Goal: Task Accomplishment & Management: Complete application form

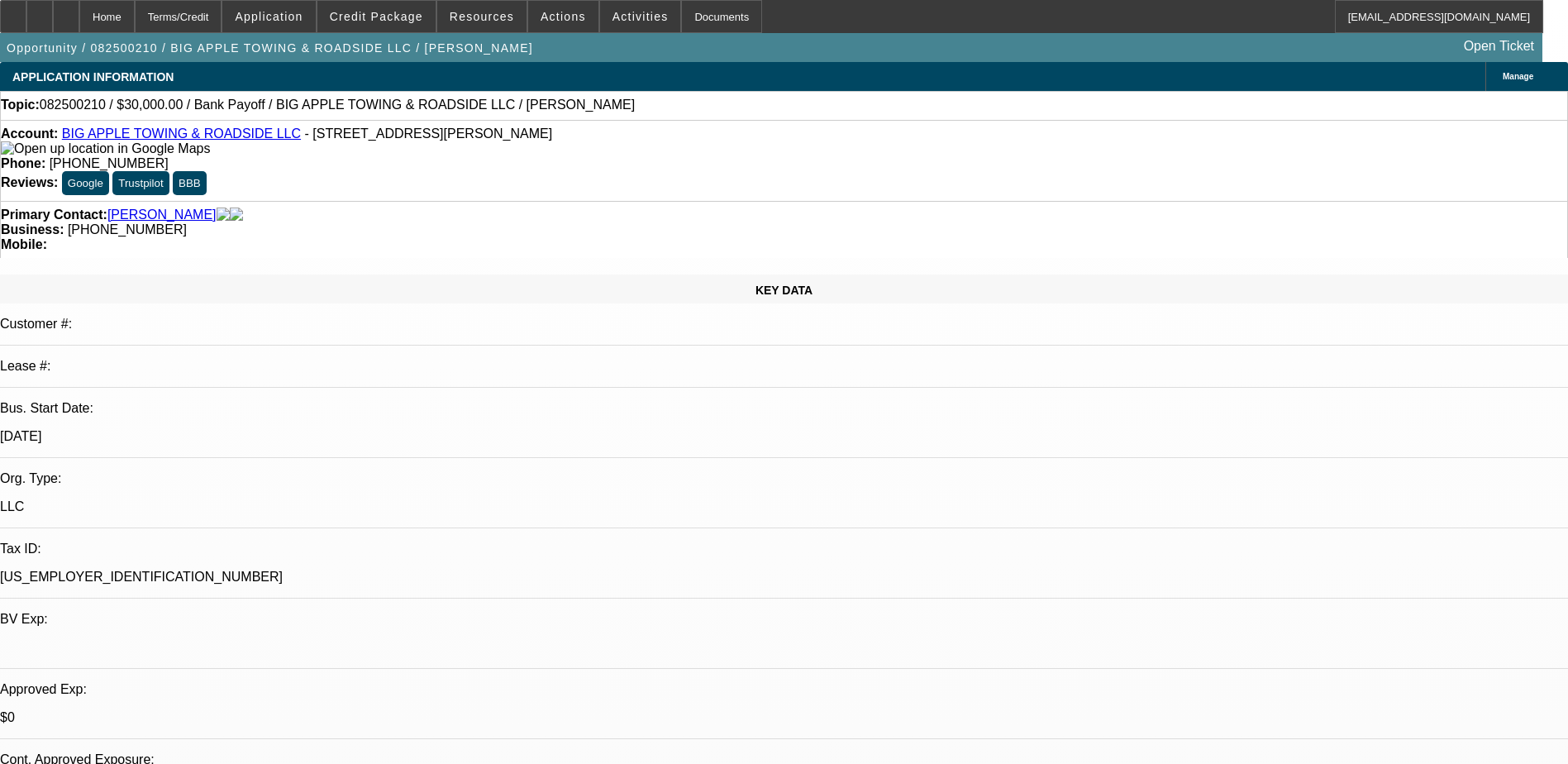
select select "0"
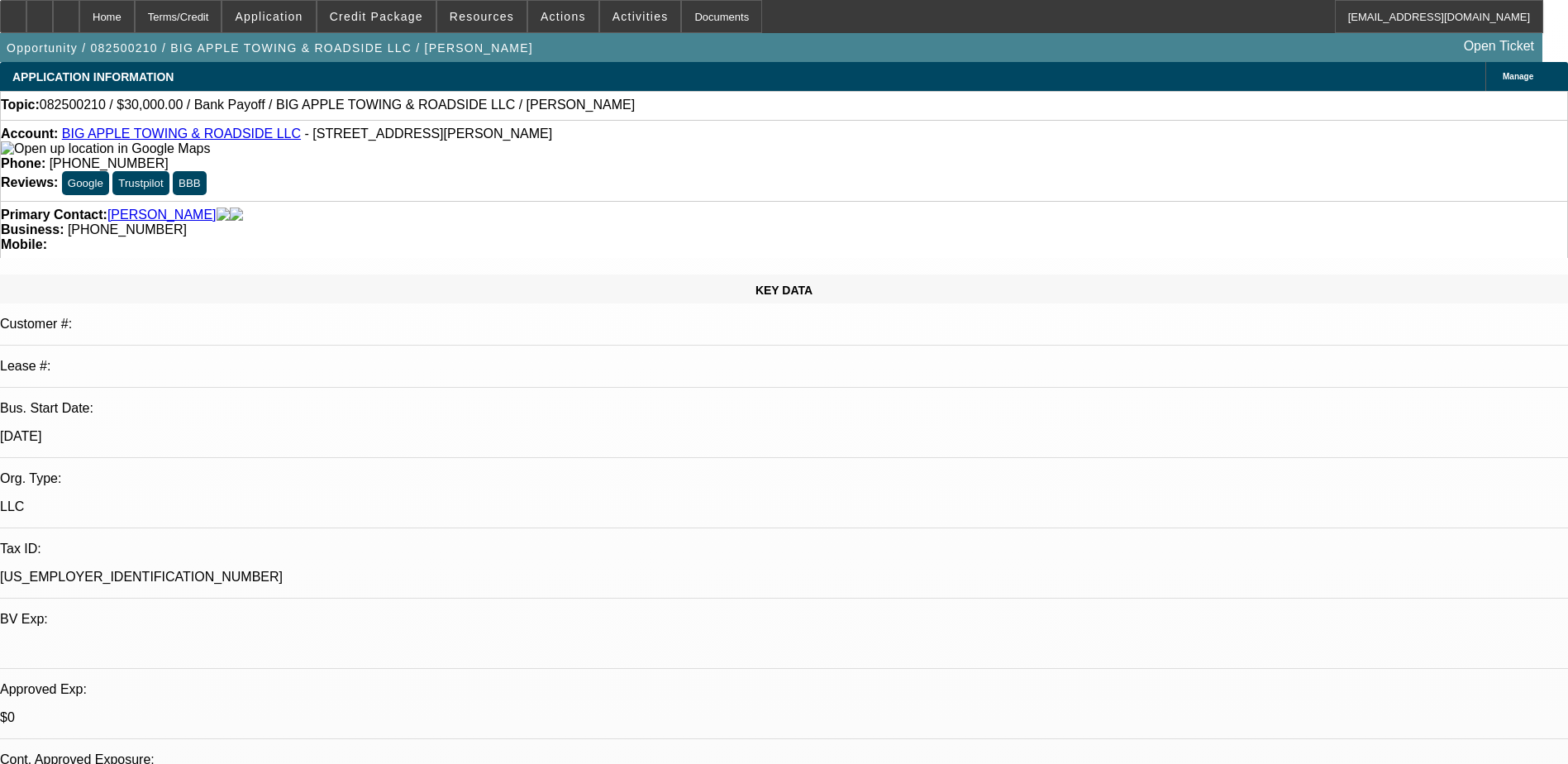
select select "0"
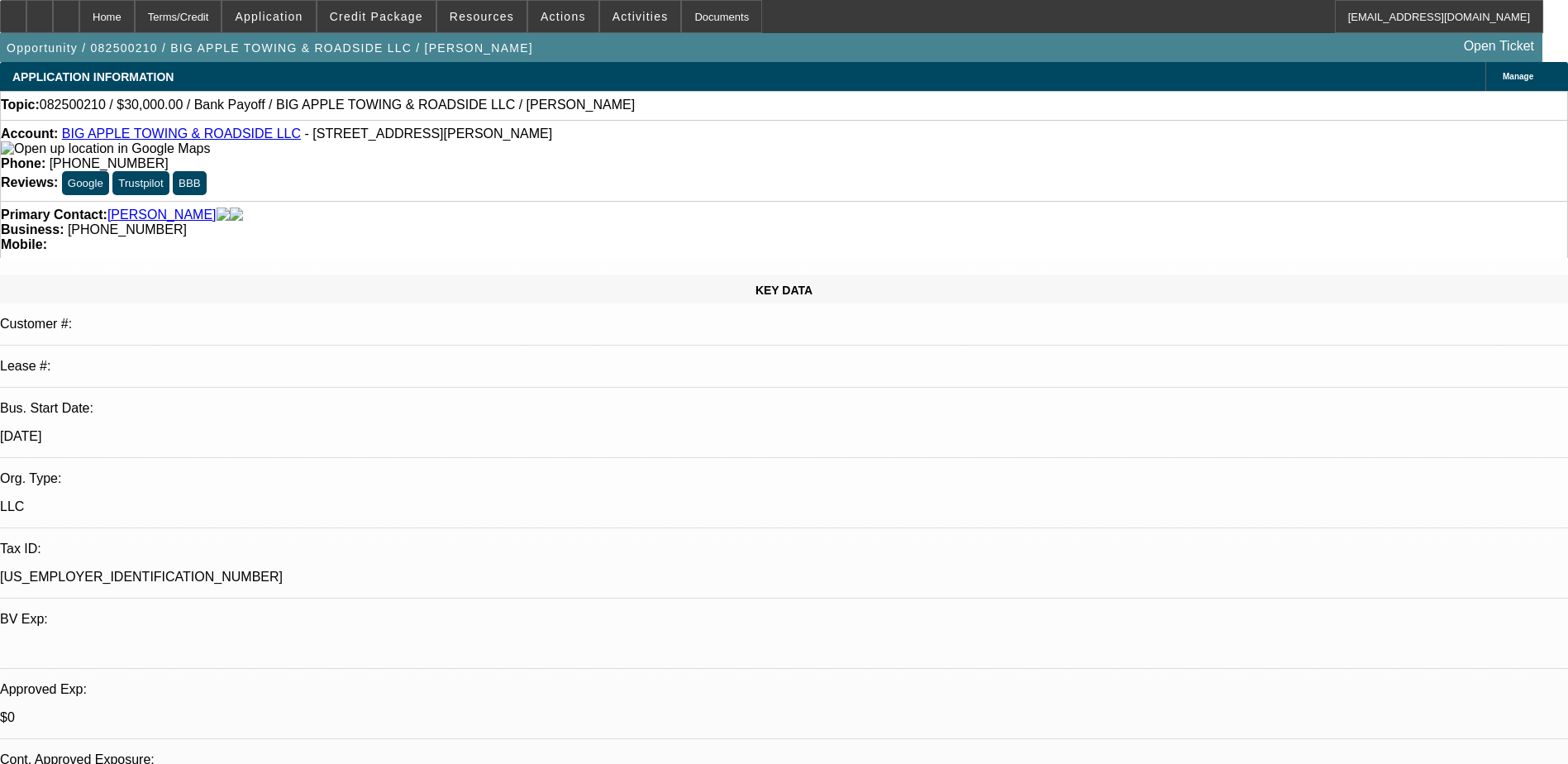
select select "0"
select select "1"
select select "2"
select select "6"
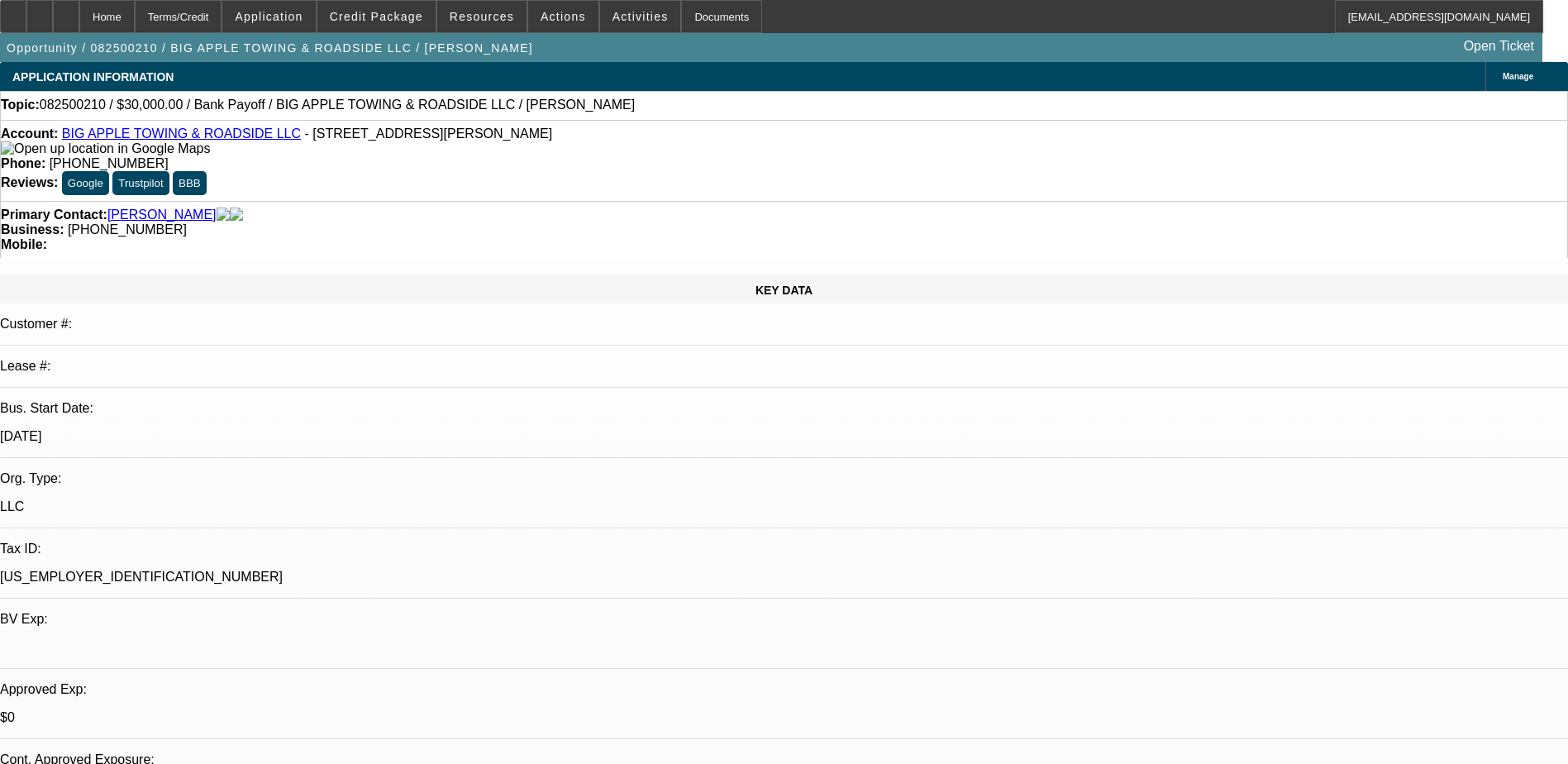
select select "1"
select select "2"
select select "6"
select select "1"
select select "2"
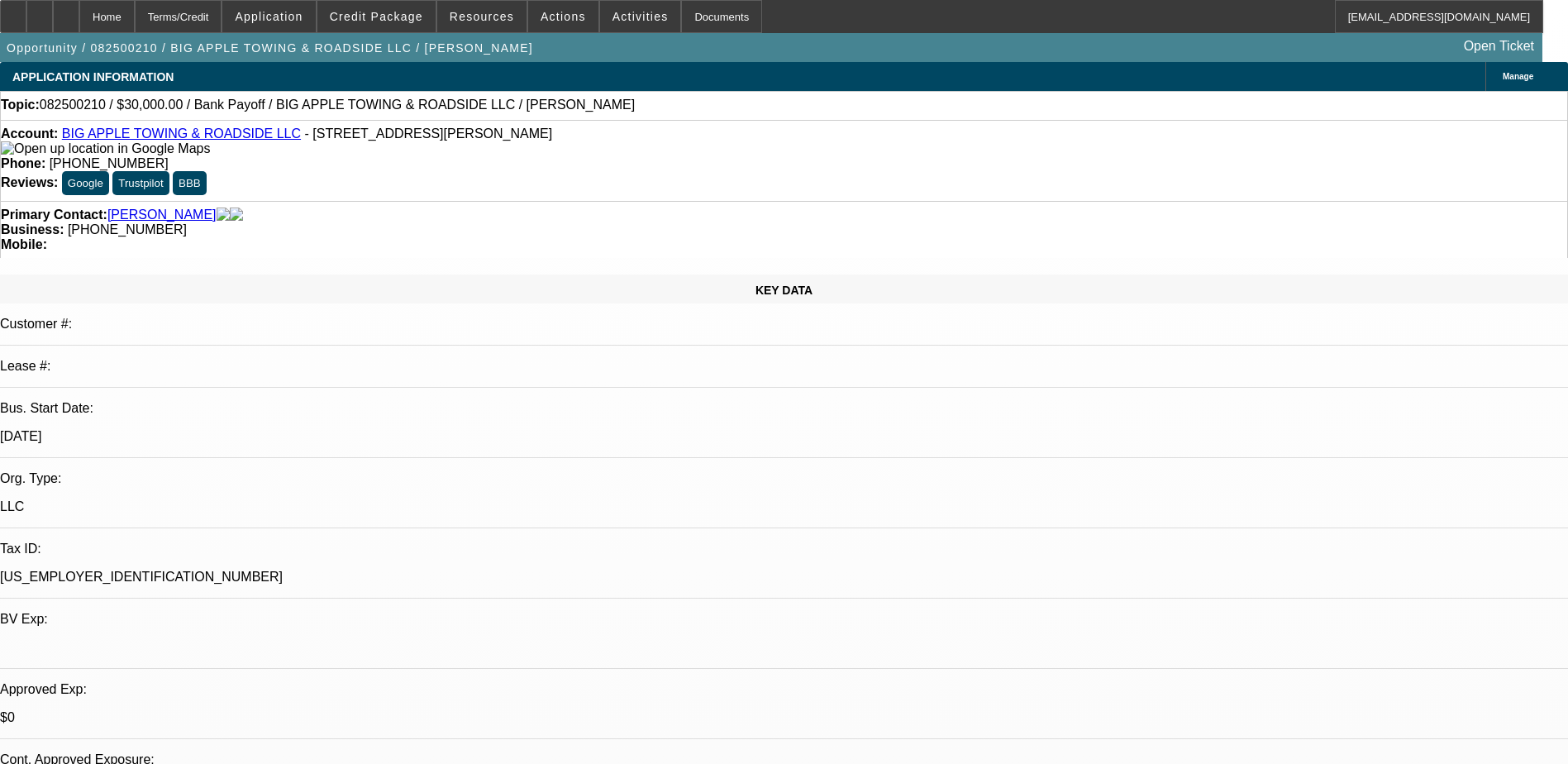
select select "6"
select select "1"
select select "2"
select select "6"
drag, startPoint x: 668, startPoint y: 177, endPoint x: 590, endPoint y: 180, distance: 78.1
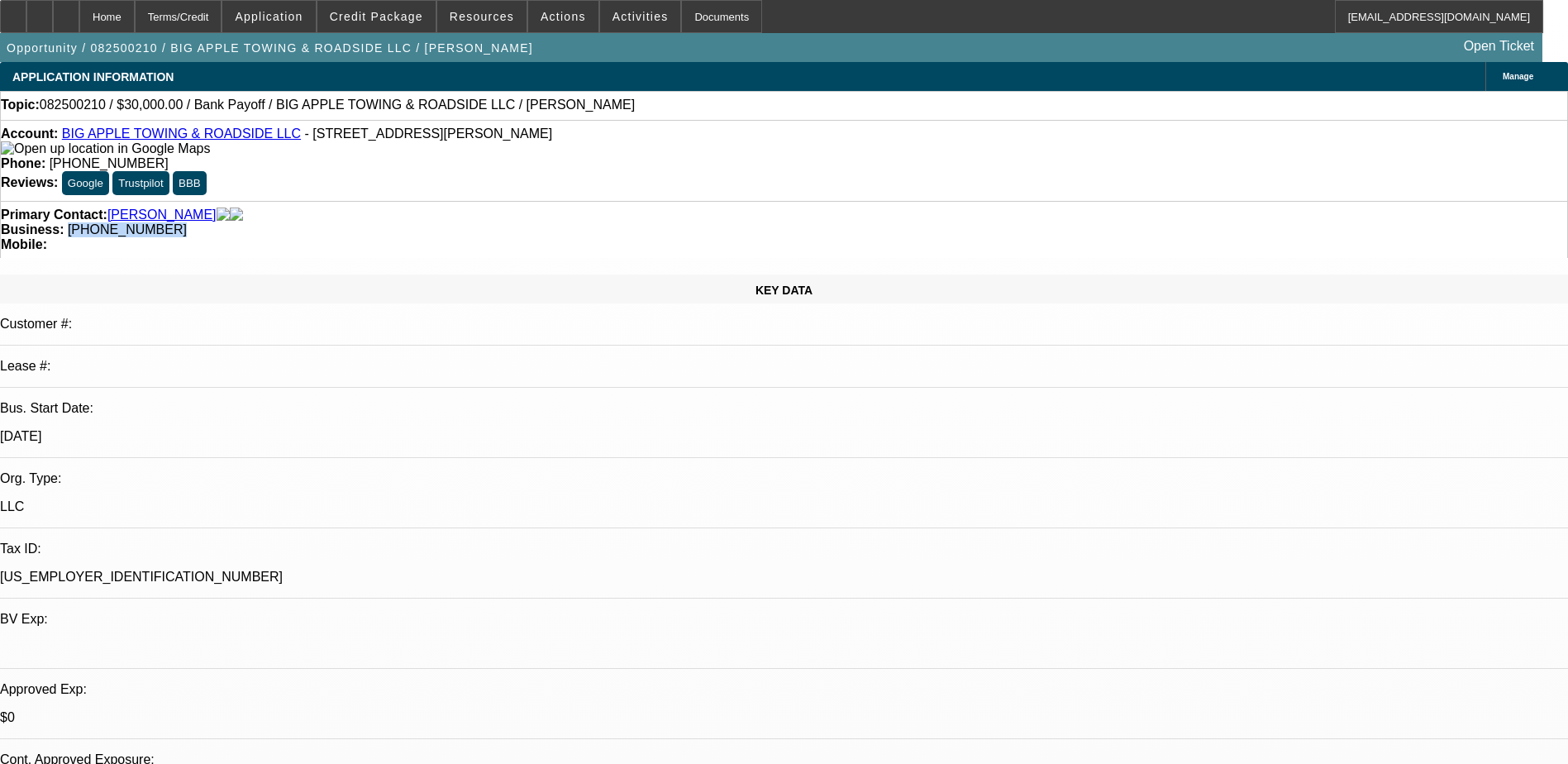
click at [590, 222] on div "Business: (267) 902-3046" at bounding box center [784, 229] width 1566 height 15
copy span "(267) 902-3046"
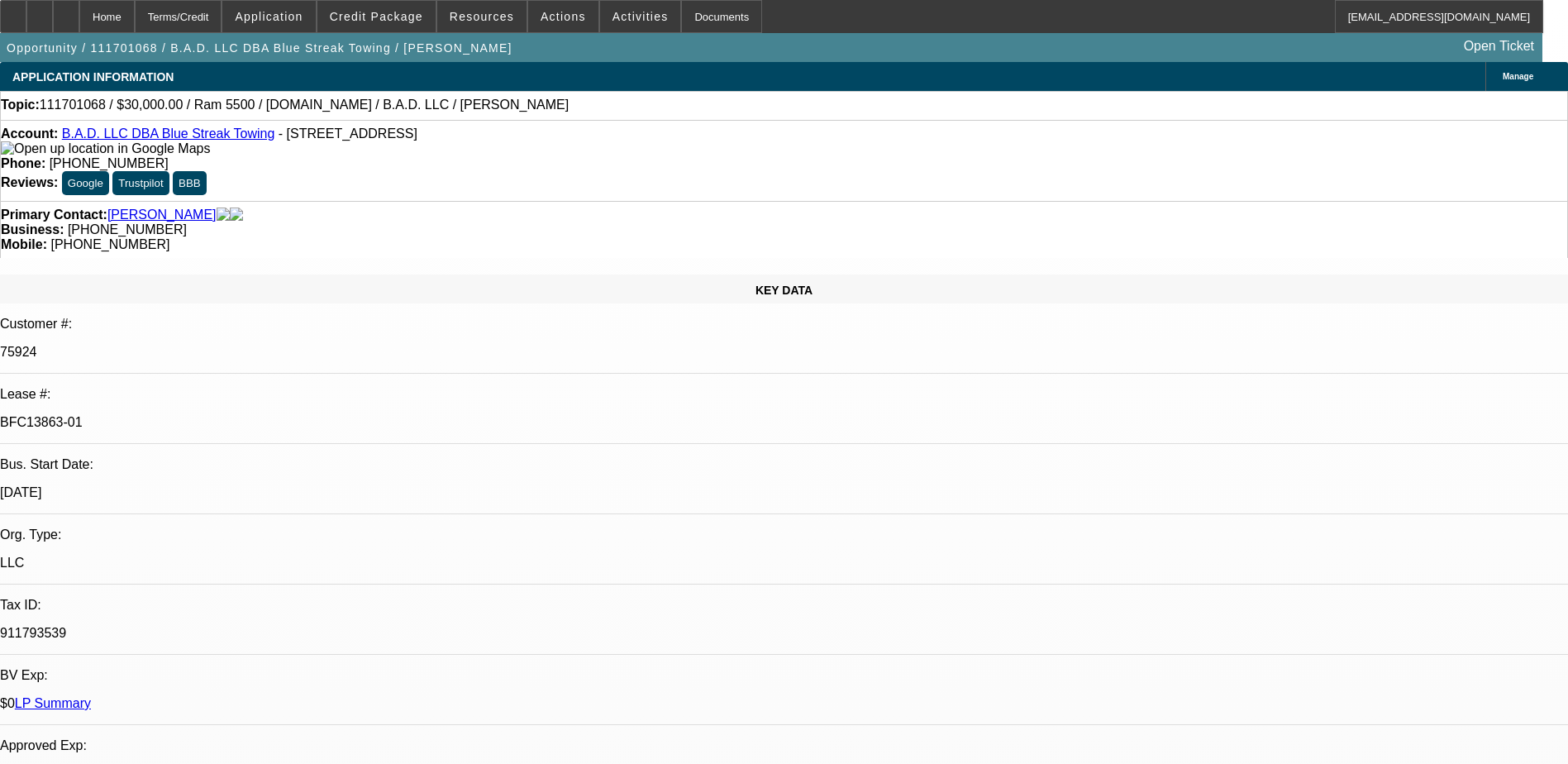
select select "0"
select select "0.1"
select select "0"
select select "0.1"
select select "0"
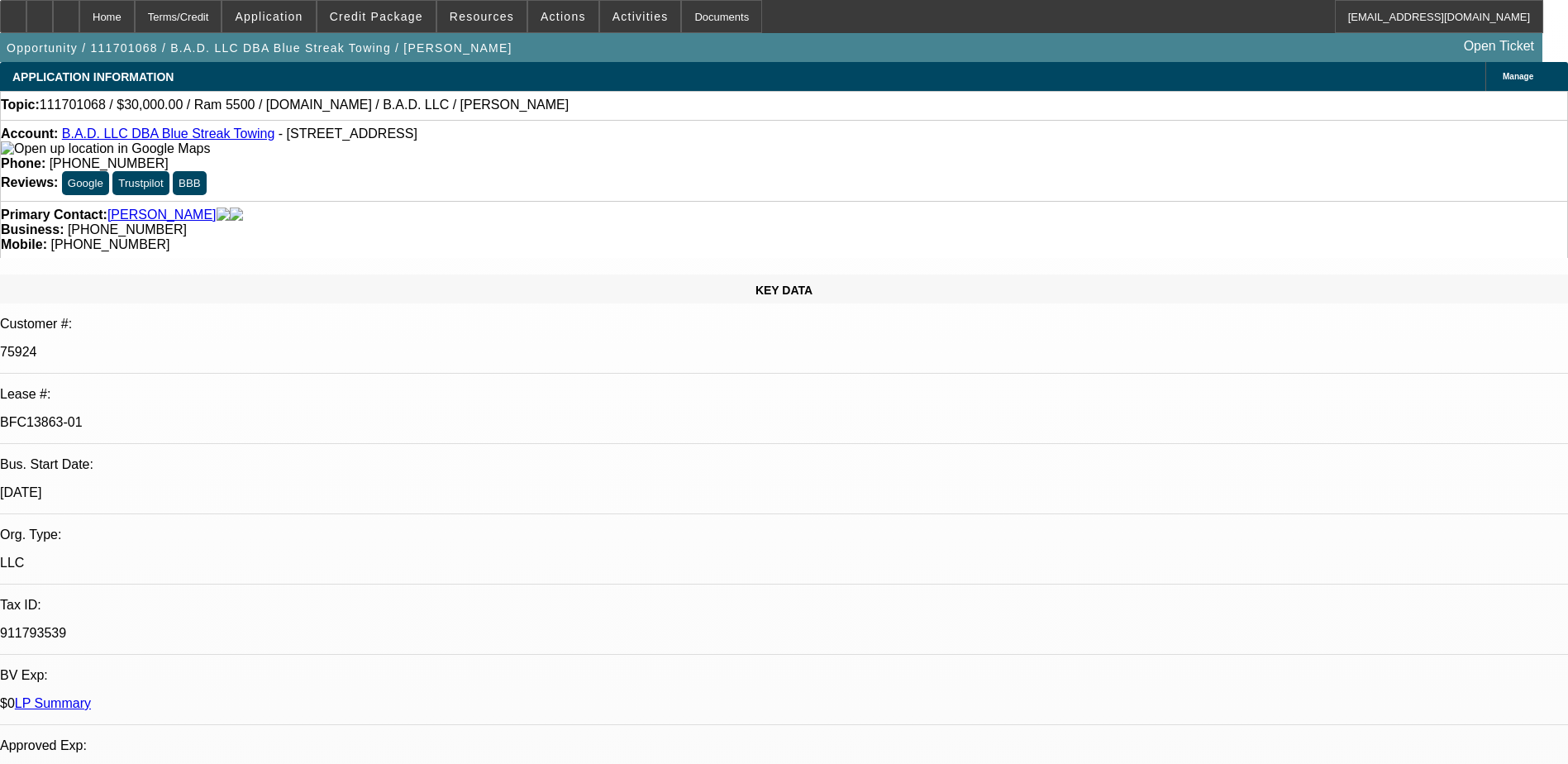
select select "2"
select select "0.1"
select select "0"
select select "2"
select select "0.1"
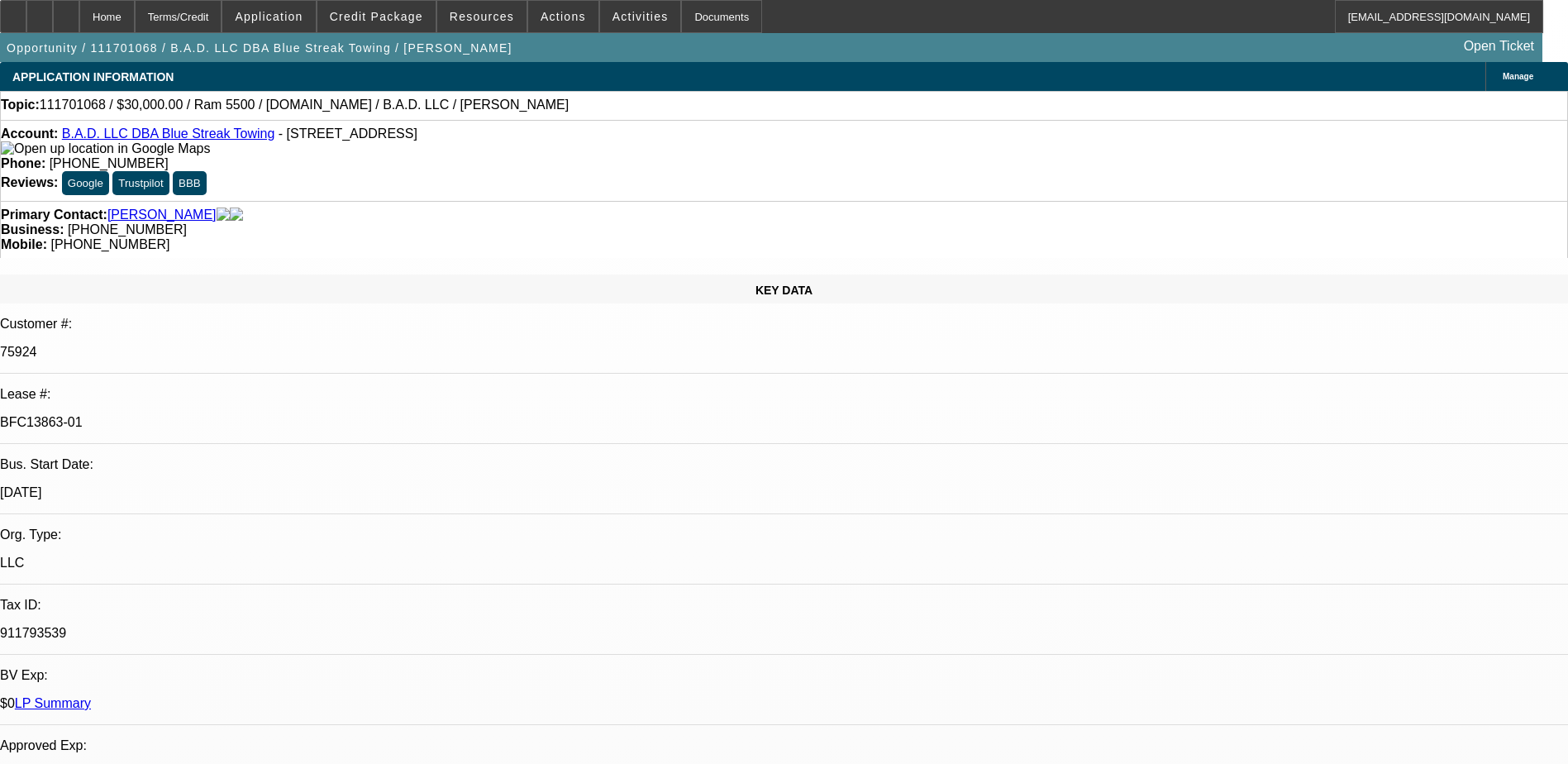
scroll to position [414, 0]
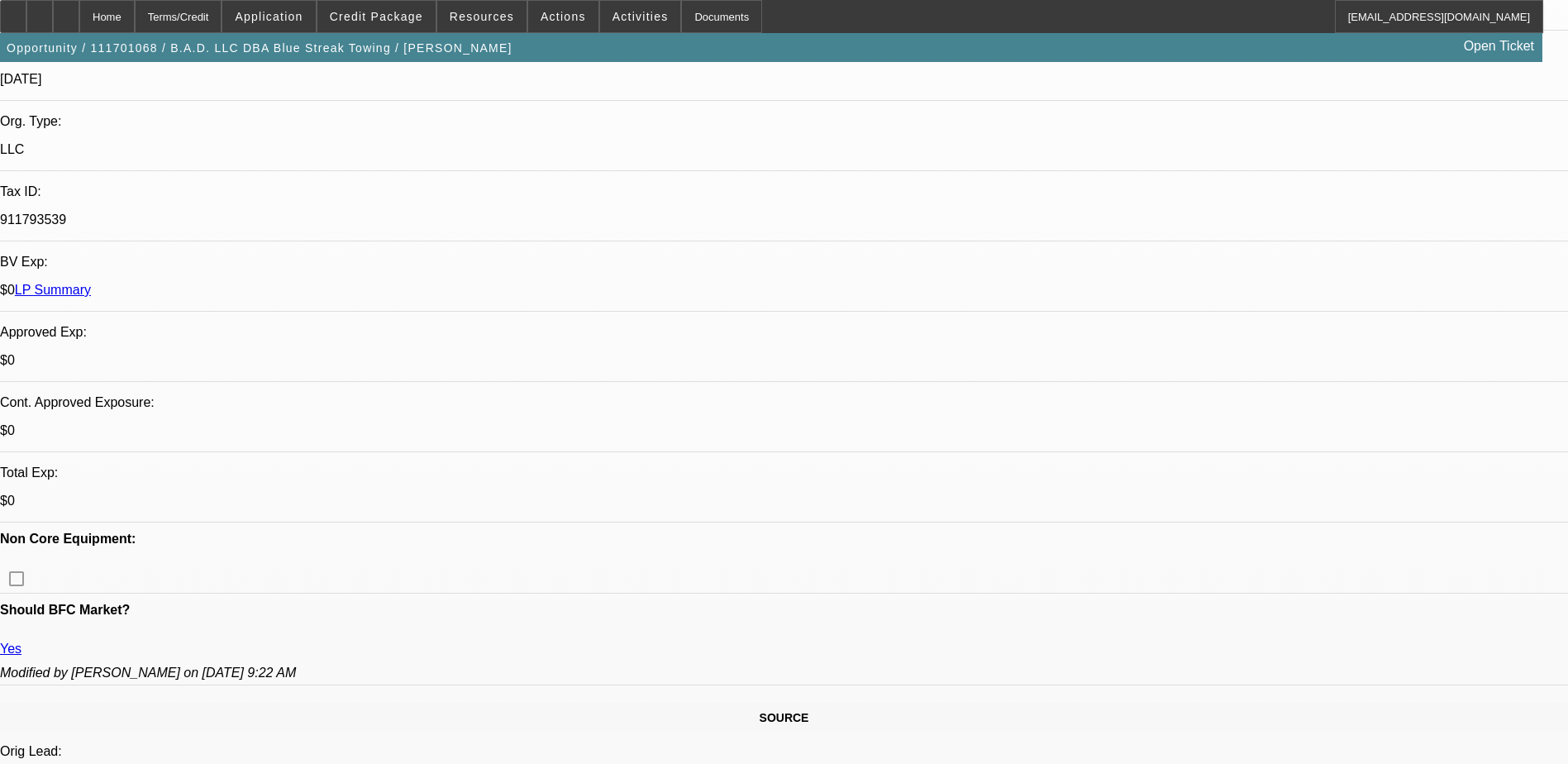
select select "1"
select select "2"
select select "4"
select select "1"
select select "2"
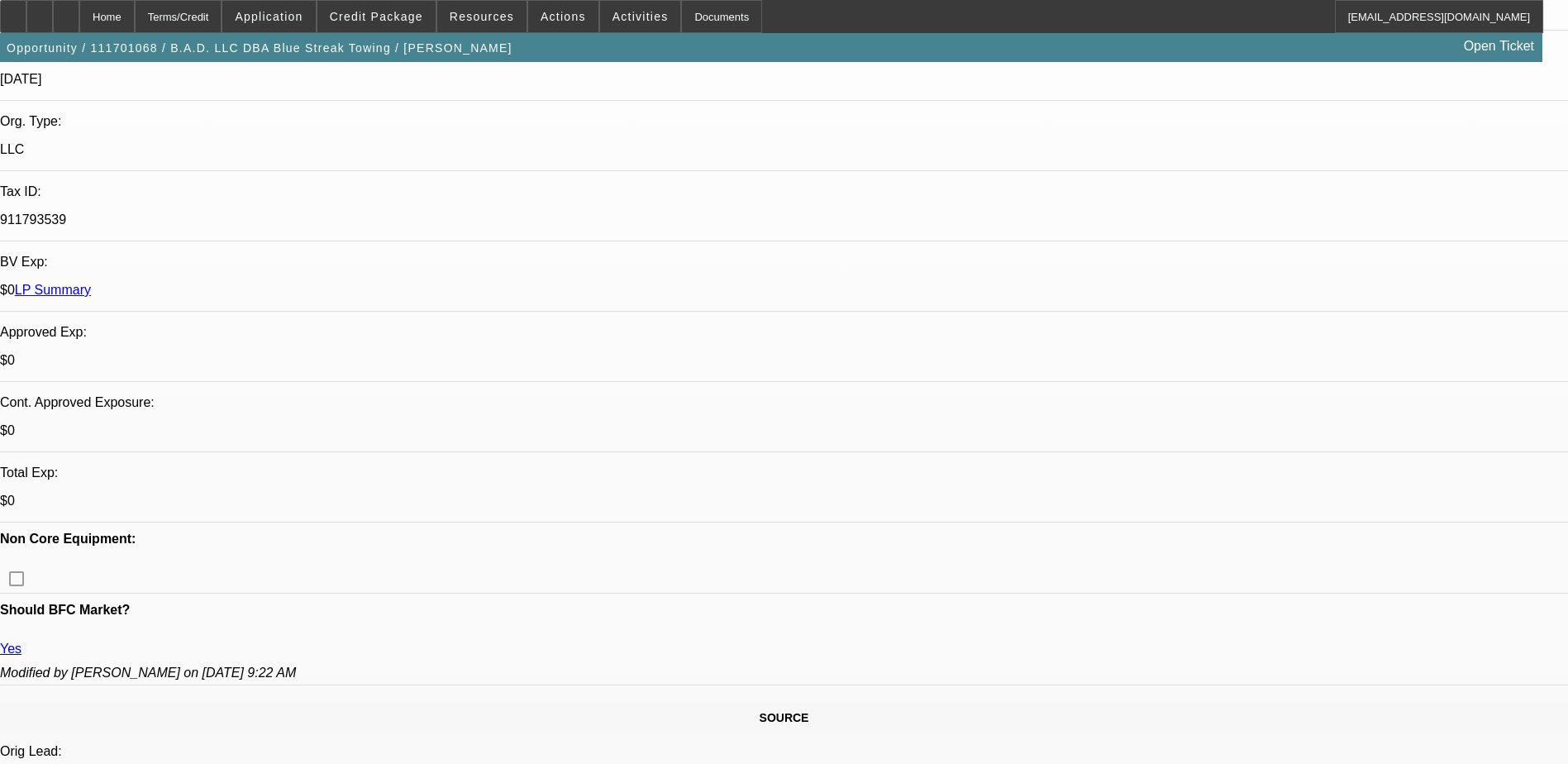
select select "4"
select select "1"
select select "2"
select select "4"
select select "1"
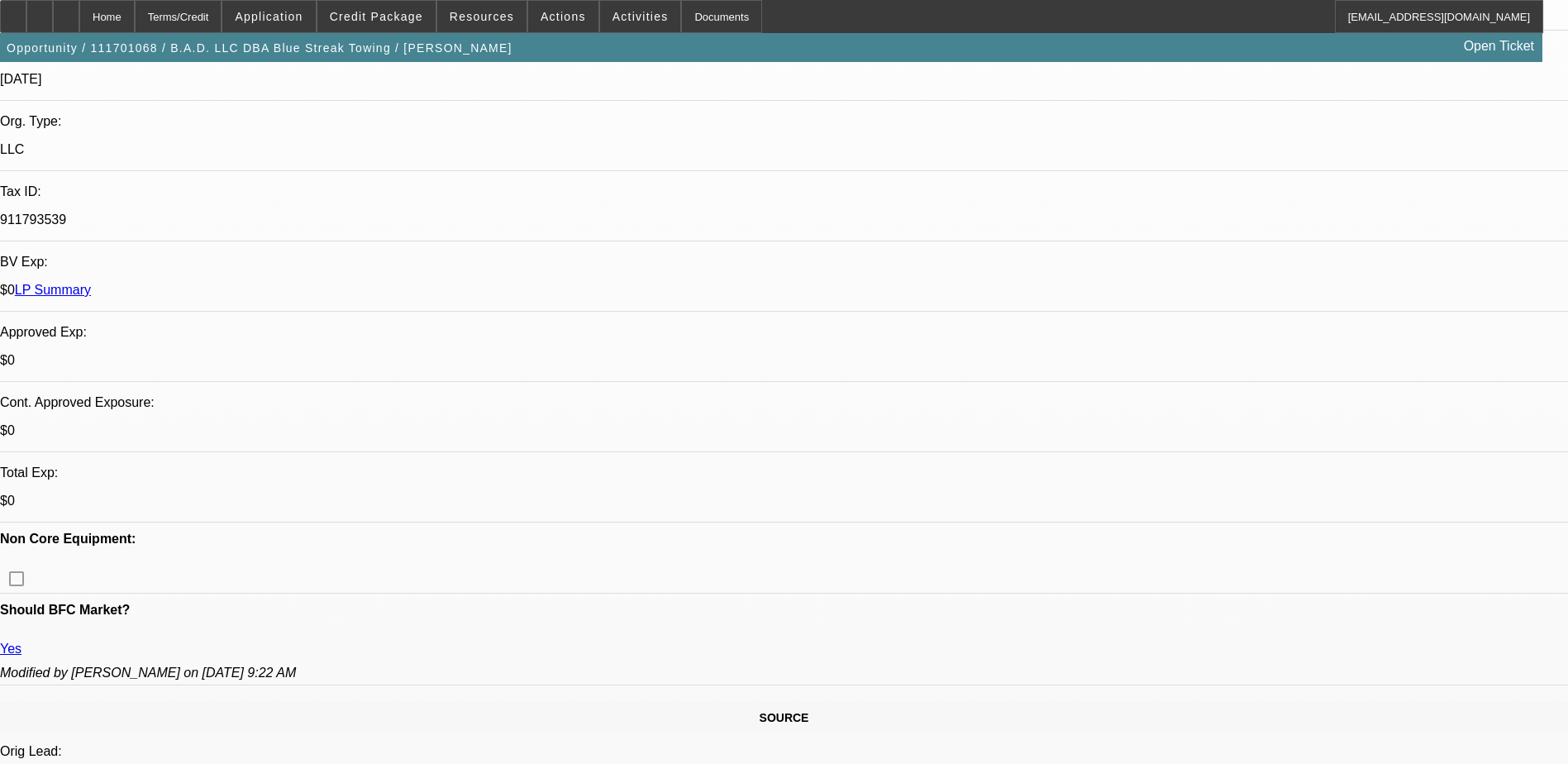
select select "2"
select select "4"
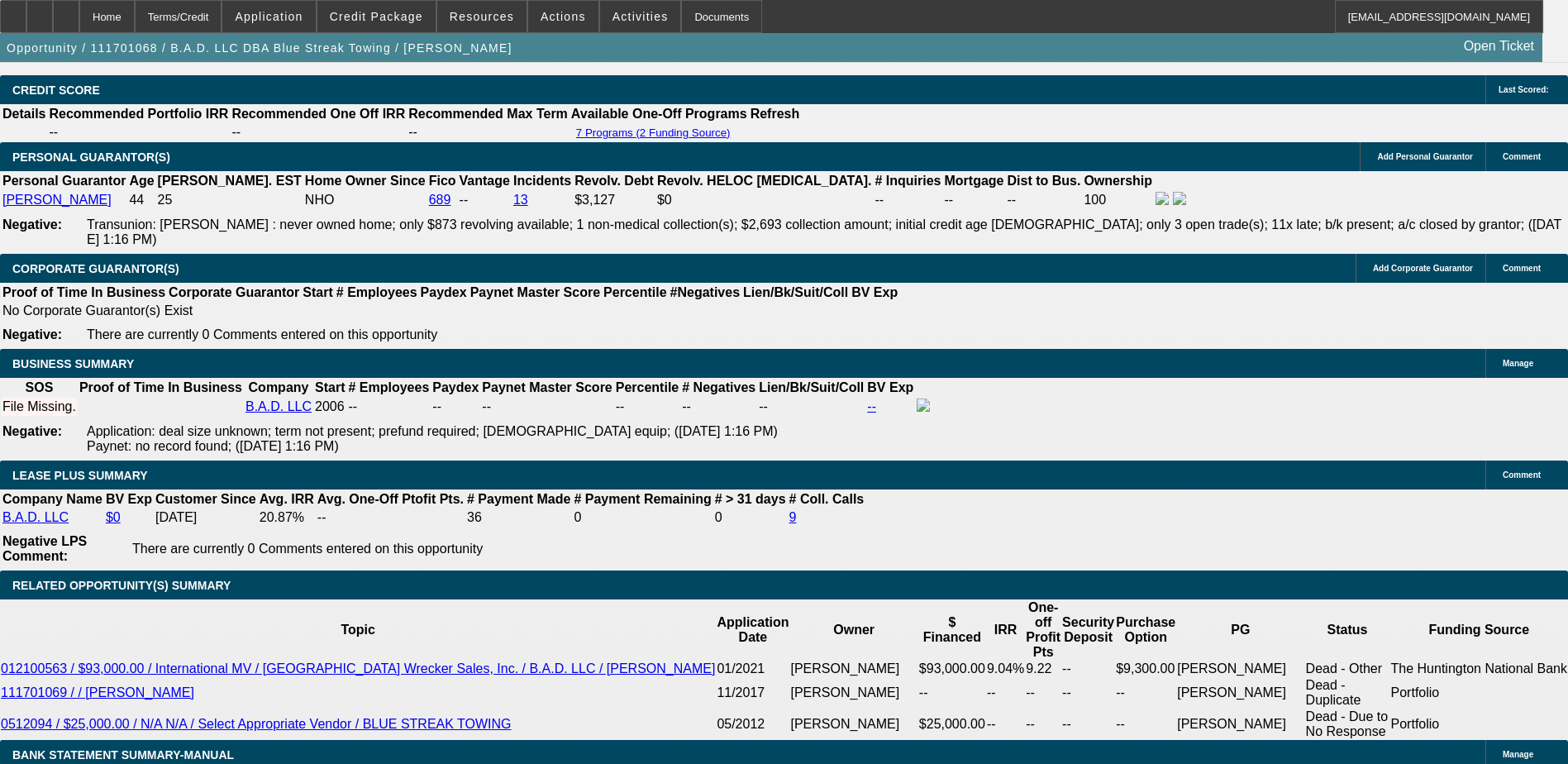
scroll to position [1688, 0]
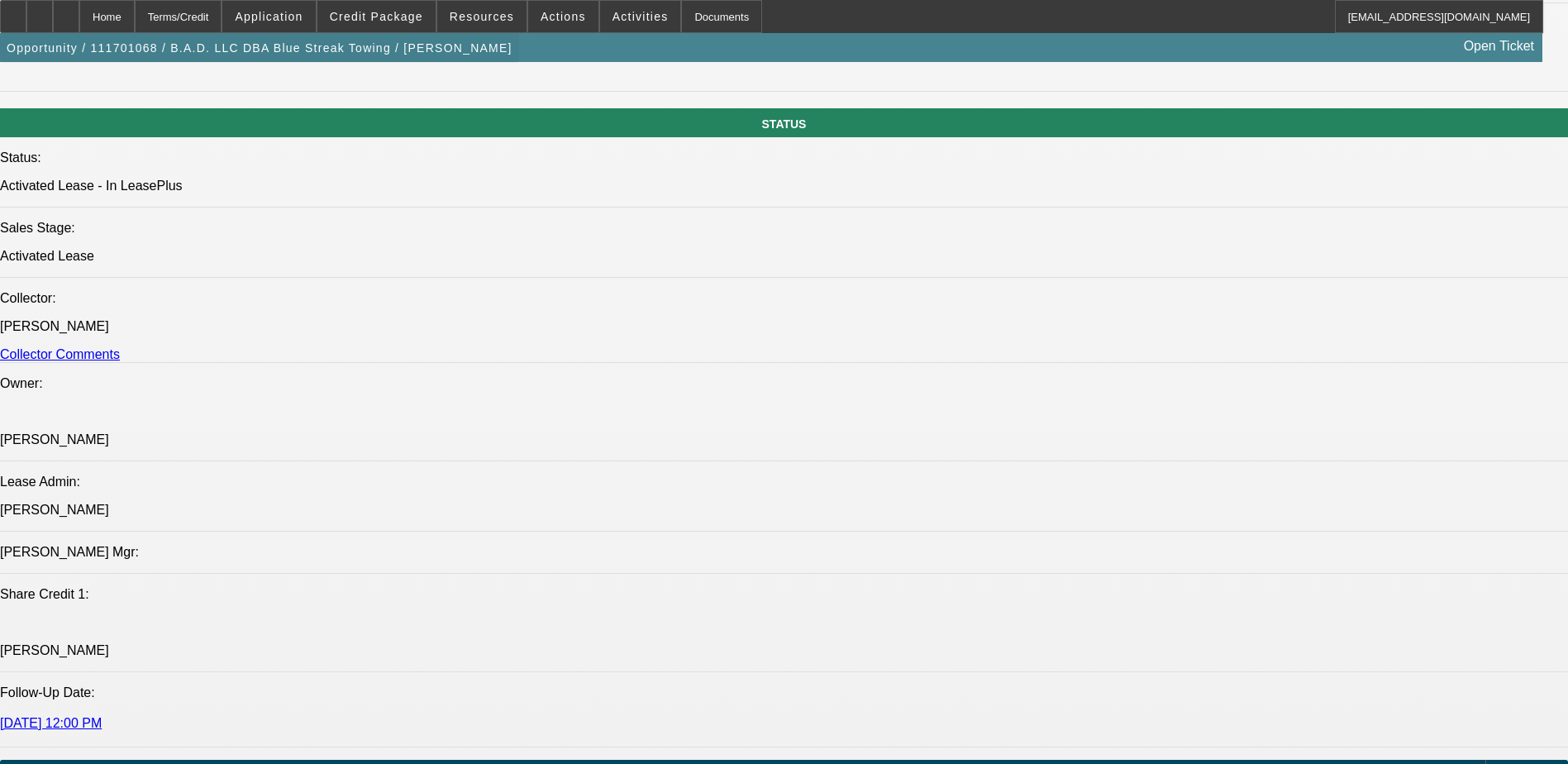
scroll to position [1654, 0]
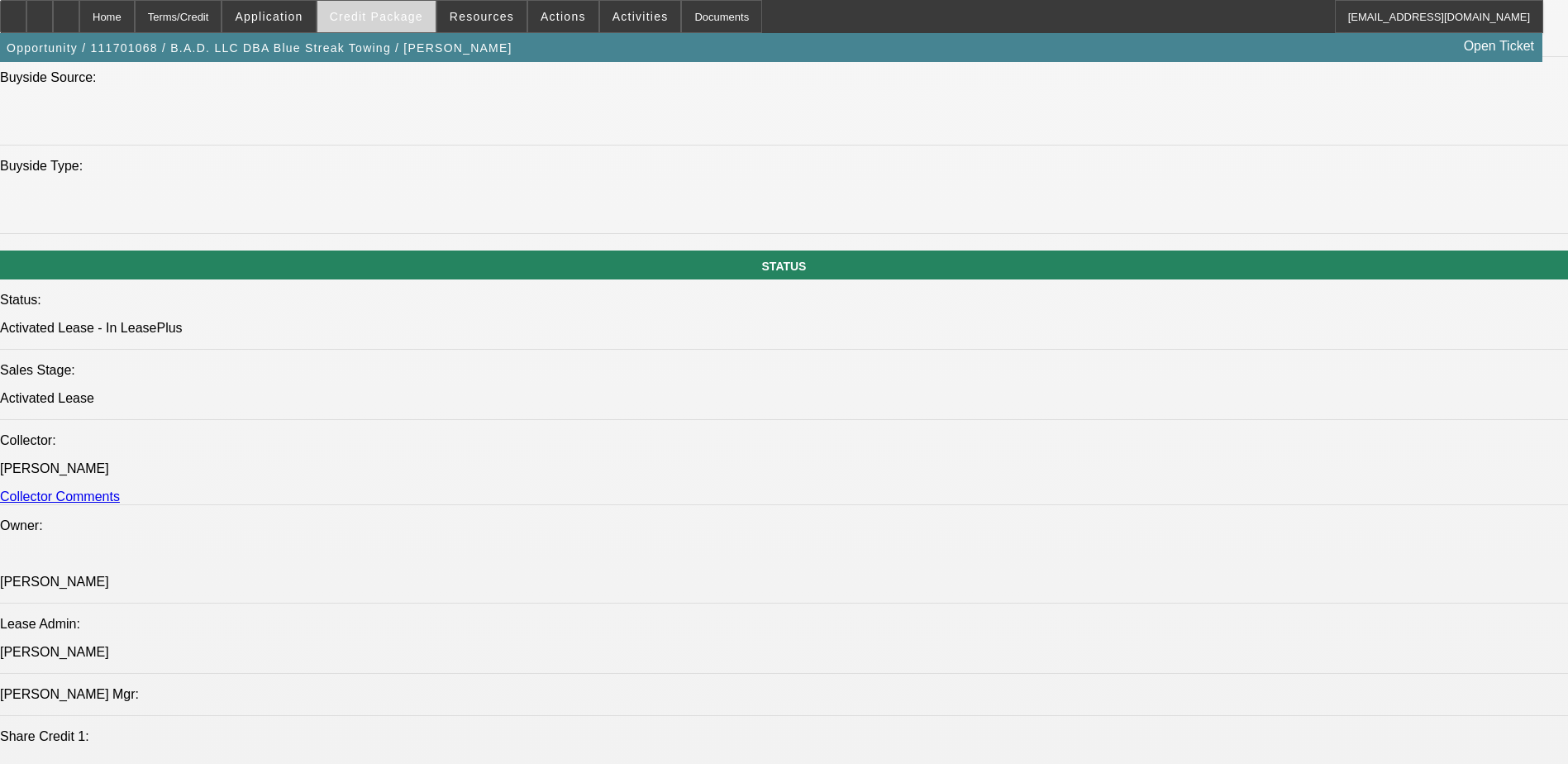
click at [401, 13] on span "Credit Package" at bounding box center [376, 16] width 93 height 13
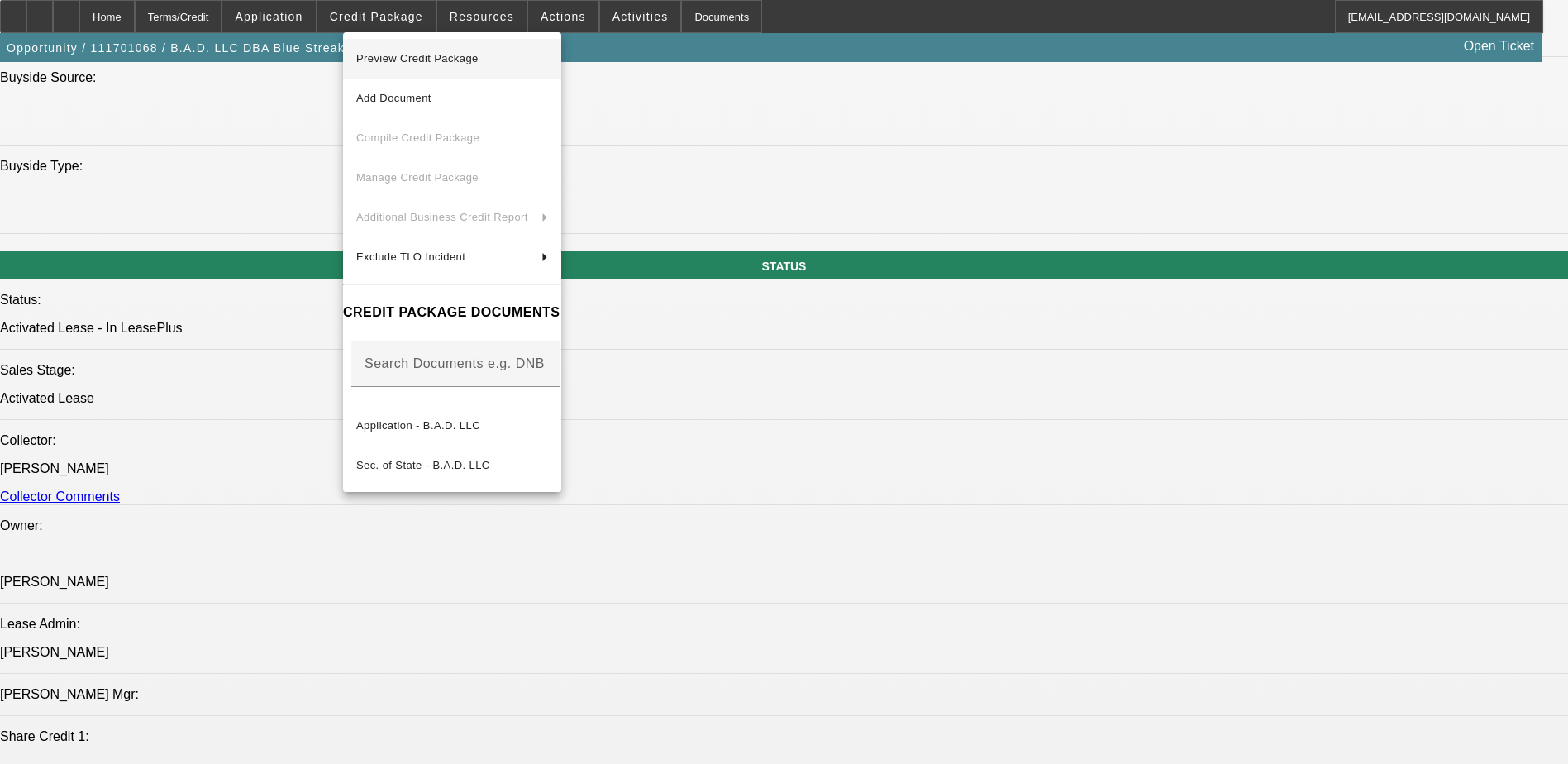
click at [416, 68] on span "Preview Credit Package" at bounding box center [452, 59] width 192 height 20
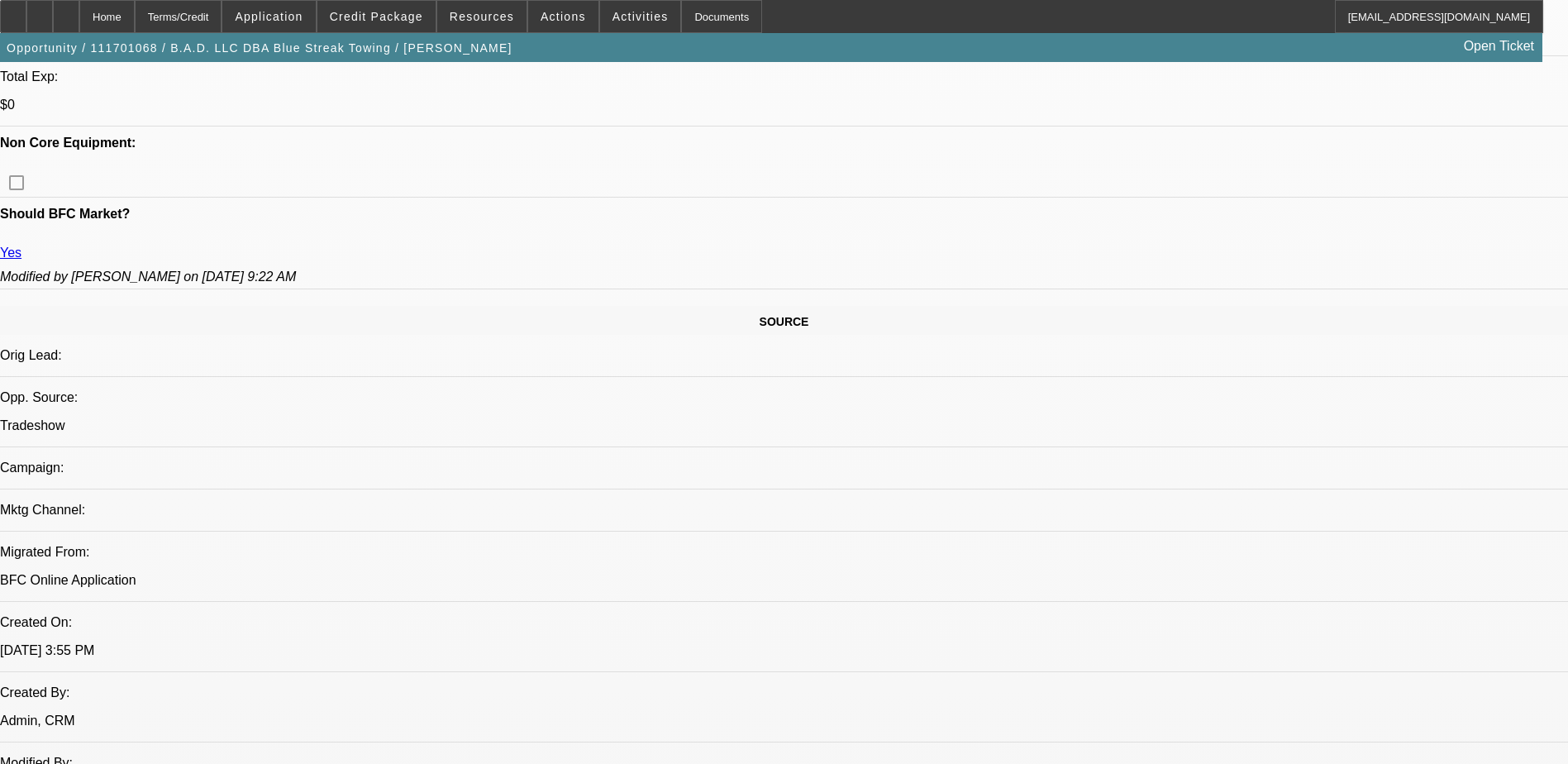
scroll to position [579, 0]
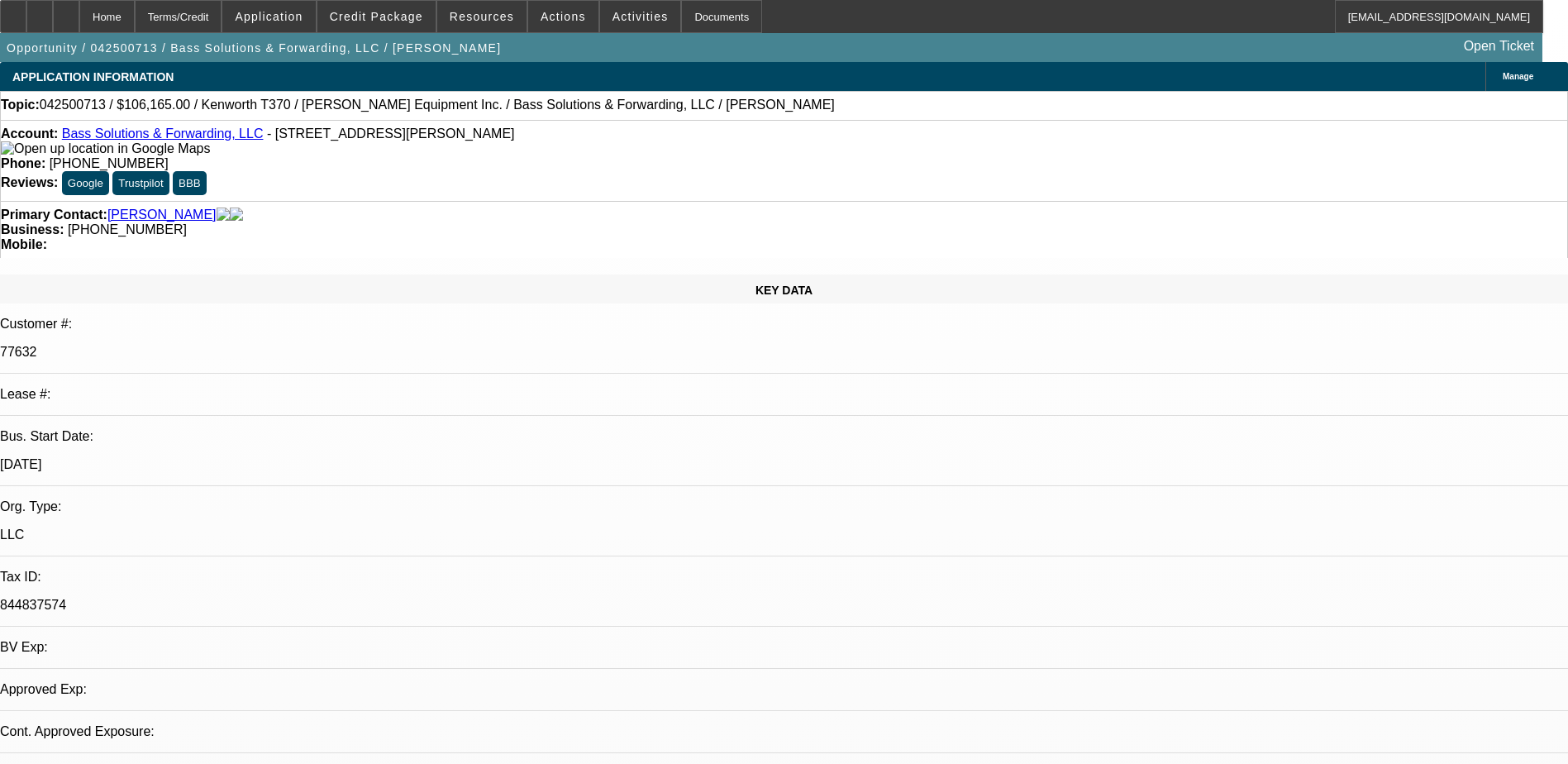
select select "0.15"
select select "2"
select select "0"
select select "1"
select select "2"
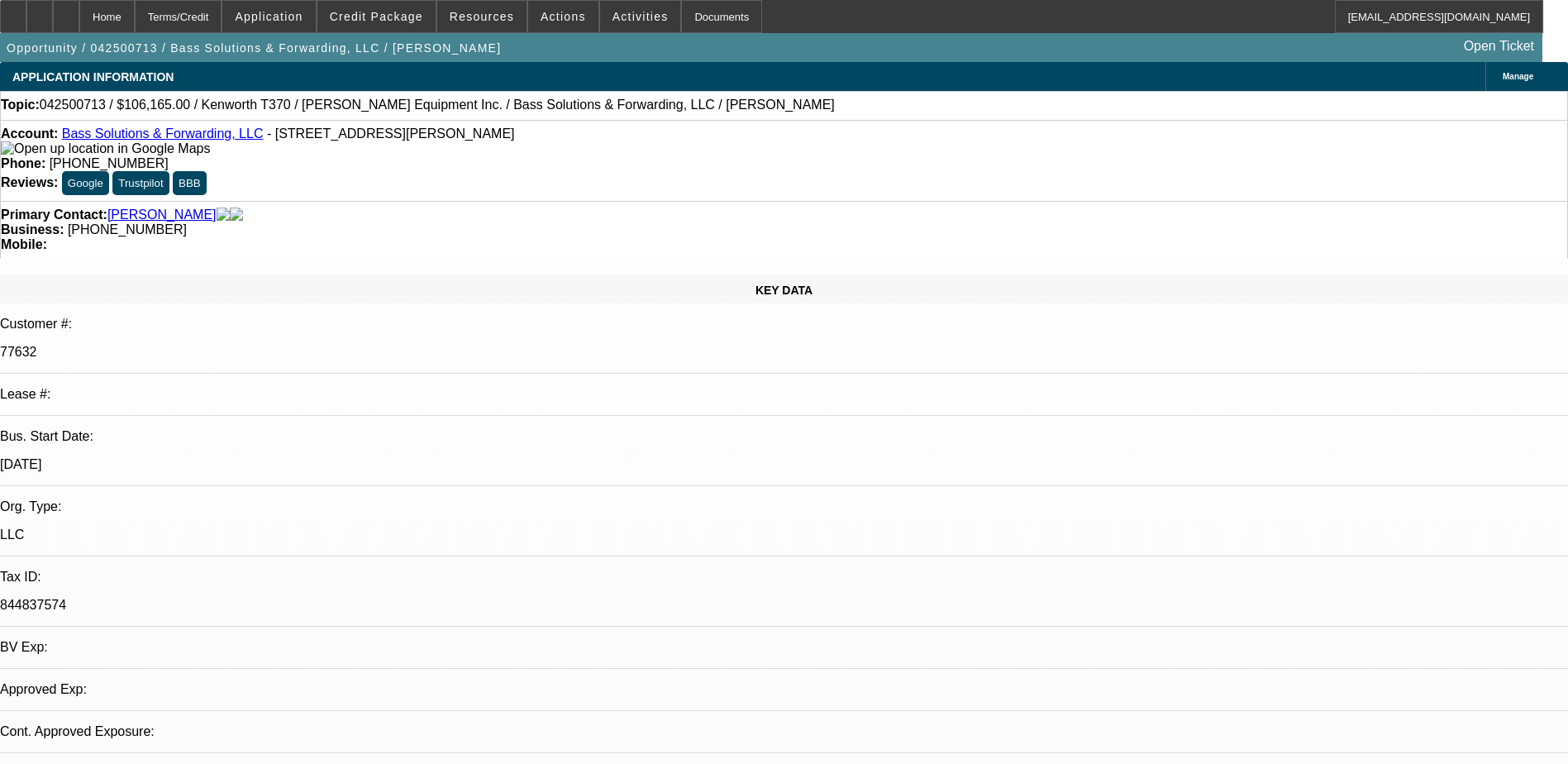
select select "6"
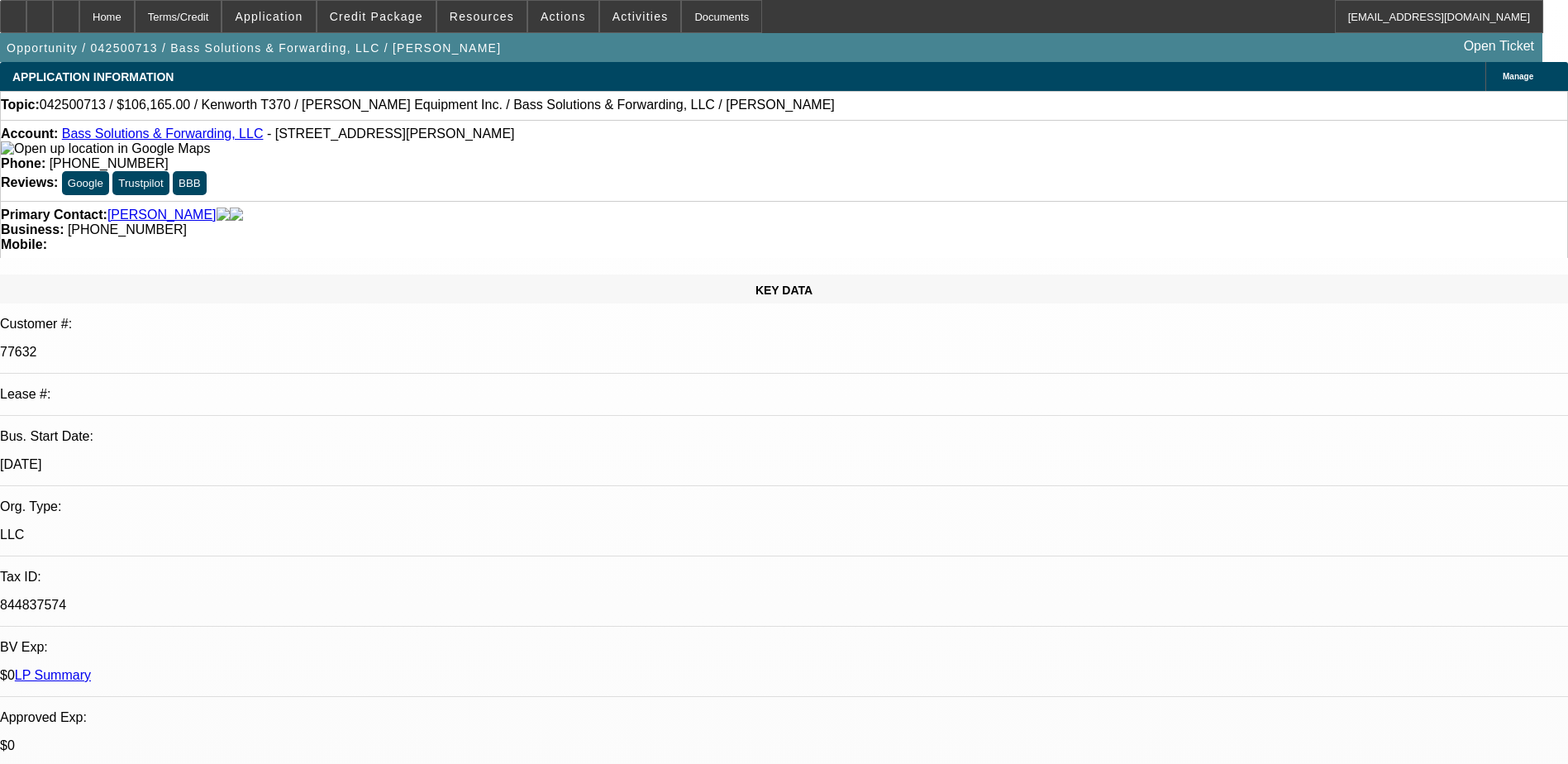
scroll to position [92, 0]
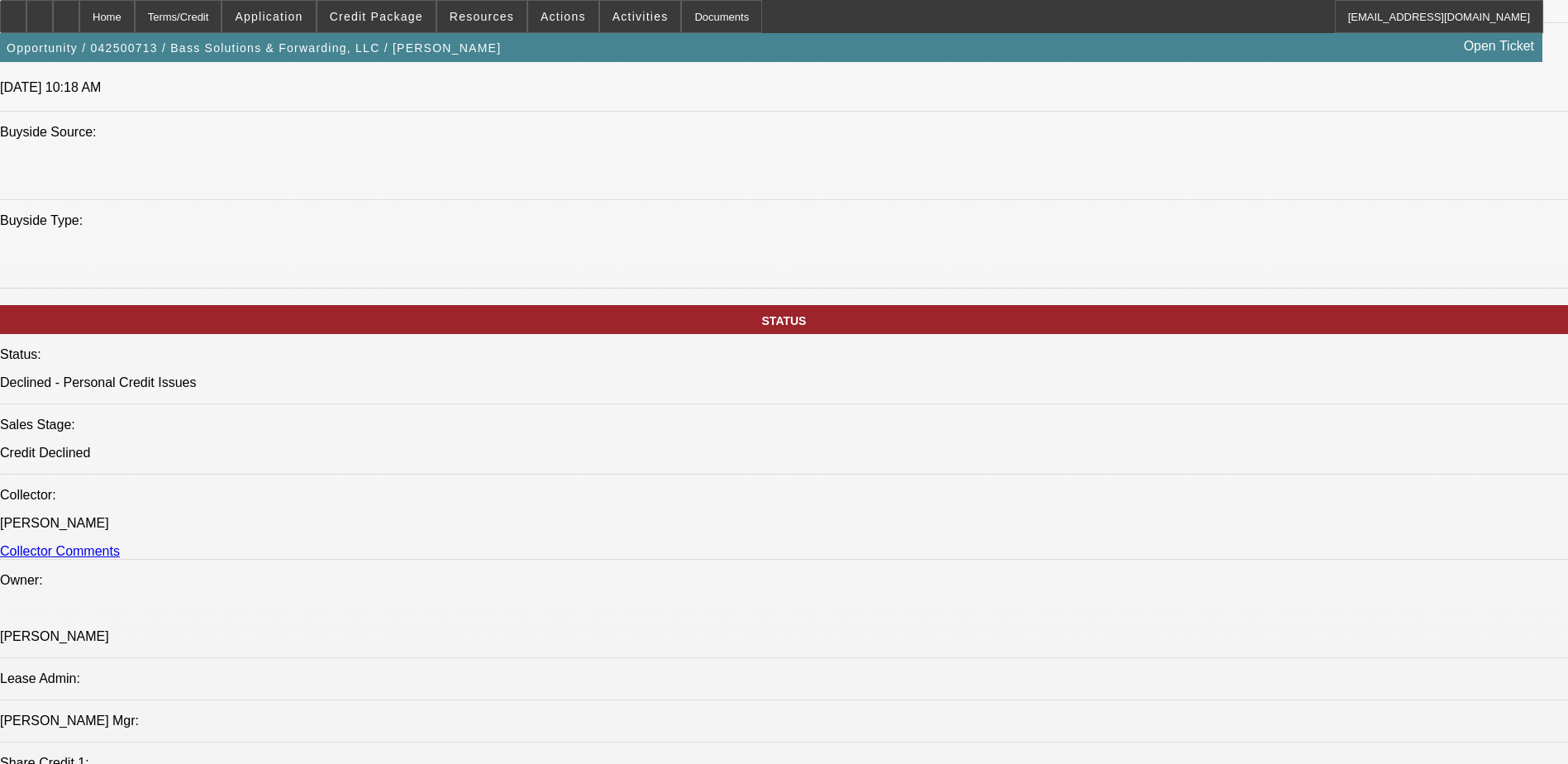
scroll to position [505, 0]
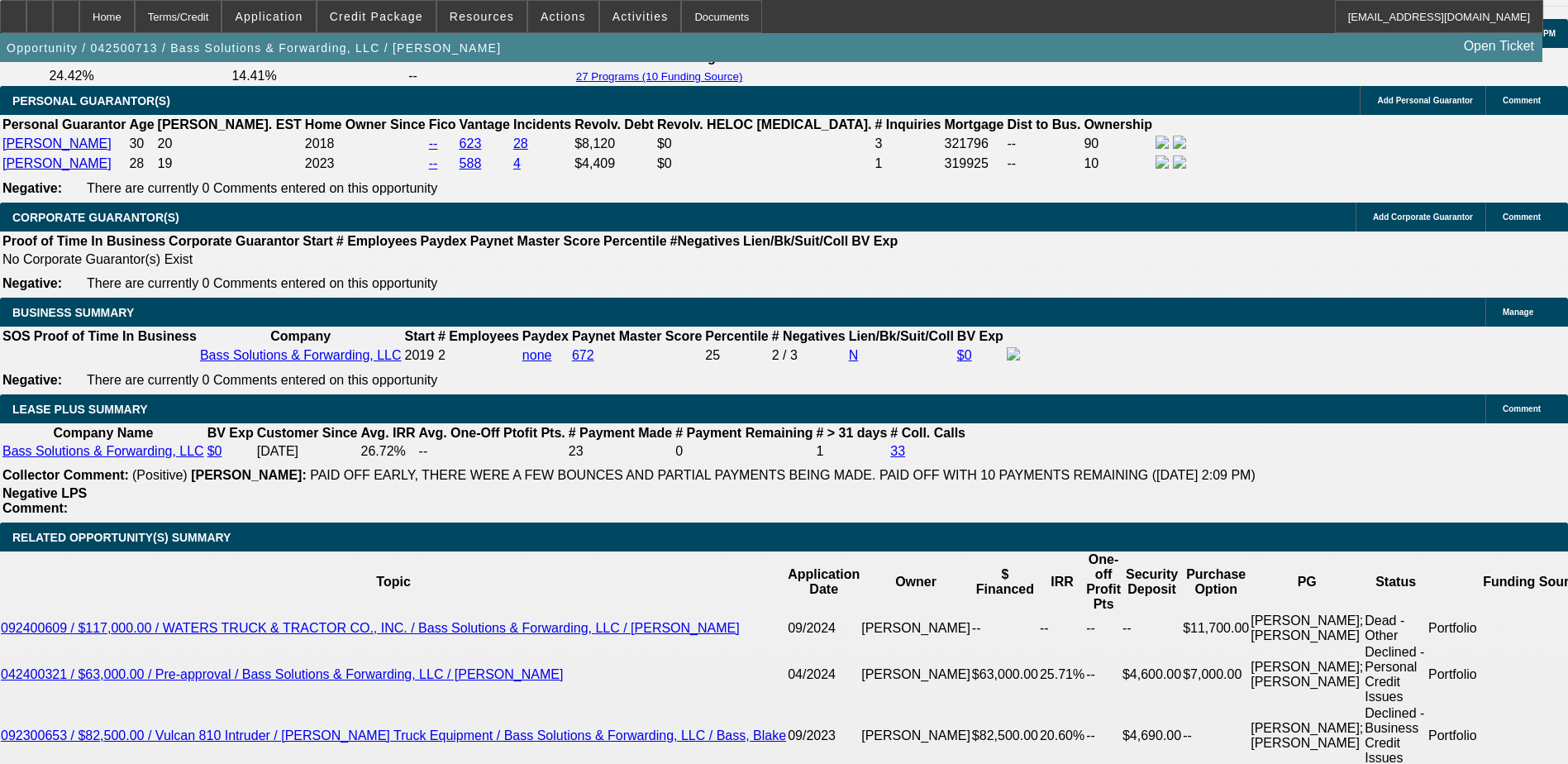
scroll to position [2895, 0]
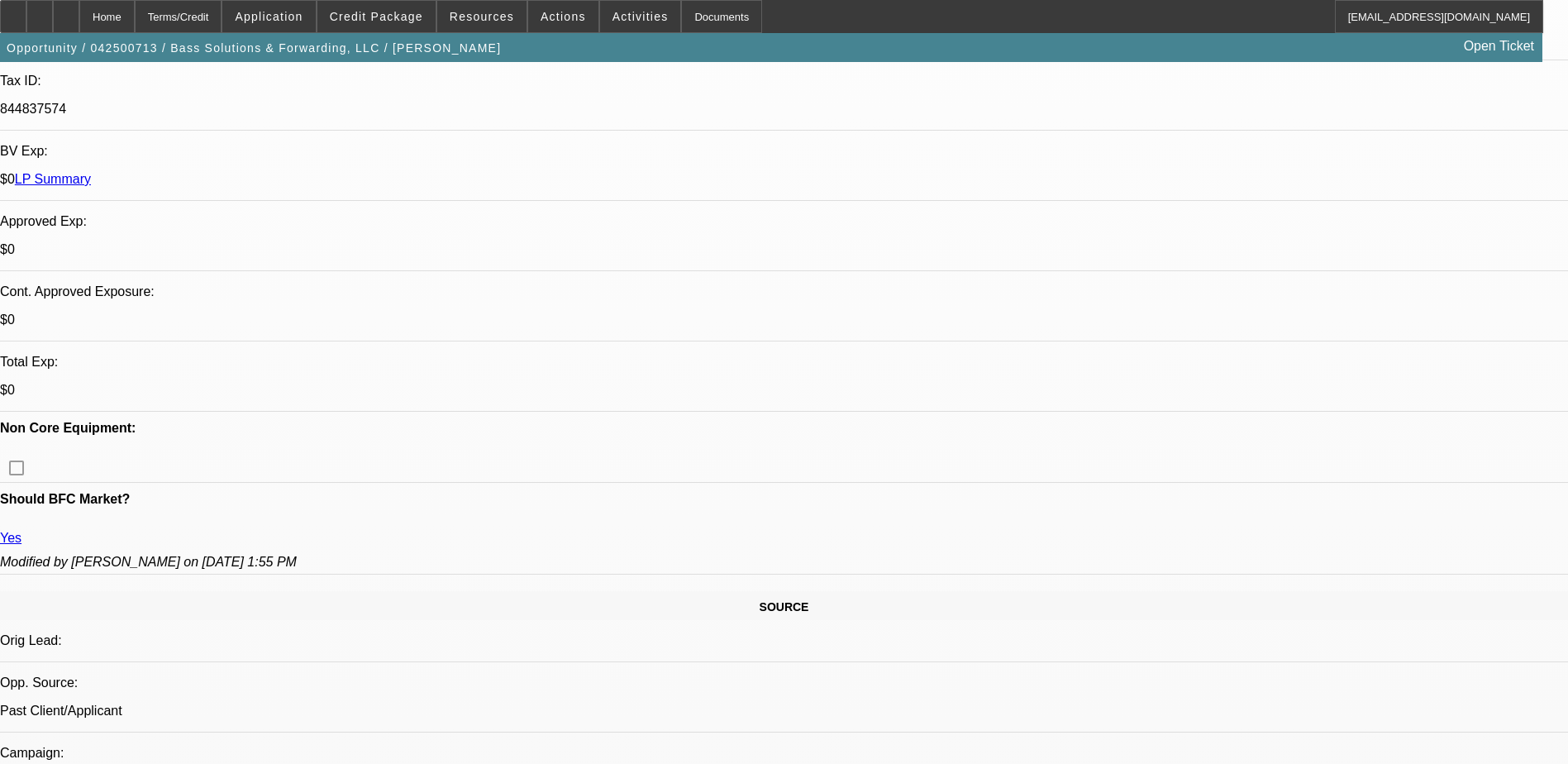
scroll to position [497, 0]
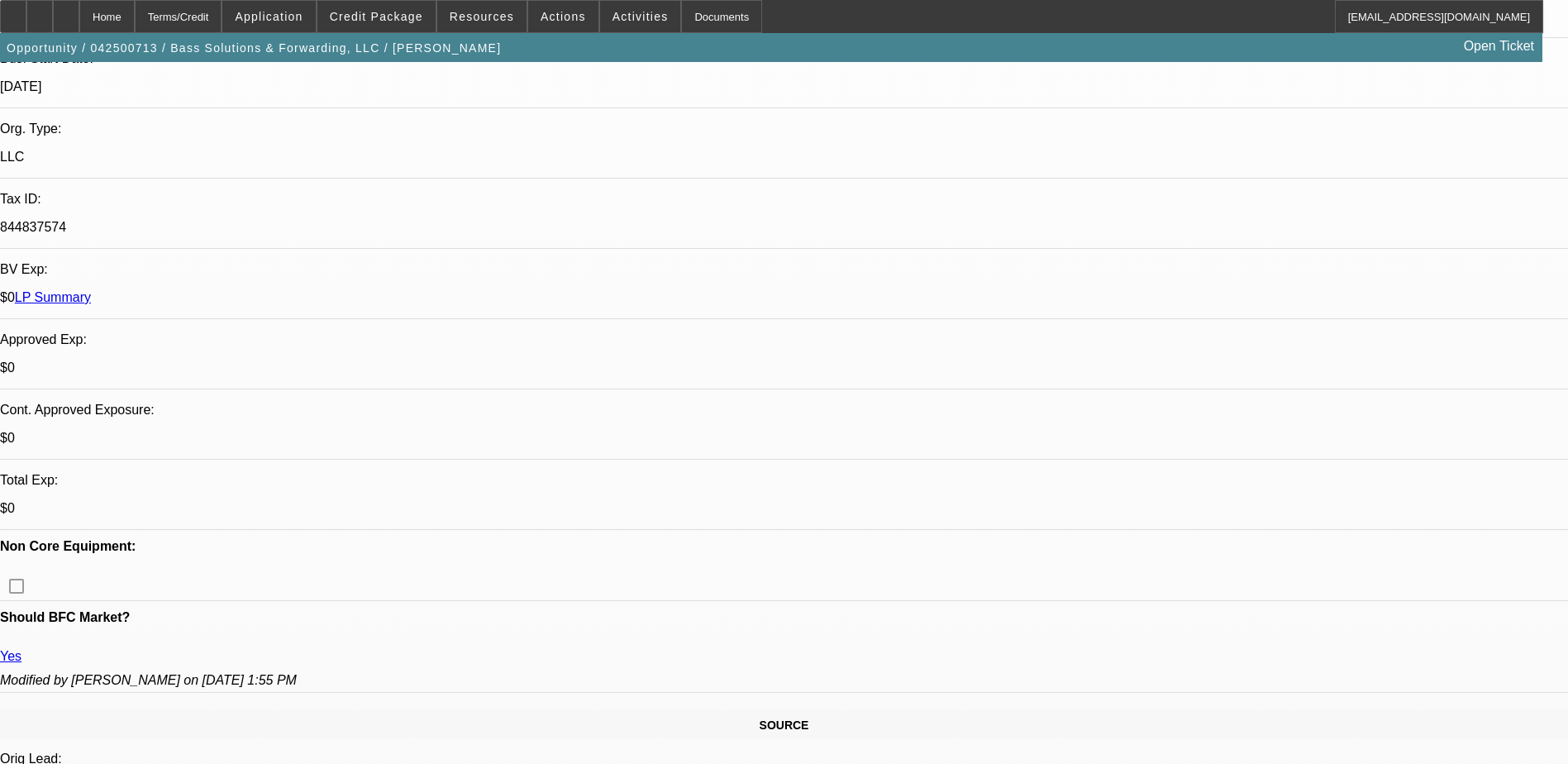
scroll to position [414, 0]
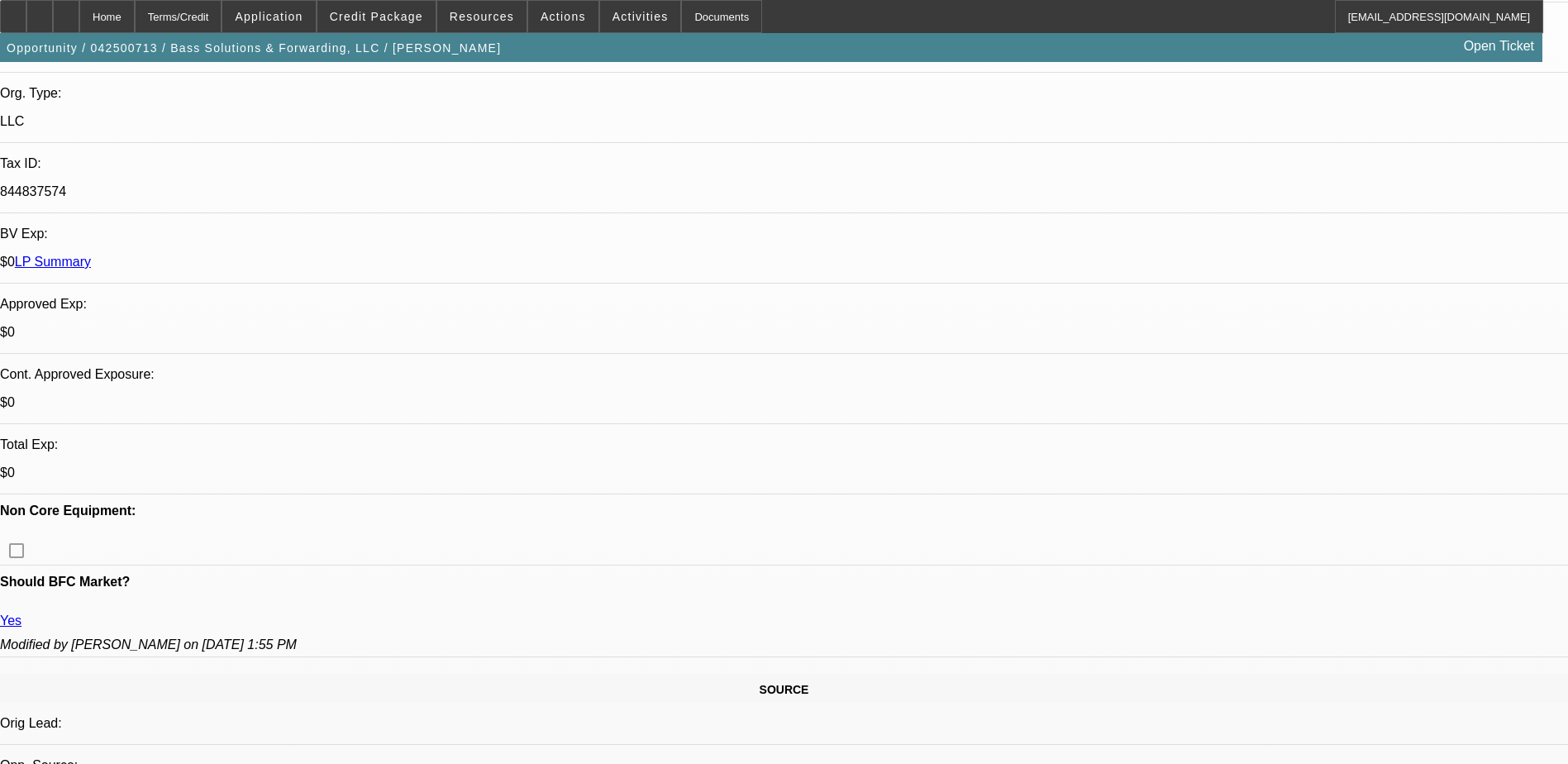
click at [931, 33] on div "Opportunity / 042500713 / Bass Solutions & Forwarding, LLC / Smith, Blake Open …" at bounding box center [771, 47] width 1542 height 29
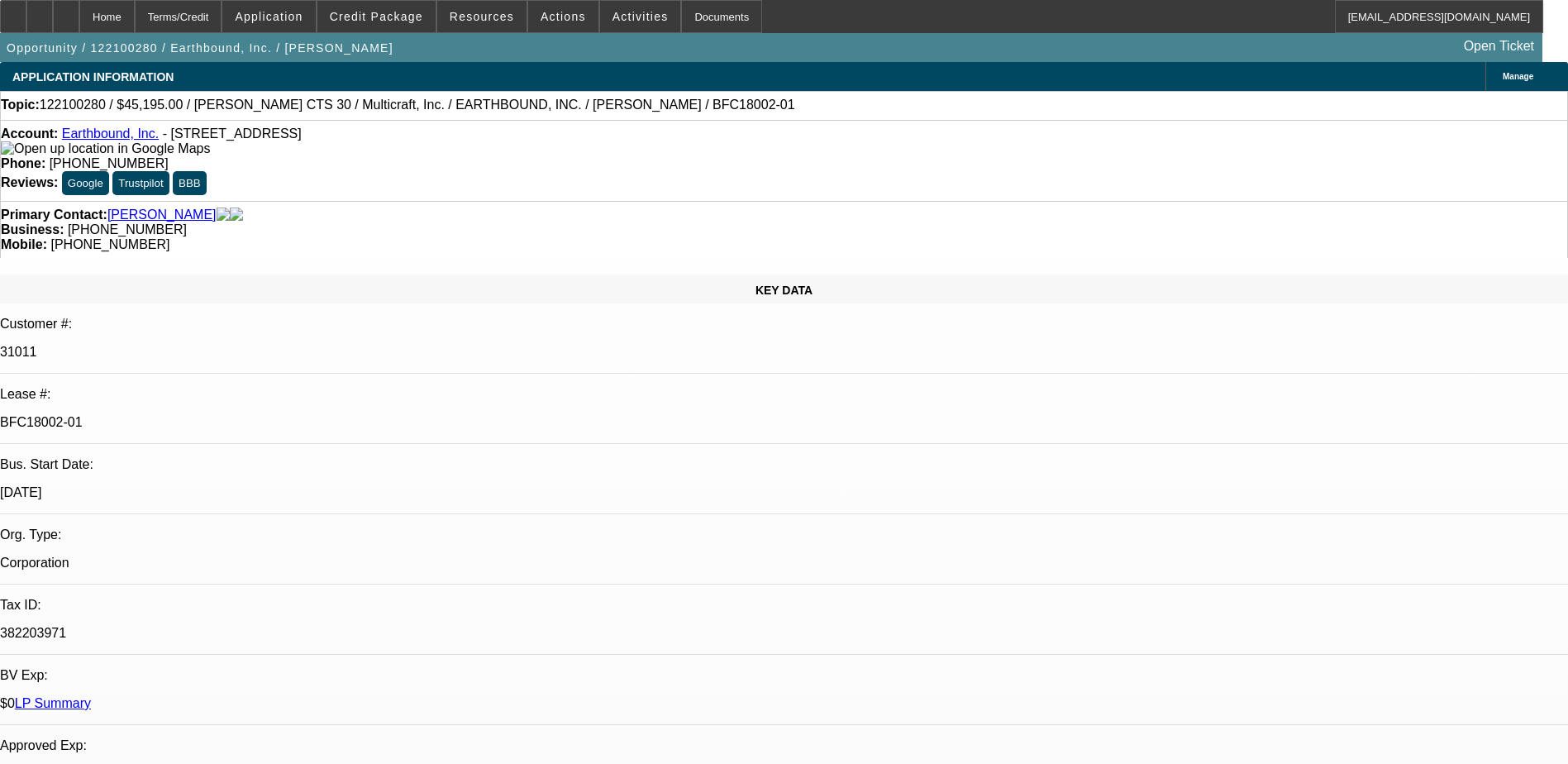
select select "0"
select select "2"
select select "0"
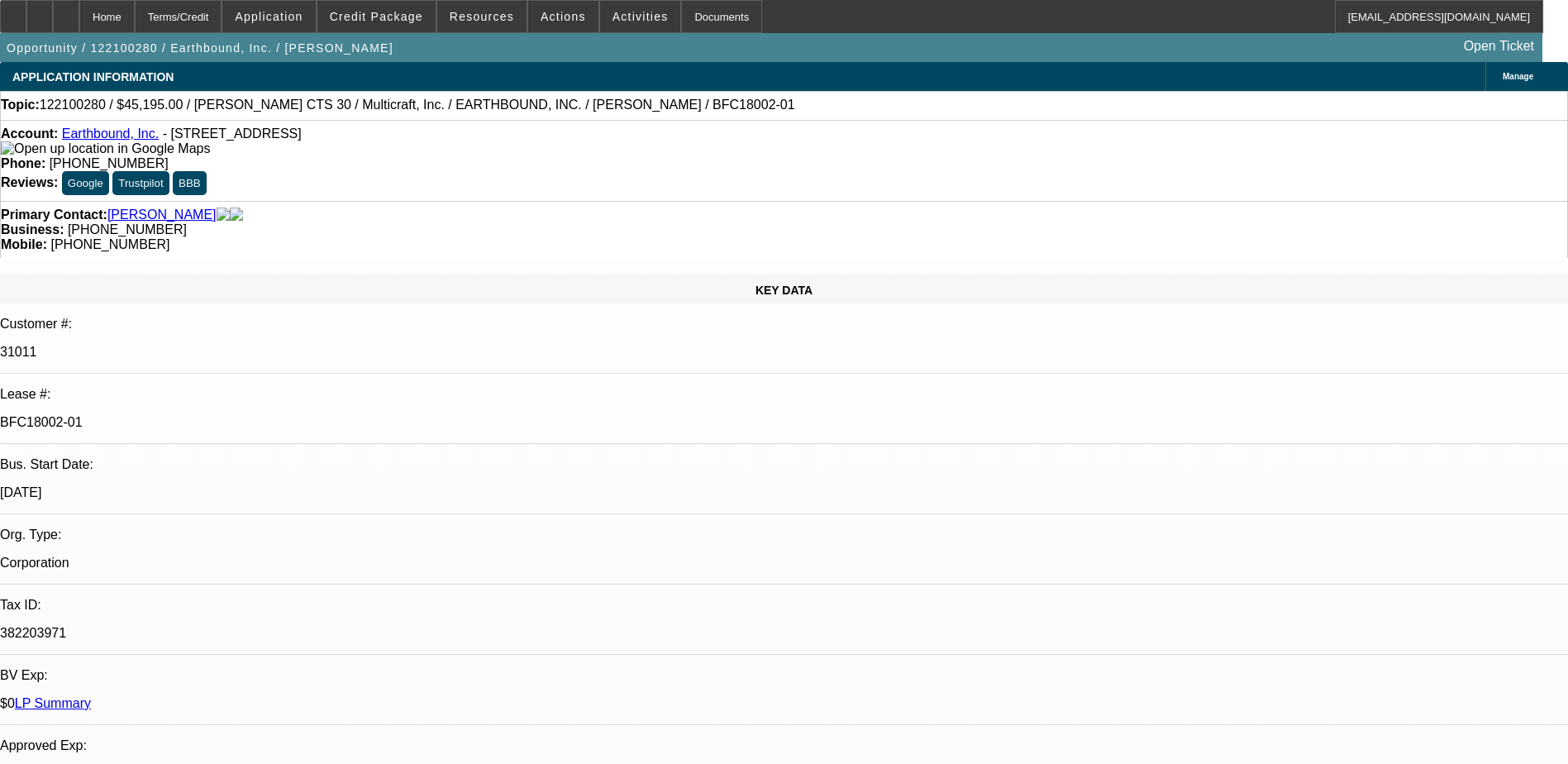
select select "0"
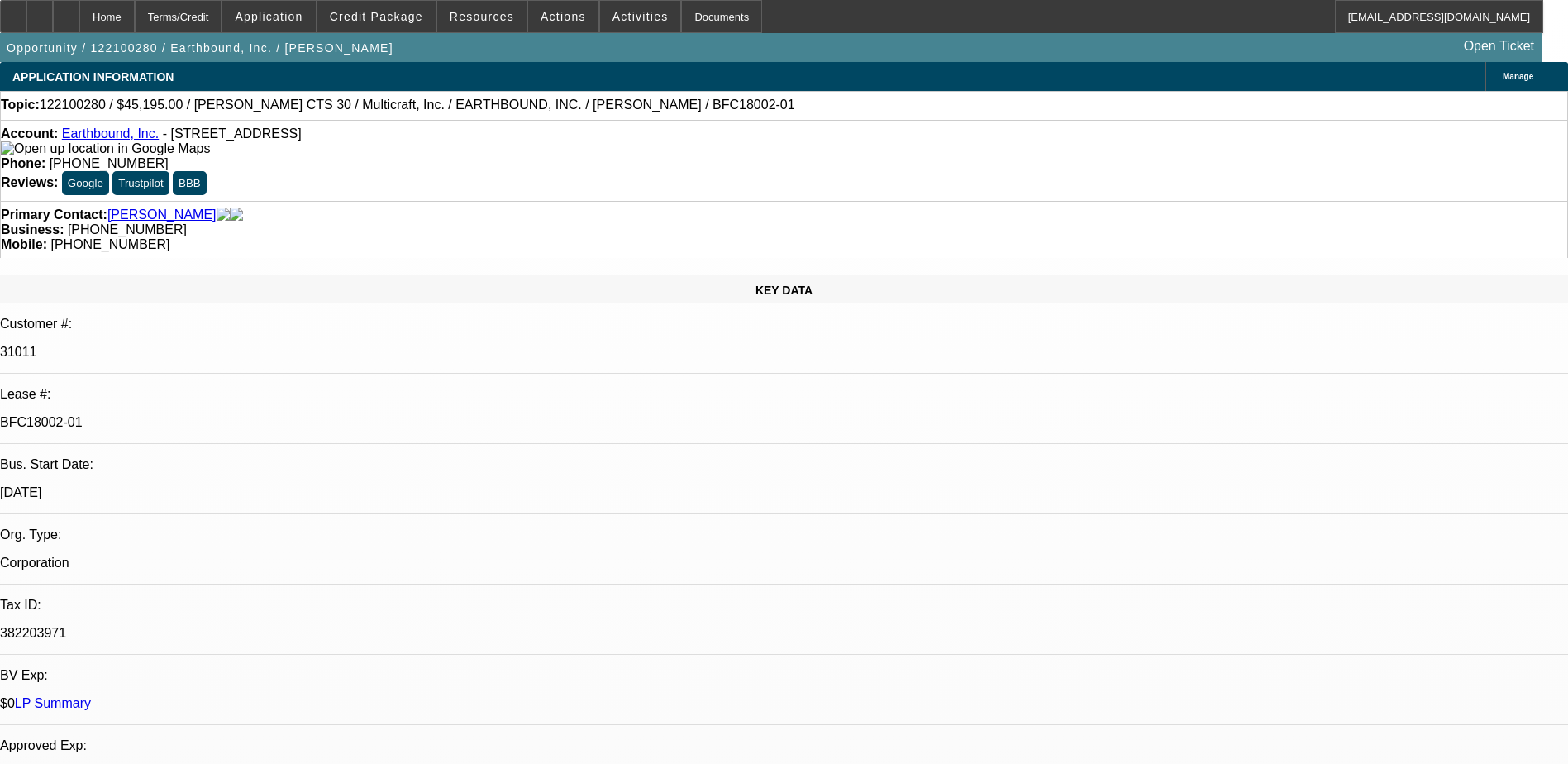
select select "0"
select select "1"
select select "2"
select select "6"
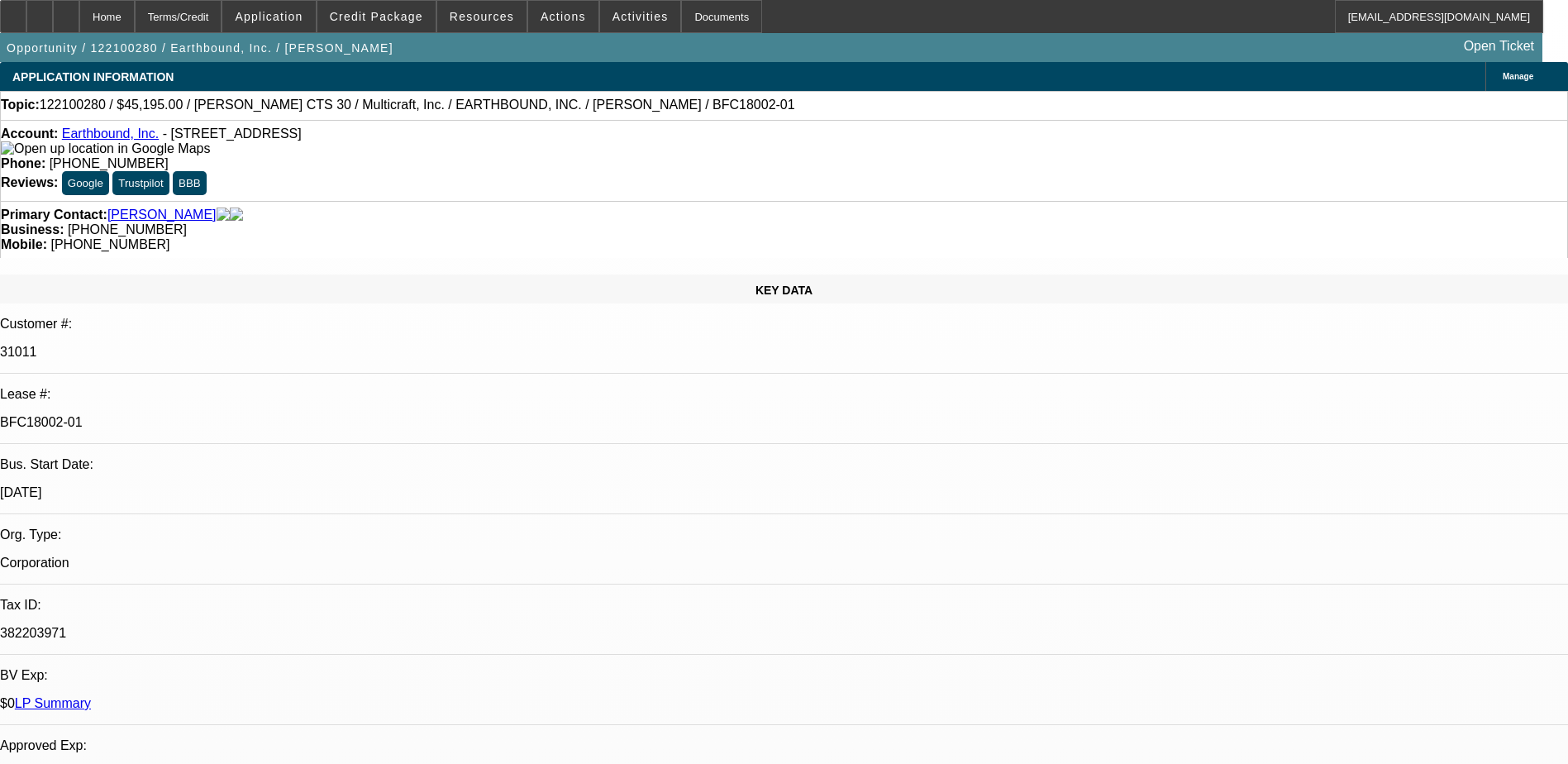
select select "1"
select select "6"
select select "1"
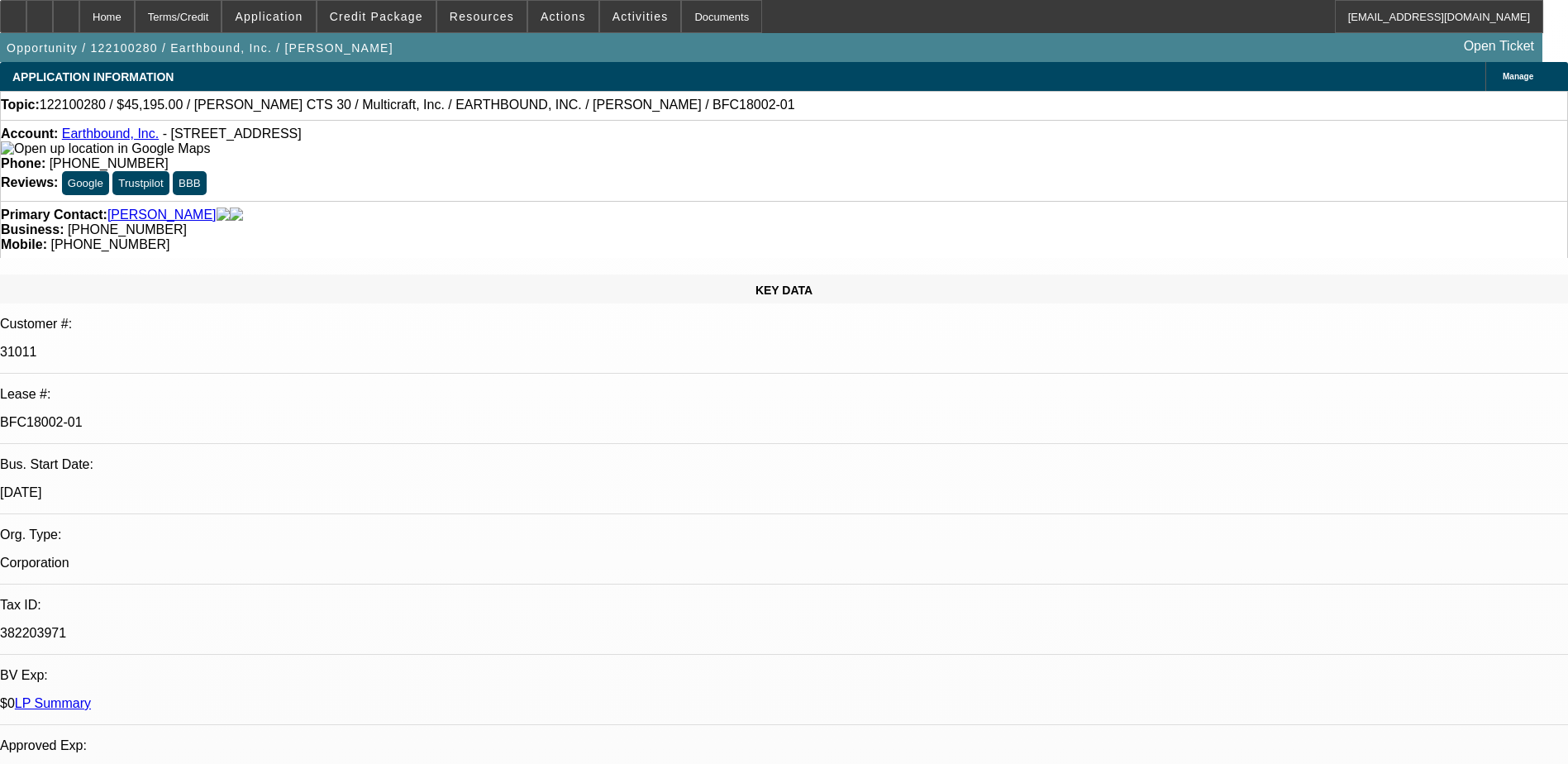
select select "6"
select select "1"
select select "6"
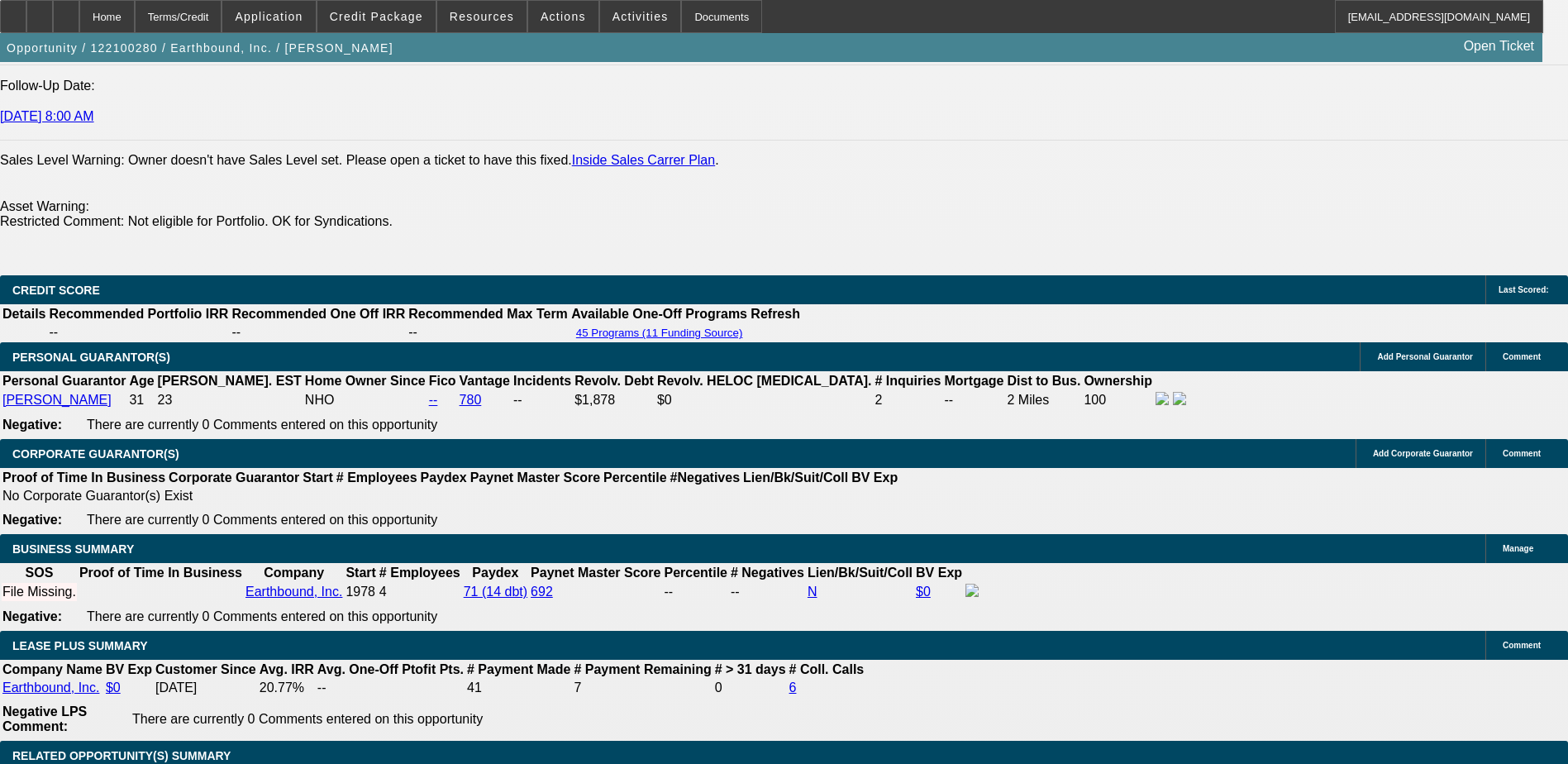
scroll to position [4898, 0]
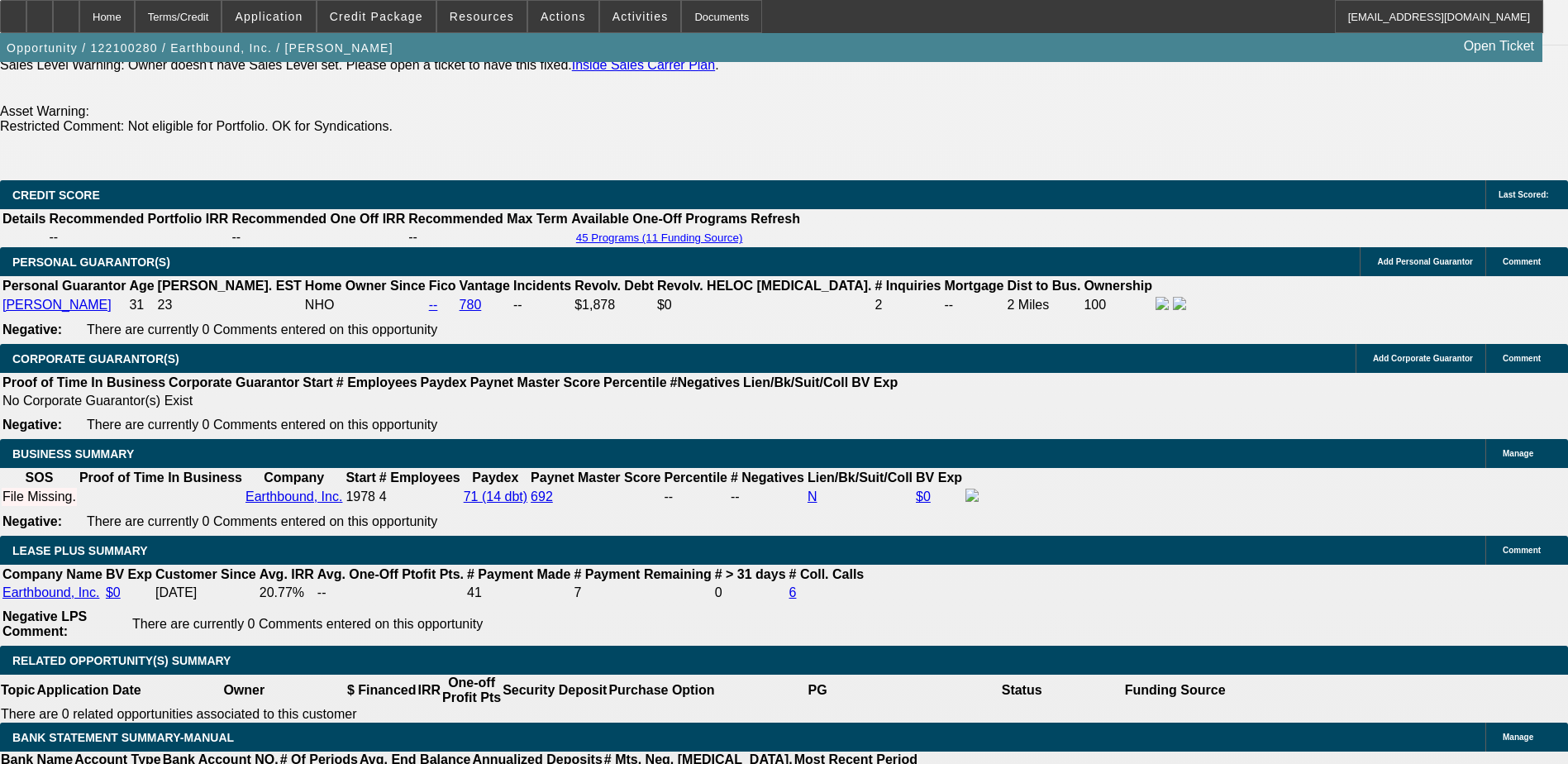
scroll to position [4319, 0]
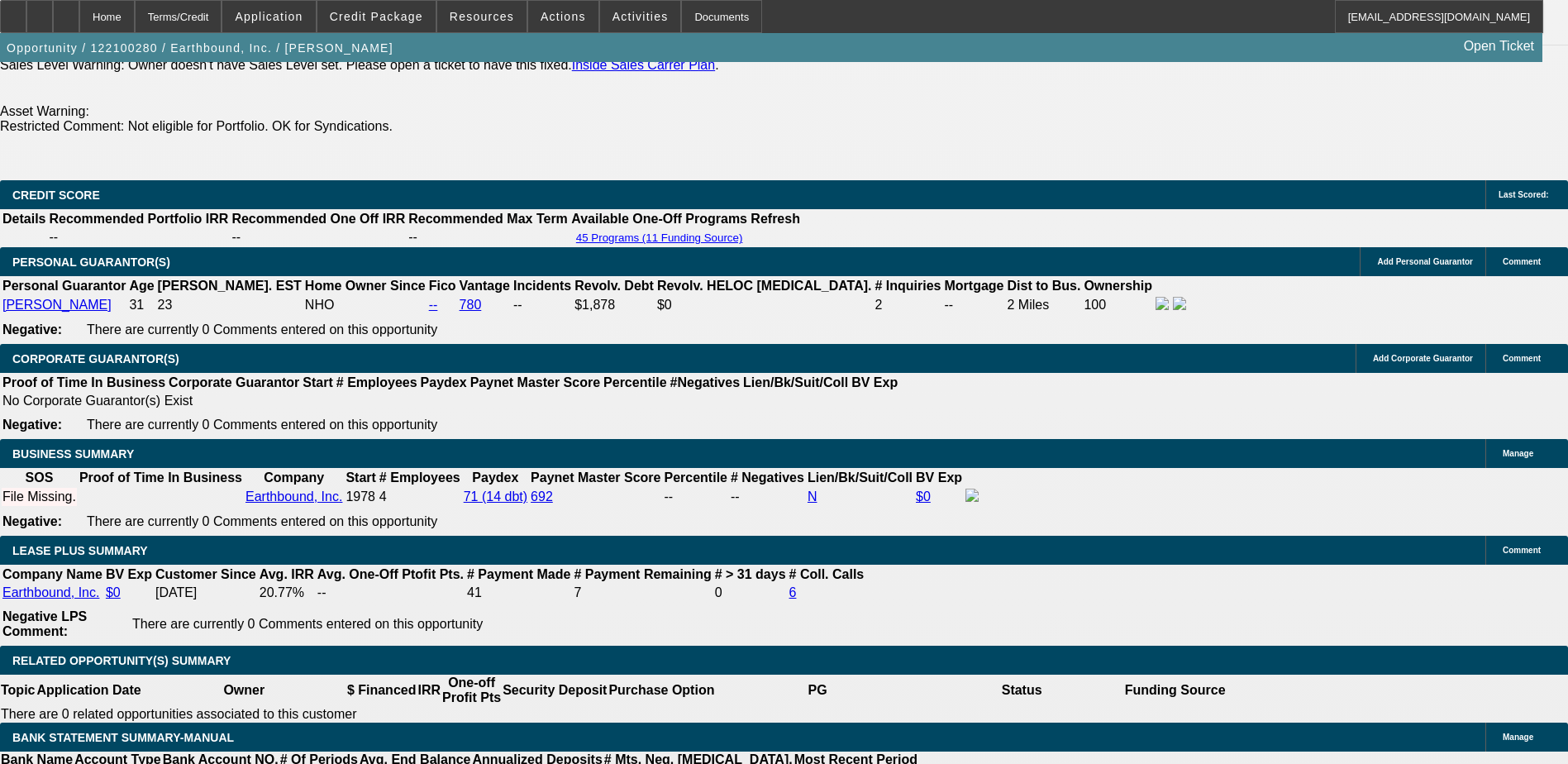
scroll to position [4154, 0]
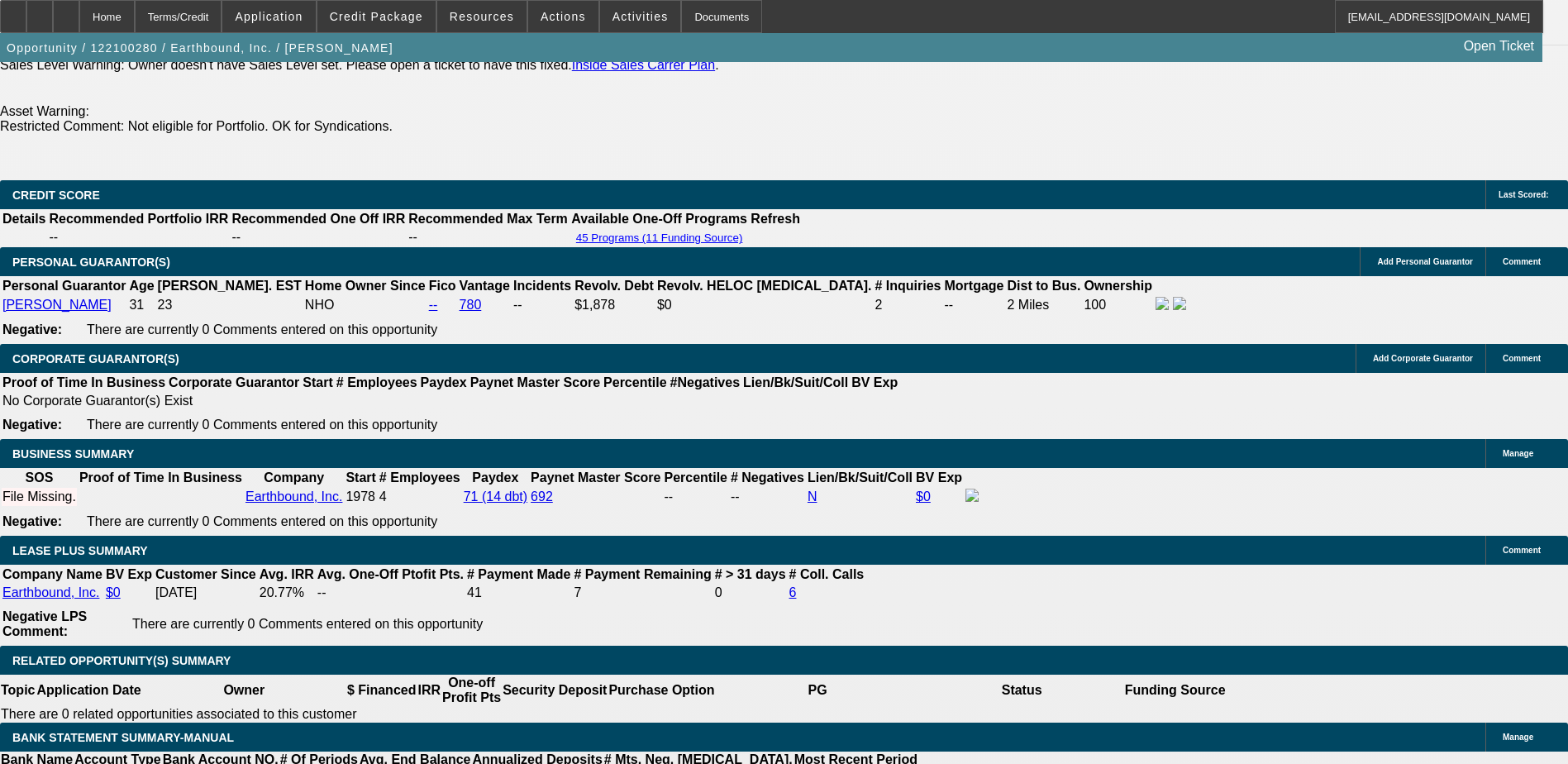
scroll to position [3492, 0]
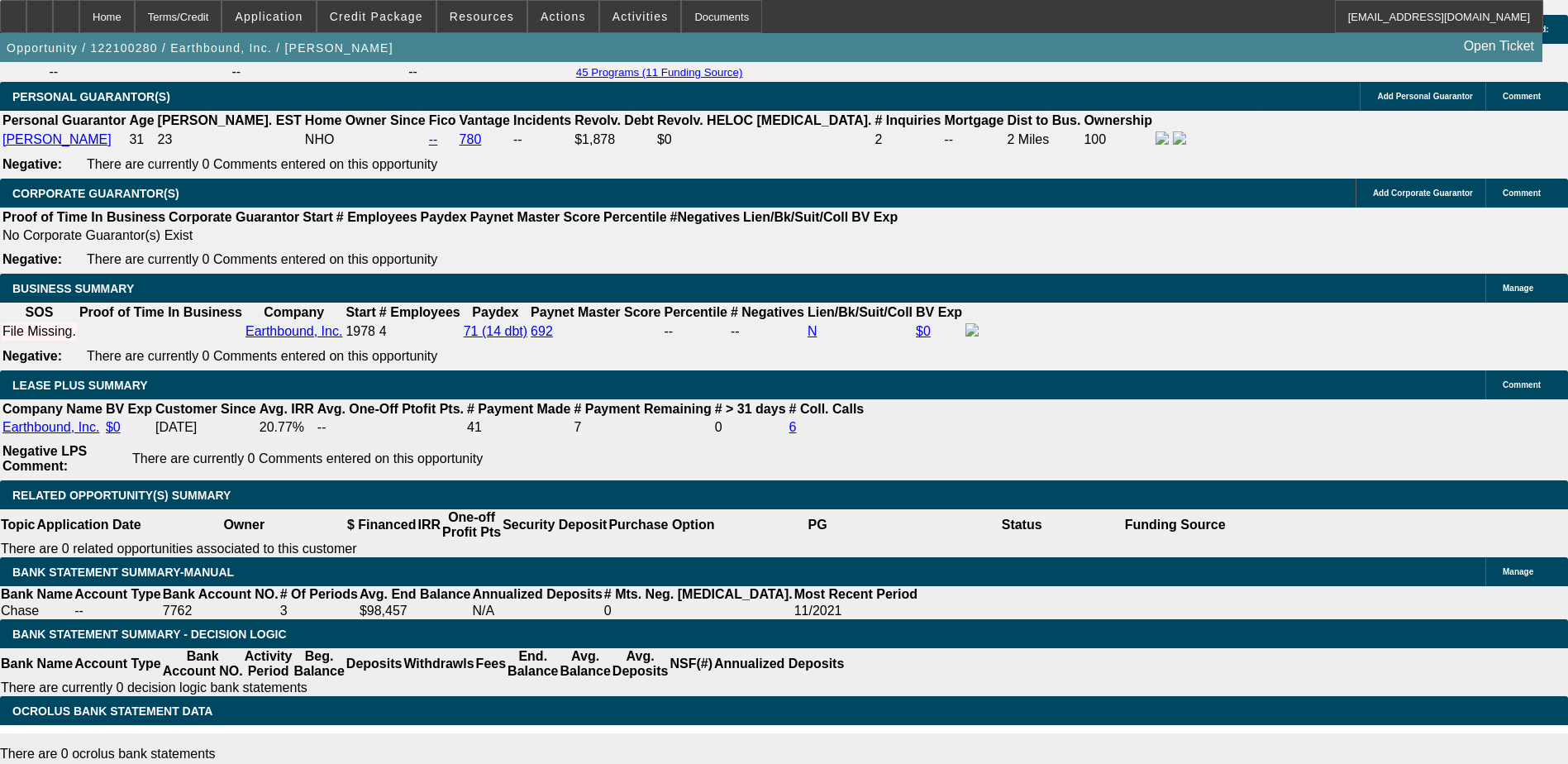
scroll to position [1921, 0]
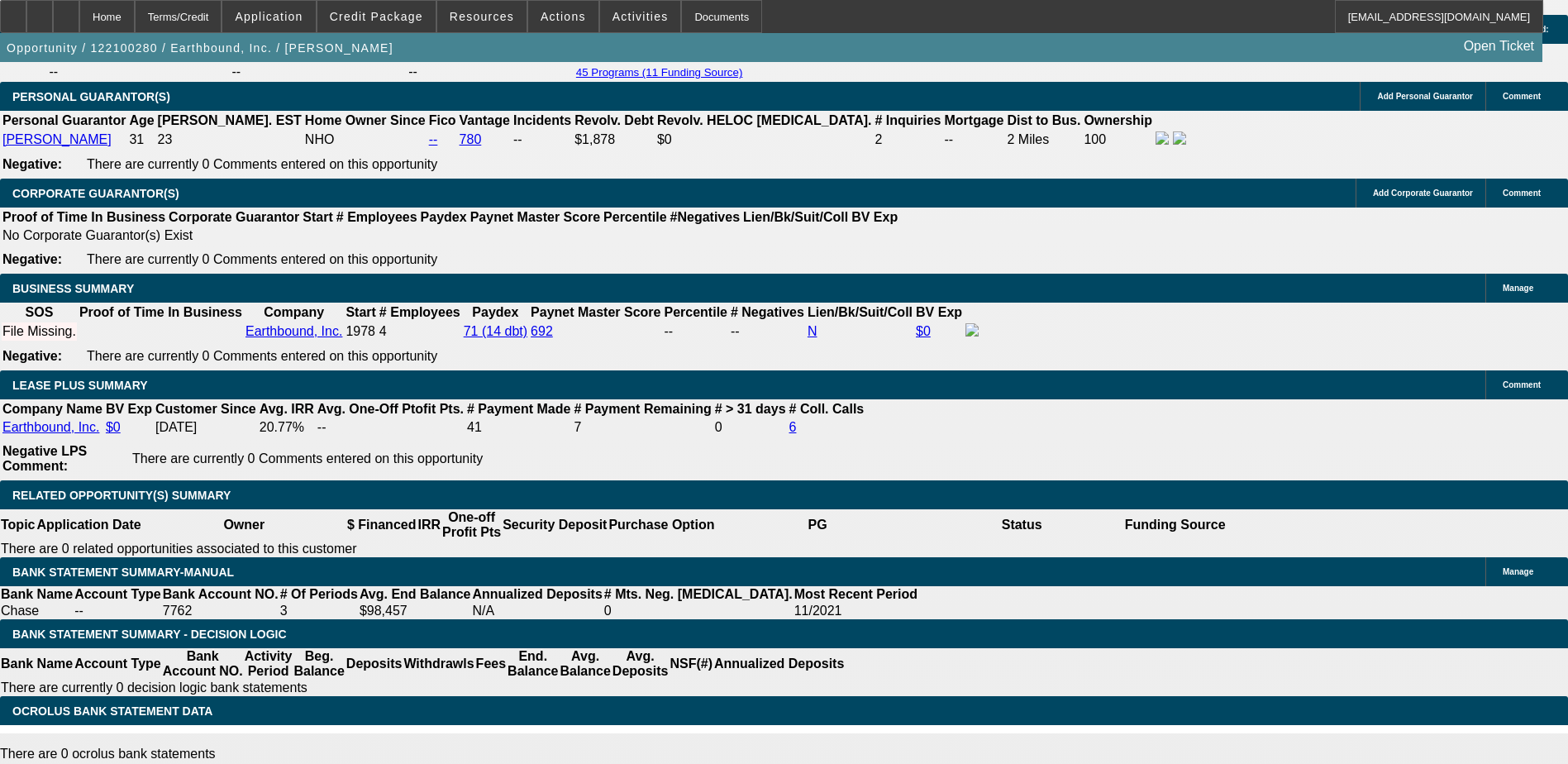
scroll to position [2500, 0]
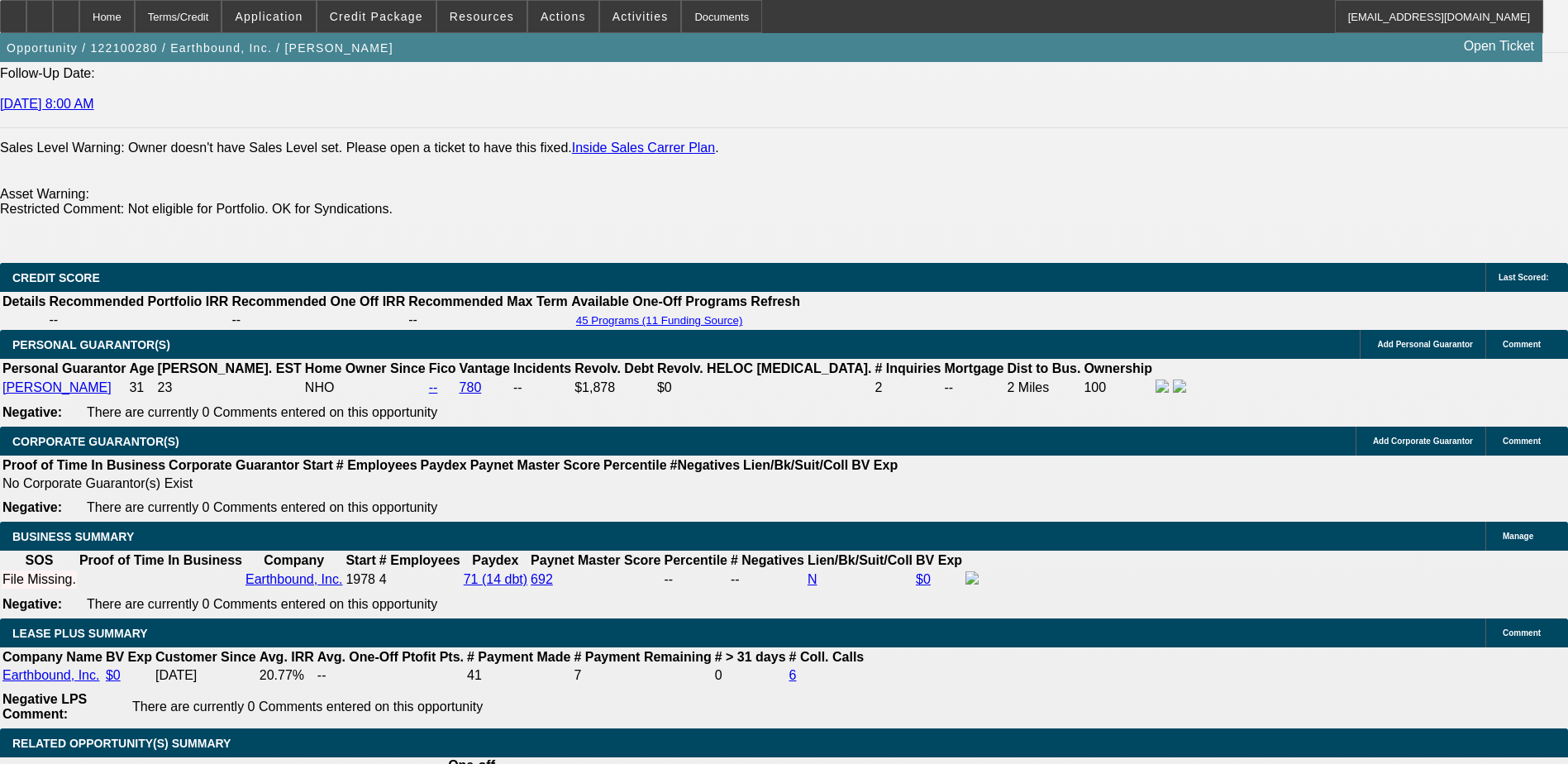
scroll to position [2003, 0]
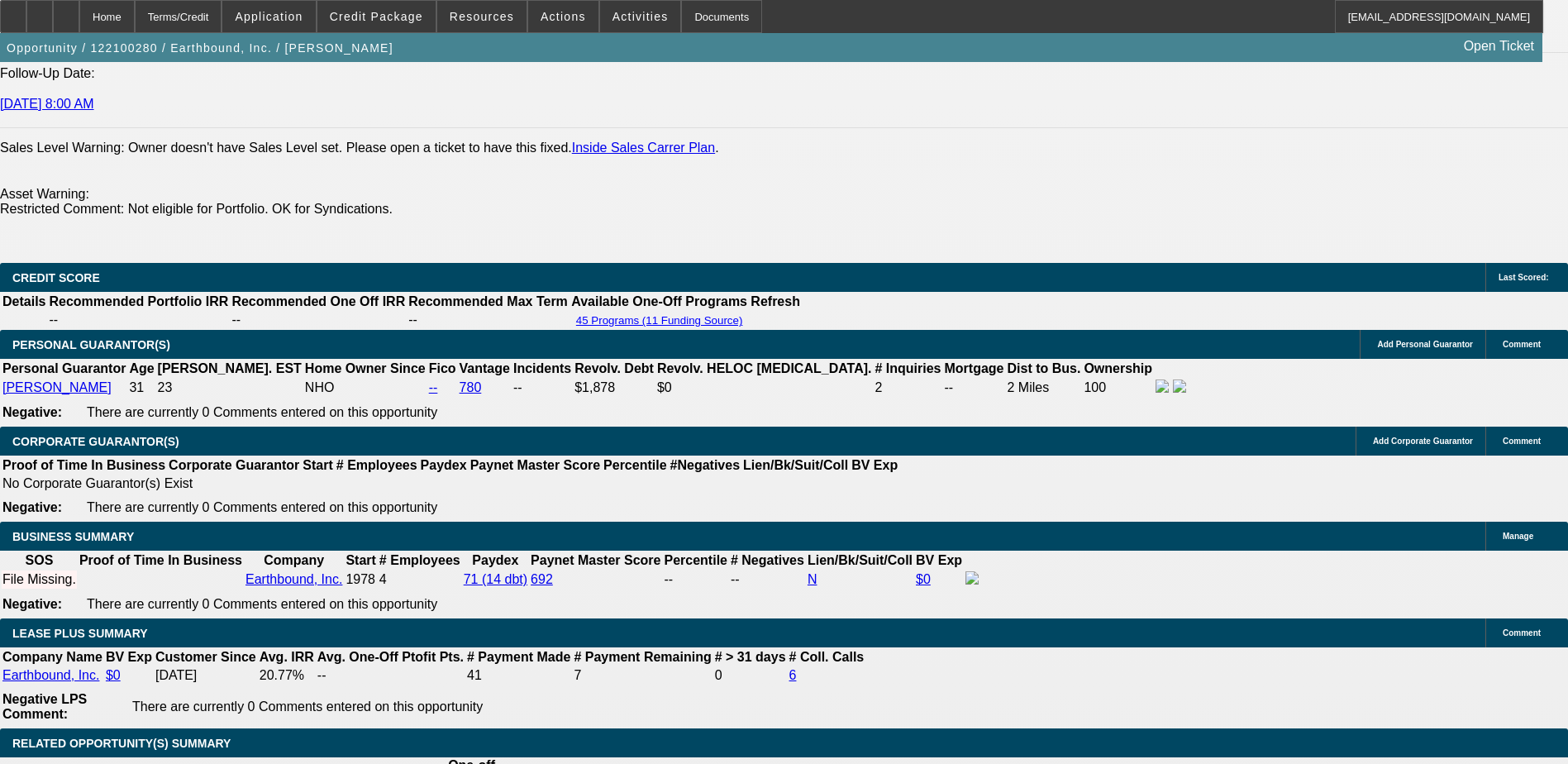
scroll to position [597, 0]
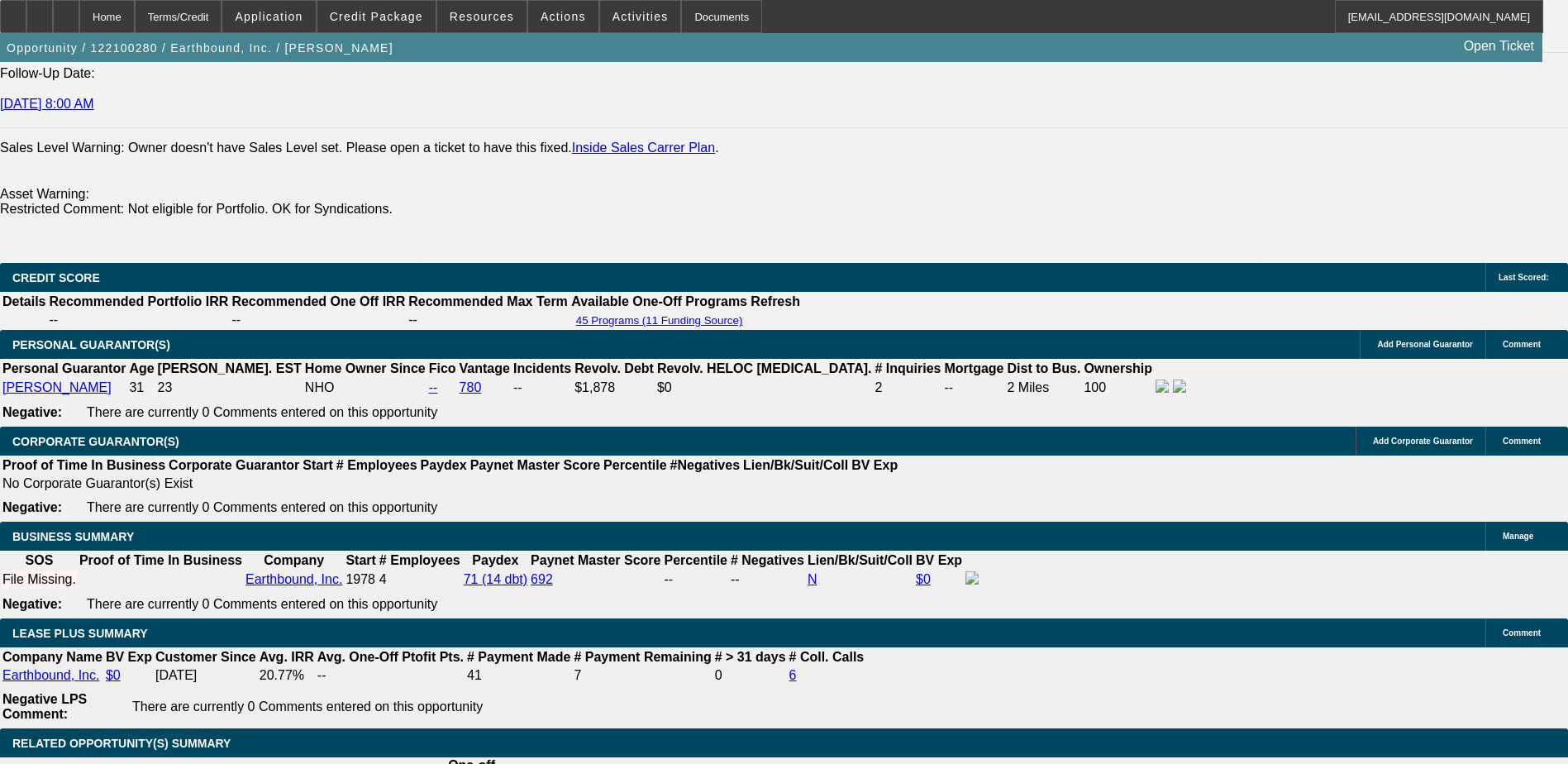
scroll to position [4816, 0]
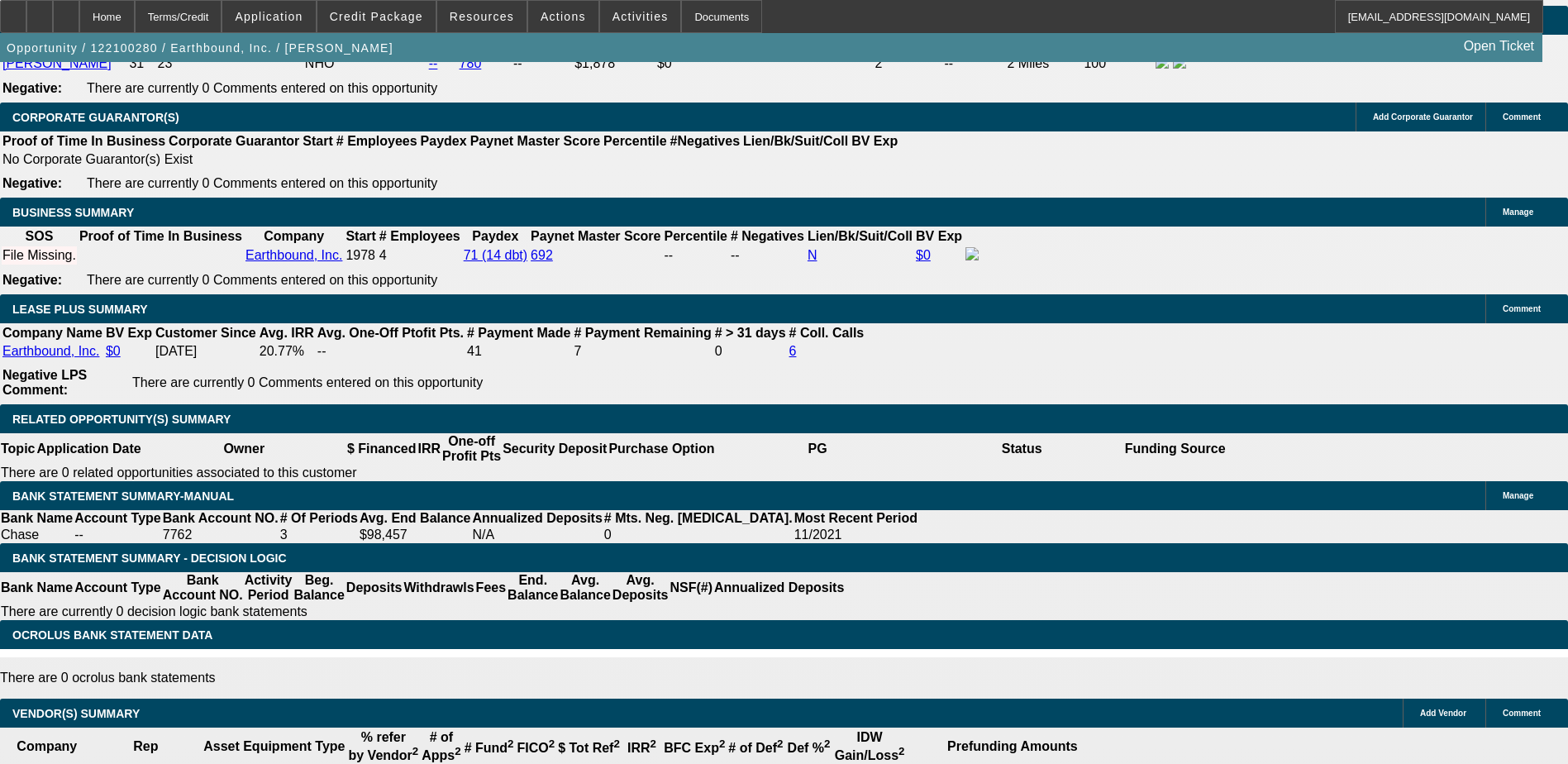
scroll to position [2747, 0]
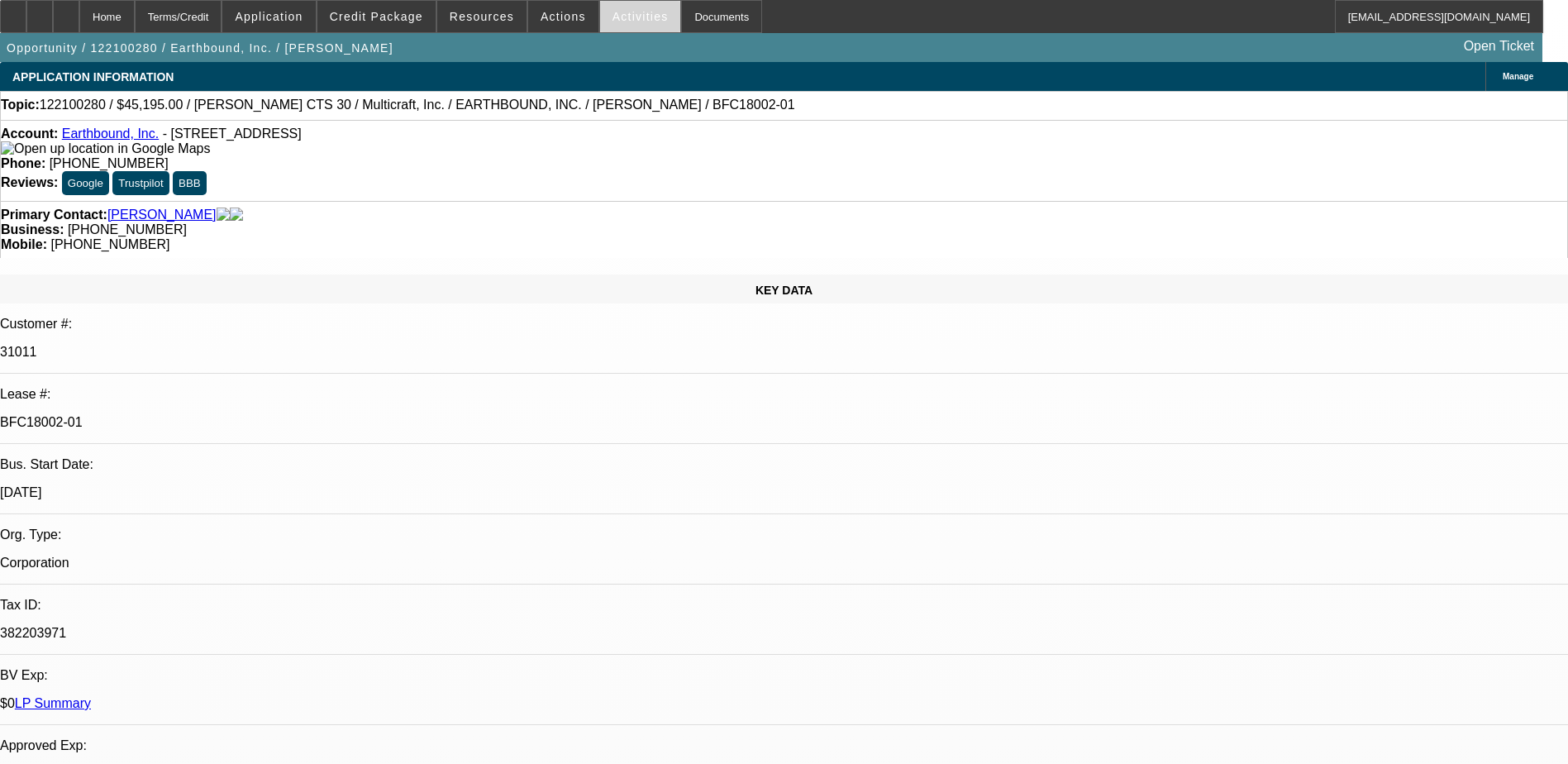
select select "0"
select select "2"
select select "0"
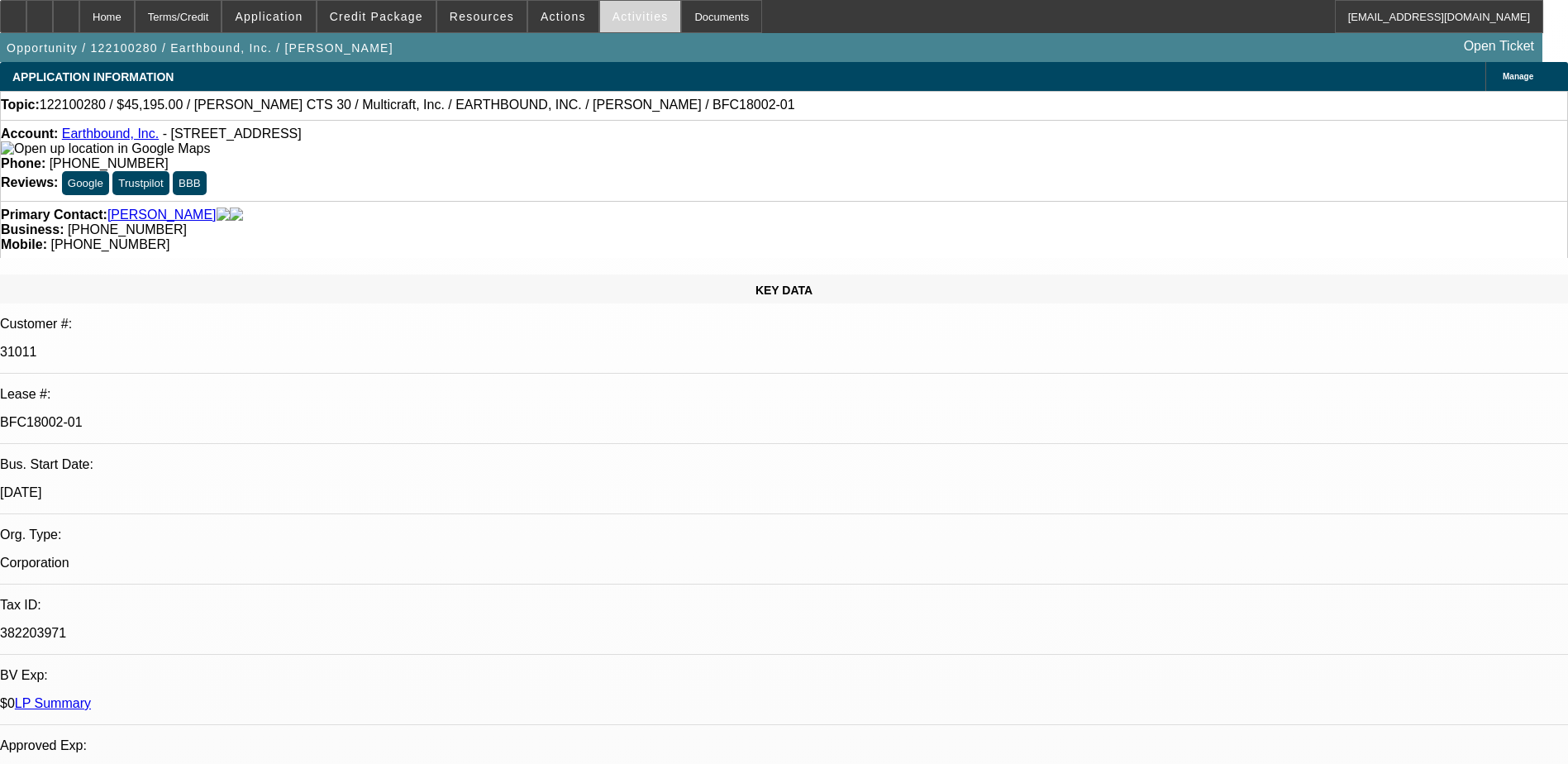
select select "0"
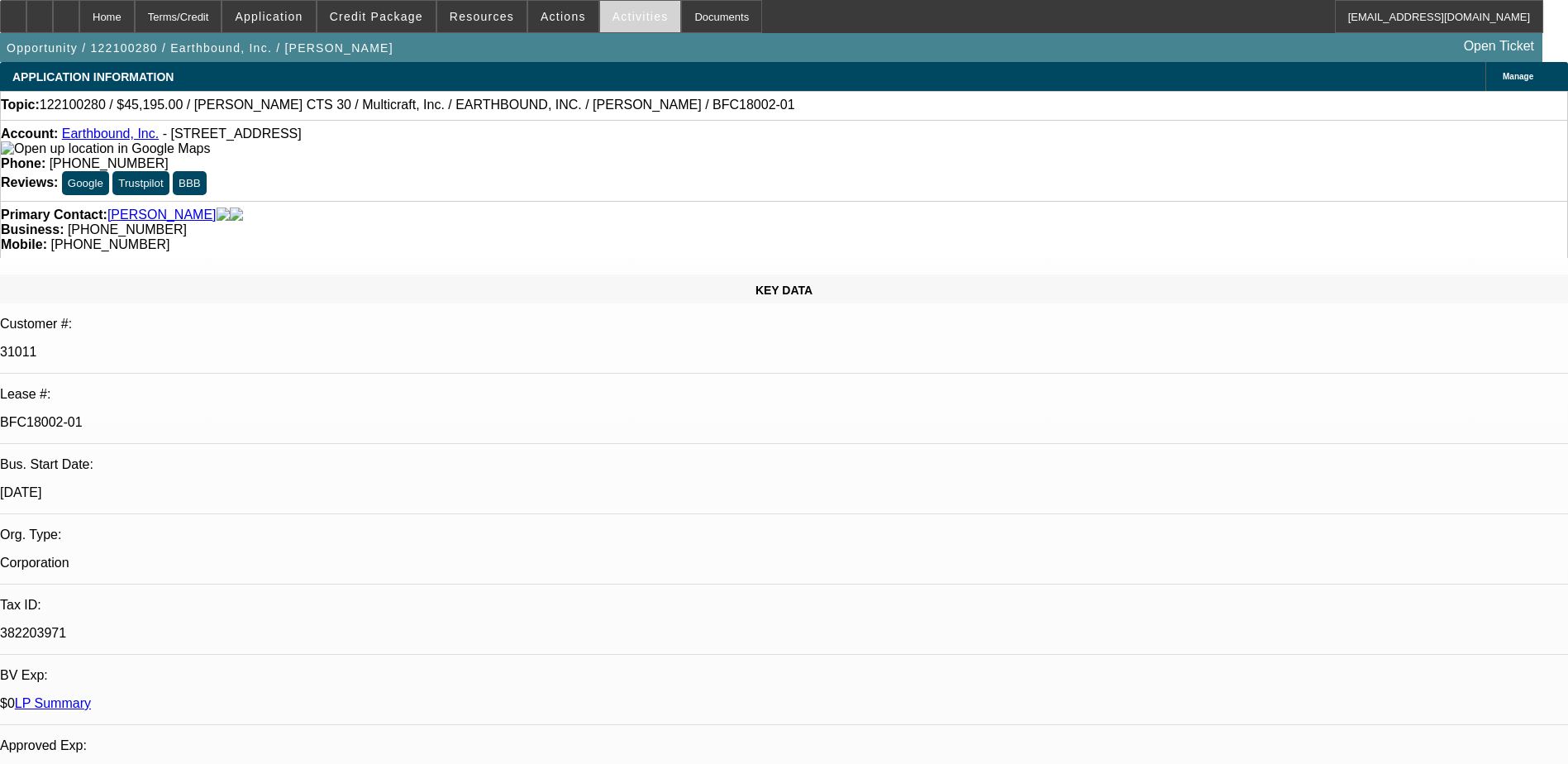
select select "0"
select select "1"
select select "2"
select select "6"
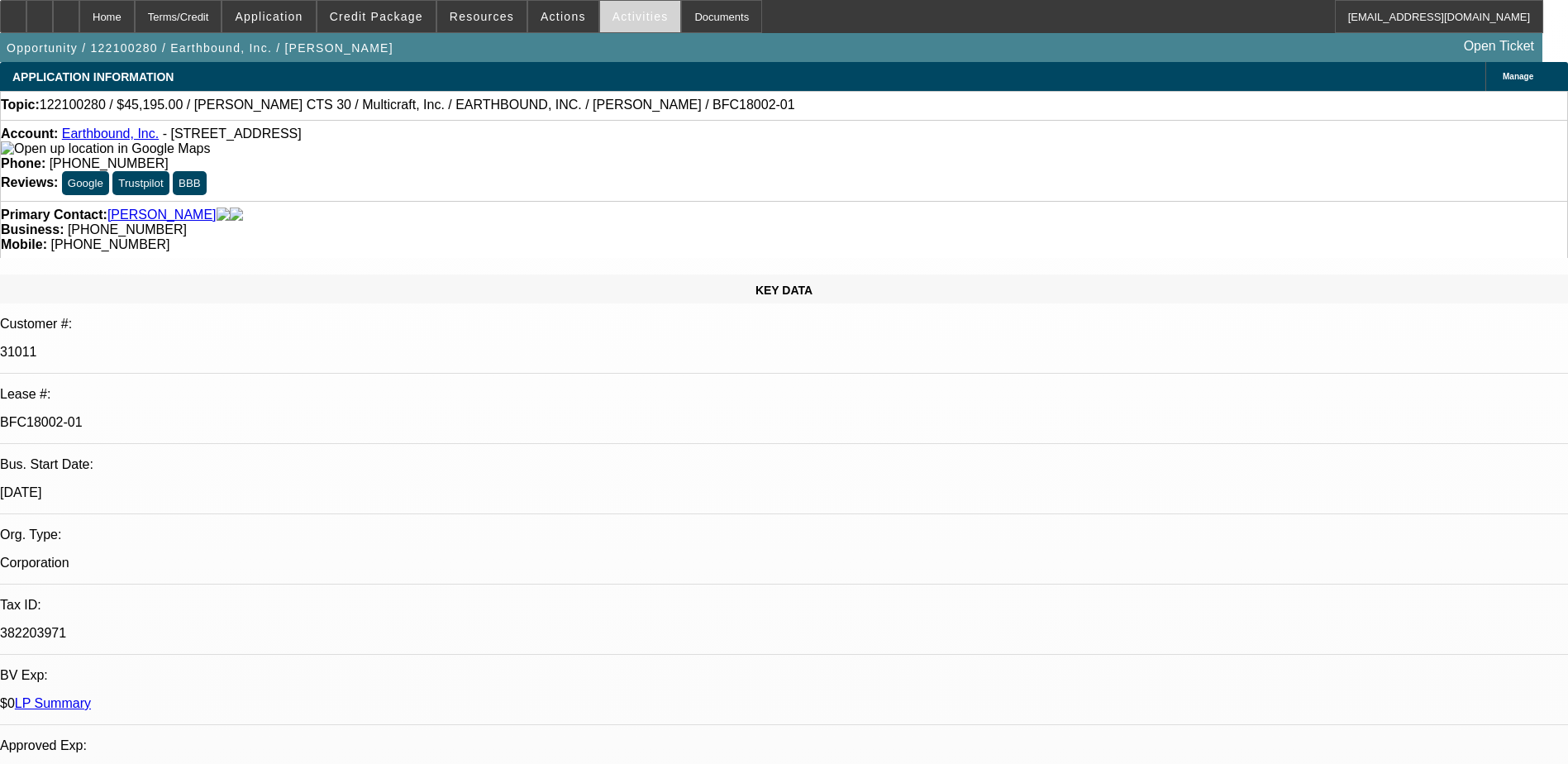
select select "1"
select select "6"
select select "1"
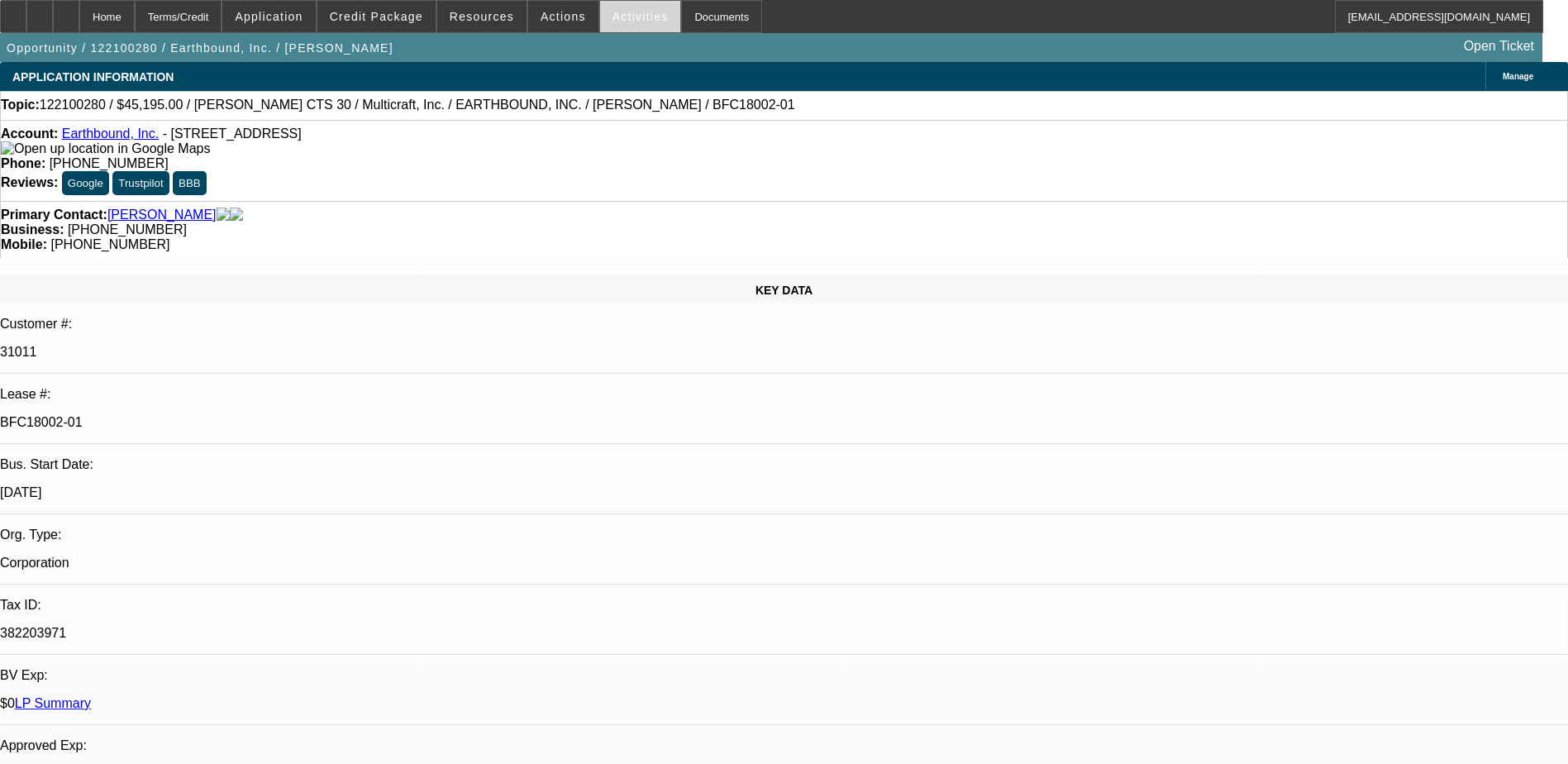
select select "6"
select select "1"
select select "6"
click at [623, 13] on span "Activities" at bounding box center [640, 16] width 56 height 13
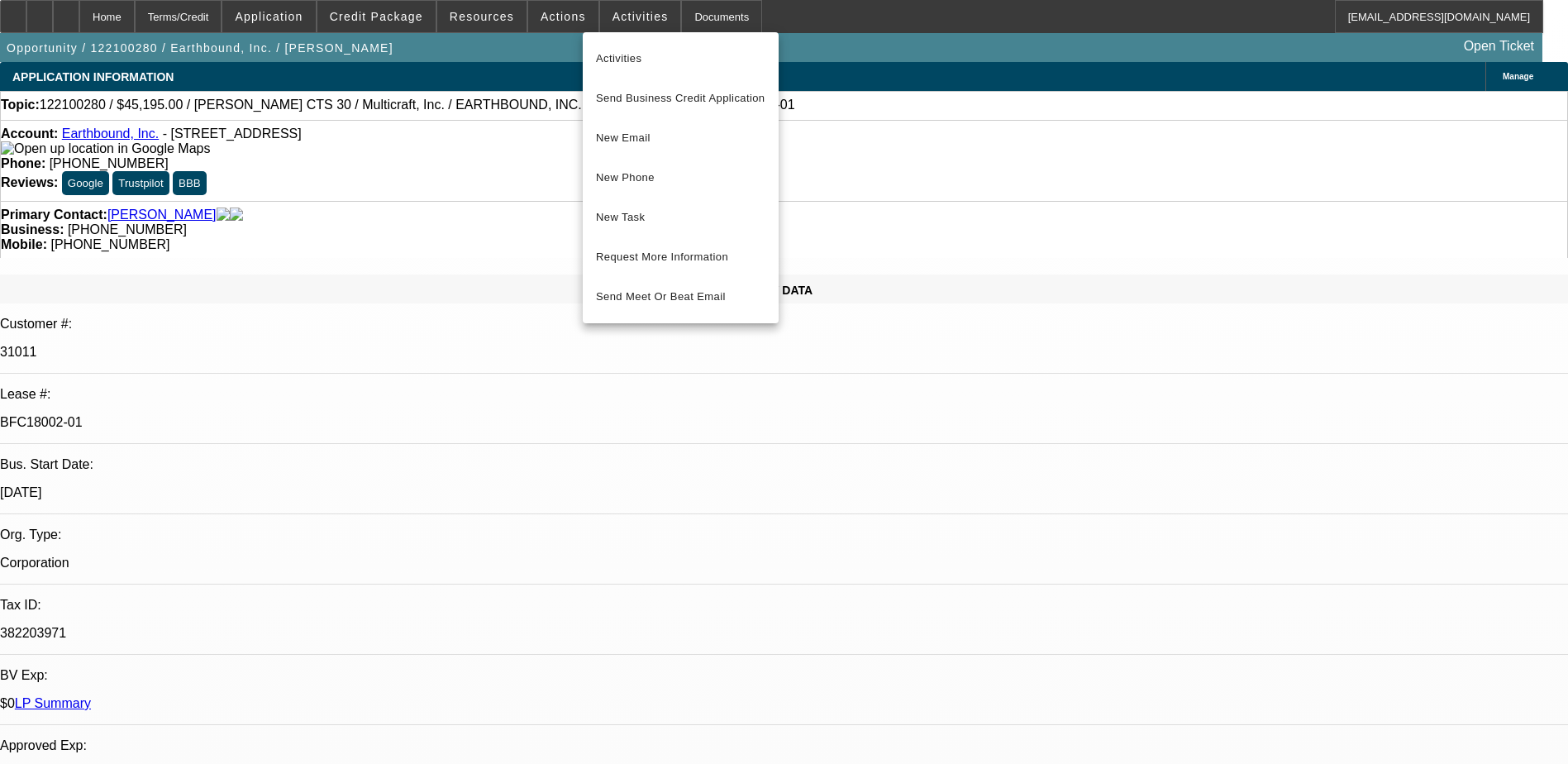
click at [554, 18] on div at bounding box center [784, 382] width 1568 height 764
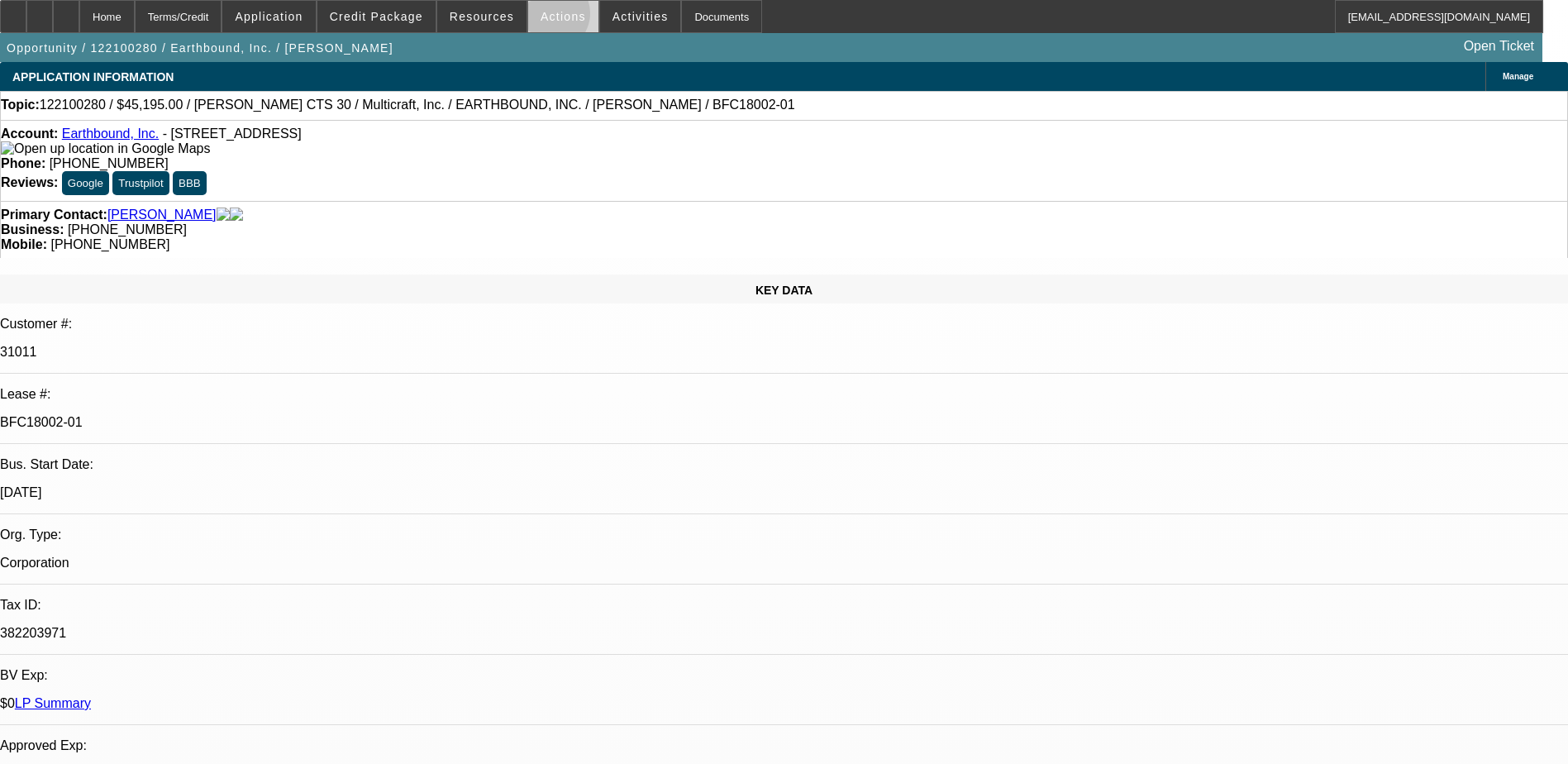
click at [543, 18] on span "Actions" at bounding box center [563, 16] width 45 height 13
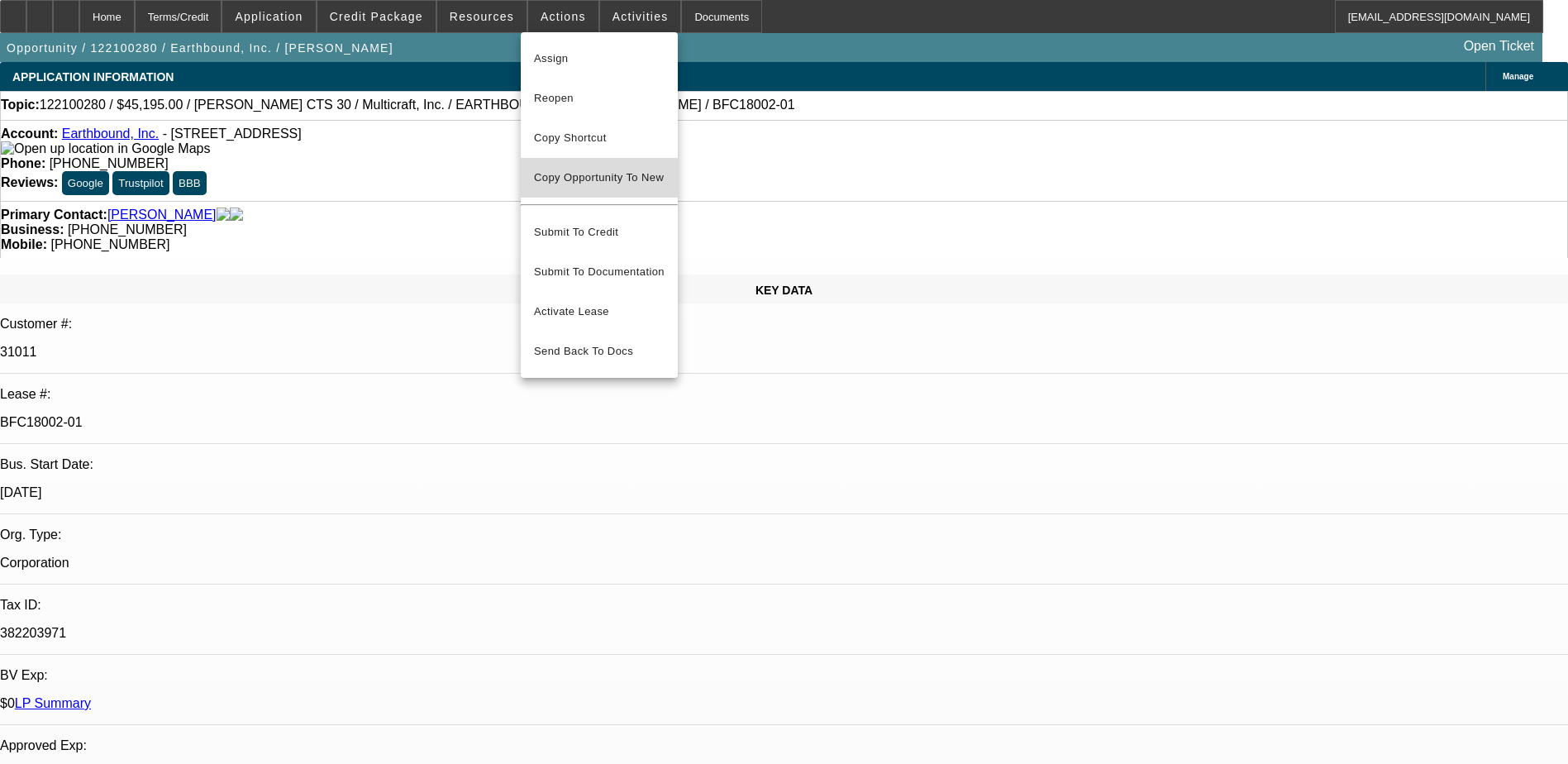
click at [625, 174] on span "Copy Opportunity To New" at bounding box center [598, 178] width 130 height 12
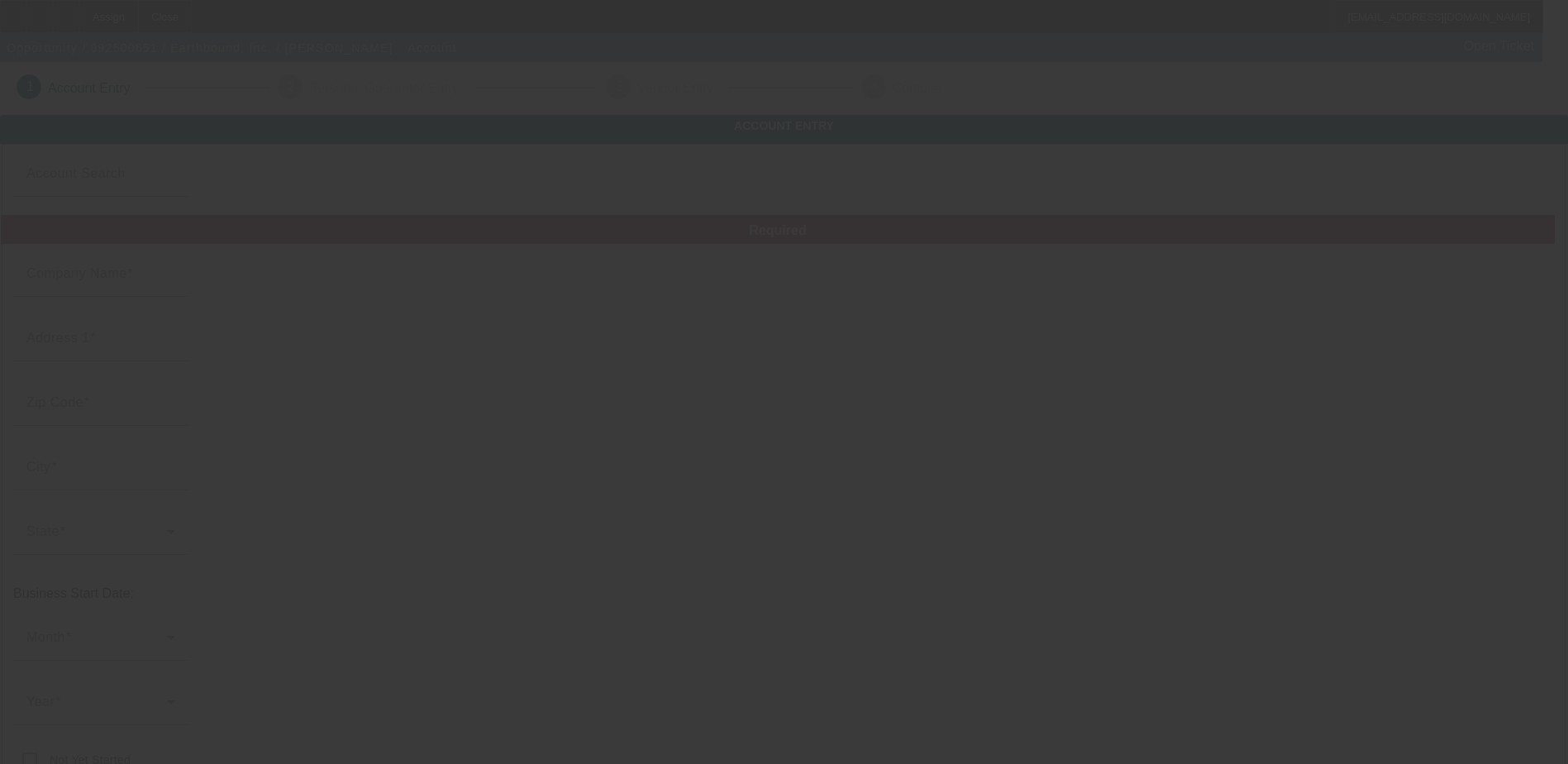
type input "Earthbound, Inc."
type input "1116 Plainfield Ave NE"
type input "49503"
type input "Grand Rapids"
type input "(616) 427-2596"
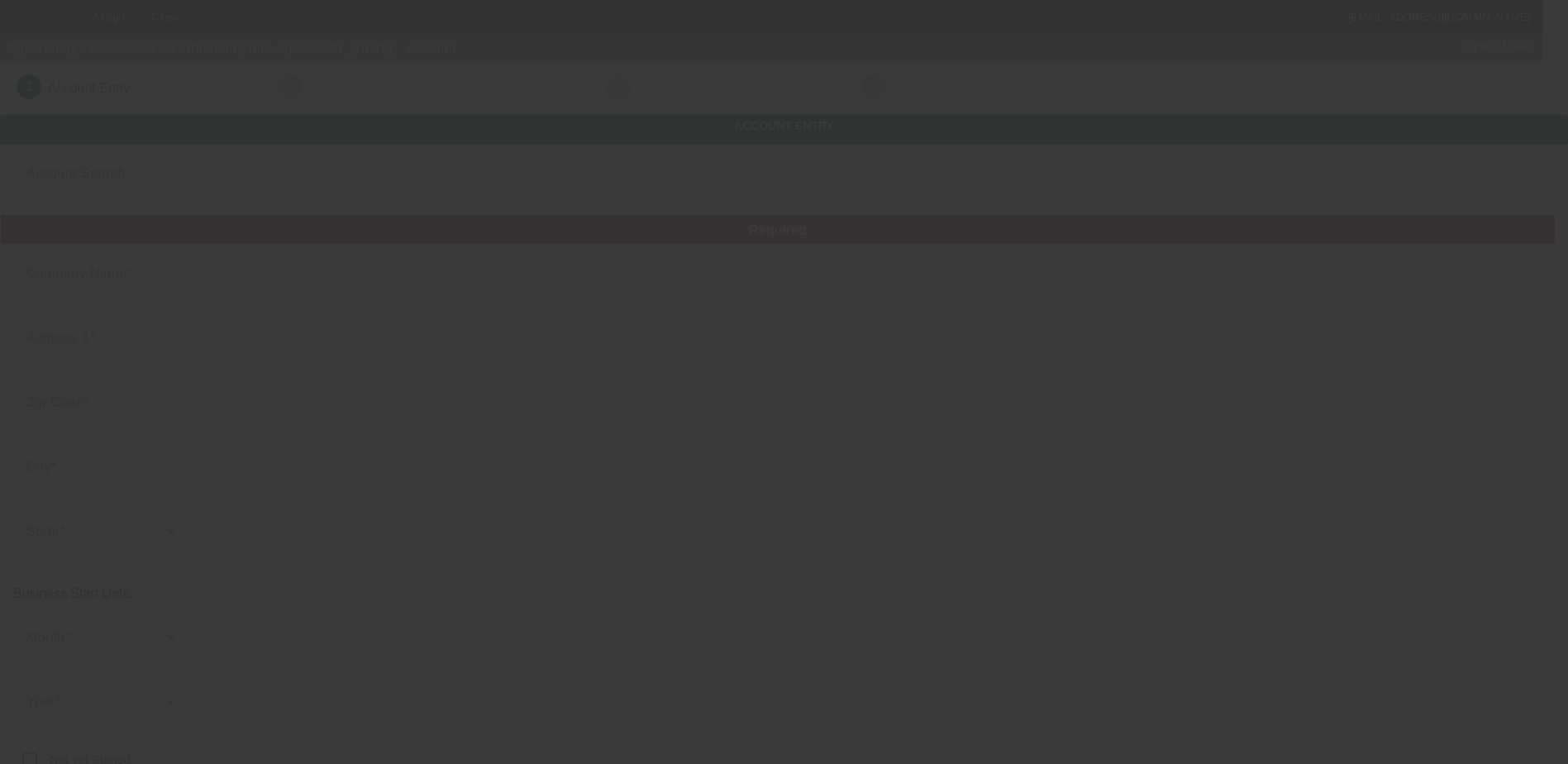
type input "Ste 2"
type input "nyle@earthboundinc.com"
type input "Kent"
type input "382203971"
type input "https://Grandrapidsgraphix.Com"
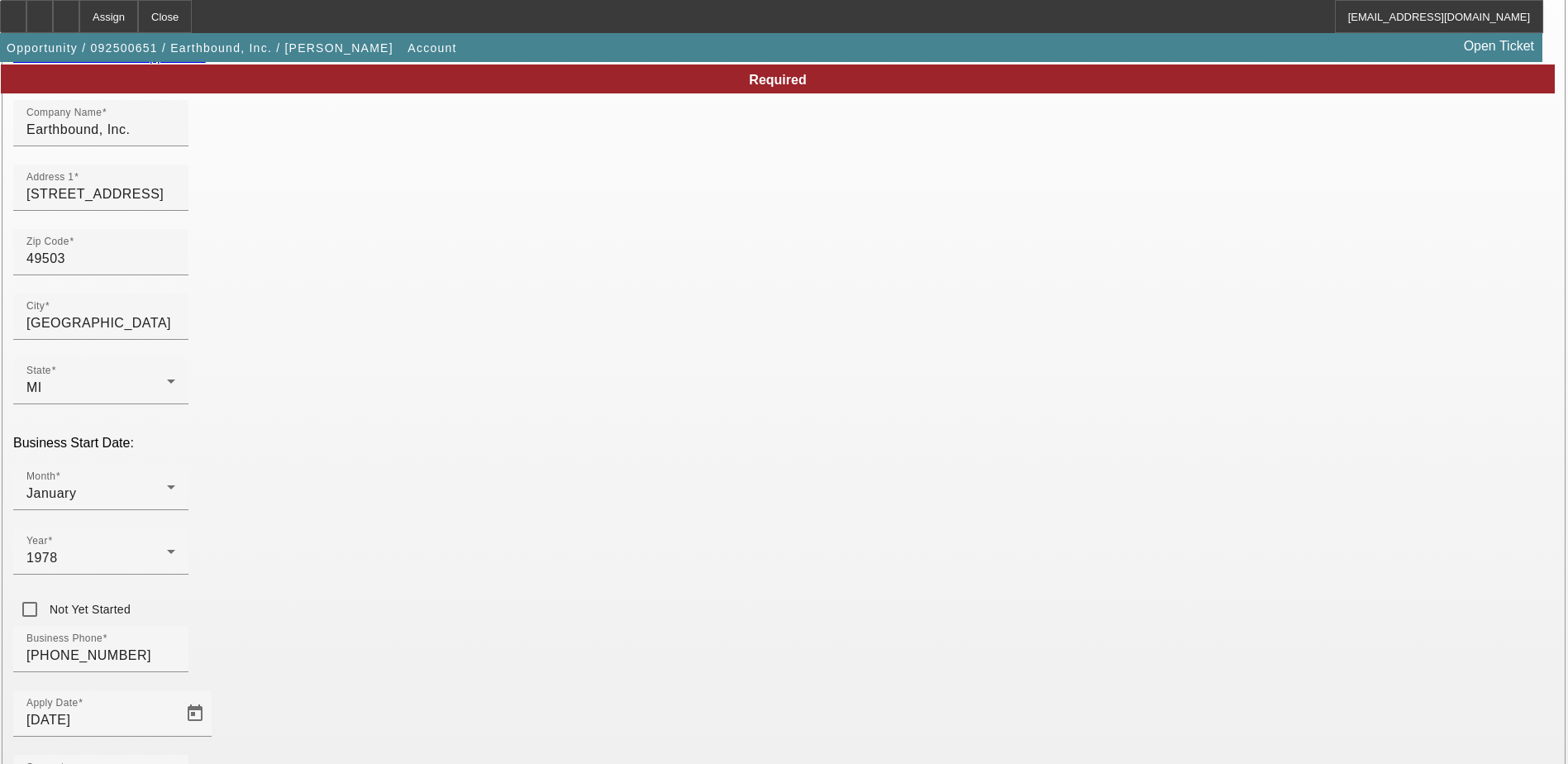
scroll to position [294, 0]
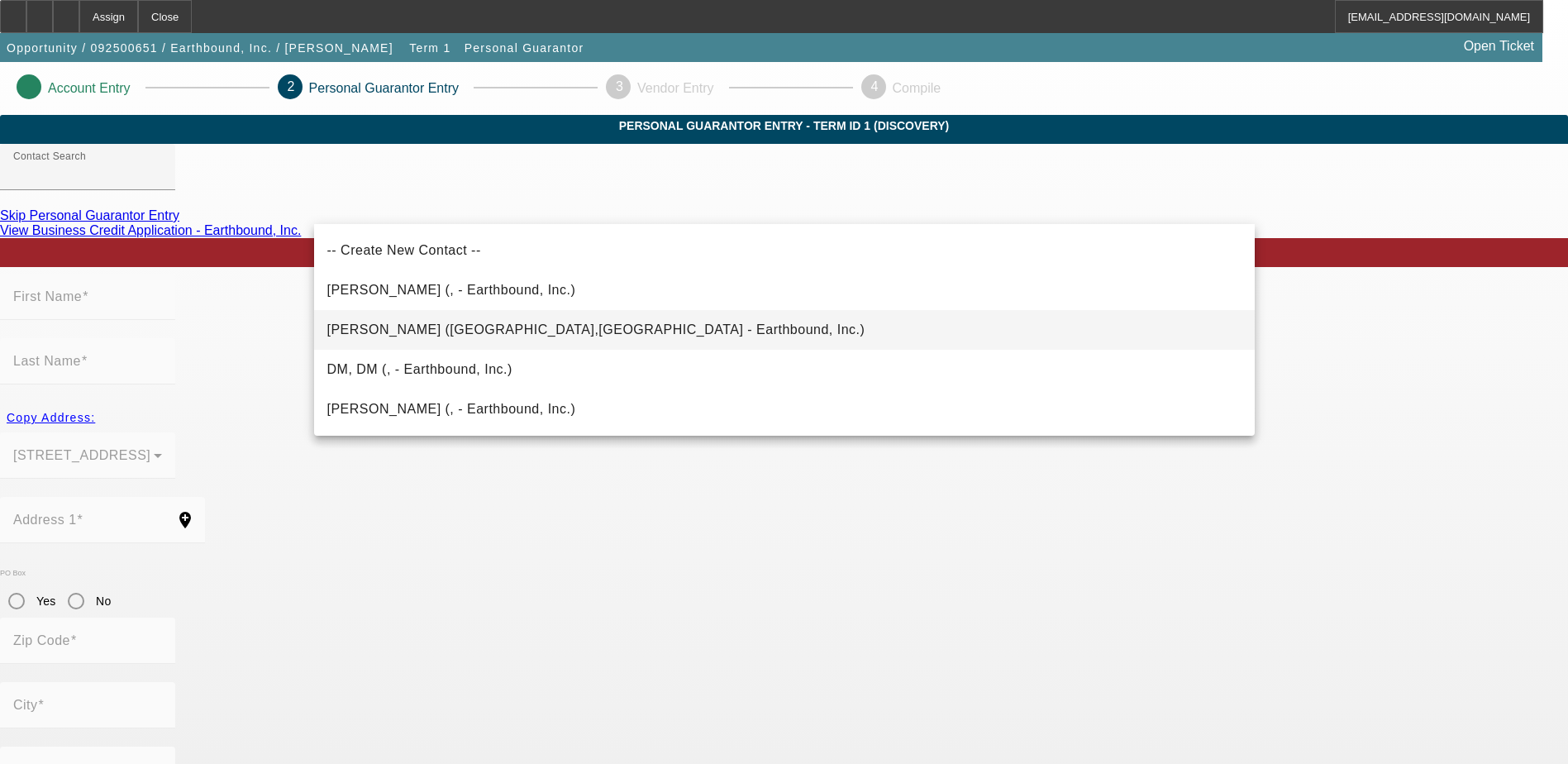
click at [465, 340] on span "Bakker, Nyle (Grand Rapids,MI - Earthbound, Inc.)" at bounding box center [597, 330] width 538 height 20
type input "Bakker, Nyle (Grand Rapids,MI - Earthbound, Inc.)"
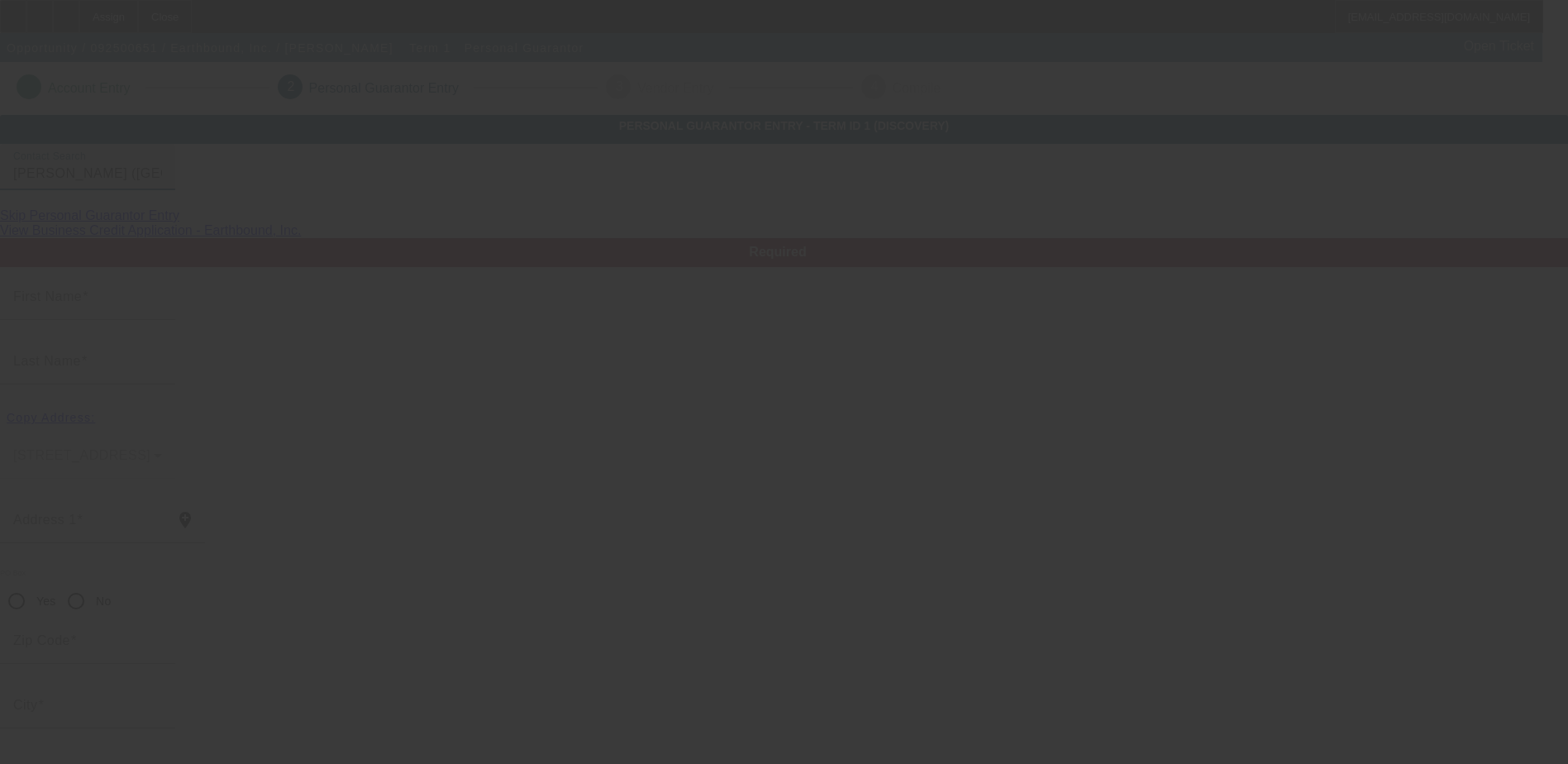
type input "Nyle"
type input "Bakker"
type input "2104 East Wyndham Hill Drive Northeast apt 102"
radio input "true"
type input "49505"
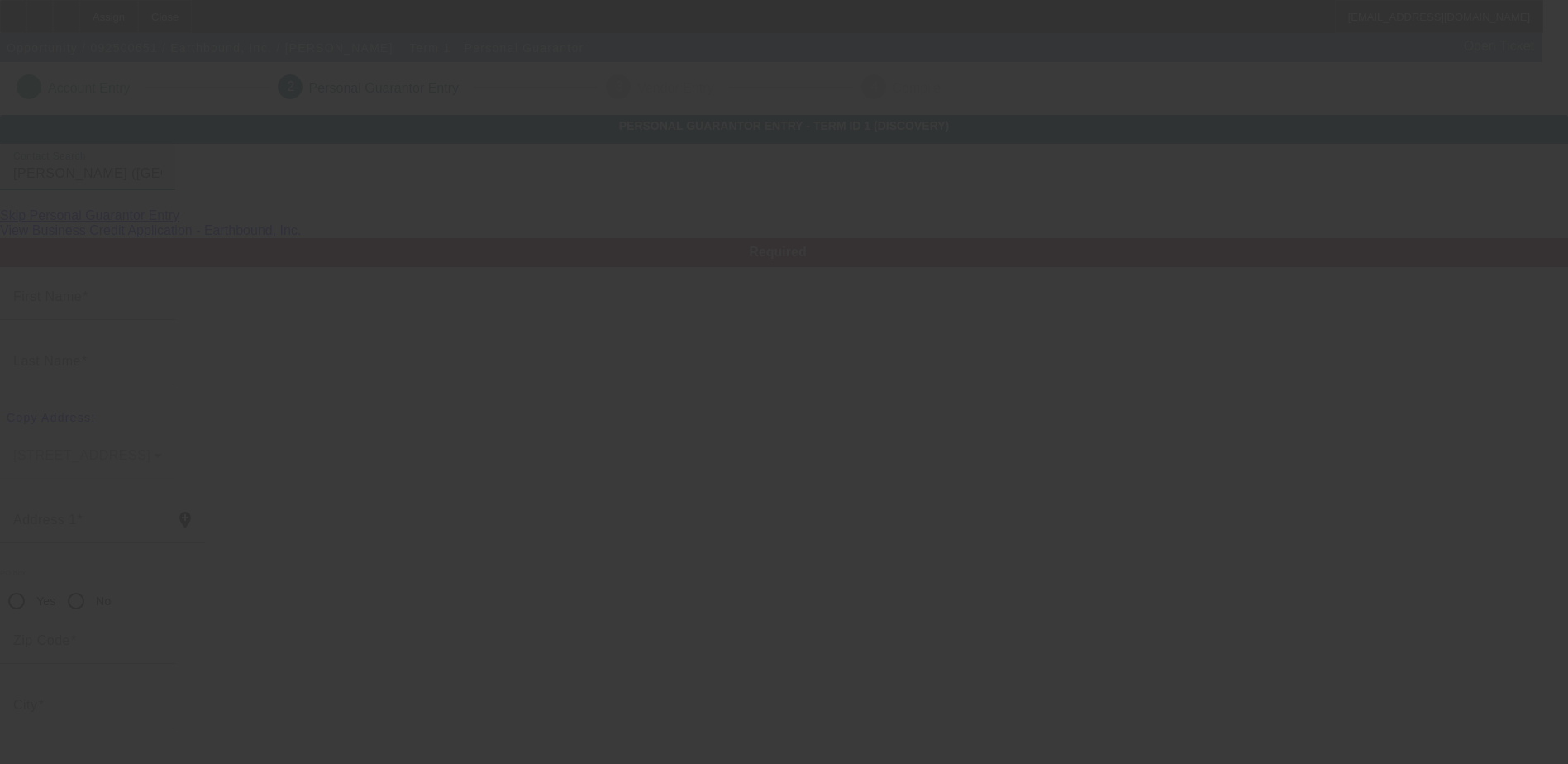
type input "Grand Rapids"
type input "(616) 427-2596"
type input "100"
type input "375-13-7723"
type input "nyle@earthboundinc.com"
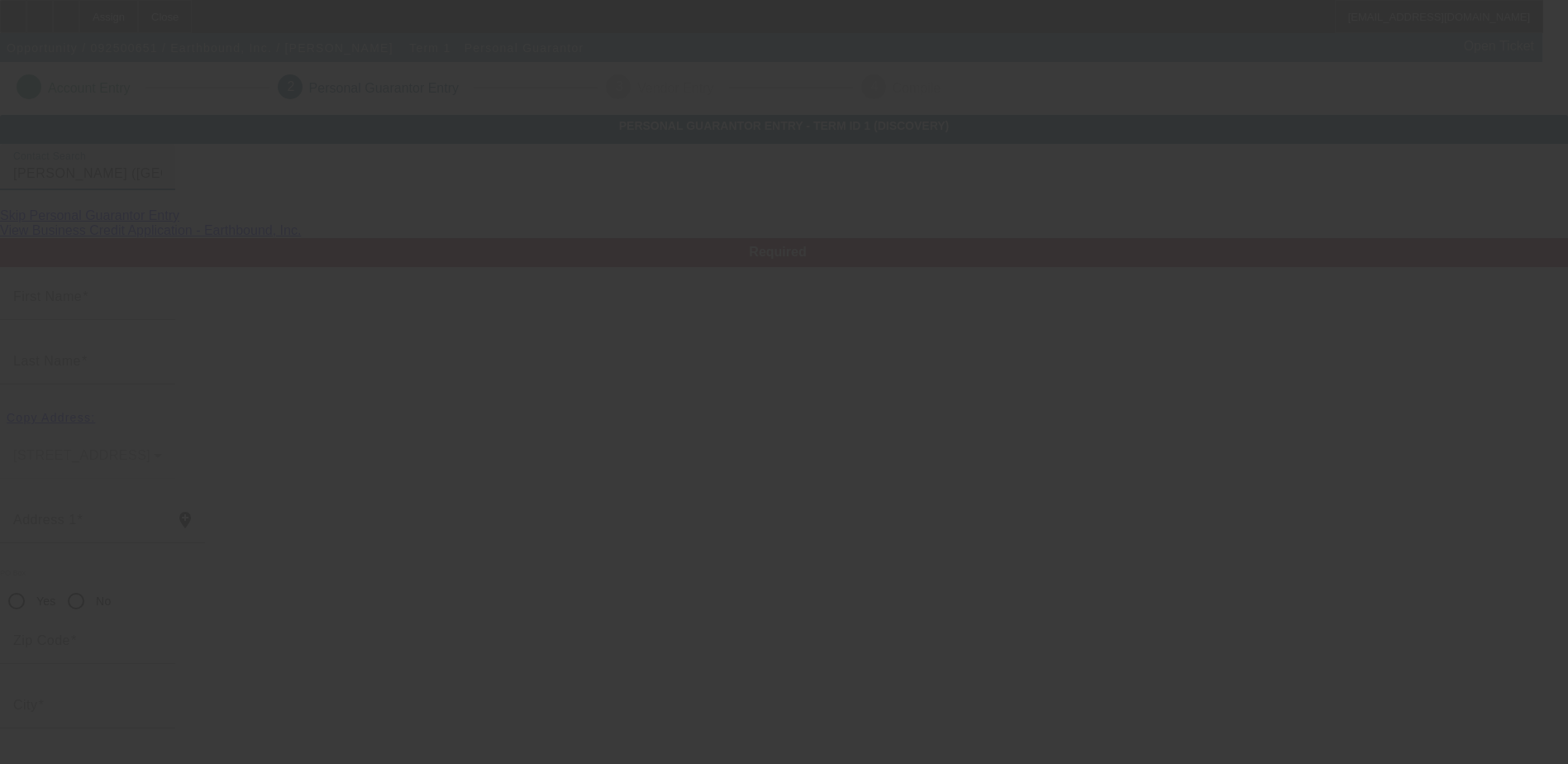
type input "(616) 359-2383"
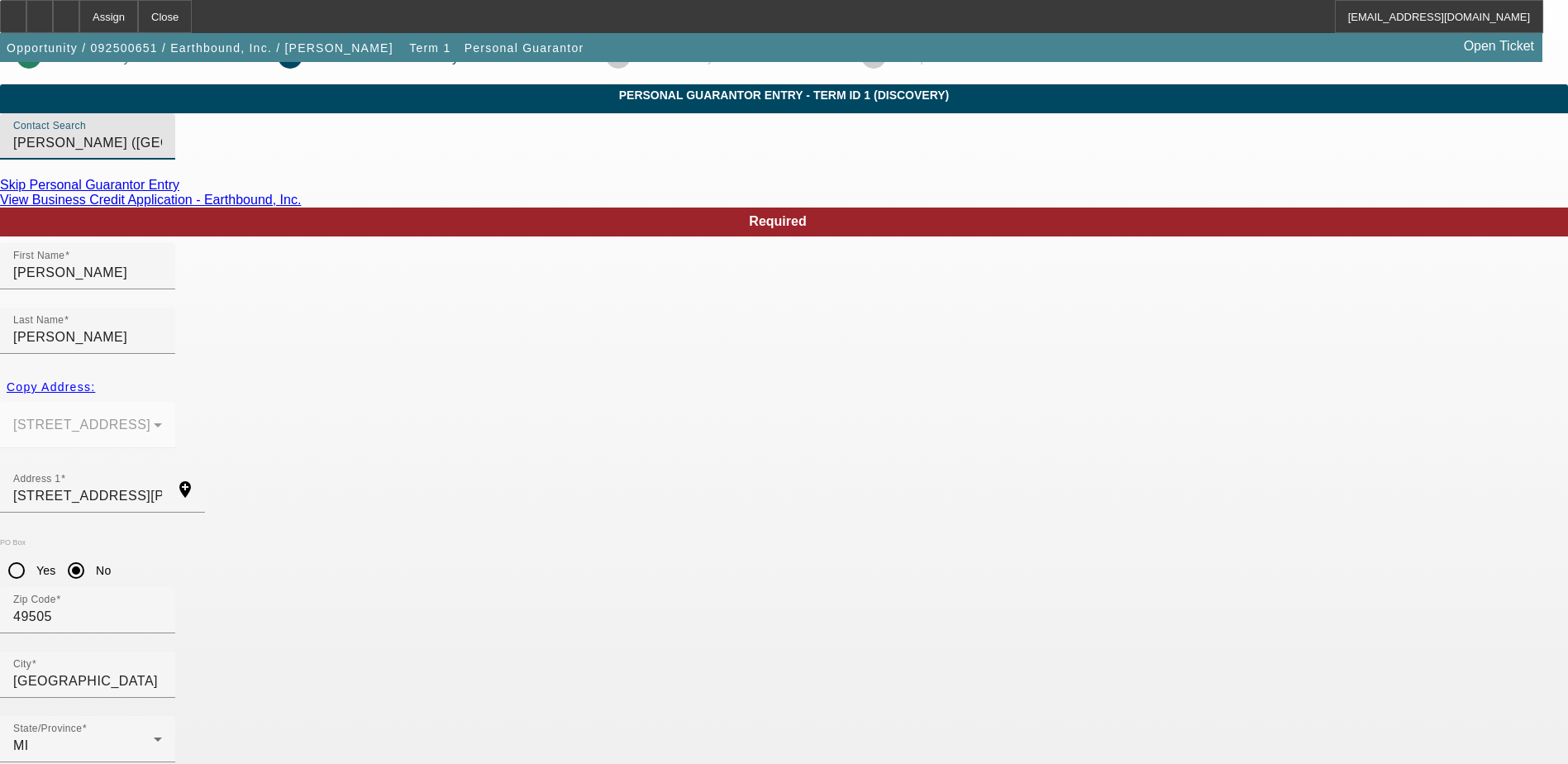
scroll to position [60, 0]
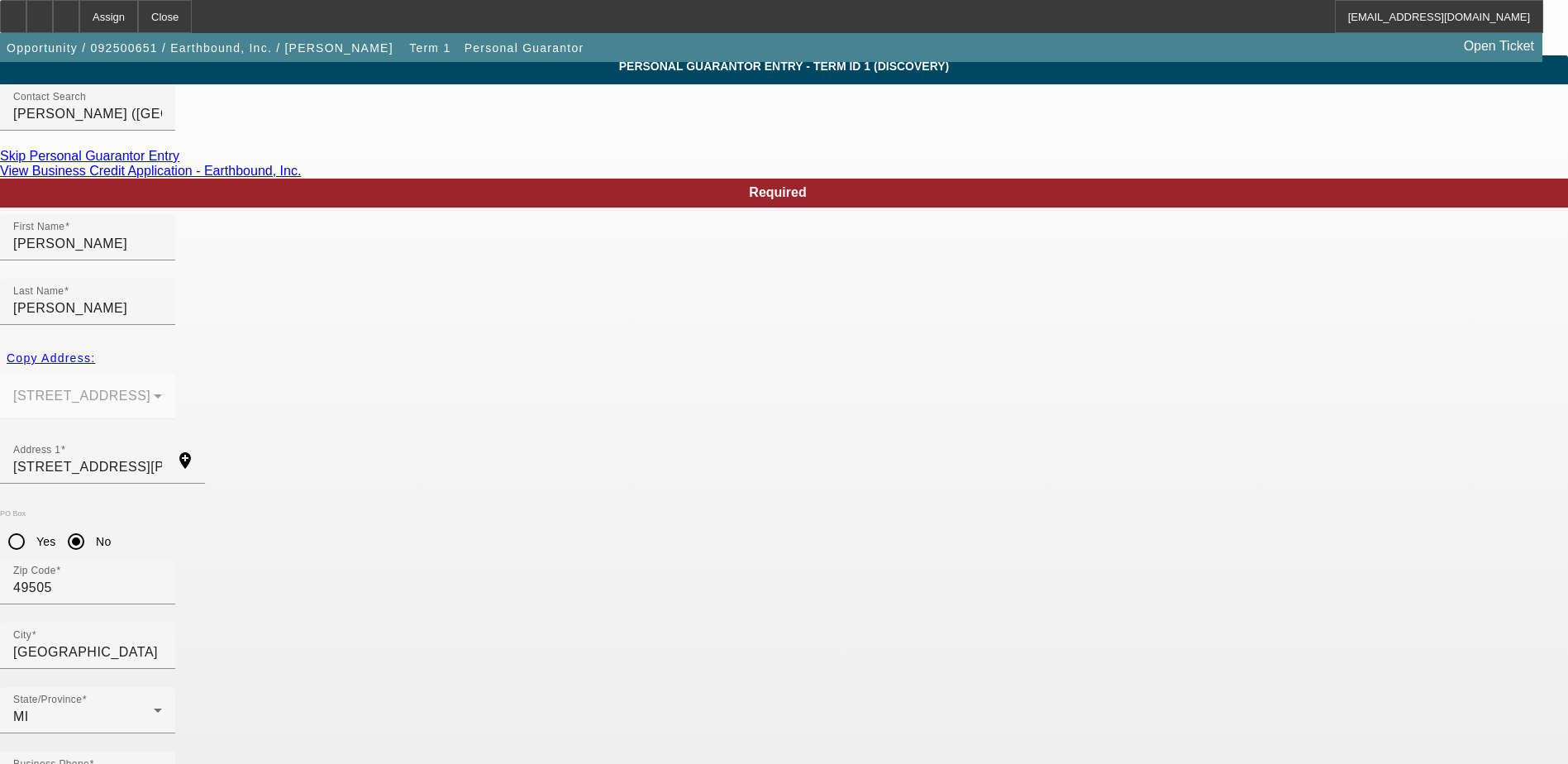
drag, startPoint x: 413, startPoint y: 617, endPoint x: 320, endPoint y: 610, distance: 93.3
click at [175, 752] on div "Business Phone (616) 427-2596" at bounding box center [87, 775] width 175 height 46
drag, startPoint x: 362, startPoint y: 608, endPoint x: 270, endPoint y: 500, distance: 141.9
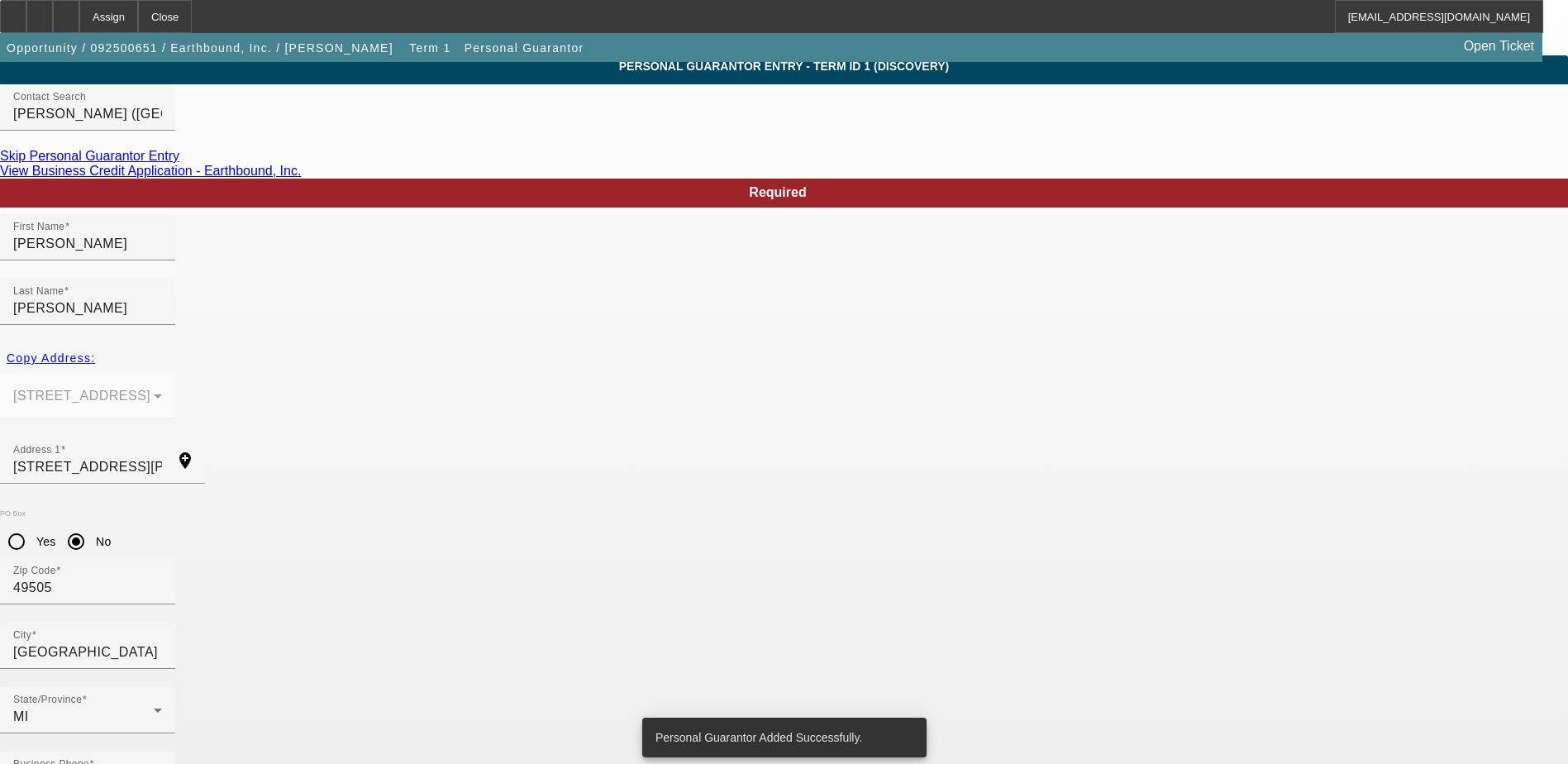
scroll to position [0, 0]
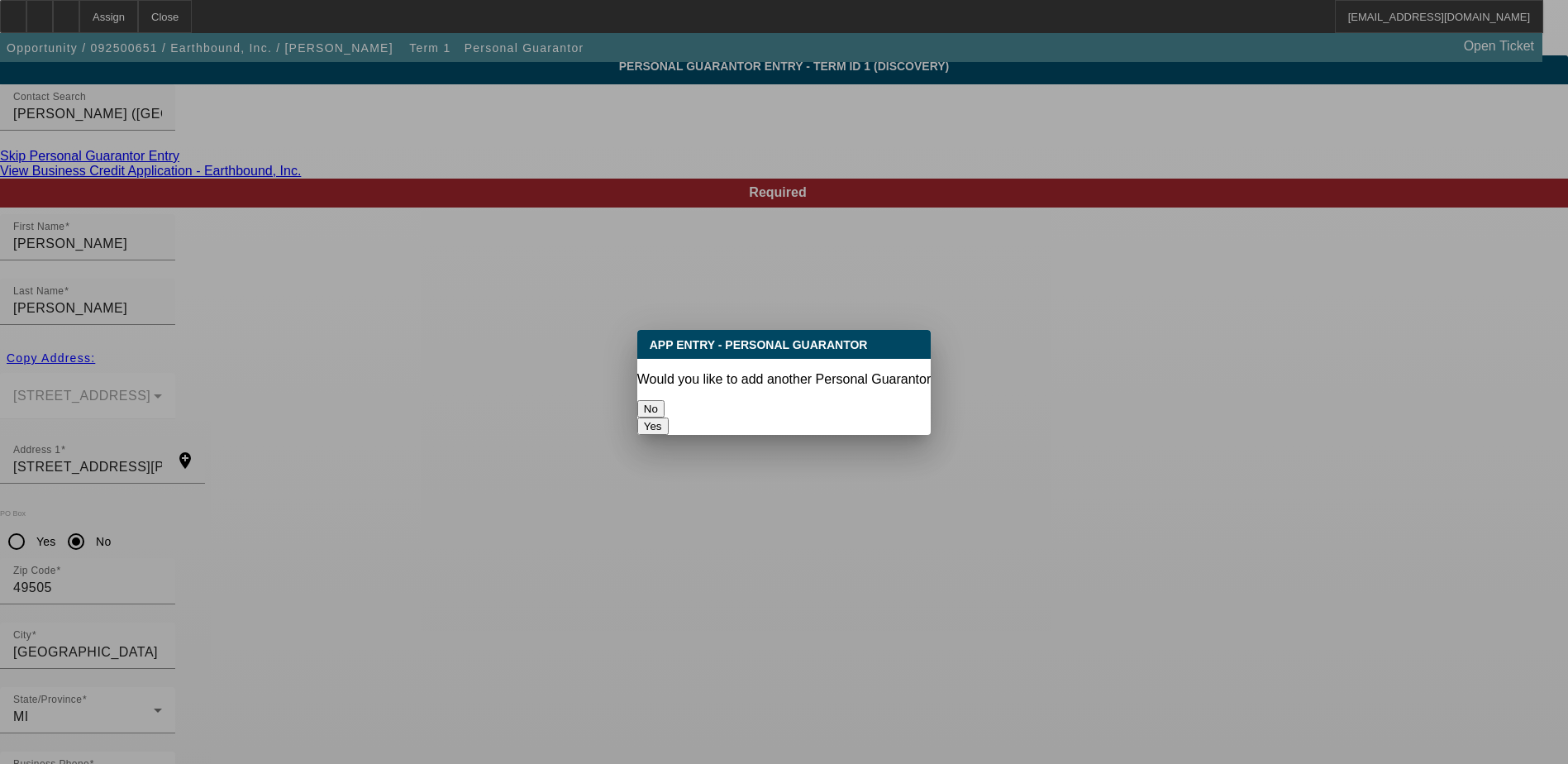
click at [665, 401] on button "No" at bounding box center [651, 410] width 28 height 18
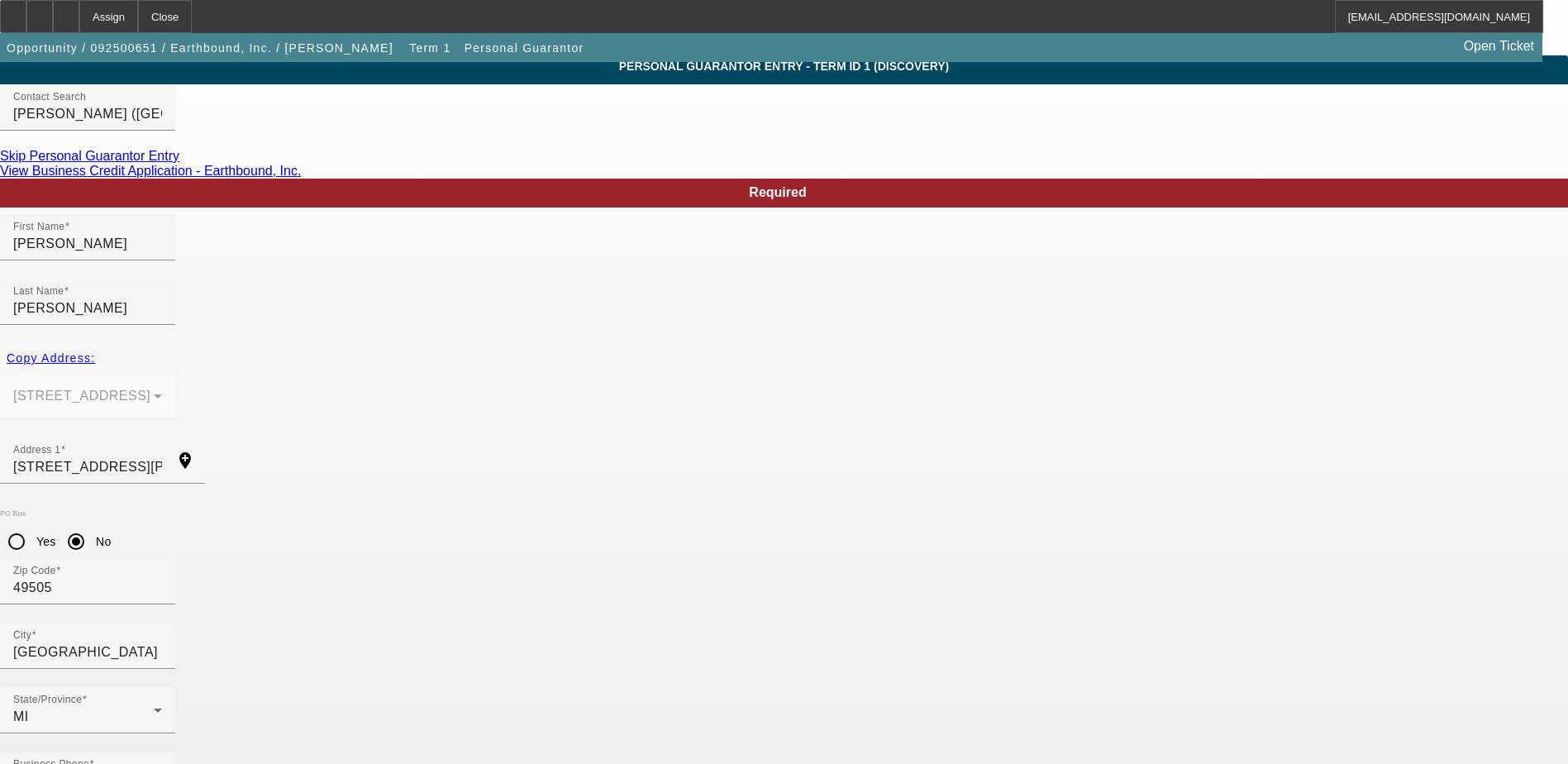
scroll to position [60, 0]
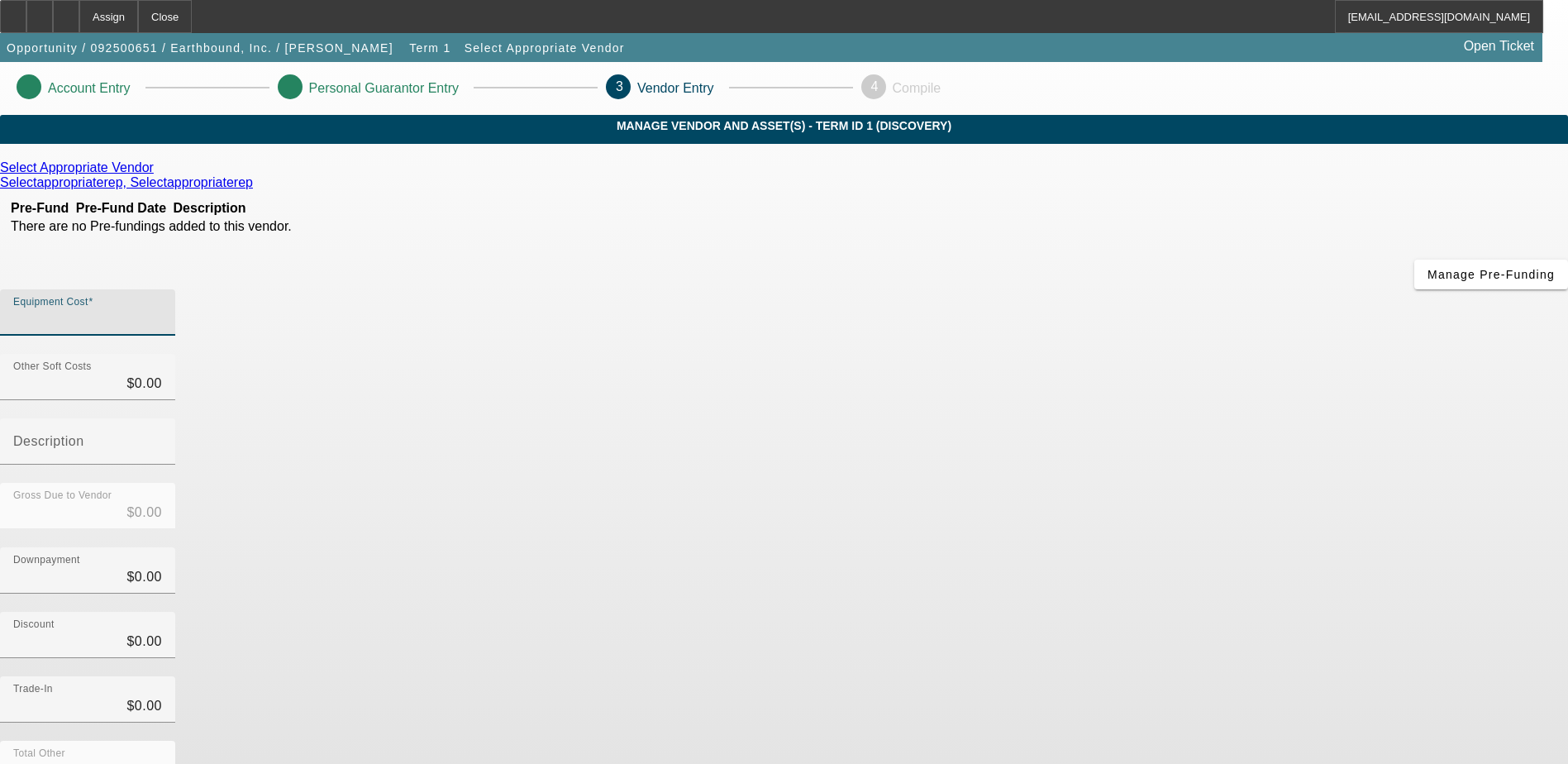
click at [162, 309] on input "Equipment Cost" at bounding box center [88, 319] width 149 height 20
type input "3"
type input "$3.00"
type input "38"
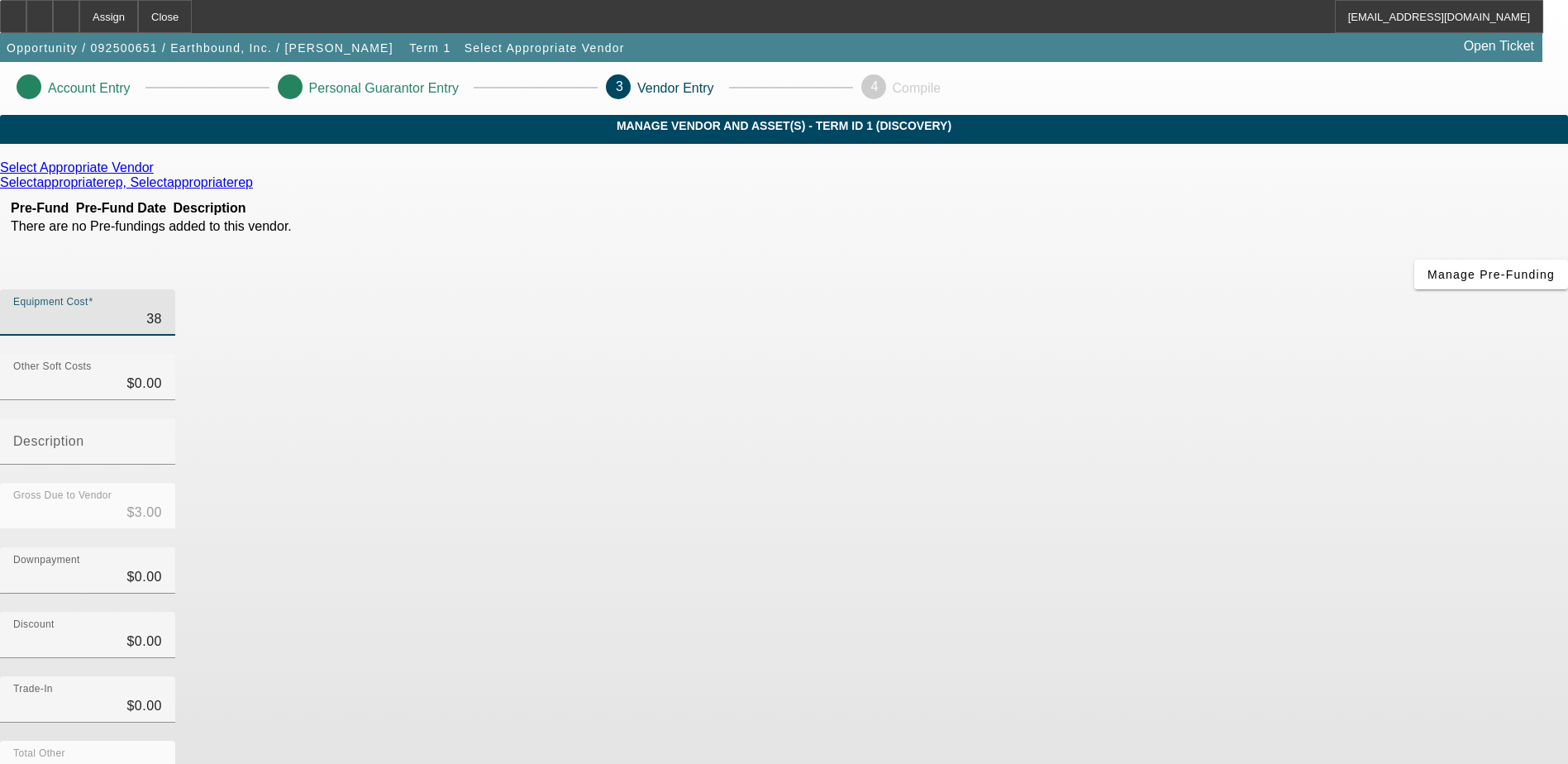
type input "$38.00"
type input "3"
type input "$3.00"
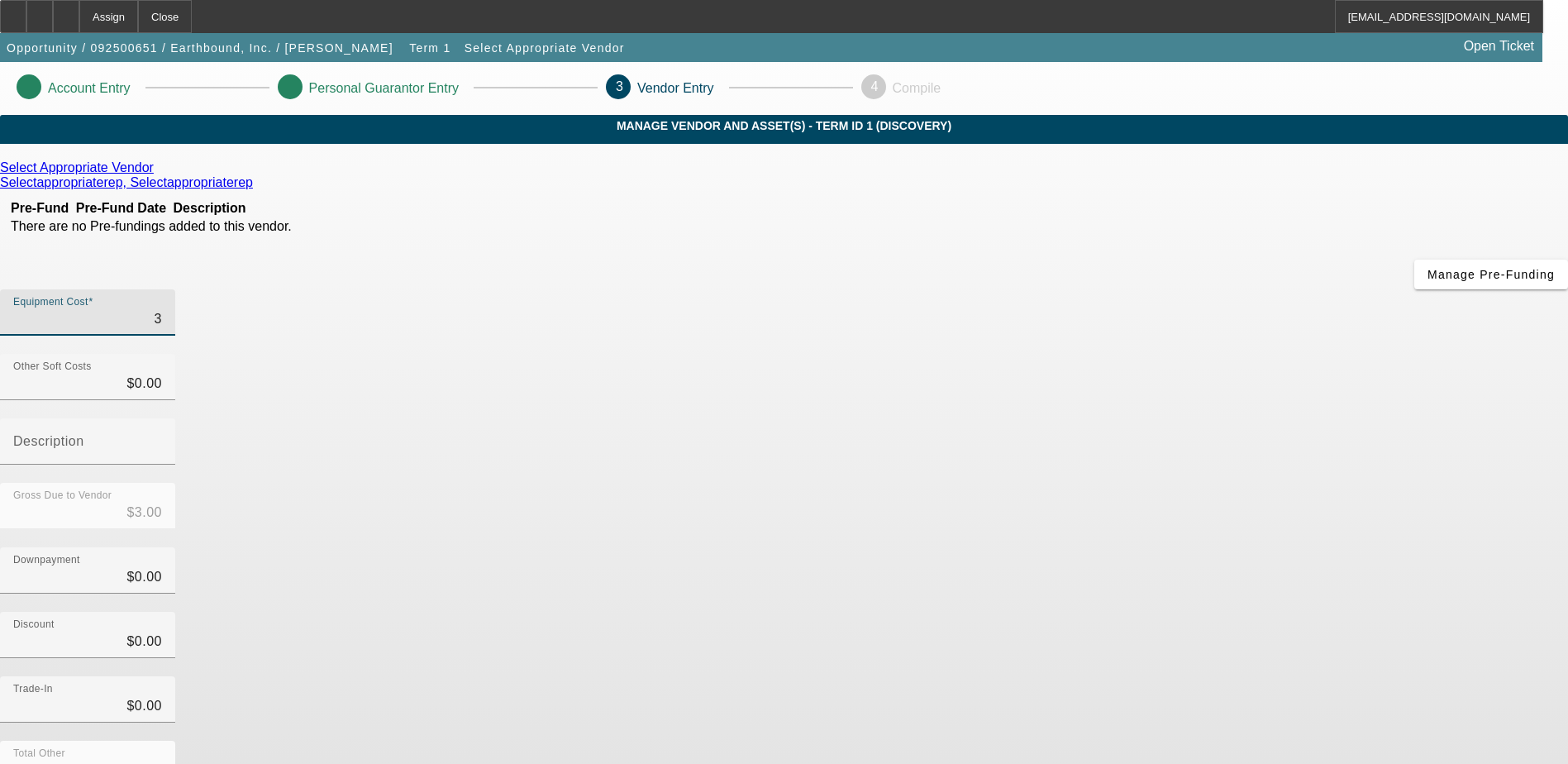
type input "39"
type input "$39.00"
type input "390"
type input "$390.00"
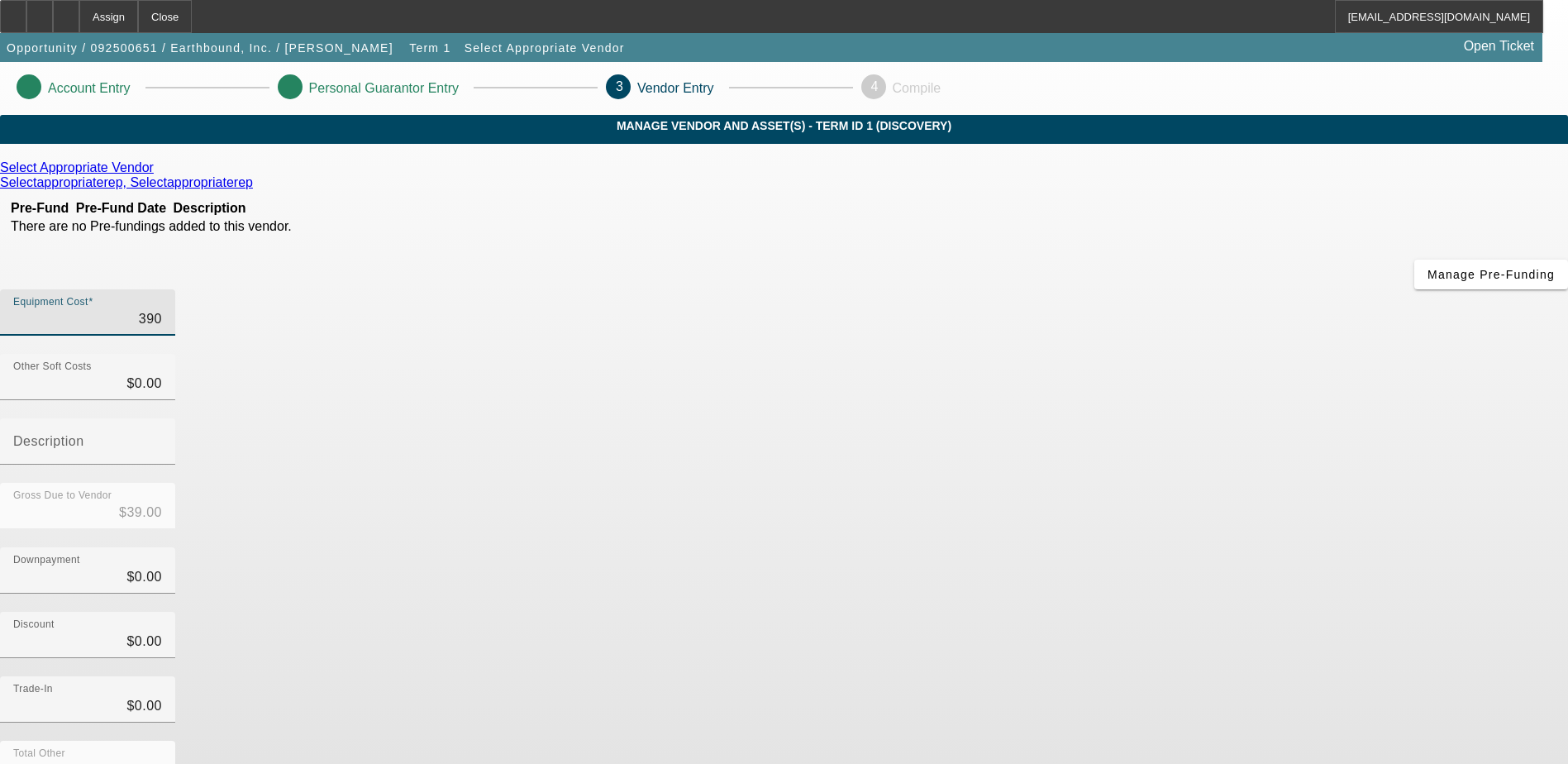
type input "$390.00"
type input "3900"
type input "$3,900.00"
type input "39000"
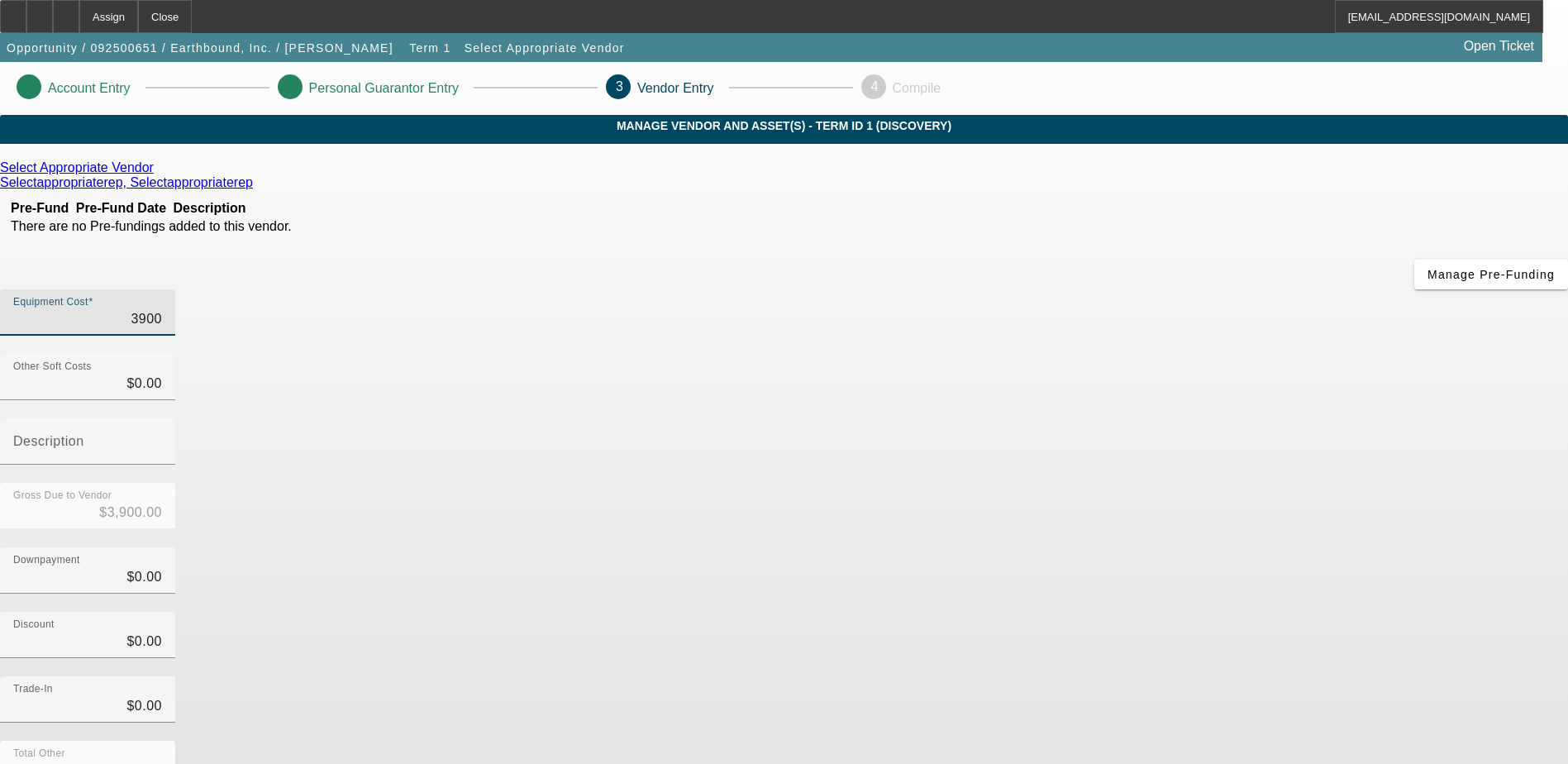
type input "$39,000.00"
click at [158, 174] on icon at bounding box center [158, 168] width 0 height 14
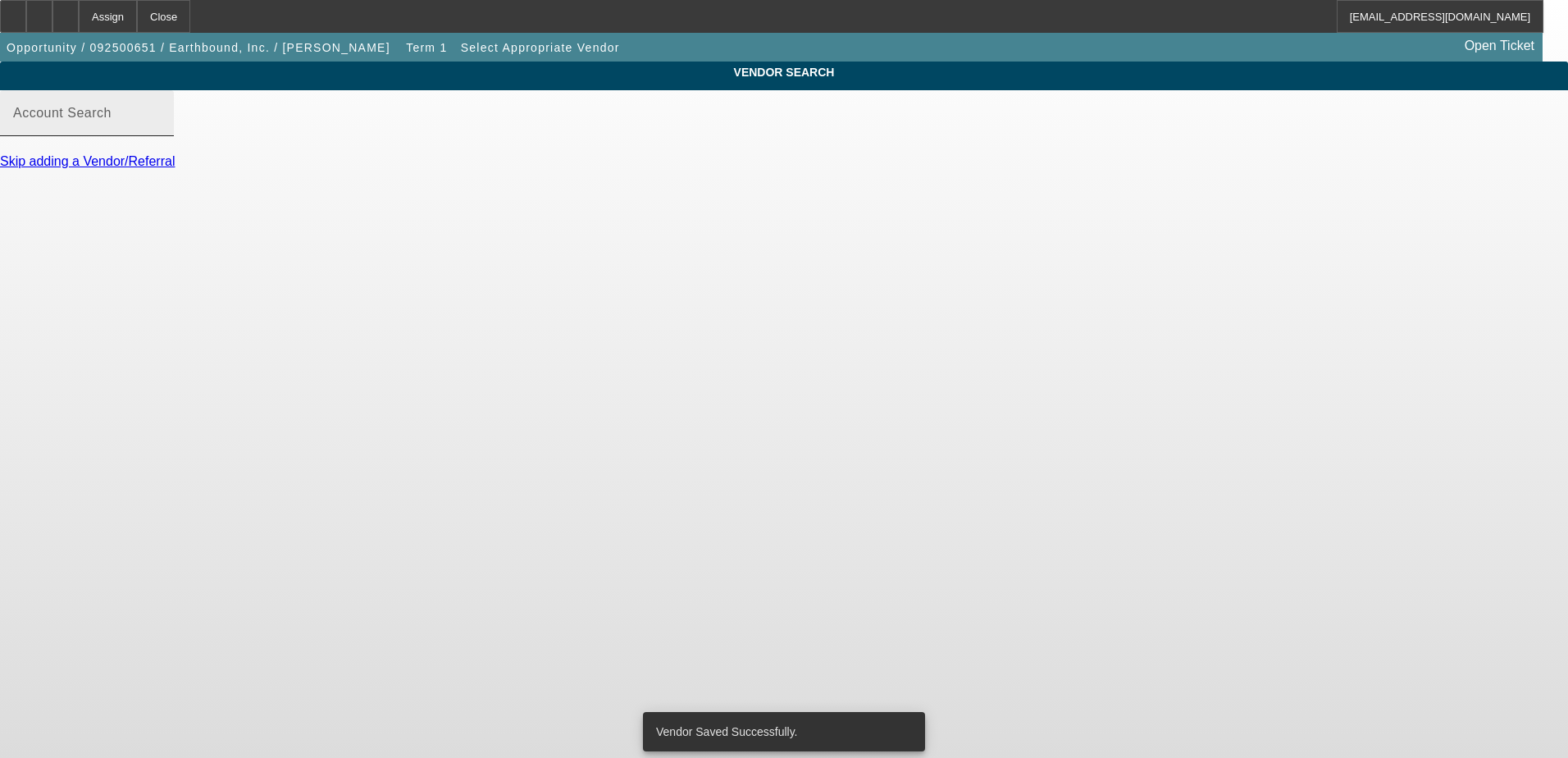
click at [160, 129] on input "Account Search" at bounding box center [87, 120] width 148 height 19
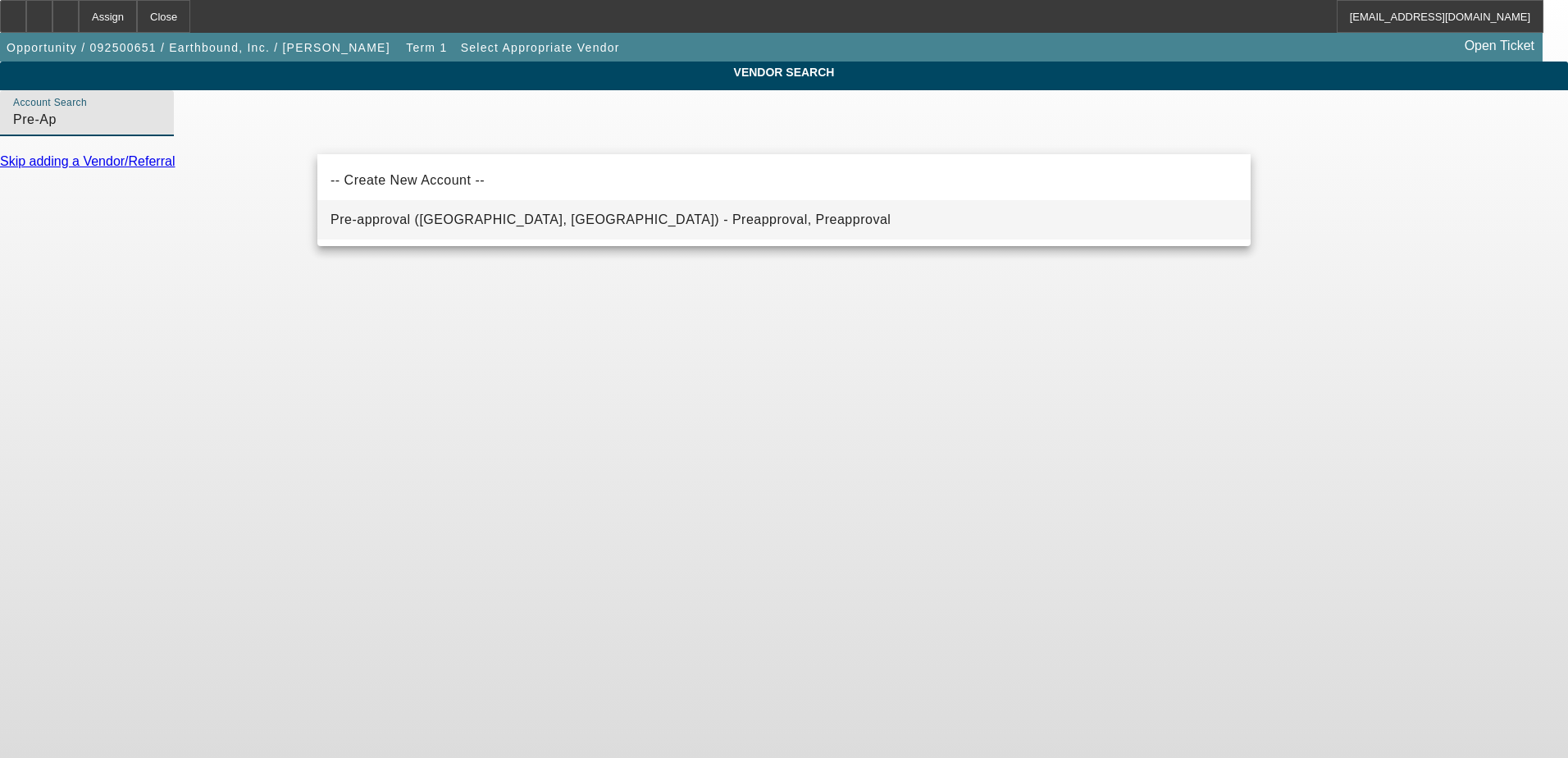
click at [468, 212] on span "Pre-approval (Northbrook, IL) - Preapproval, Preapproval" at bounding box center [610, 219] width 560 height 19
type input "Pre-approval (Northbrook, IL) - Preapproval, Preapproval"
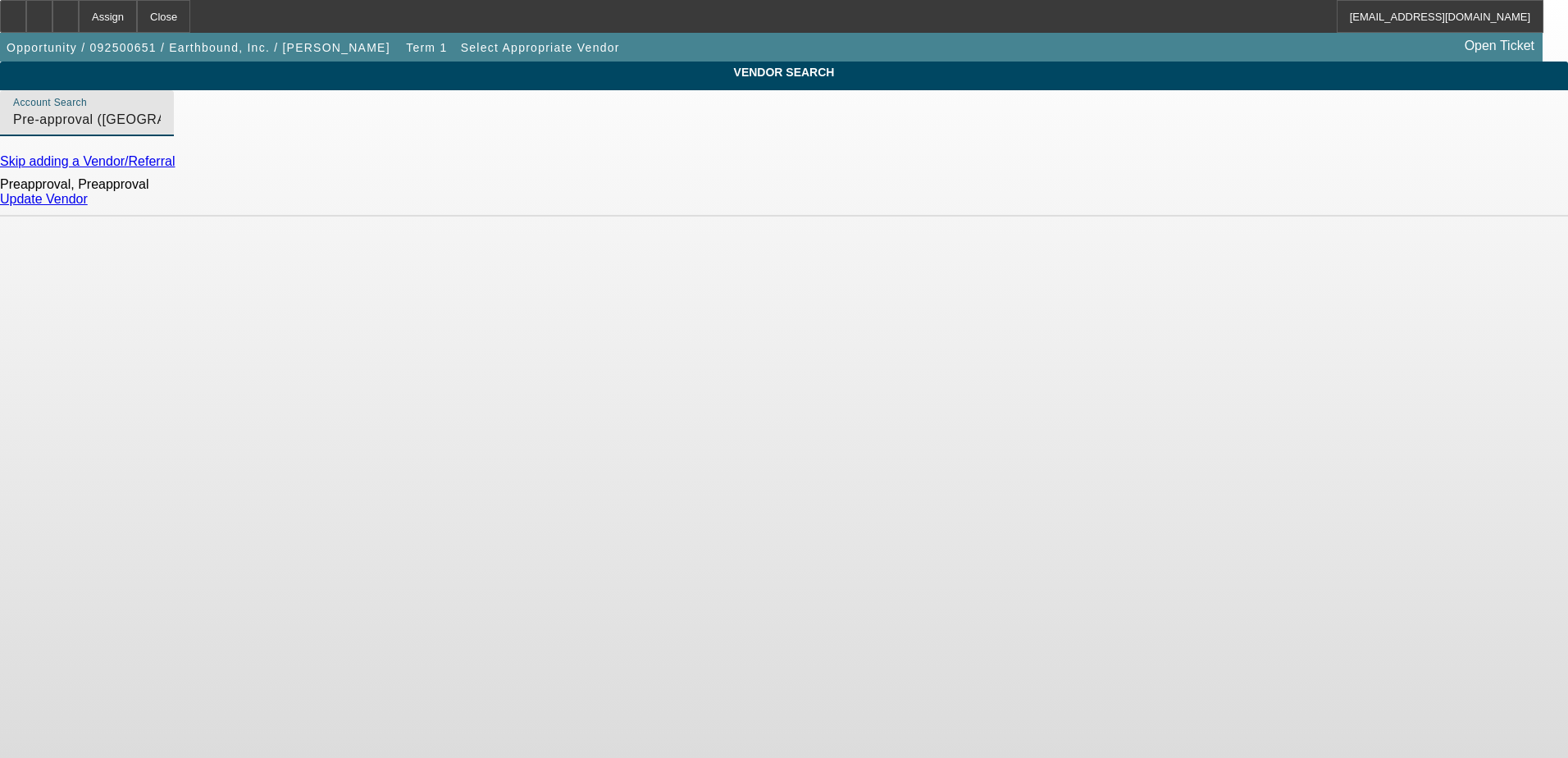
click at [88, 206] on link "Update Vendor" at bounding box center [44, 199] width 88 height 14
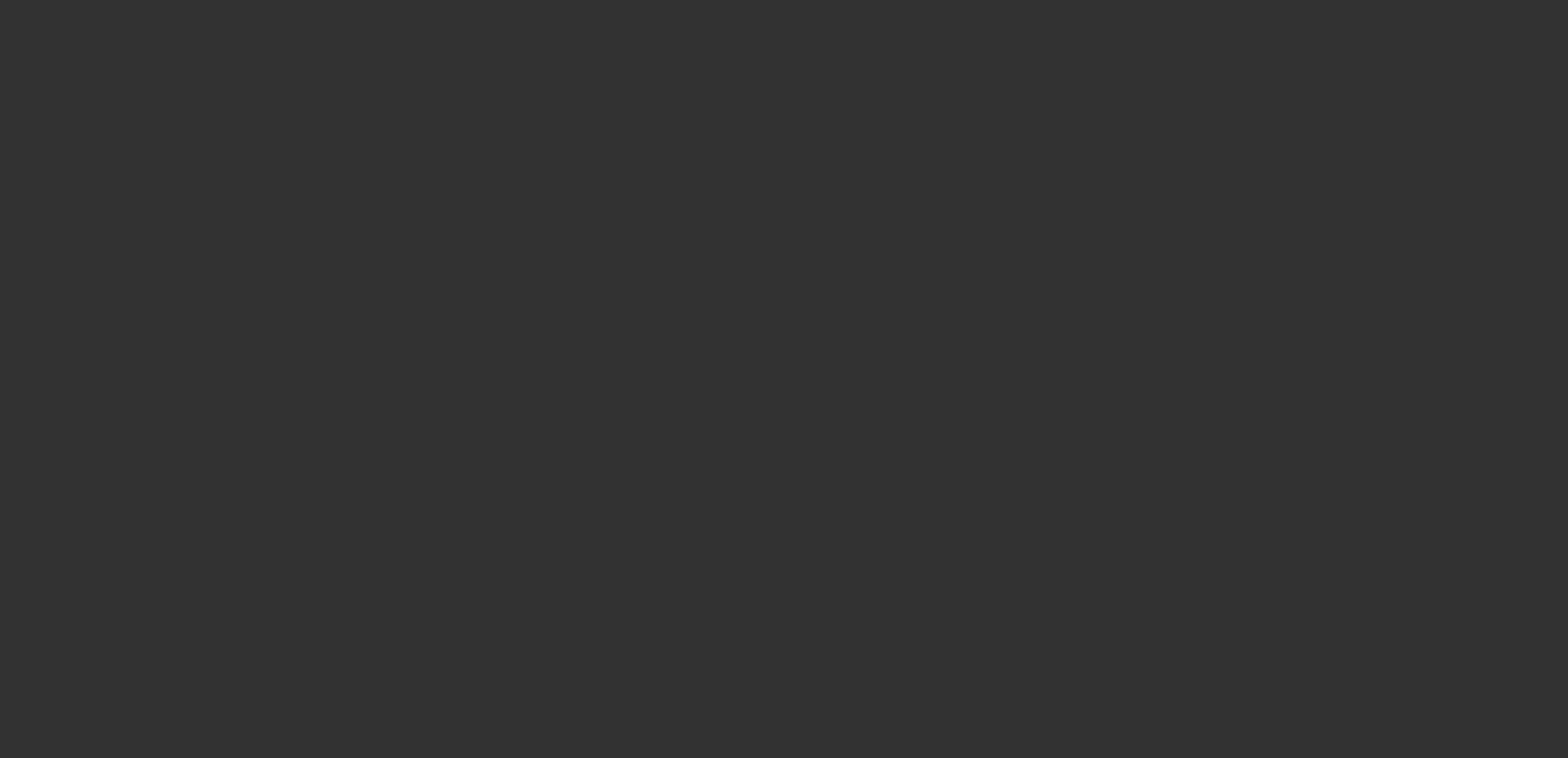
type input "$39,000.00"
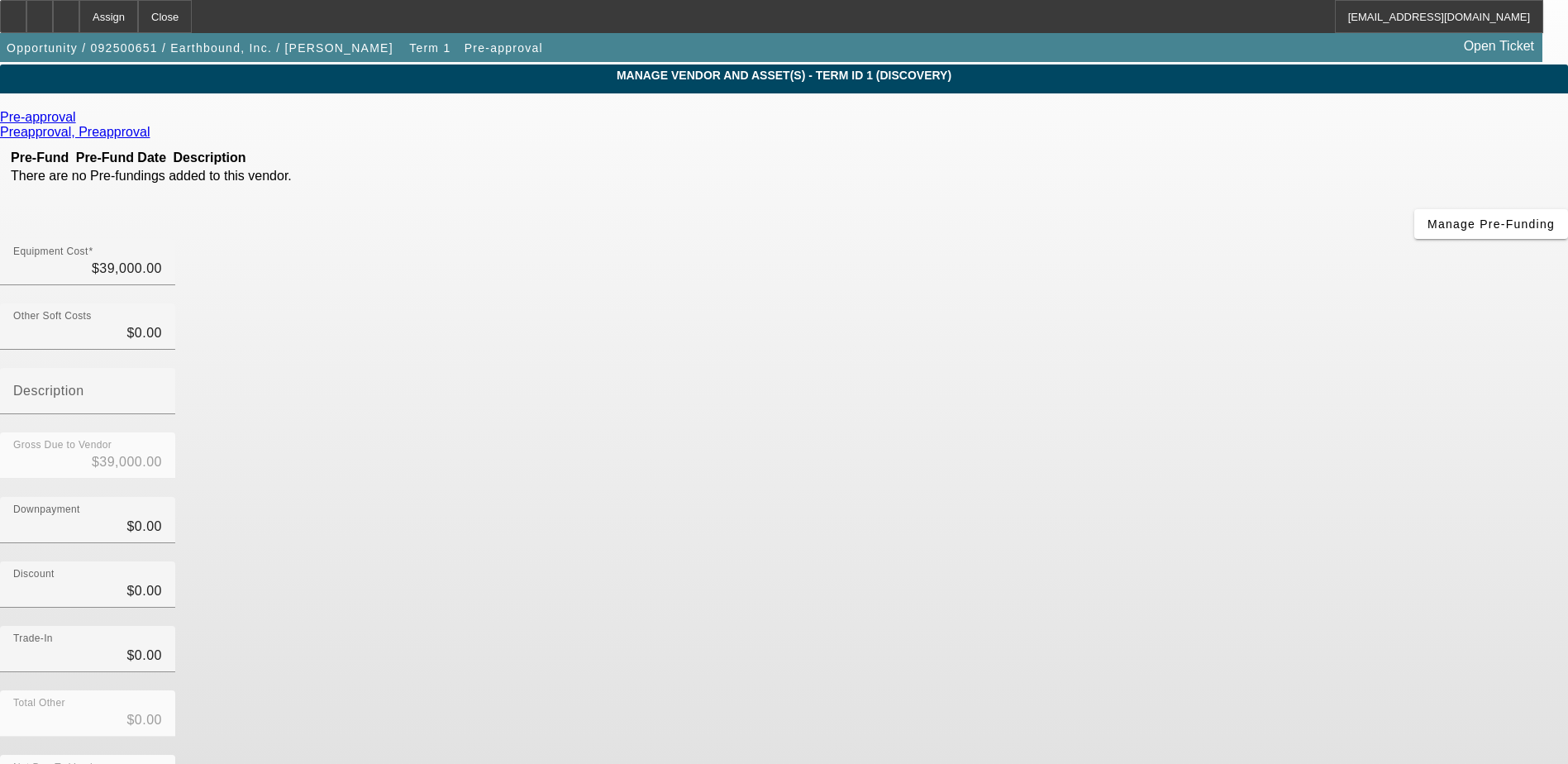
scroll to position [74, 0]
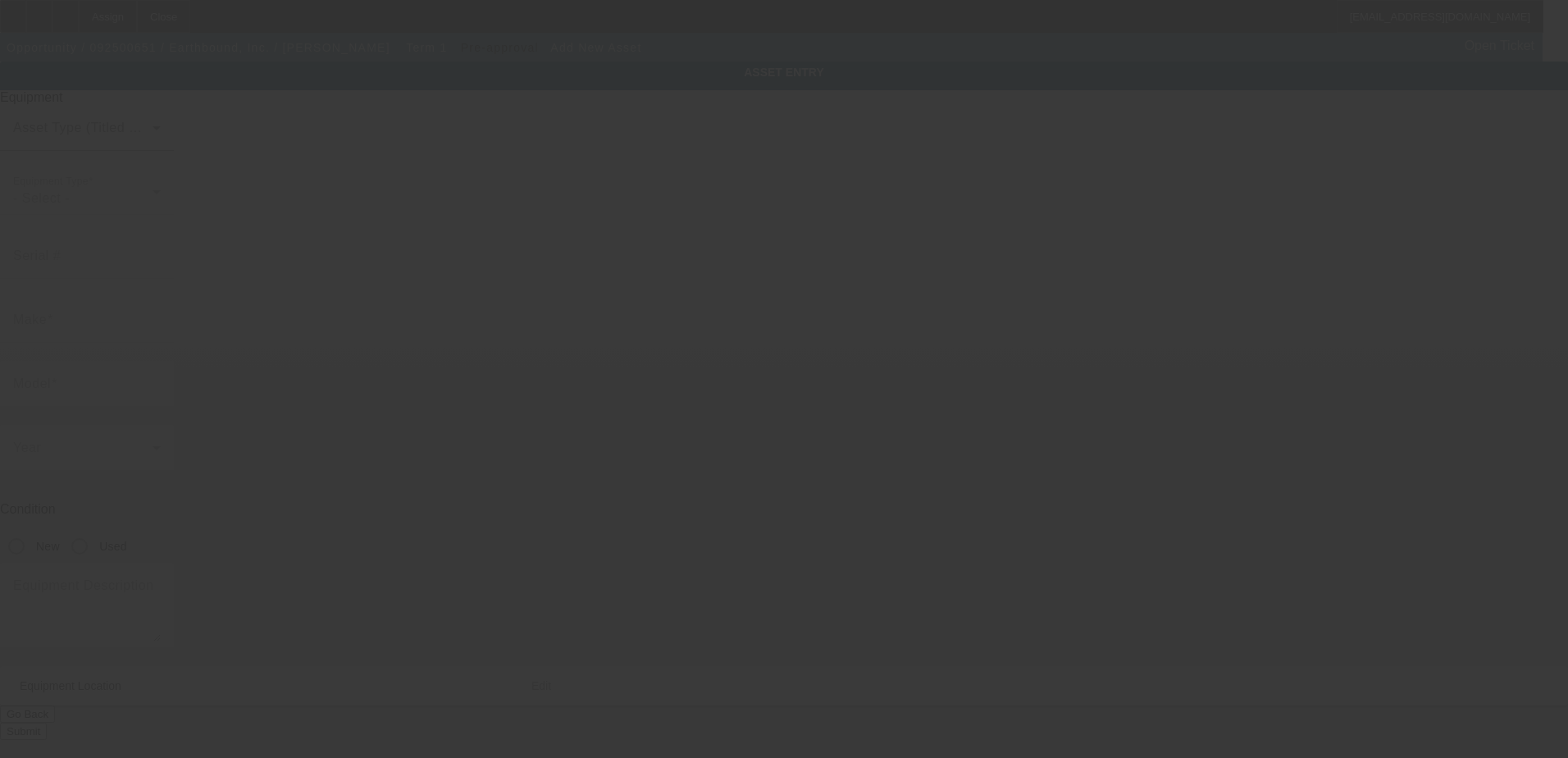
type input "1116 Plainfield Ave NE"
type input "Ste 2"
type input "Grand Rapids"
type input "49503"
type input "Kent"
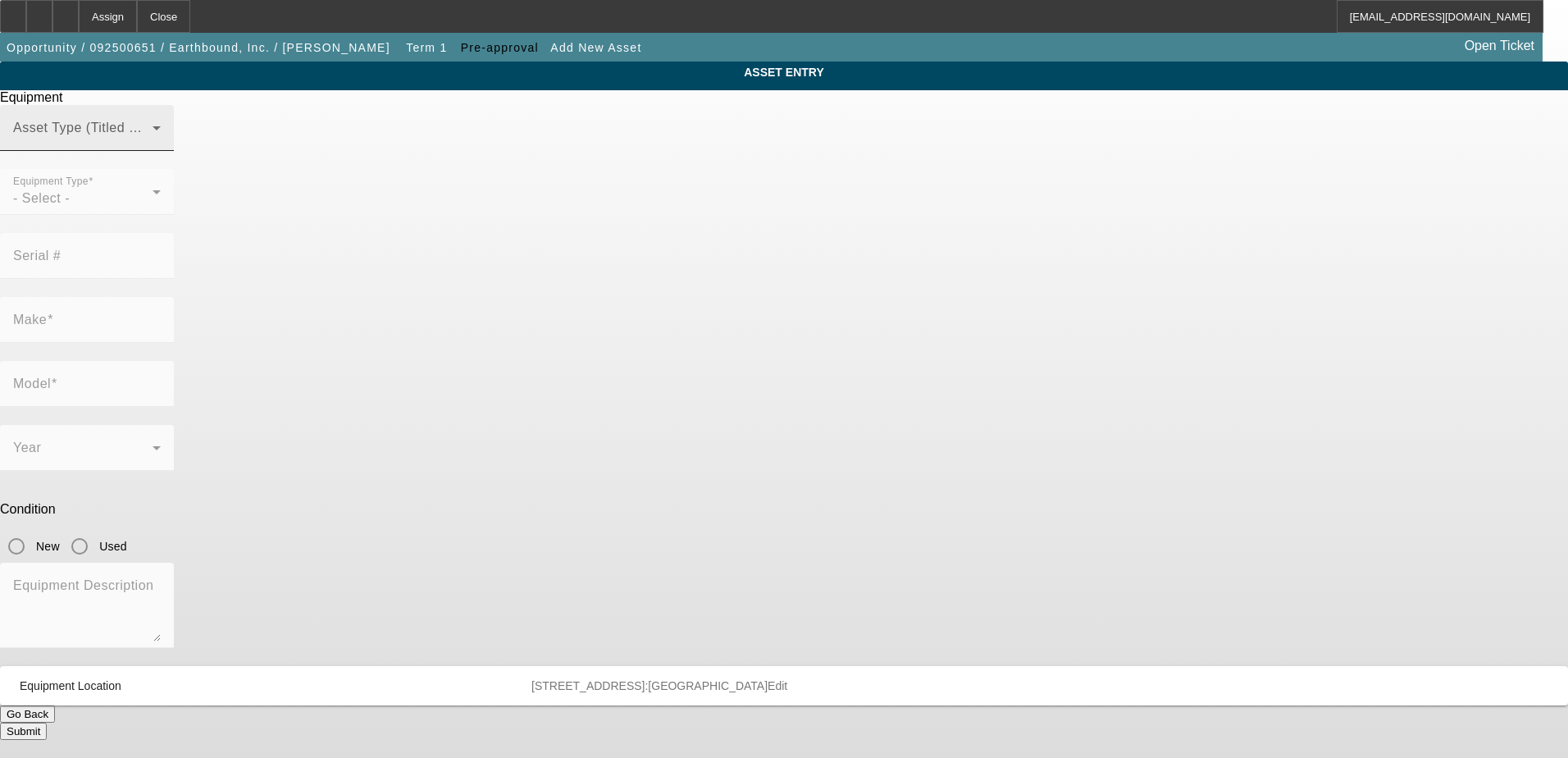
click at [152, 145] on span at bounding box center [83, 135] width 139 height 19
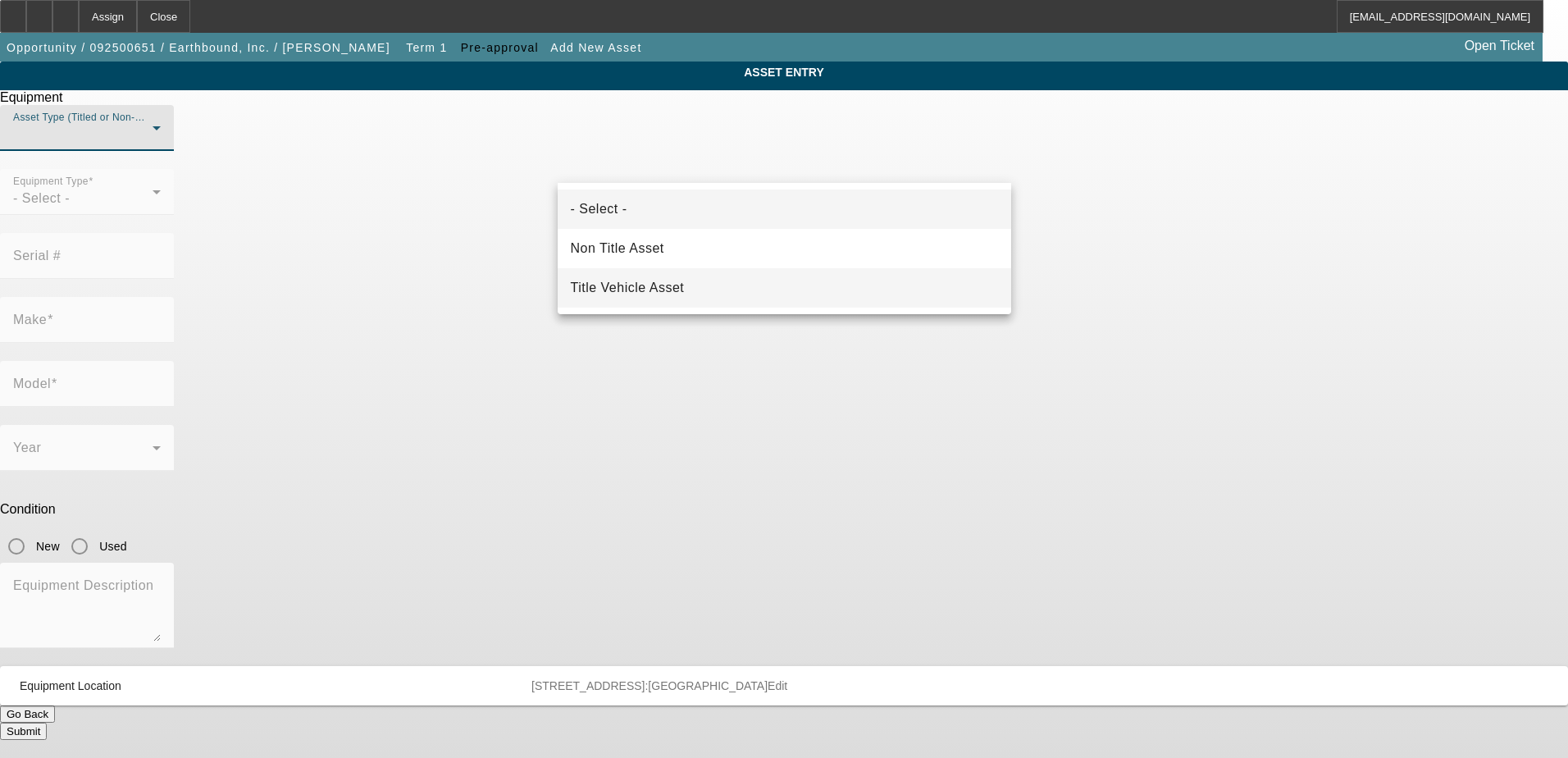
click at [693, 295] on mat-option "Title Vehicle Asset" at bounding box center [784, 287] width 454 height 40
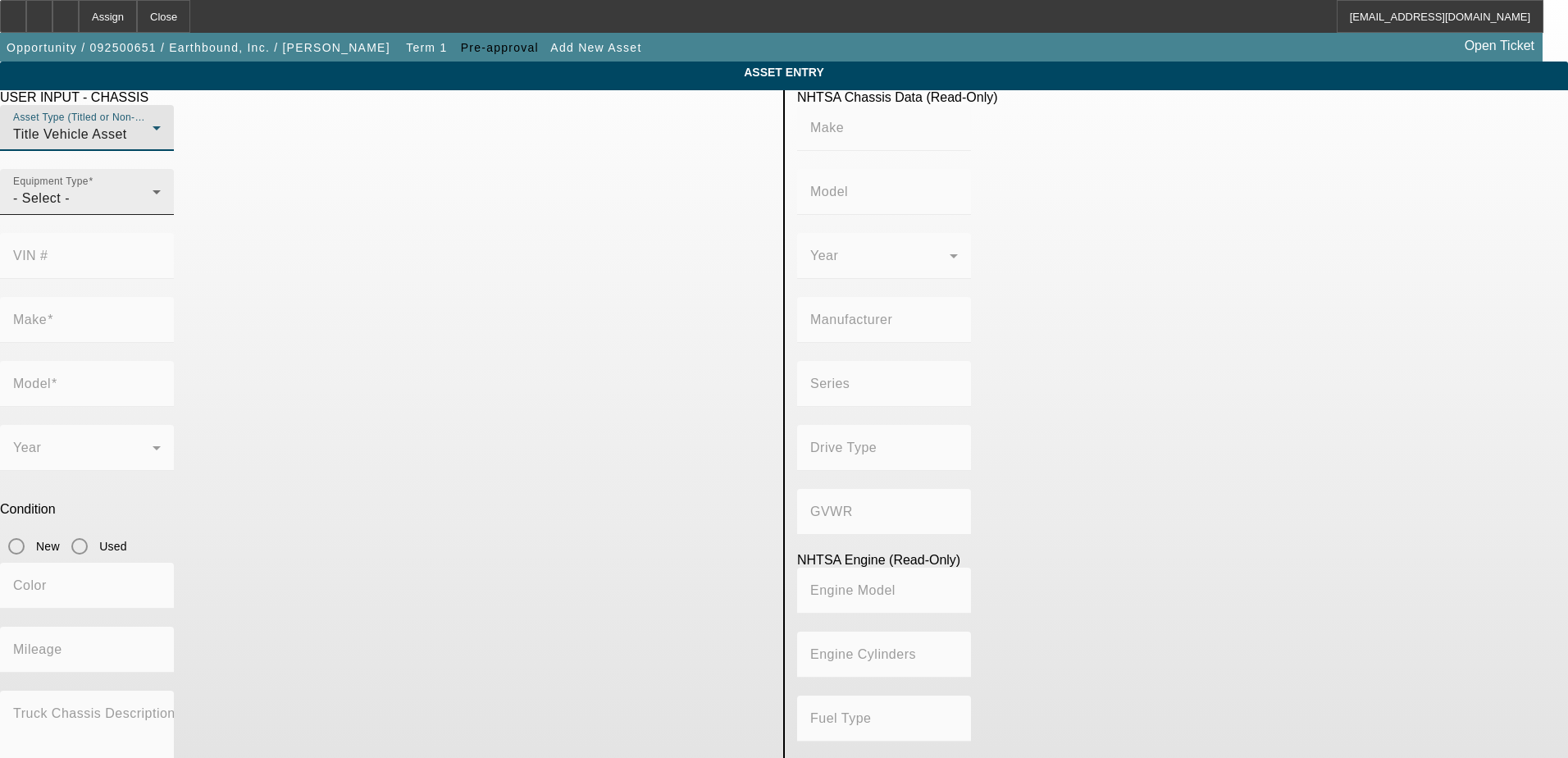
click at [152, 208] on div "- Select -" at bounding box center [83, 198] width 139 height 19
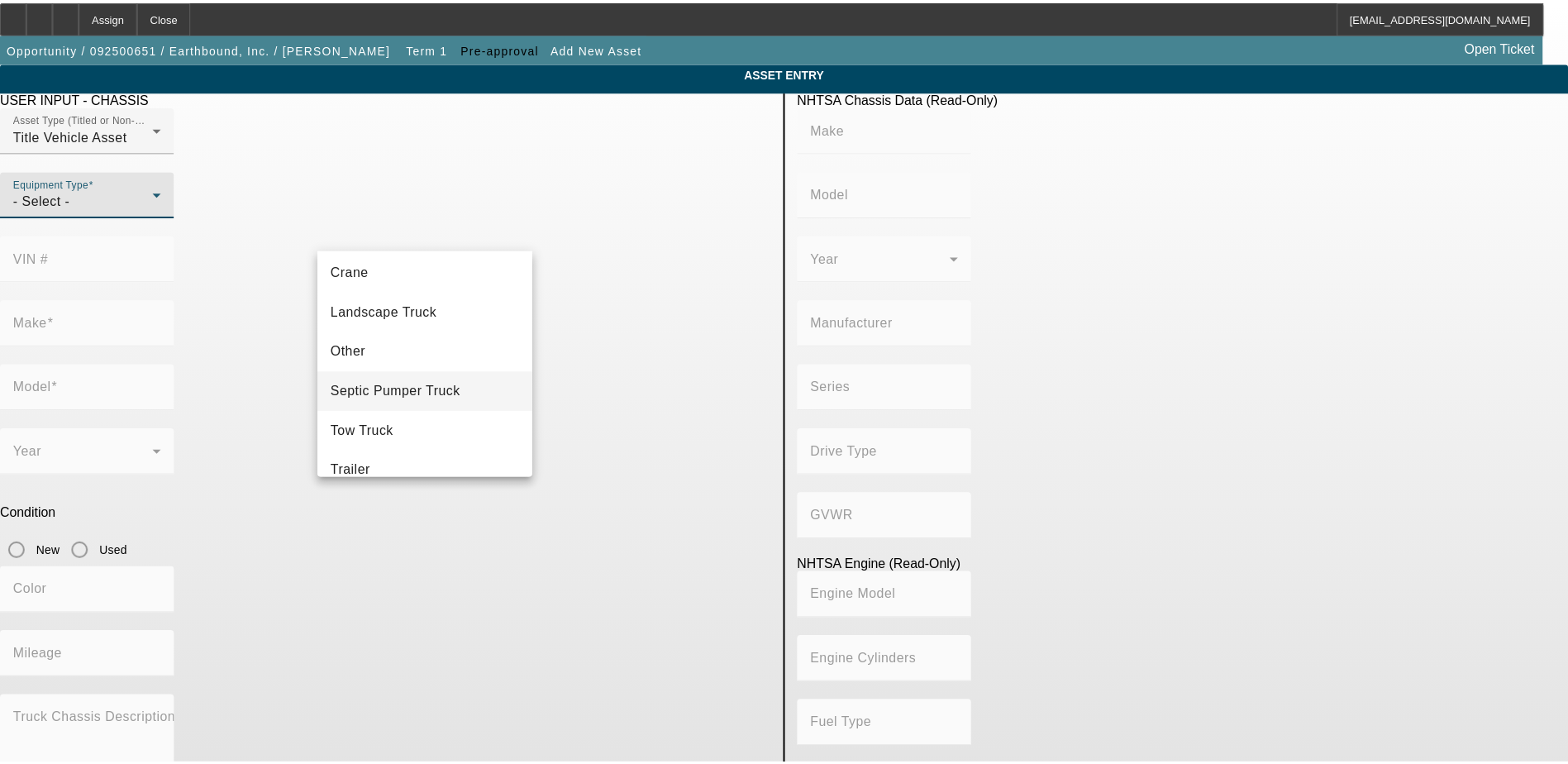
scroll to position [165, 0]
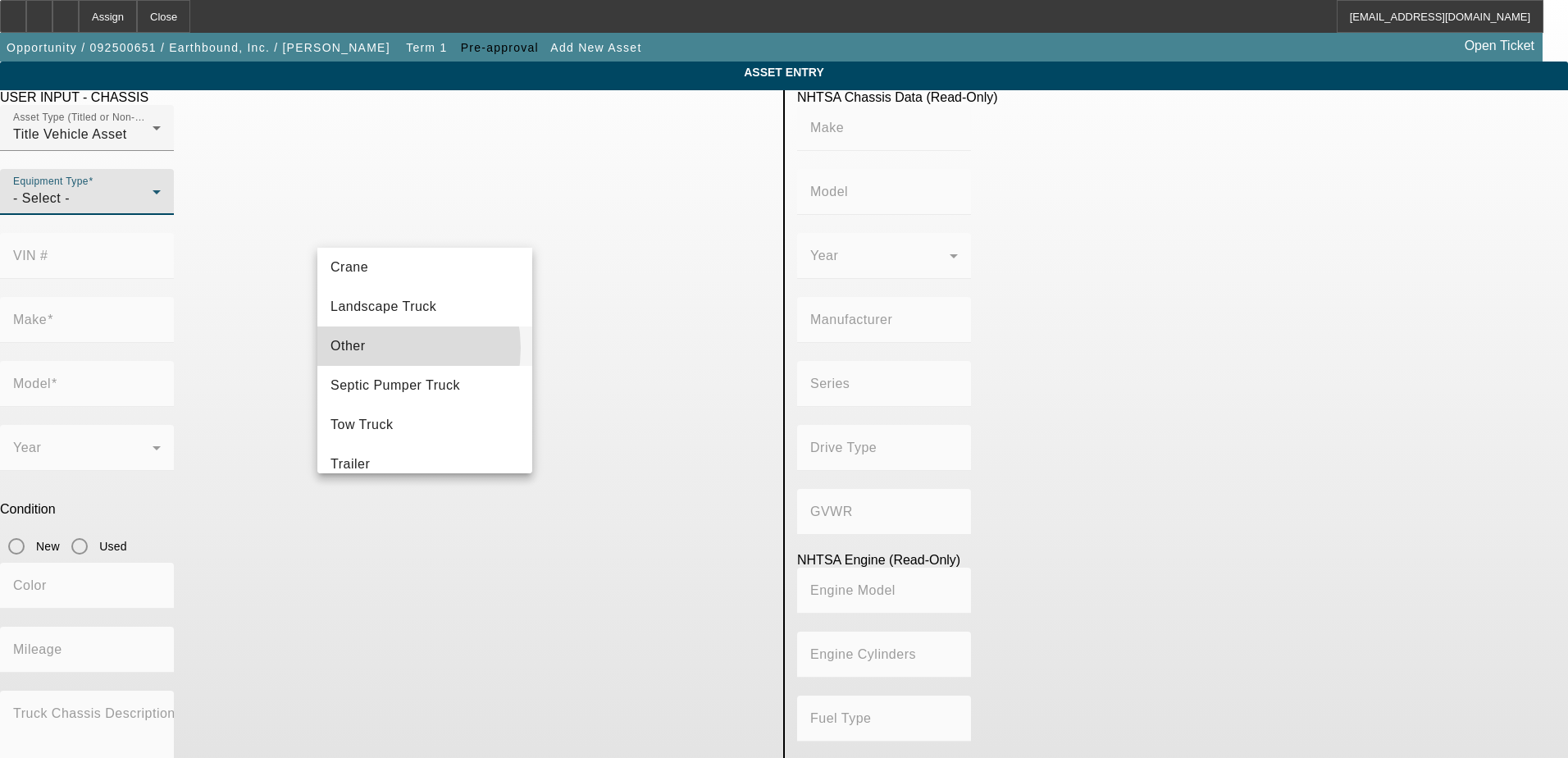
click at [374, 348] on mat-option "Other" at bounding box center [425, 346] width 215 height 40
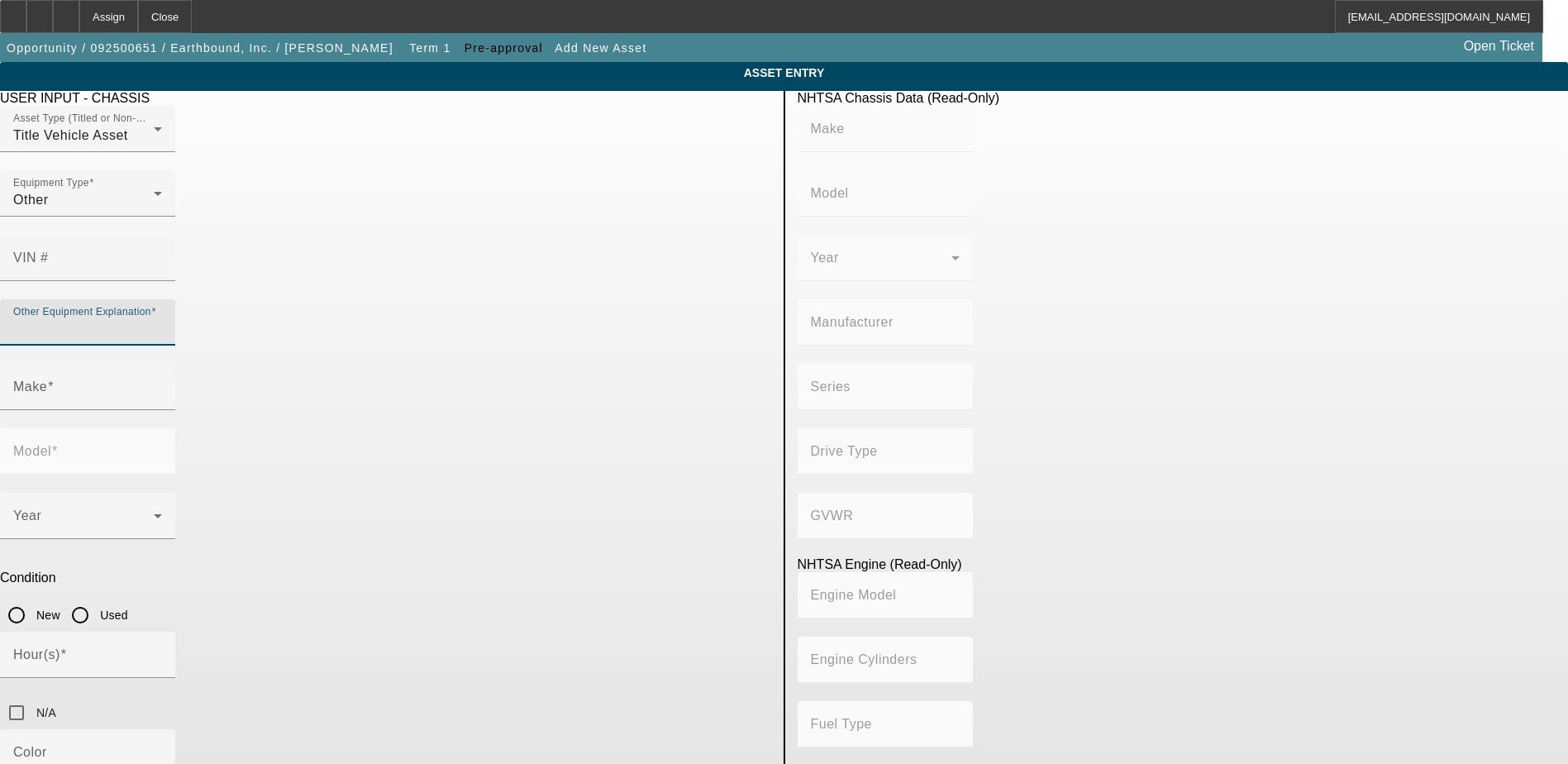
click at [162, 319] on input "Other Equipment Explanation" at bounding box center [88, 329] width 149 height 20
type input "SUV"
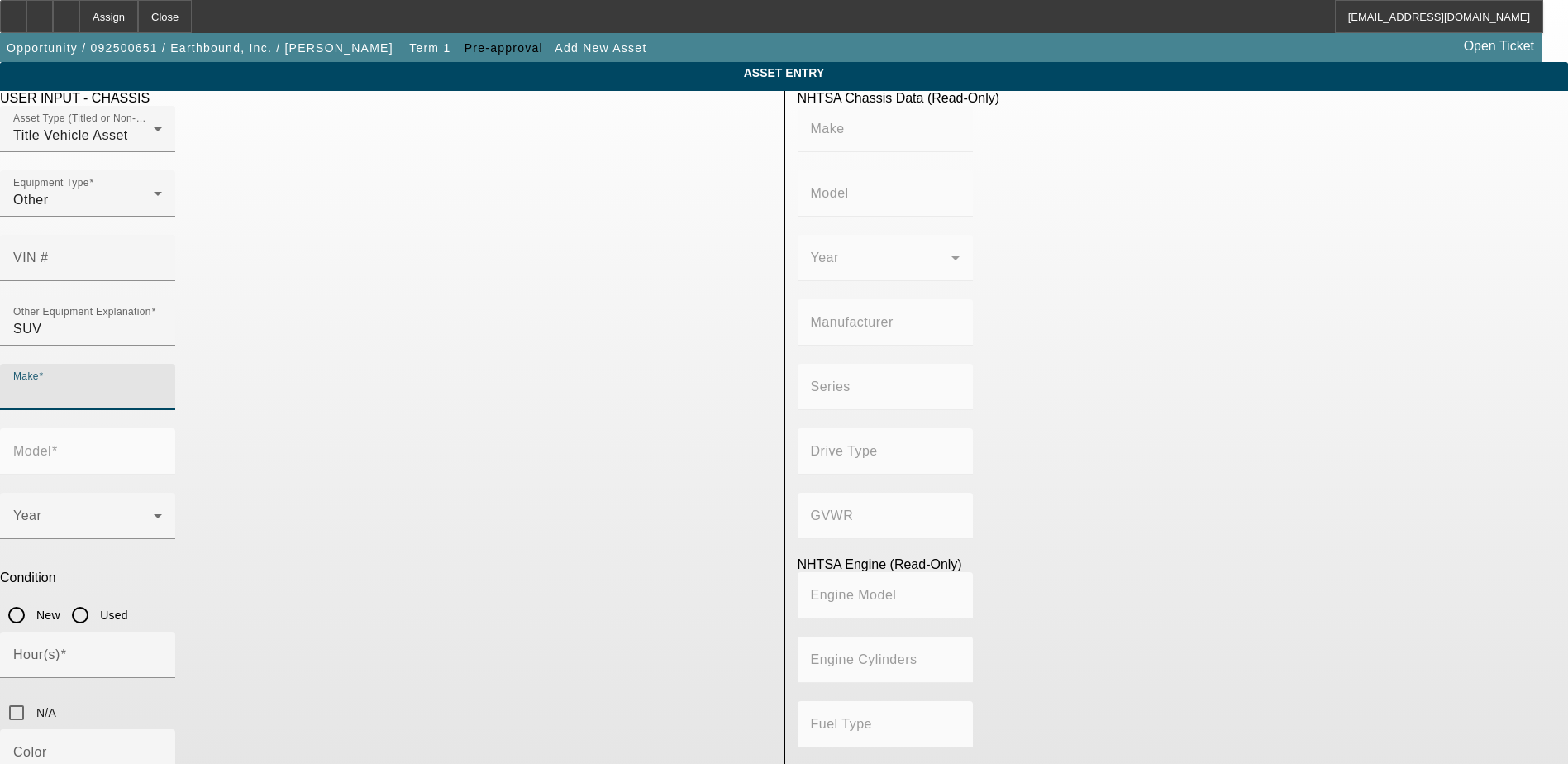
click at [162, 384] on input "Make" at bounding box center [88, 394] width 149 height 20
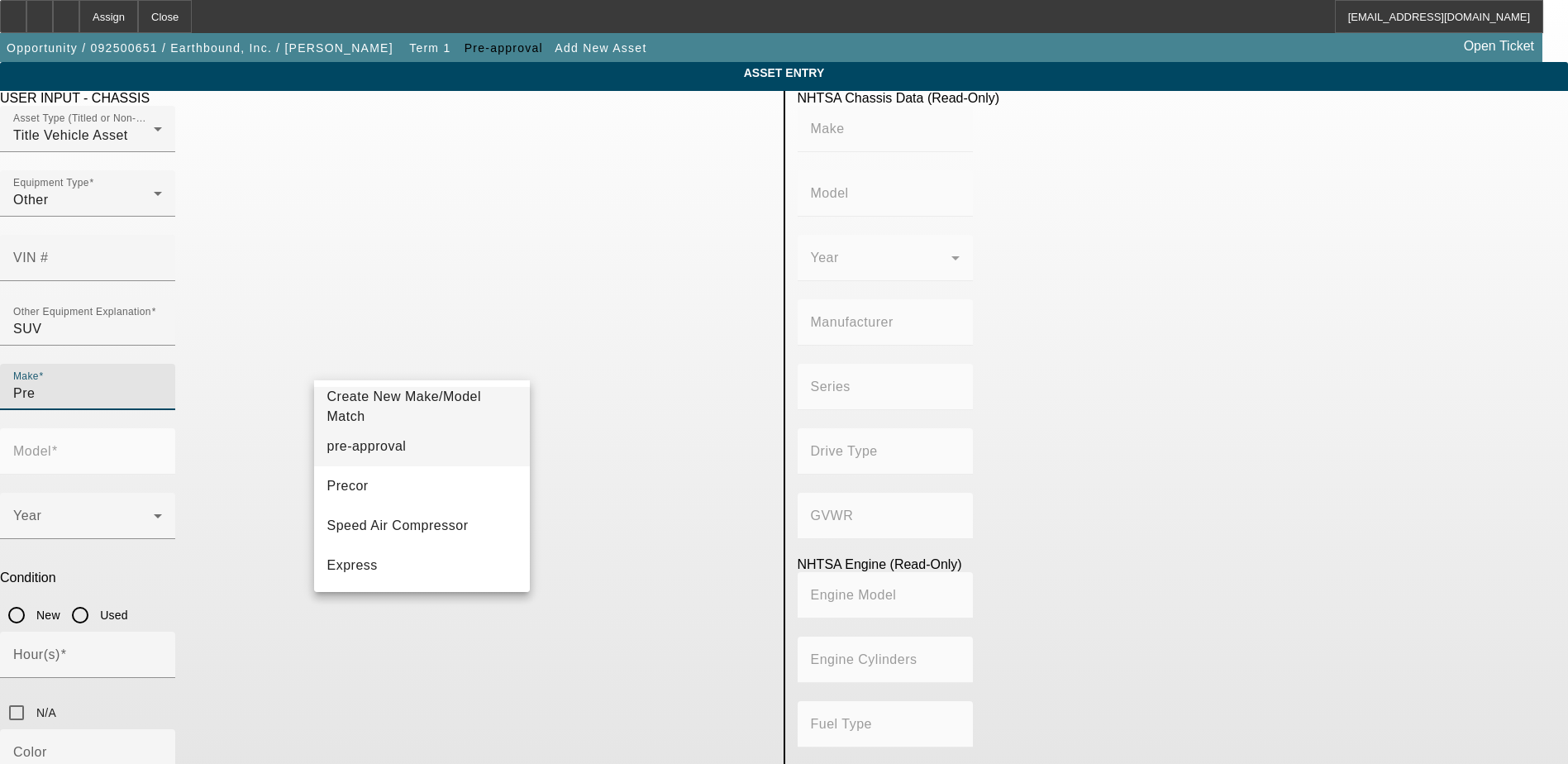
click at [364, 453] on span "pre-approval" at bounding box center [367, 447] width 79 height 20
type input "pre-approval"
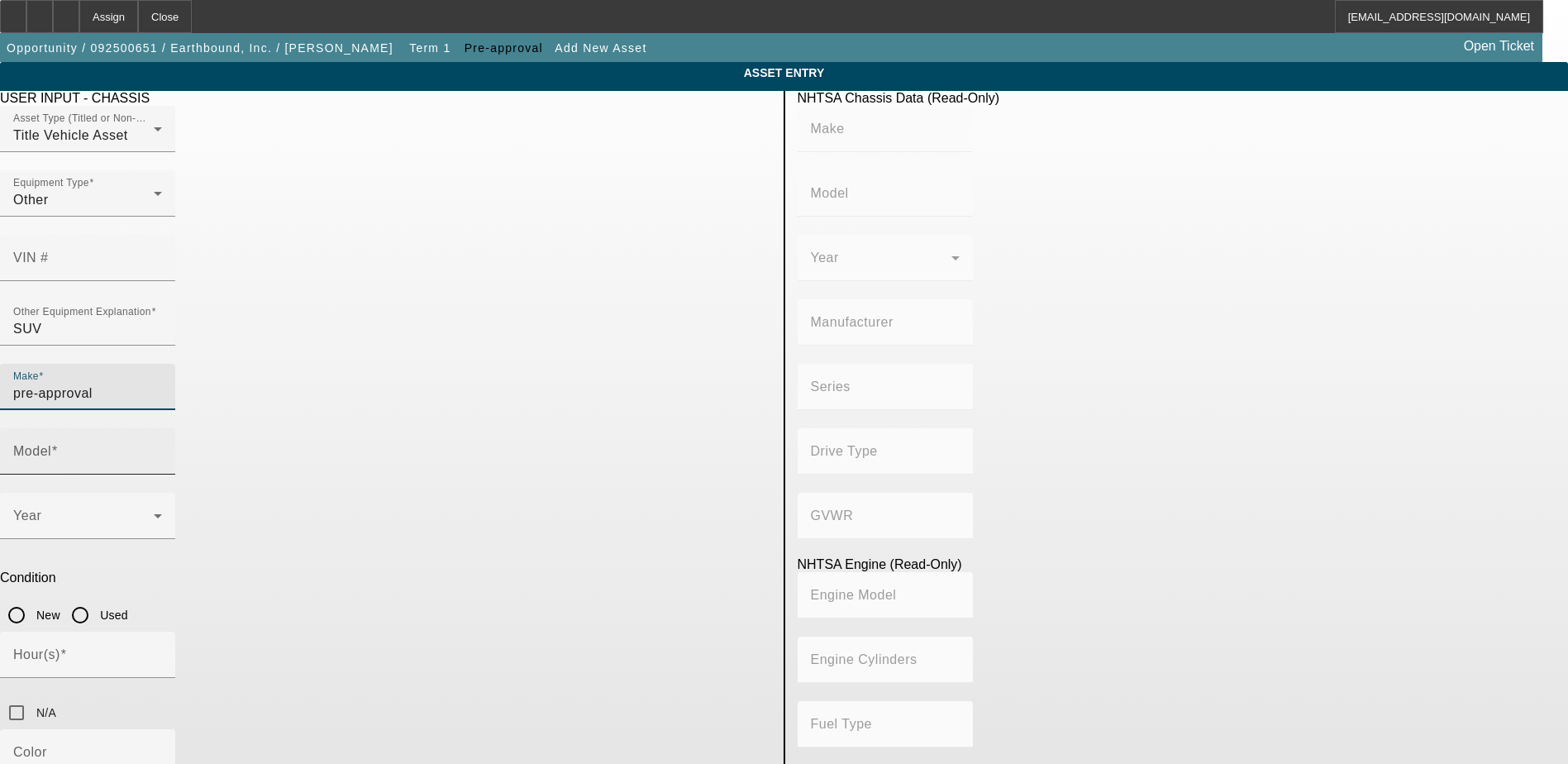
click at [162, 449] on input "Model" at bounding box center [88, 458] width 149 height 20
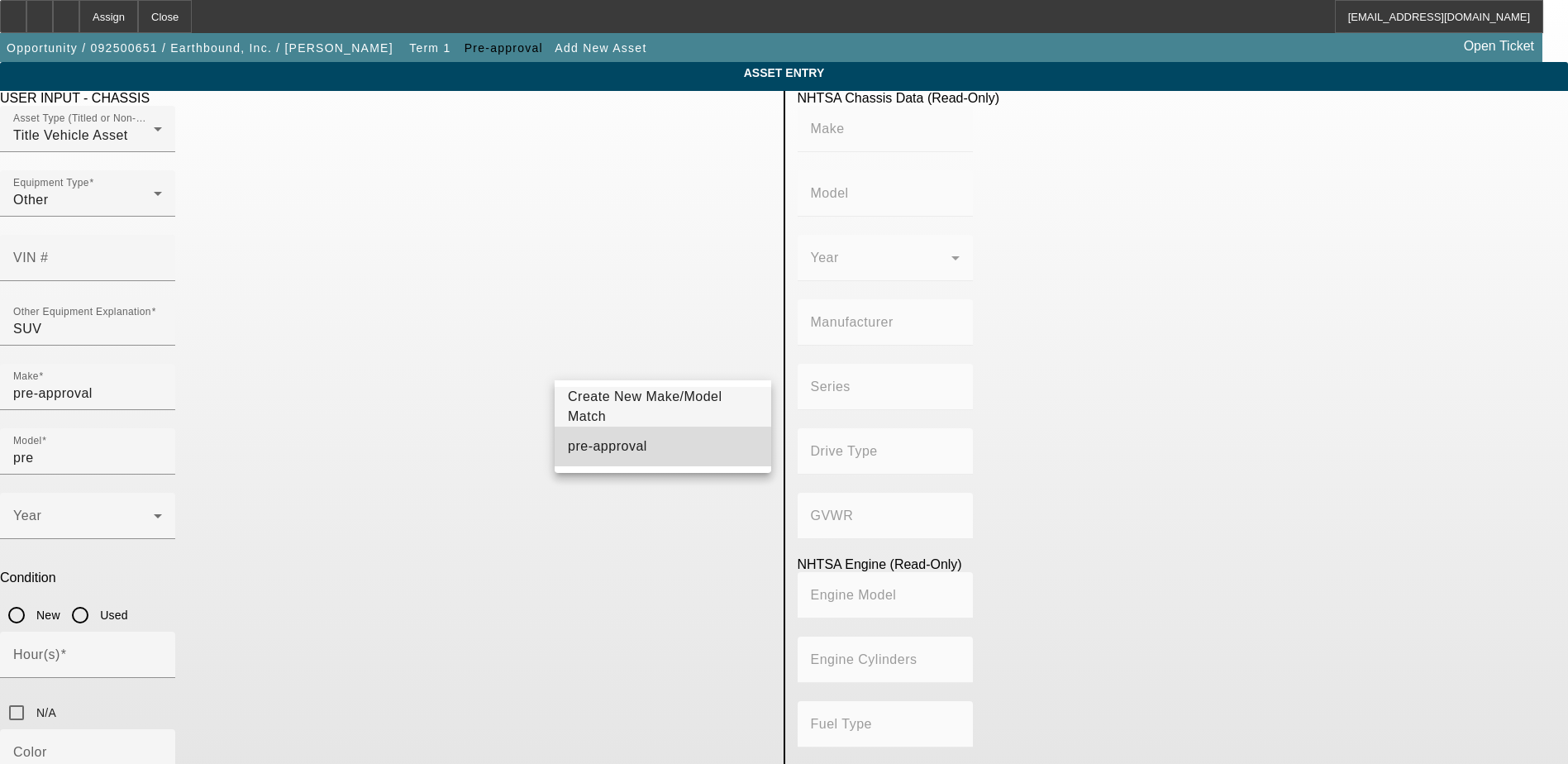
click at [653, 456] on mat-option "pre-approval" at bounding box center [663, 446] width 217 height 40
type input "pre-approval"
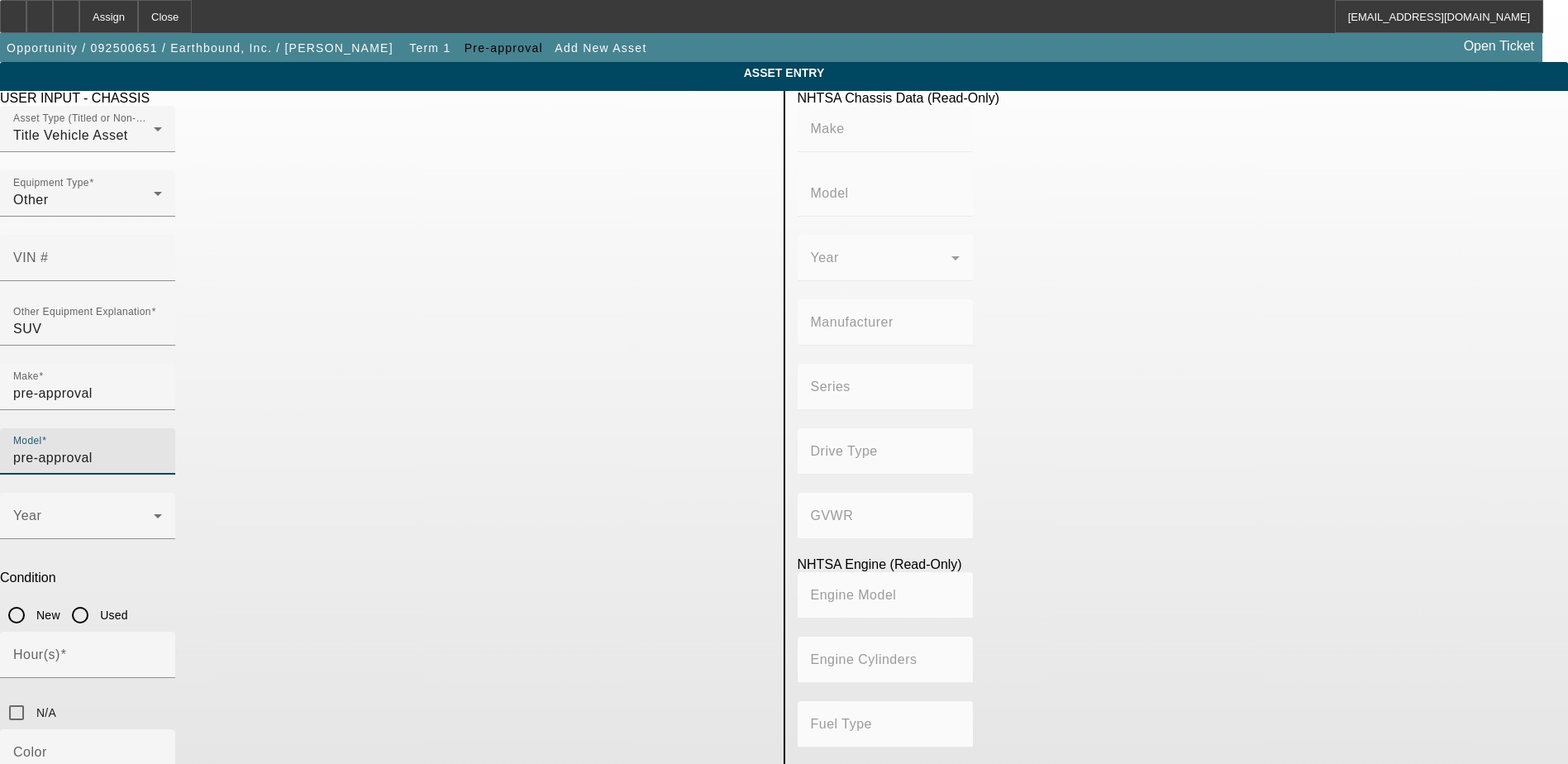
click at [97, 599] on input "Used" at bounding box center [80, 615] width 33 height 33
radio input "true"
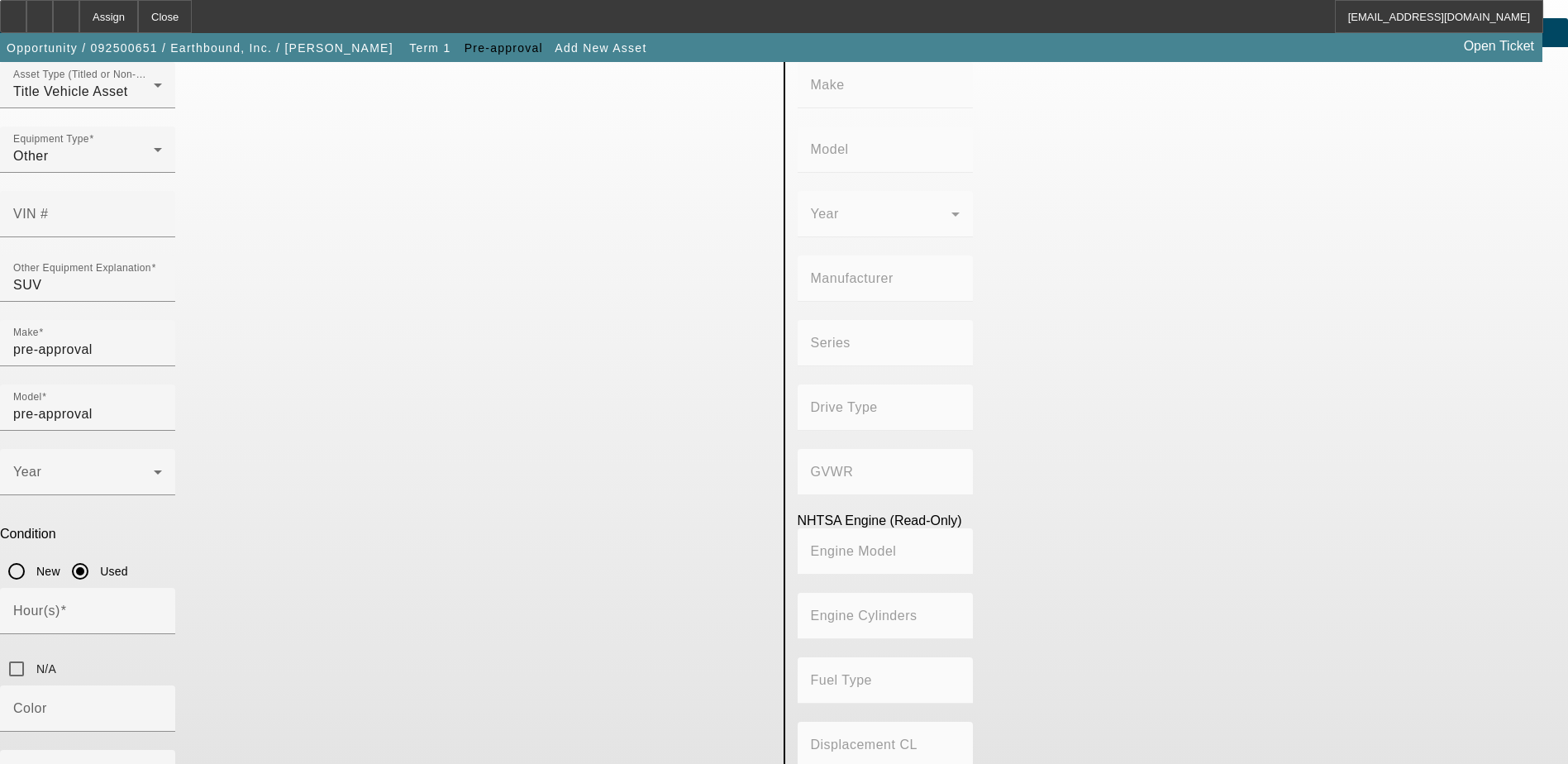
scroll to position [86, 0]
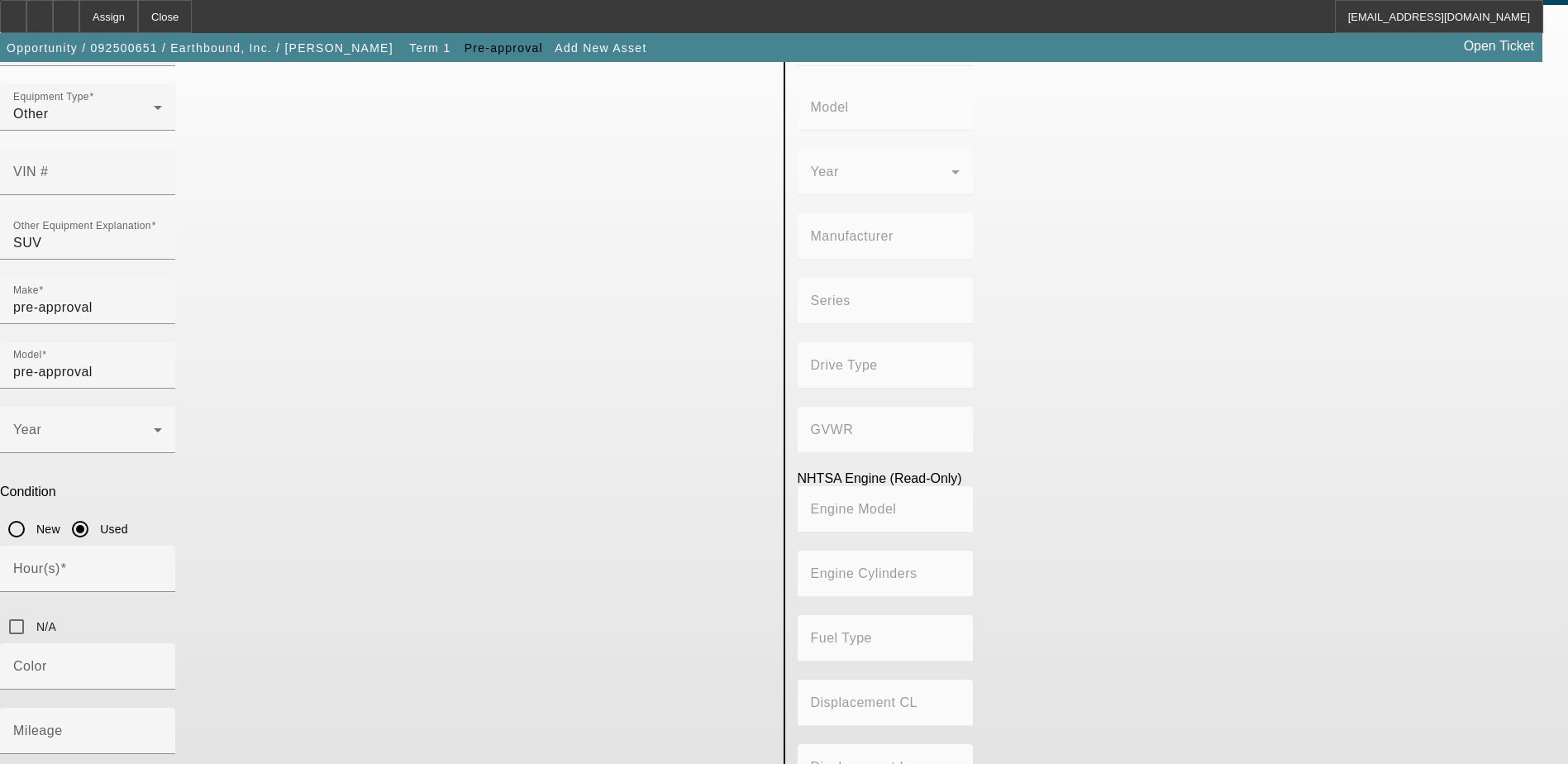
click at [709, 485] on p "Condition" at bounding box center [385, 492] width 772 height 15
click at [162, 566] on input "Hour(s)" at bounding box center [88, 576] width 149 height 20
click at [33, 610] on input "N/A" at bounding box center [16, 626] width 33 height 33
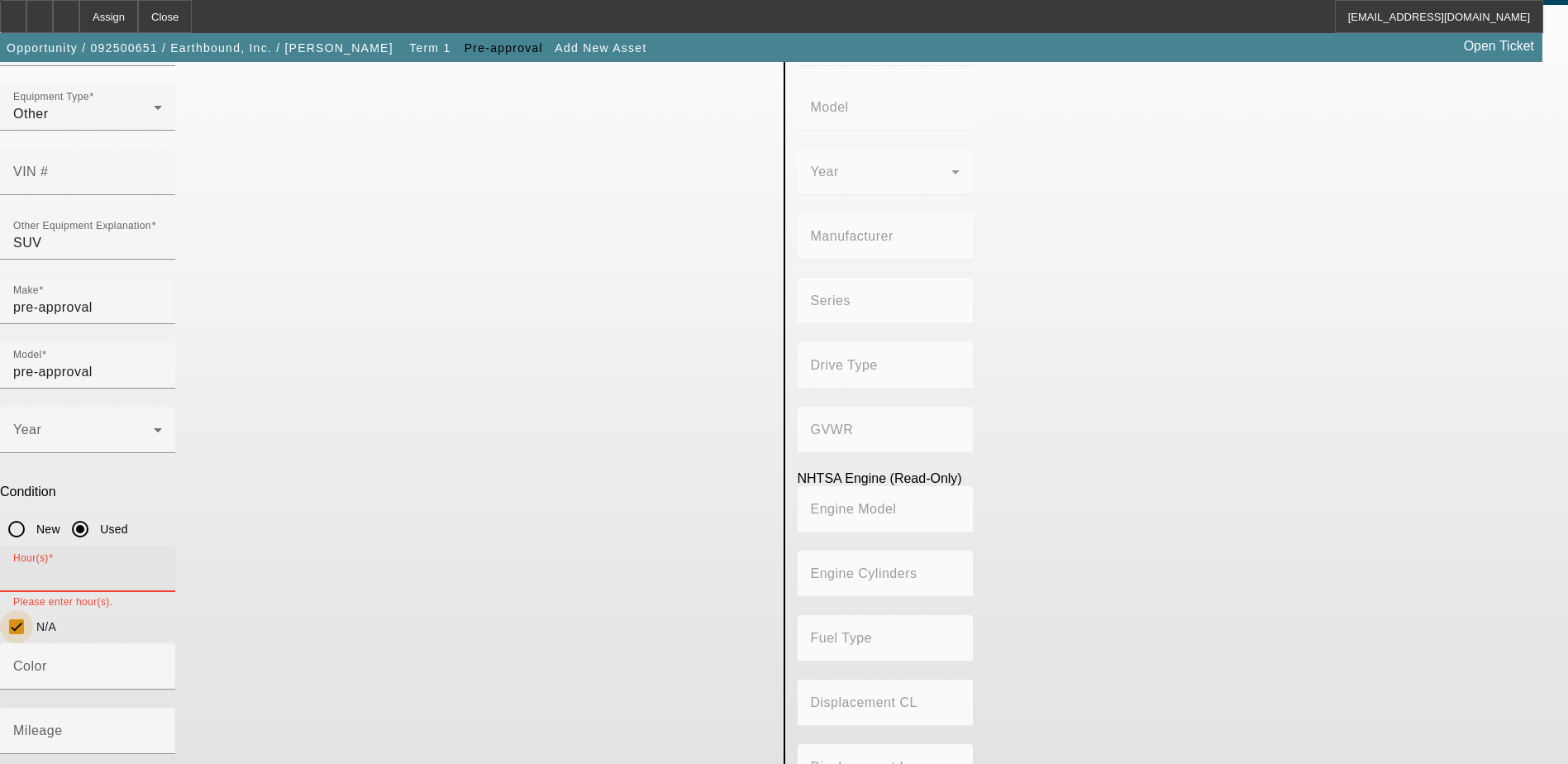
checkbox input "true"
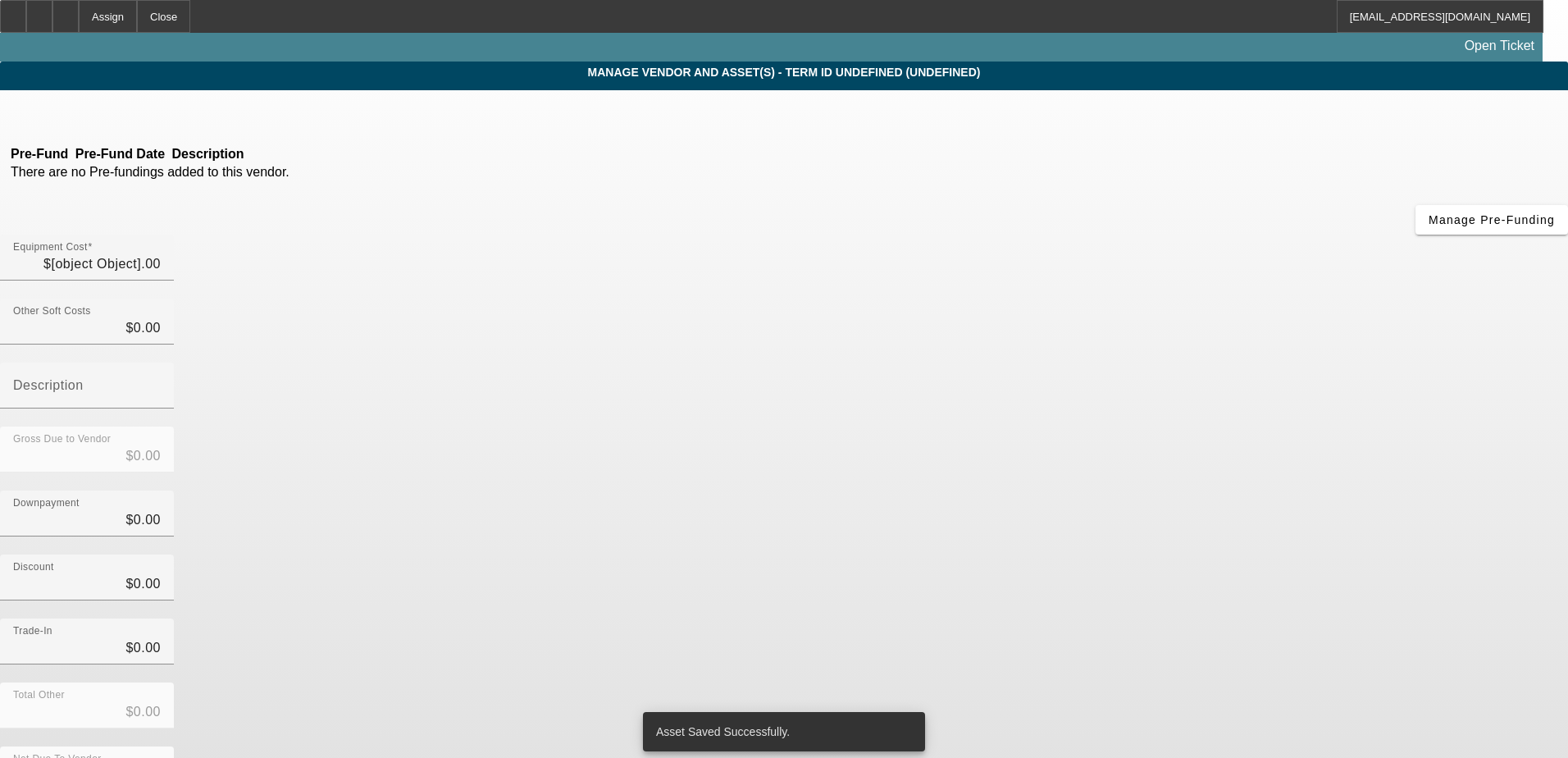
type input "$39,000.00"
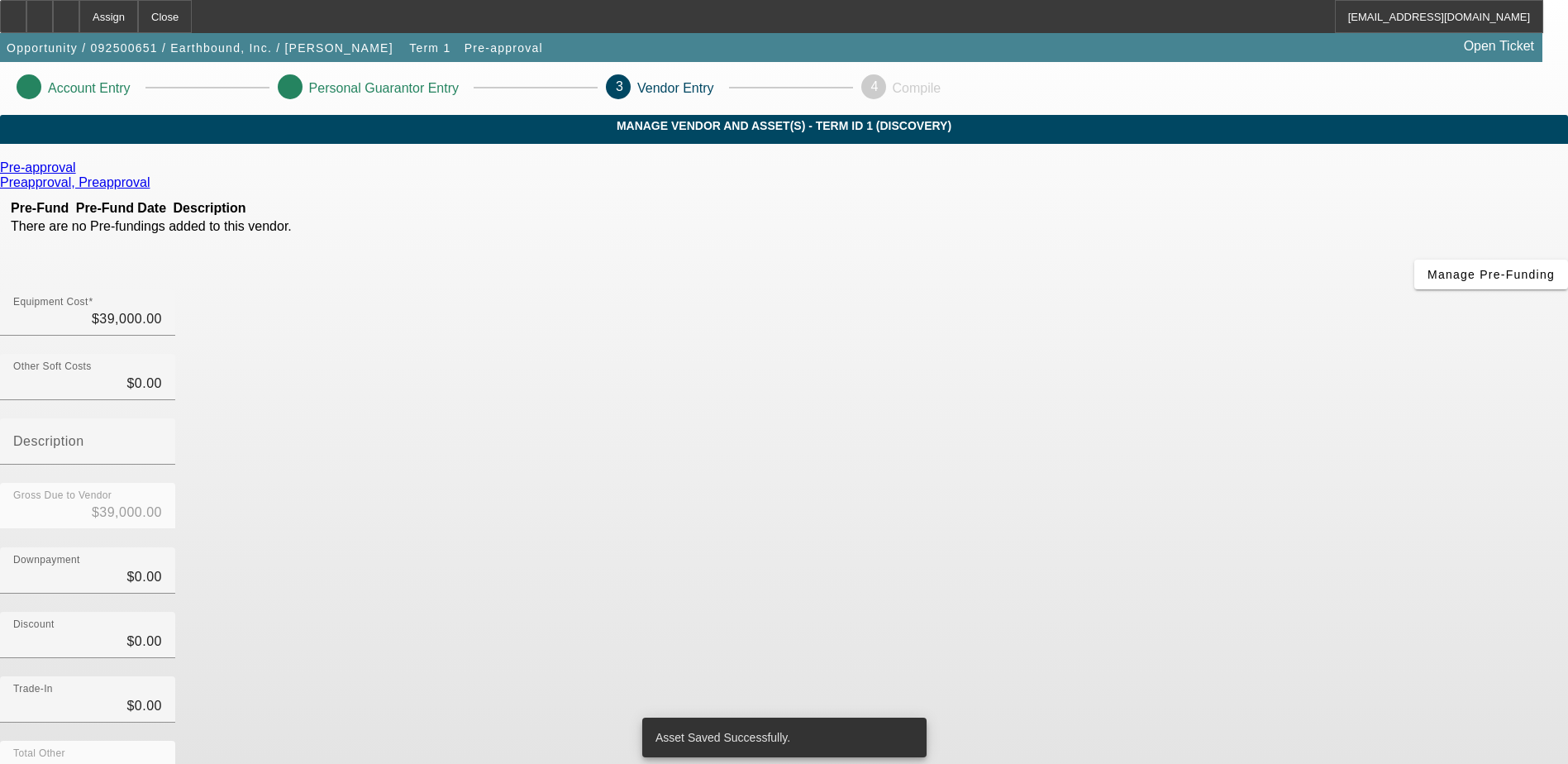
scroll to position [80, 0]
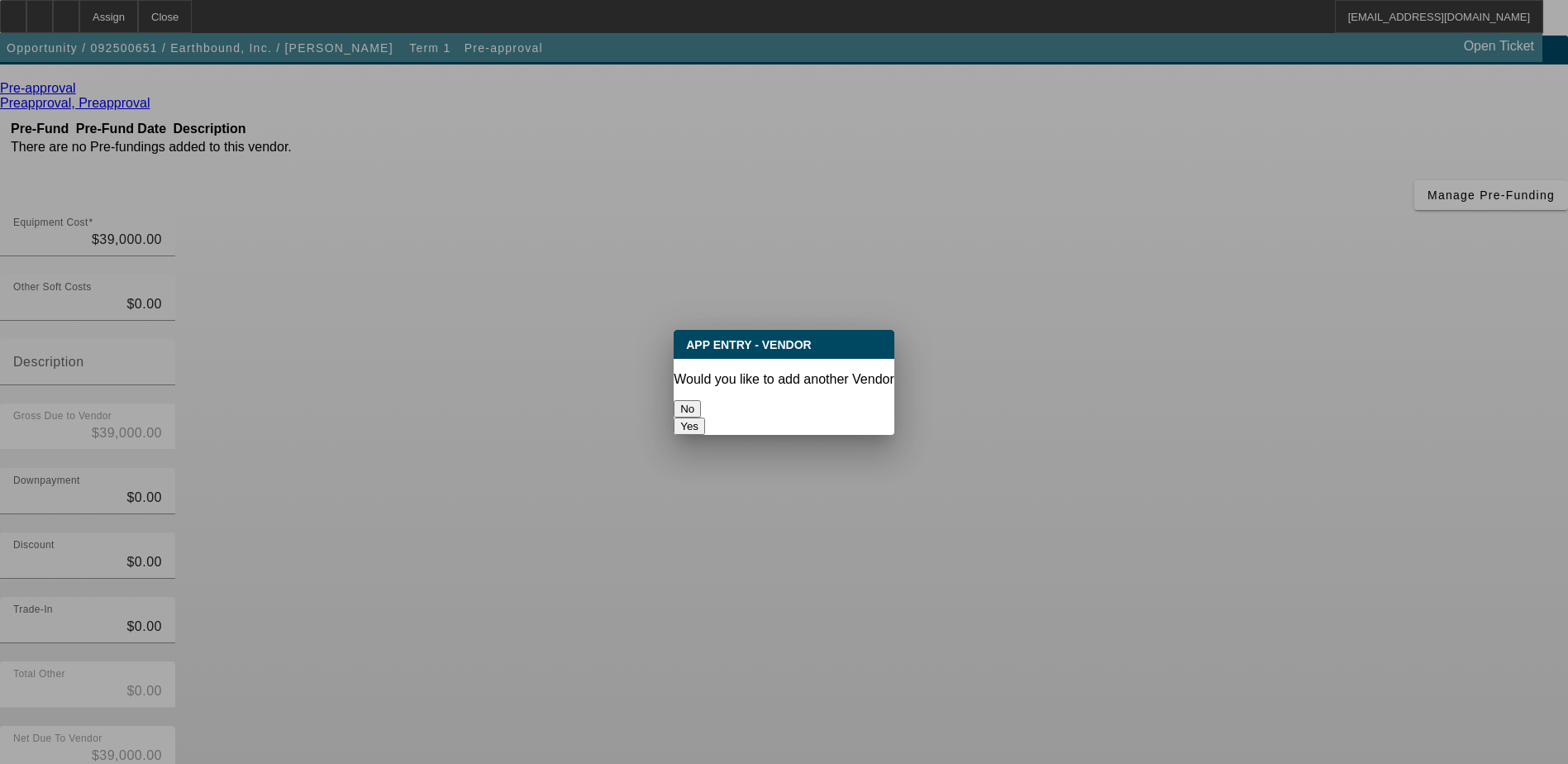
scroll to position [0, 0]
click at [701, 401] on button "No" at bounding box center [687, 410] width 28 height 18
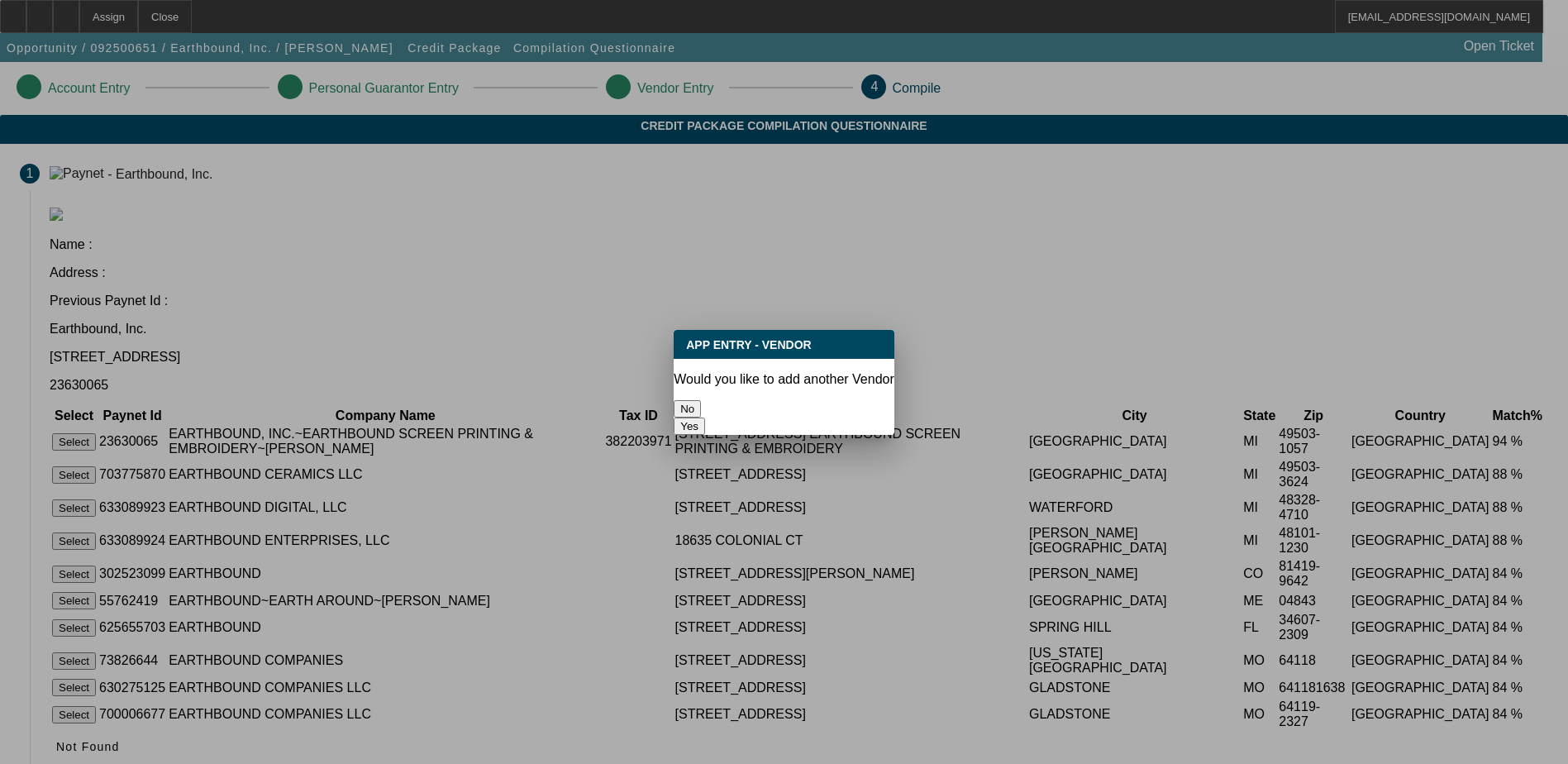
click at [701, 403] on button "No" at bounding box center [687, 410] width 28 height 18
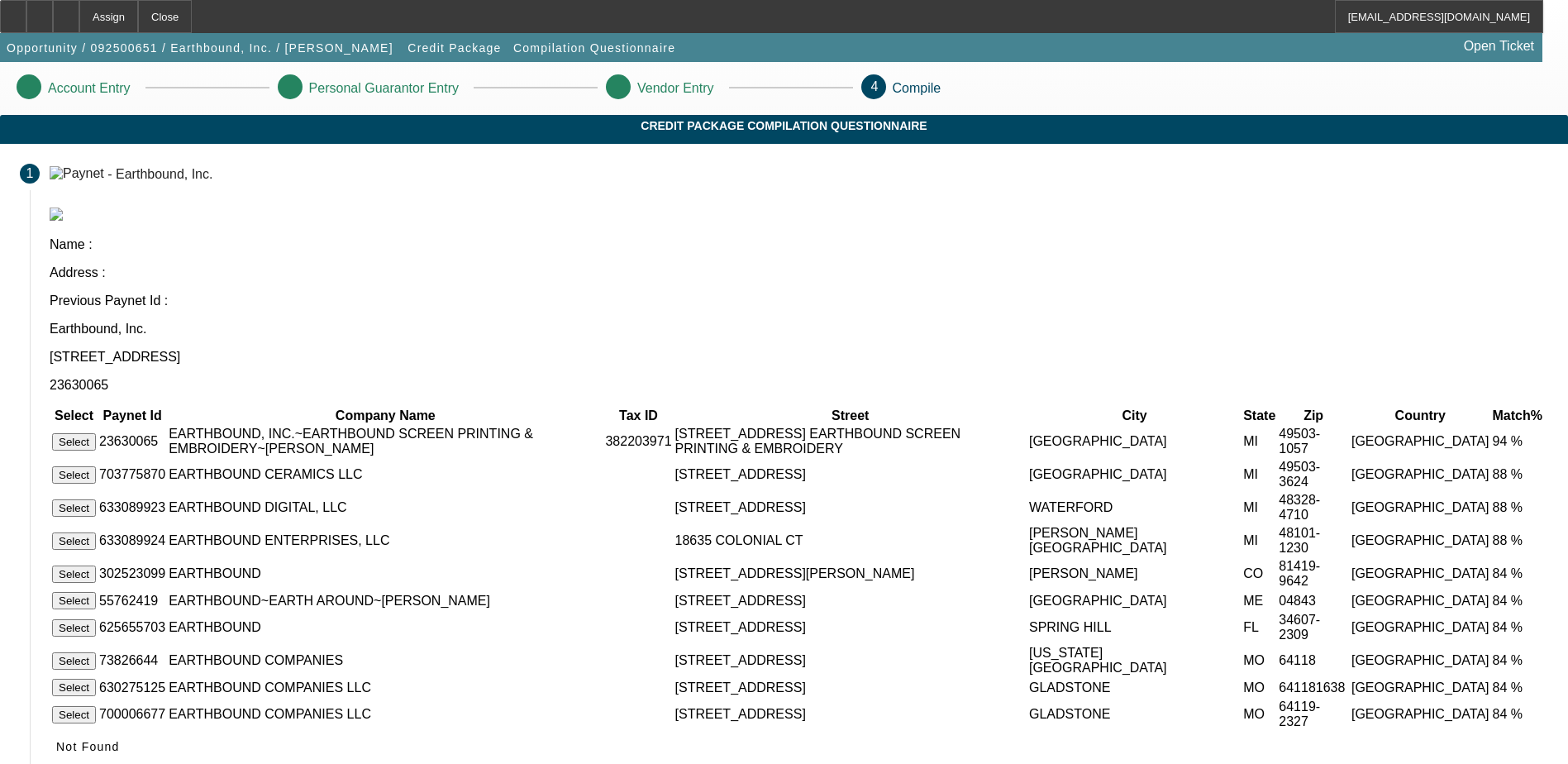
click at [96, 434] on button "Select" at bounding box center [74, 442] width 44 height 18
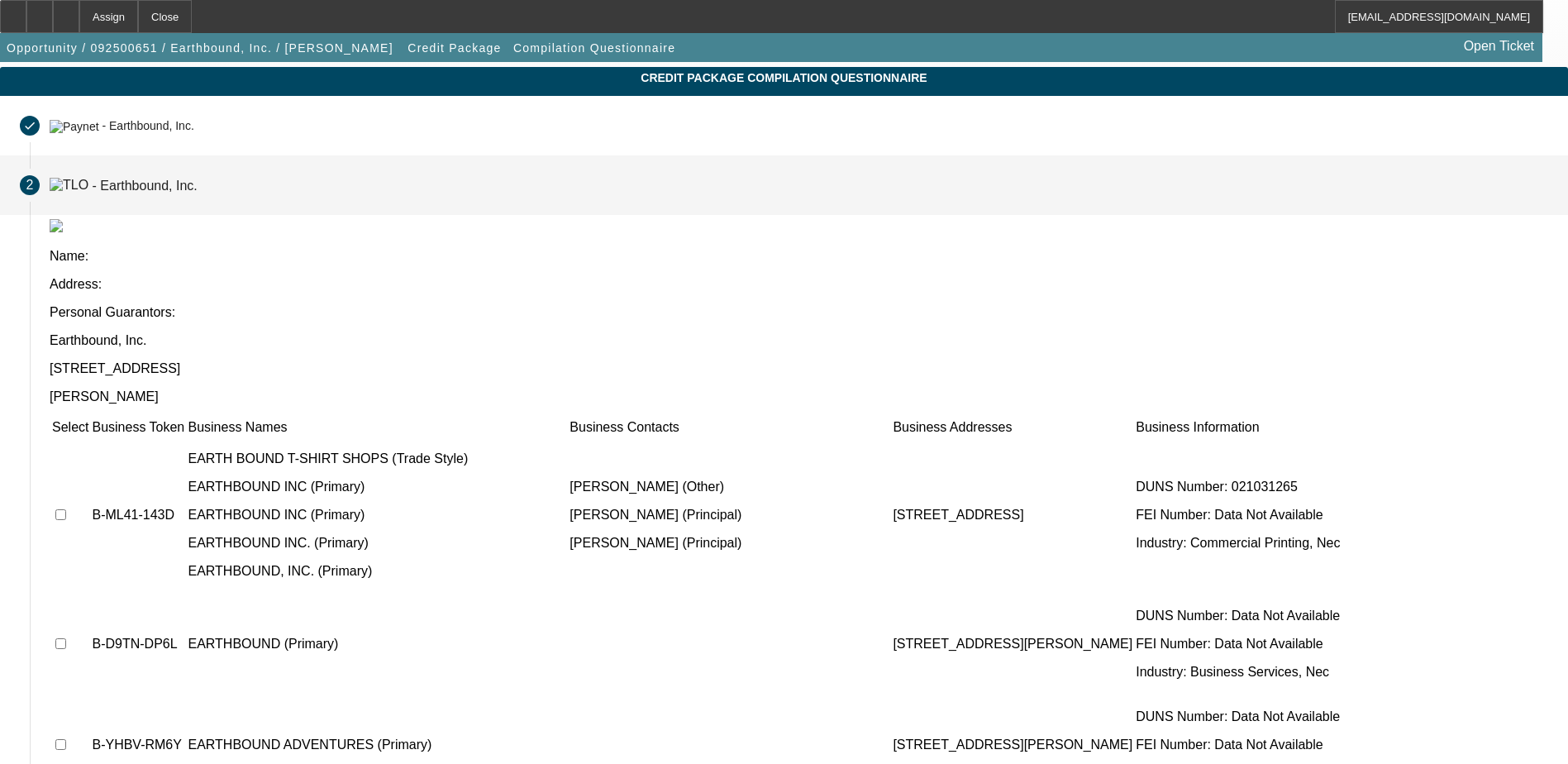
click at [66, 510] on input "checkbox" at bounding box center [60, 515] width 11 height 11
checkbox input "true"
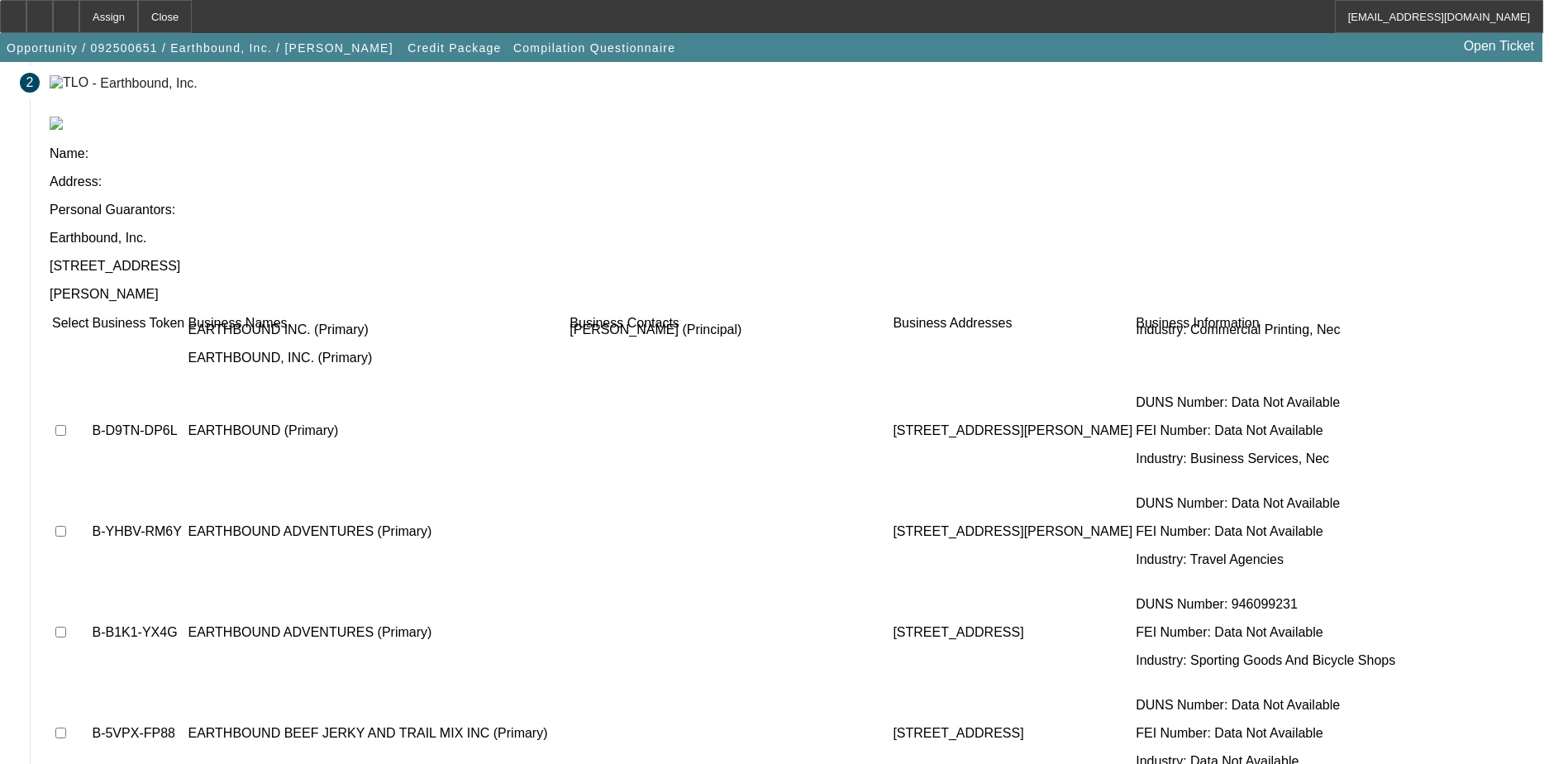
scroll to position [0, 0]
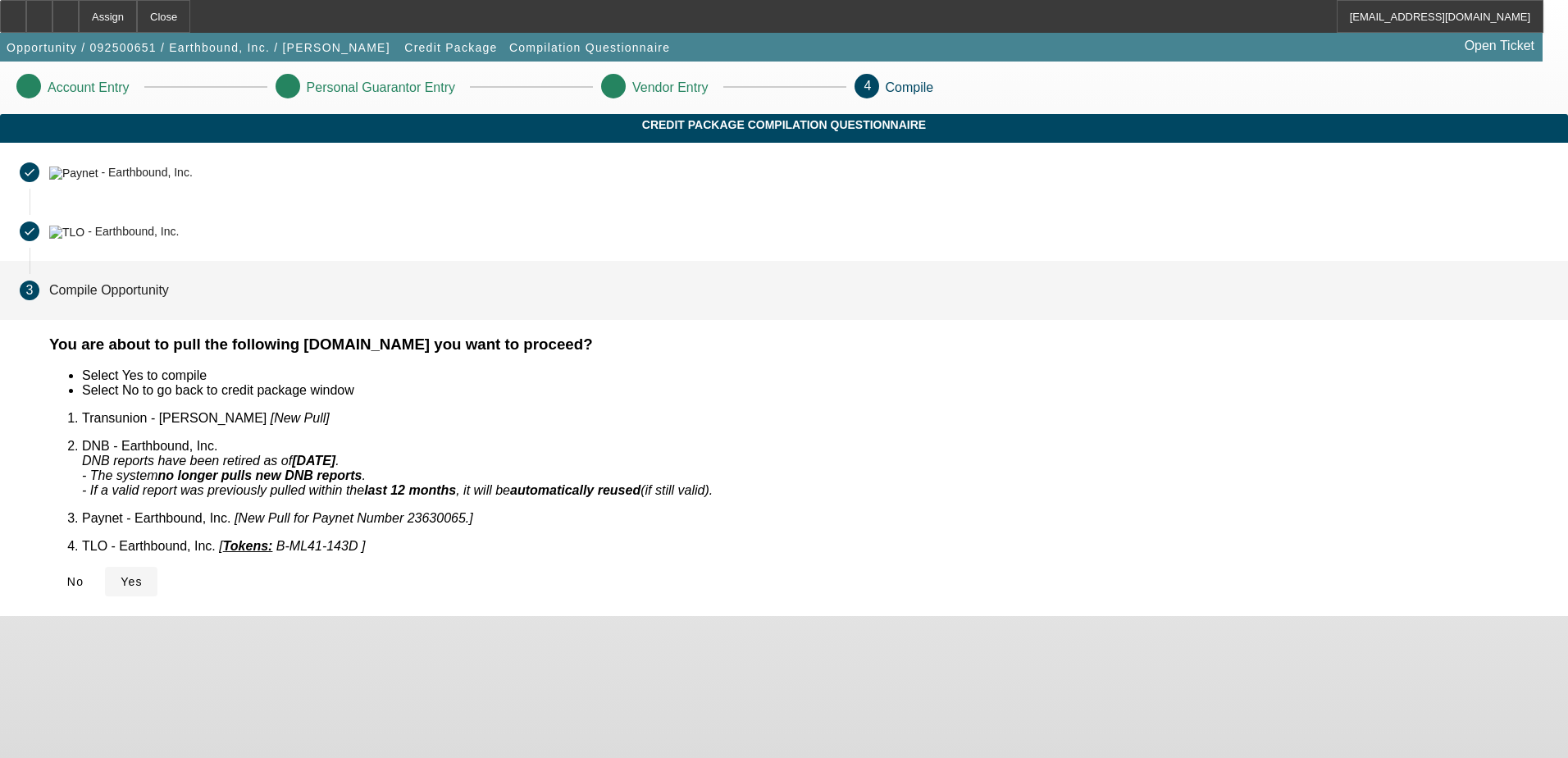
click at [143, 576] on span "Yes" at bounding box center [131, 582] width 22 height 13
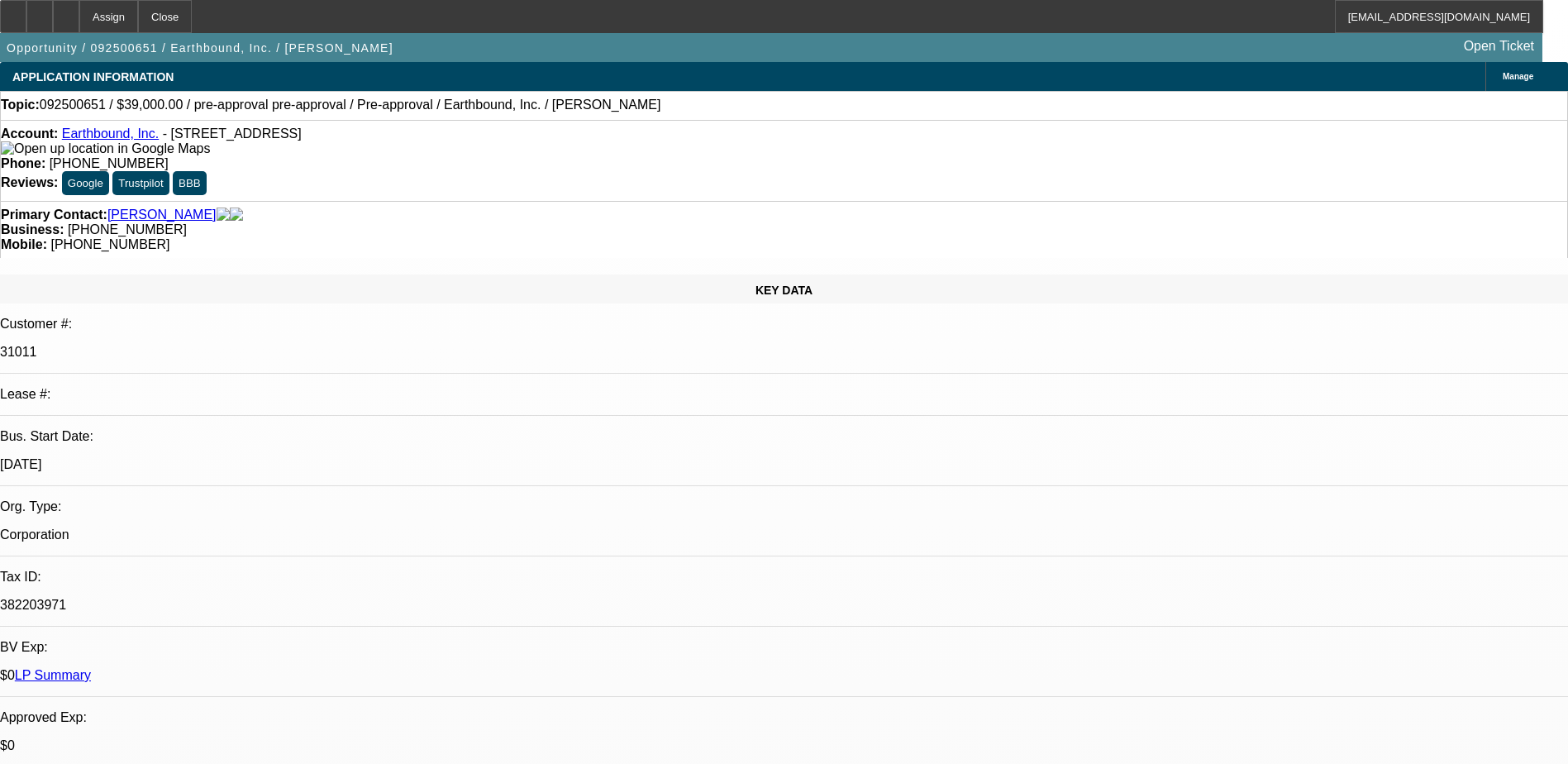
select select "0"
select select "2"
select select "0.1"
select select "4"
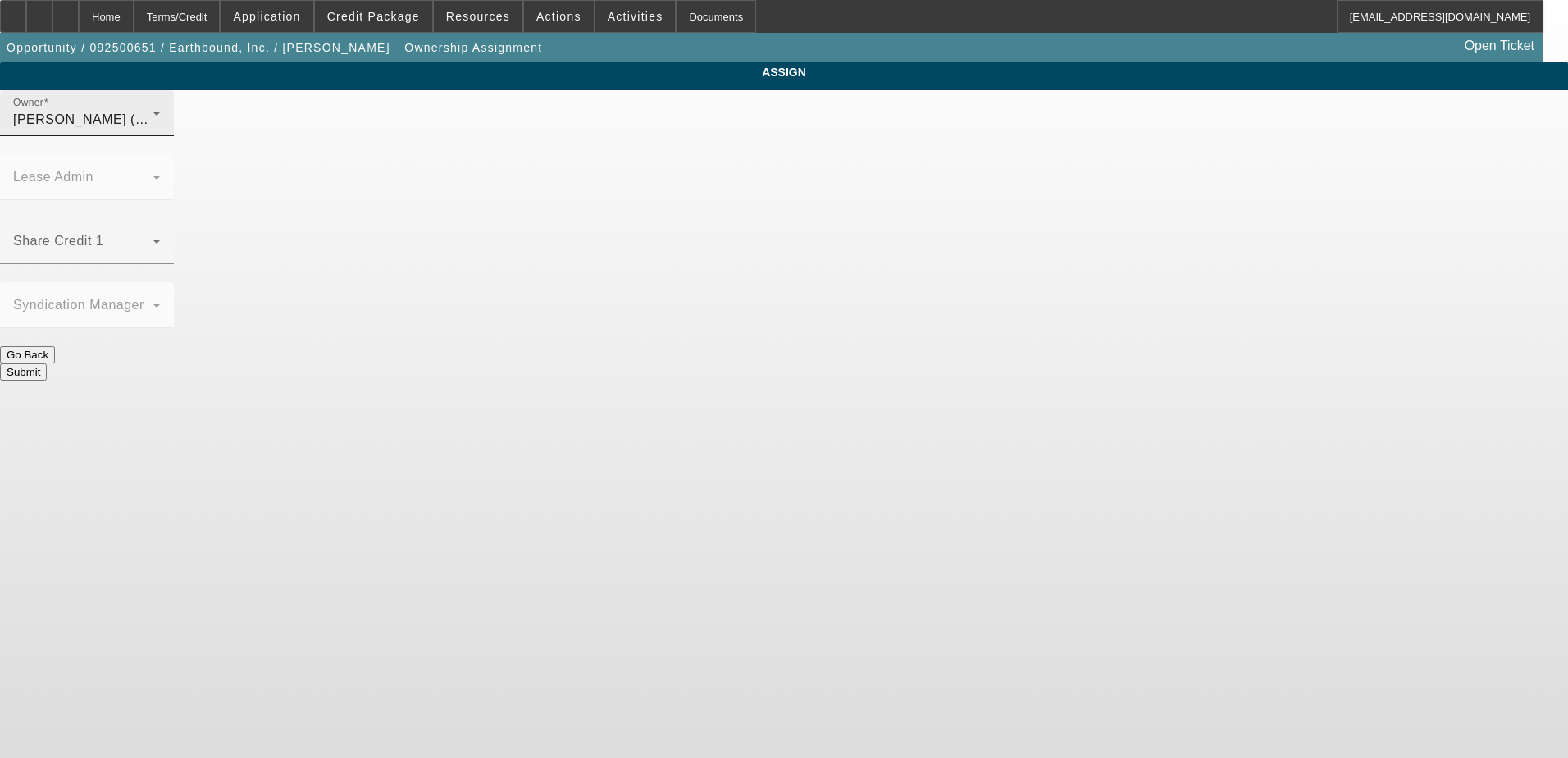
click at [152, 130] on div "Higgins, Samuel (Lvl 2)" at bounding box center [83, 120] width 139 height 19
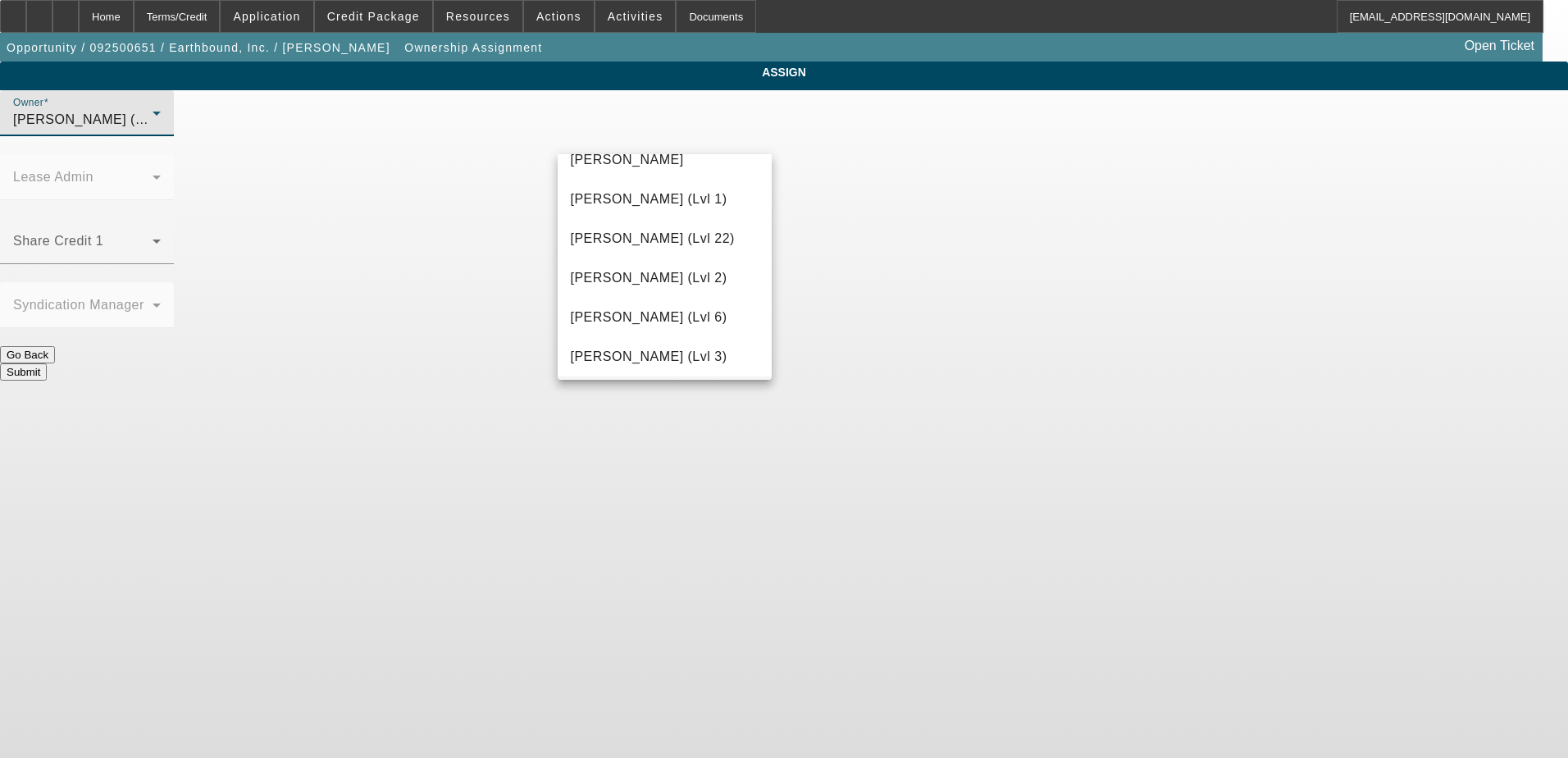
scroll to position [2308, 0]
click at [591, 343] on mat-option "Zallik, Asher (Lvl 6)" at bounding box center [665, 353] width 215 height 40
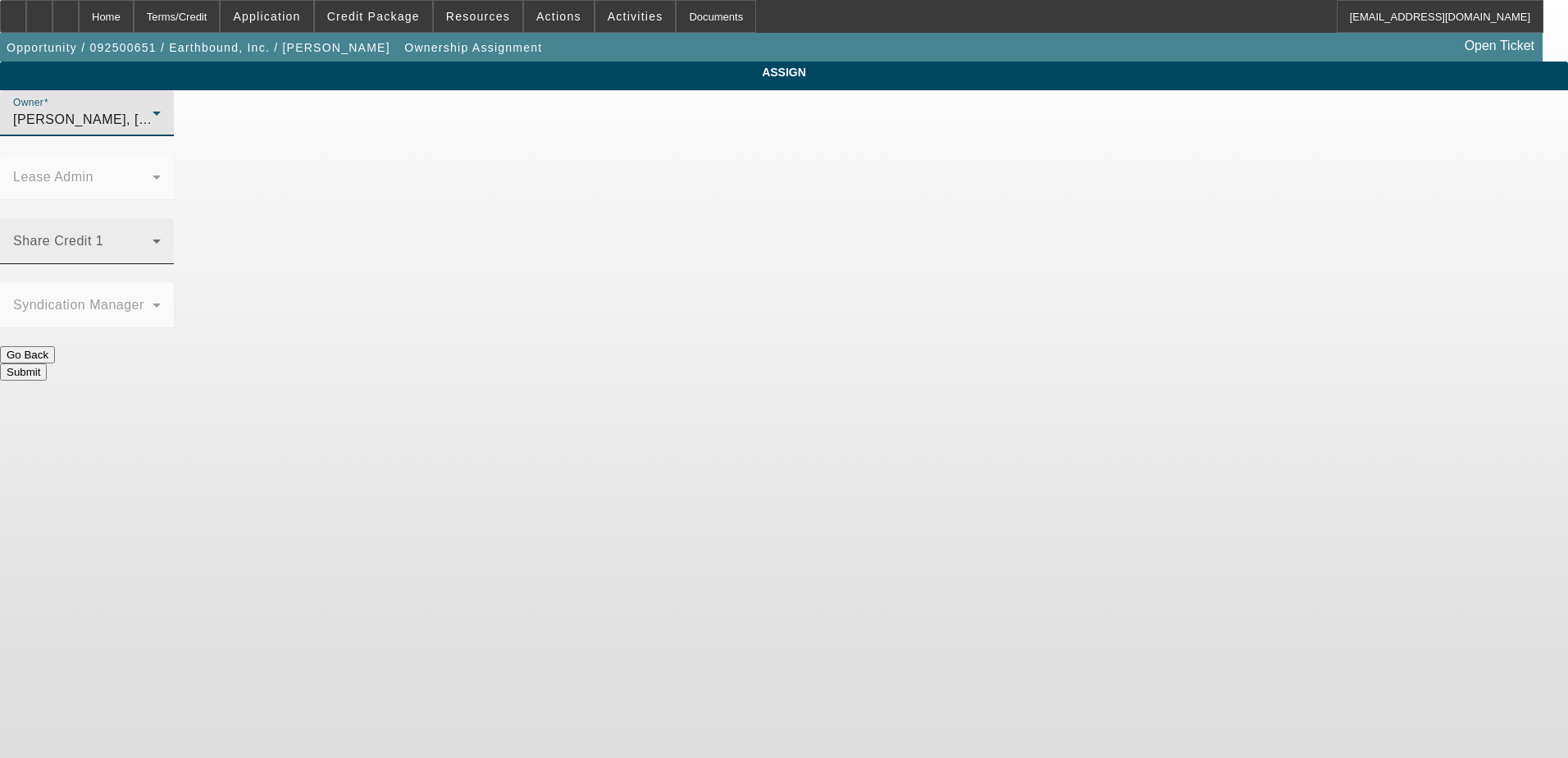
click at [152, 238] on span at bounding box center [83, 248] width 139 height 19
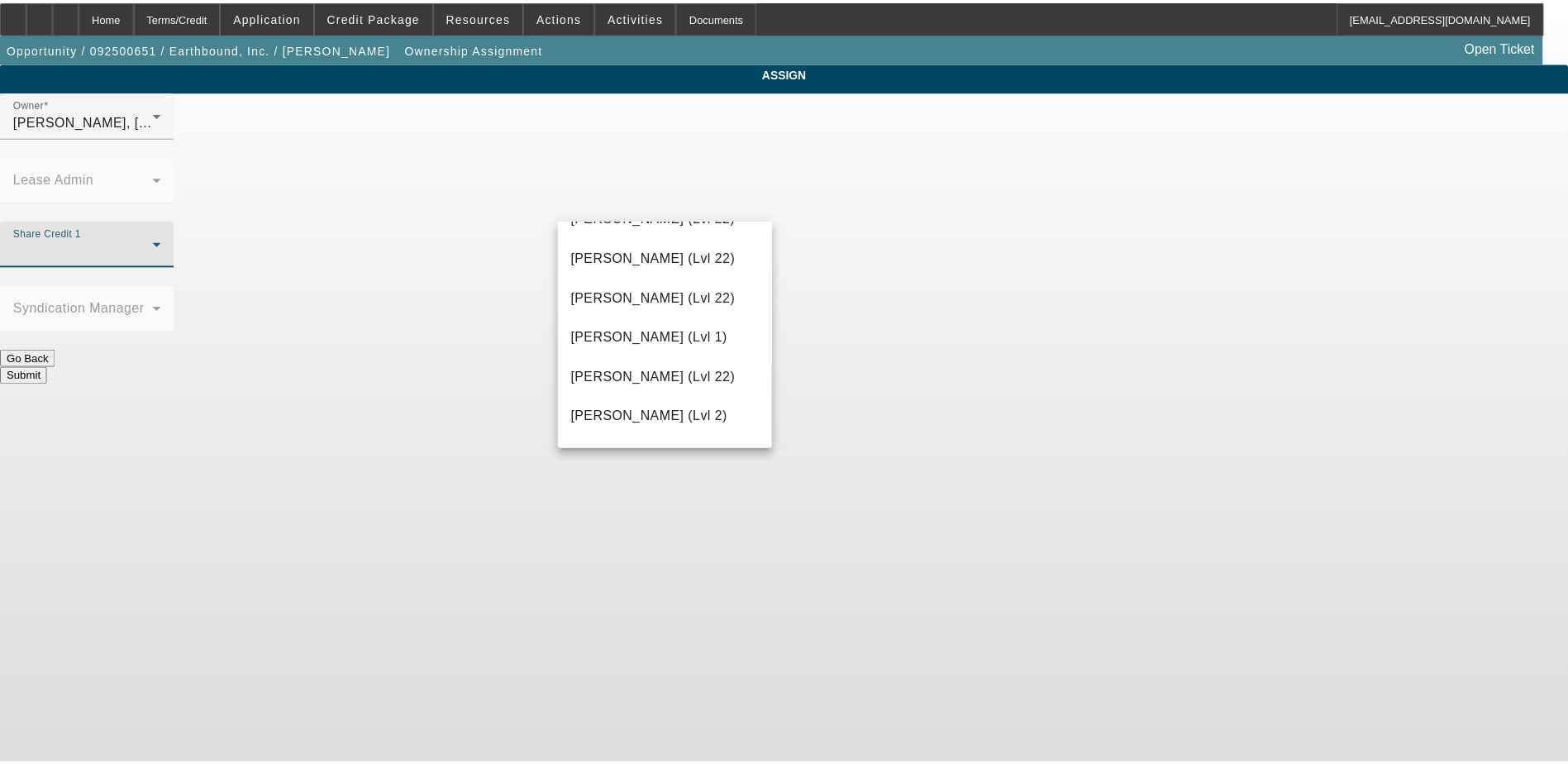
scroll to position [2129, 0]
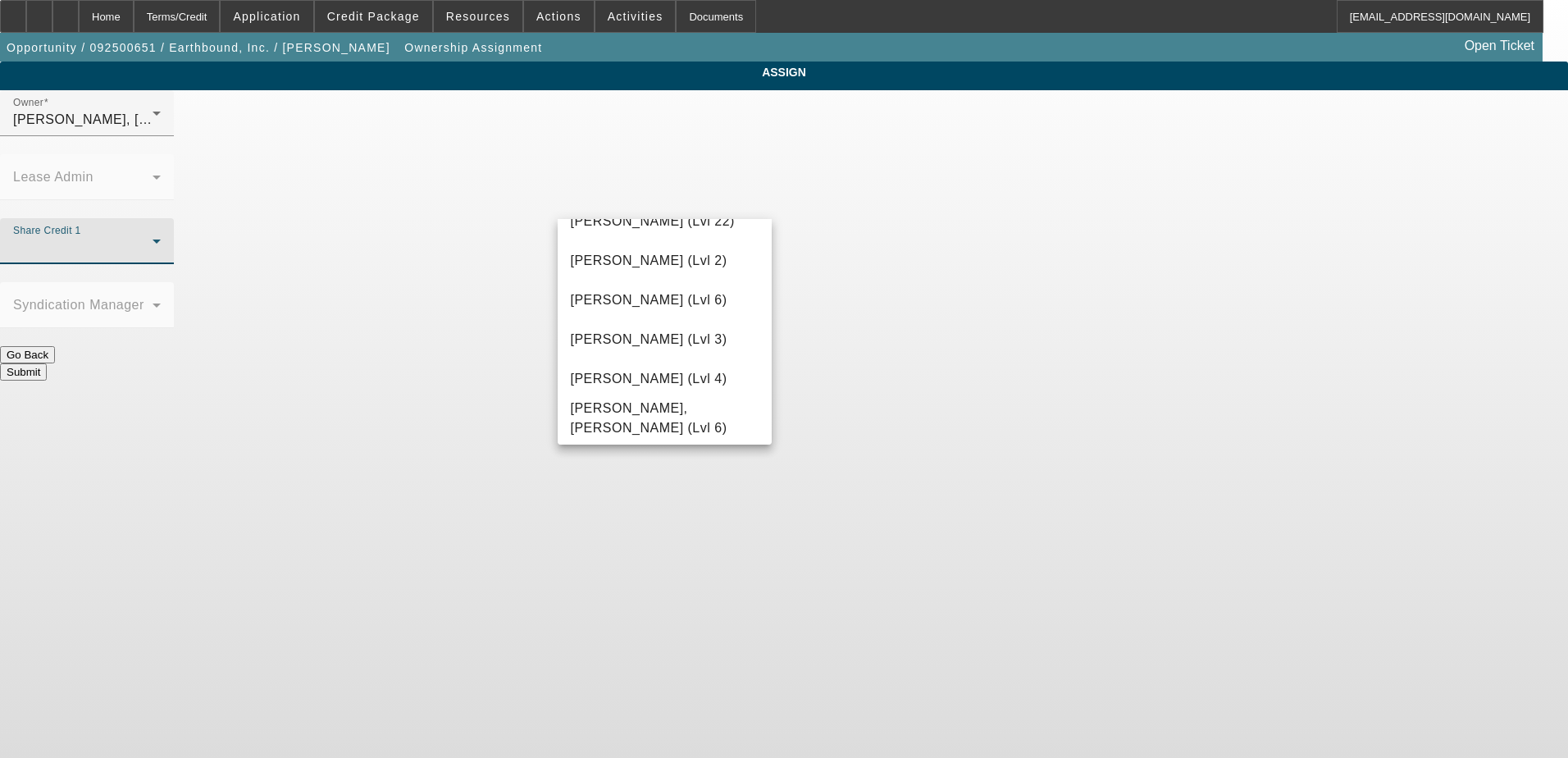
click at [327, 168] on div at bounding box center [784, 379] width 1568 height 758
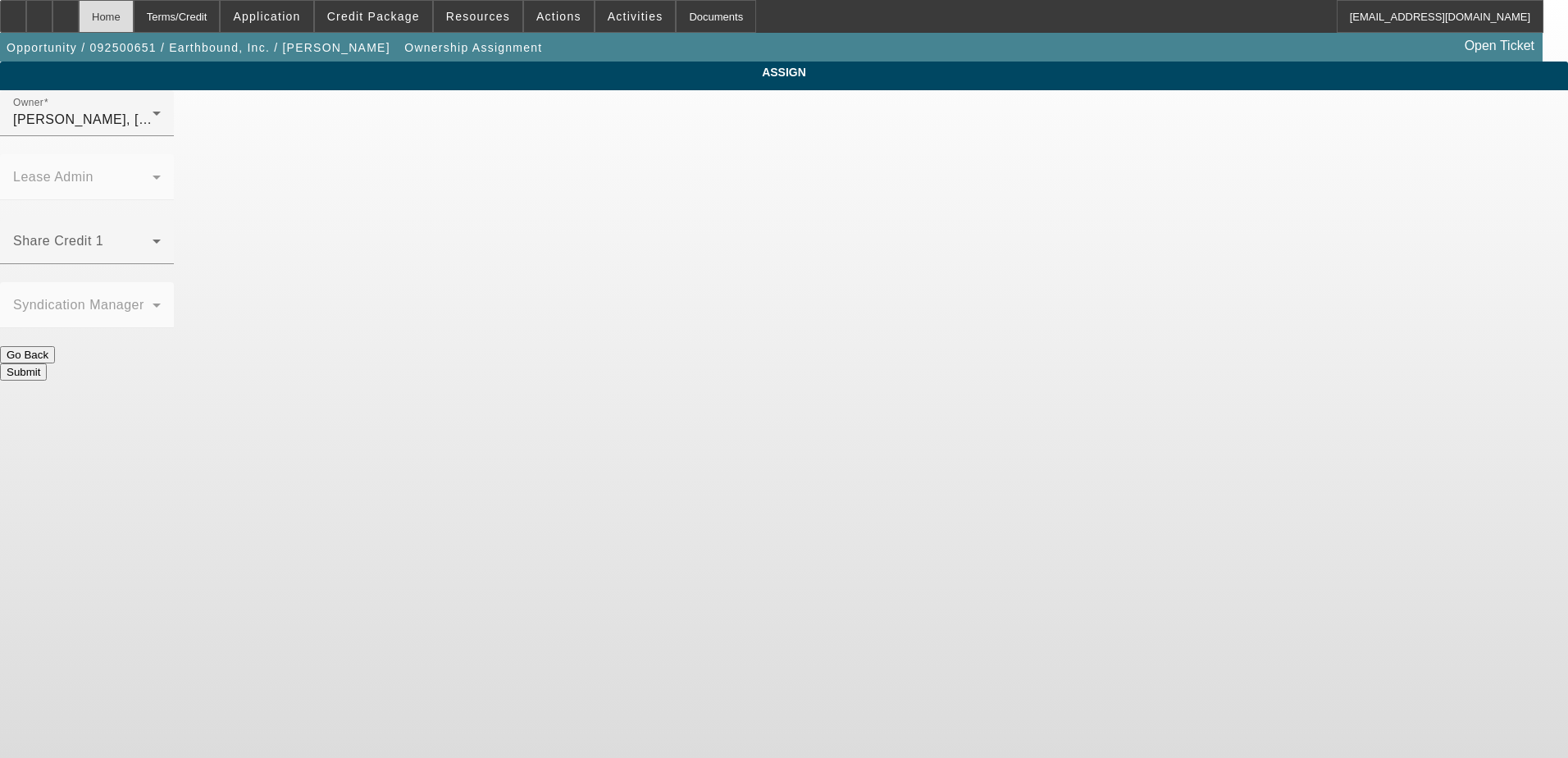
click at [134, 9] on div "Home" at bounding box center [106, 16] width 55 height 33
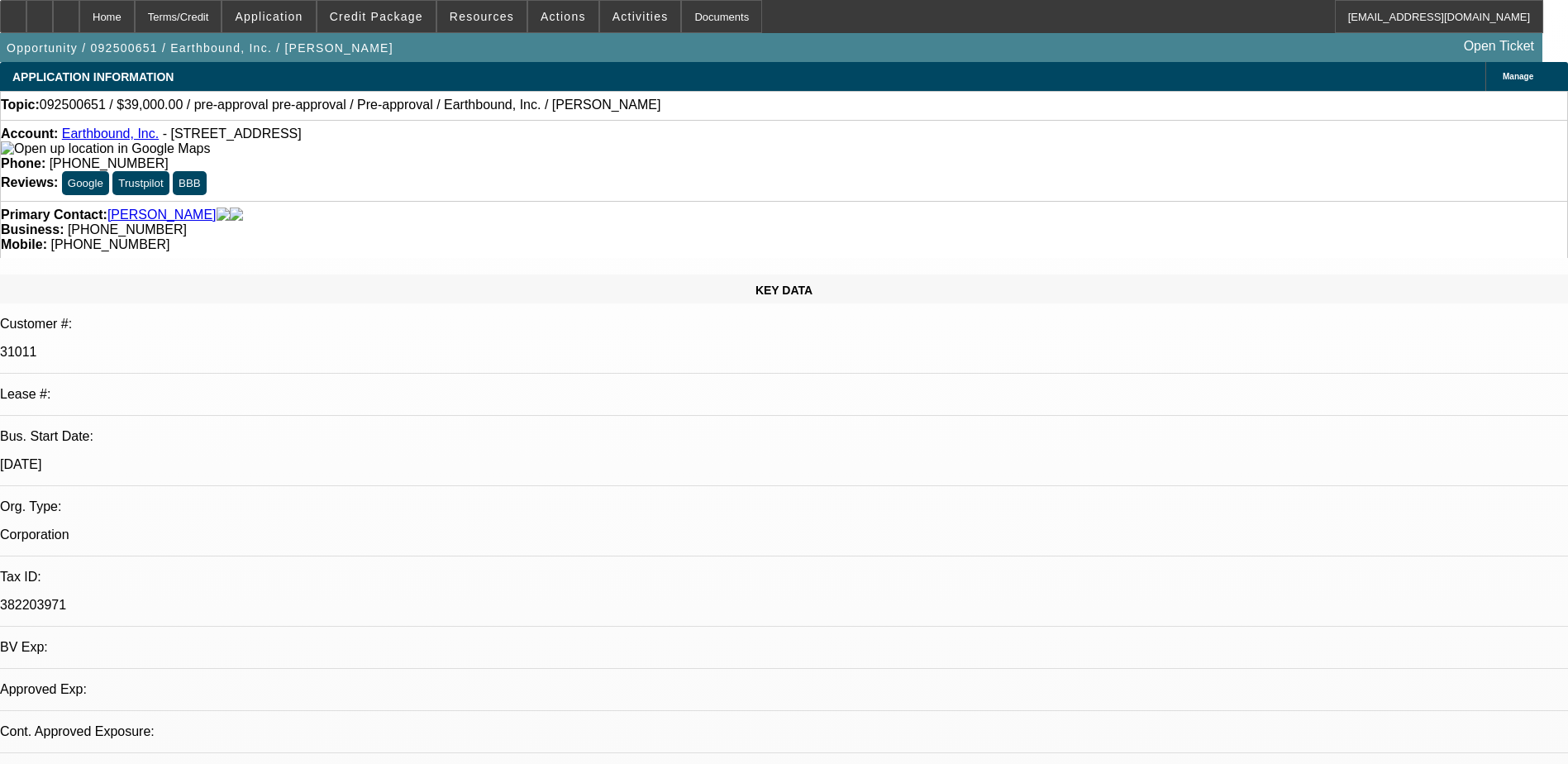
select select "0"
select select "2"
select select "0.1"
select select "4"
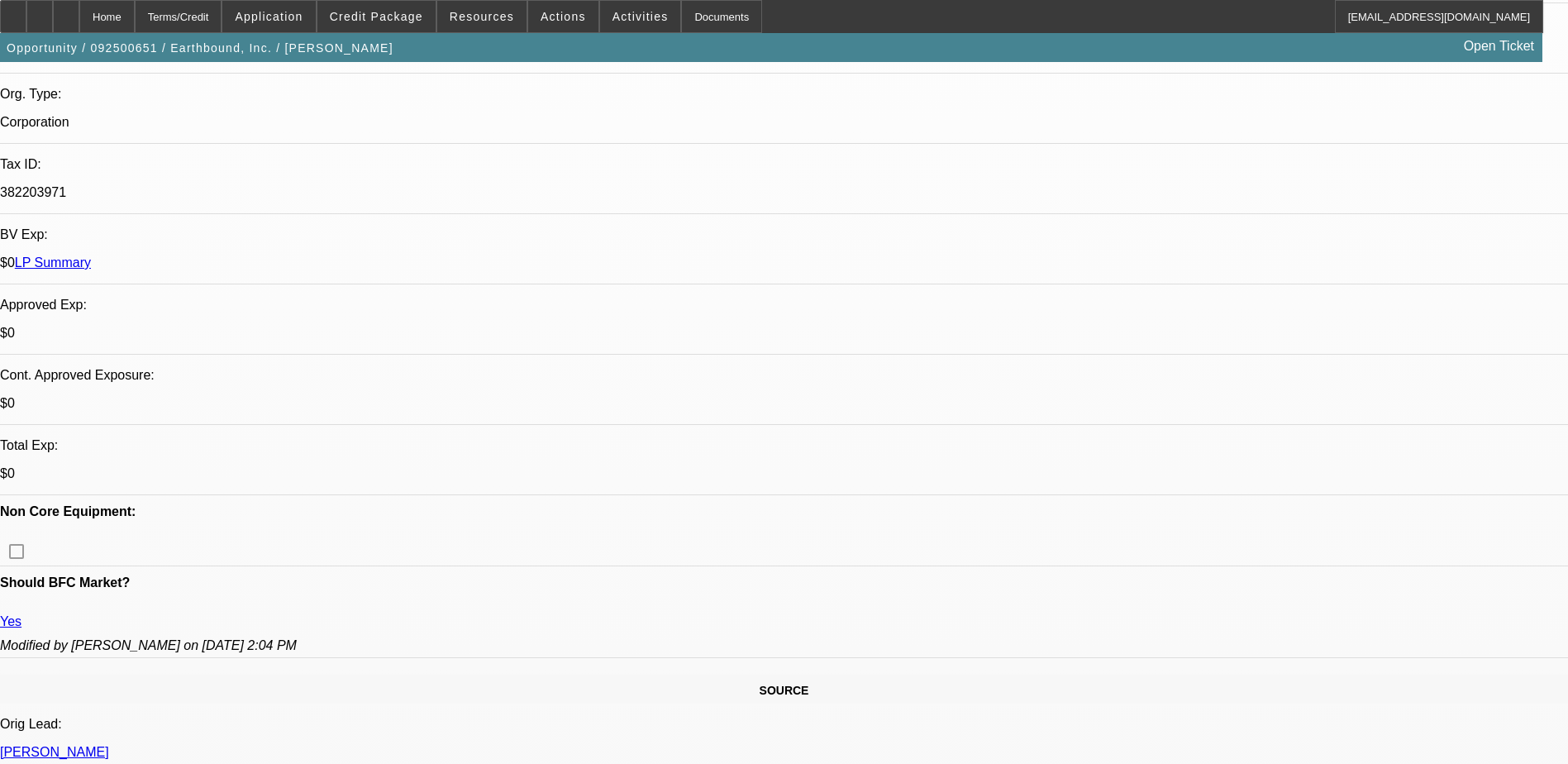
scroll to position [414, 0]
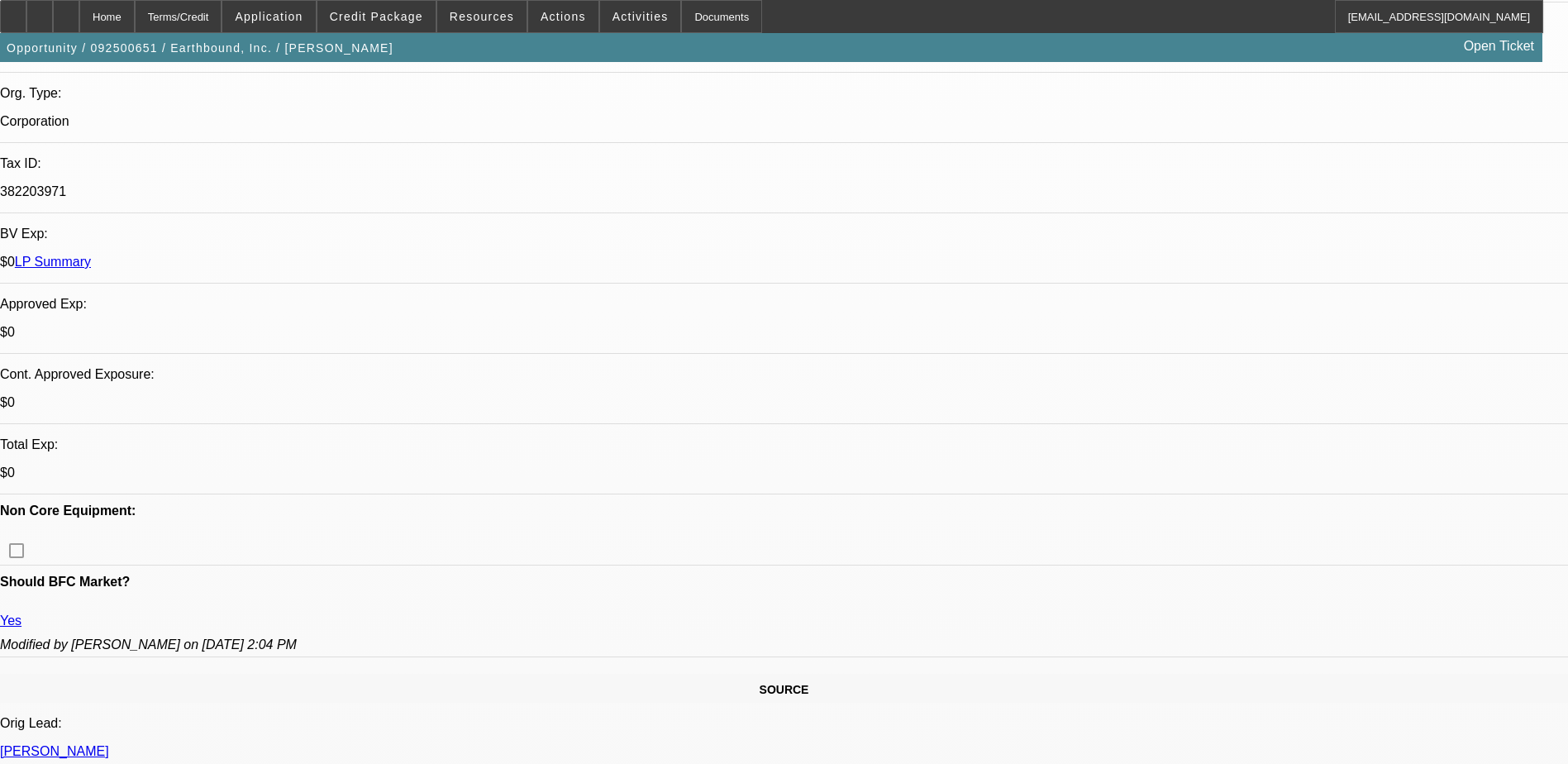
radio input "true"
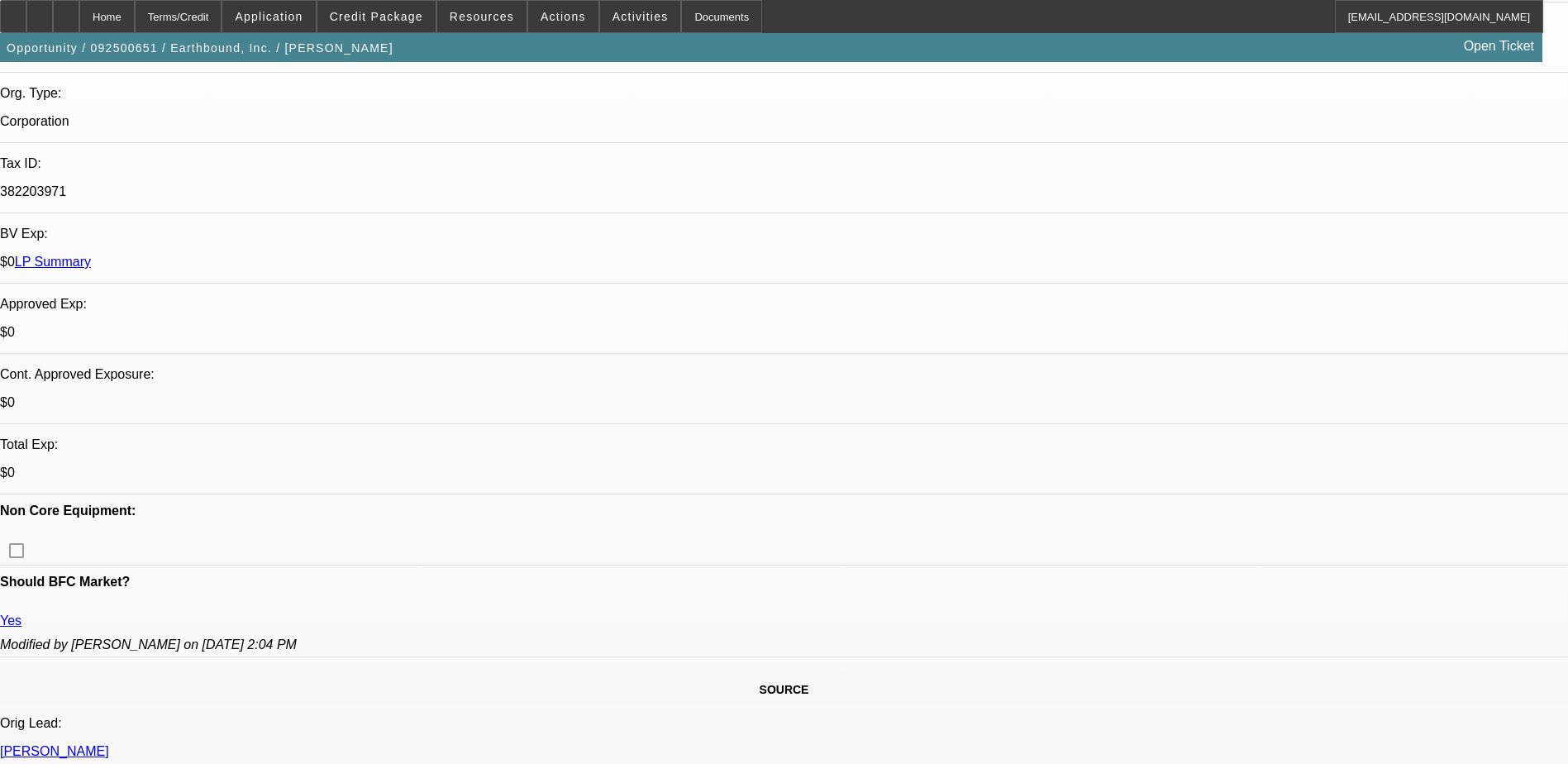
drag, startPoint x: 1349, startPoint y: 318, endPoint x: 1368, endPoint y: 322, distance: 19.4
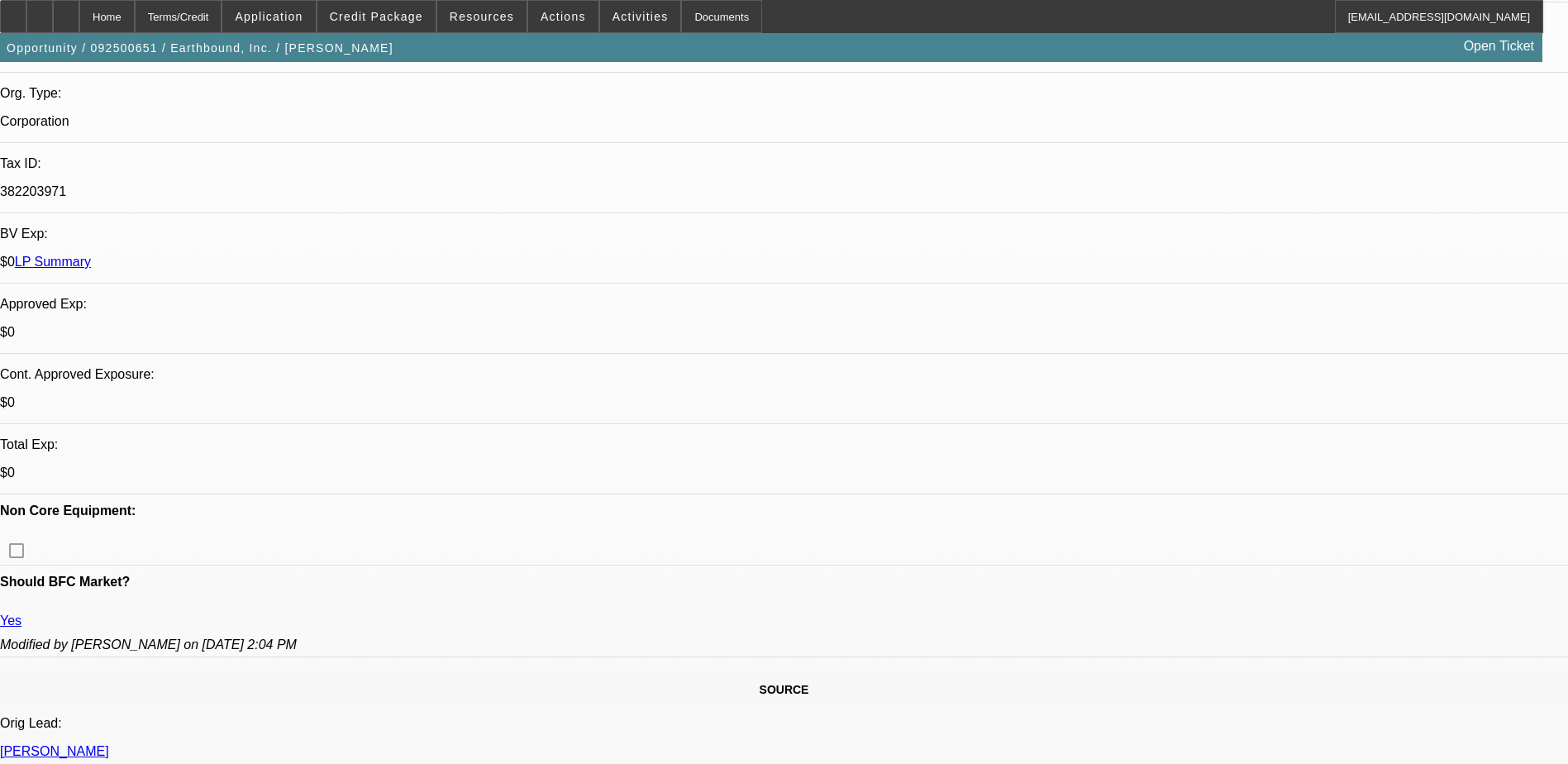
drag, startPoint x: 1349, startPoint y: 316, endPoint x: 1380, endPoint y: 332, distance: 34.9
drag, startPoint x: 1522, startPoint y: 344, endPoint x: 1426, endPoint y: 377, distance: 101.5
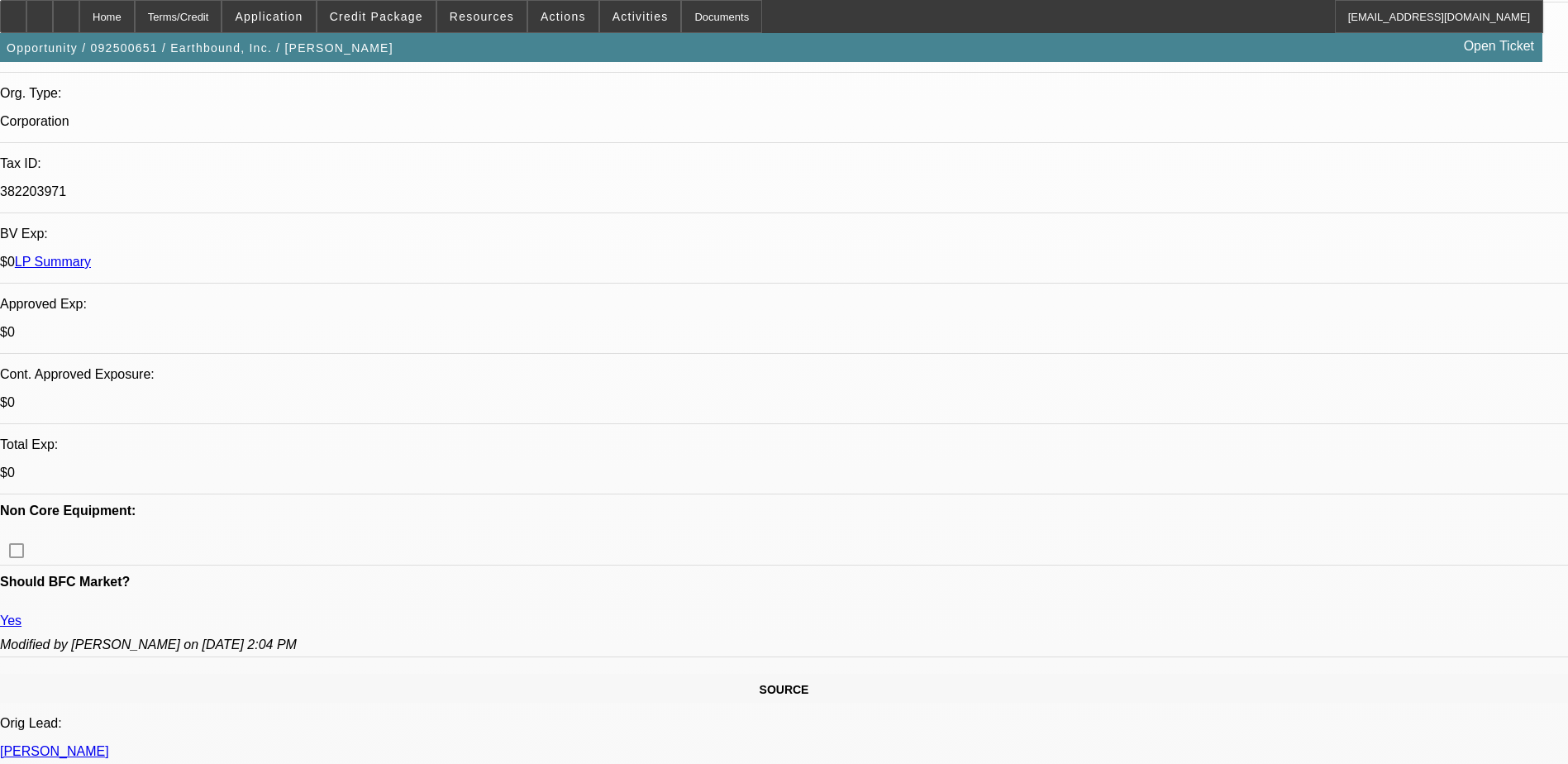
drag, startPoint x: 1350, startPoint y: 322, endPoint x: 1333, endPoint y: 343, distance: 27.0
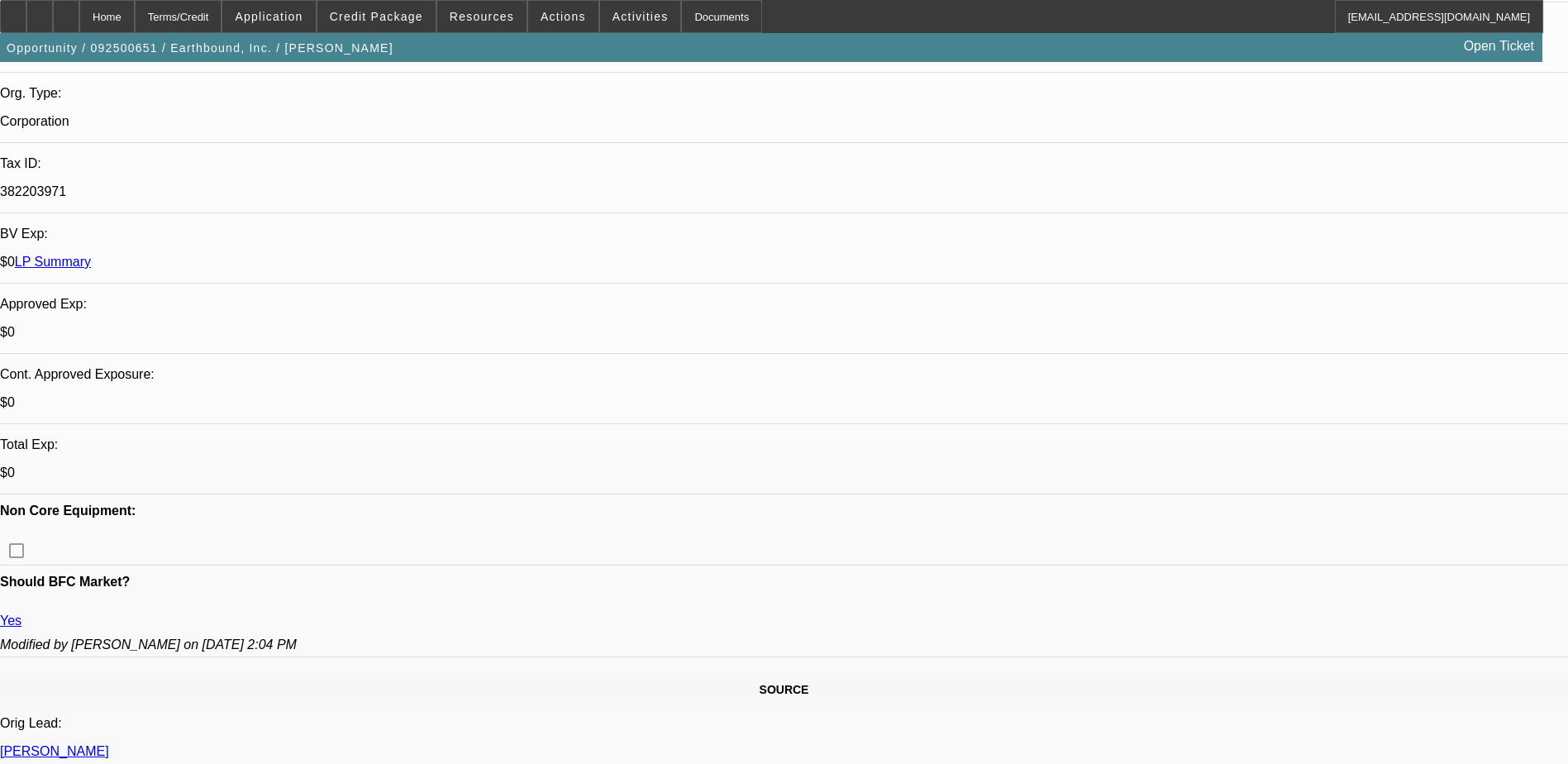
drag, startPoint x: 1158, startPoint y: 358, endPoint x: 1361, endPoint y: 342, distance: 203.6
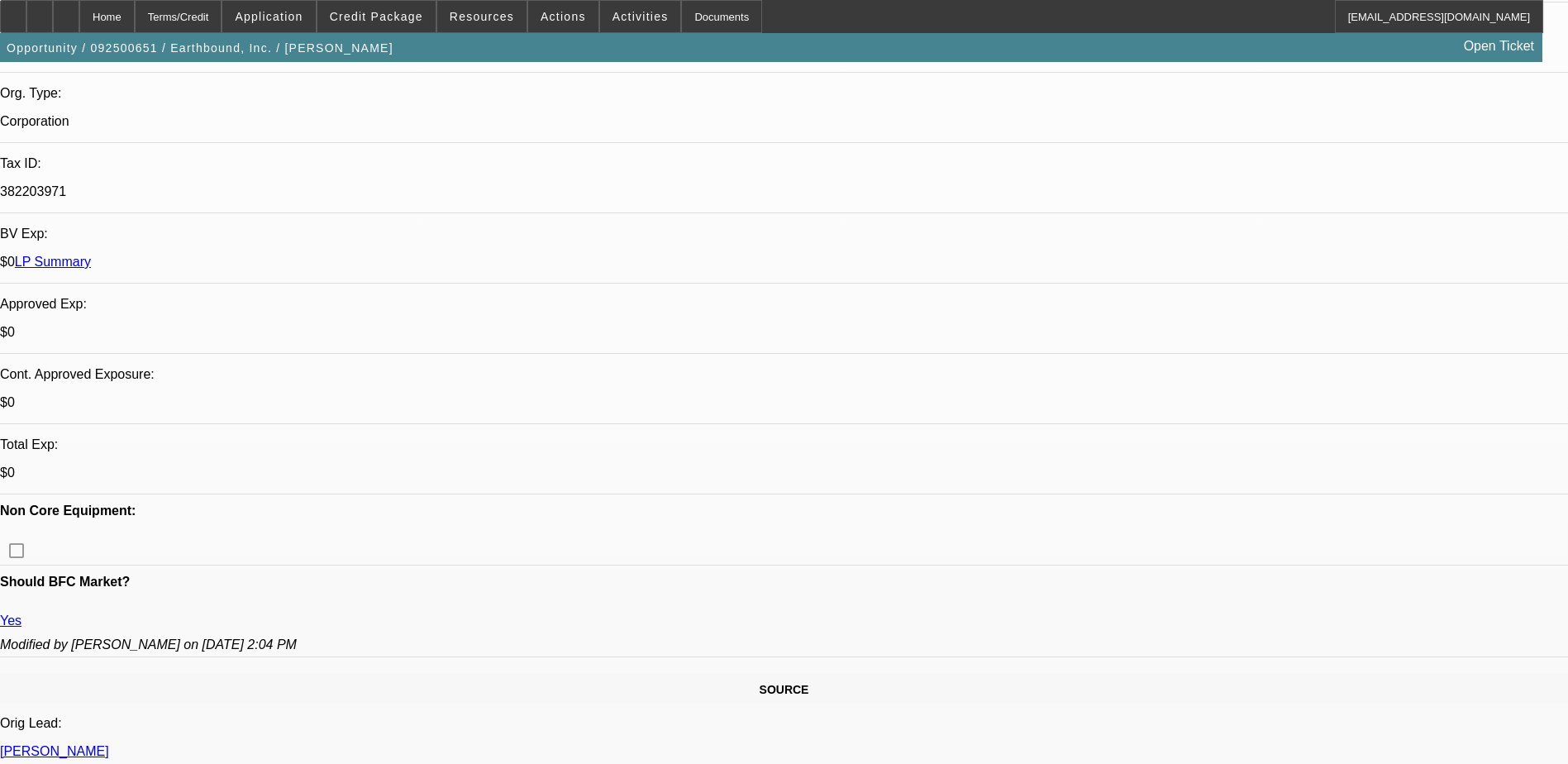
drag, startPoint x: 1208, startPoint y: 377, endPoint x: 1270, endPoint y: 362, distance: 63.8
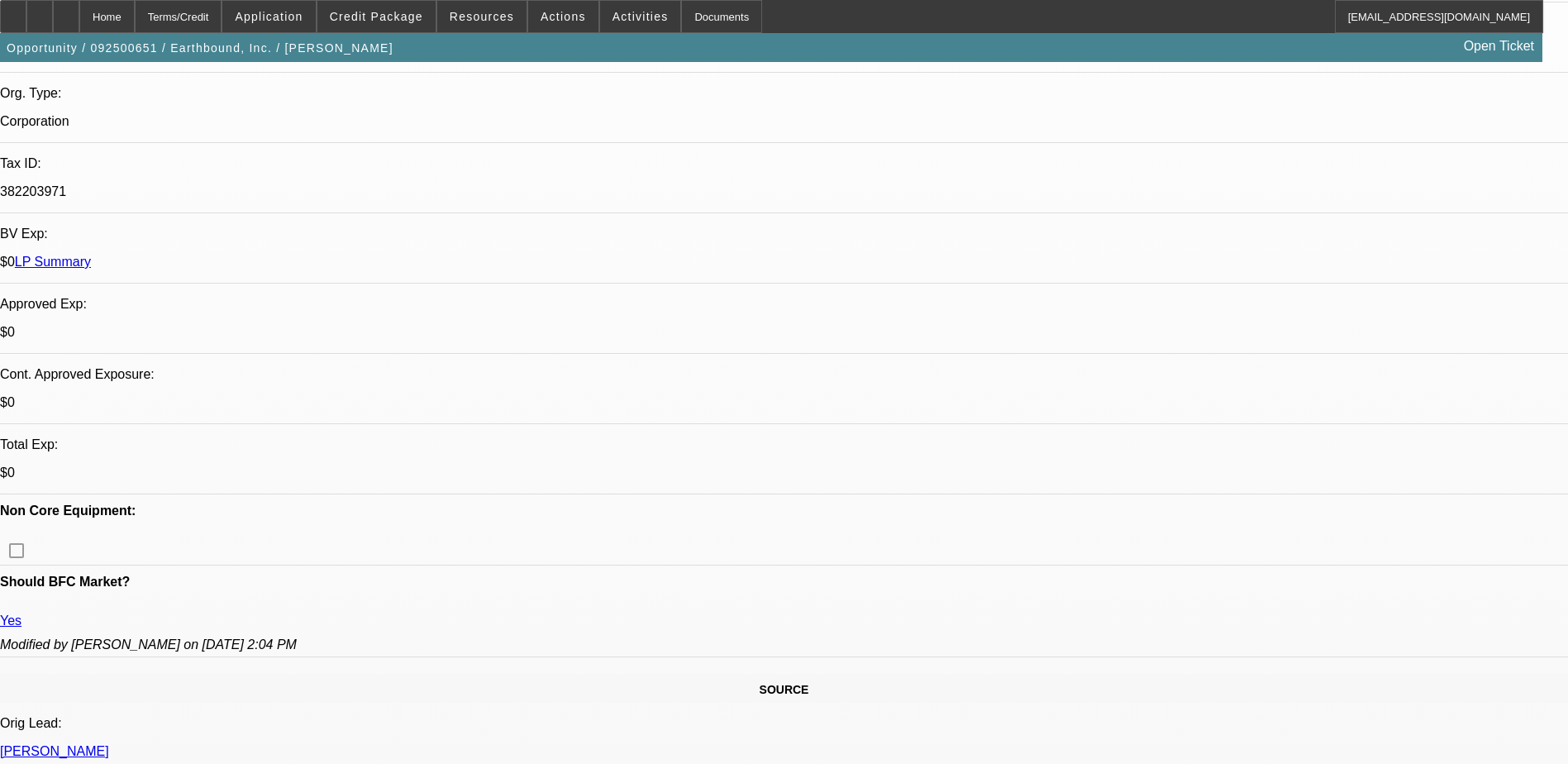
drag, startPoint x: 1184, startPoint y: 380, endPoint x: 1193, endPoint y: 393, distance: 15.8
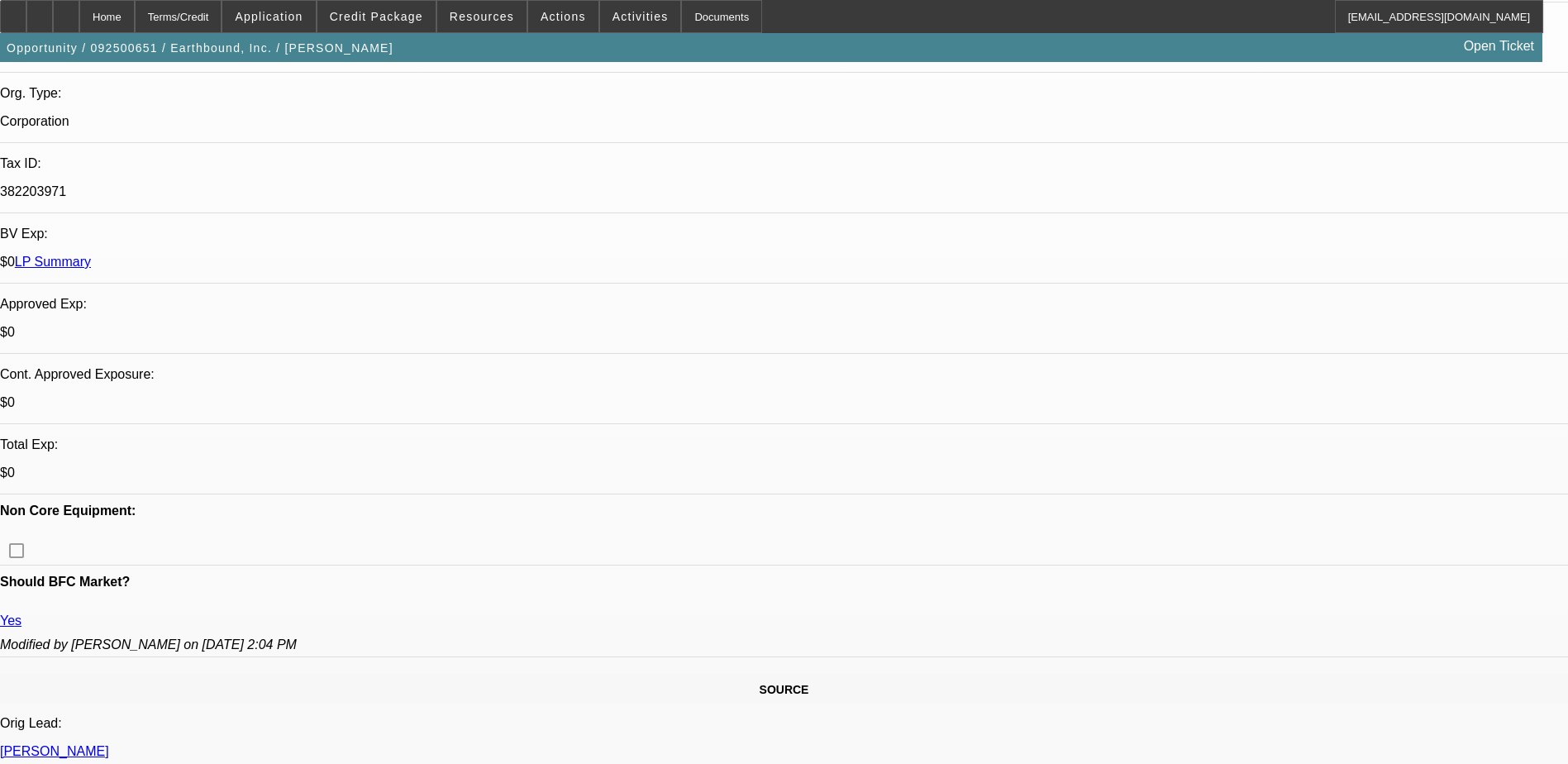
type textarea "Nyle wants an SUV to transport his crew and pull the trailer for on-site printi…"
radio input "true"
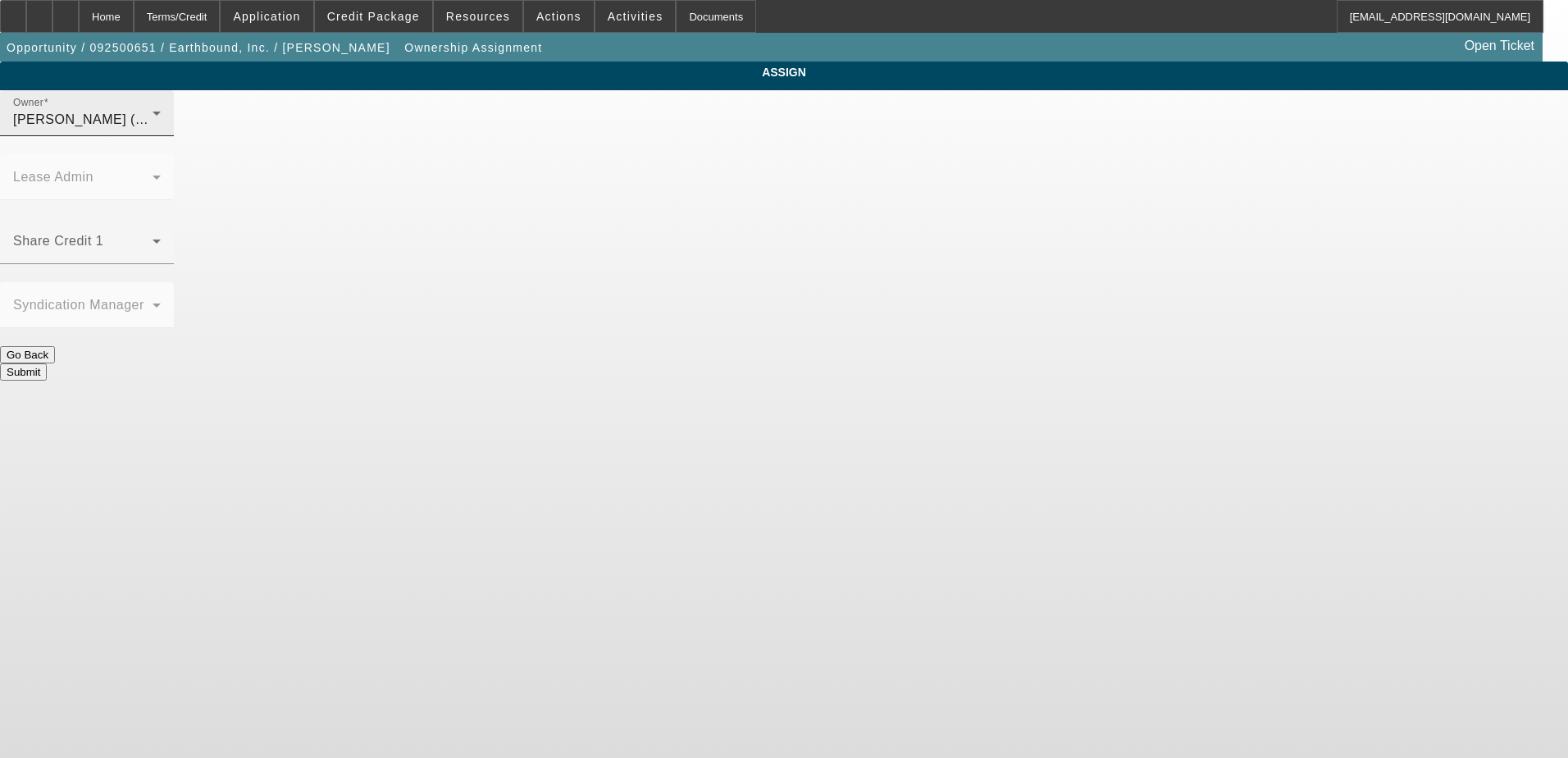
click at [152, 130] on div "Higgins, Samuel (Lvl 2)" at bounding box center [83, 120] width 139 height 19
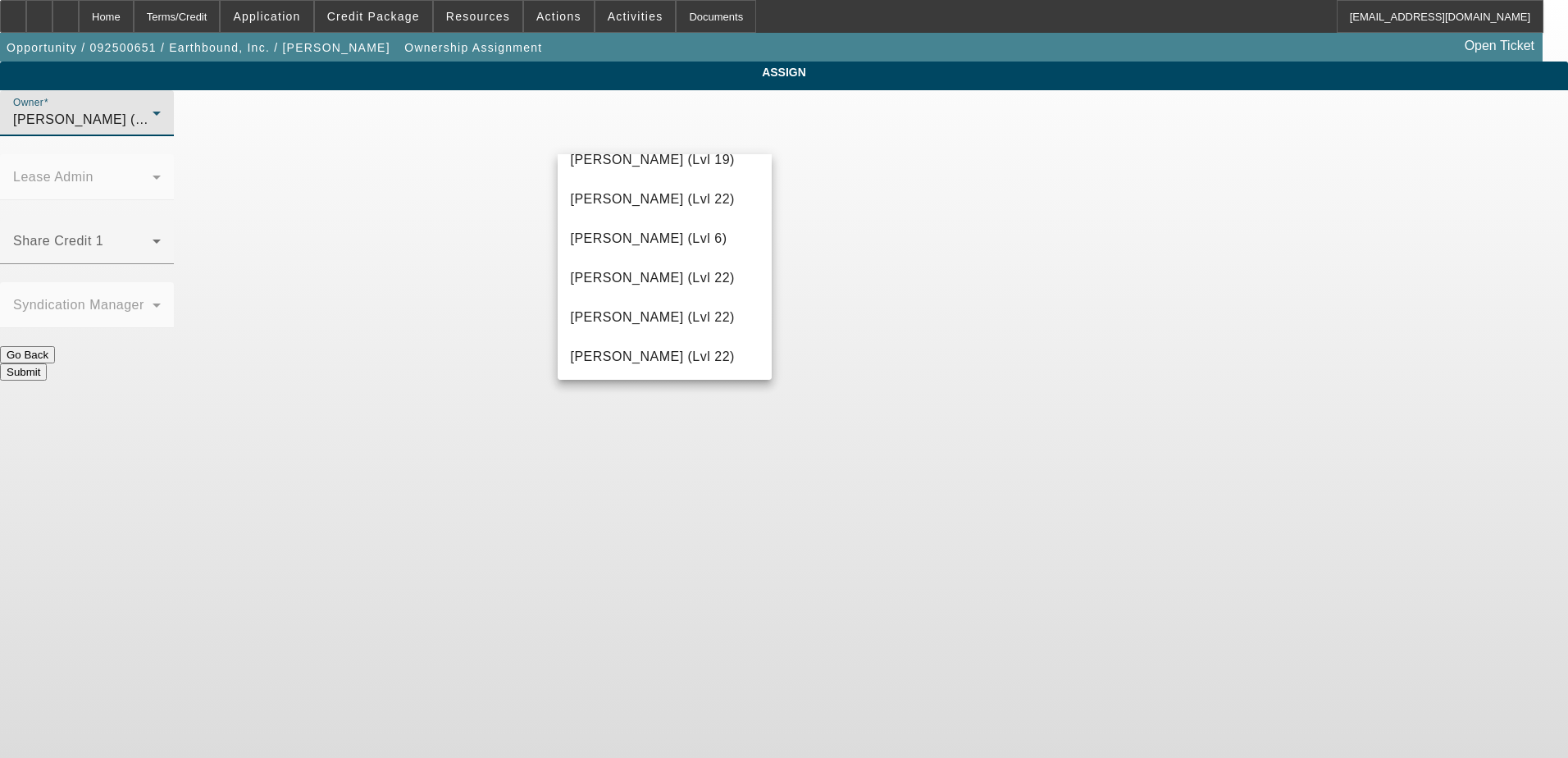
scroll to position [2308, 0]
click at [631, 355] on span "Zallik, Asher (Lvl 6)" at bounding box center [665, 353] width 189 height 40
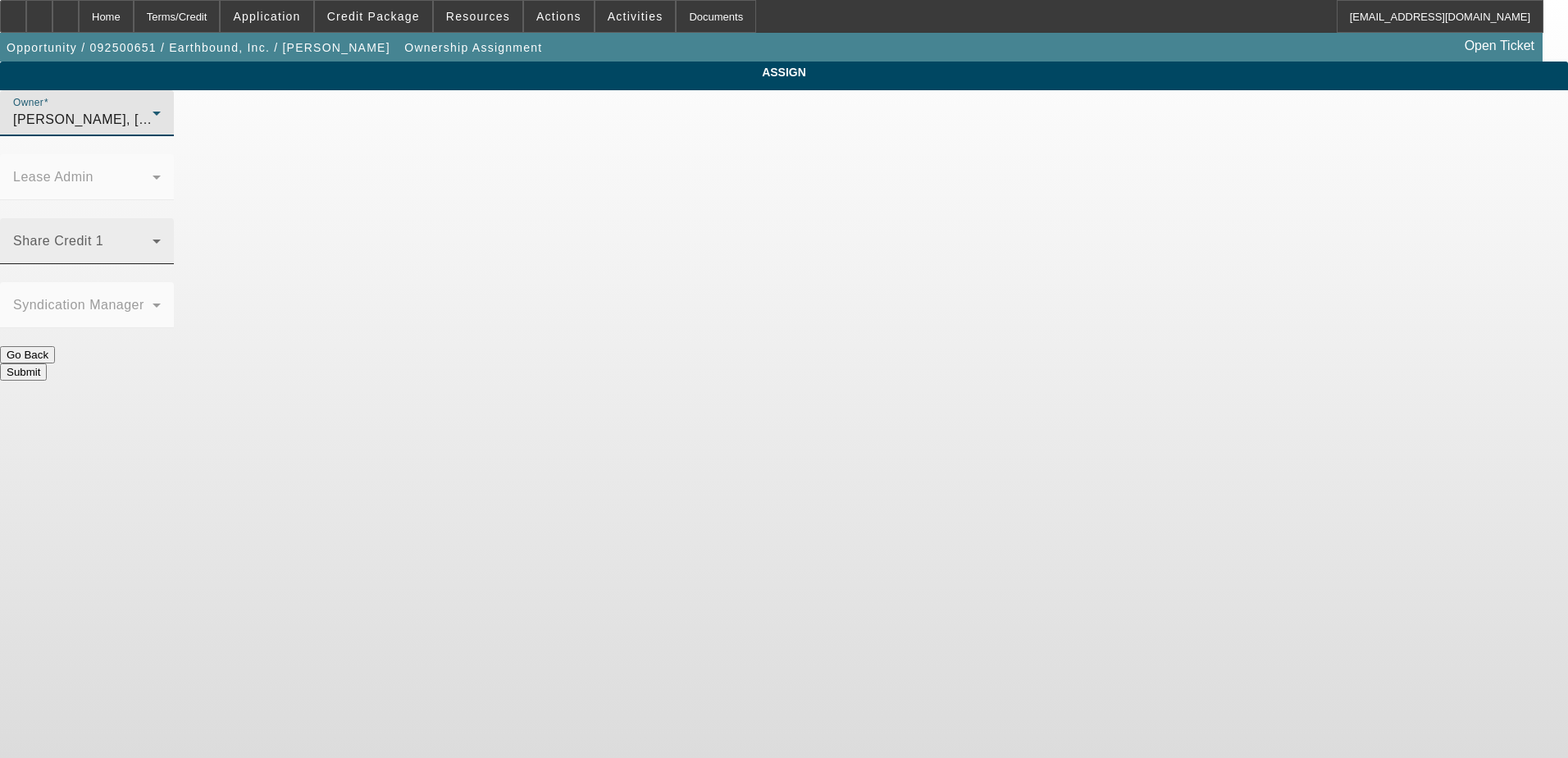
click at [152, 238] on span at bounding box center [83, 248] width 139 height 19
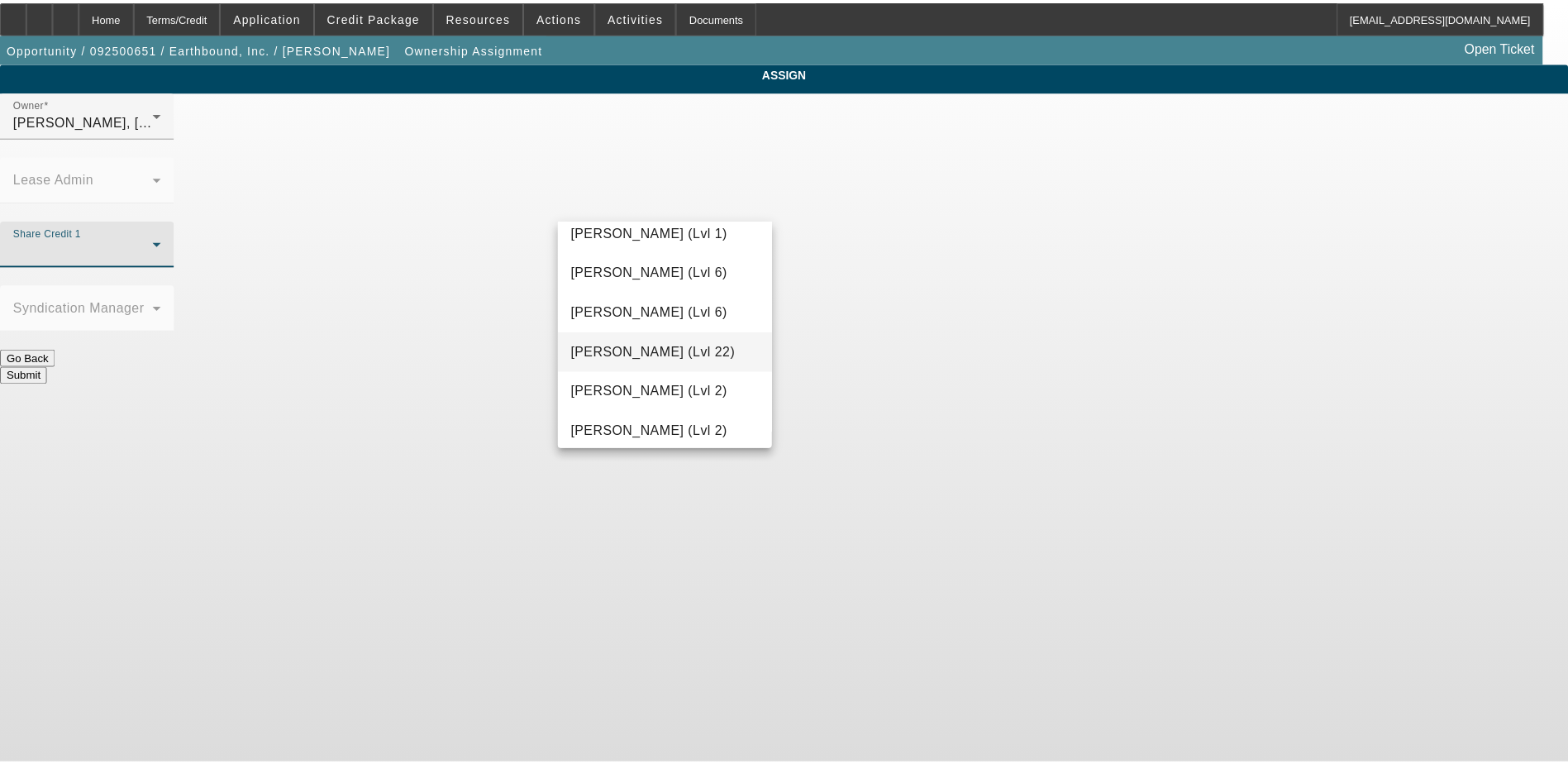
scroll to position [910, 0]
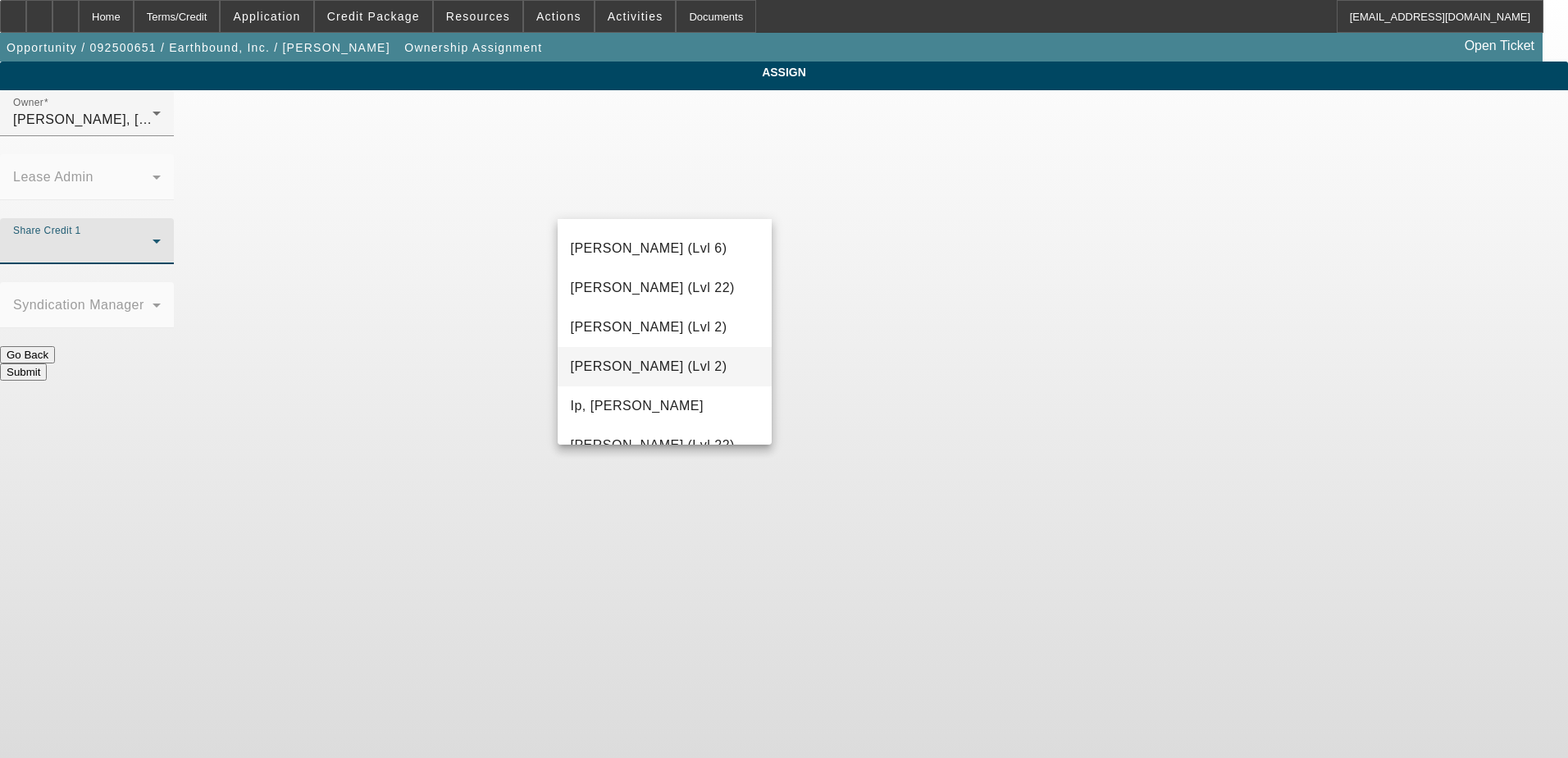
click at [650, 373] on span "Higgins, Samuel (Lvl 2)" at bounding box center [649, 367] width 157 height 19
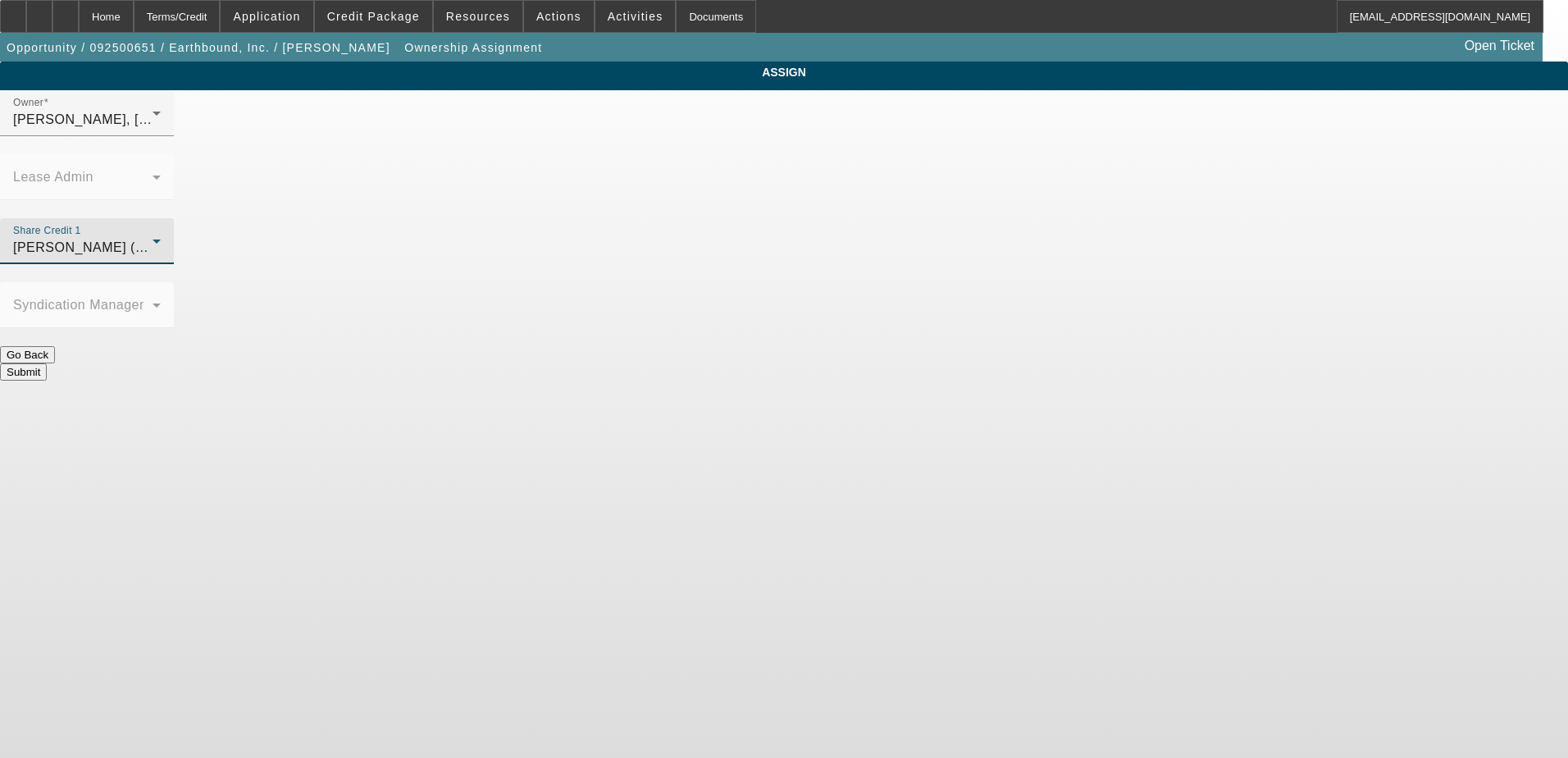
click at [47, 363] on button "Submit" at bounding box center [23, 372] width 47 height 18
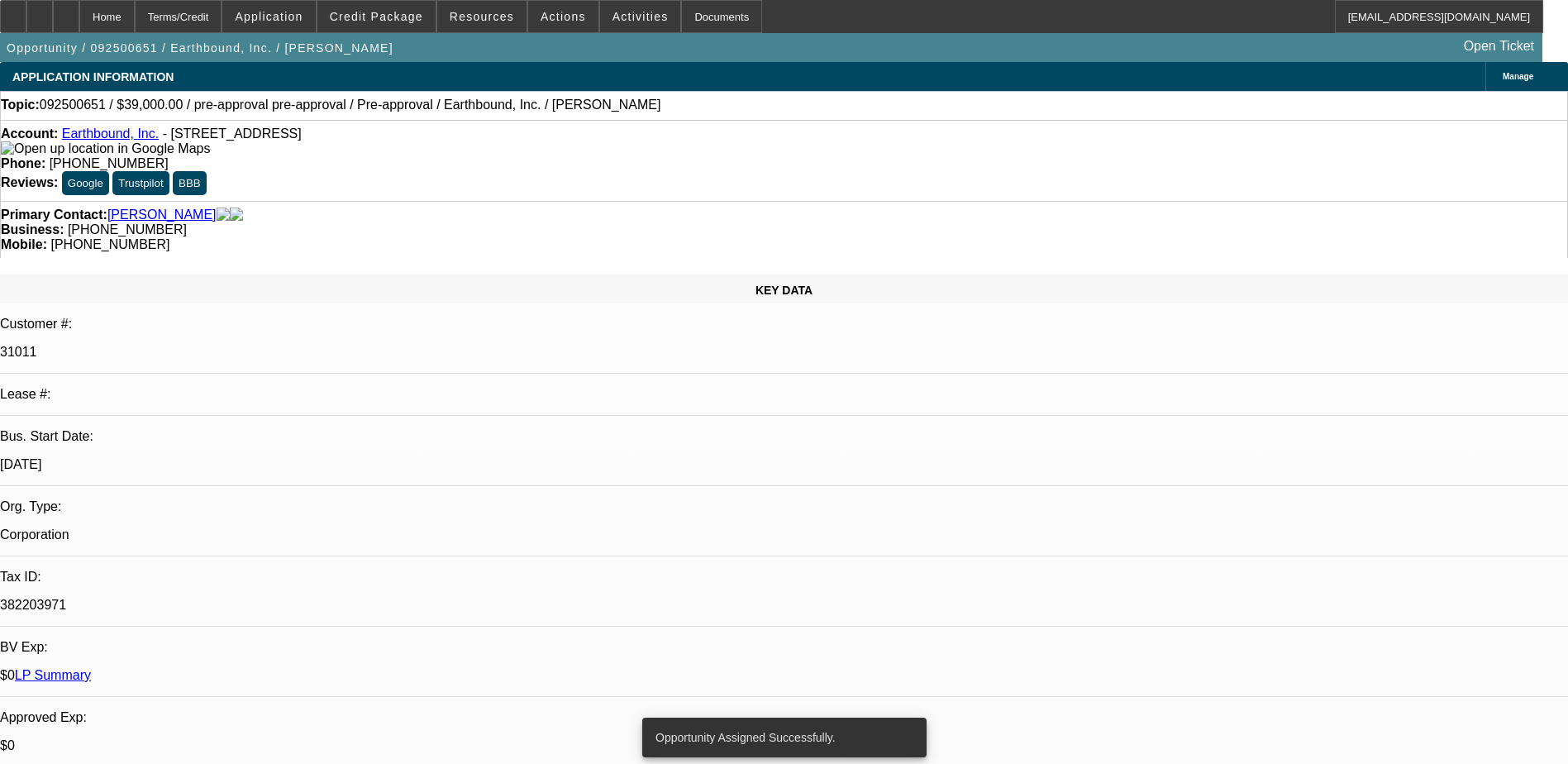
select select "0"
select select "2"
select select "0.1"
select select "4"
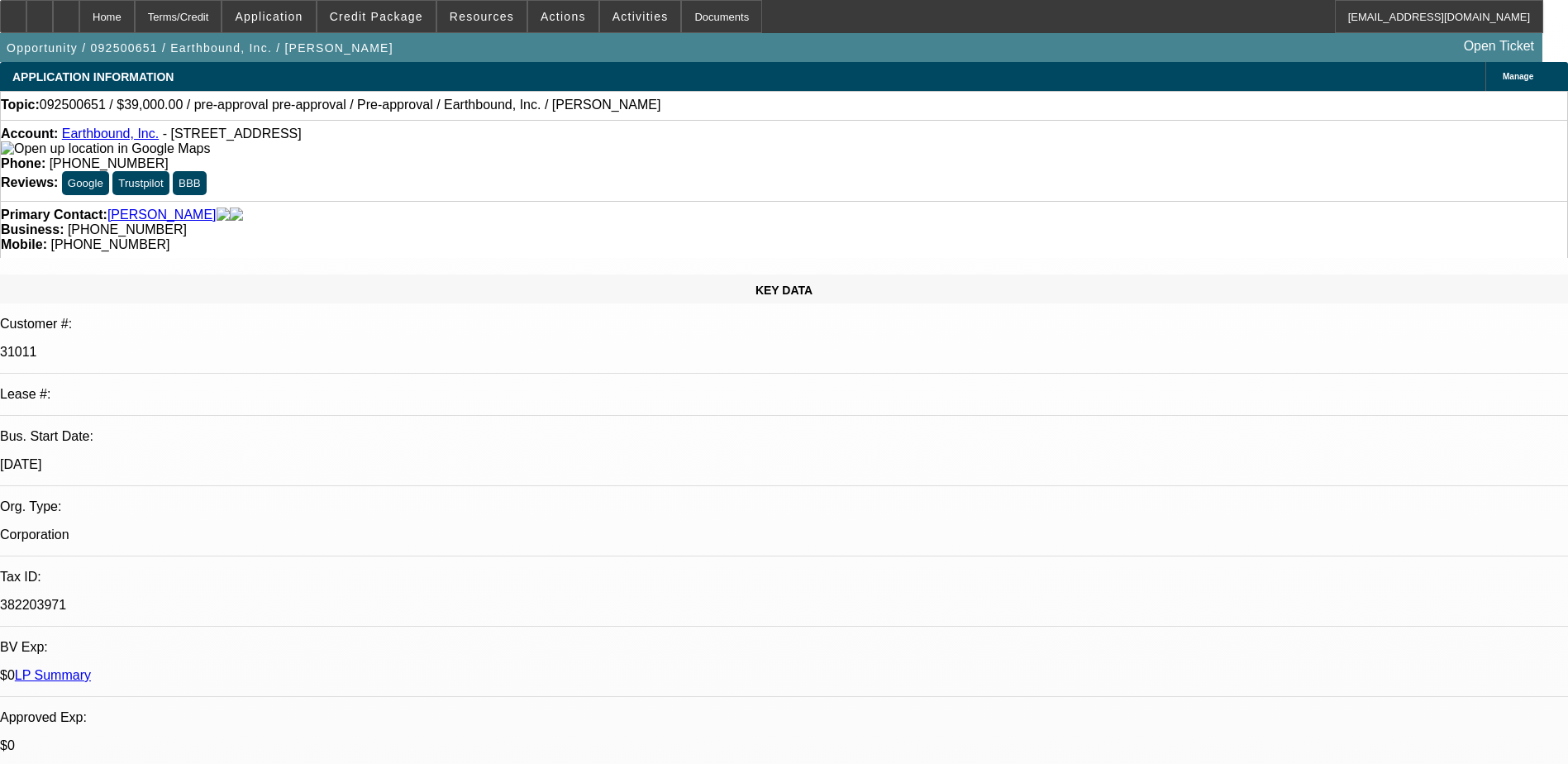
click at [601, 75] on div "APPLICATION INFORMATION Manage" at bounding box center [784, 76] width 1568 height 29
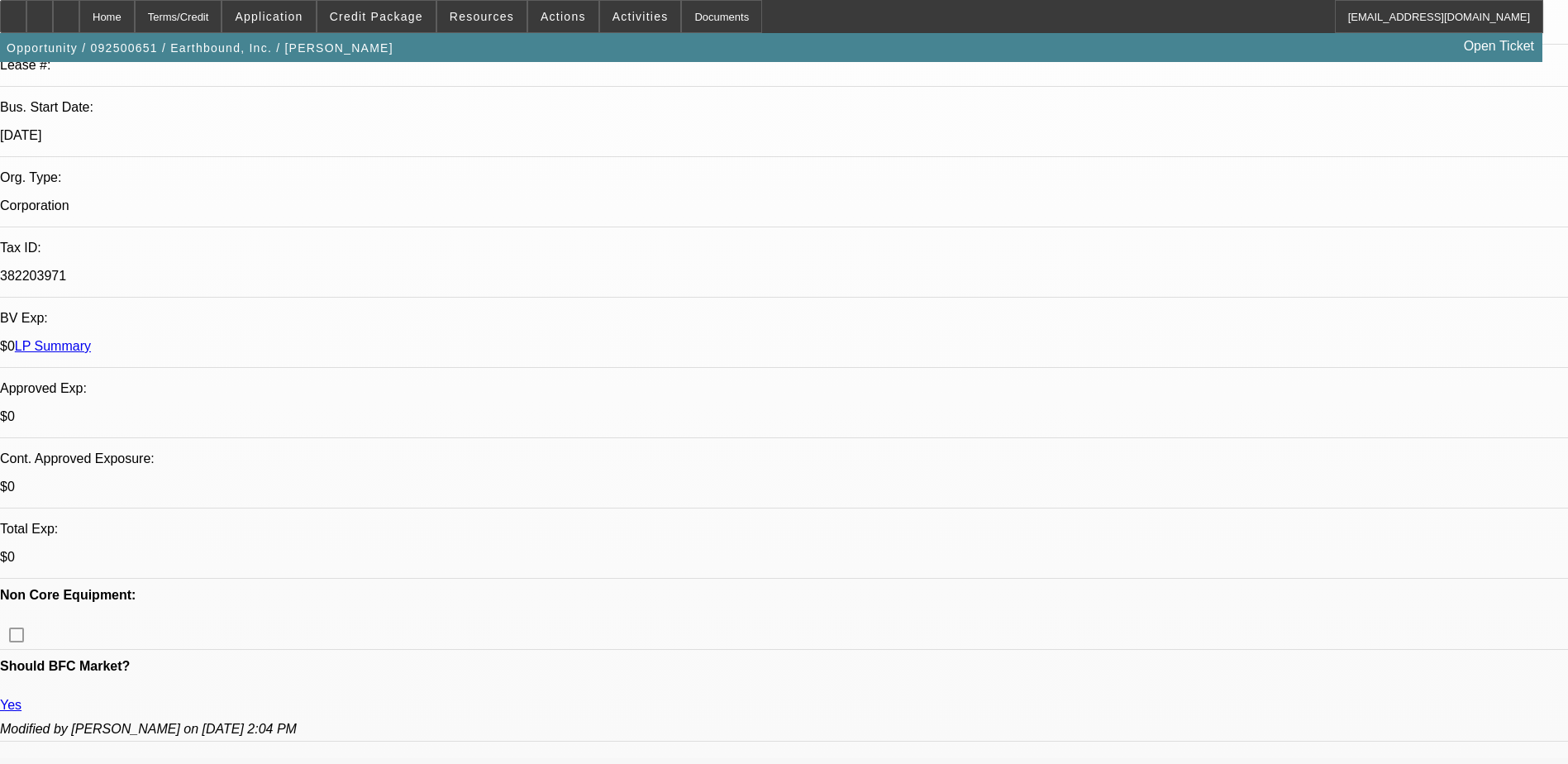
scroll to position [330, 0]
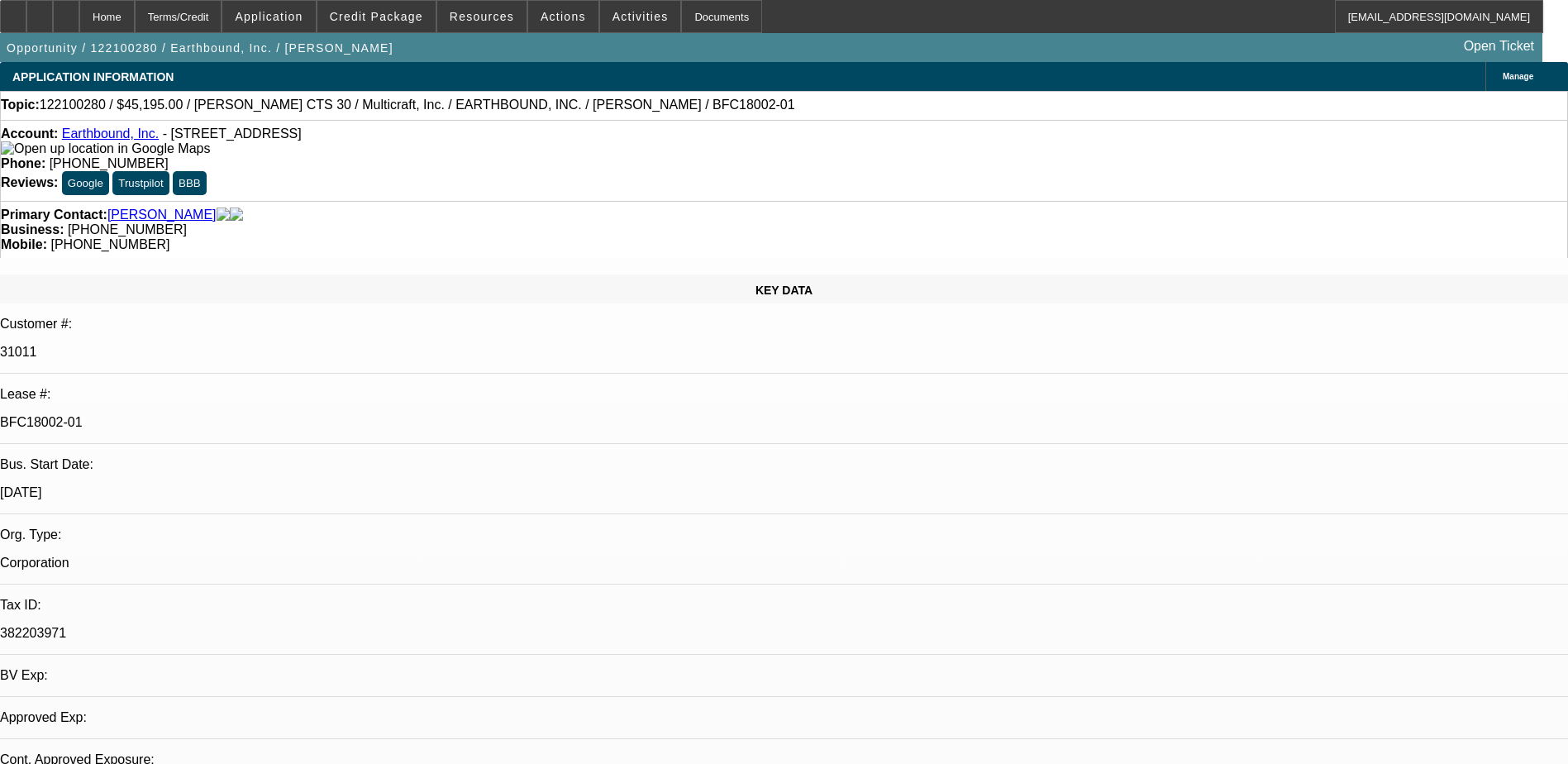
select select "0"
select select "2"
select select "0"
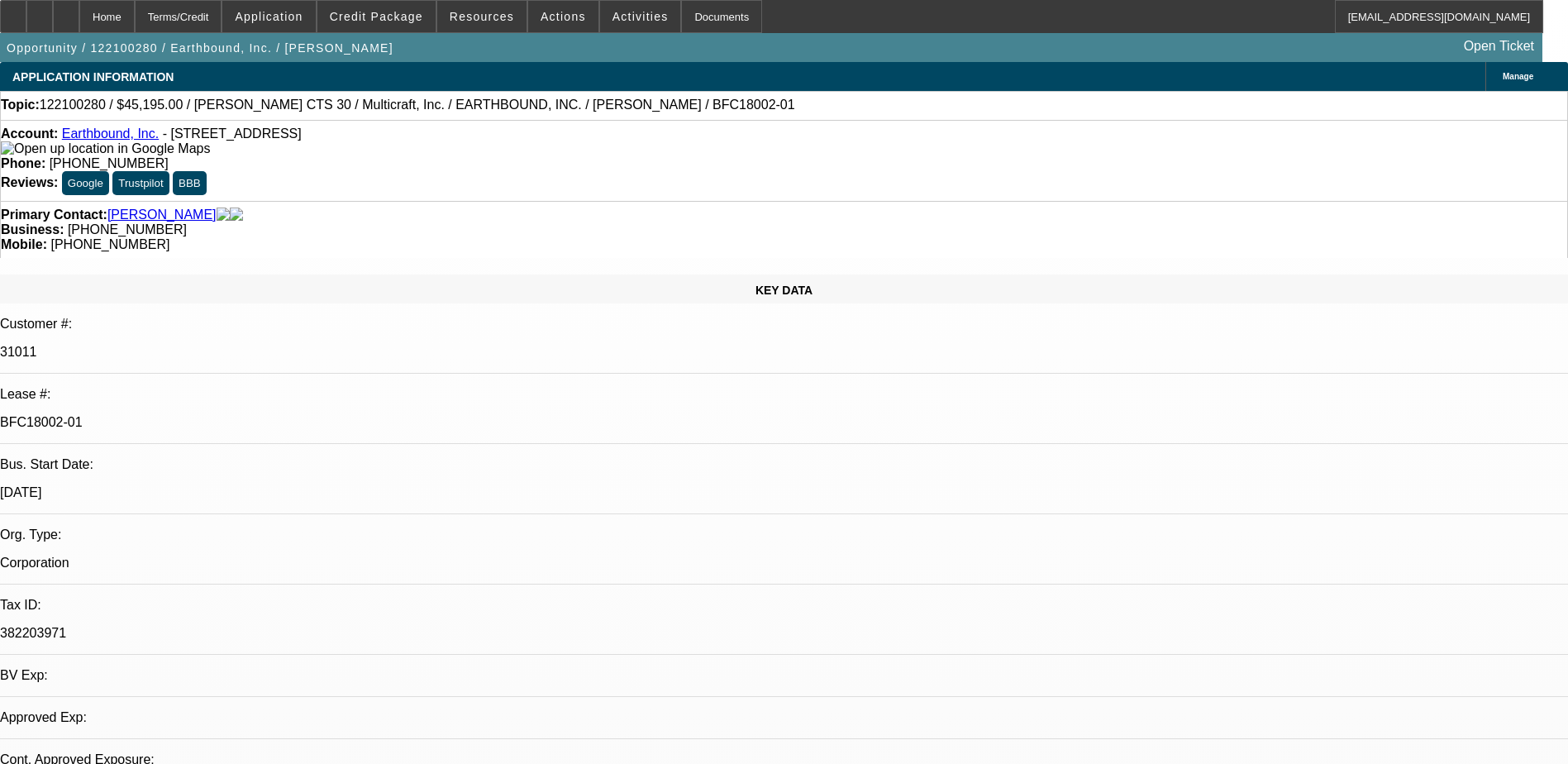
select select "0"
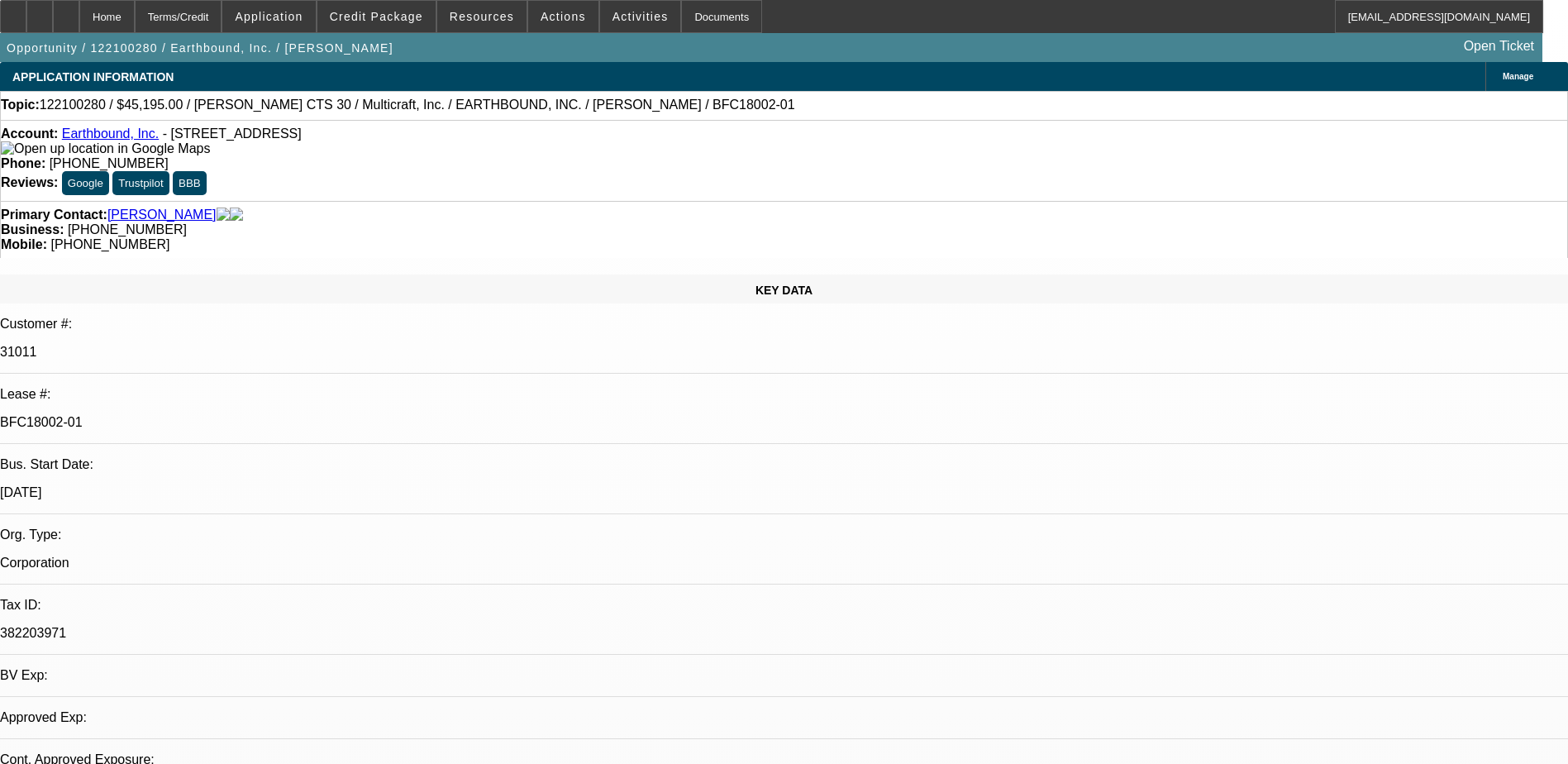
select select "0"
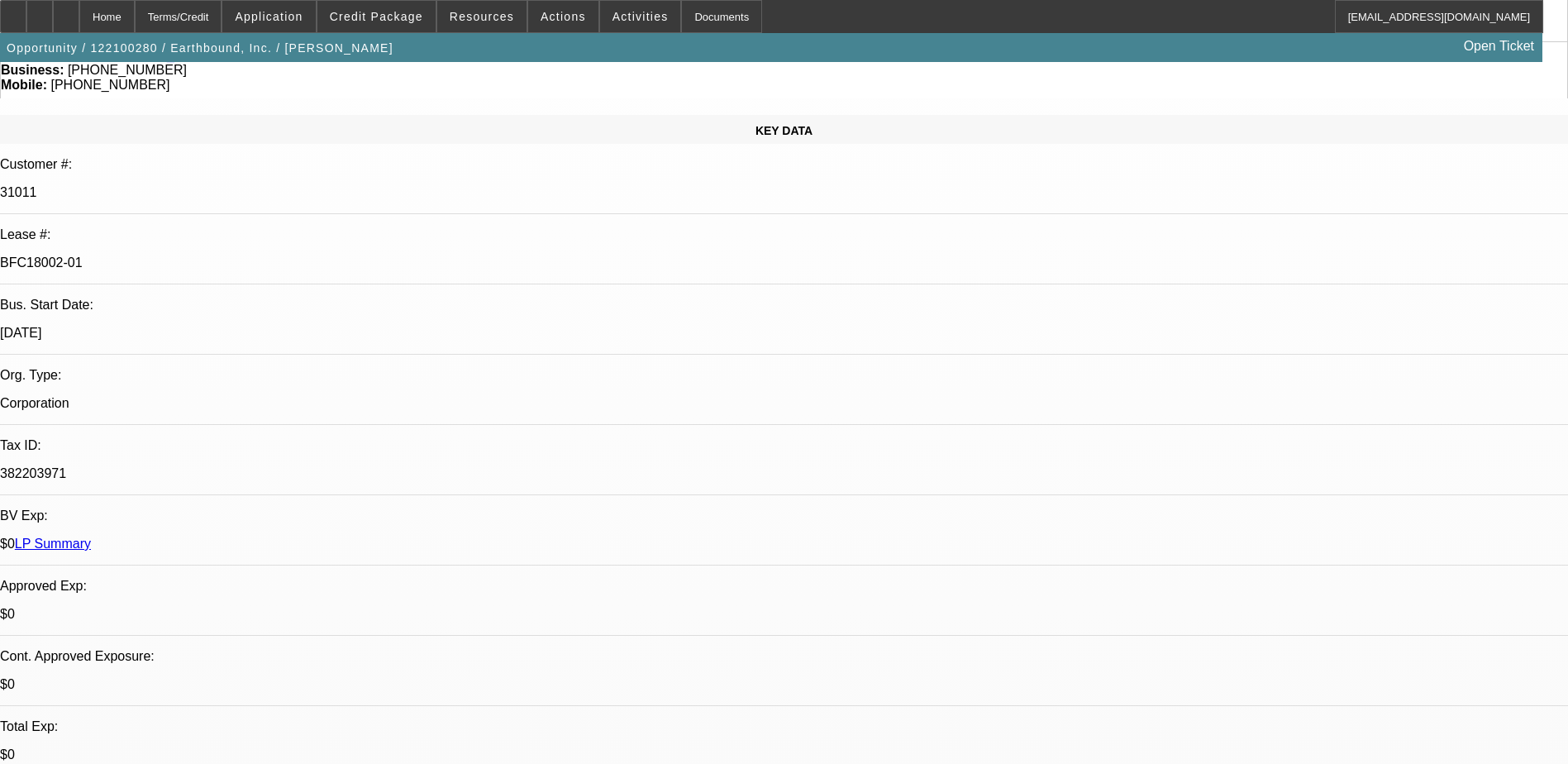
select select "1"
select select "2"
select select "6"
select select "1"
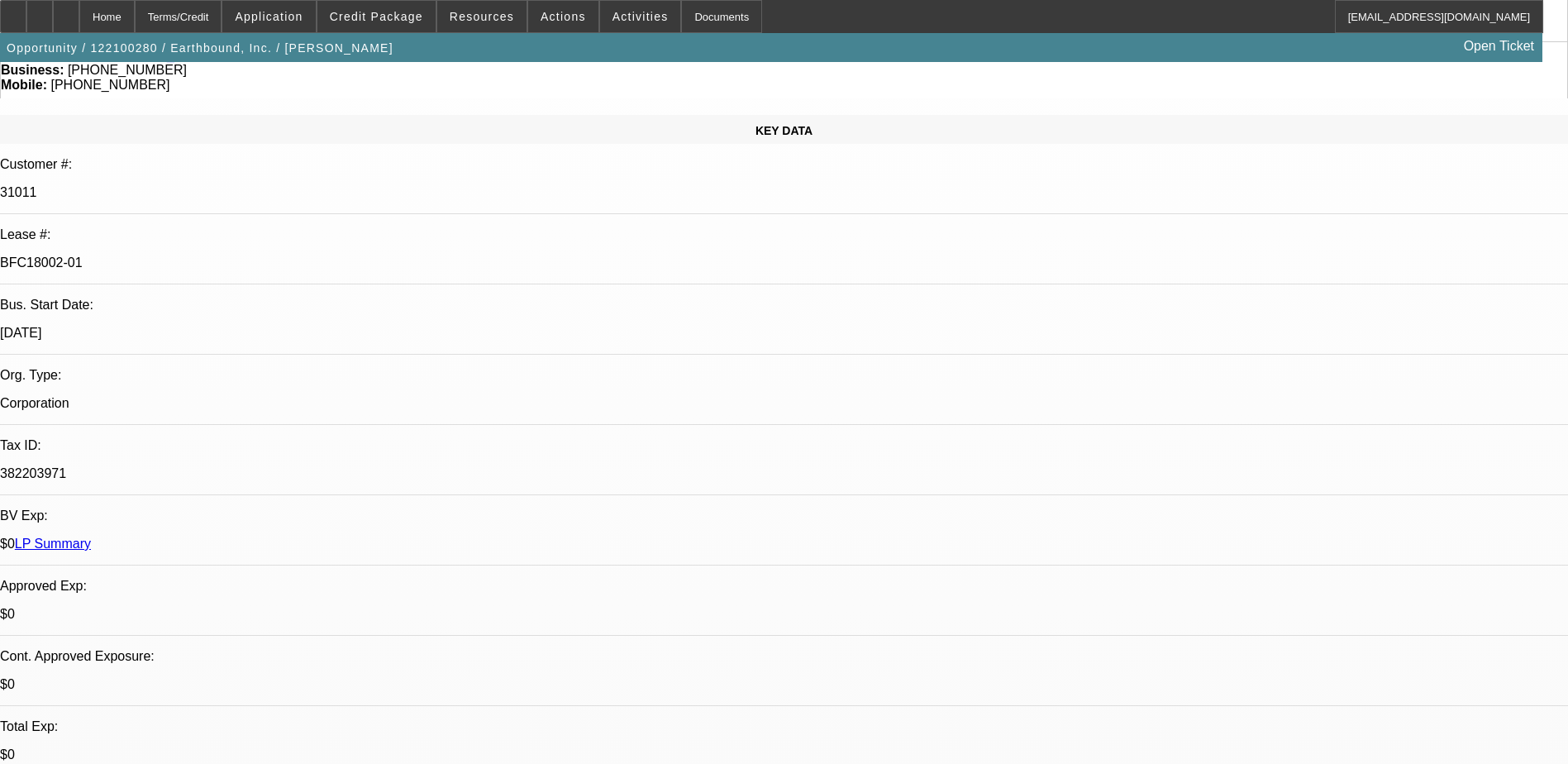
select select "6"
select select "1"
select select "6"
select select "1"
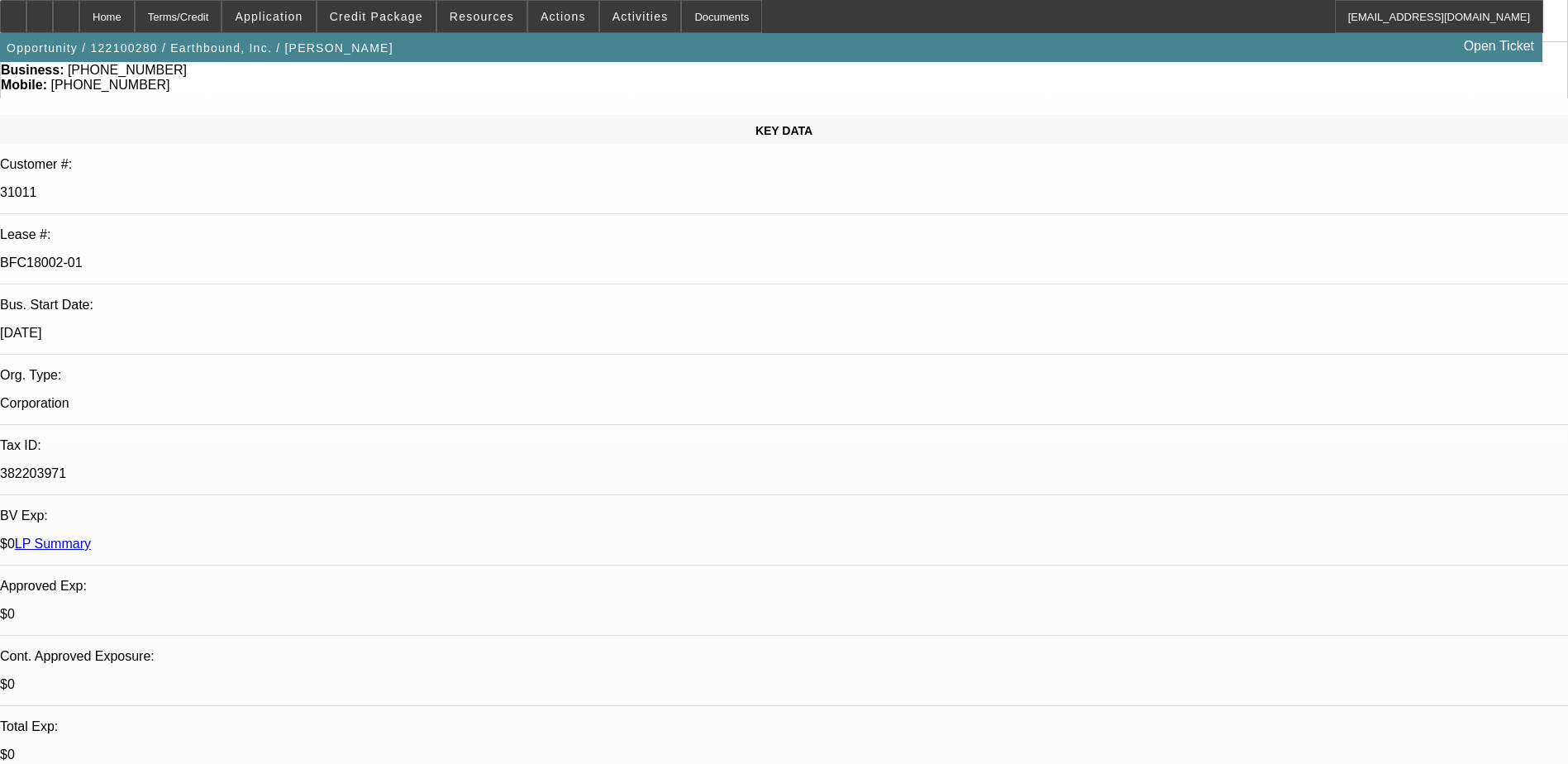
select select "1"
select select "6"
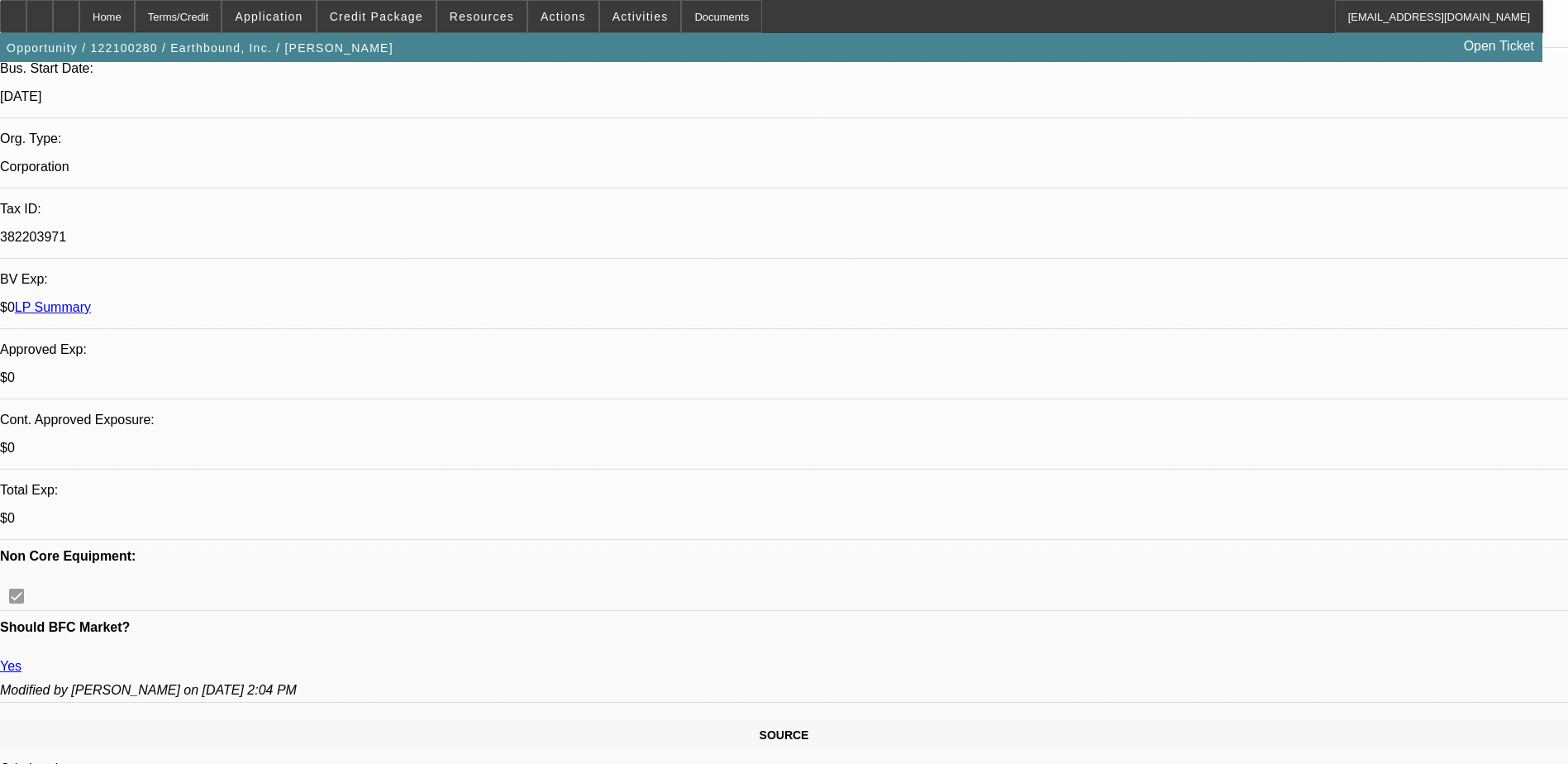
scroll to position [497, 0]
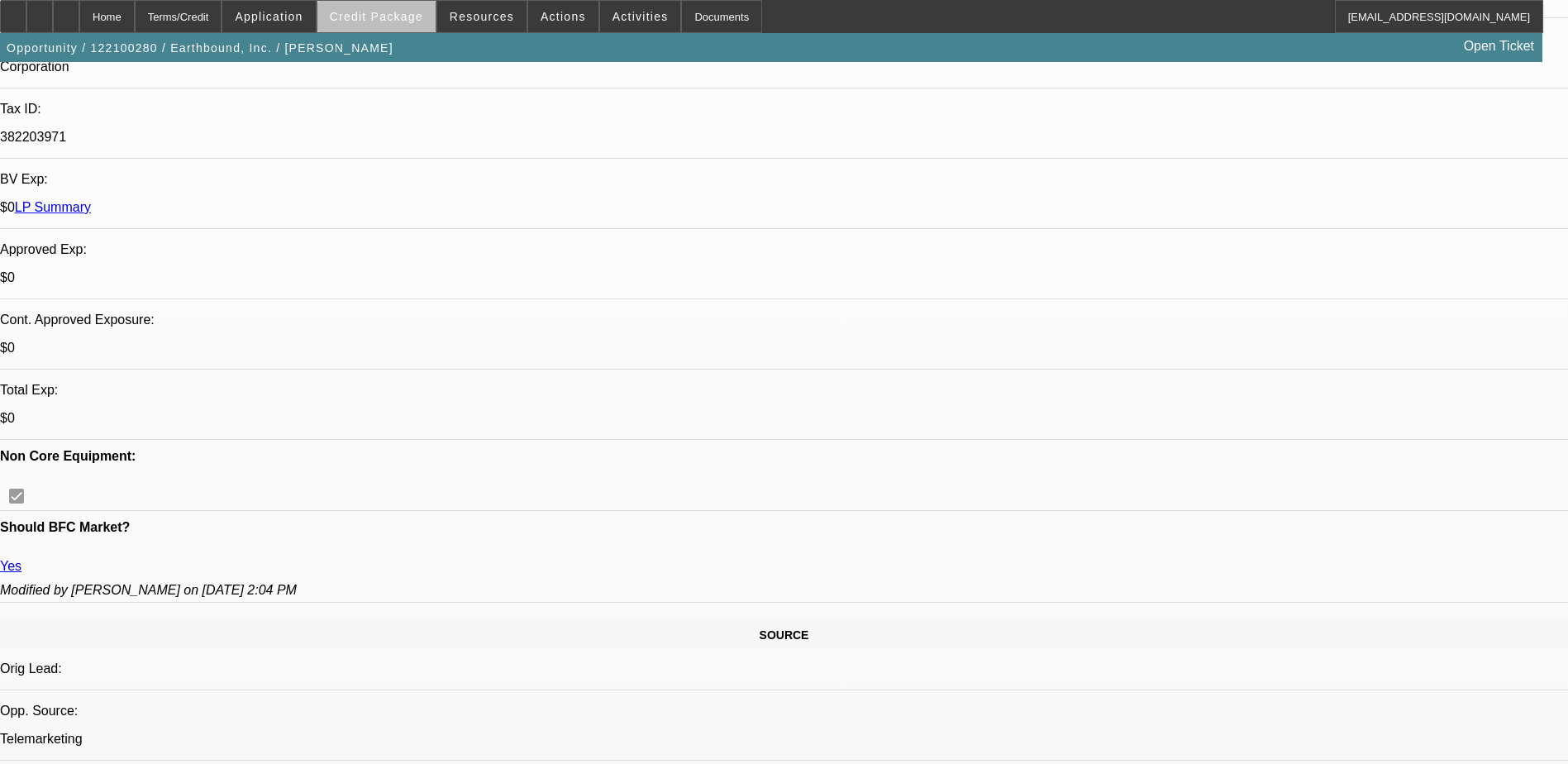
click at [424, 20] on span "Credit Package" at bounding box center [376, 16] width 93 height 13
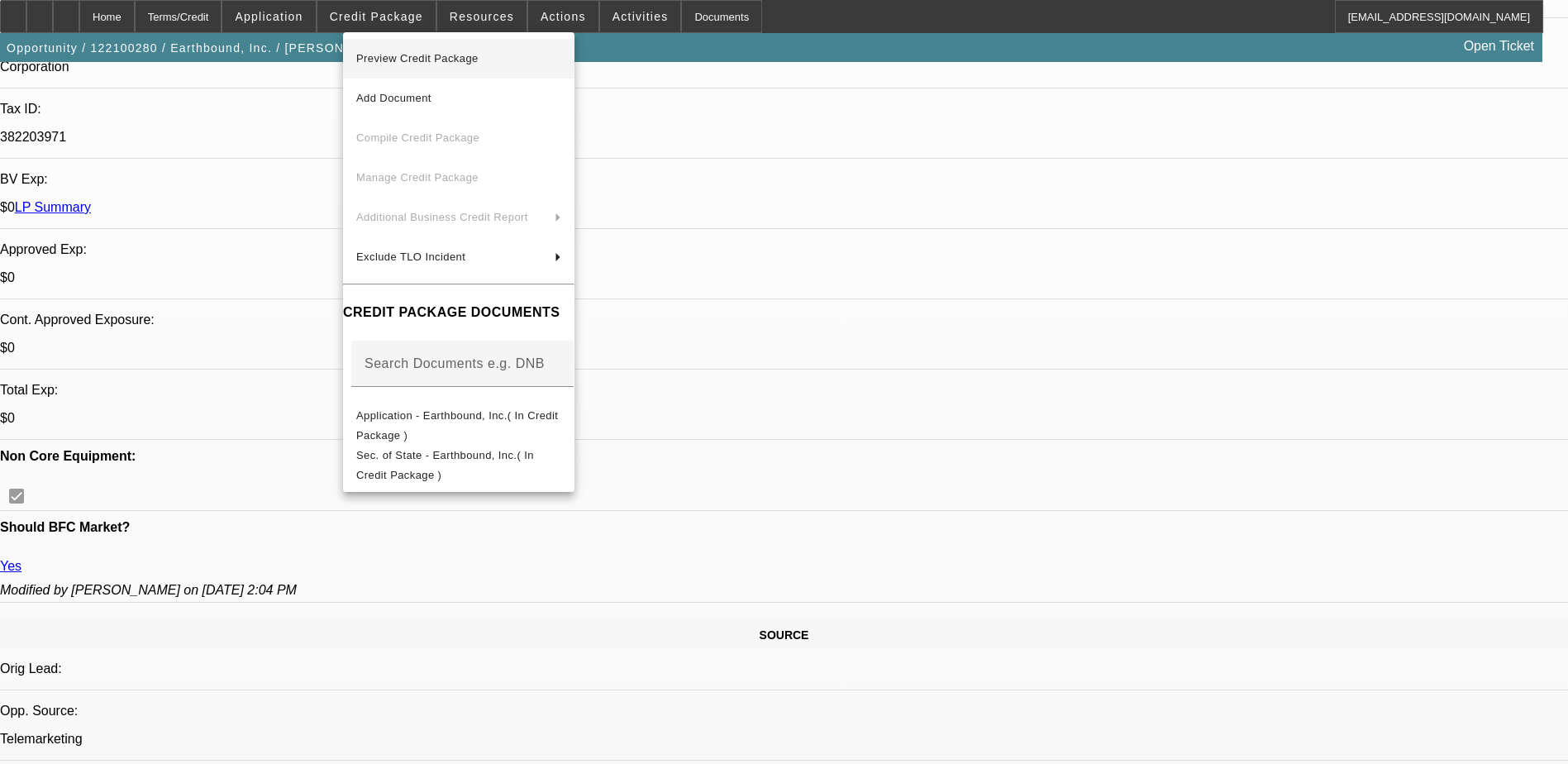
click at [444, 56] on span "Preview Credit Package" at bounding box center [417, 59] width 123 height 12
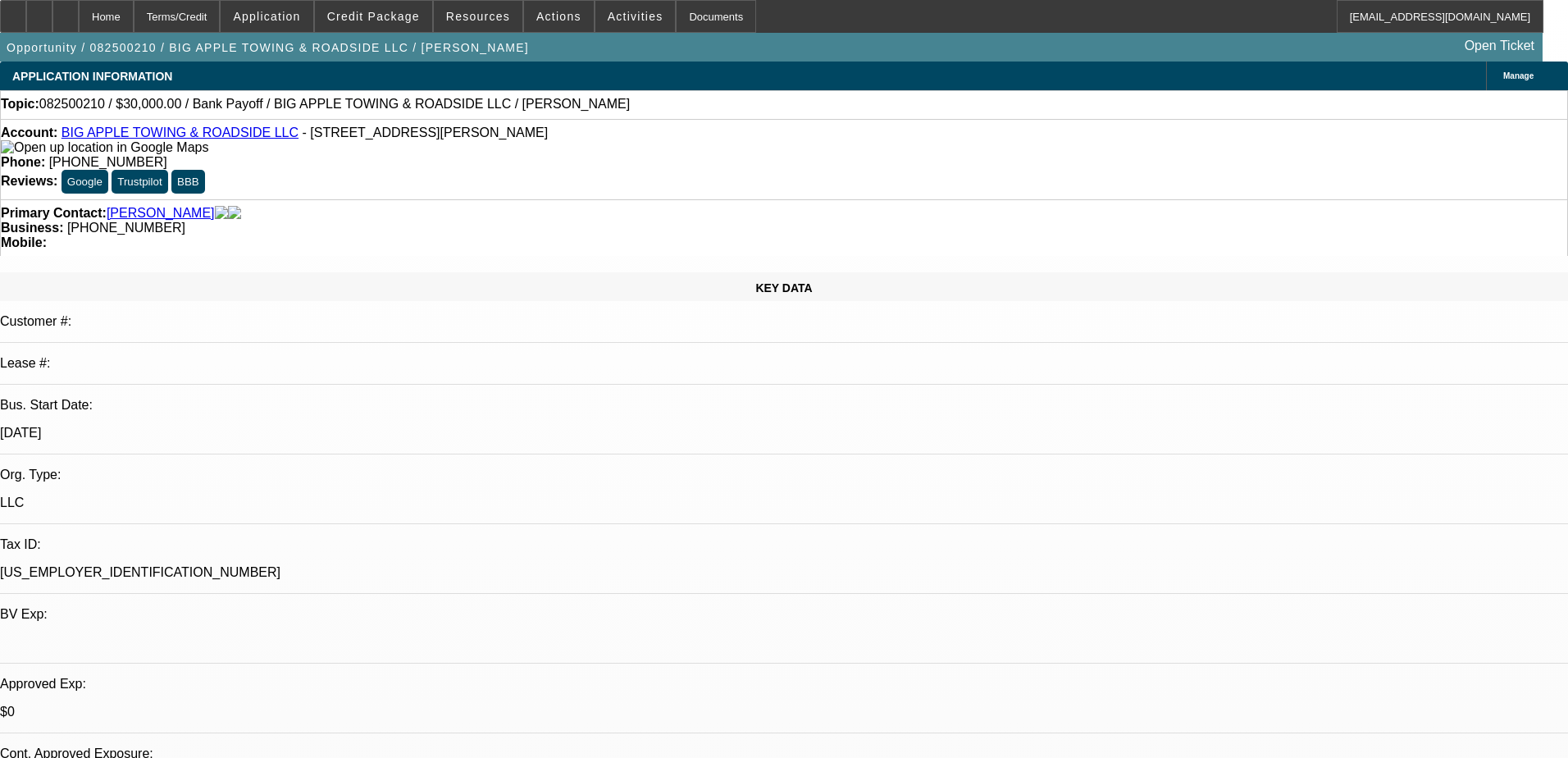
select select "0"
select select "2"
select select "0"
select select "6"
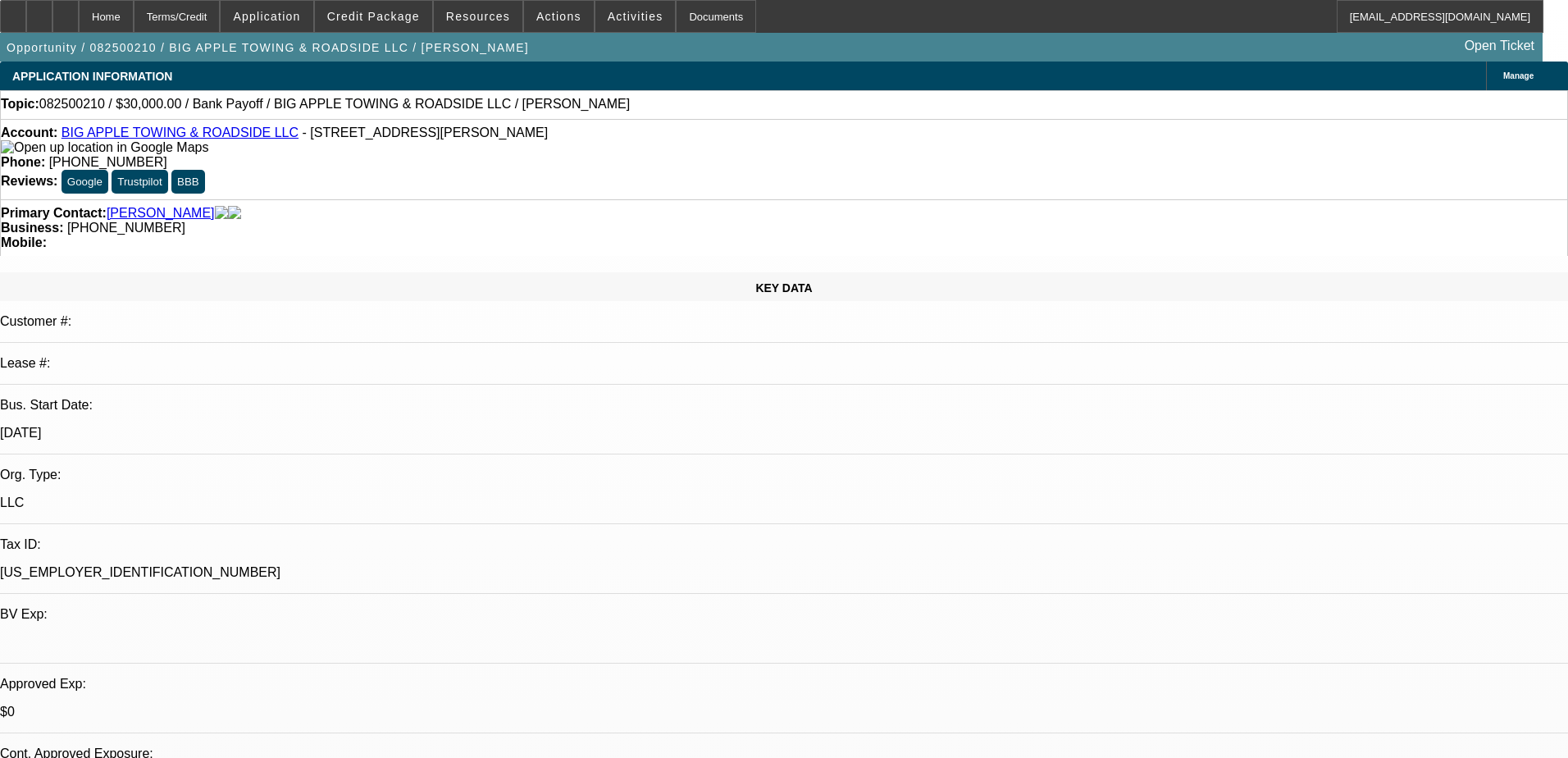
select select "0"
select select "2"
select select "0"
select select "6"
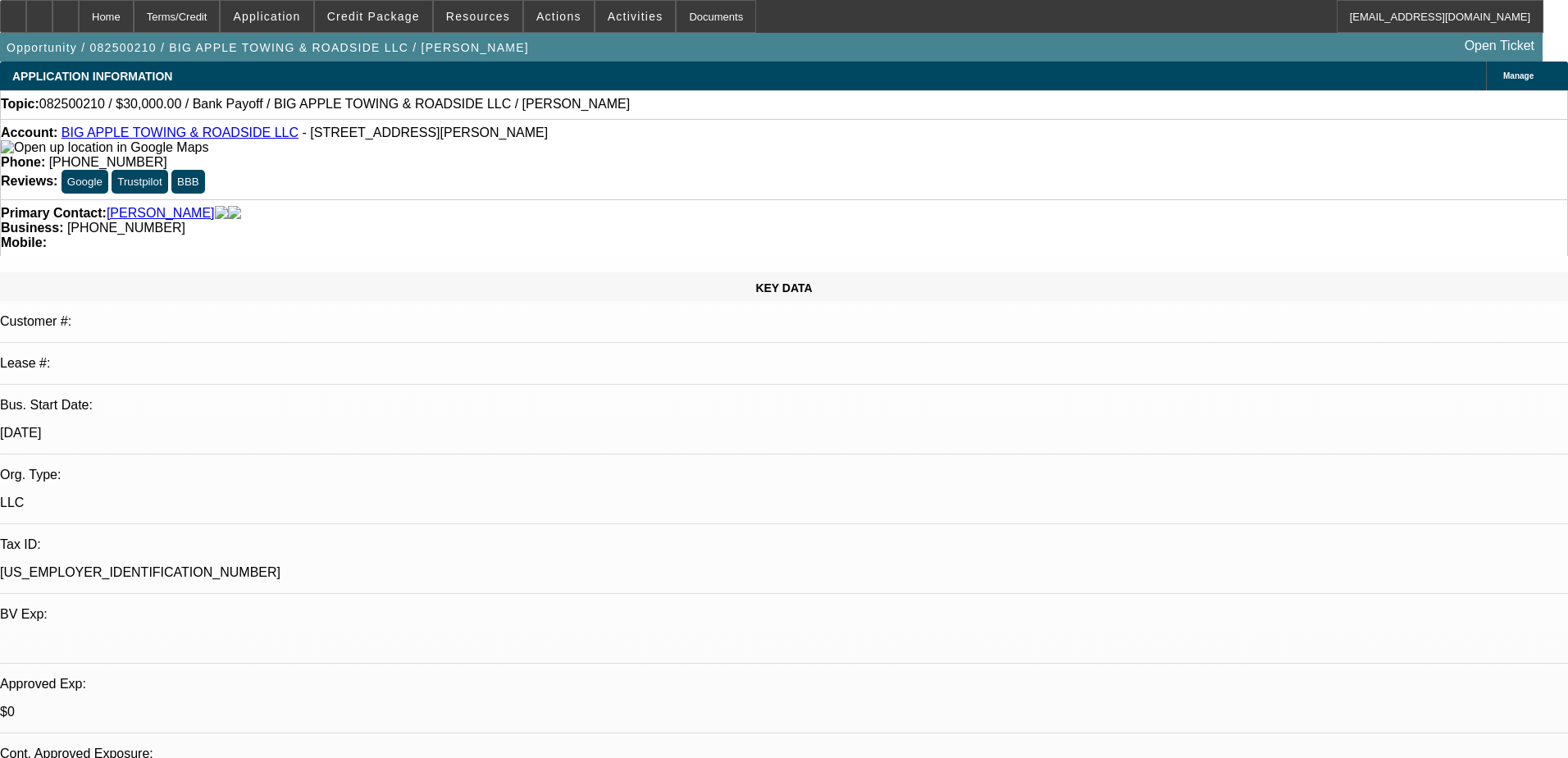
select select "0"
select select "2"
select select "0"
select select "6"
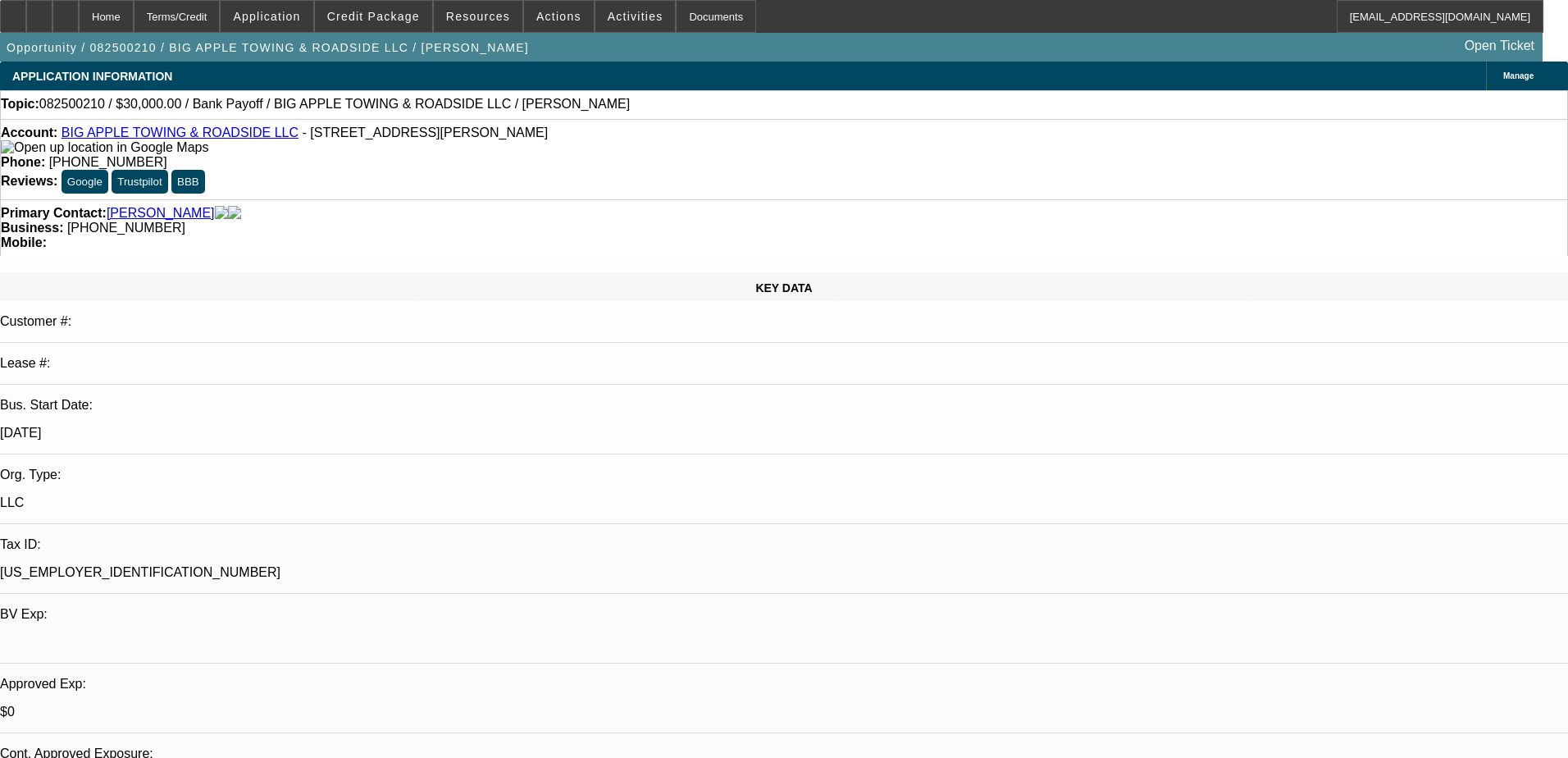
select select "0"
select select "2"
select select "0"
select select "6"
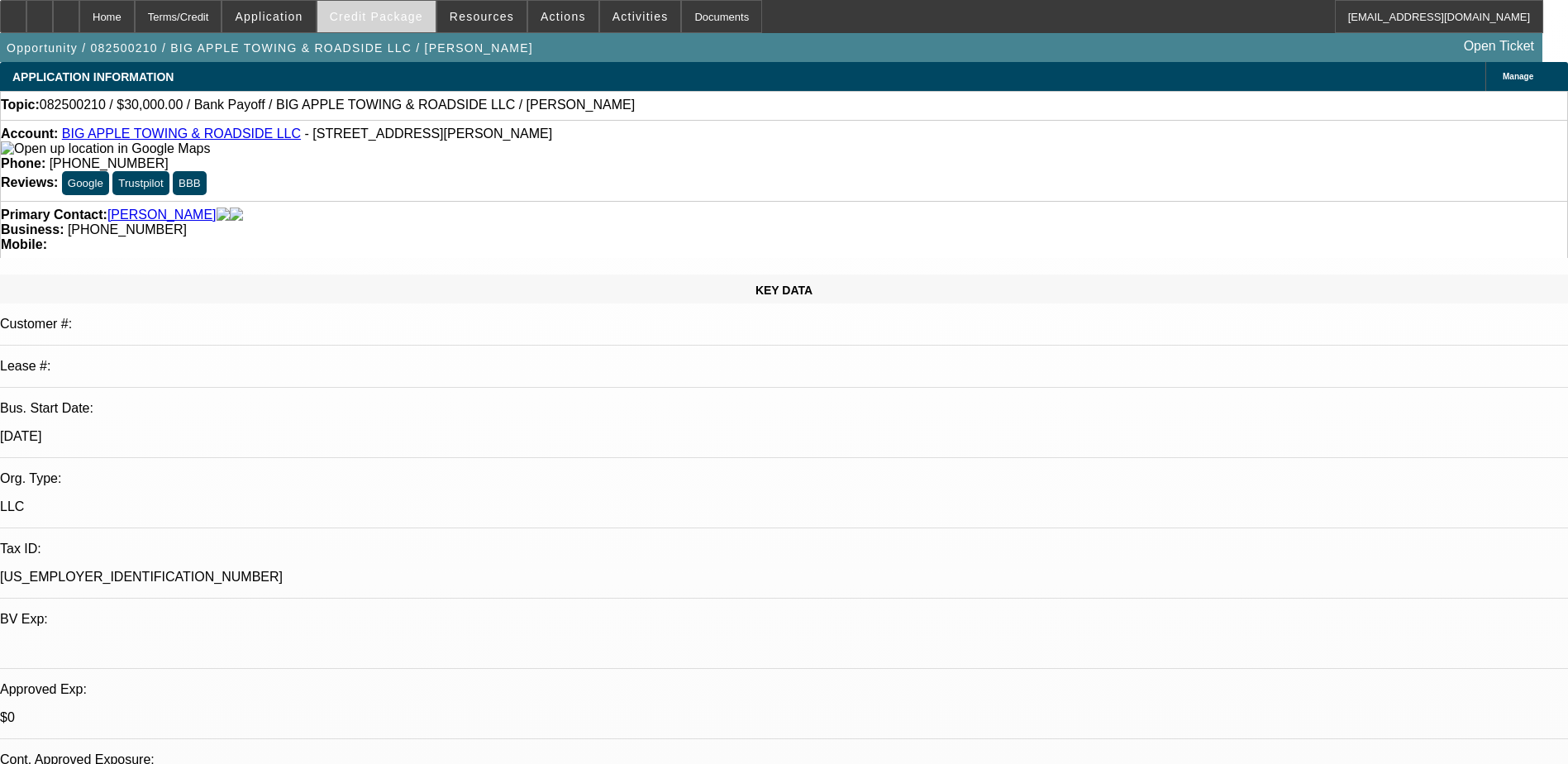
click at [368, 18] on span "Credit Package" at bounding box center [376, 16] width 93 height 13
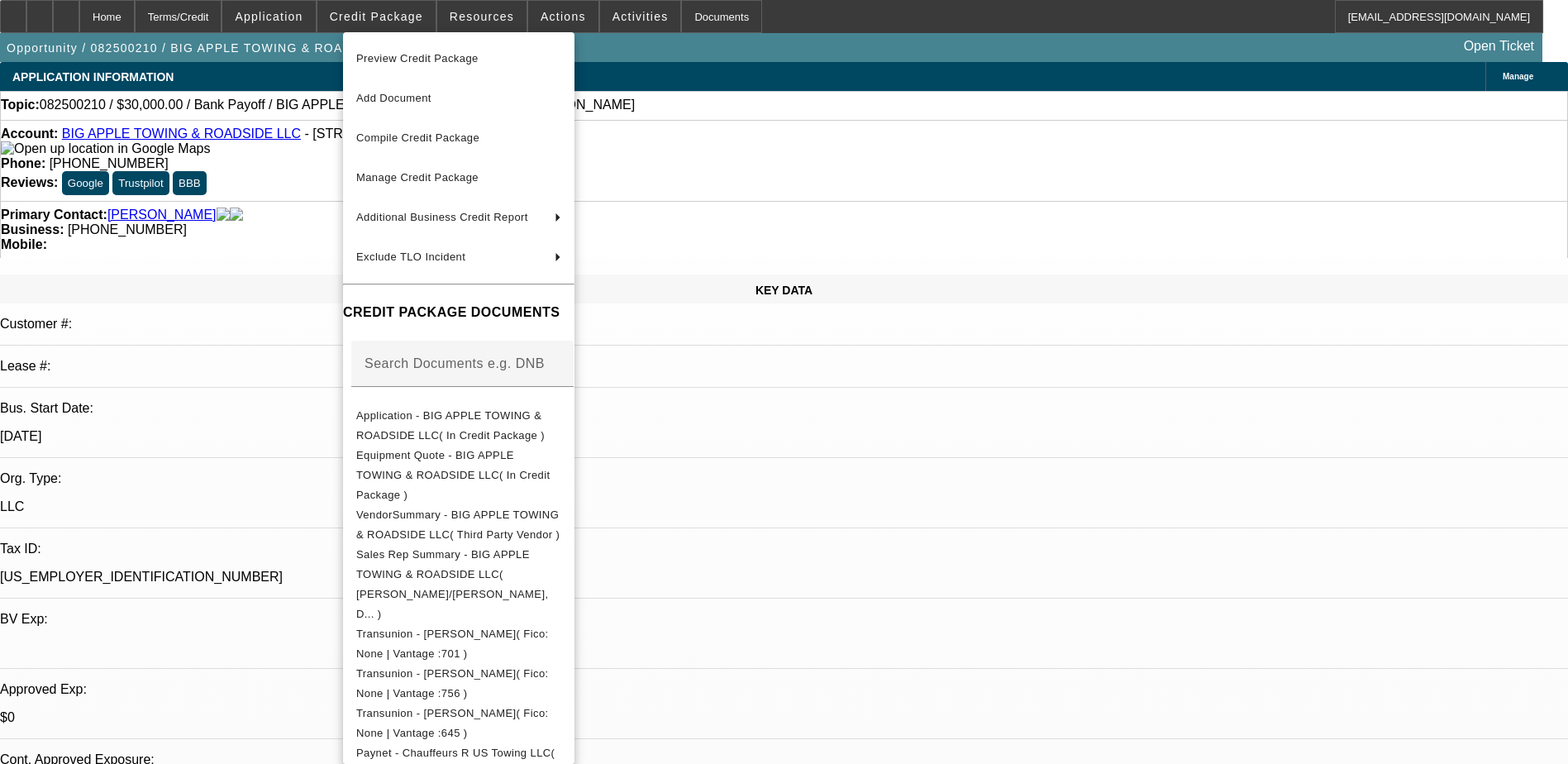
click at [434, 64] on span "Preview Credit Package" at bounding box center [417, 59] width 123 height 12
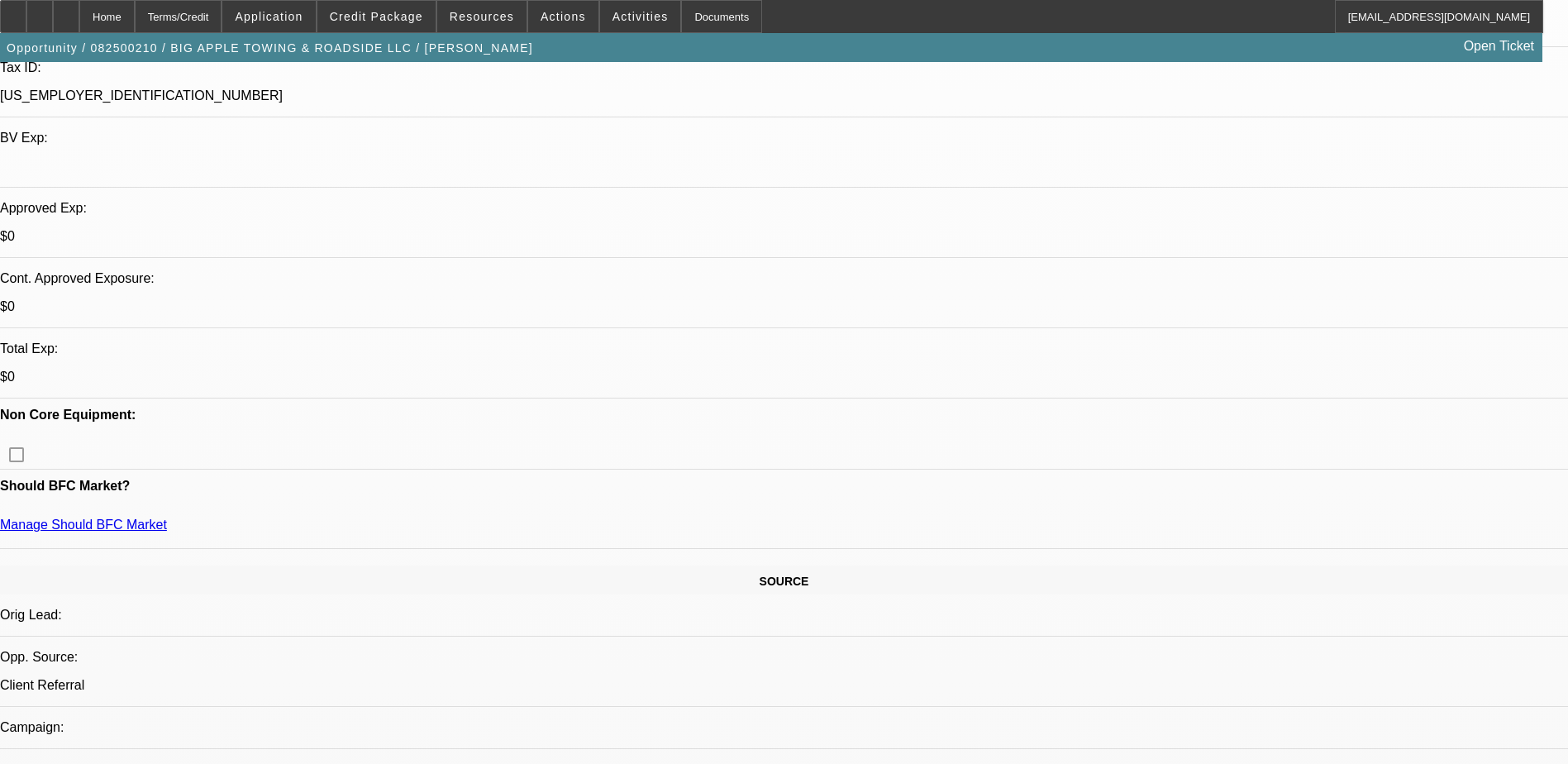
scroll to position [497, 0]
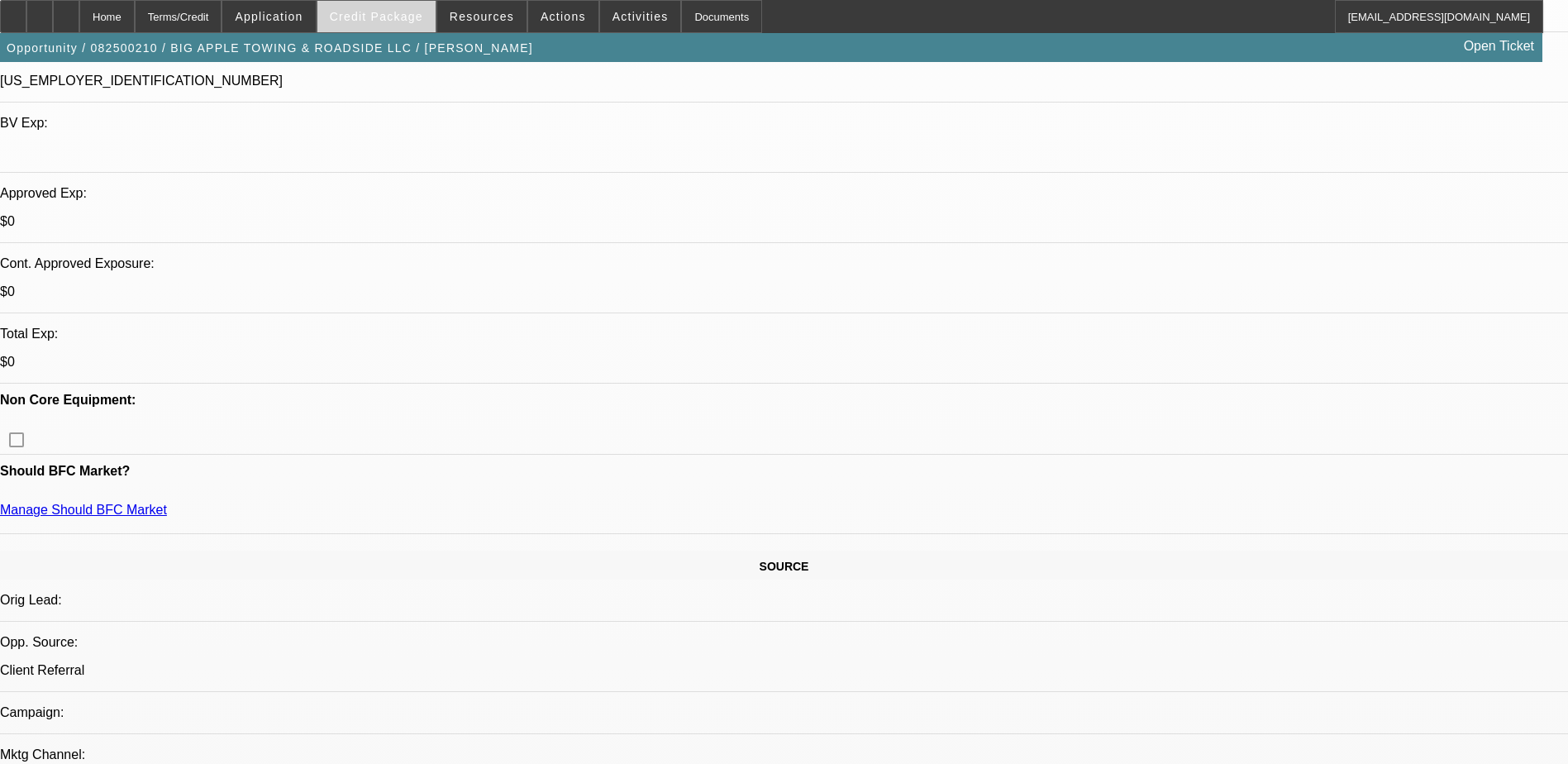
click at [404, 26] on span at bounding box center [376, 16] width 118 height 40
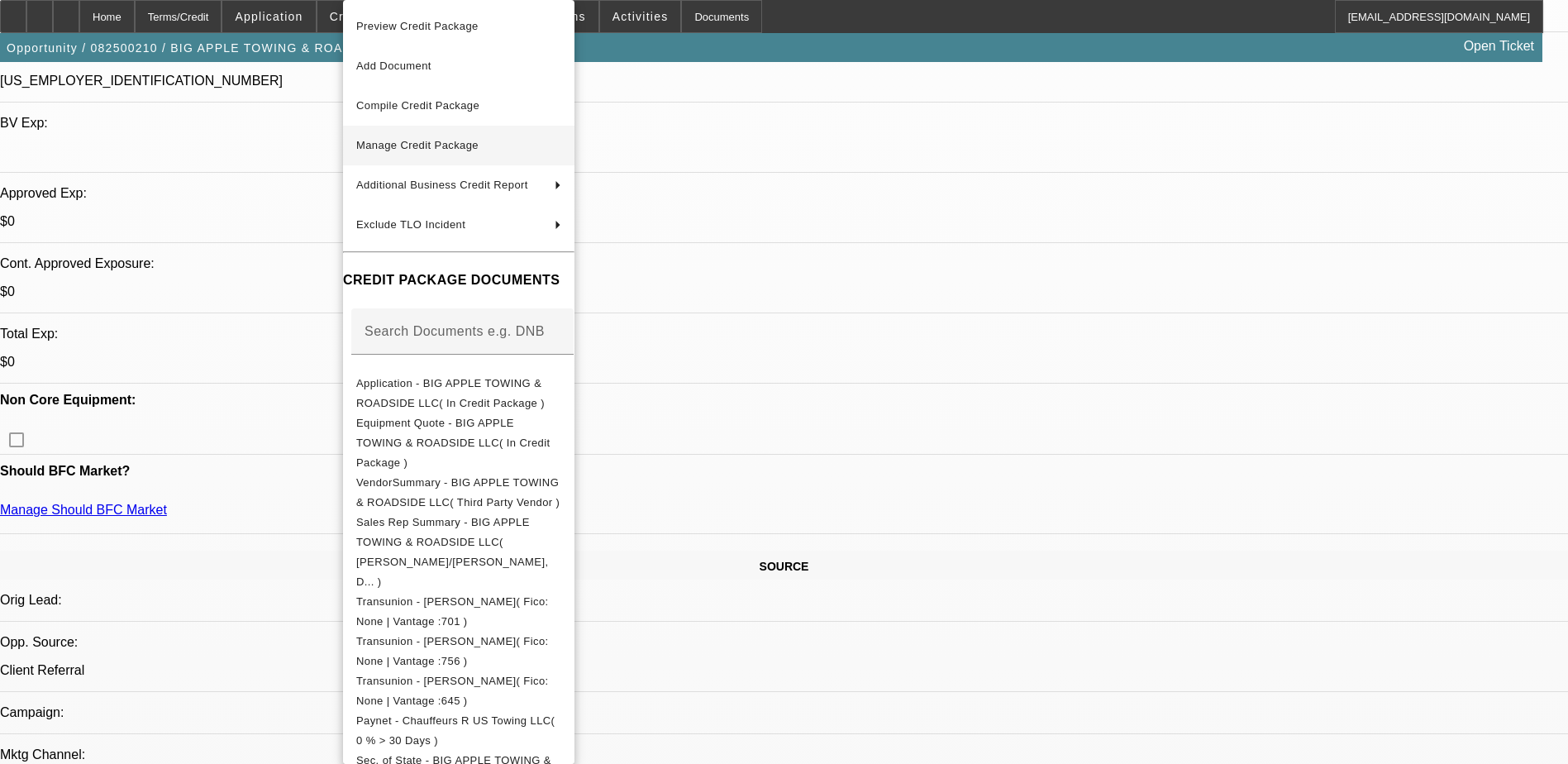
click at [442, 134] on button "Manage Credit Package" at bounding box center [458, 146] width 232 height 40
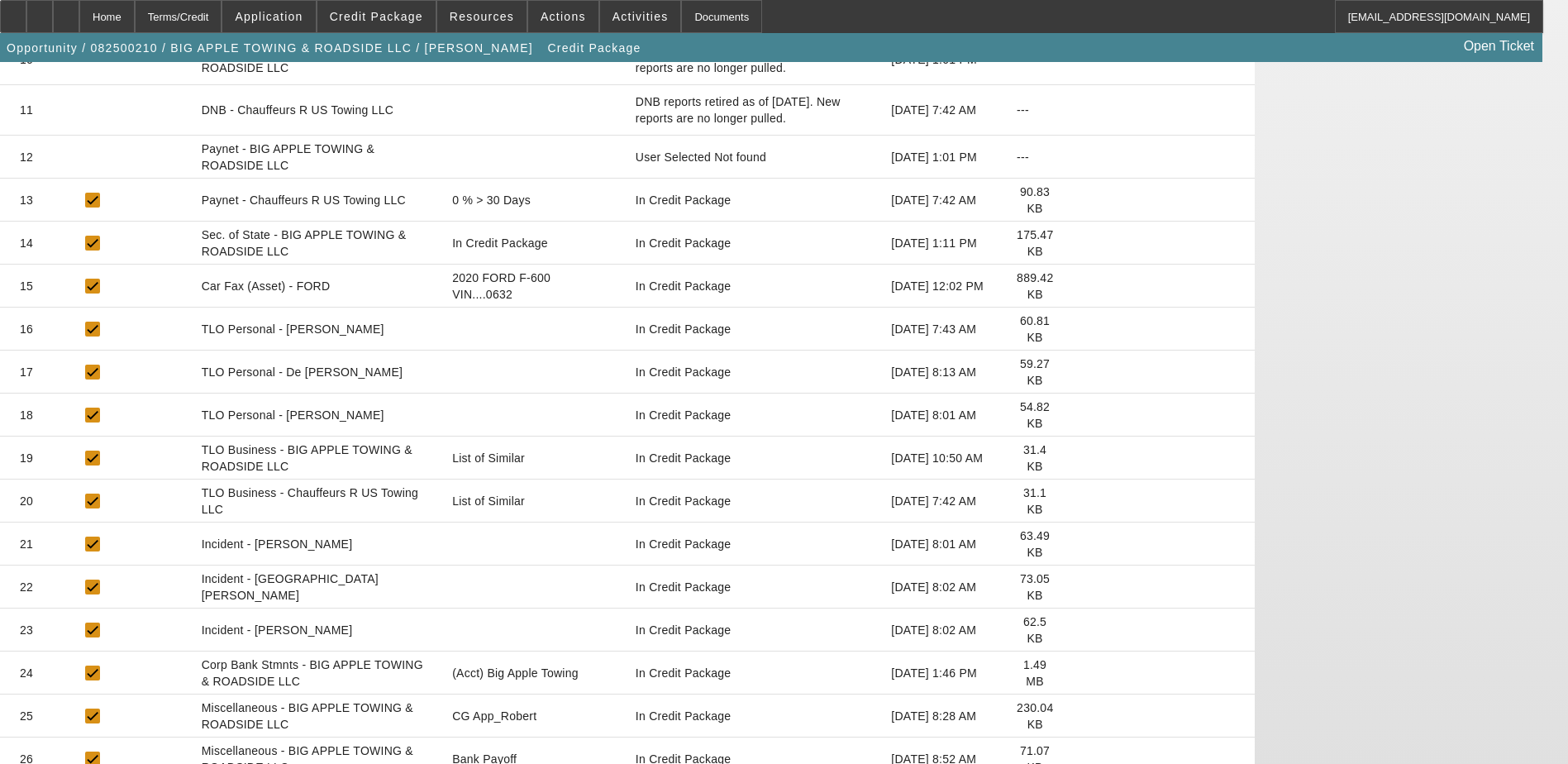
scroll to position [744, 0]
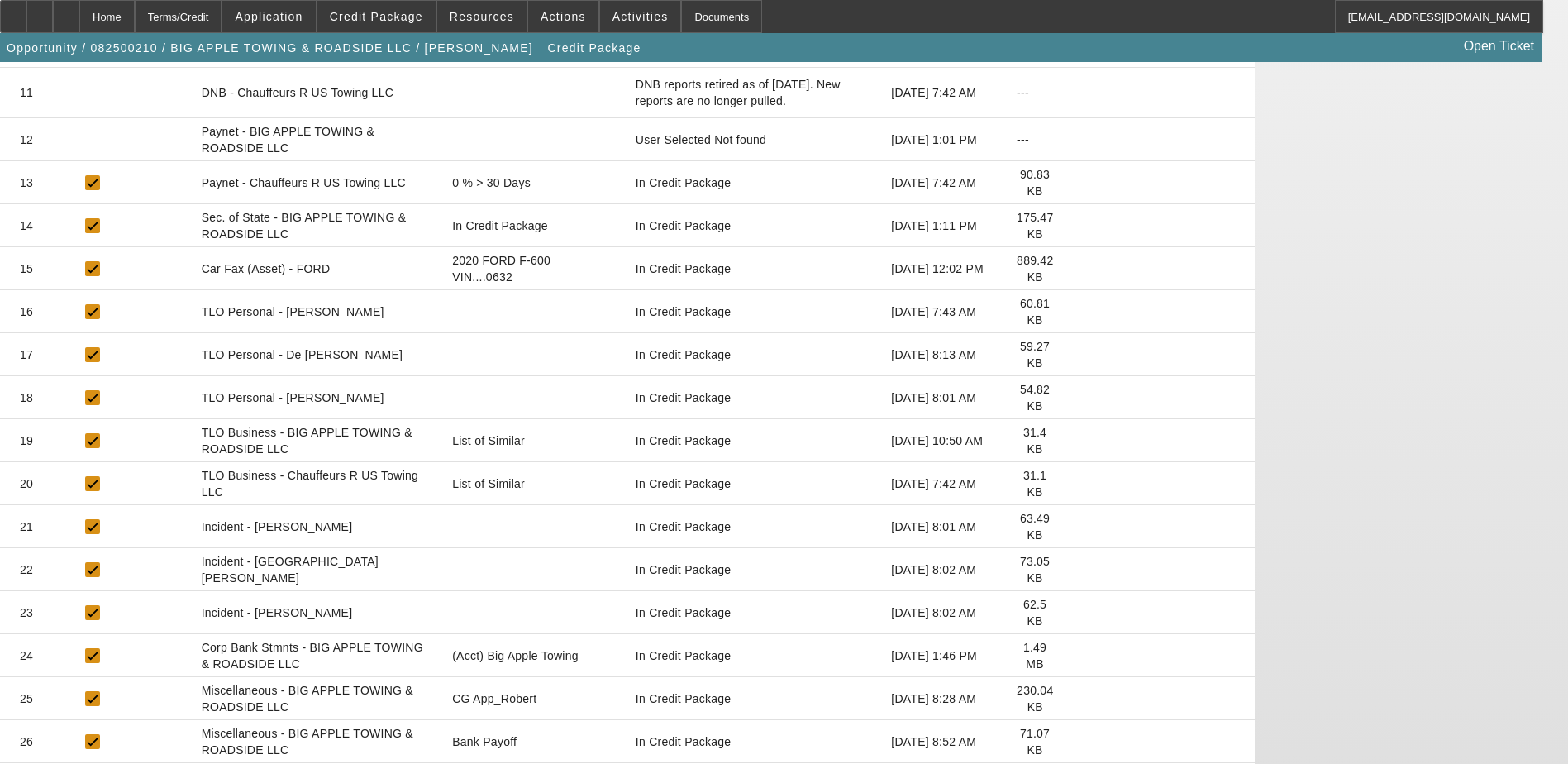
click at [1080, 354] on icon at bounding box center [1080, 354] width 0 height 0
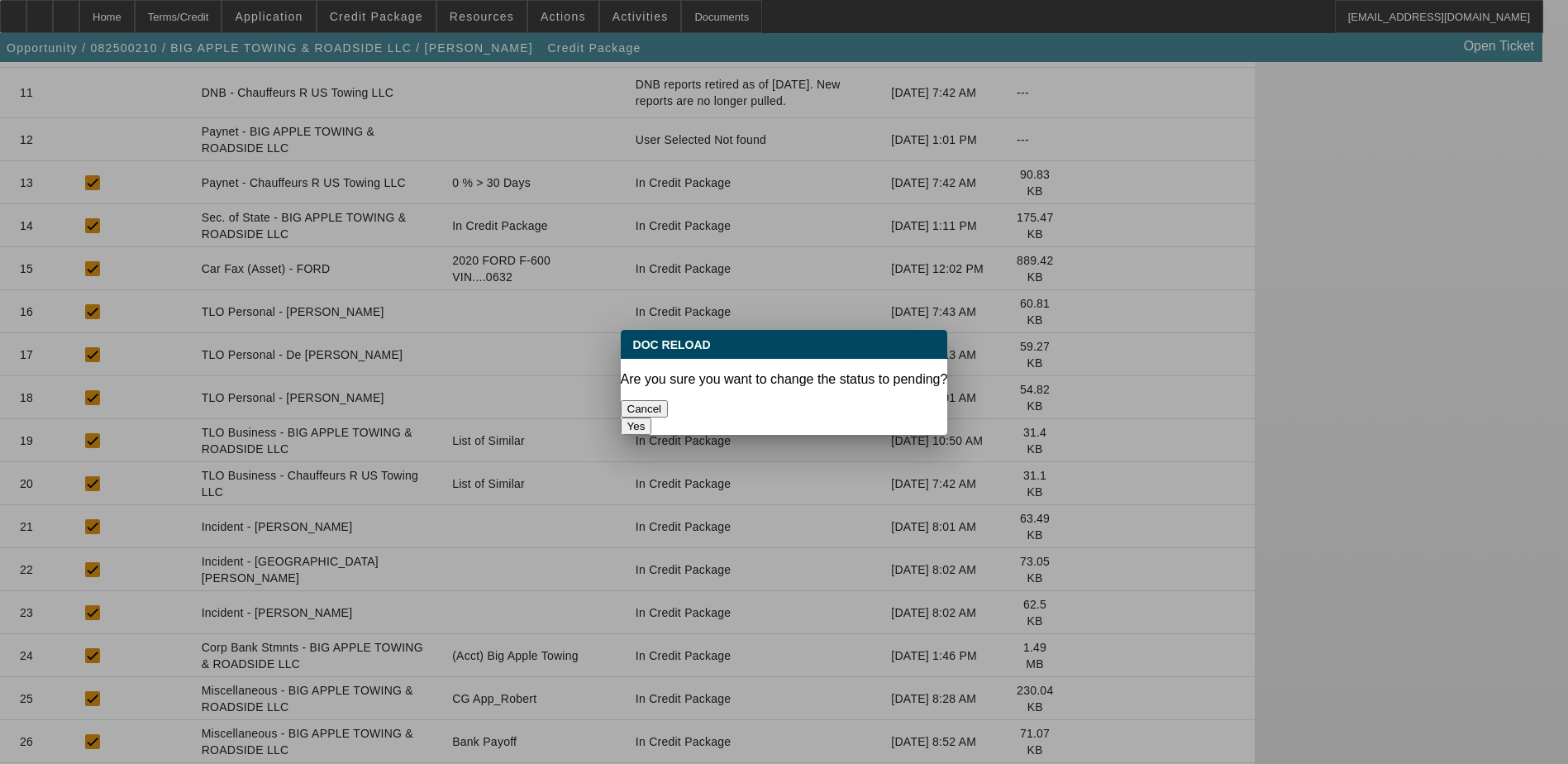
click at [653, 418] on button "Yes" at bounding box center [636, 426] width 31 height 18
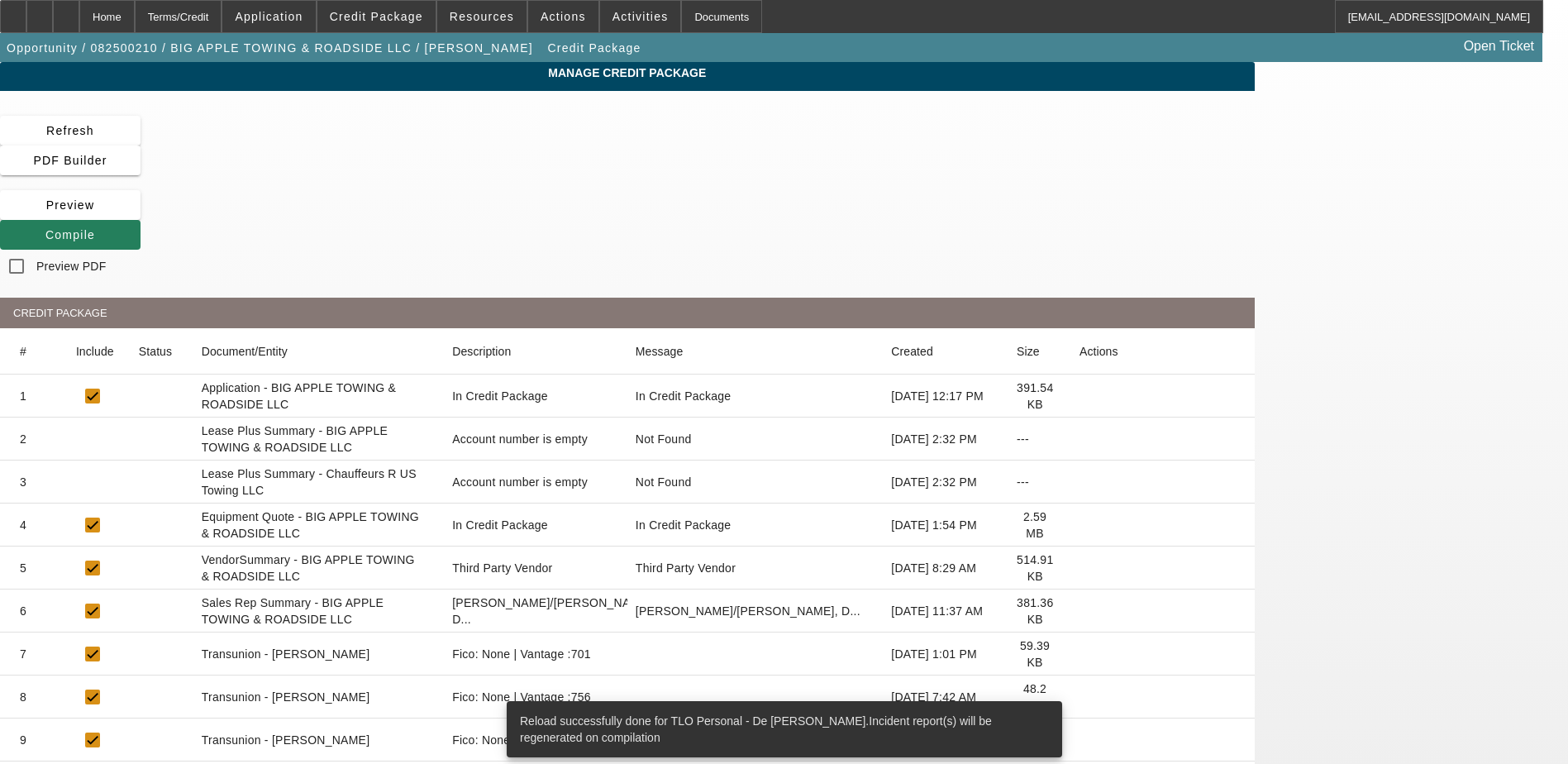
click at [95, 228] on span "Compile" at bounding box center [70, 235] width 50 height 13
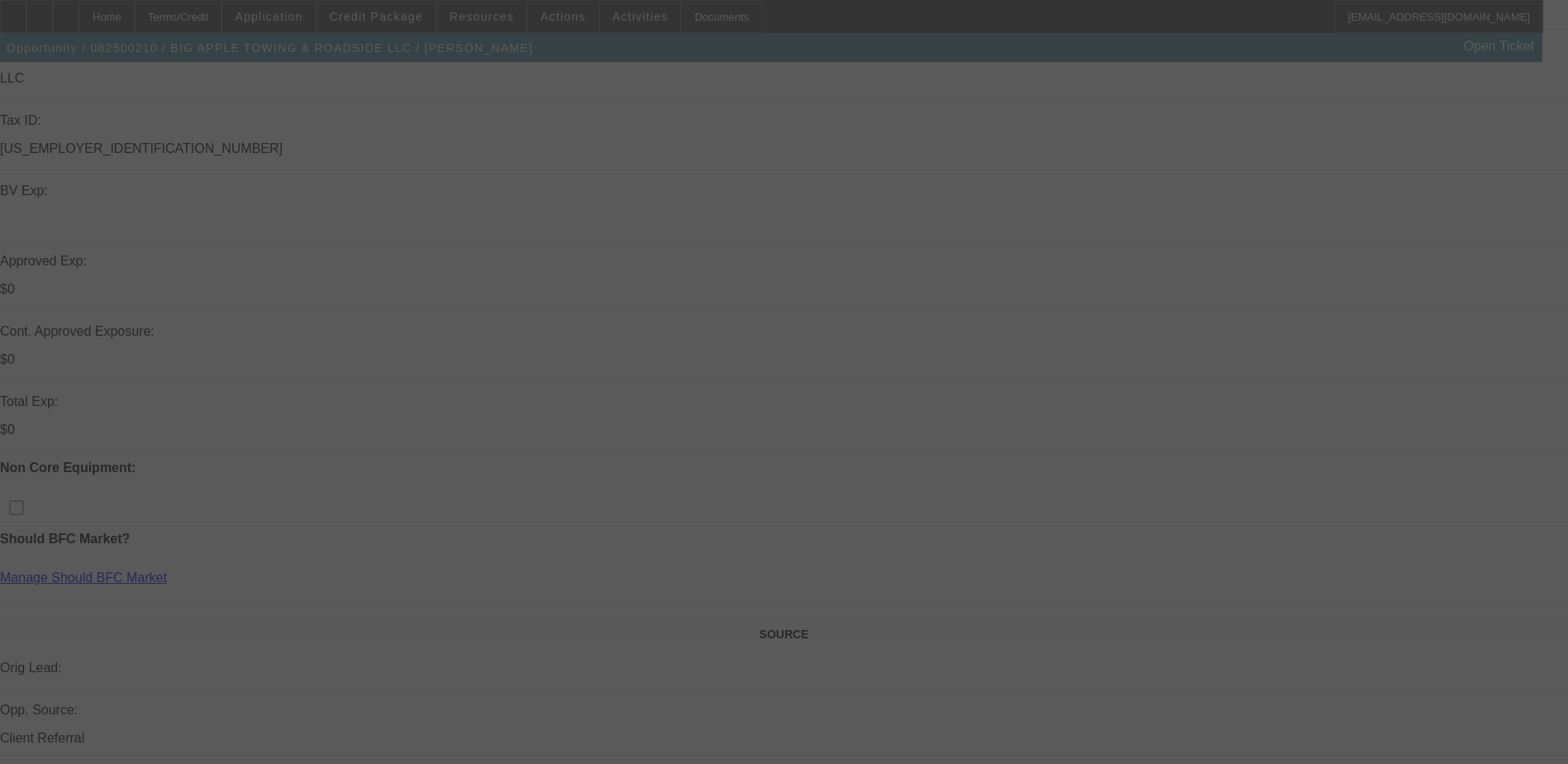
scroll to position [497, 0]
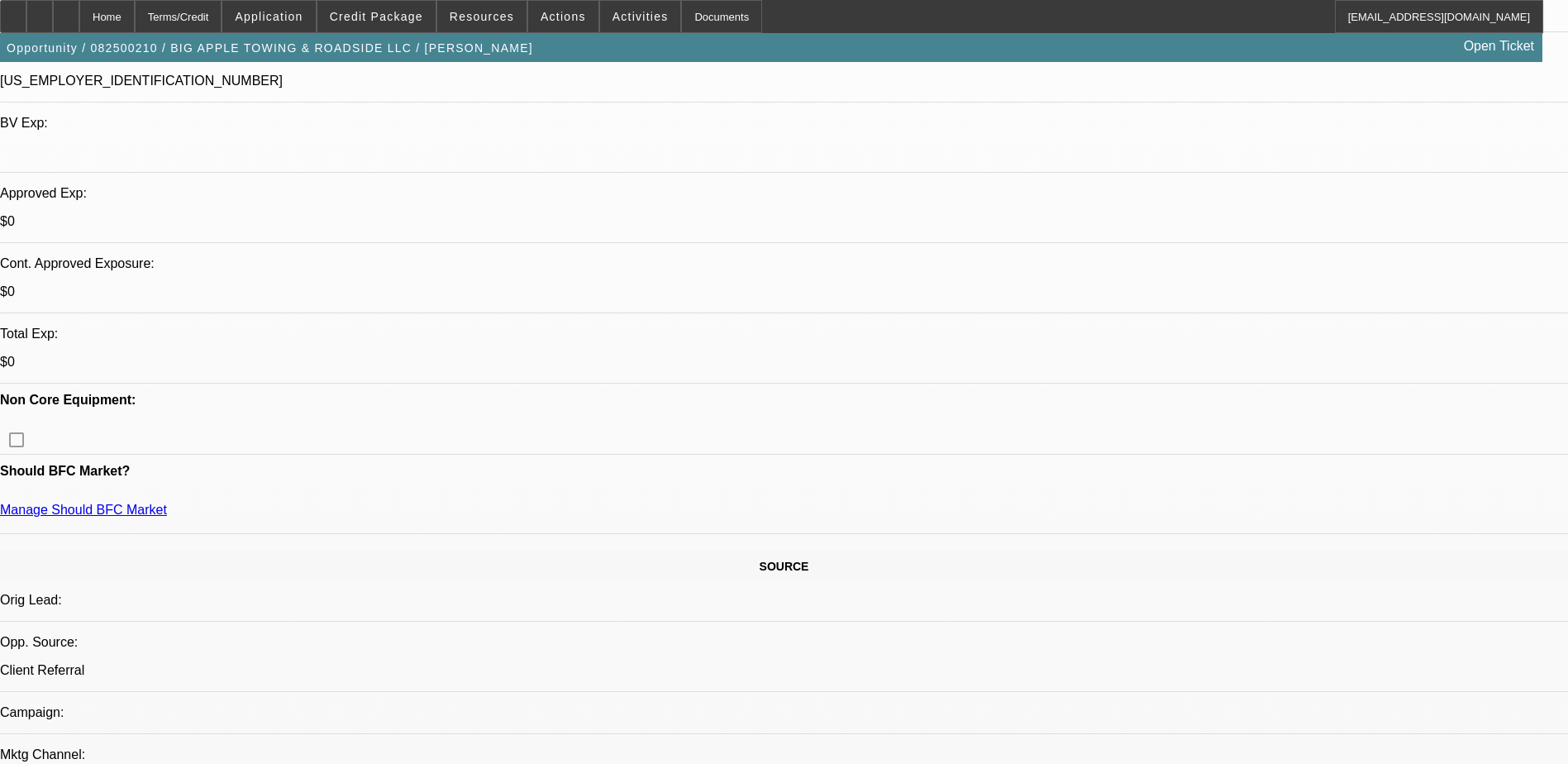
select select "0"
select select "2"
select select "0"
select select "6"
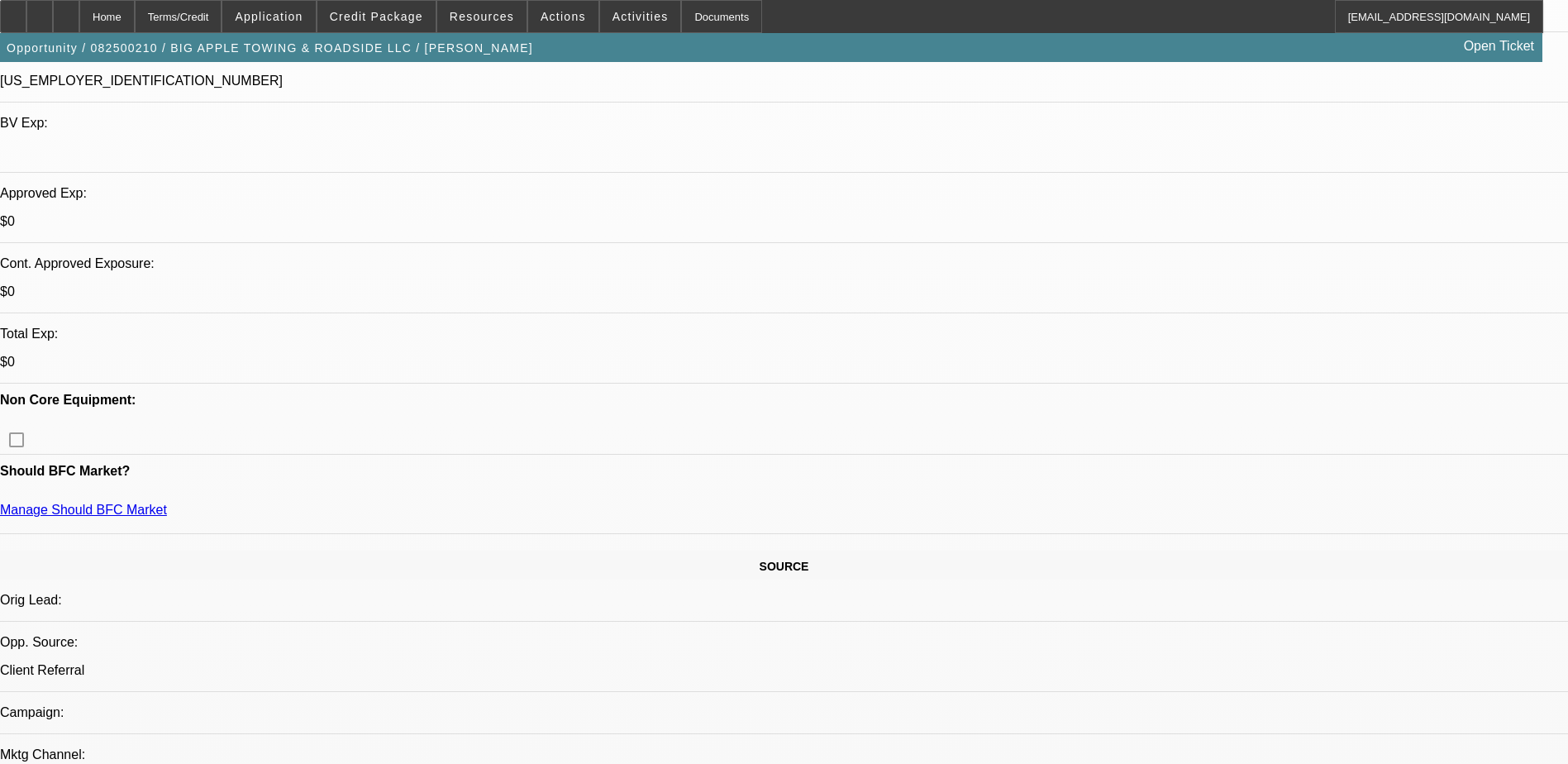
select select "0"
select select "2"
select select "0"
select select "6"
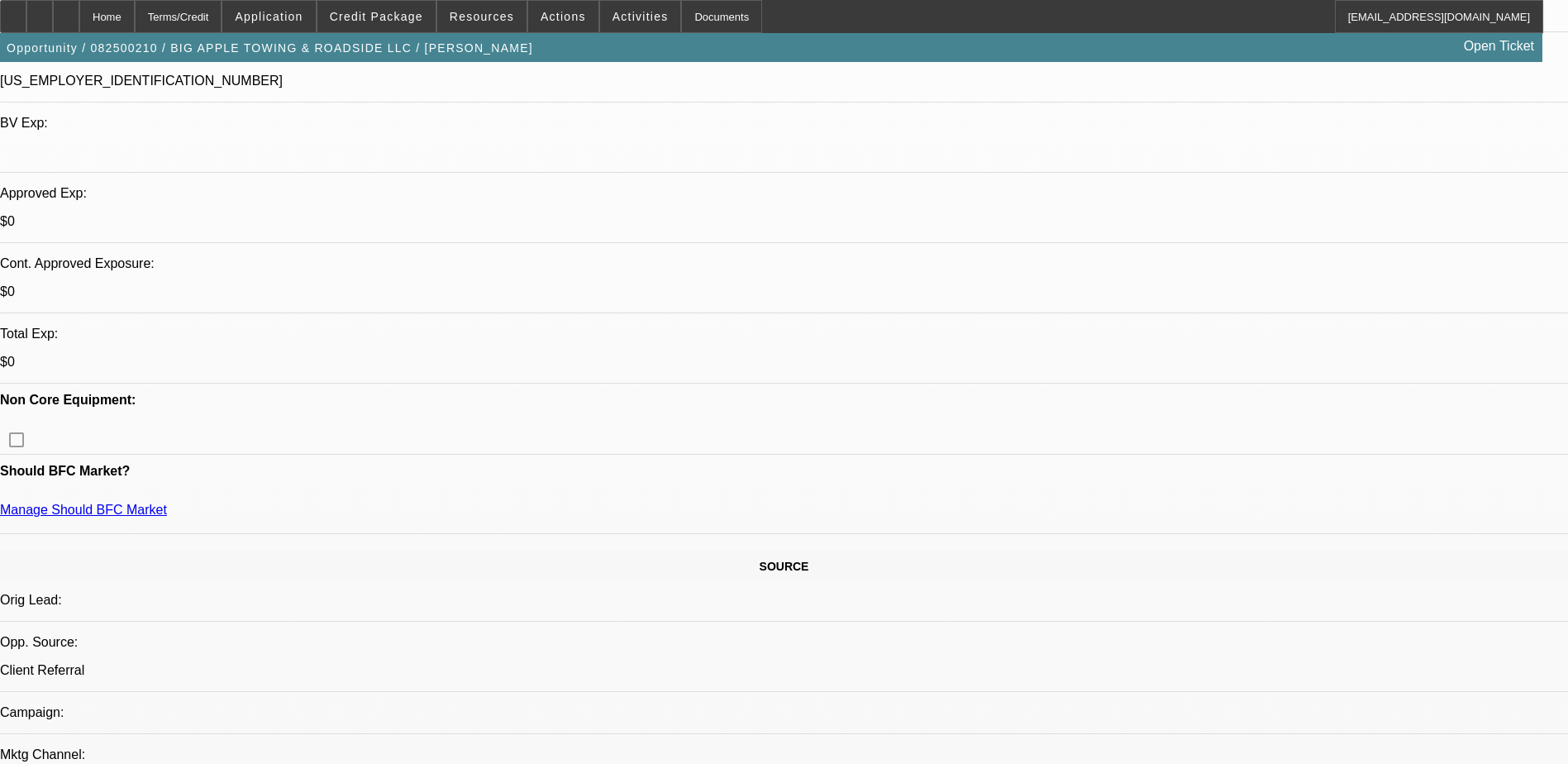
select select "0"
select select "2"
select select "0"
select select "6"
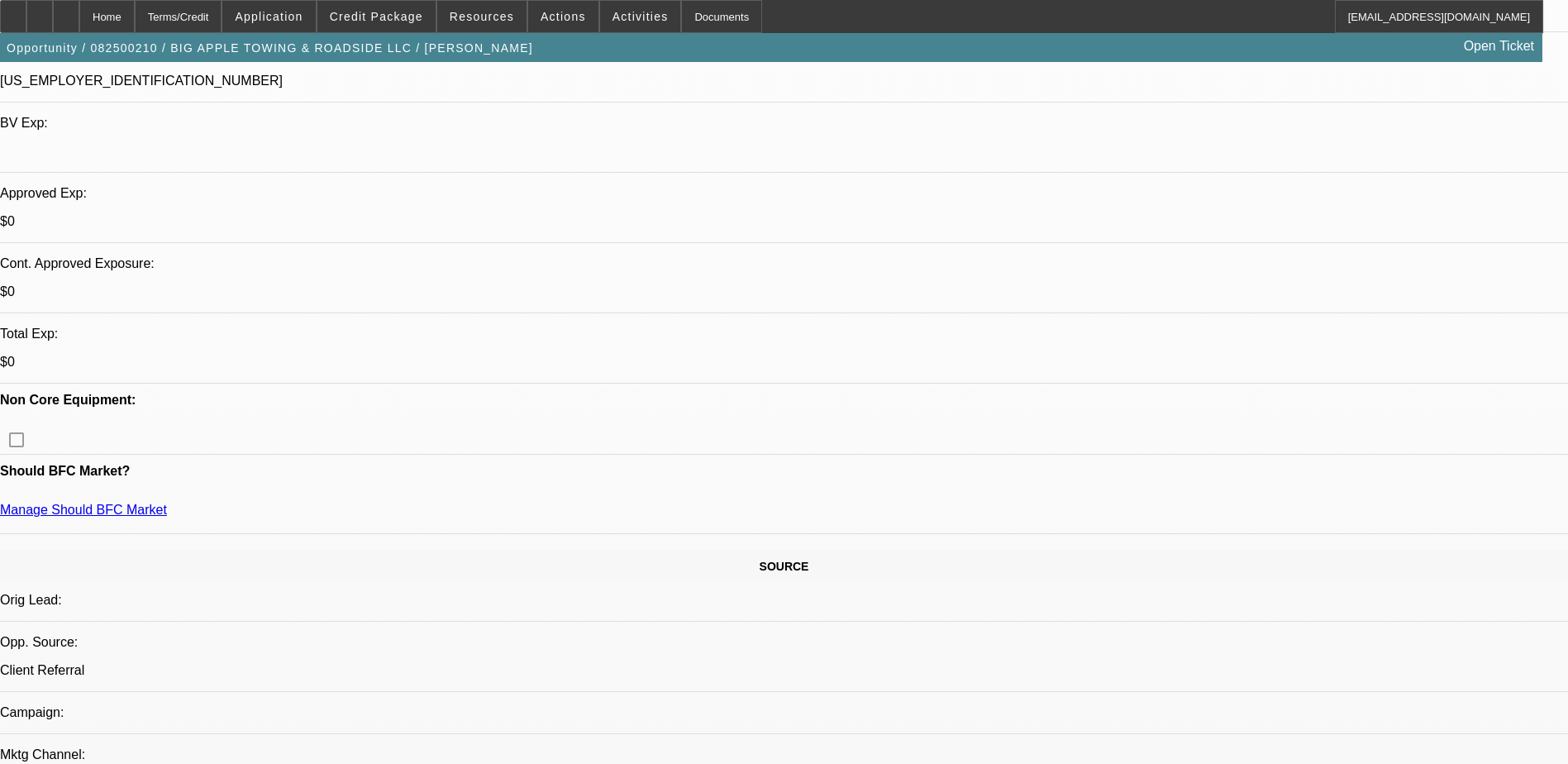
select select "0"
select select "2"
select select "0"
select select "6"
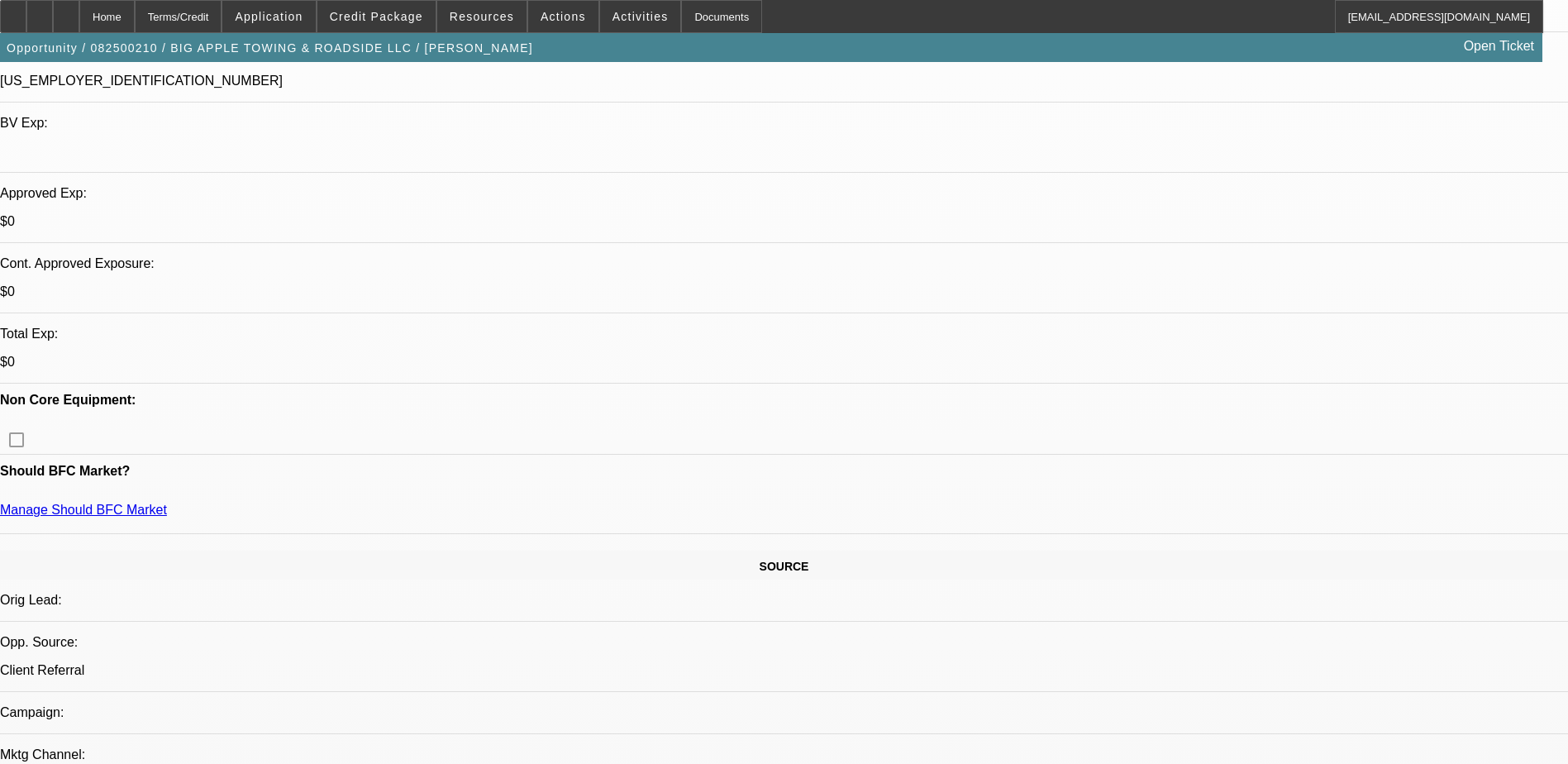
click at [79, 6] on div at bounding box center [67, 16] width 27 height 33
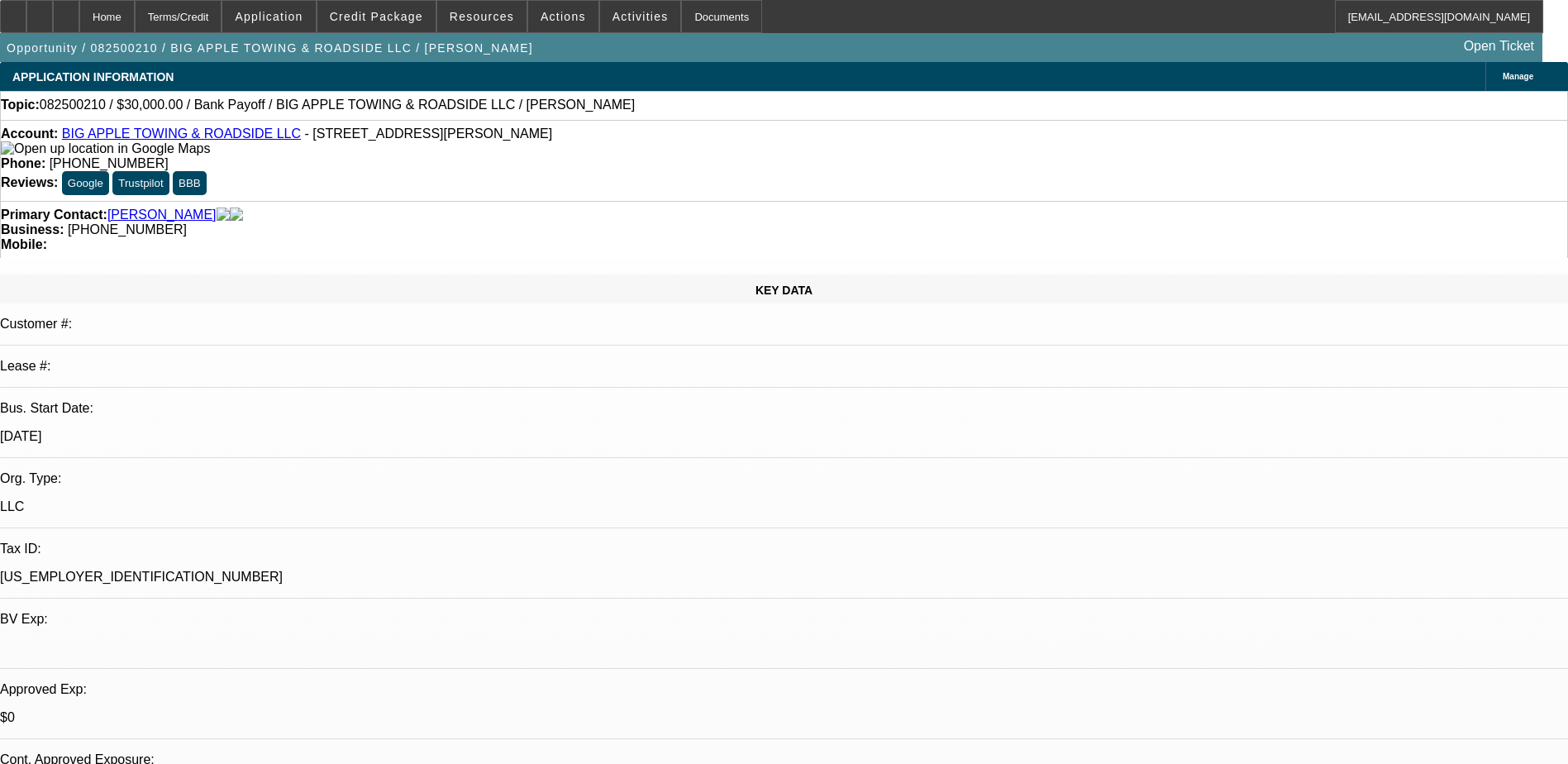
select select "0"
select select "2"
select select "0"
select select "6"
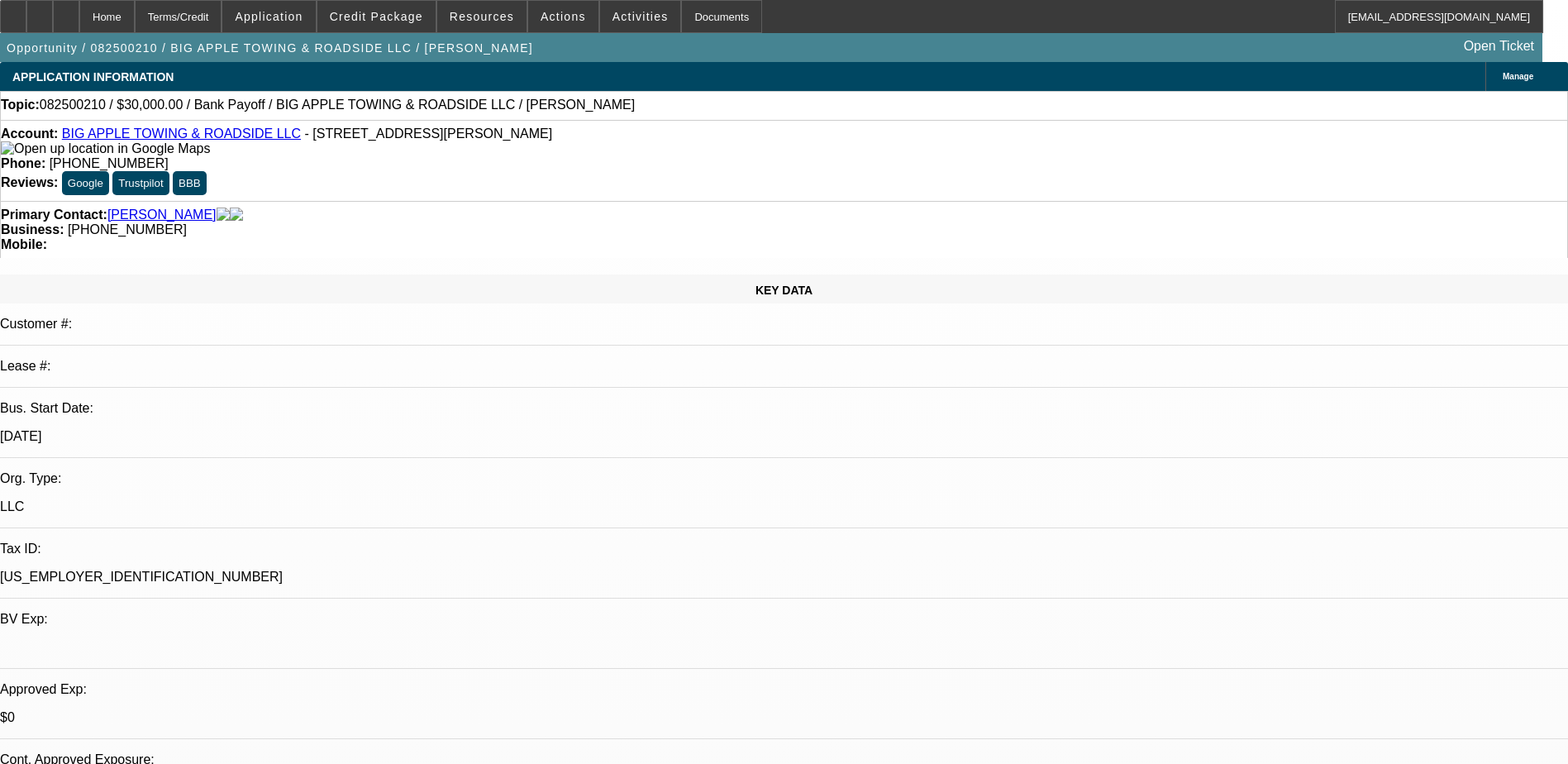
select select "0"
select select "2"
select select "0"
select select "6"
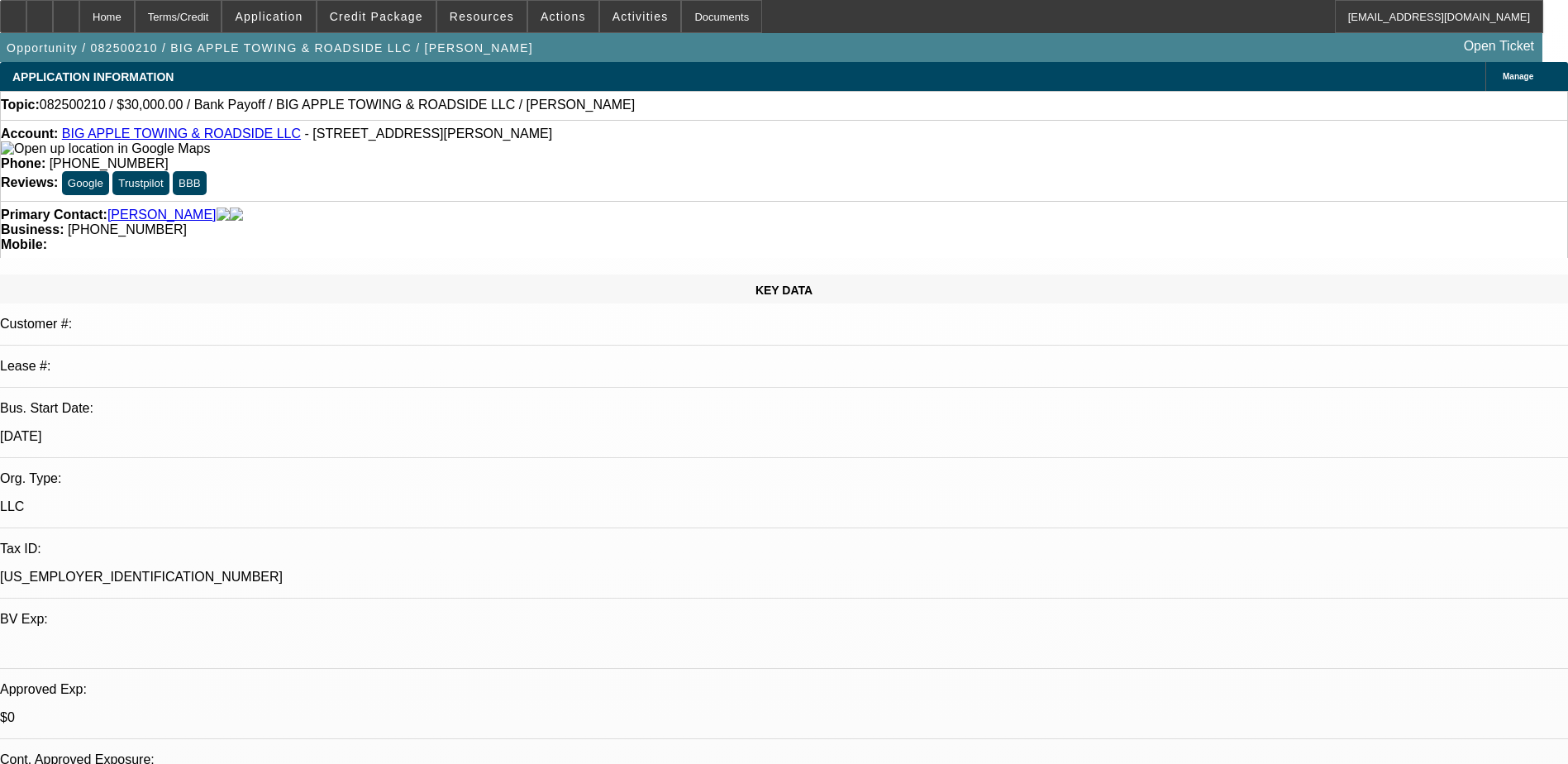
select select "0"
select select "2"
select select "0"
select select "6"
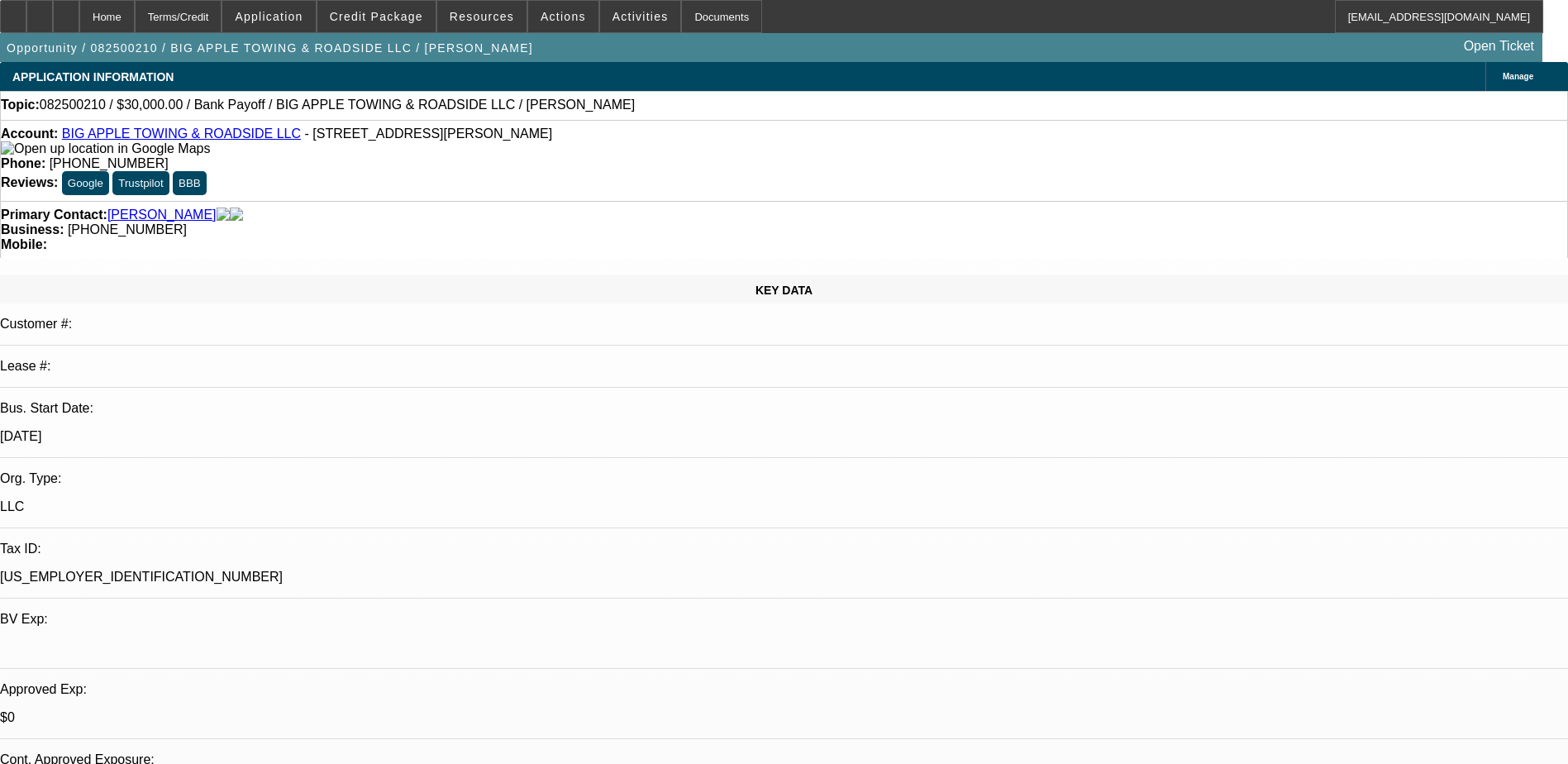
select select "0"
select select "2"
select select "0"
select select "6"
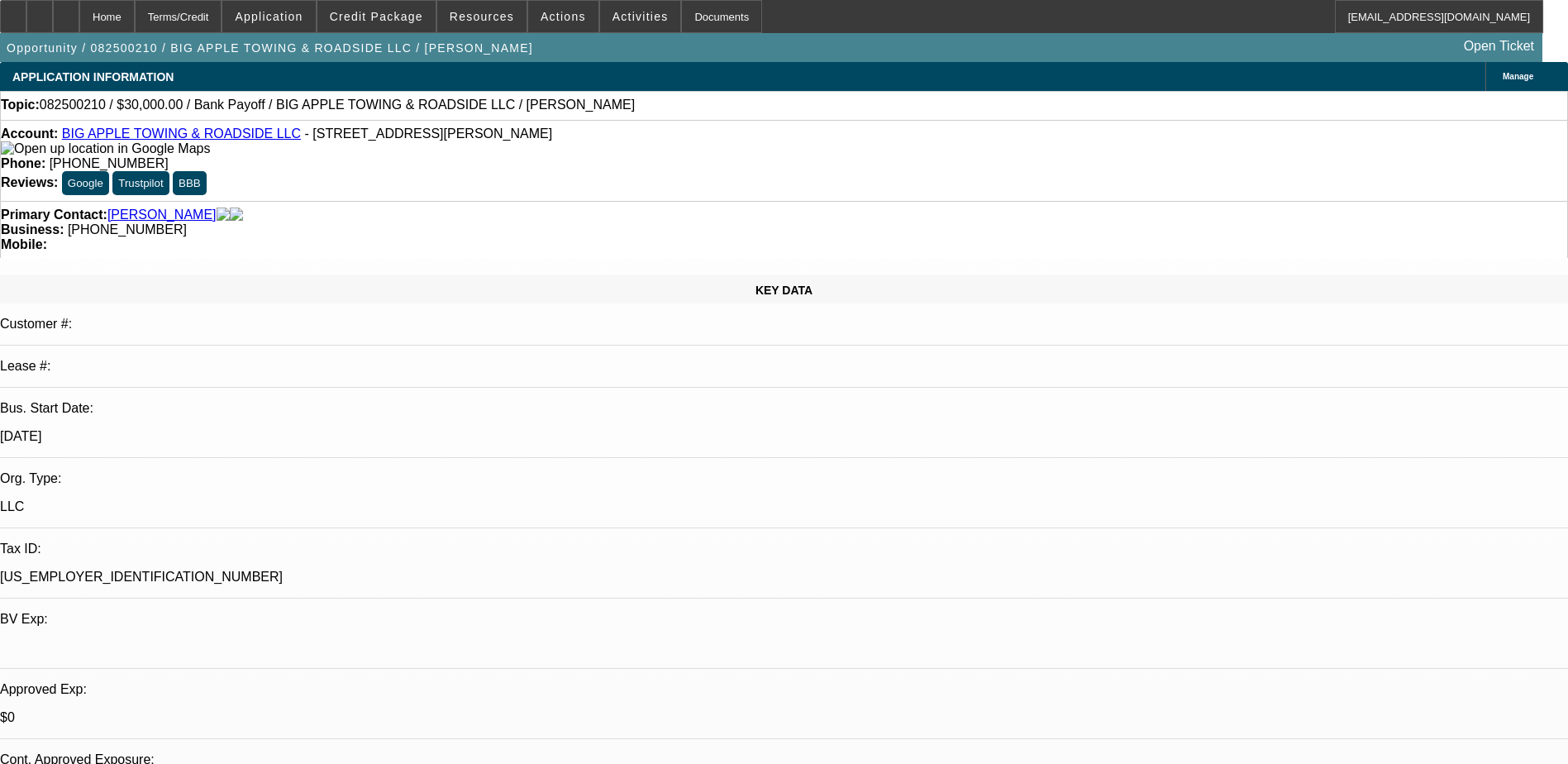
select select "0"
select select "2"
select select "0"
select select "6"
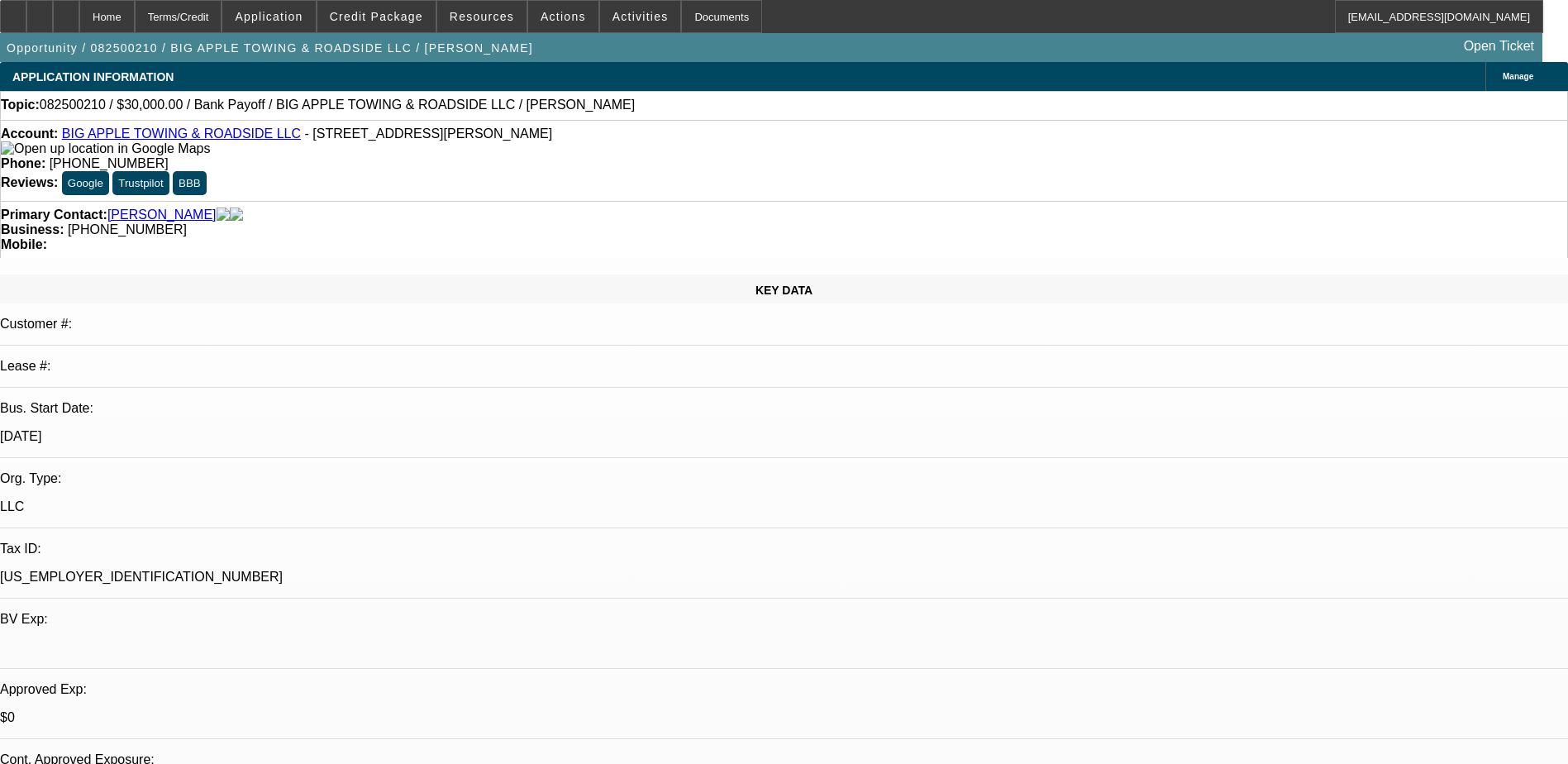
select select "0"
select select "2"
select select "0"
select select "6"
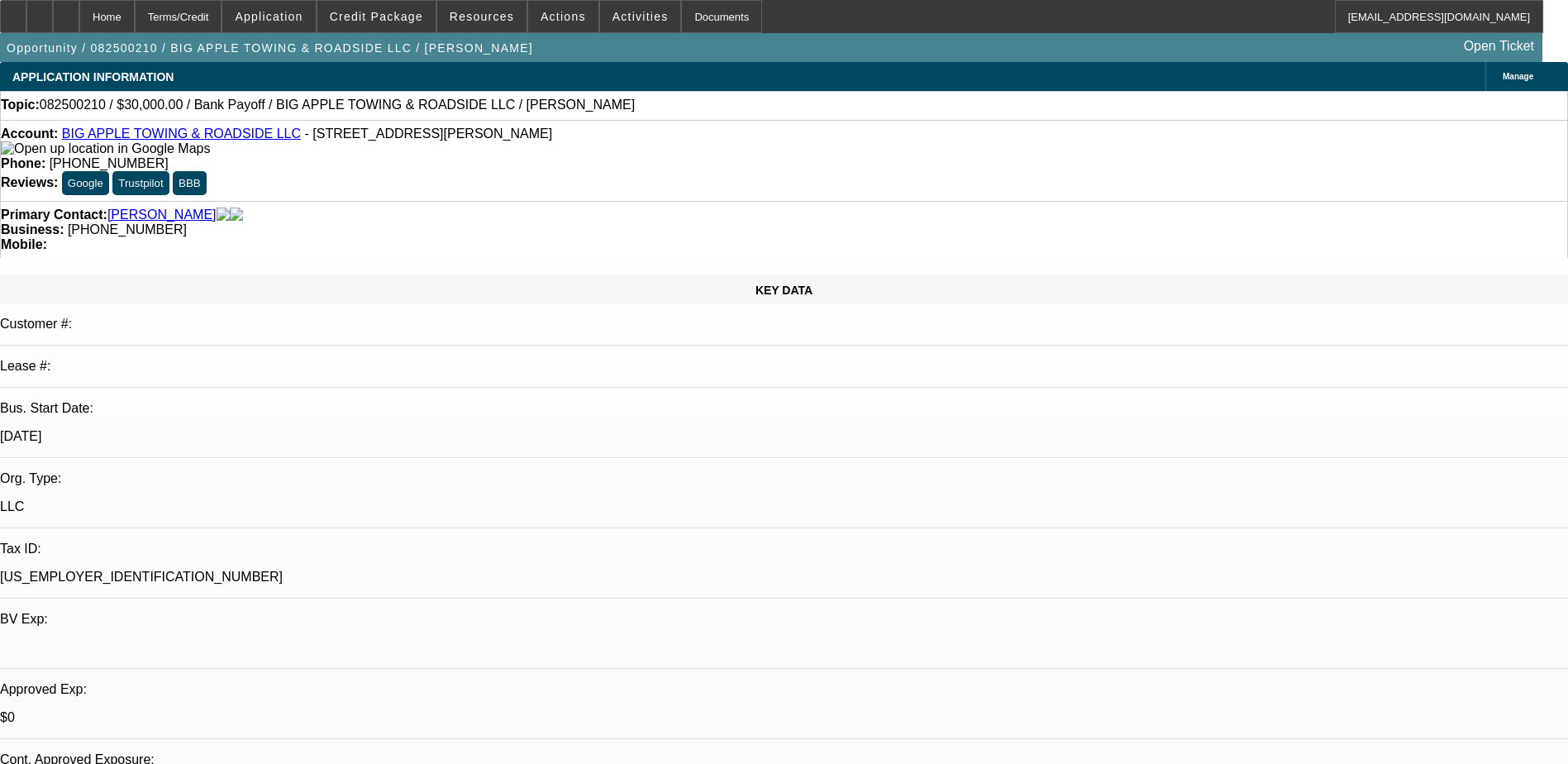
select select "0"
select select "2"
select select "0"
select select "6"
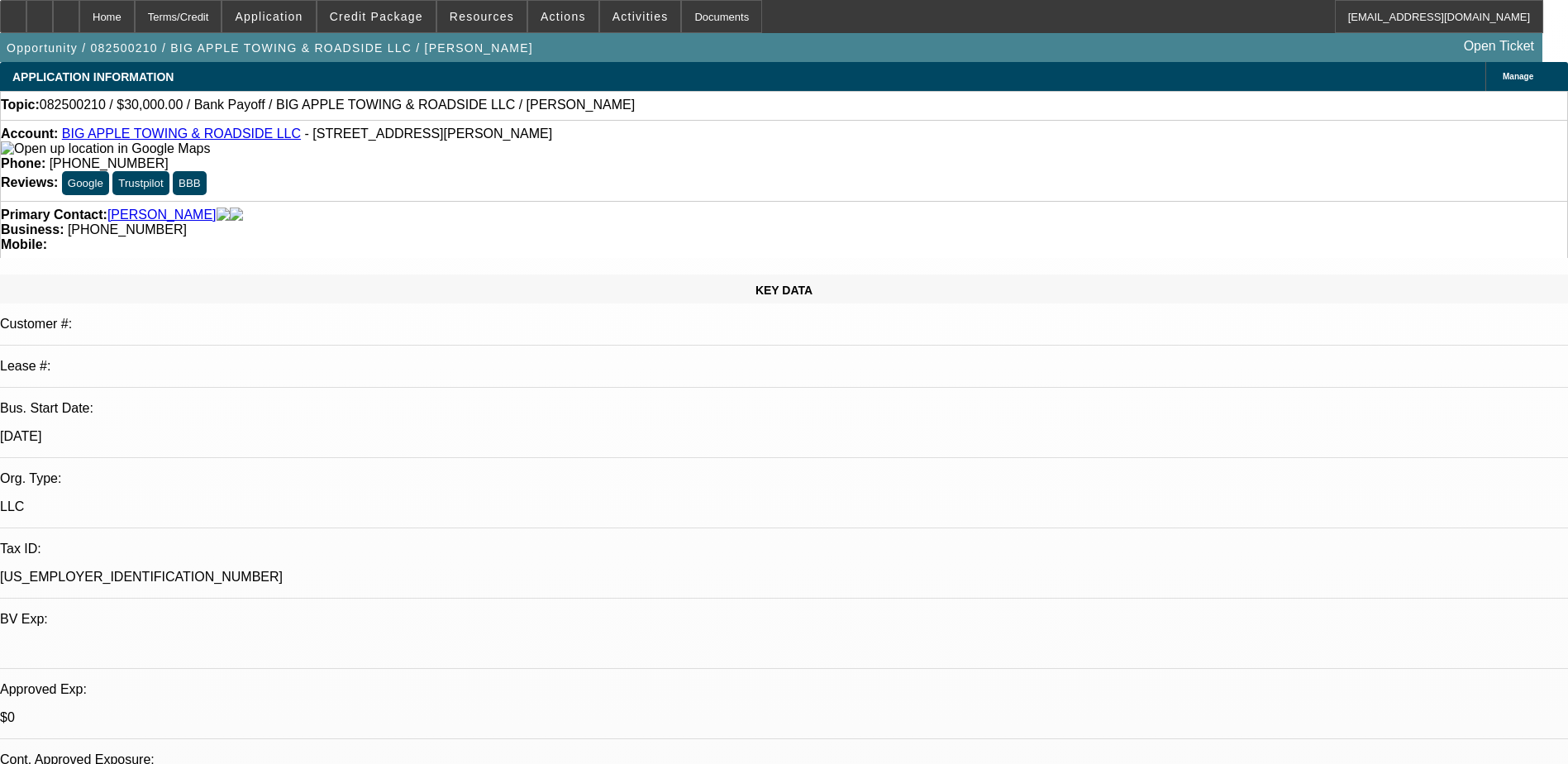
select select "0"
select select "2"
select select "0"
select select "6"
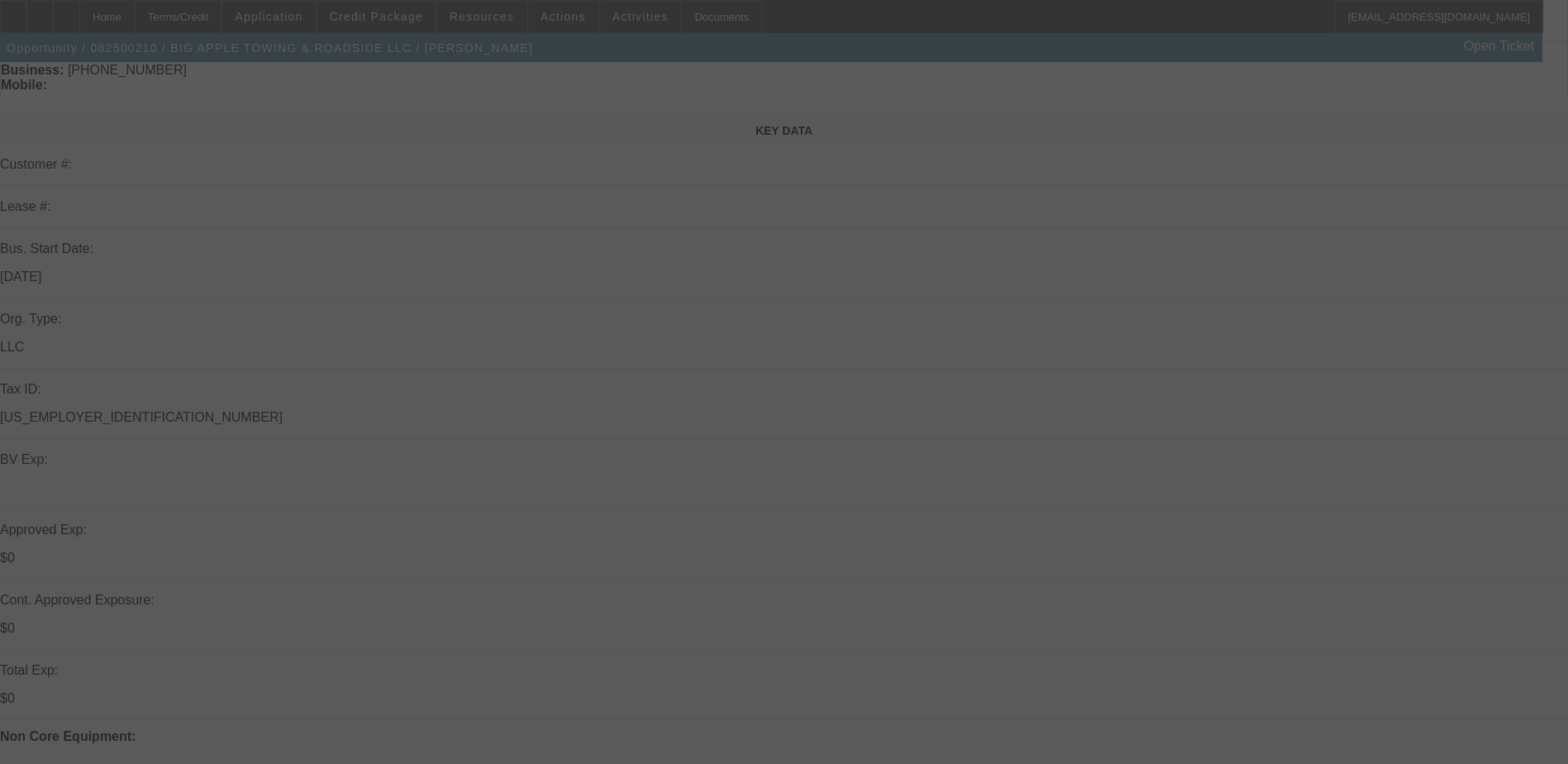
scroll to position [248, 0]
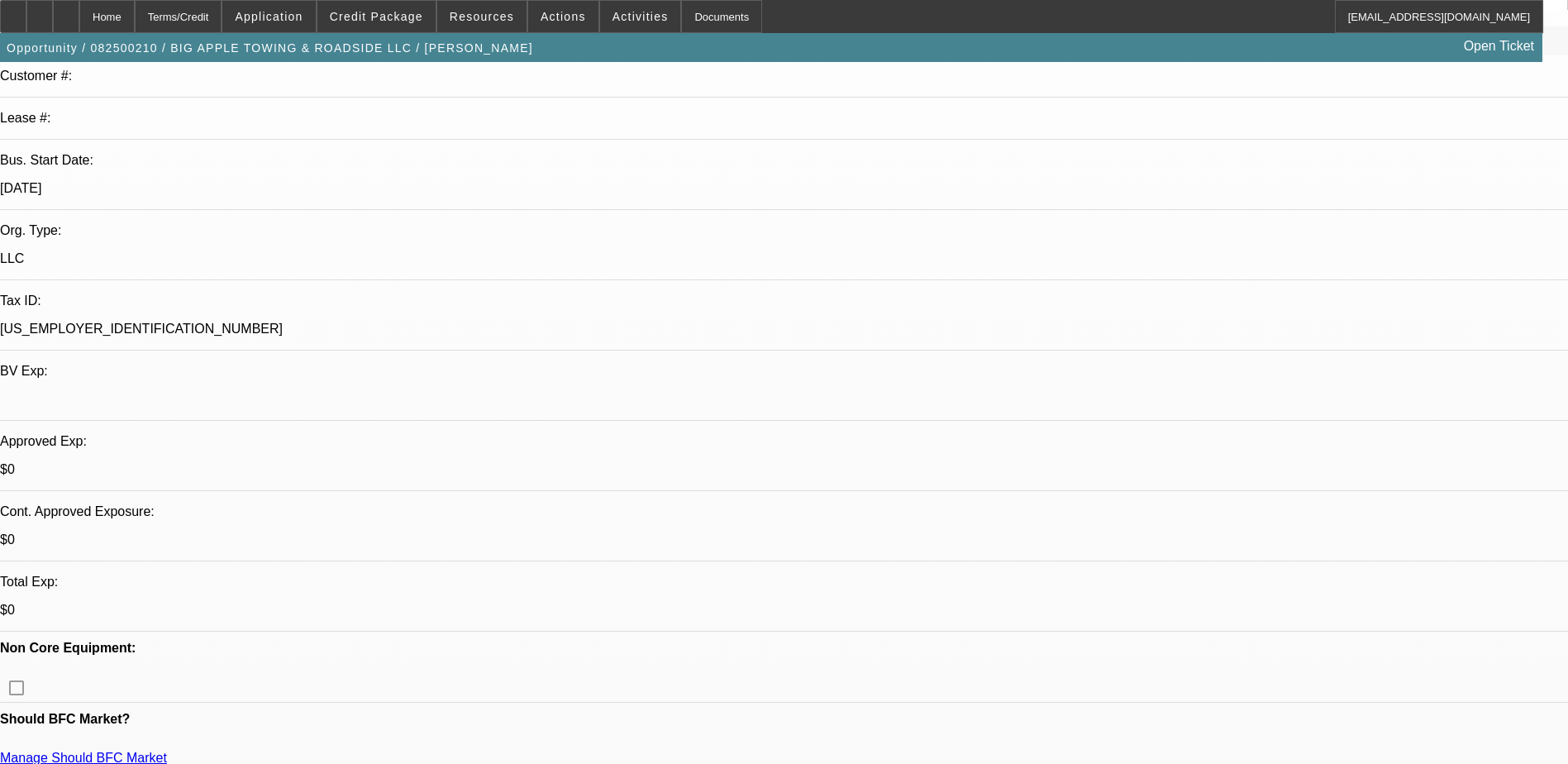
select select "0"
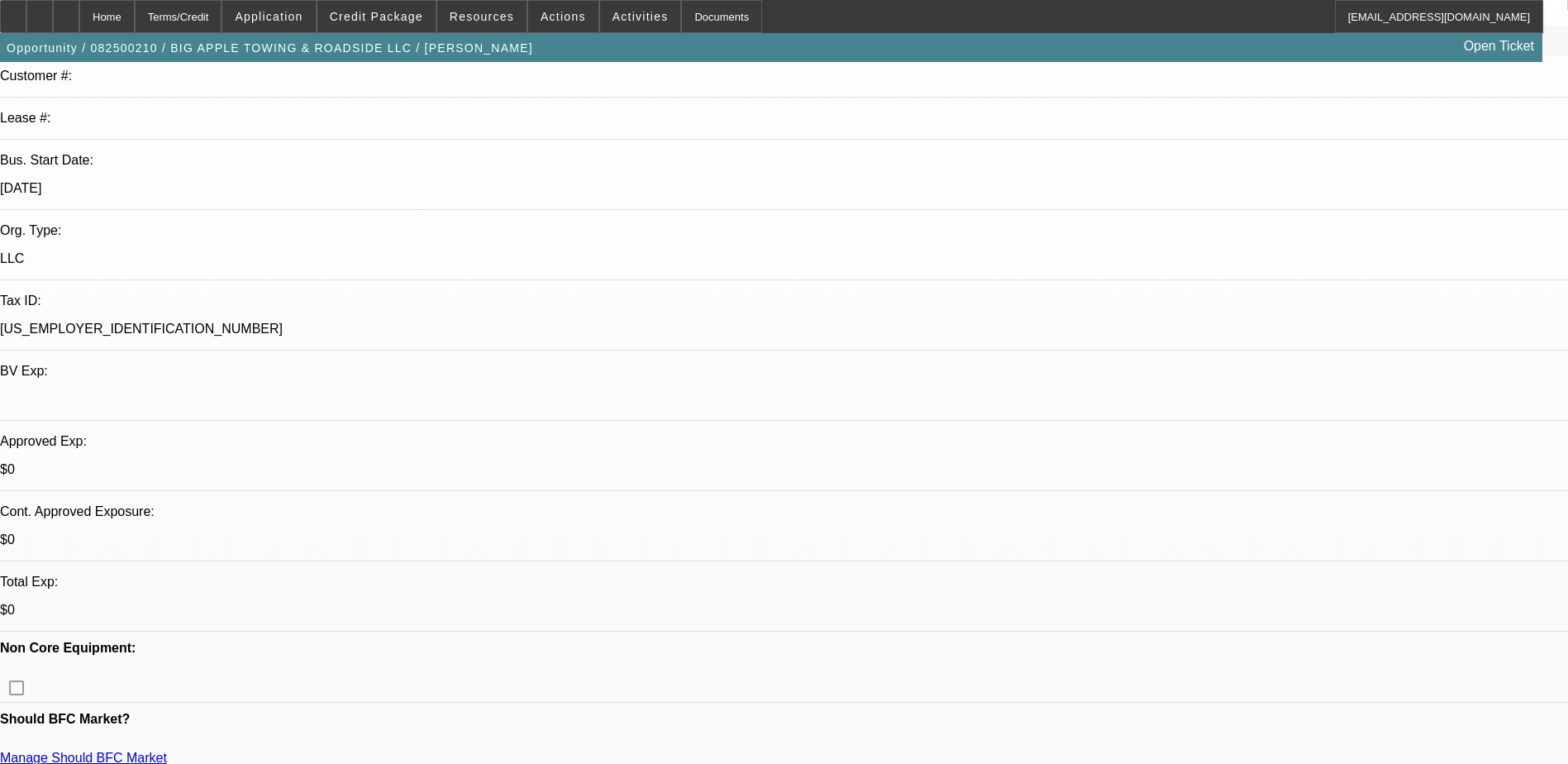
select select "0"
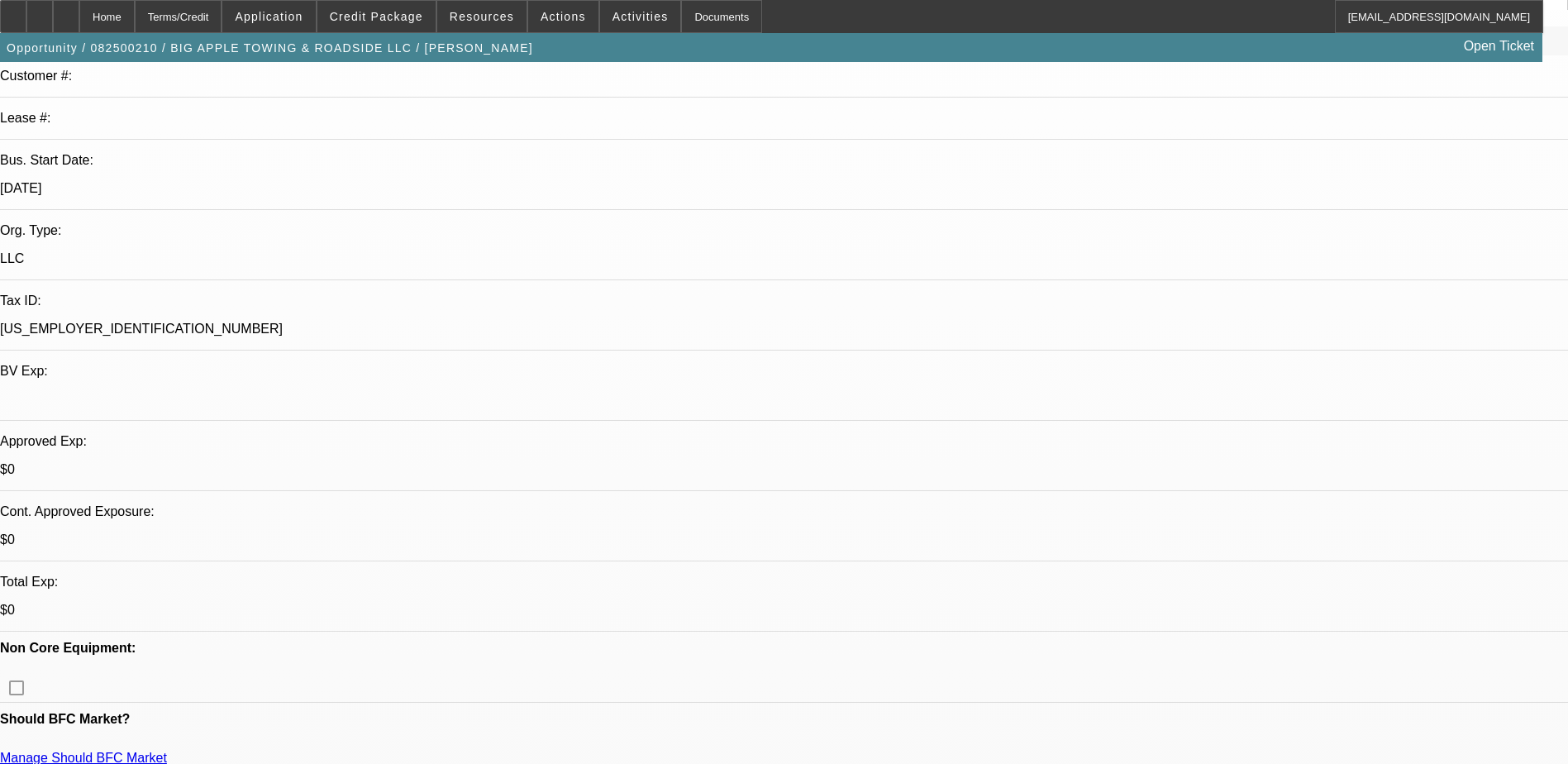
select select "0"
select select "1"
select select "2"
select select "6"
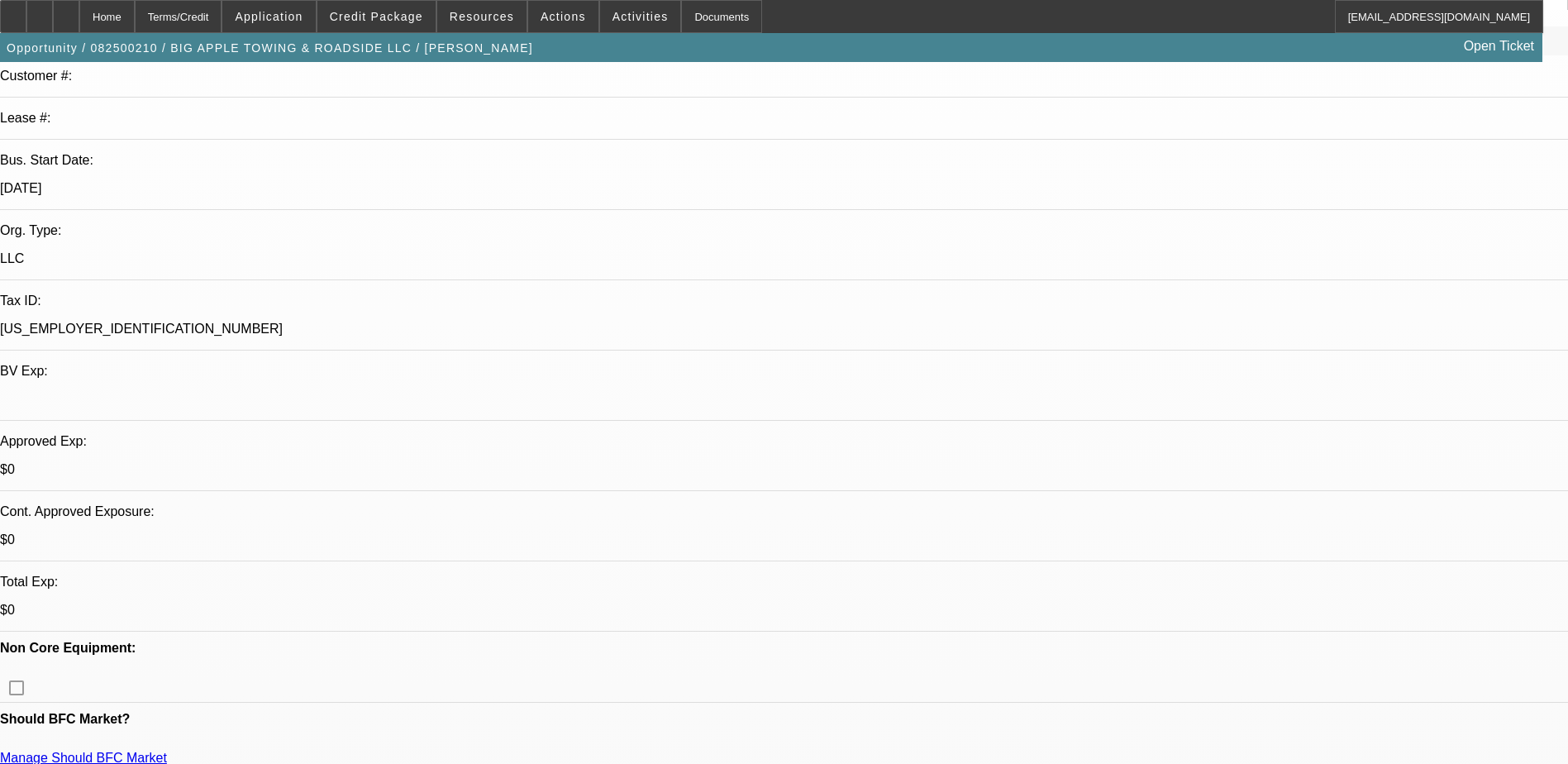
select select "1"
select select "2"
select select "6"
select select "1"
select select "2"
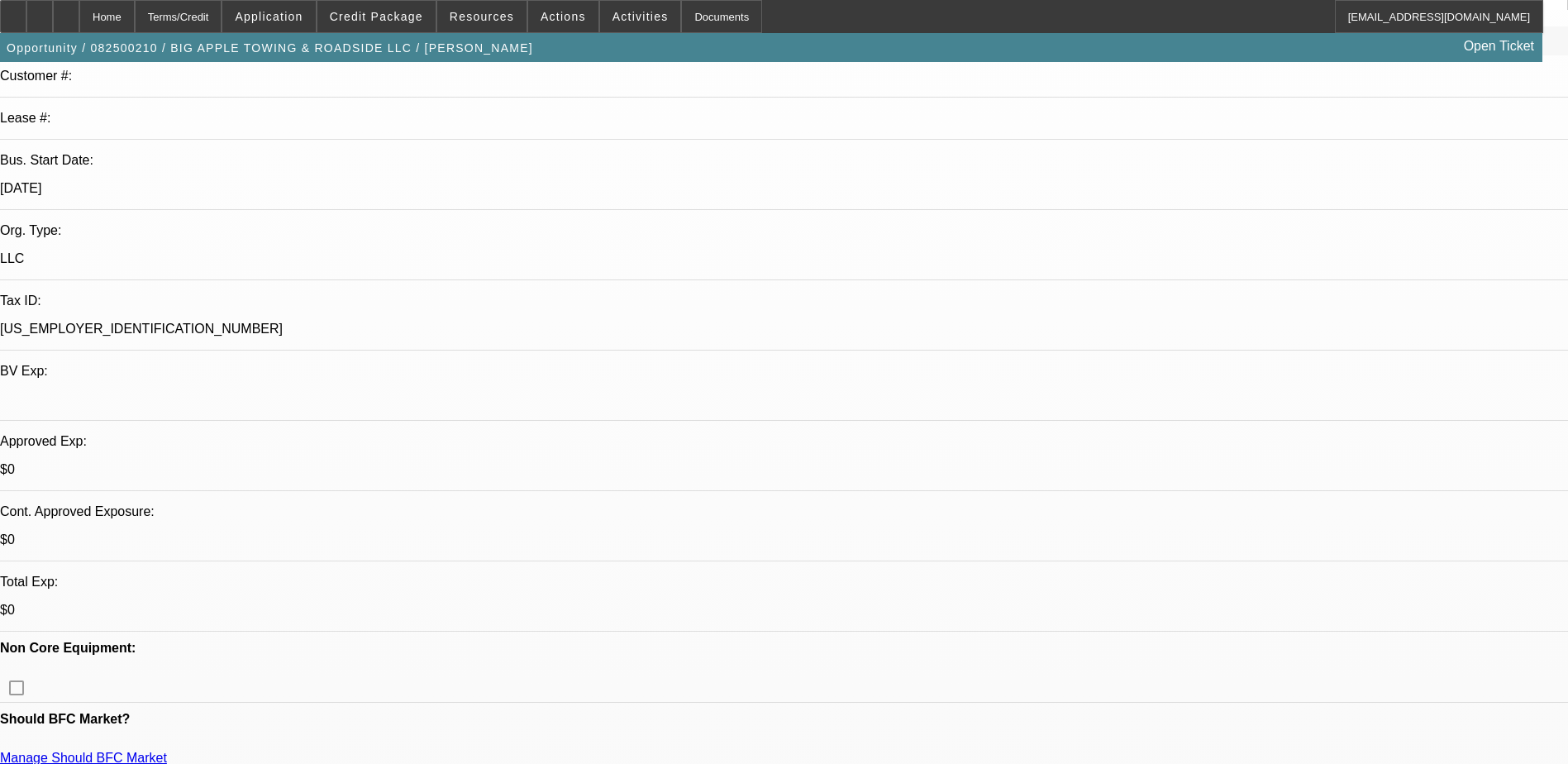
select select "6"
select select "1"
select select "2"
select select "6"
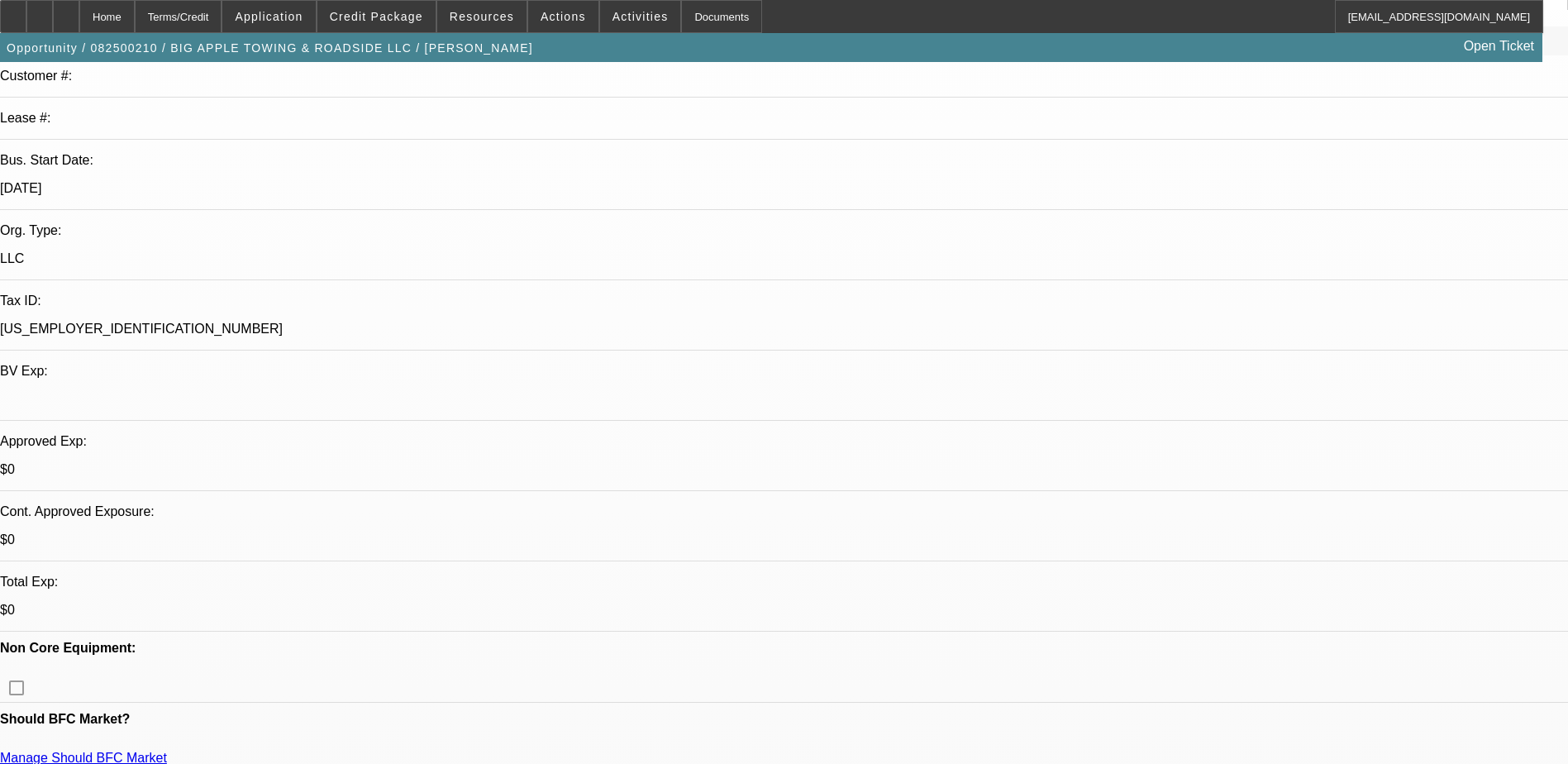
click at [408, 16] on span "Credit Package" at bounding box center [376, 16] width 93 height 13
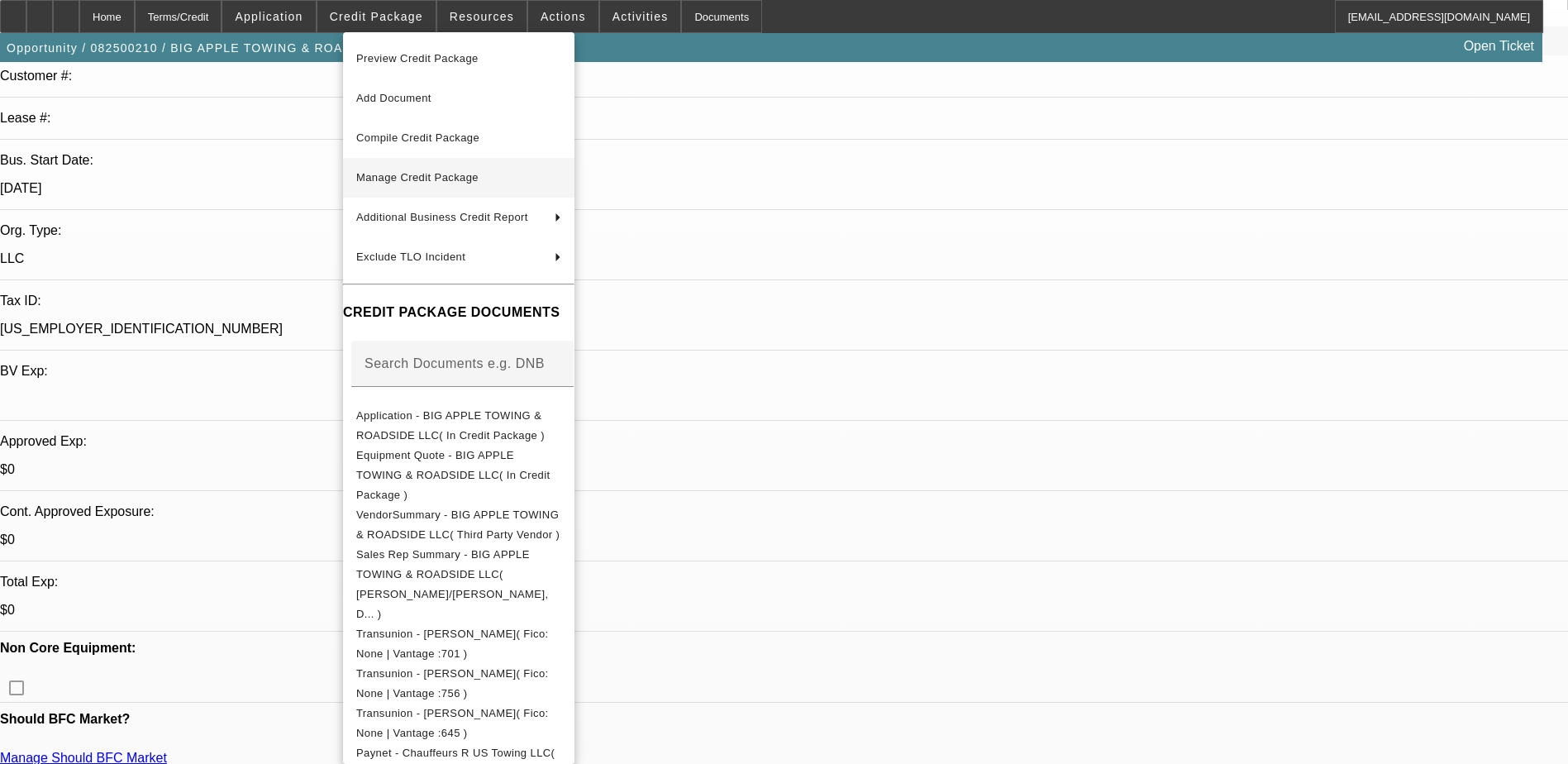
click at [447, 167] on button "Manage Credit Package" at bounding box center [458, 178] width 232 height 40
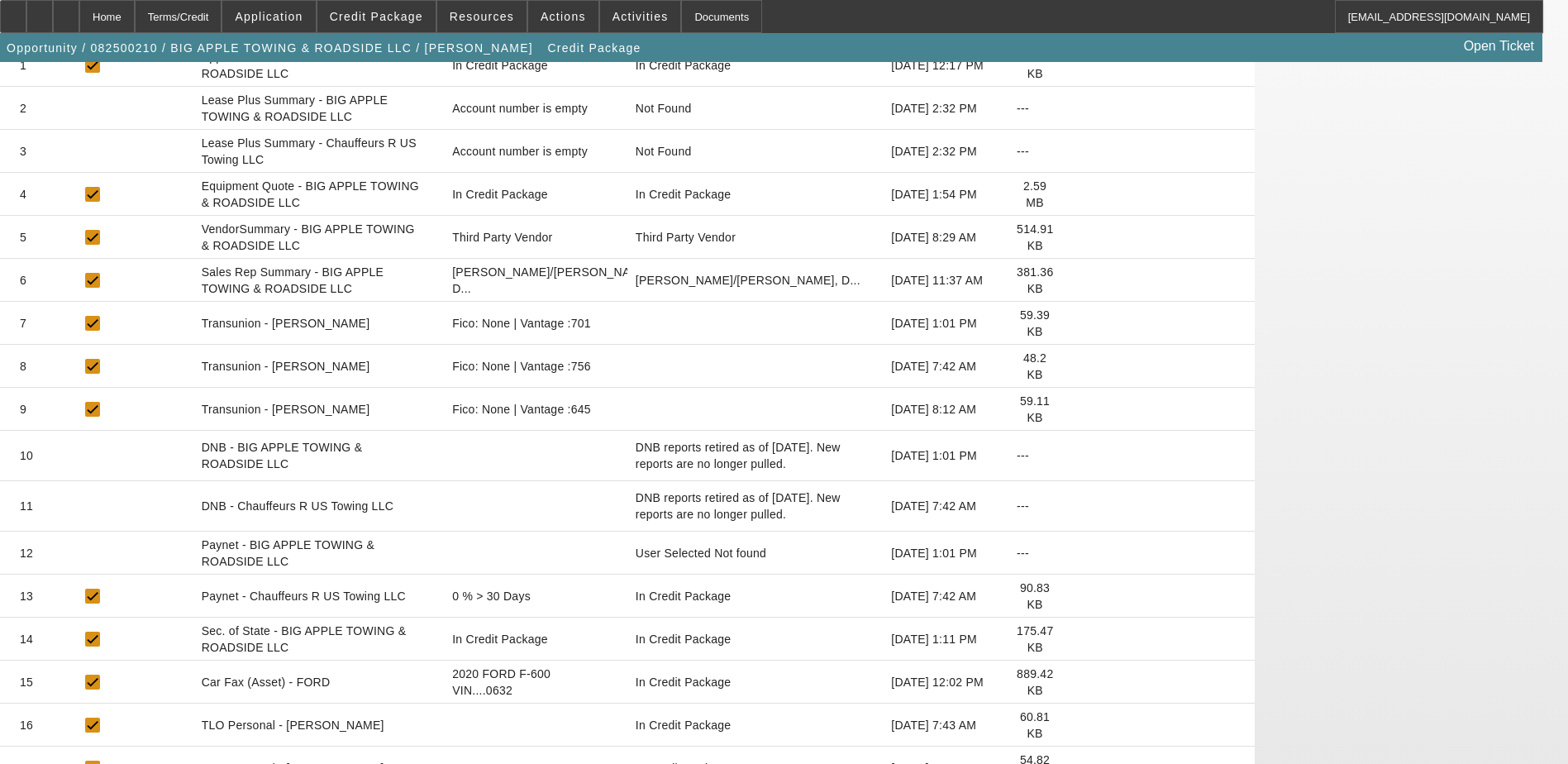
scroll to position [248, 0]
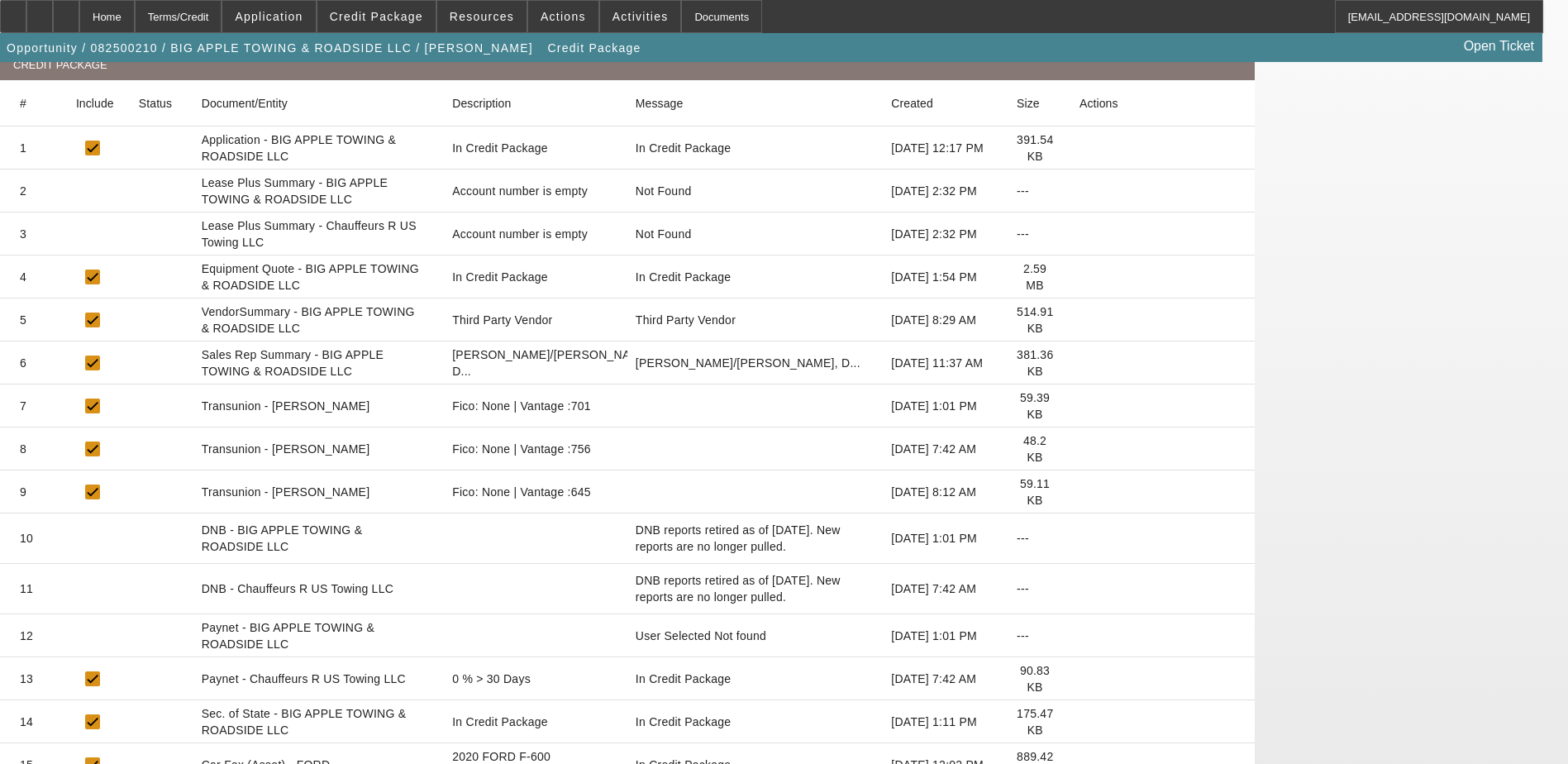
click at [1080, 492] on icon at bounding box center [1080, 492] width 0 height 0
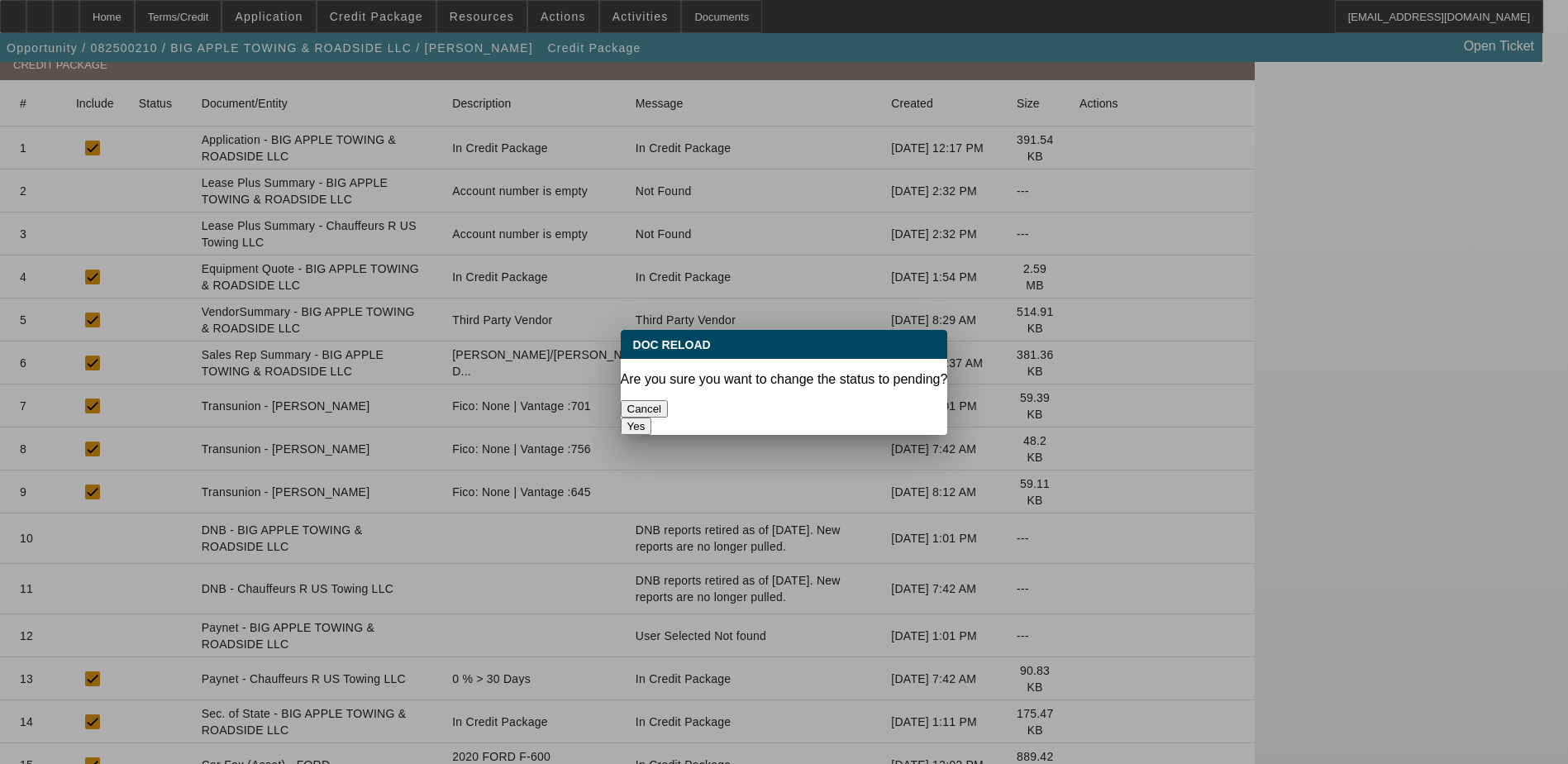
scroll to position [0, 0]
click at [653, 418] on button "Yes" at bounding box center [636, 426] width 31 height 18
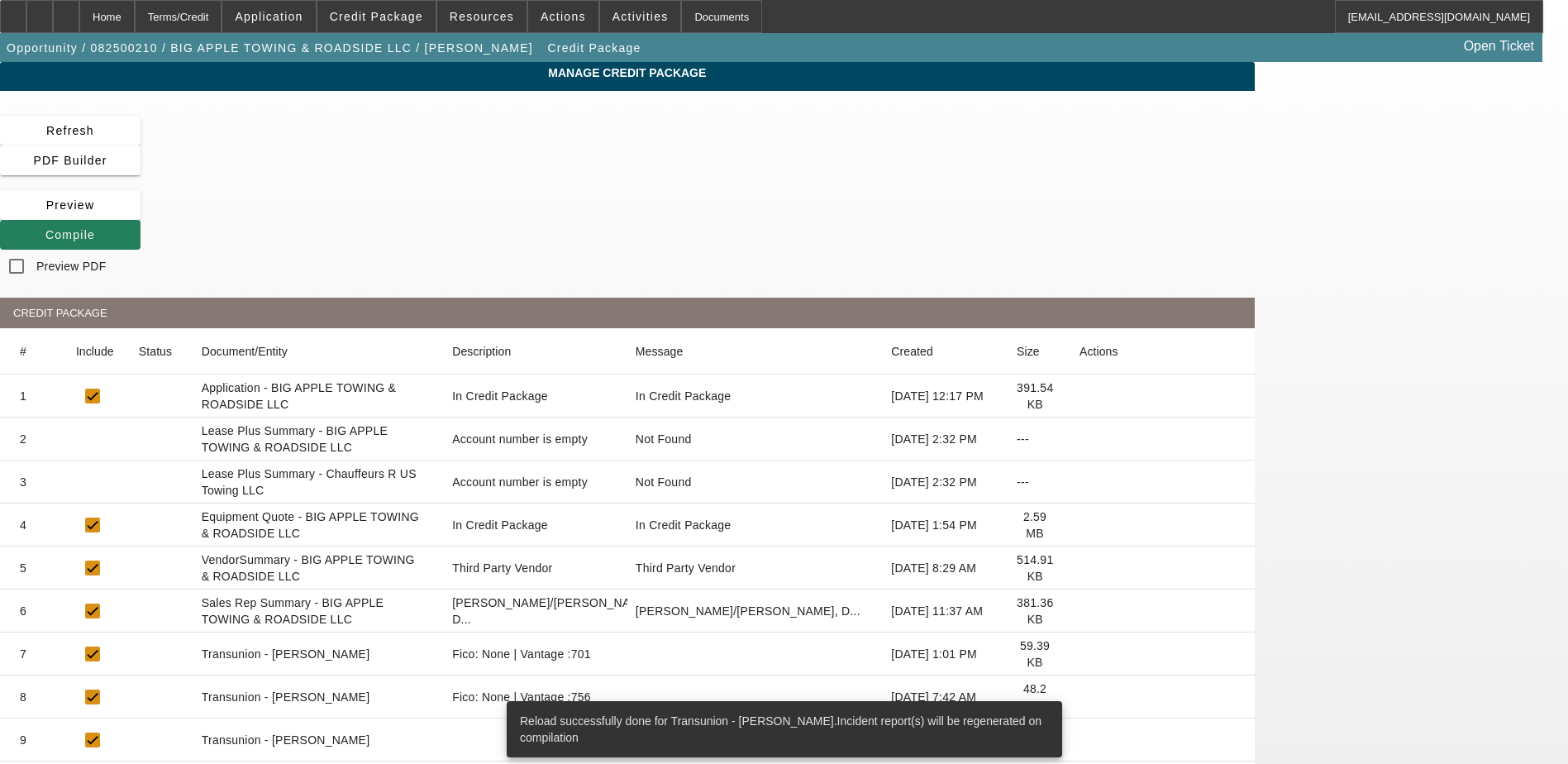
click at [95, 228] on span "Compile" at bounding box center [70, 235] width 50 height 13
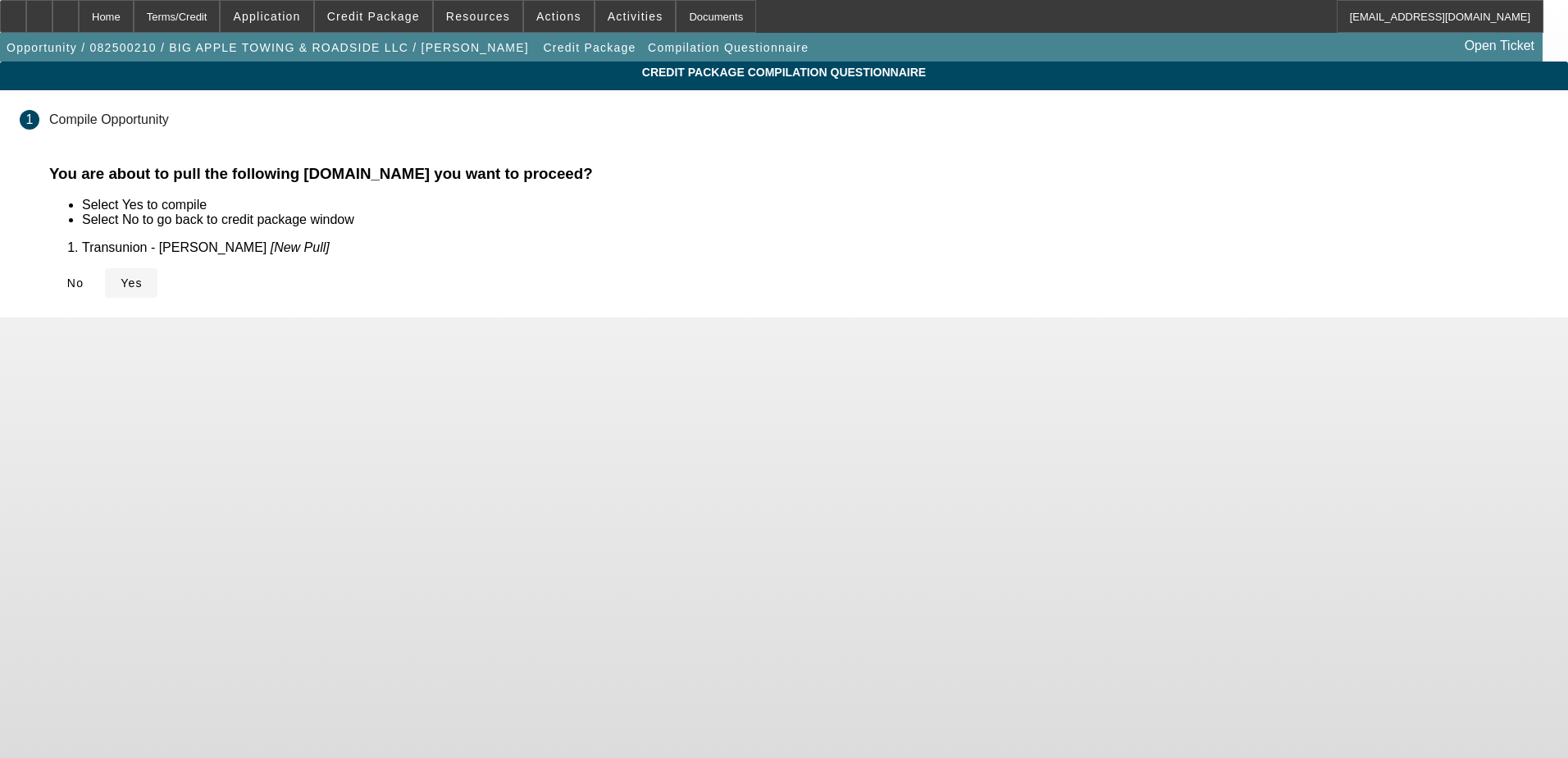
click at [158, 282] on span at bounding box center [131, 283] width 53 height 40
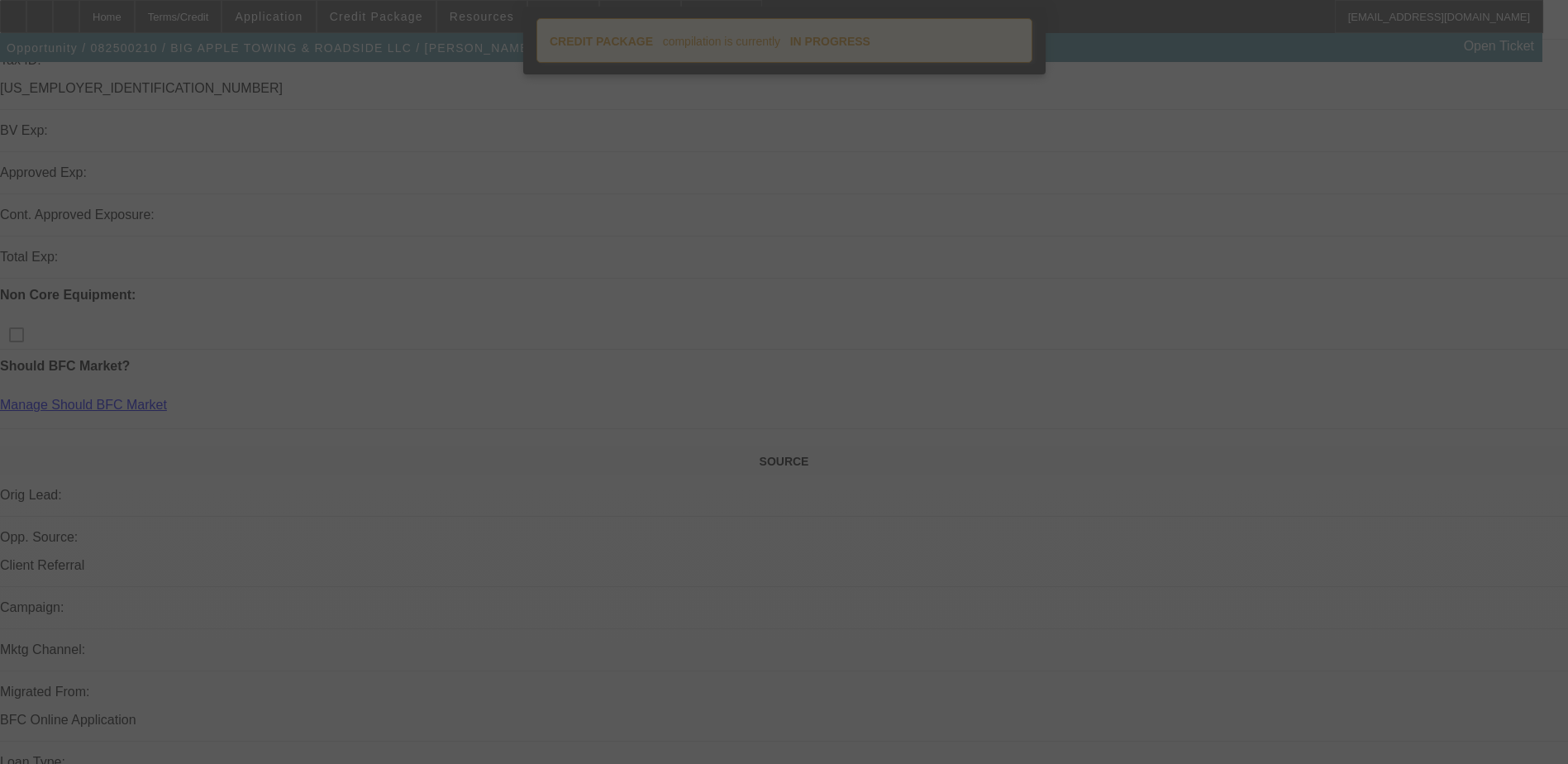
scroll to position [497, 0]
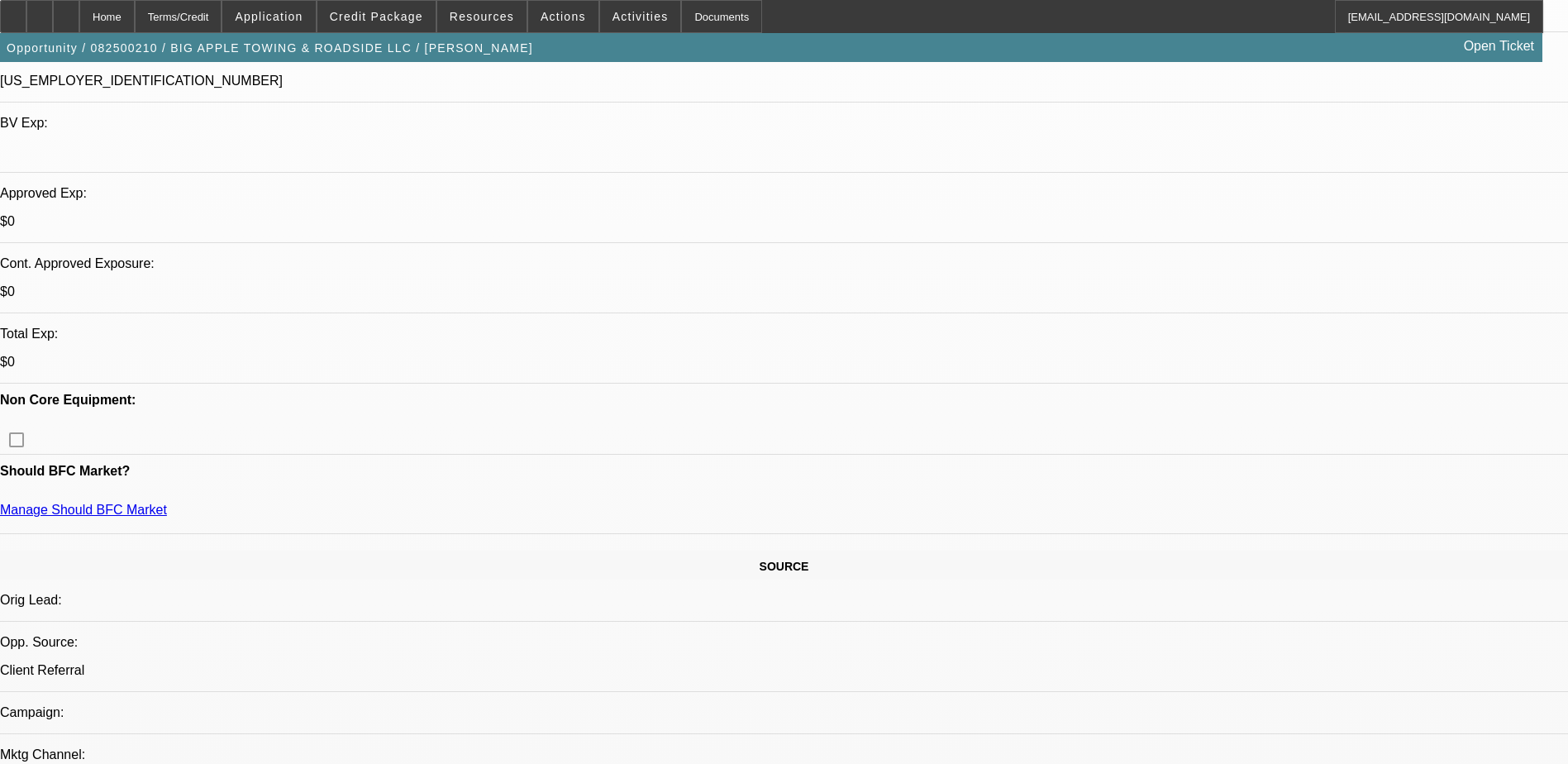
select select "0"
select select "2"
select select "0"
select select "6"
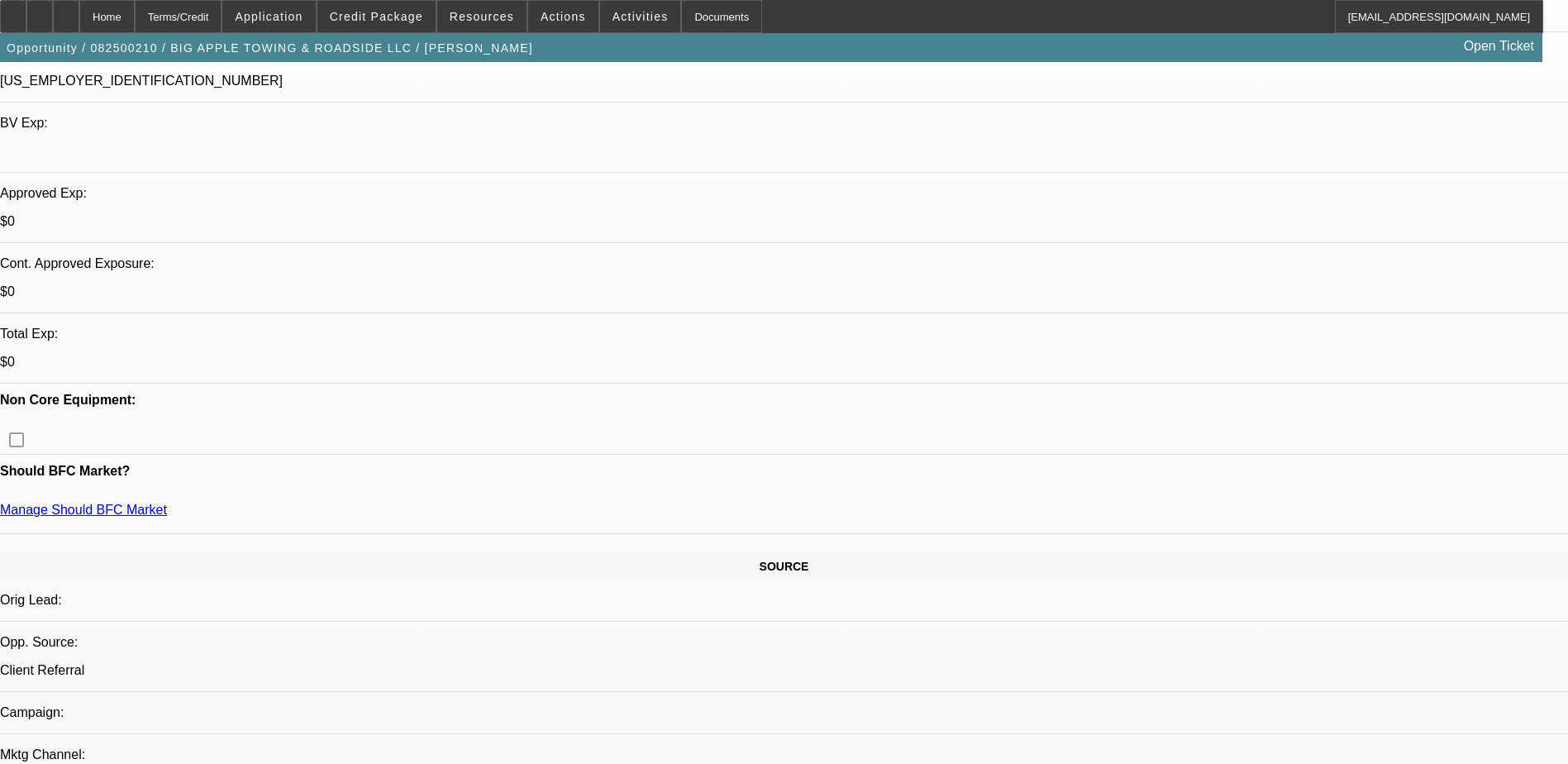
select select "0"
select select "2"
select select "0"
select select "6"
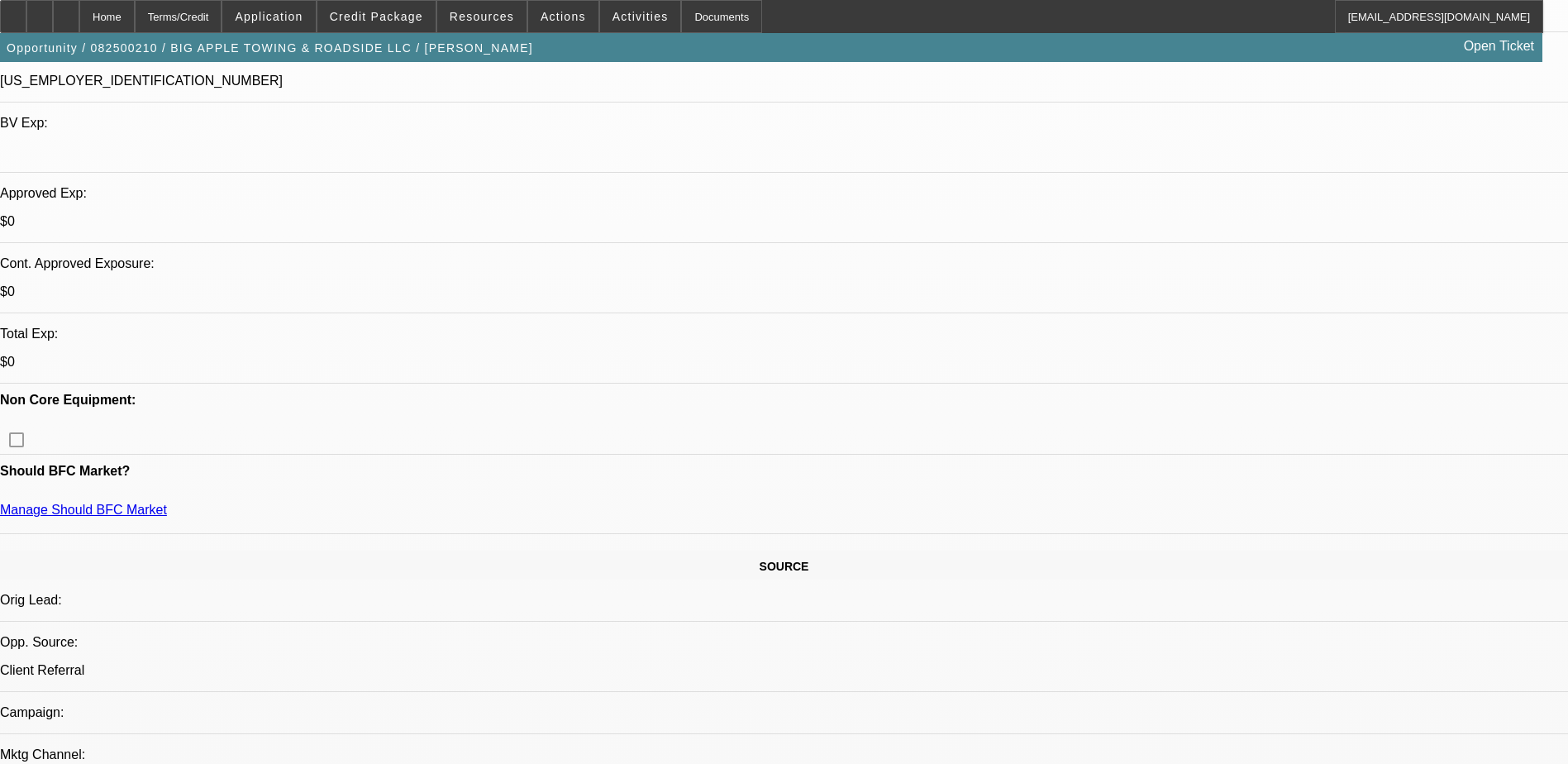
select select "0"
select select "2"
select select "0"
select select "6"
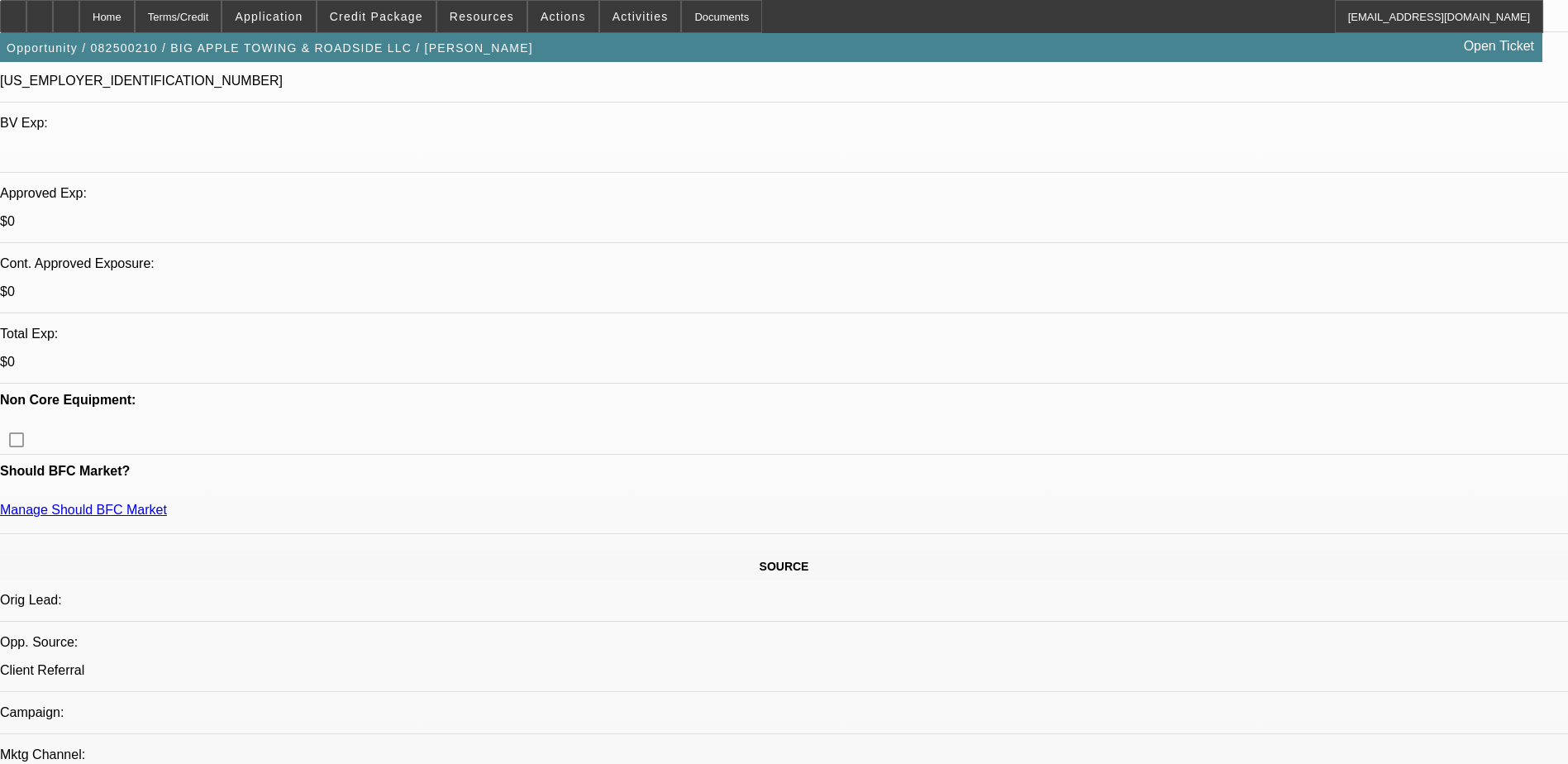
select select "0"
select select "2"
select select "0"
select select "6"
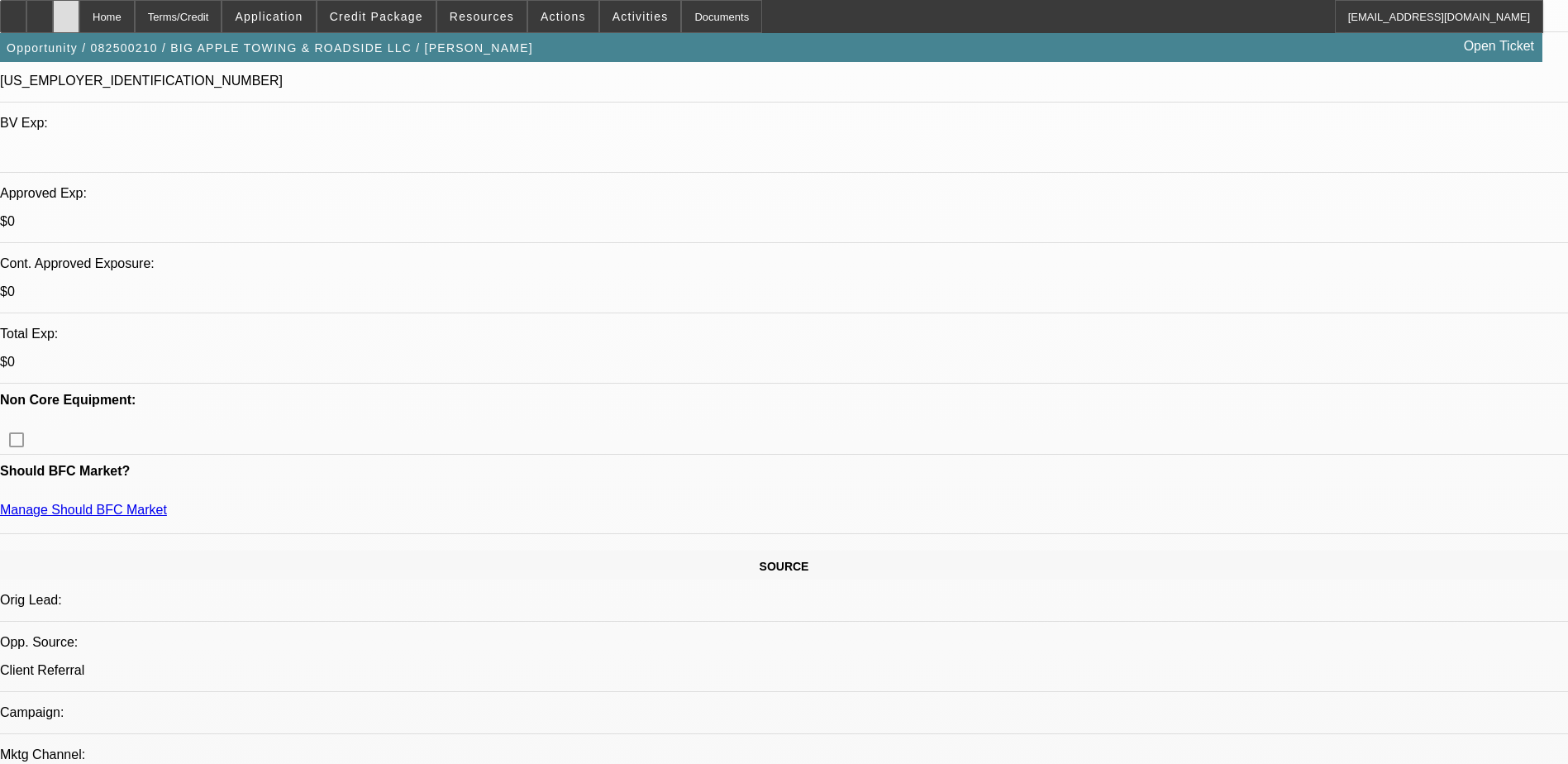
click at [66, 11] on icon at bounding box center [66, 11] width 0 height 0
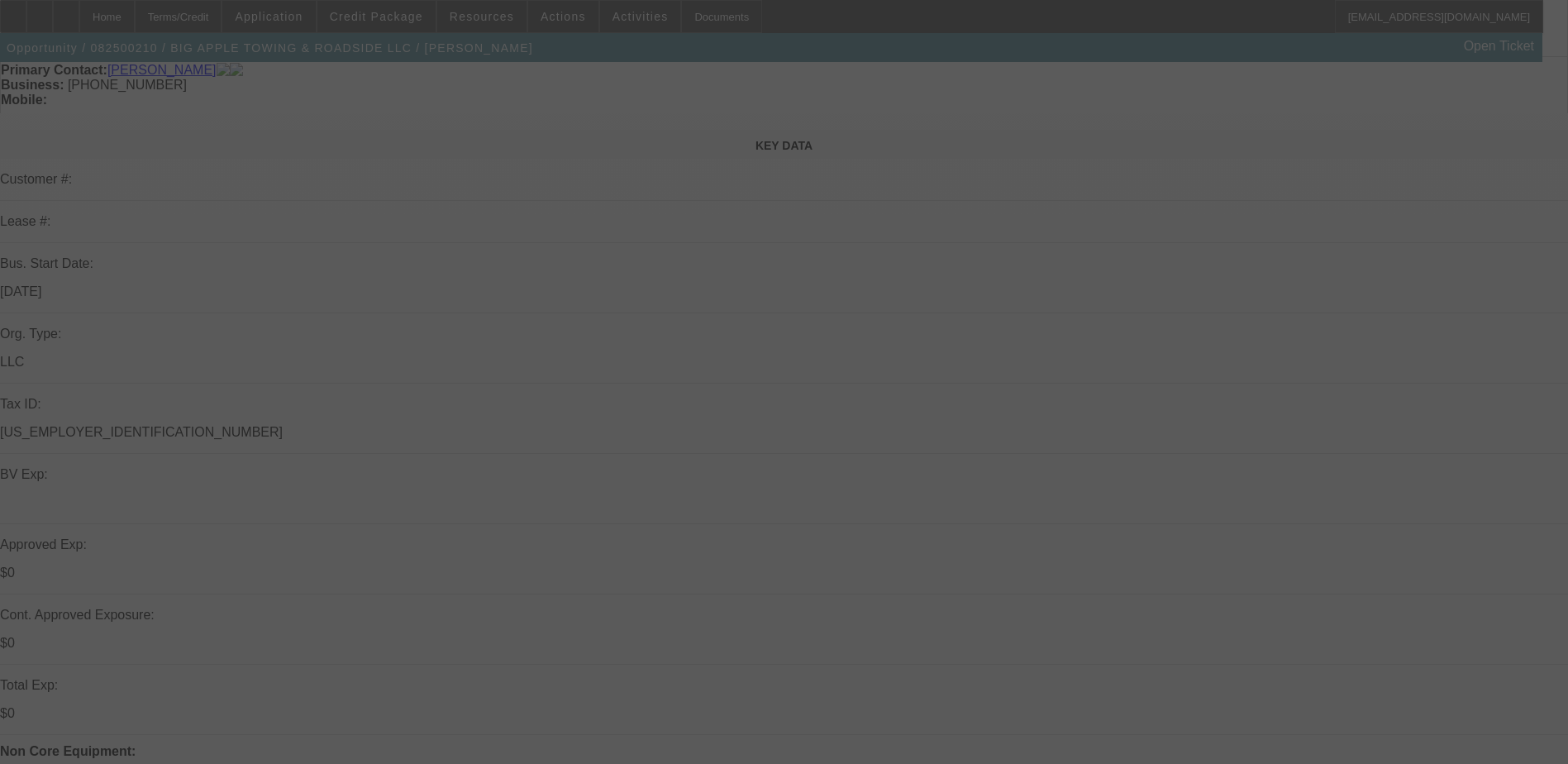
scroll to position [165, 0]
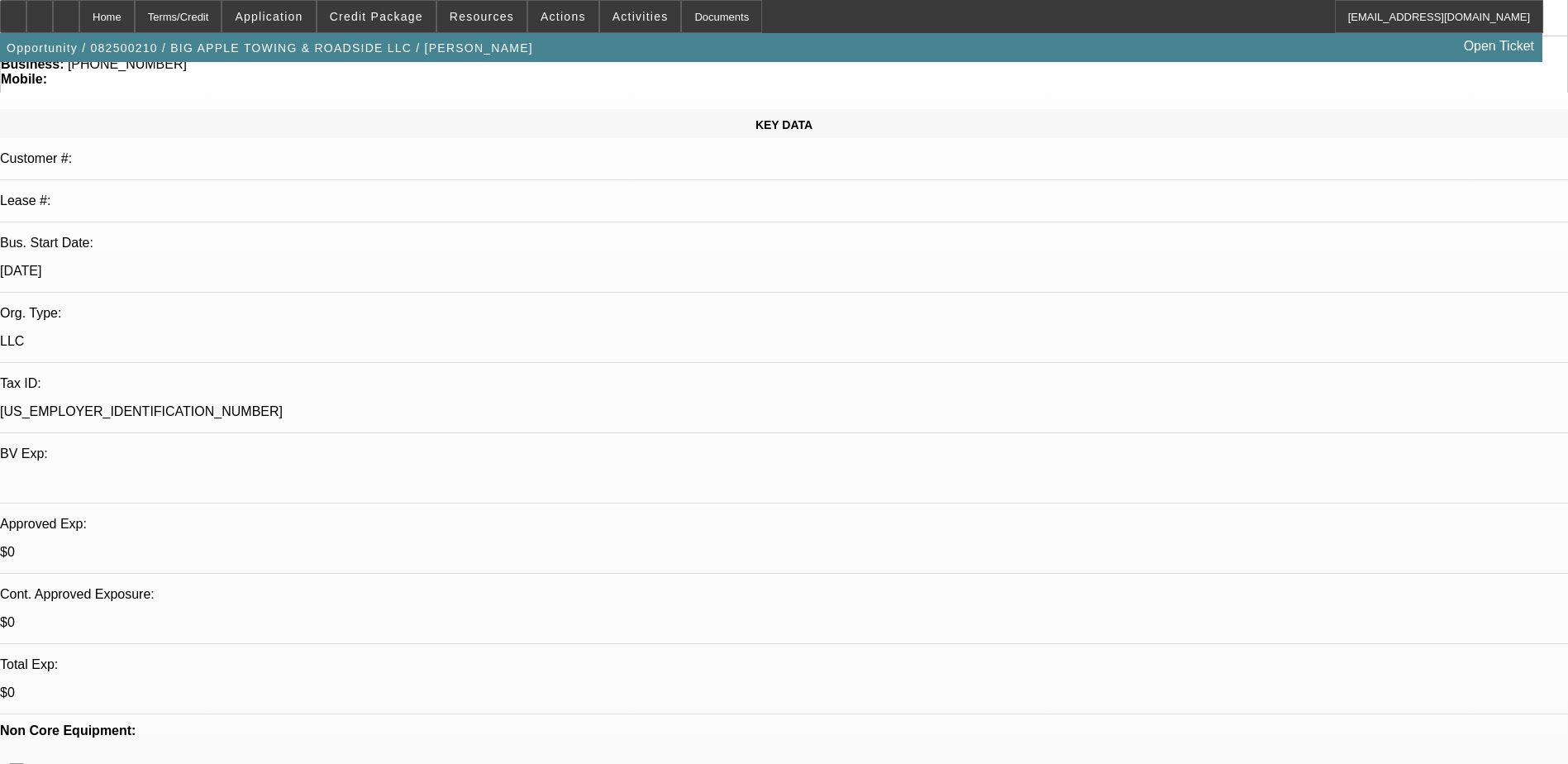
select select "0"
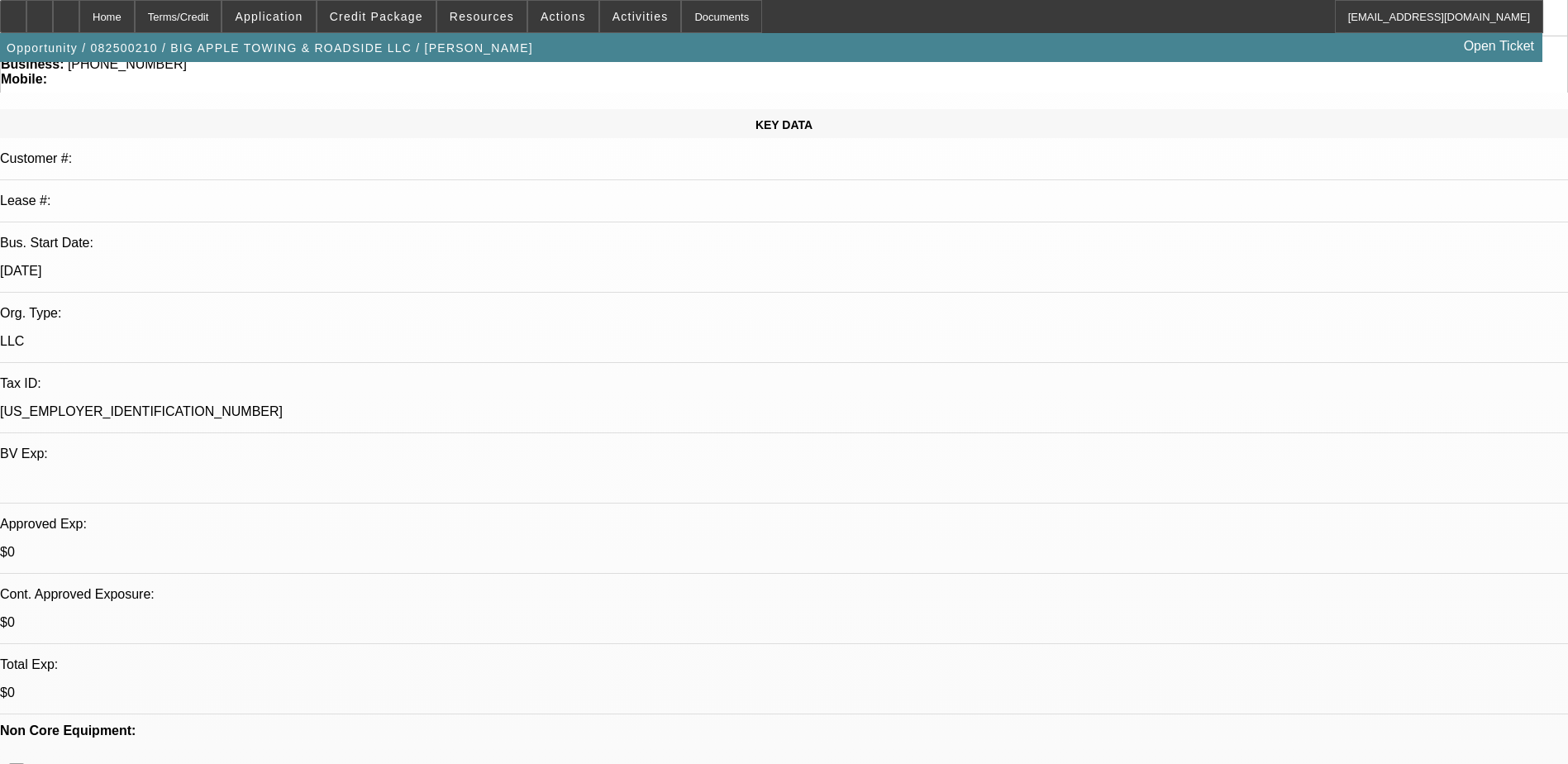
select select "0"
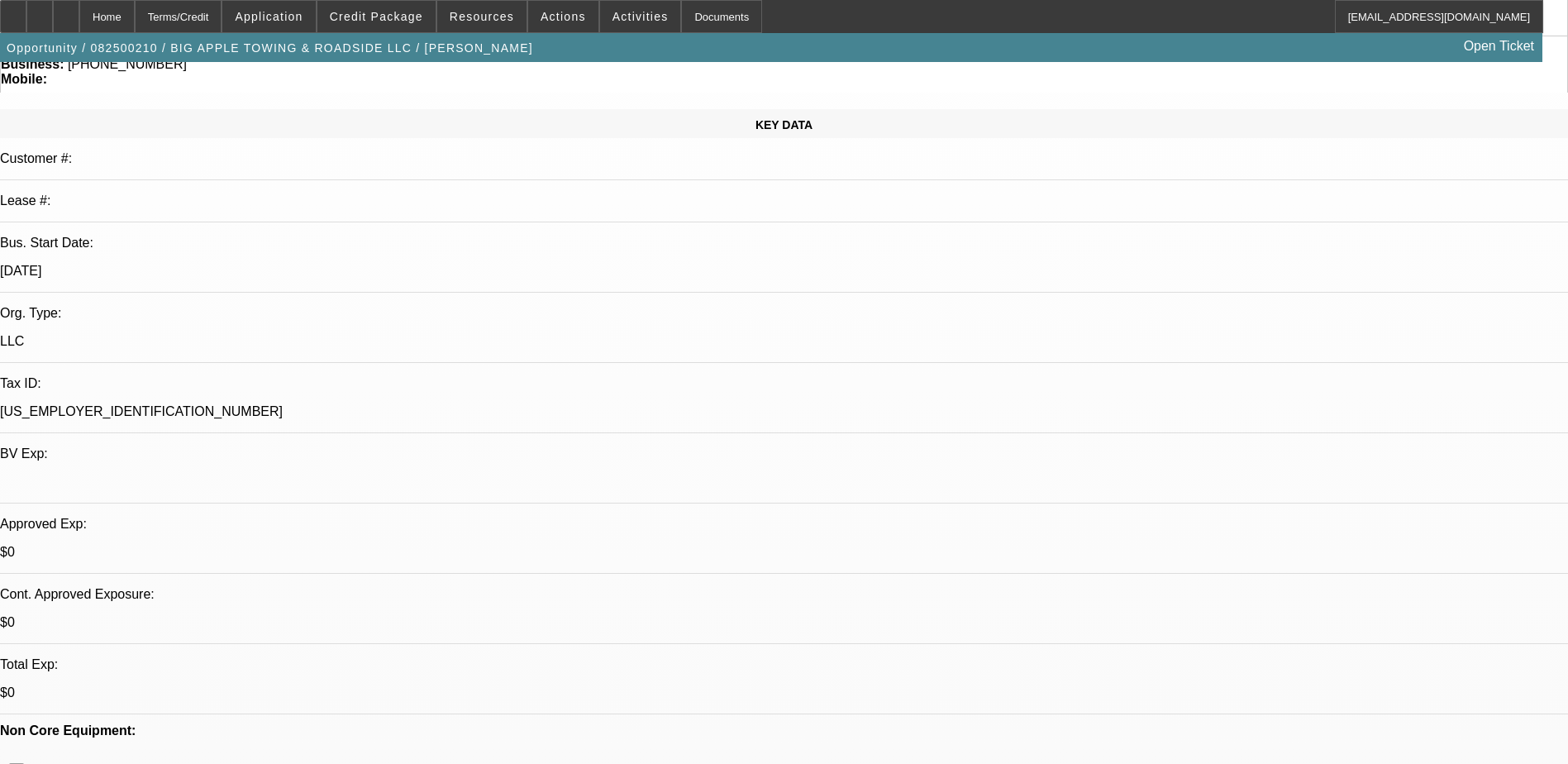
select select "0"
select select "1"
select select "2"
select select "6"
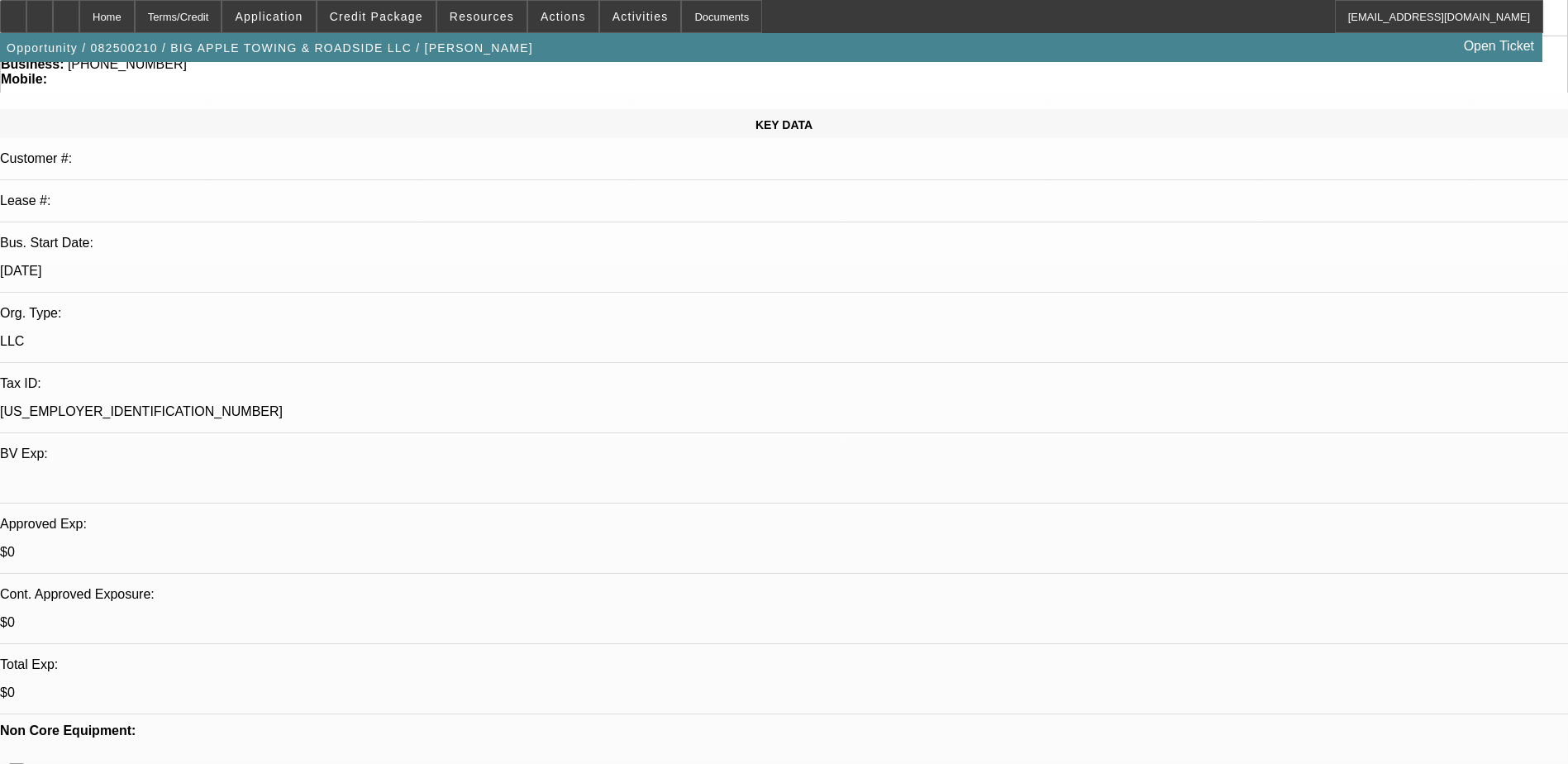
select select "1"
select select "2"
select select "6"
select select "1"
select select "2"
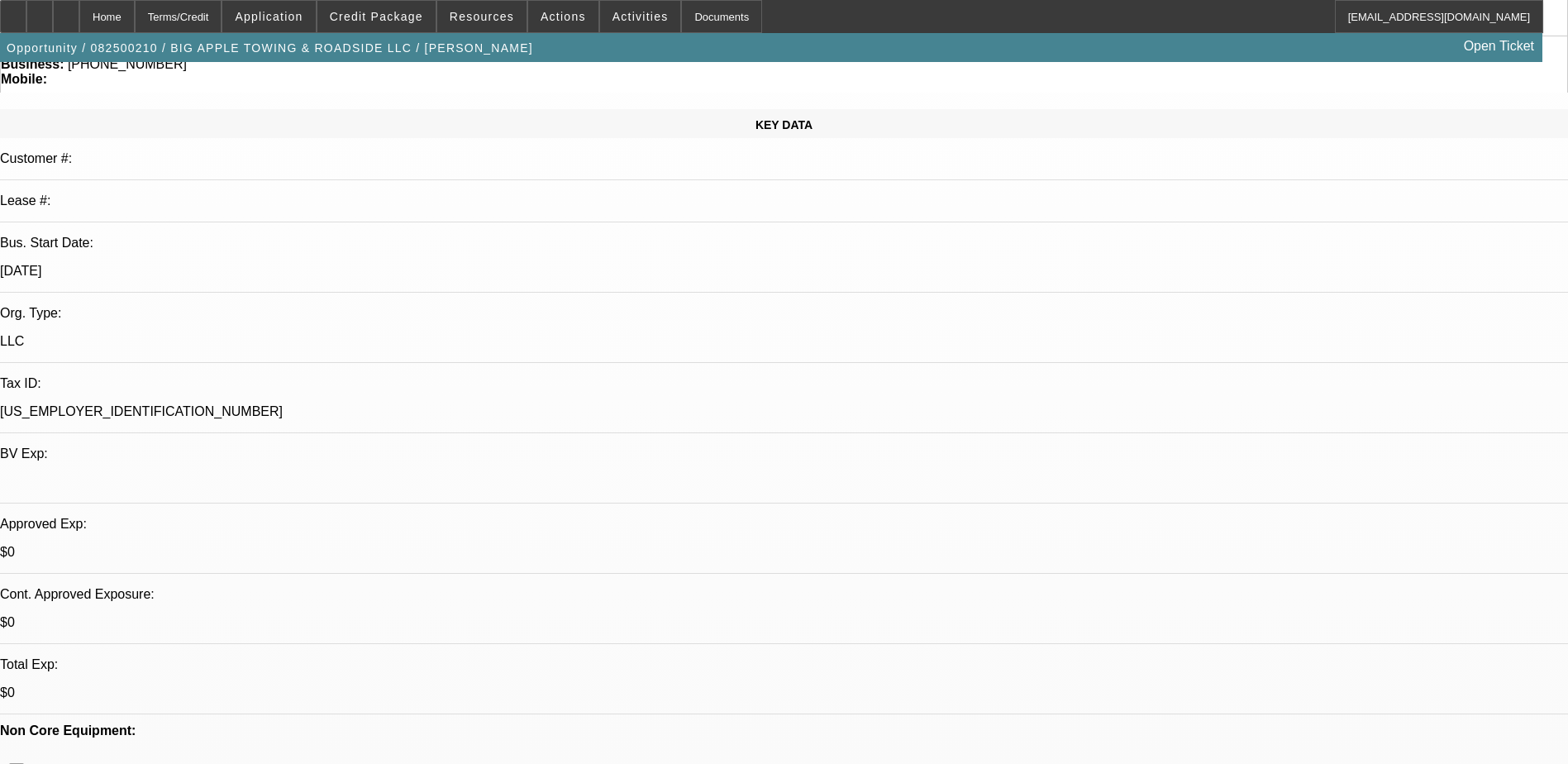
select select "6"
select select "1"
select select "2"
select select "6"
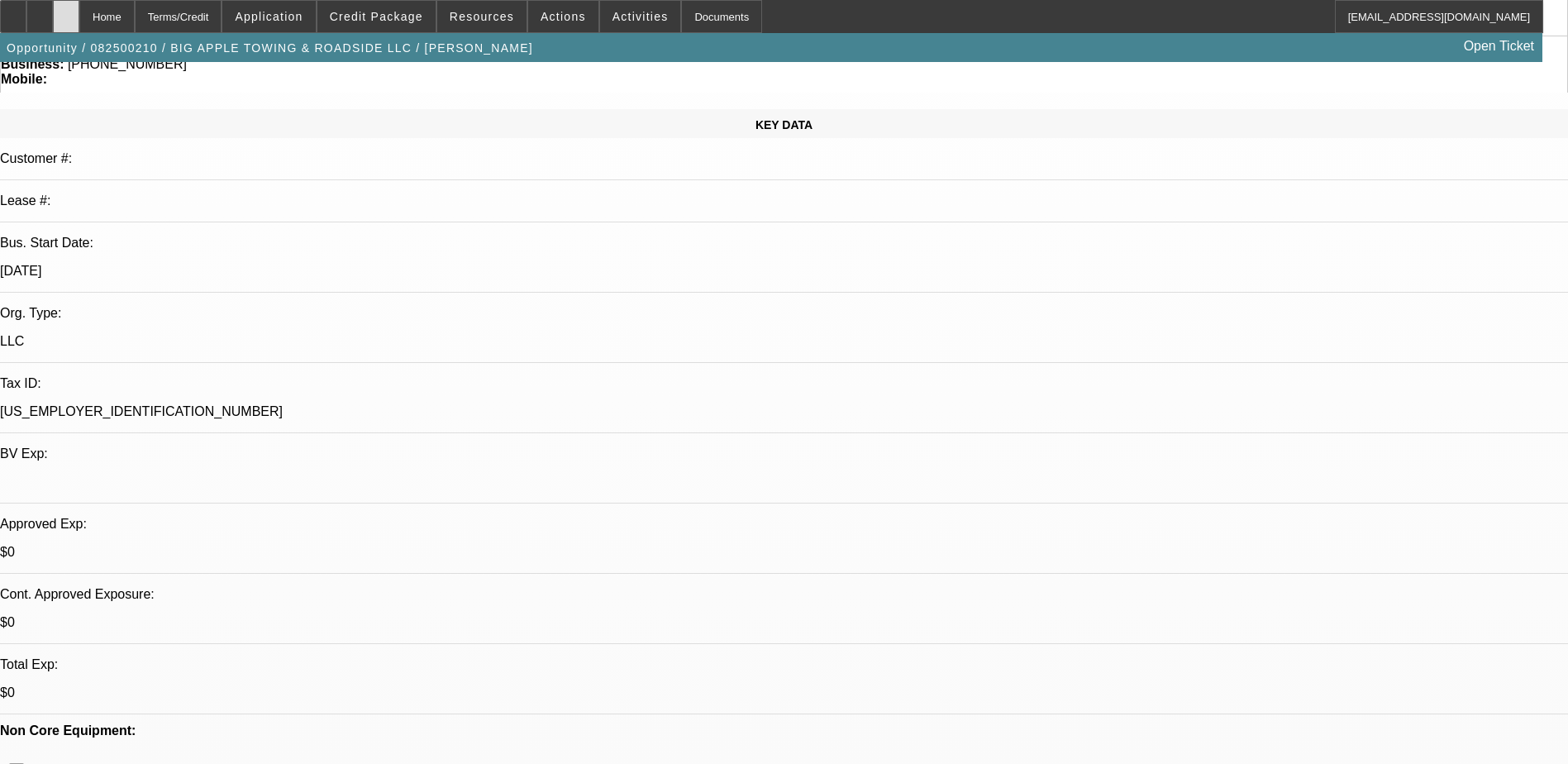
click at [79, 12] on div at bounding box center [67, 16] width 27 height 33
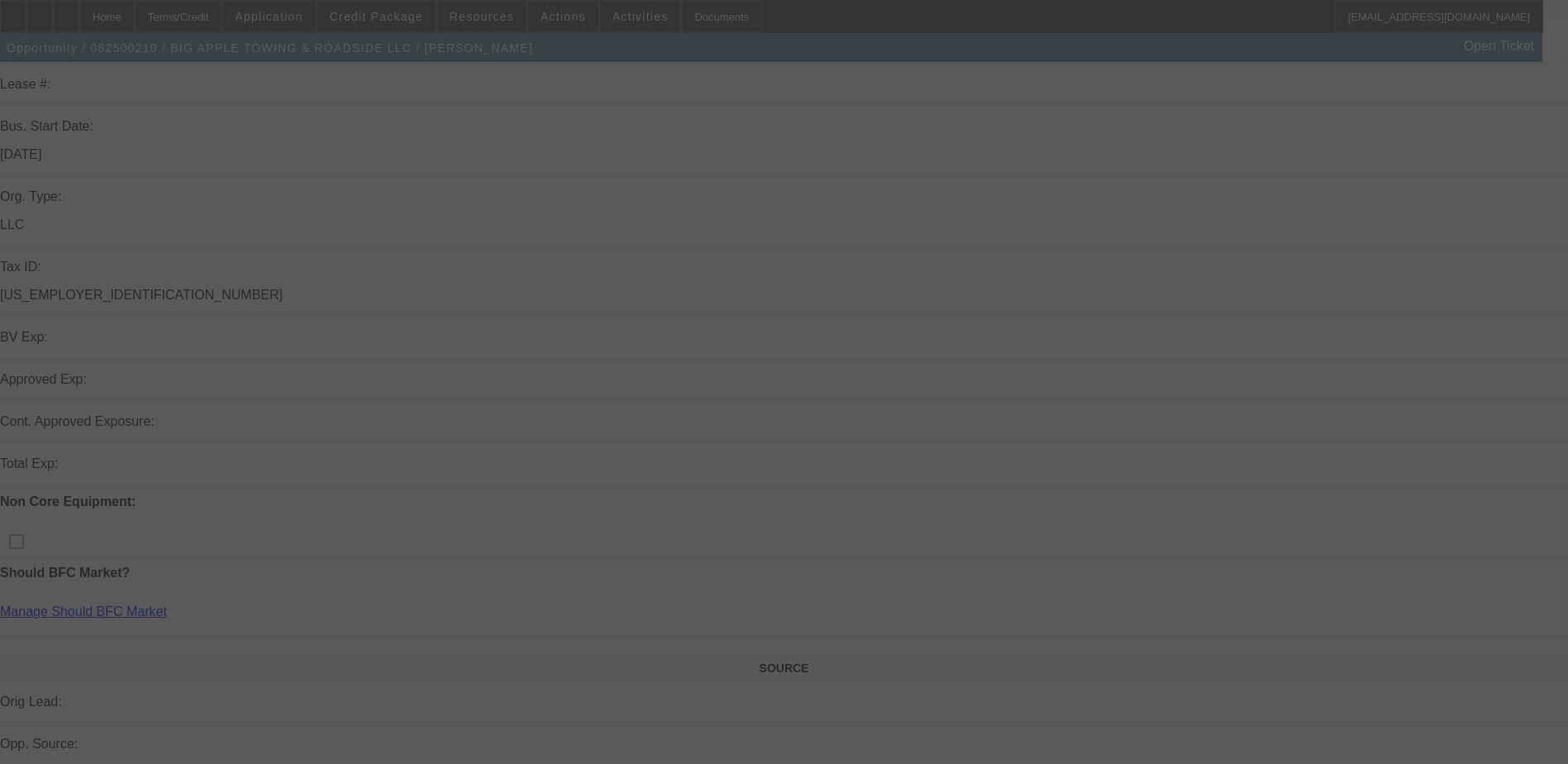
scroll to position [330, 0]
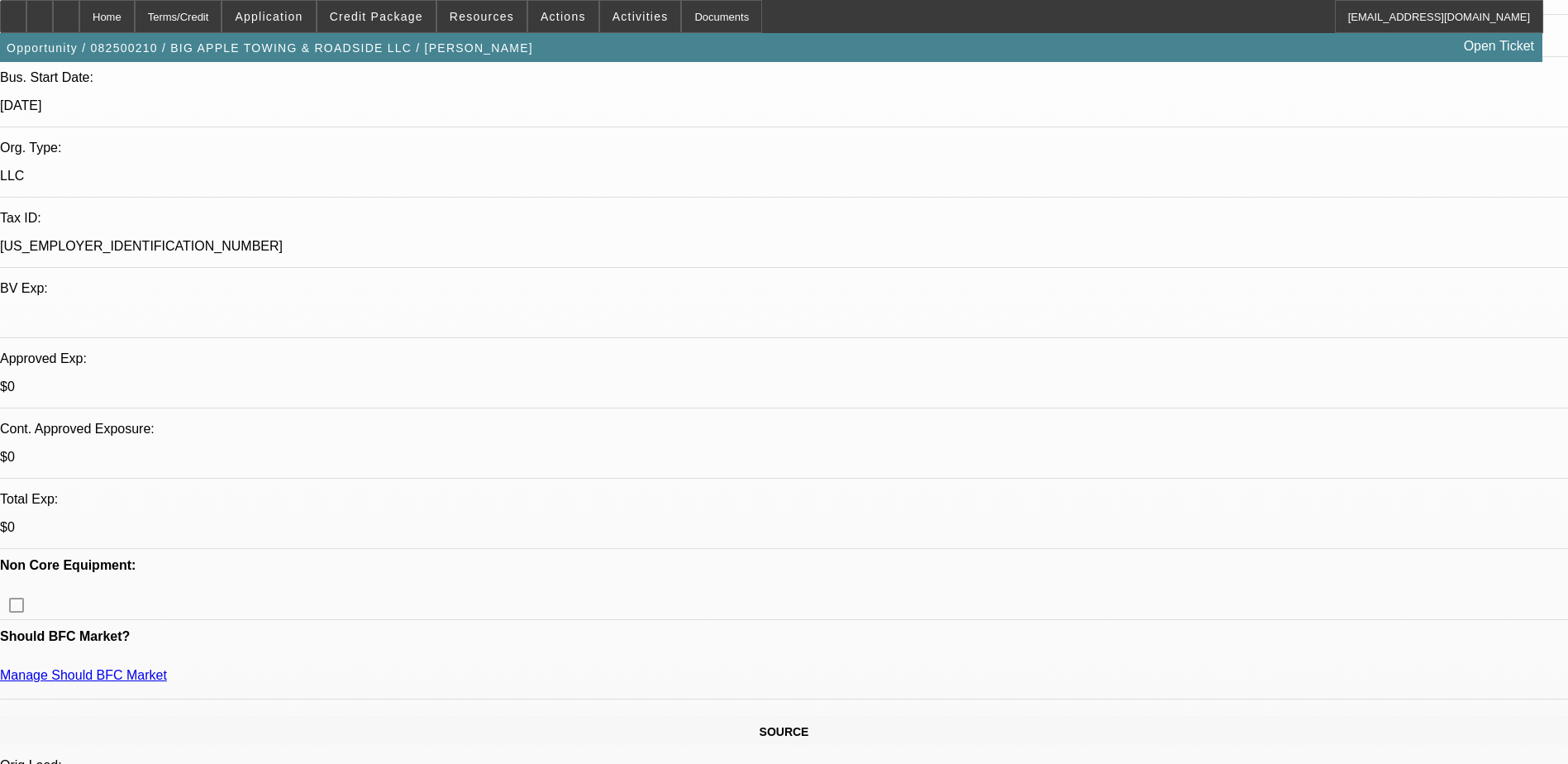
select select "0"
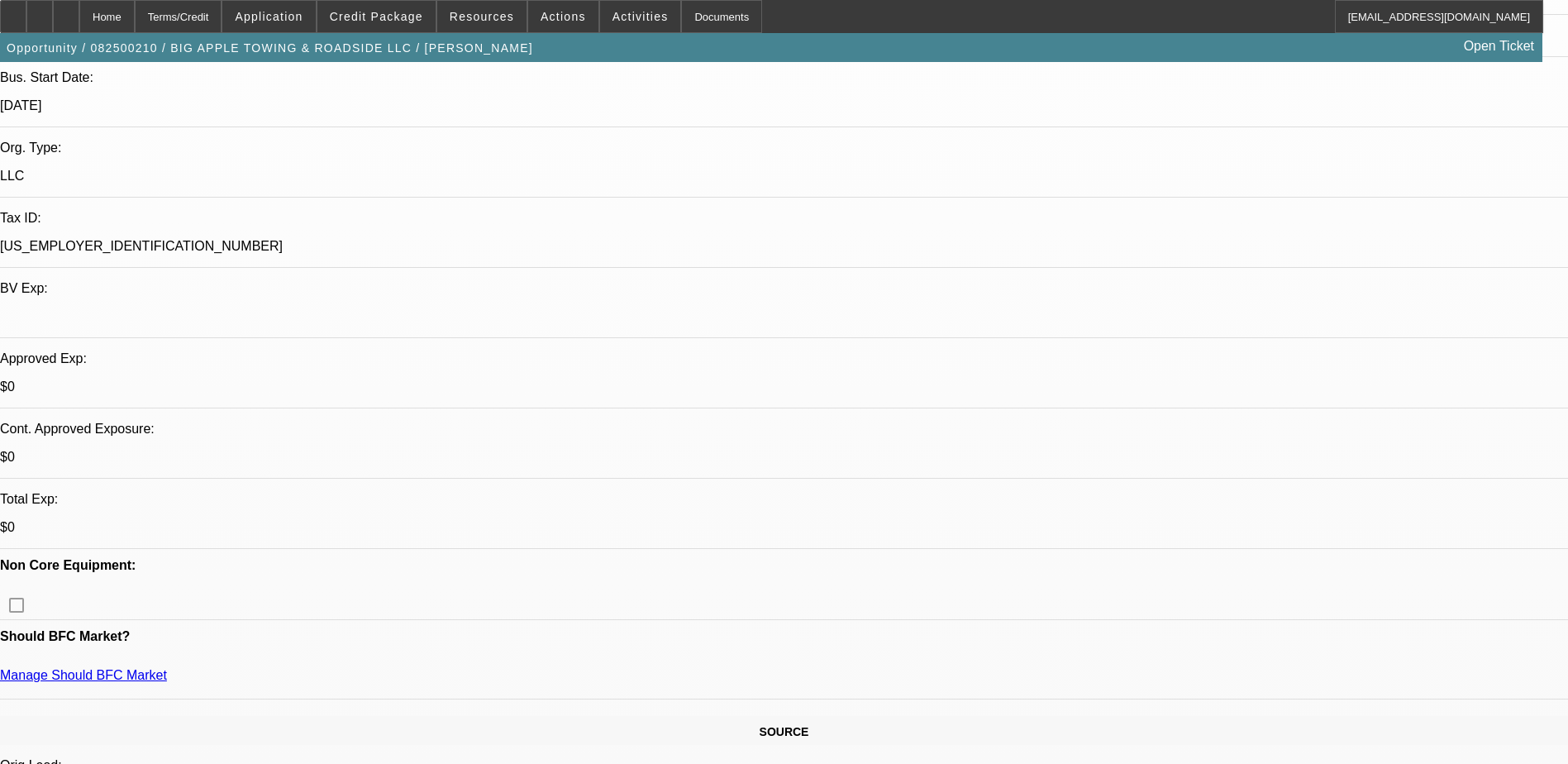
select select "0"
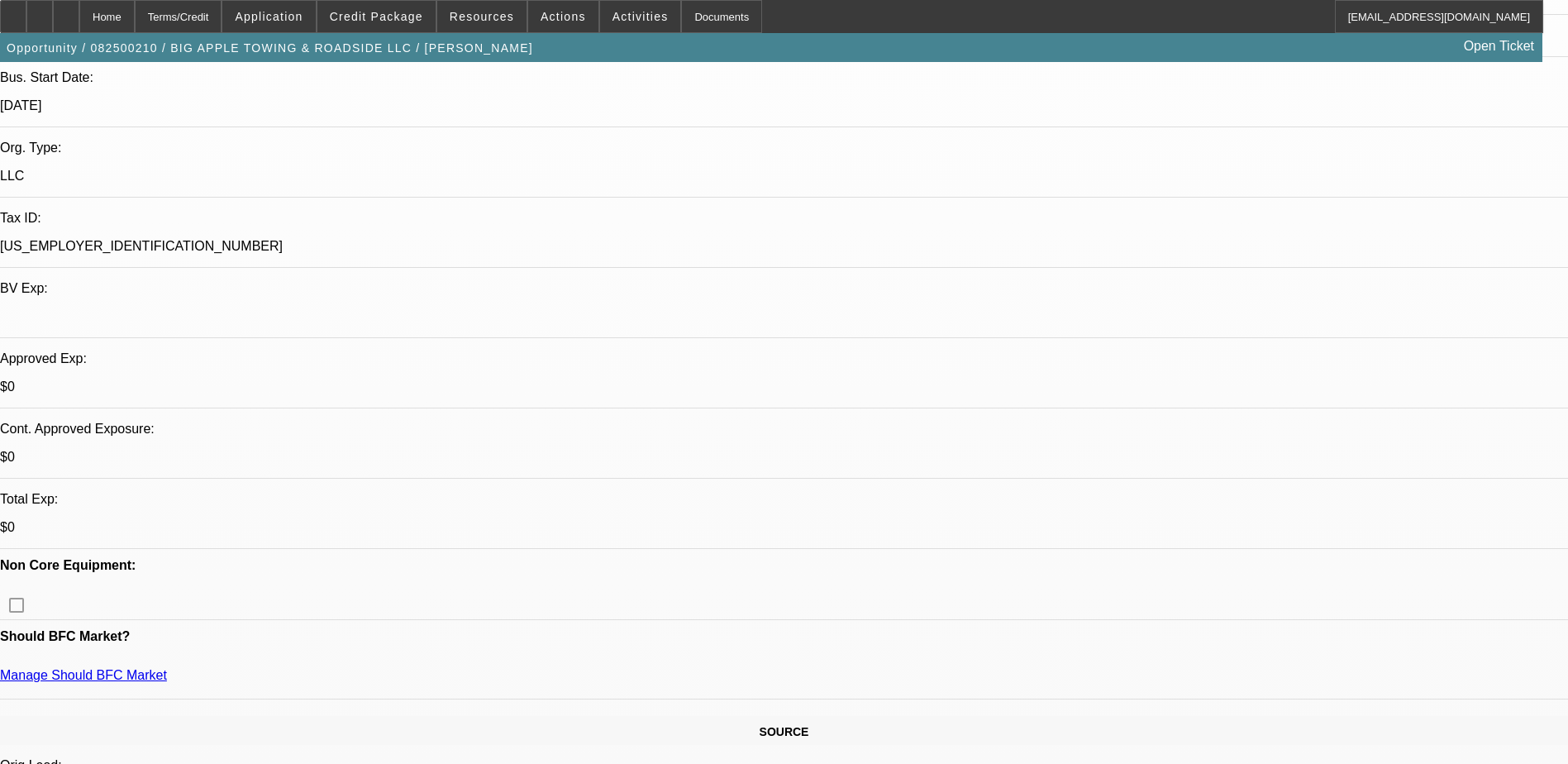
select select "0"
select select "1"
select select "2"
select select "6"
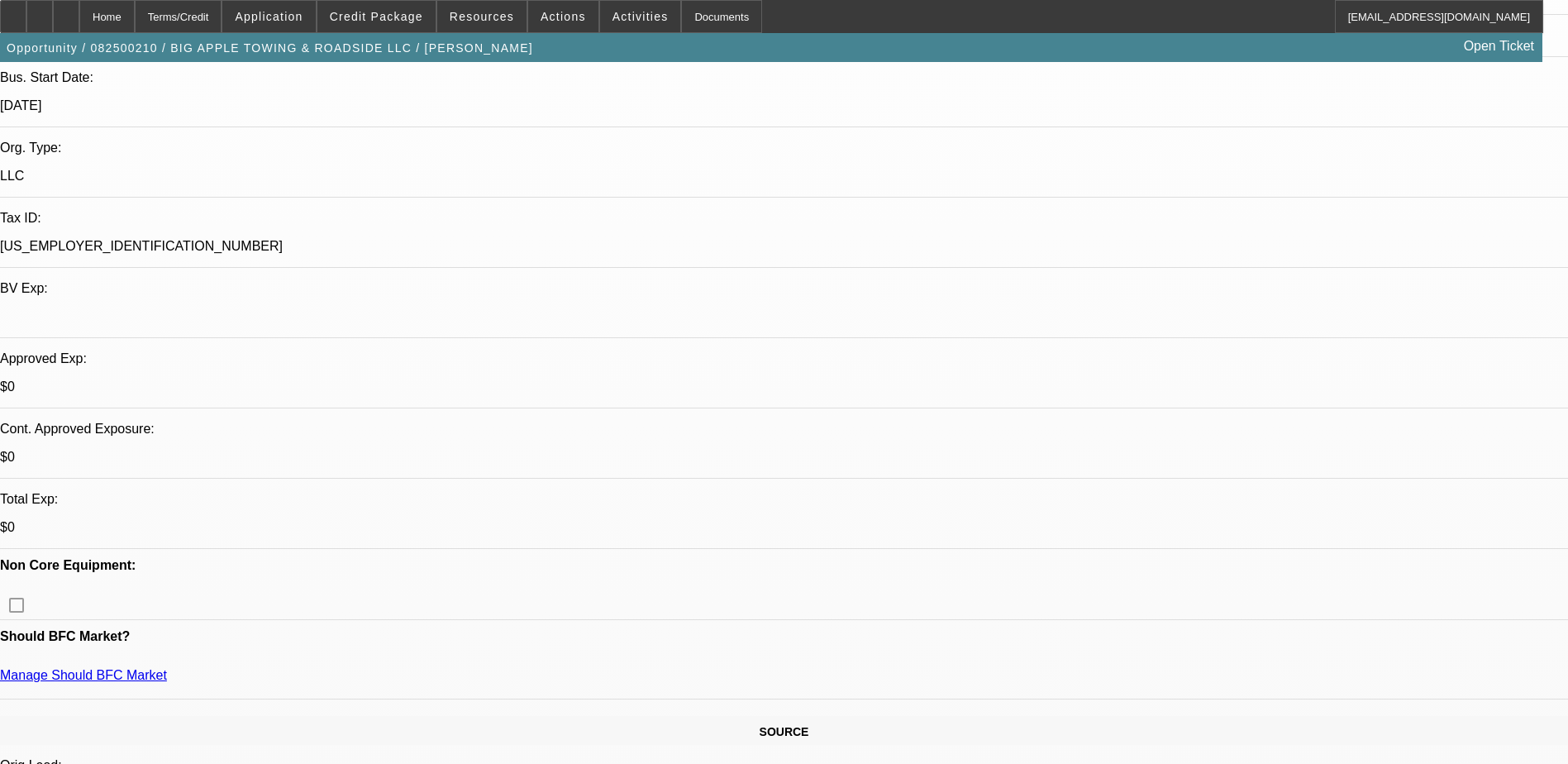
select select "1"
select select "2"
select select "6"
select select "1"
select select "2"
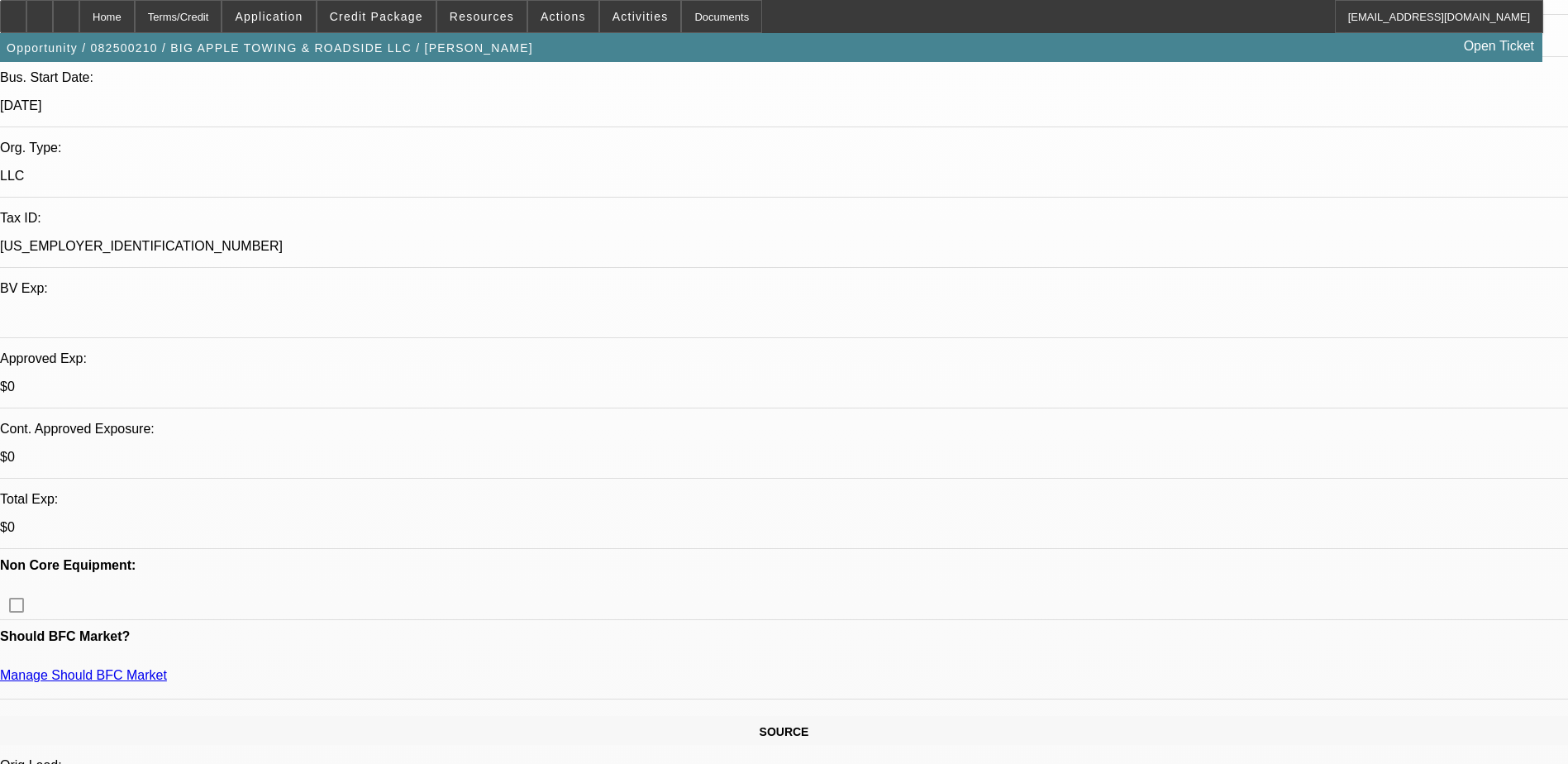
select select "6"
select select "1"
select select "2"
select select "6"
click at [66, 11] on icon at bounding box center [66, 11] width 0 height 0
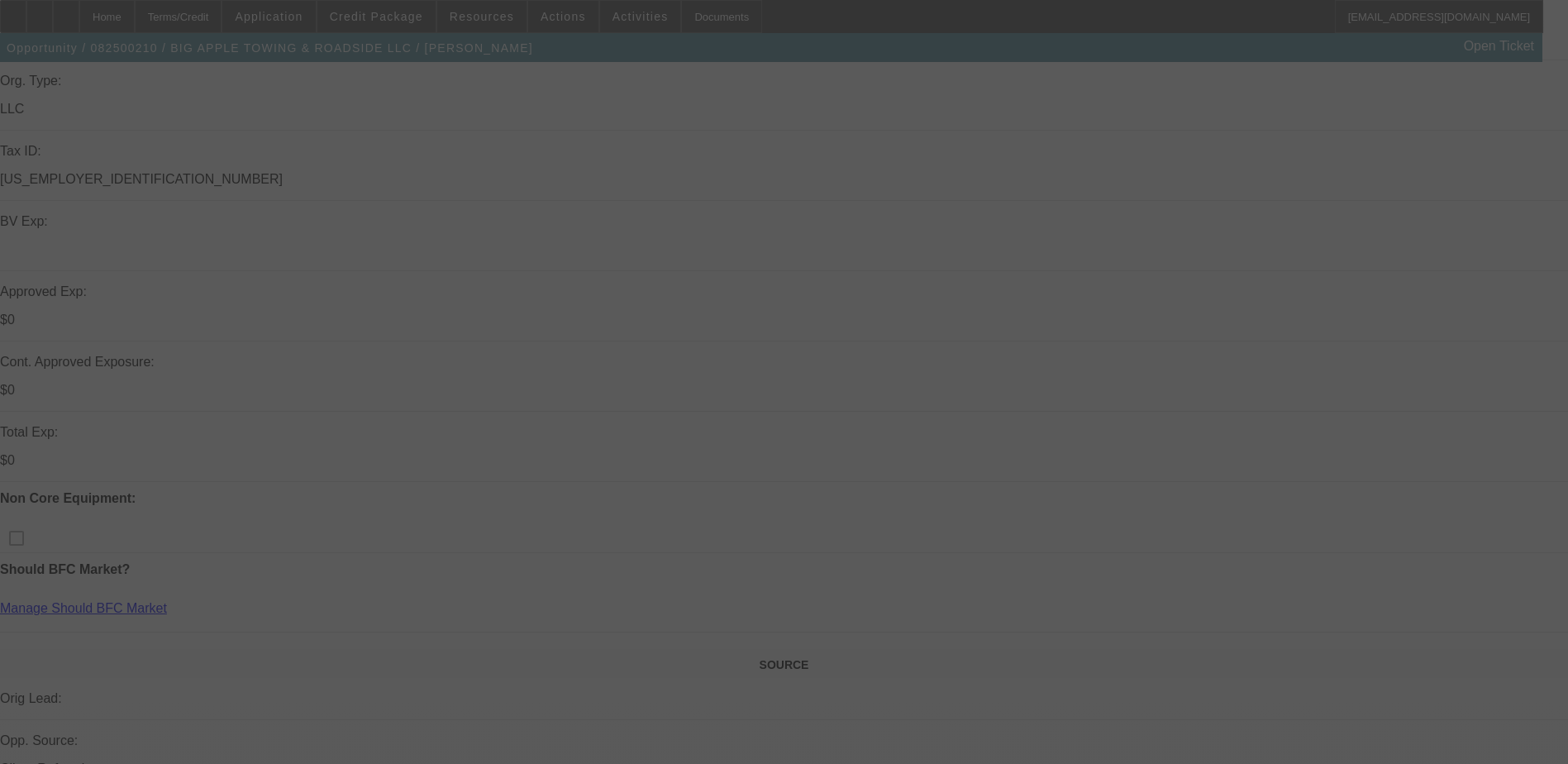
scroll to position [414, 0]
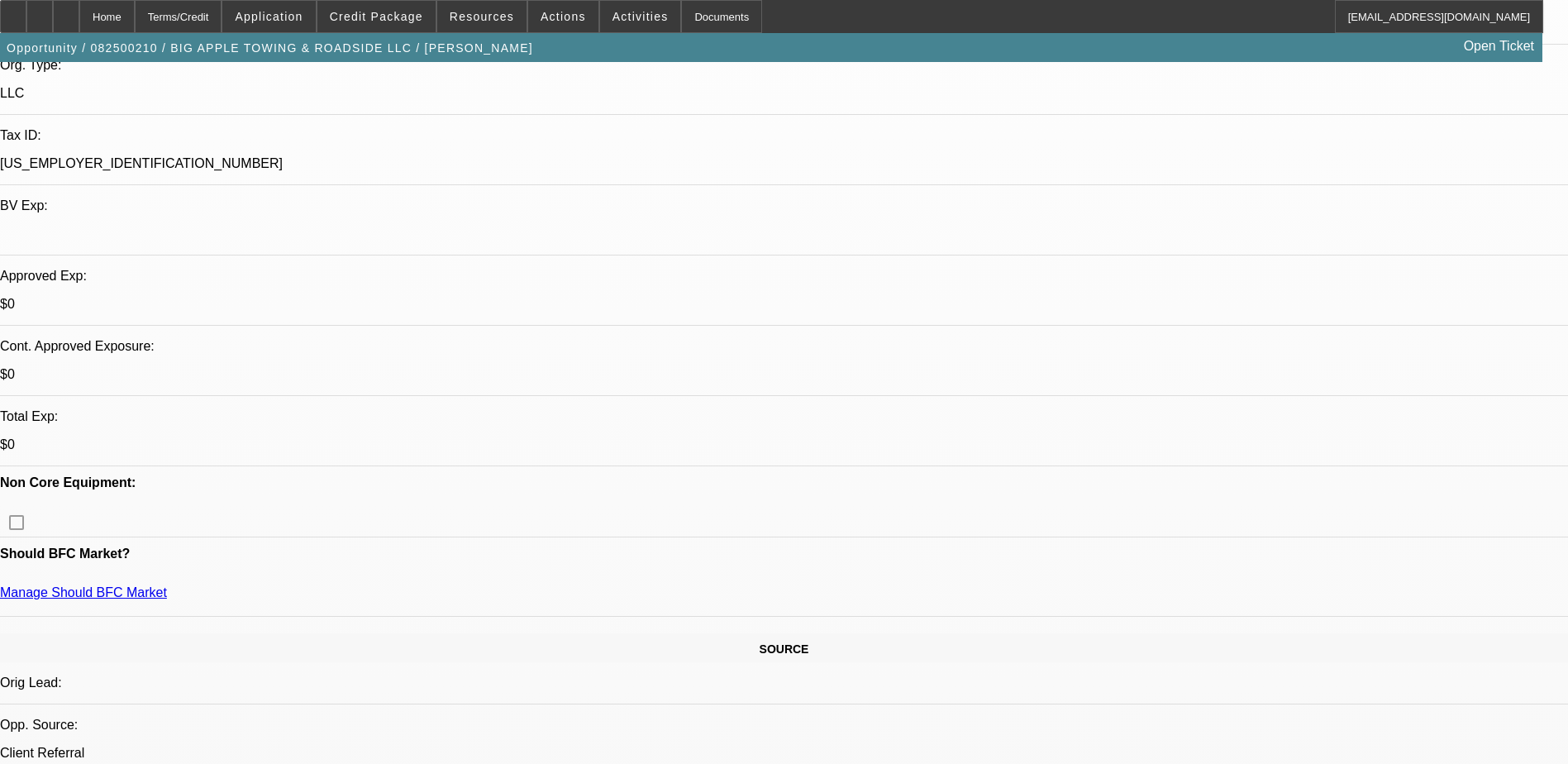
select select "0"
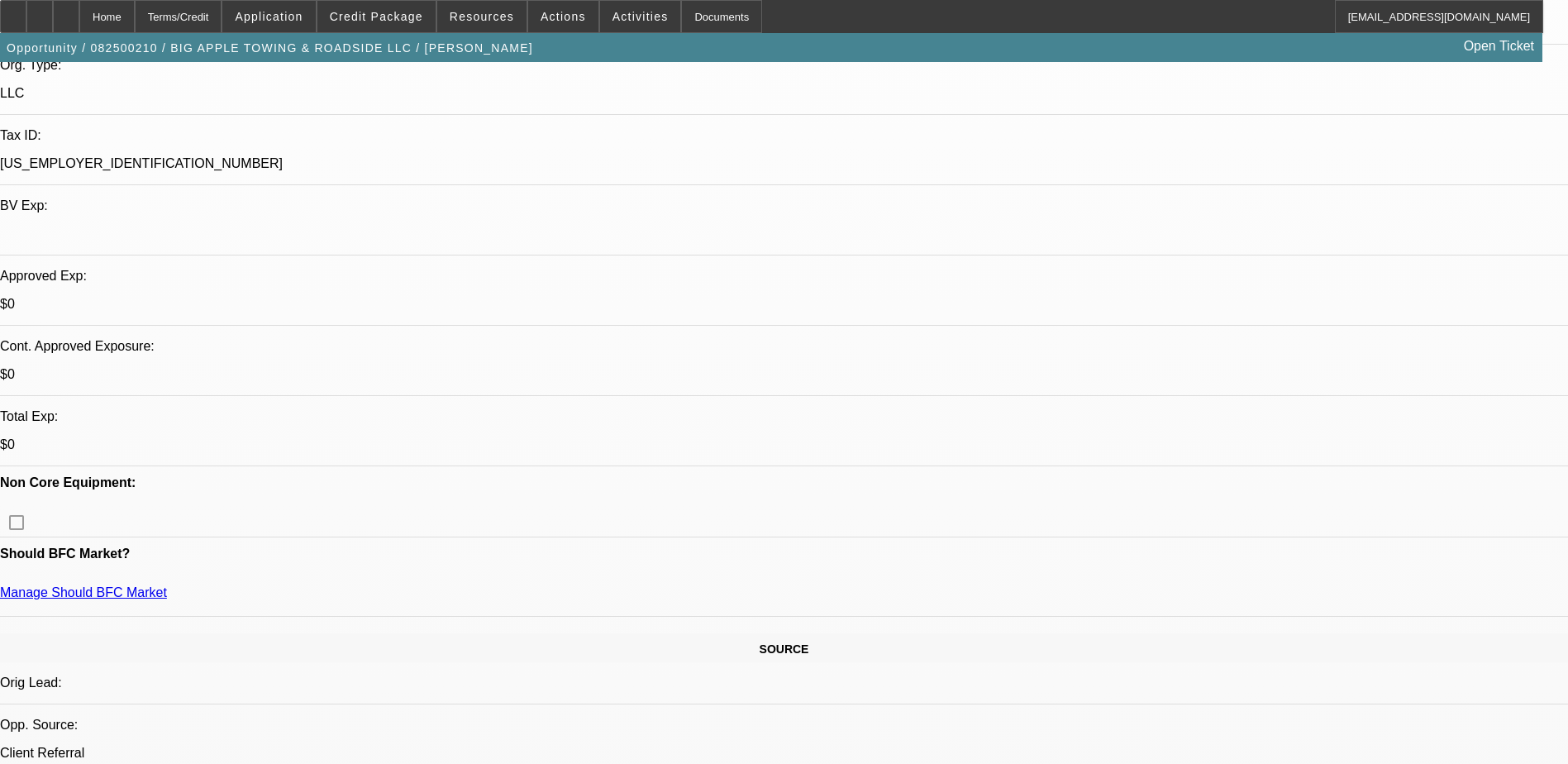
select select "0"
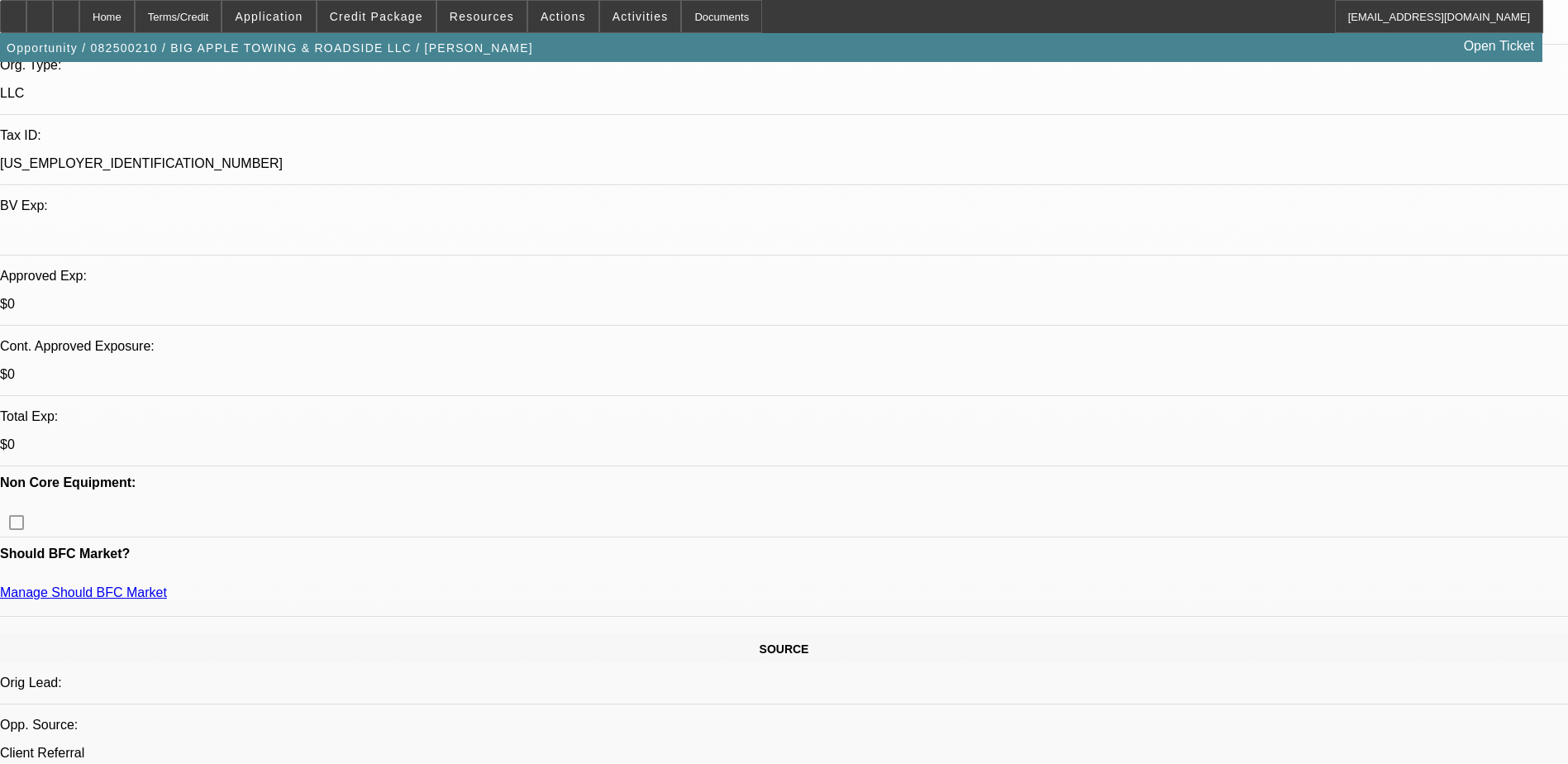
select select "0"
select select "1"
select select "2"
select select "6"
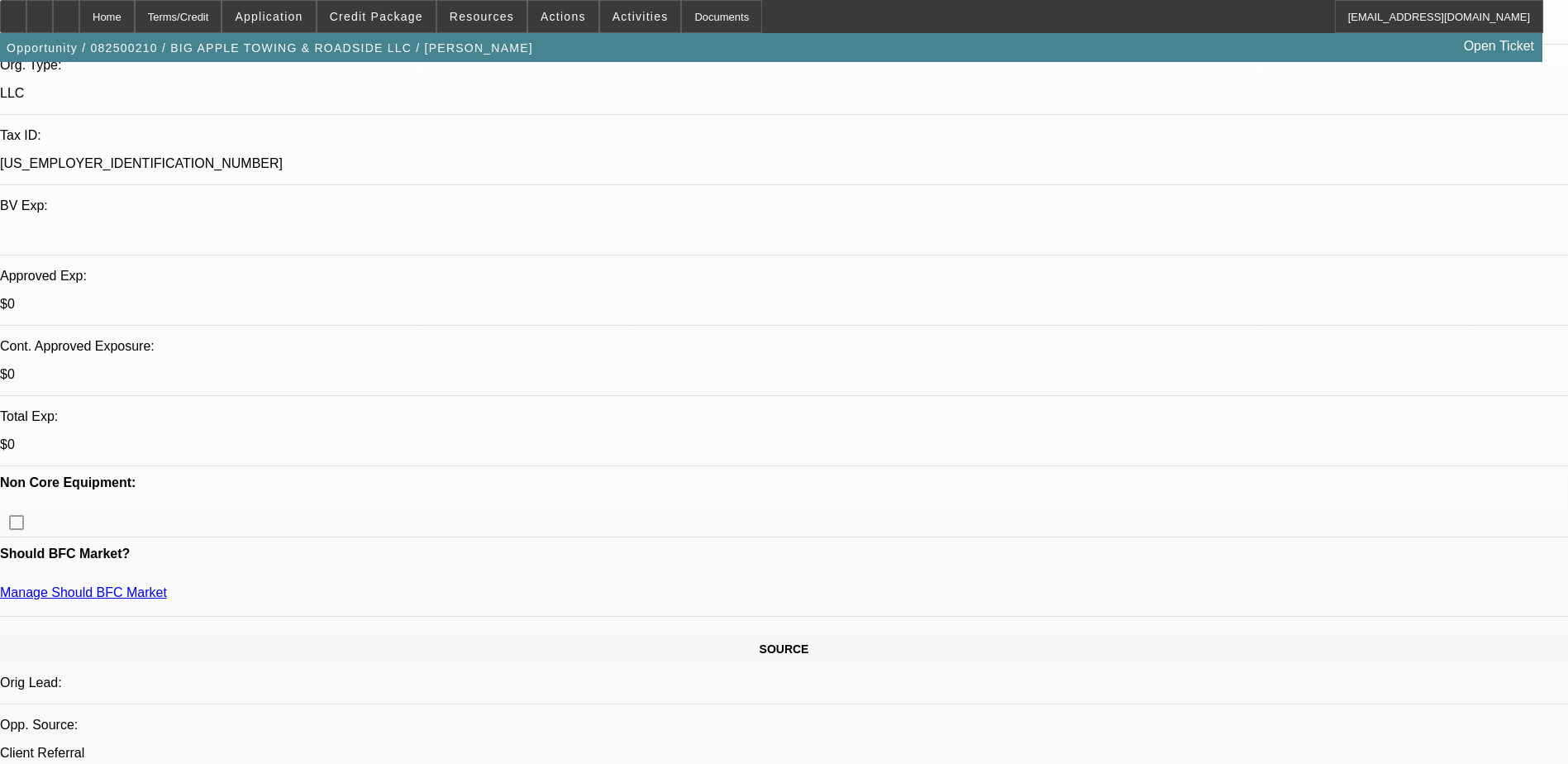
select select "1"
select select "2"
select select "6"
select select "1"
select select "2"
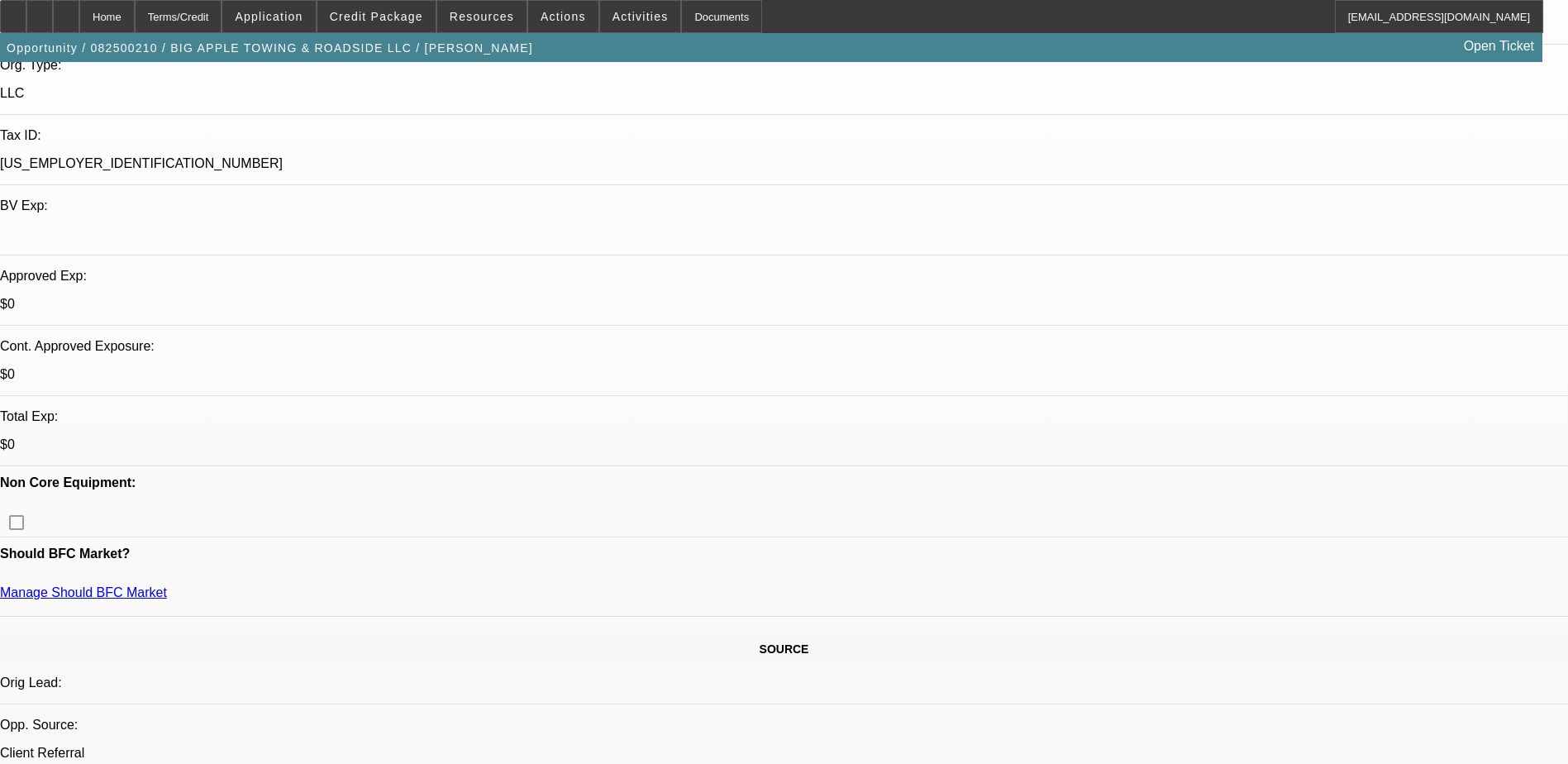
select select "6"
select select "1"
select select "2"
select select "6"
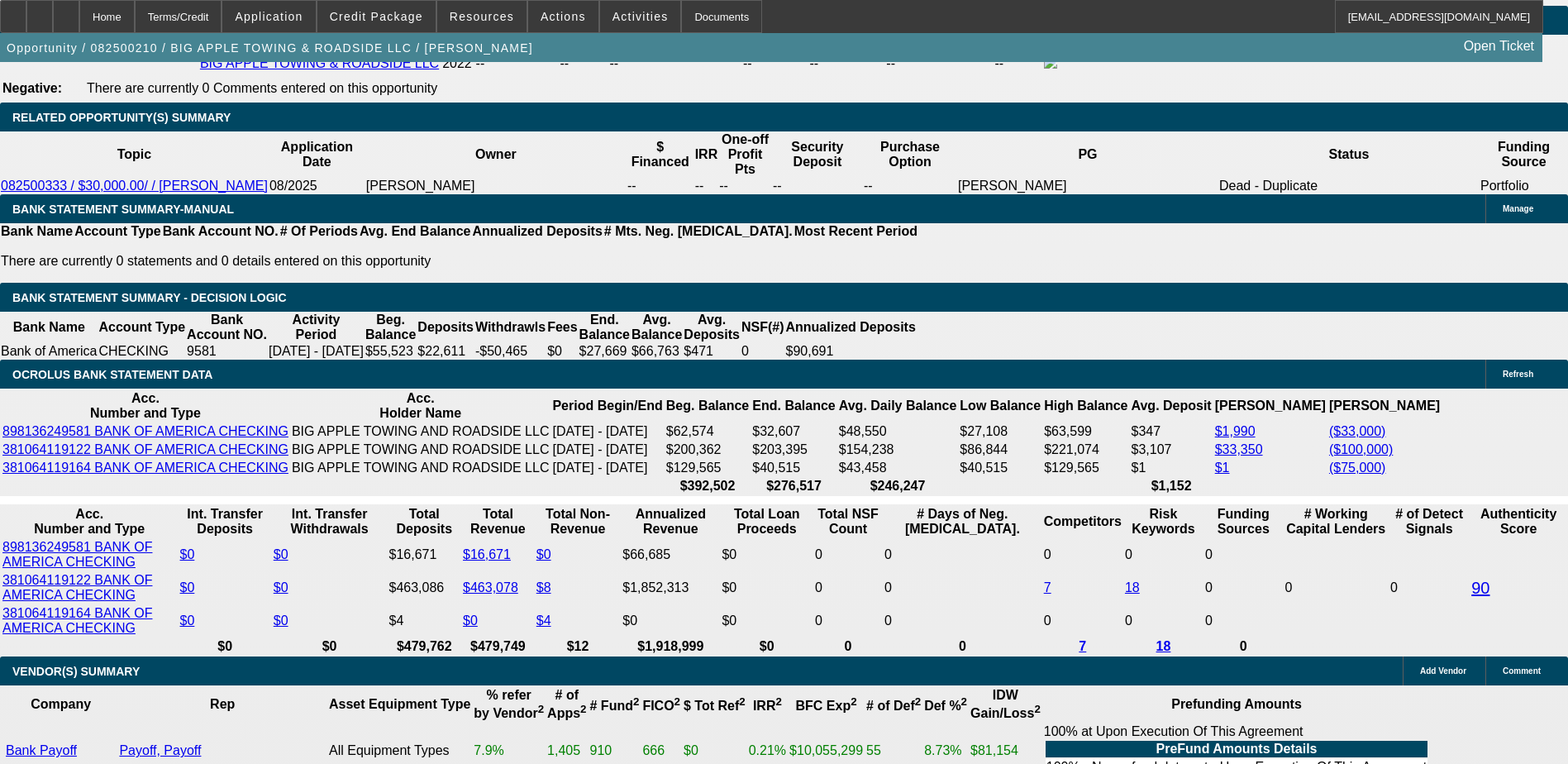
scroll to position [2813, 0]
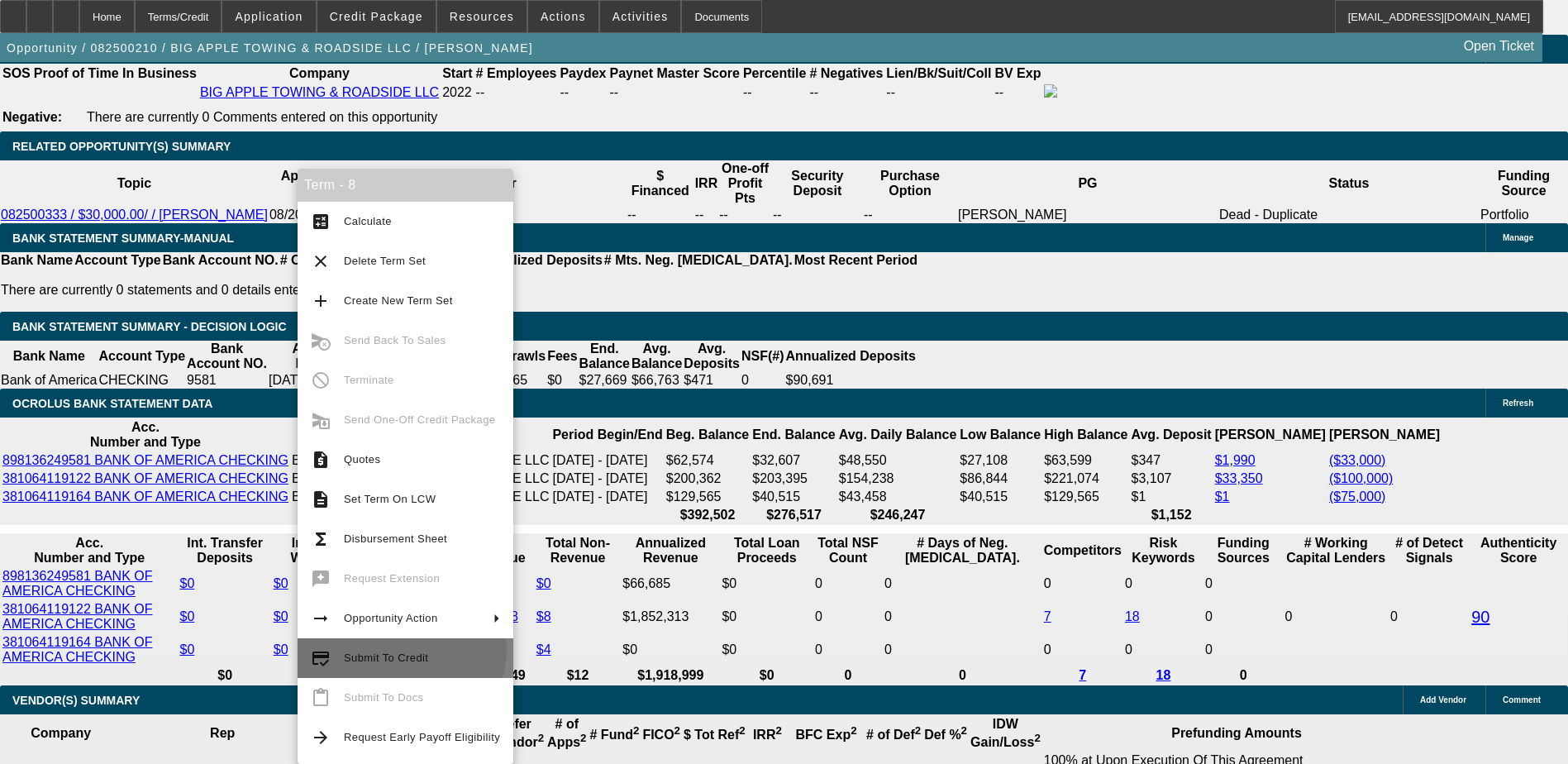
click at [392, 649] on span "Submit To Credit" at bounding box center [422, 658] width 156 height 20
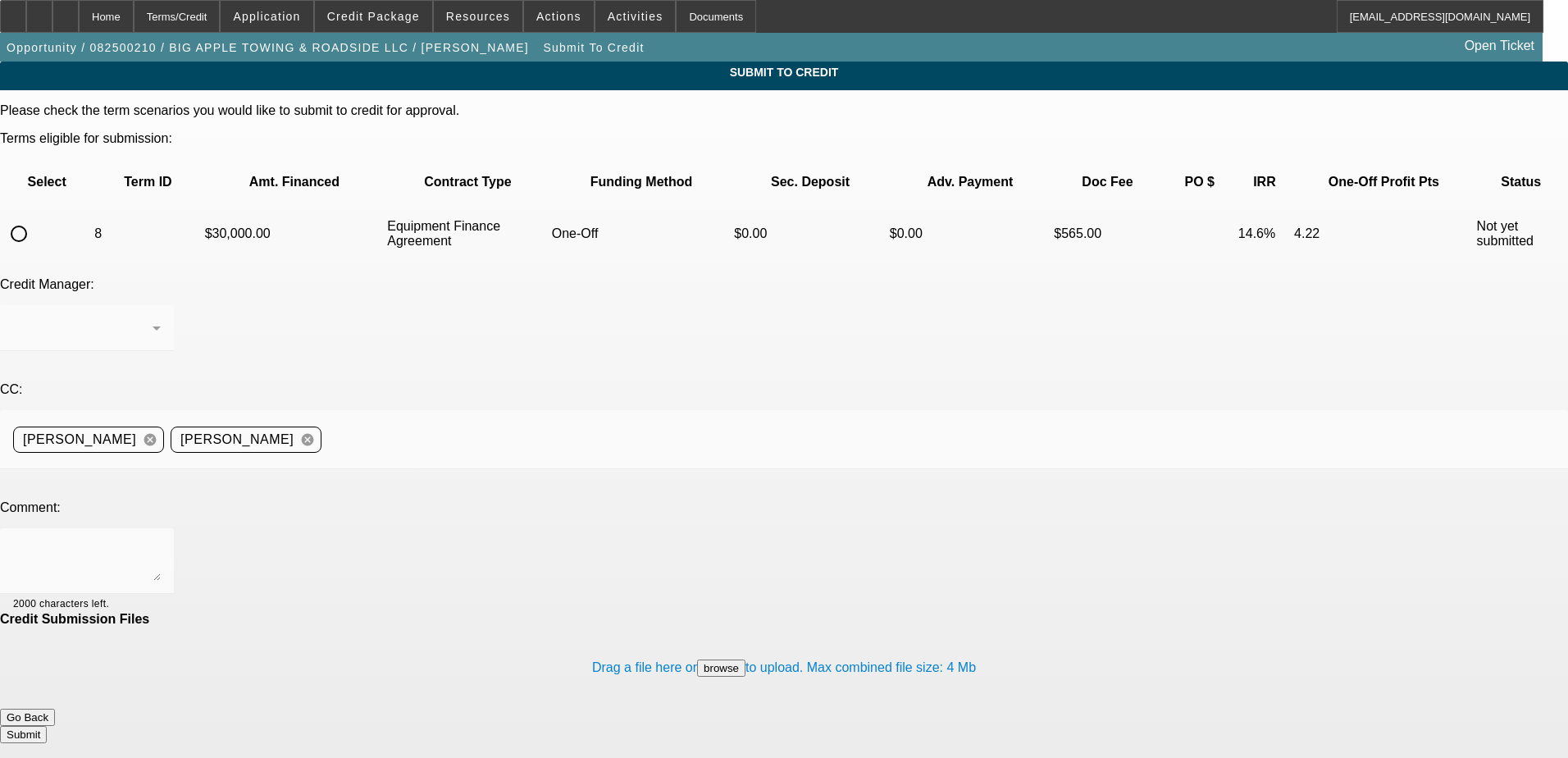
click at [35, 218] on input "radio" at bounding box center [18, 234] width 33 height 33
radio input "true"
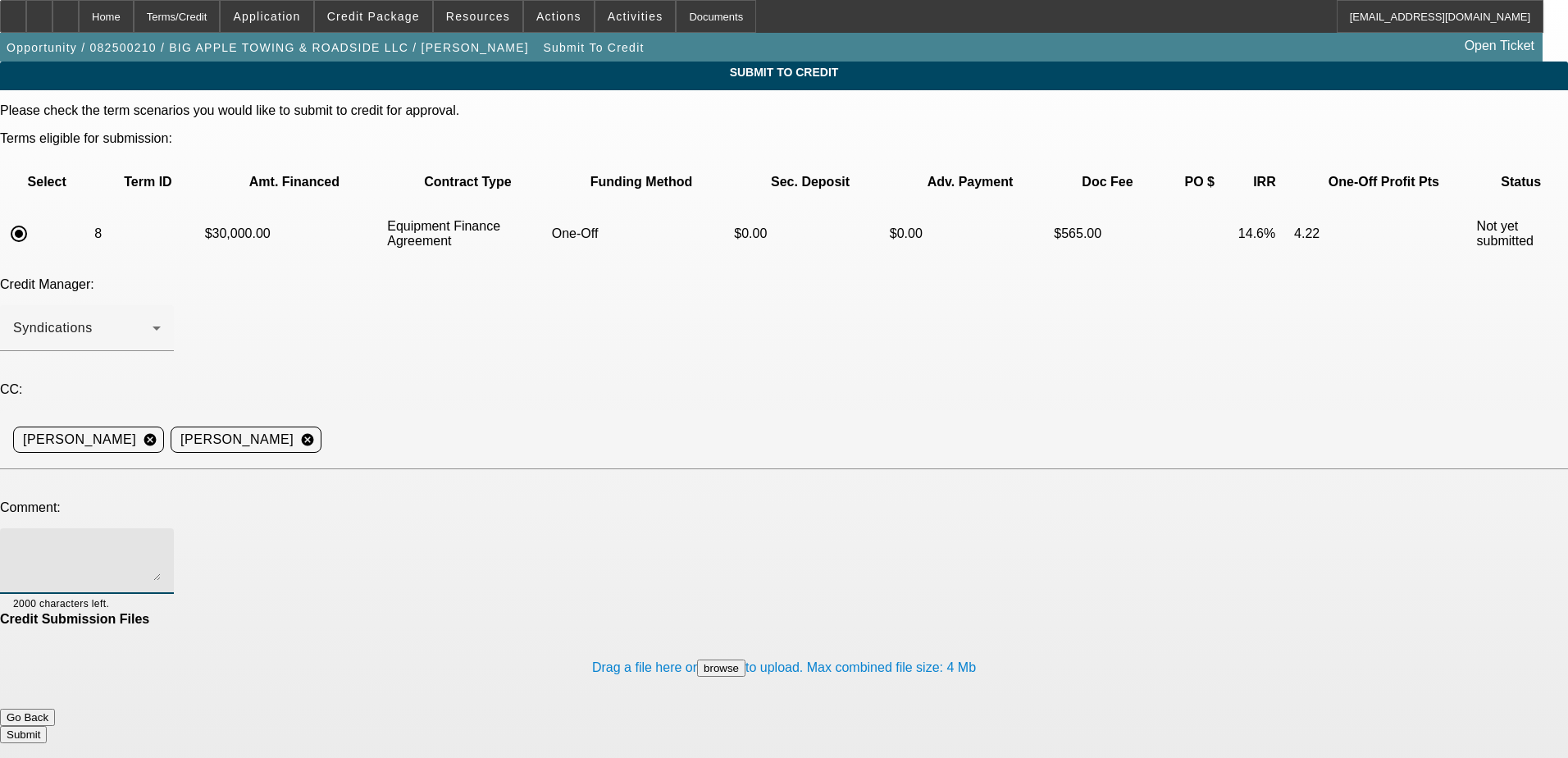
click at [160, 542] on textarea at bounding box center [87, 561] width 148 height 40
type textarea "H"
click at [160, 542] on textarea "Sorry, he didn't realize it had locked again, now he has it unlocked. I double …" at bounding box center [87, 561] width 148 height 40
click at [160, 542] on textarea "Sorry for the back and forth, he didn't realize it had locked again, now he has…" at bounding box center [87, 561] width 148 height 40
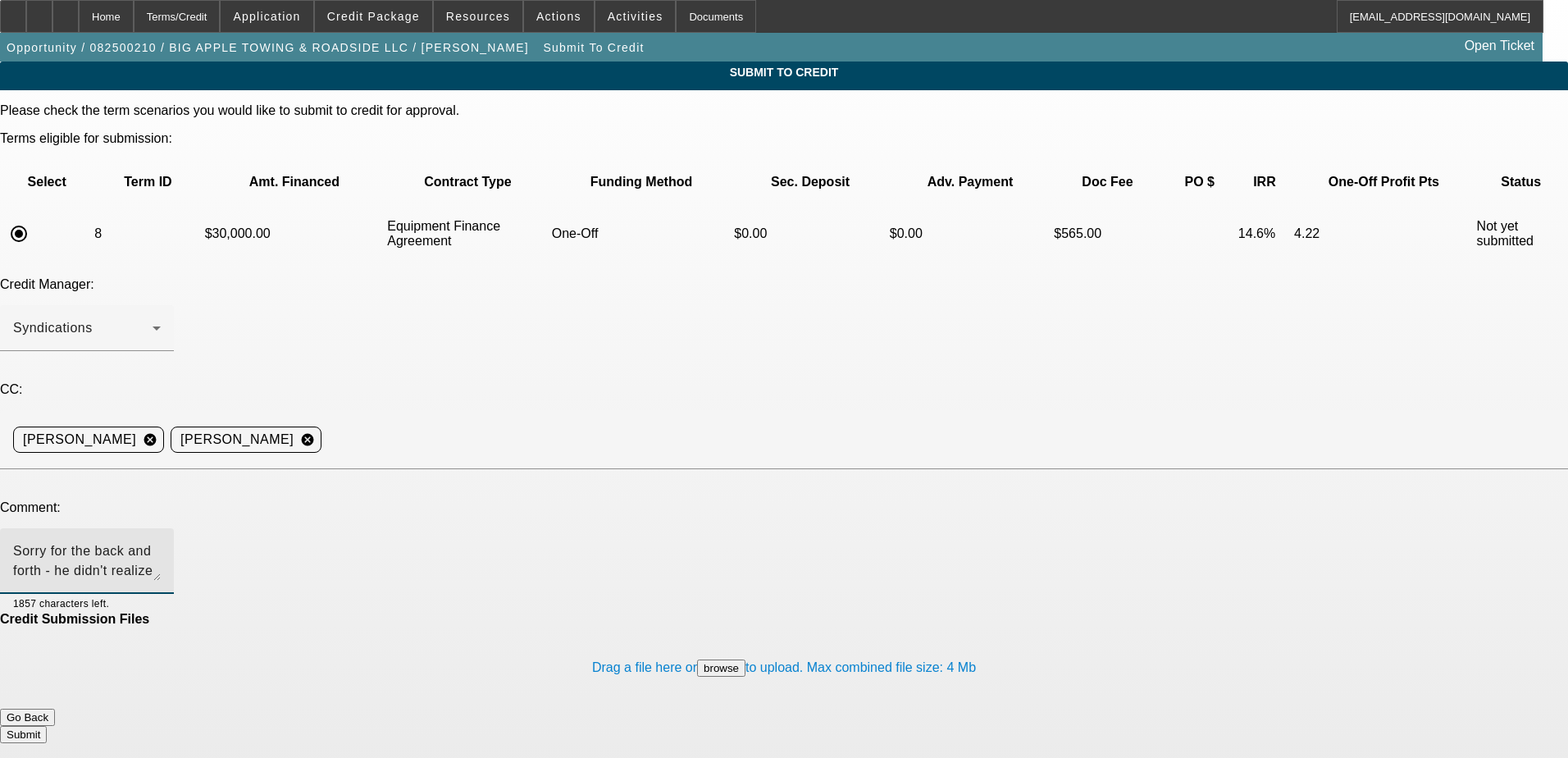
click at [160, 542] on textarea "Sorry for the back and forth - he didn't realize it had locked again, now he ha…" at bounding box center [87, 561] width 148 height 40
drag, startPoint x: 645, startPoint y: 397, endPoint x: 645, endPoint y: 407, distance: 10.0
click at [160, 542] on textarea "Sorry for the back and forth - he didn't realize it had locked again. Now he ha…" at bounding box center [87, 561] width 148 height 40
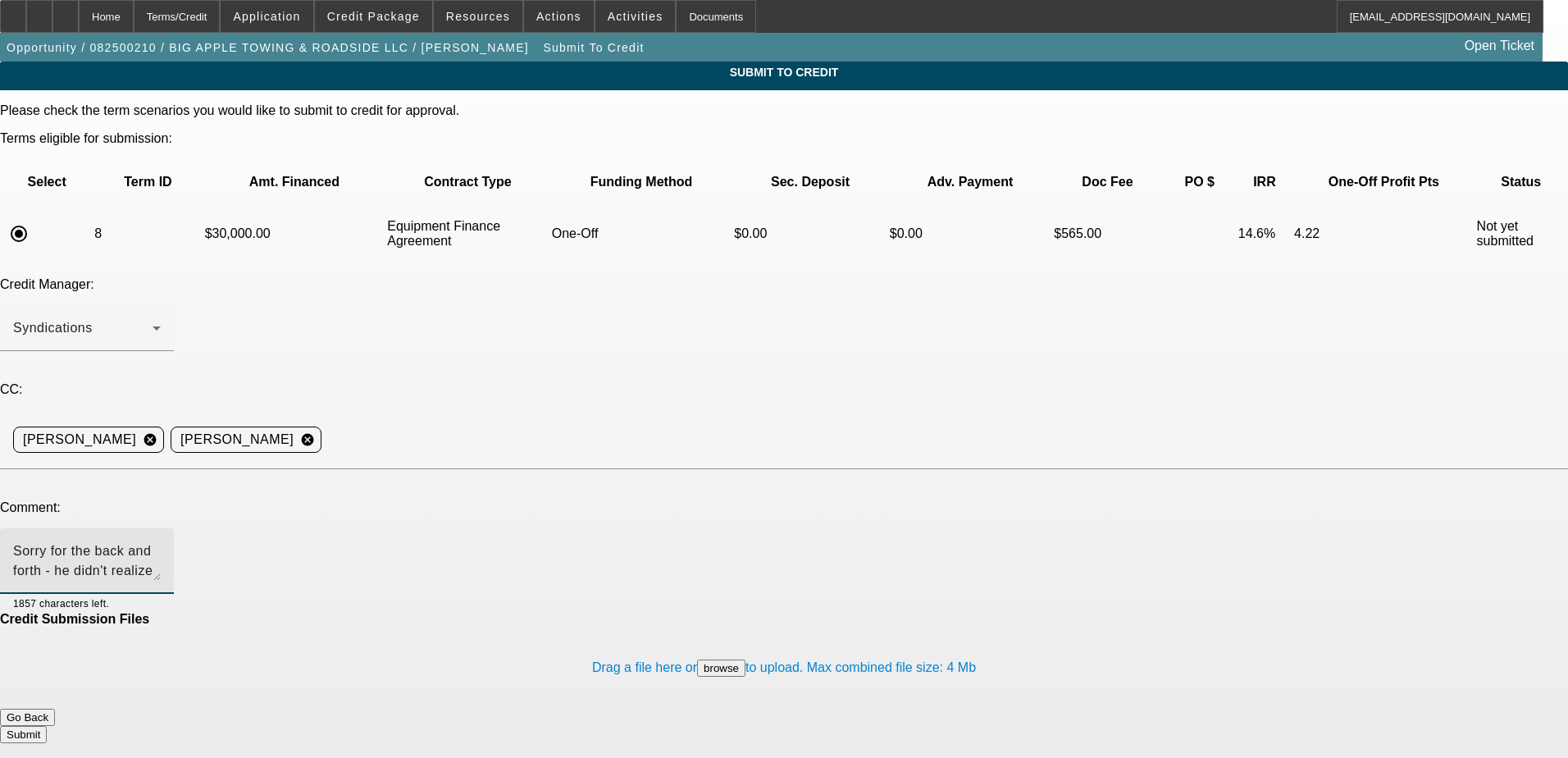
type textarea "Sorry for the back and forth - he didn't realize it had locked again. Now he ha…"
click at [47, 726] on button "Submit" at bounding box center [23, 735] width 47 height 18
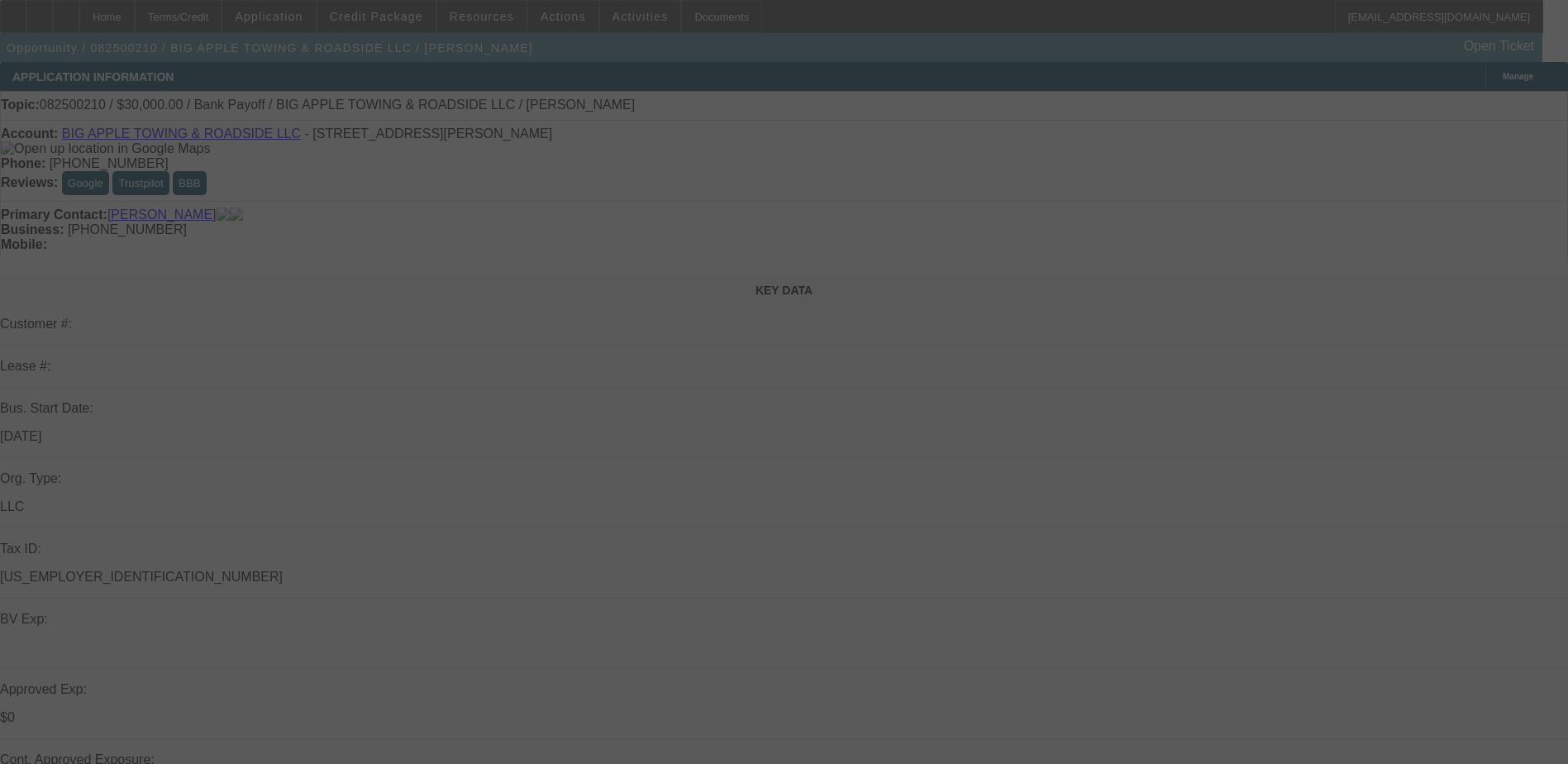
select select "0"
select select "2"
select select "0"
select select "6"
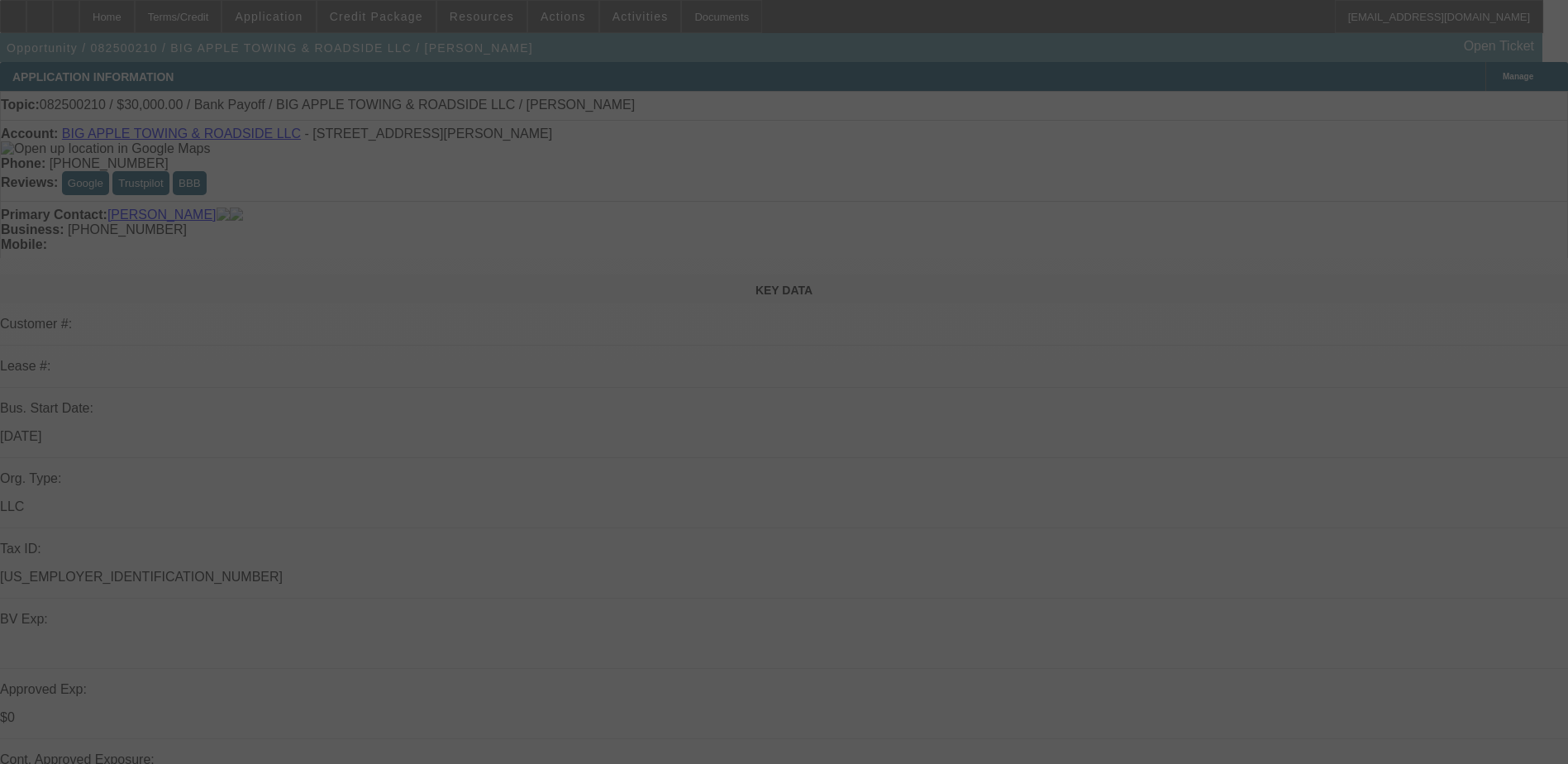
select select "0"
select select "2"
select select "0"
select select "6"
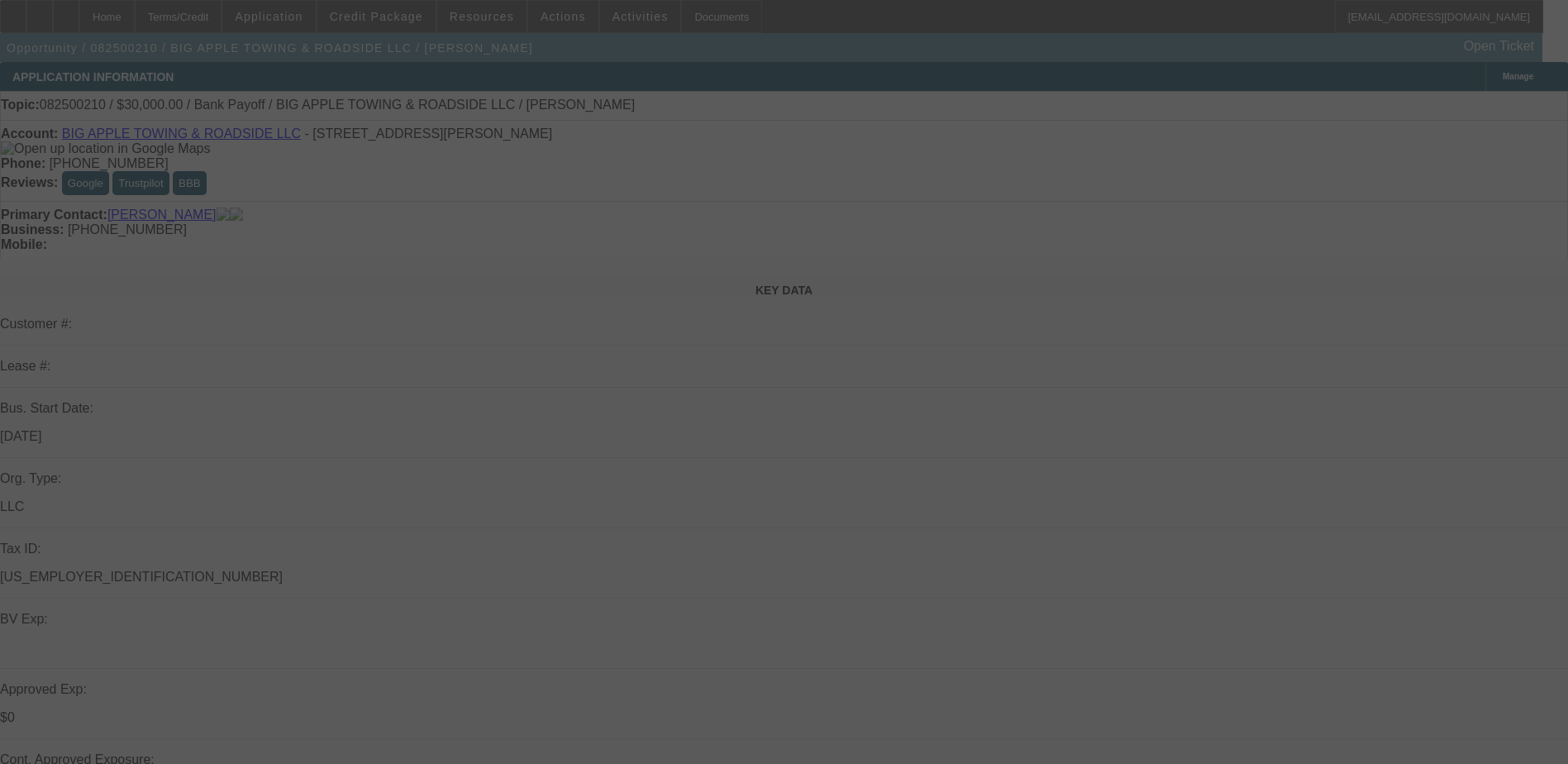
select select "0"
select select "2"
select select "0"
select select "6"
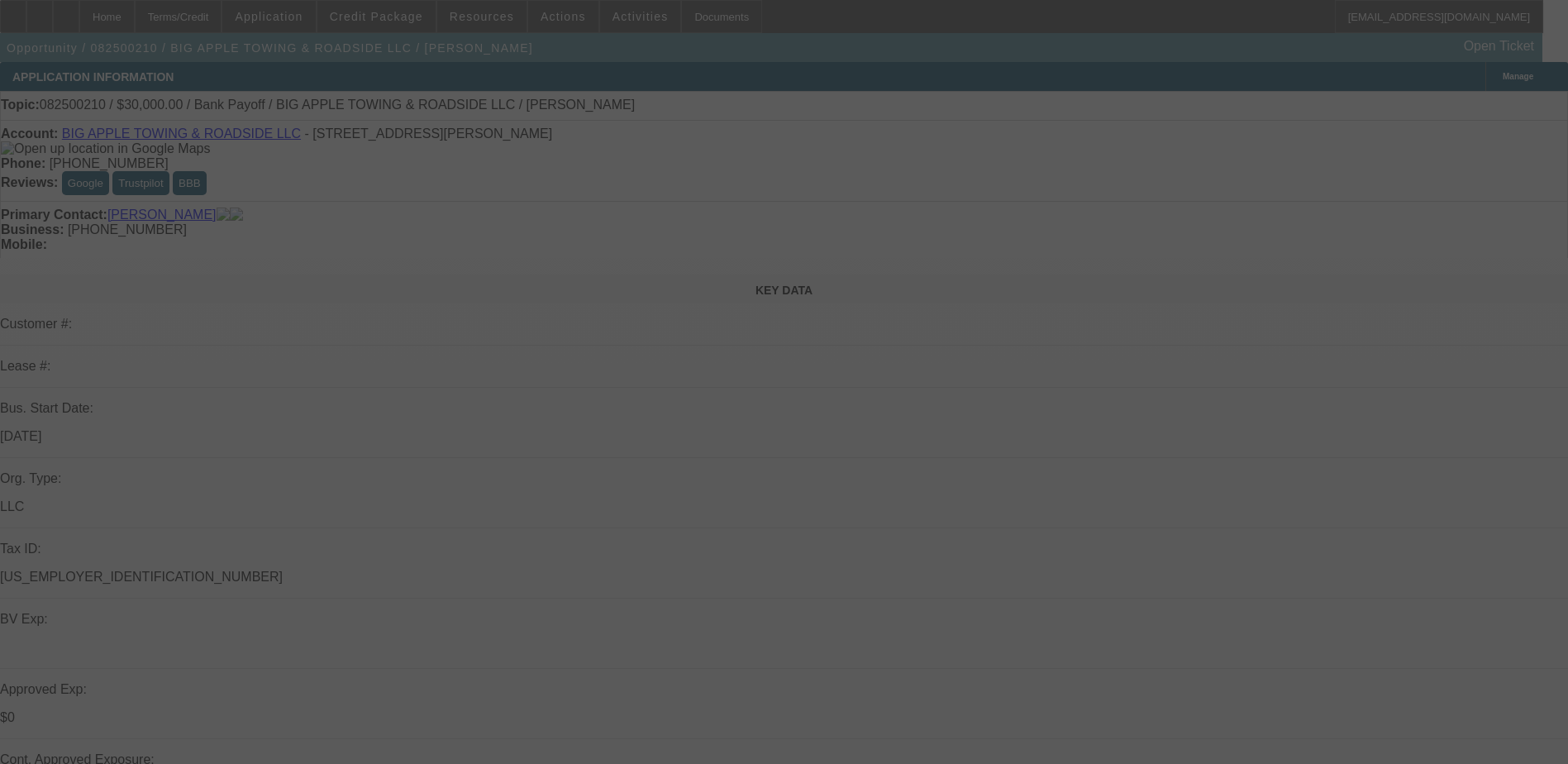
select select "0"
select select "2"
select select "0"
select select "6"
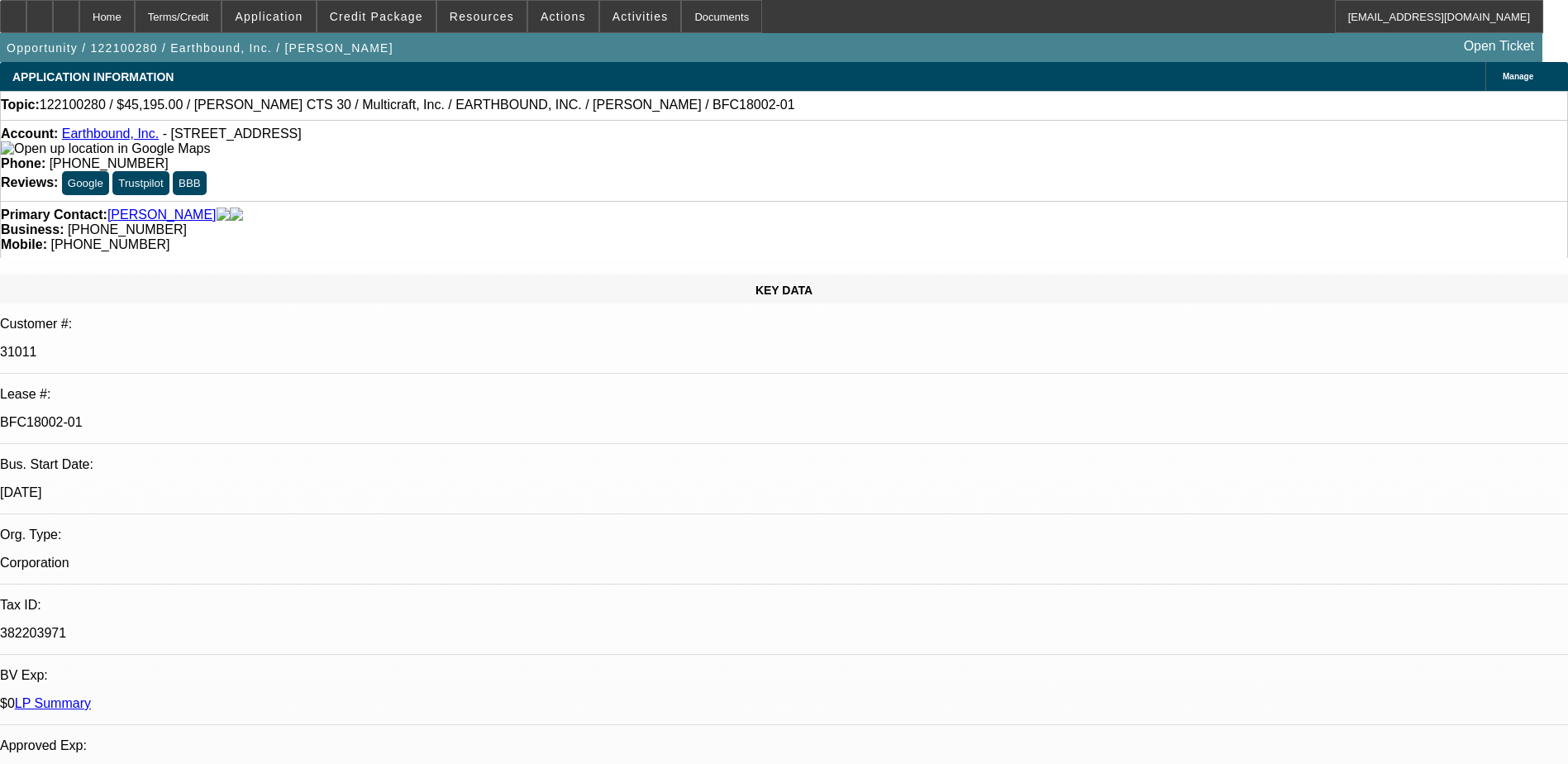
select select "0"
select select "2"
select select "0"
select select "6"
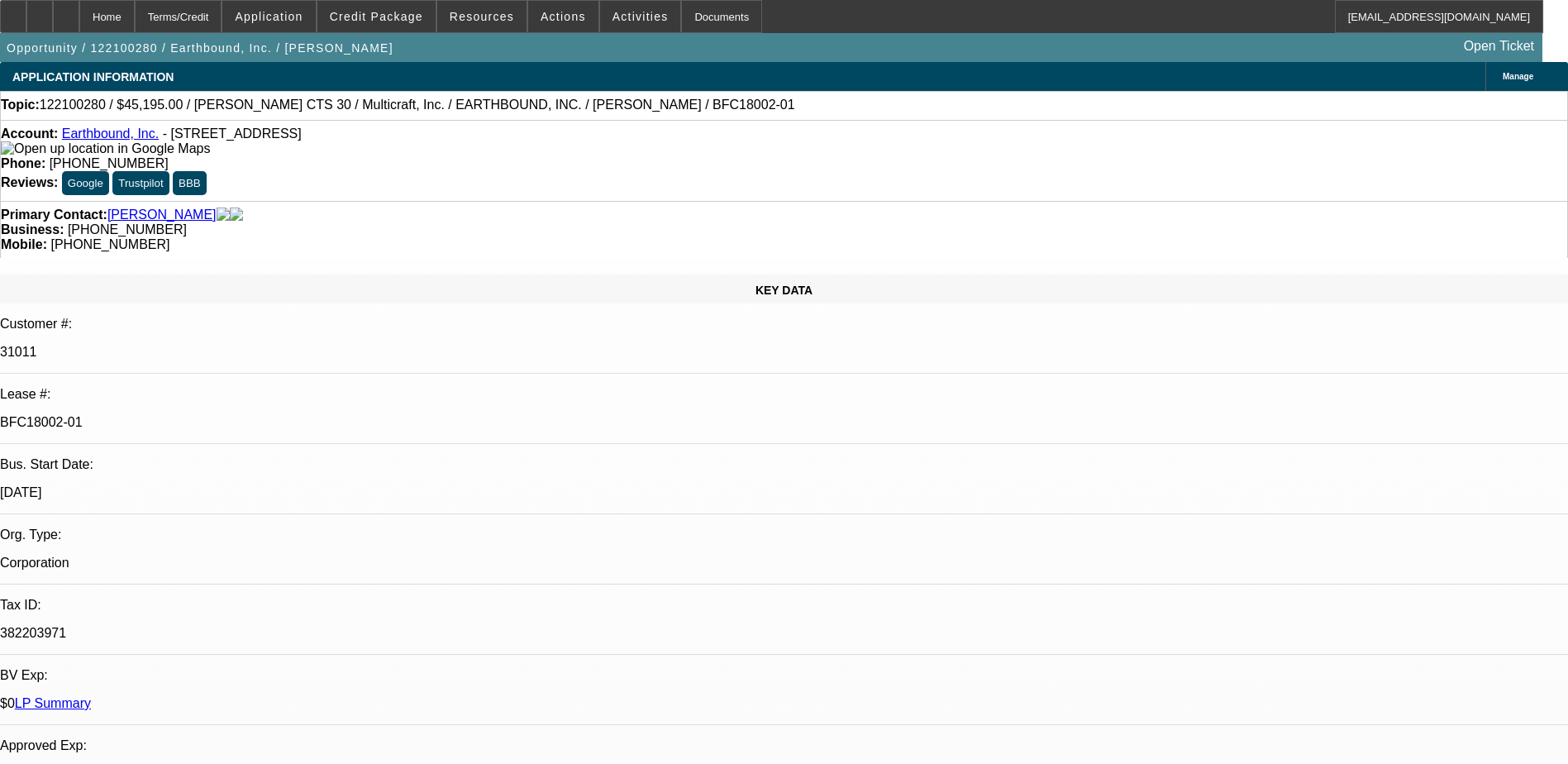
select select "0"
select select "6"
select select "0"
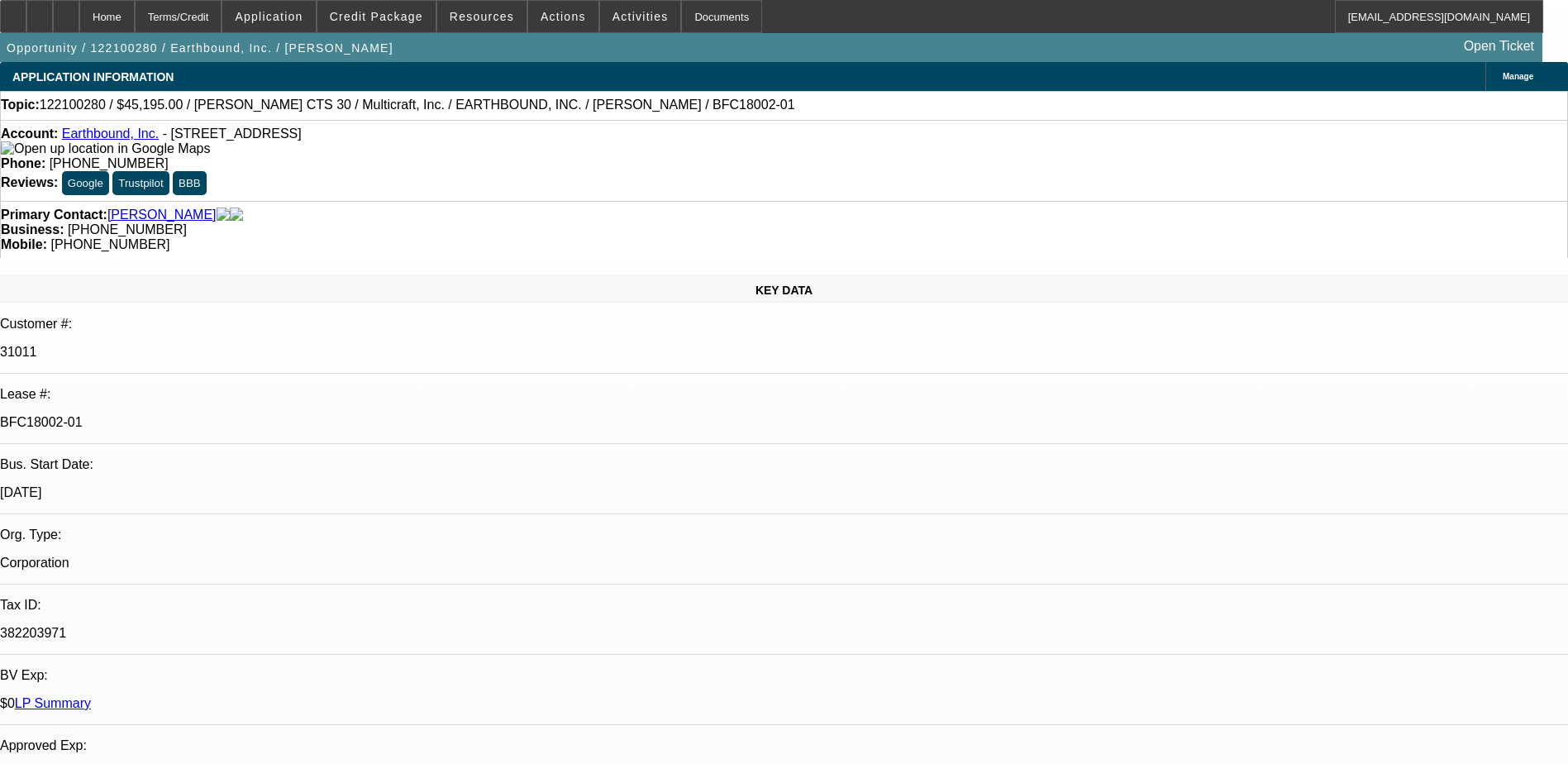
select select "0"
select select "6"
select select "0"
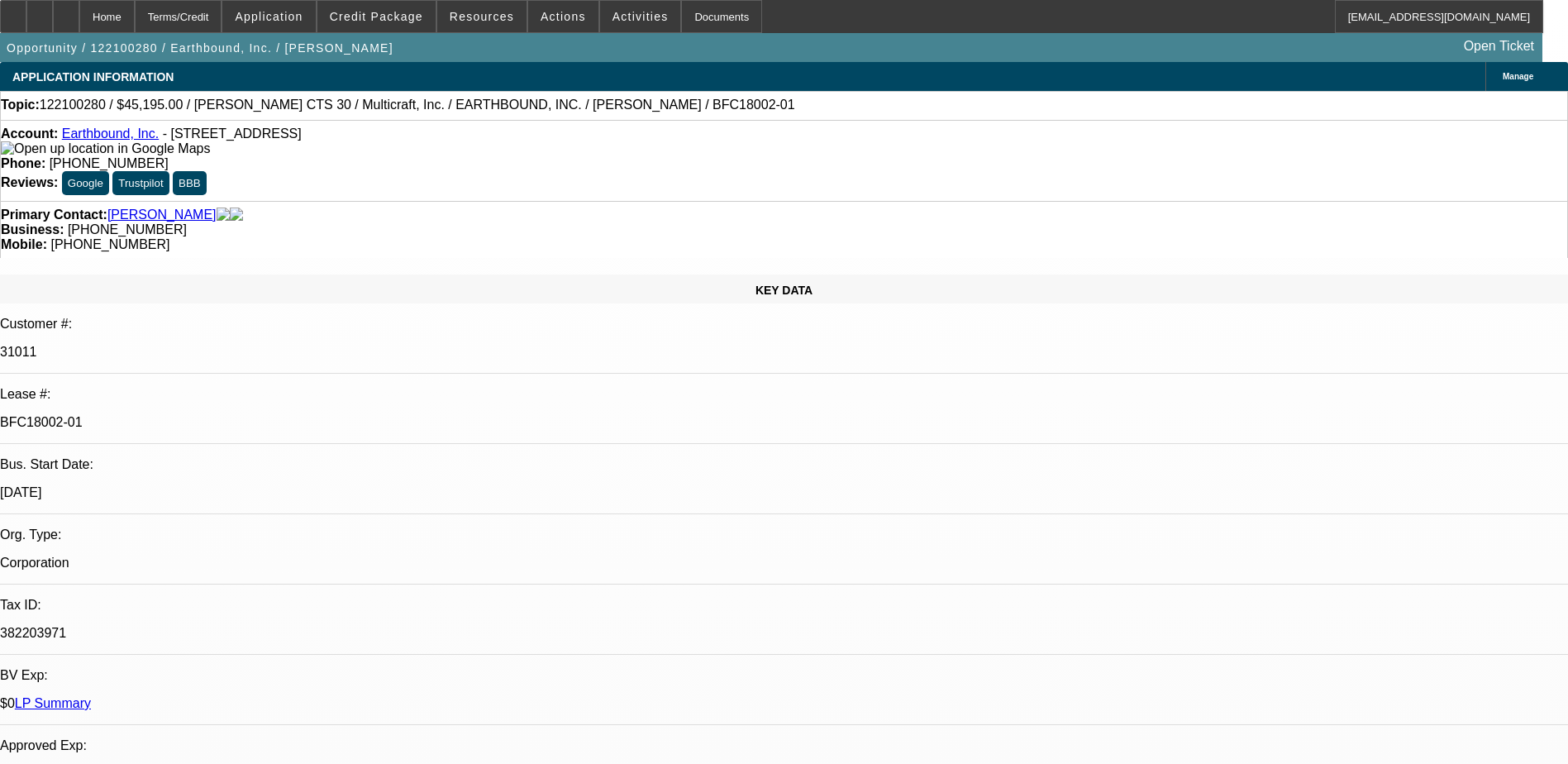
select select "0"
select select "6"
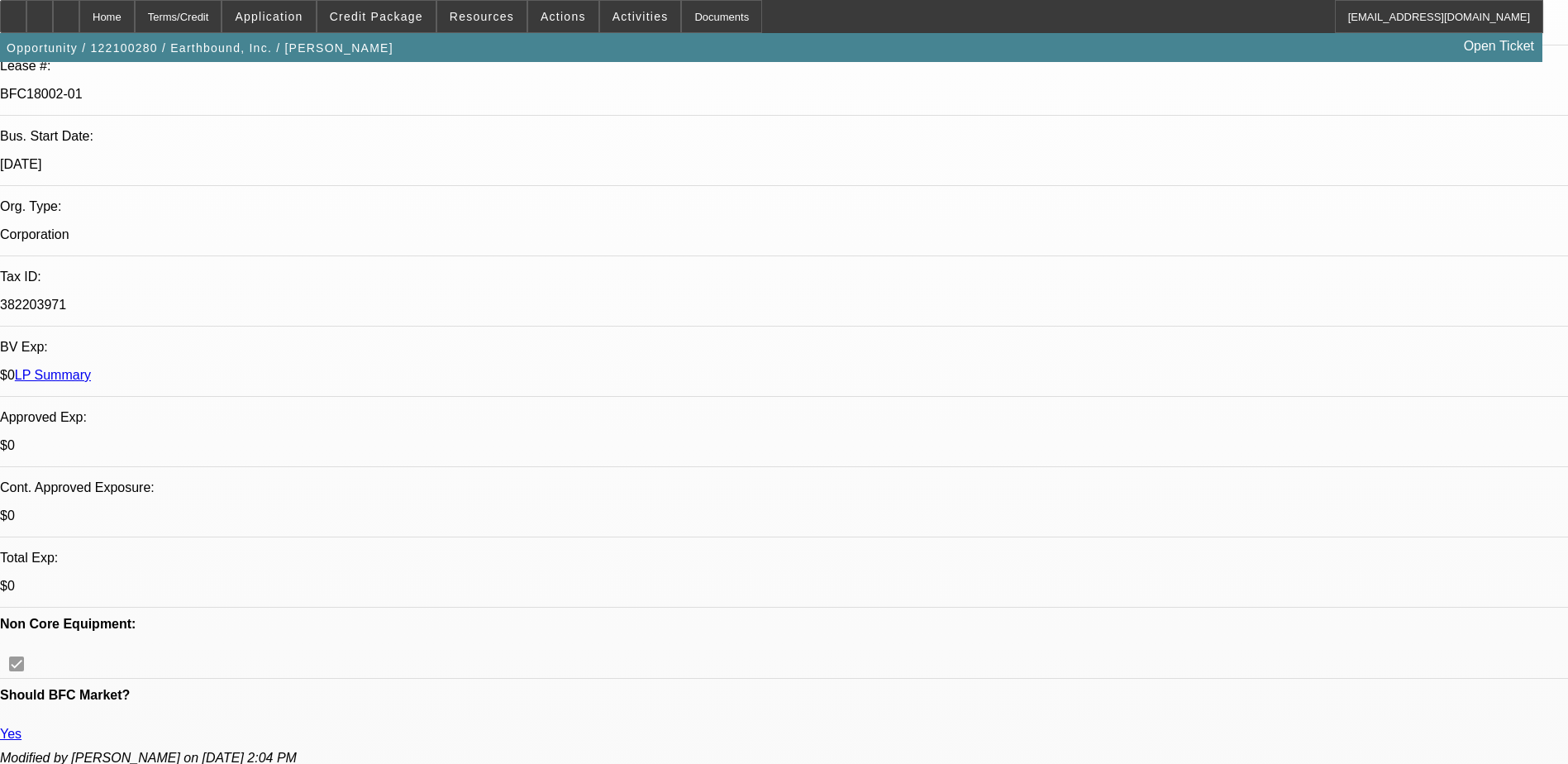
scroll to position [596, 0]
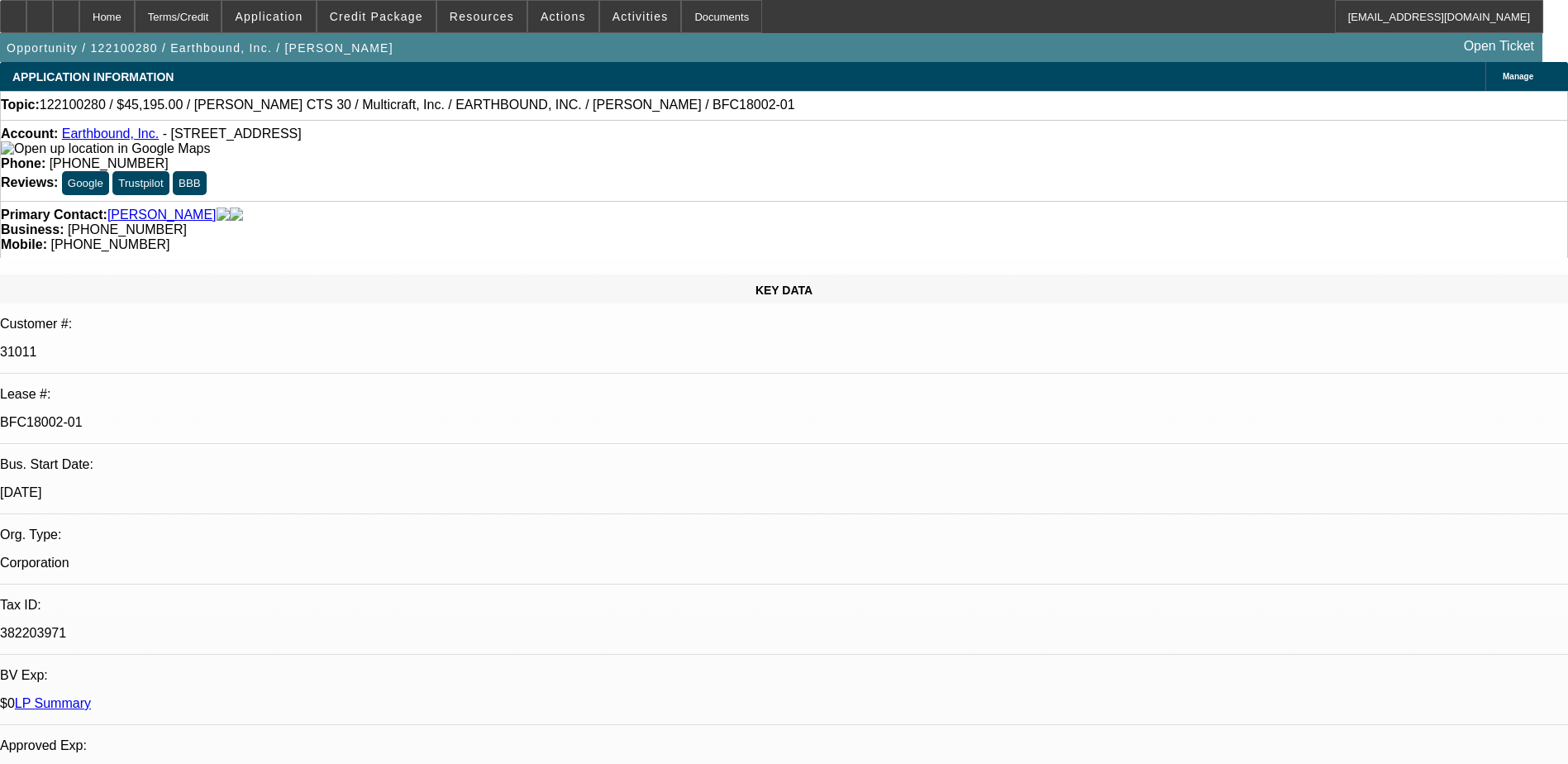
select select "0"
select select "2"
select select "0"
select select "6"
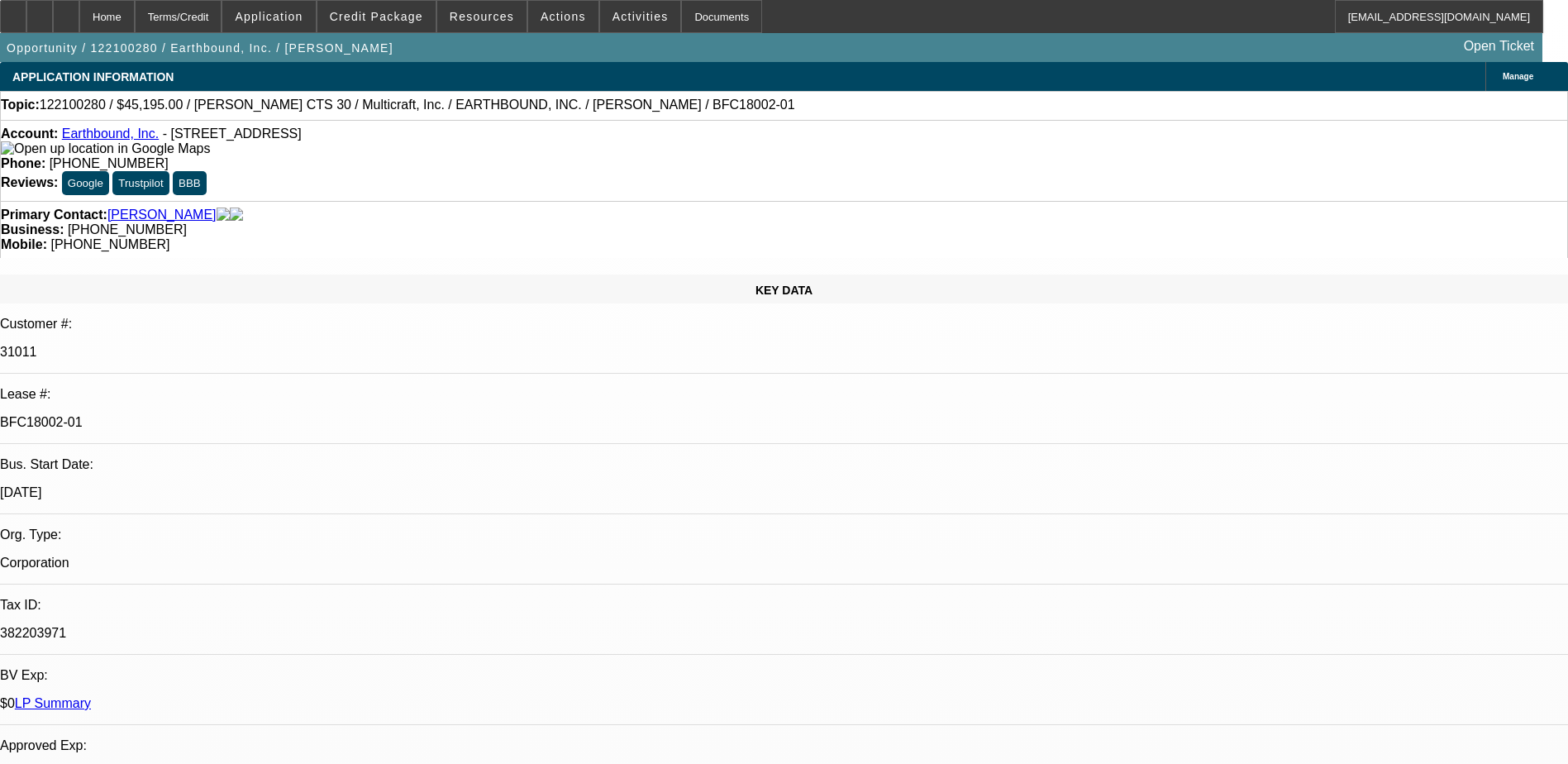
select select "0"
select select "6"
select select "0"
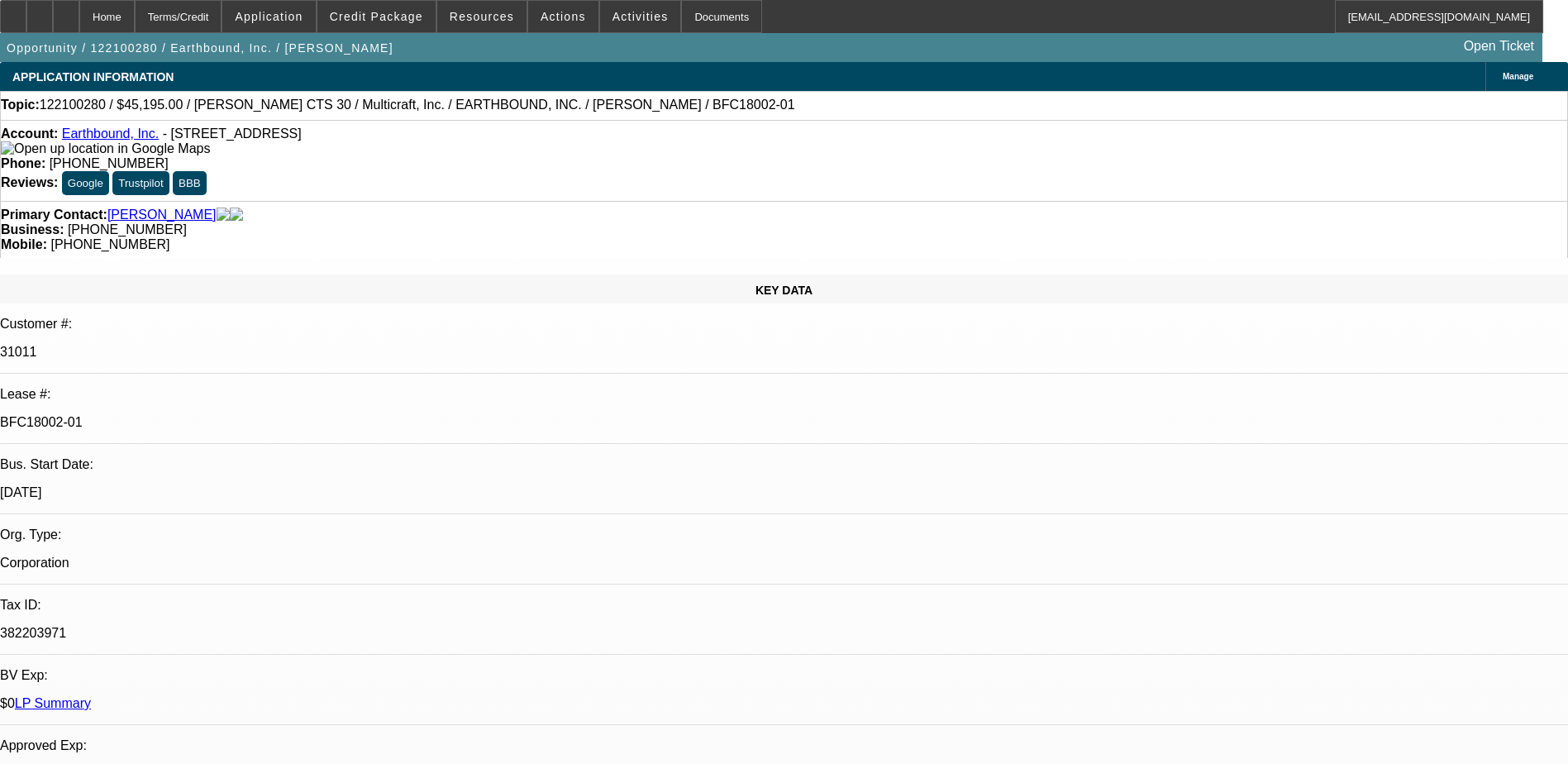
select select "0"
select select "6"
select select "0"
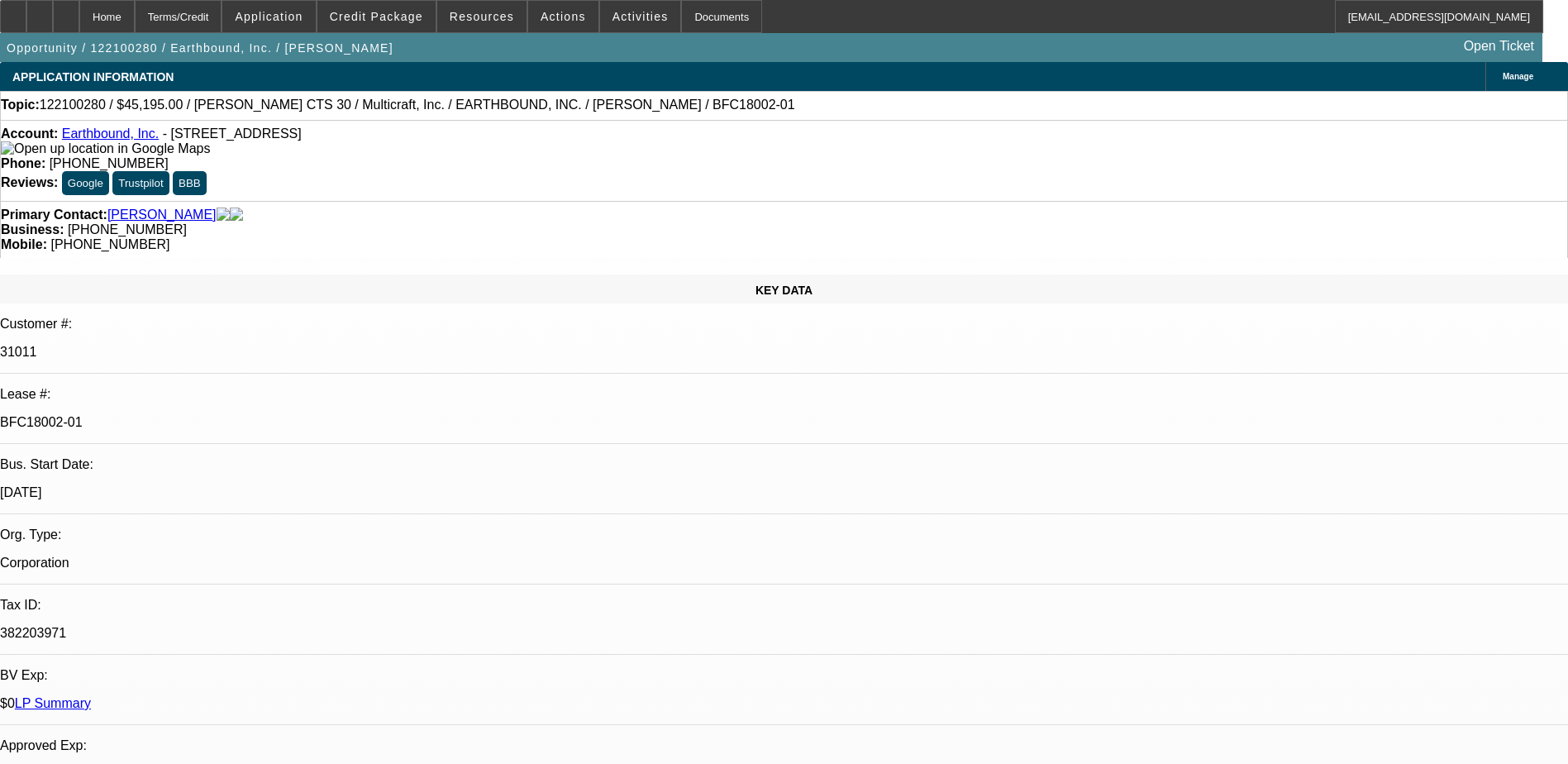
select select "0"
select select "6"
click at [106, 138] on link "Earthbound, Inc." at bounding box center [110, 133] width 97 height 14
click at [414, 16] on span "Credit Package" at bounding box center [376, 16] width 93 height 13
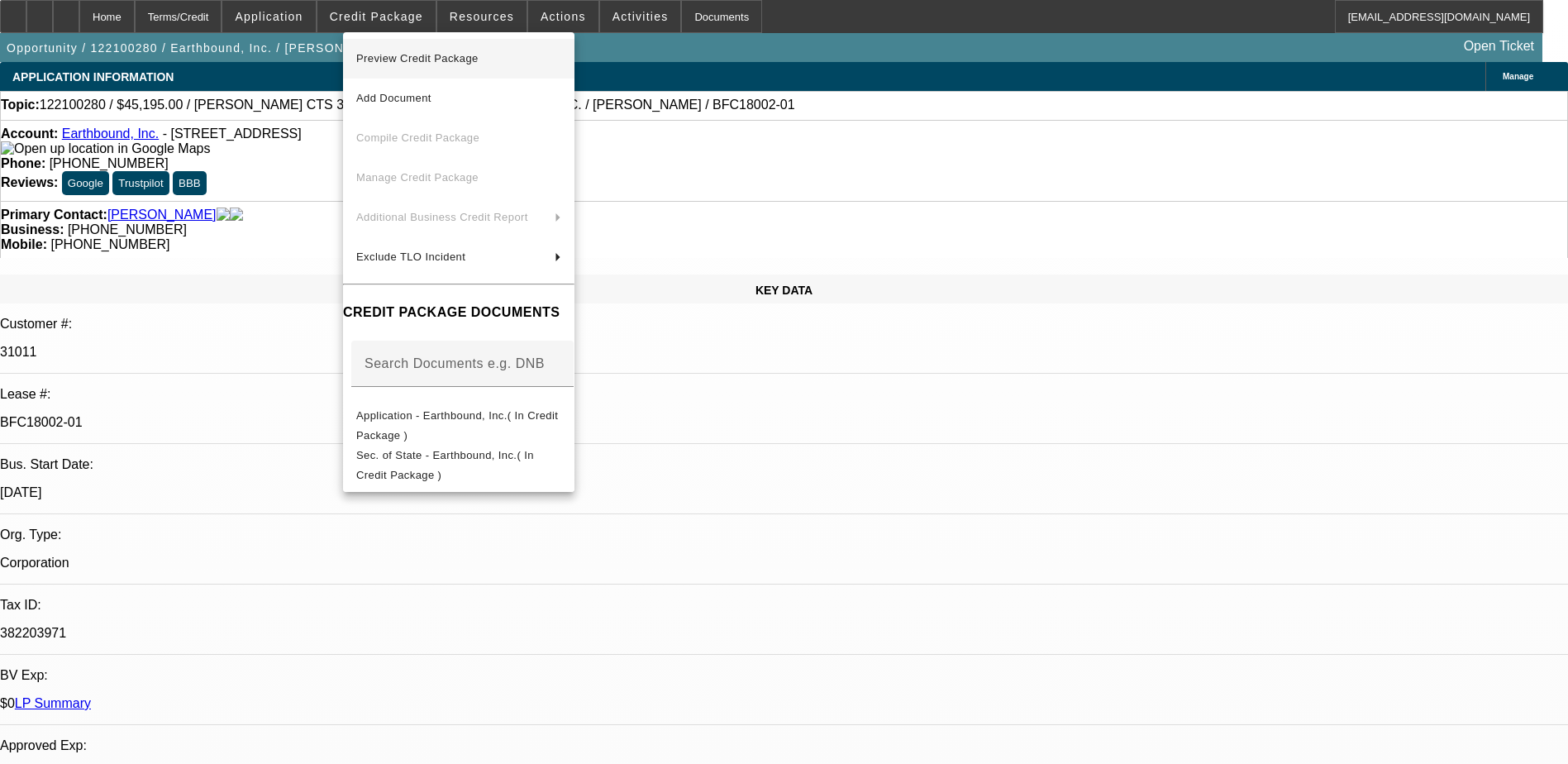
click at [438, 62] on span "Preview Credit Package" at bounding box center [417, 59] width 123 height 12
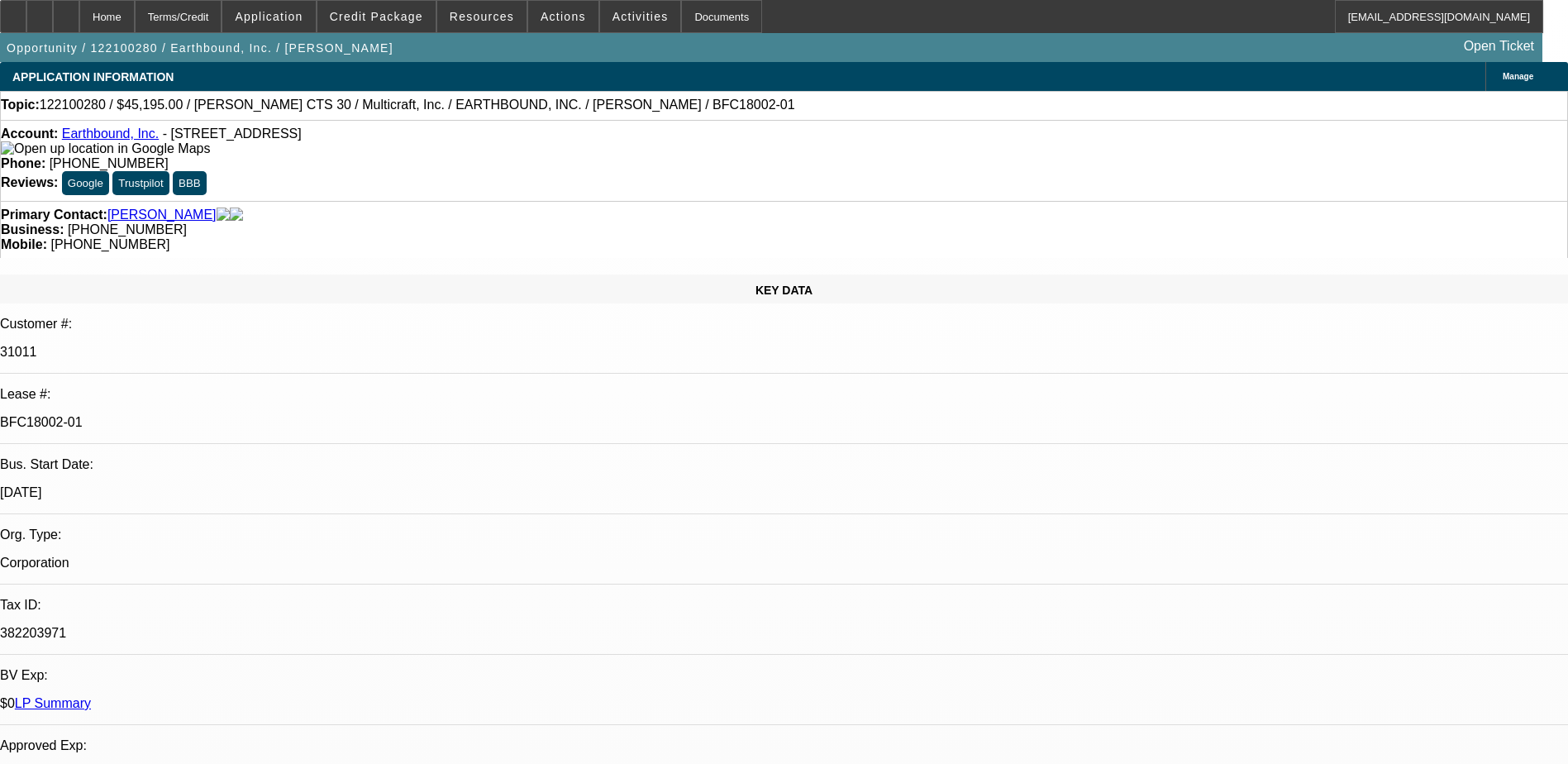
click at [231, 626] on p "382203971" at bounding box center [784, 633] width 1568 height 15
copy div "382203971"
click at [122, 132] on link "Earthbound, Inc." at bounding box center [110, 133] width 97 height 14
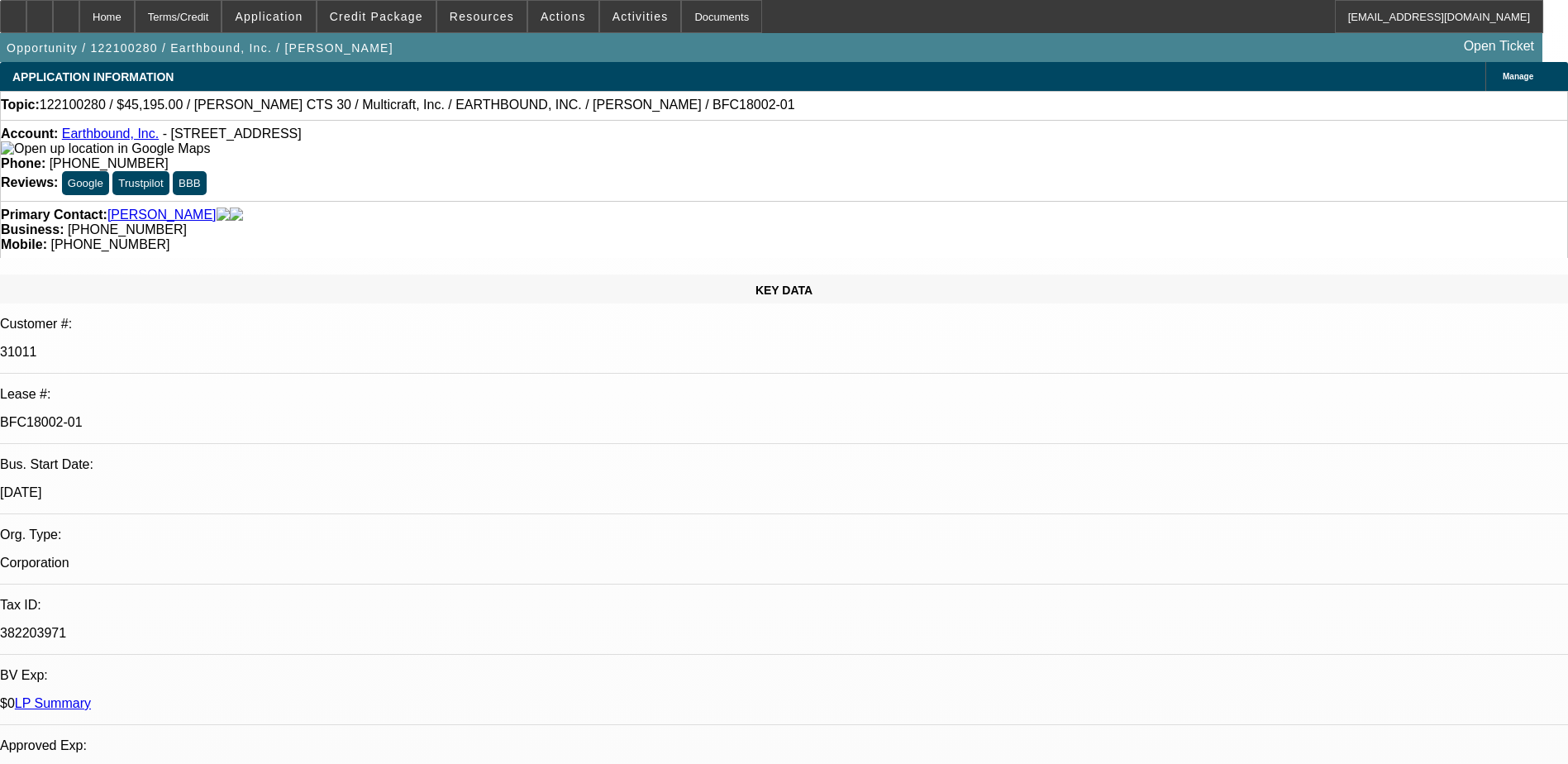
select select "0"
select select "2"
select select "0"
select select "6"
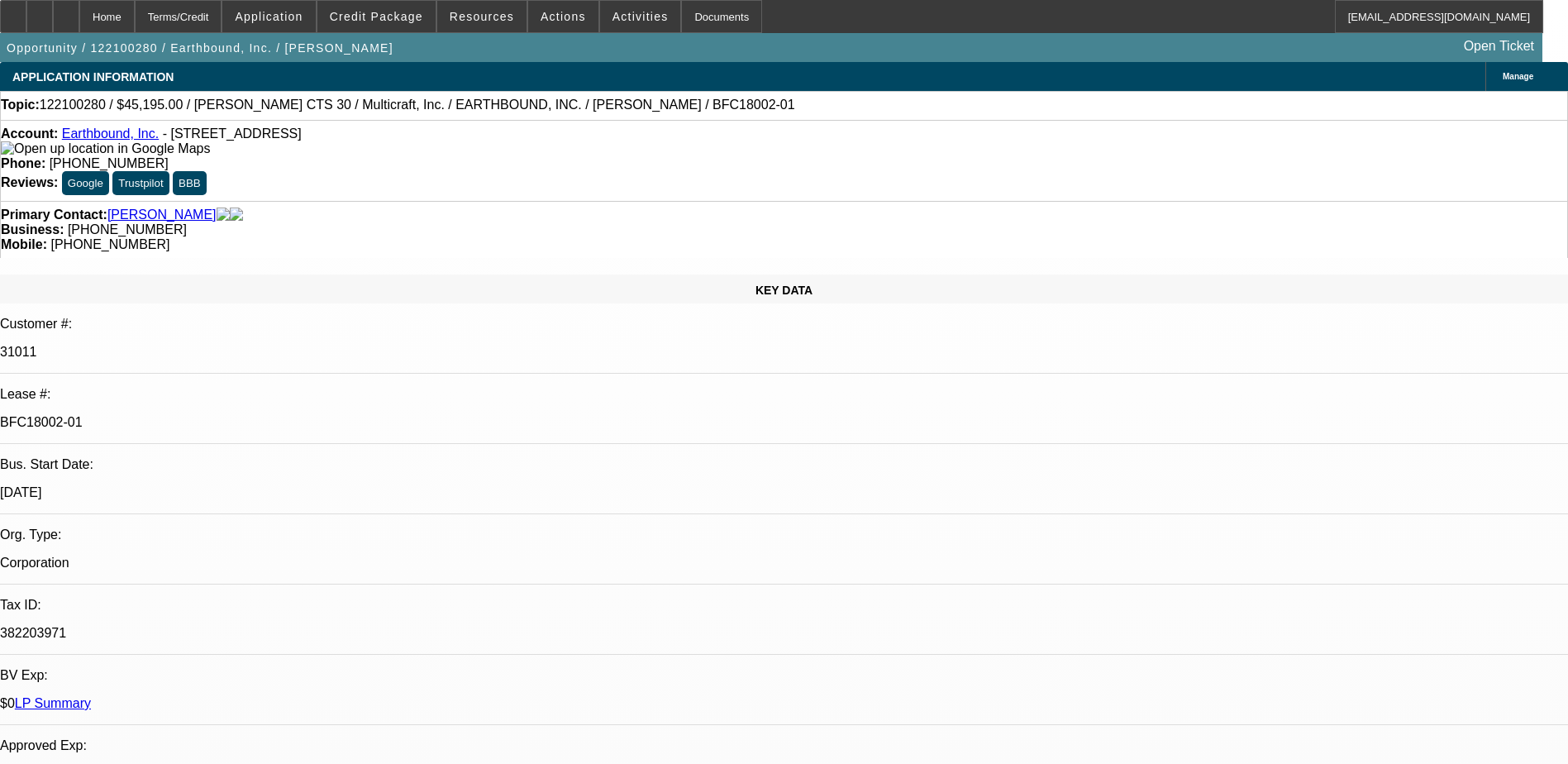
select select "0"
select select "6"
select select "0"
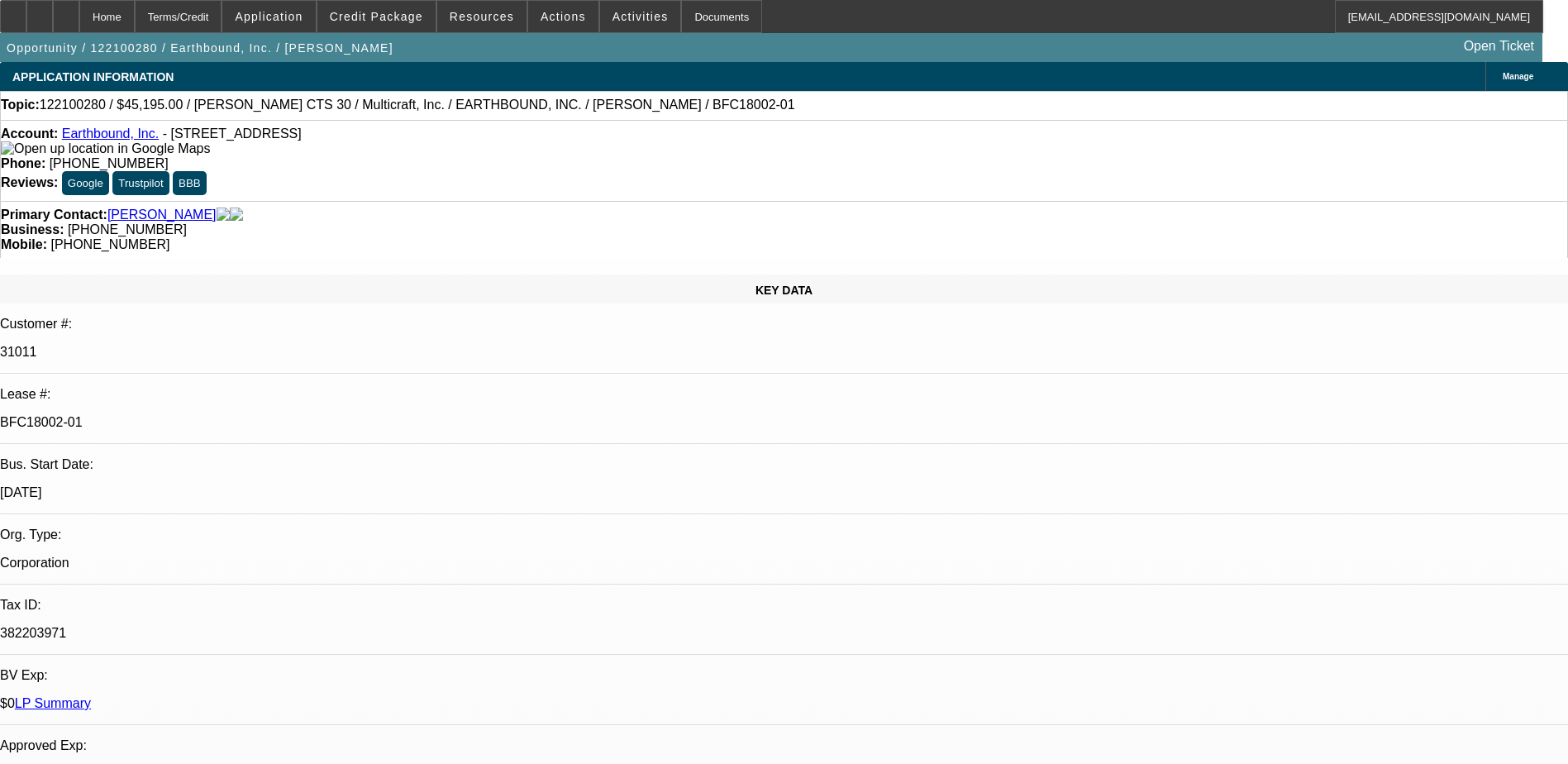
select select "0"
select select "6"
select select "0"
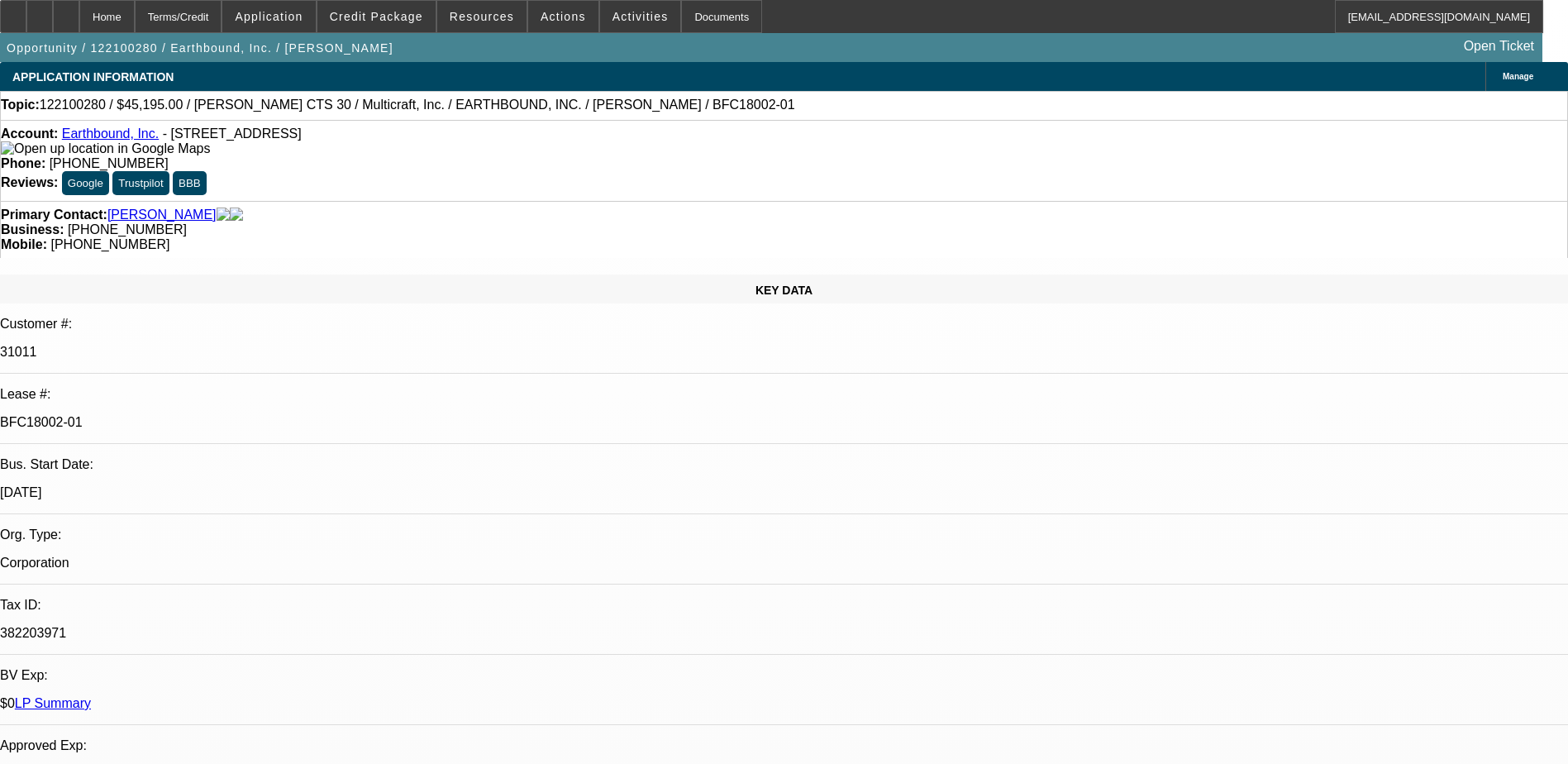
select select "0"
select select "6"
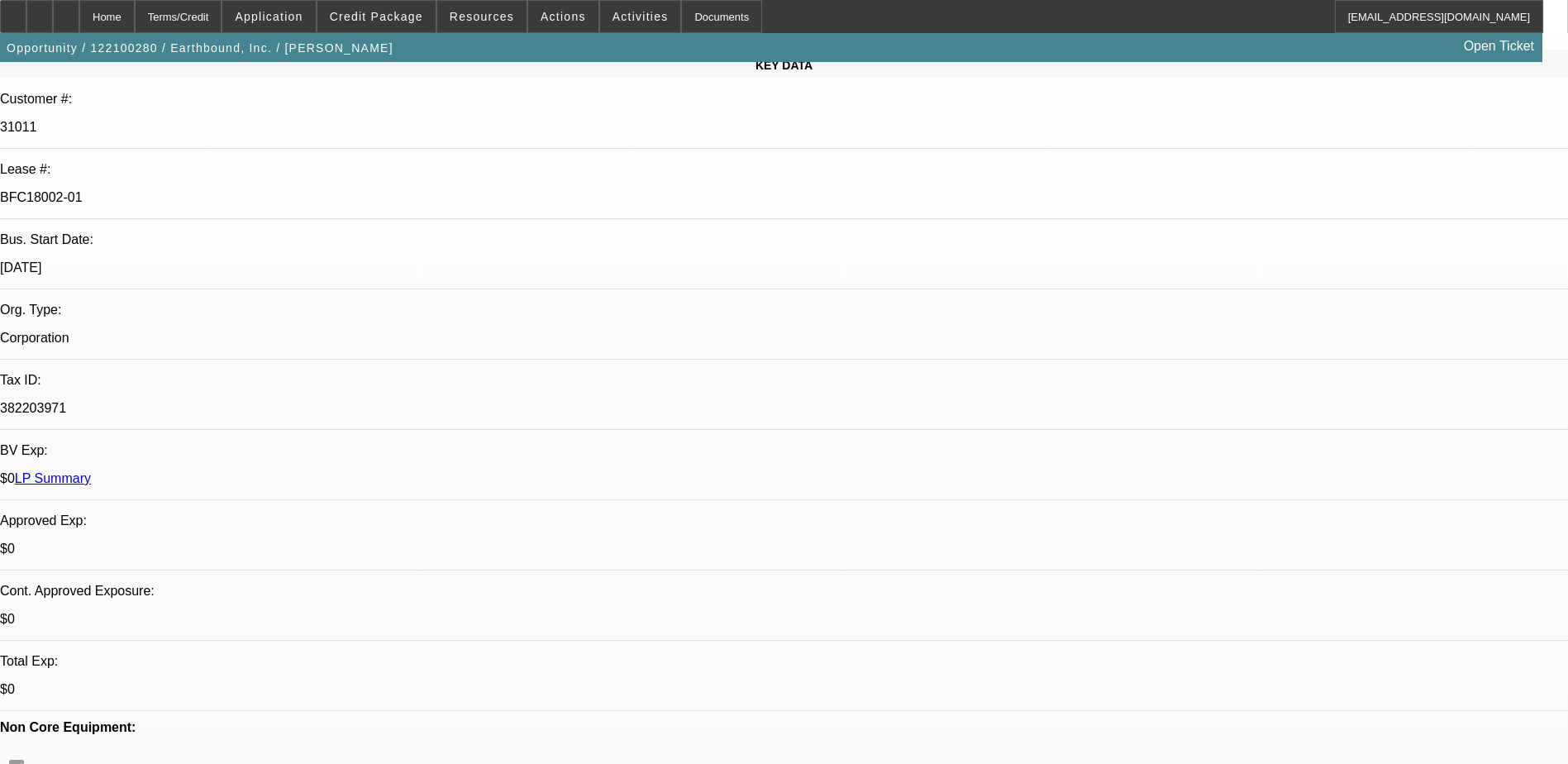
scroll to position [83, 0]
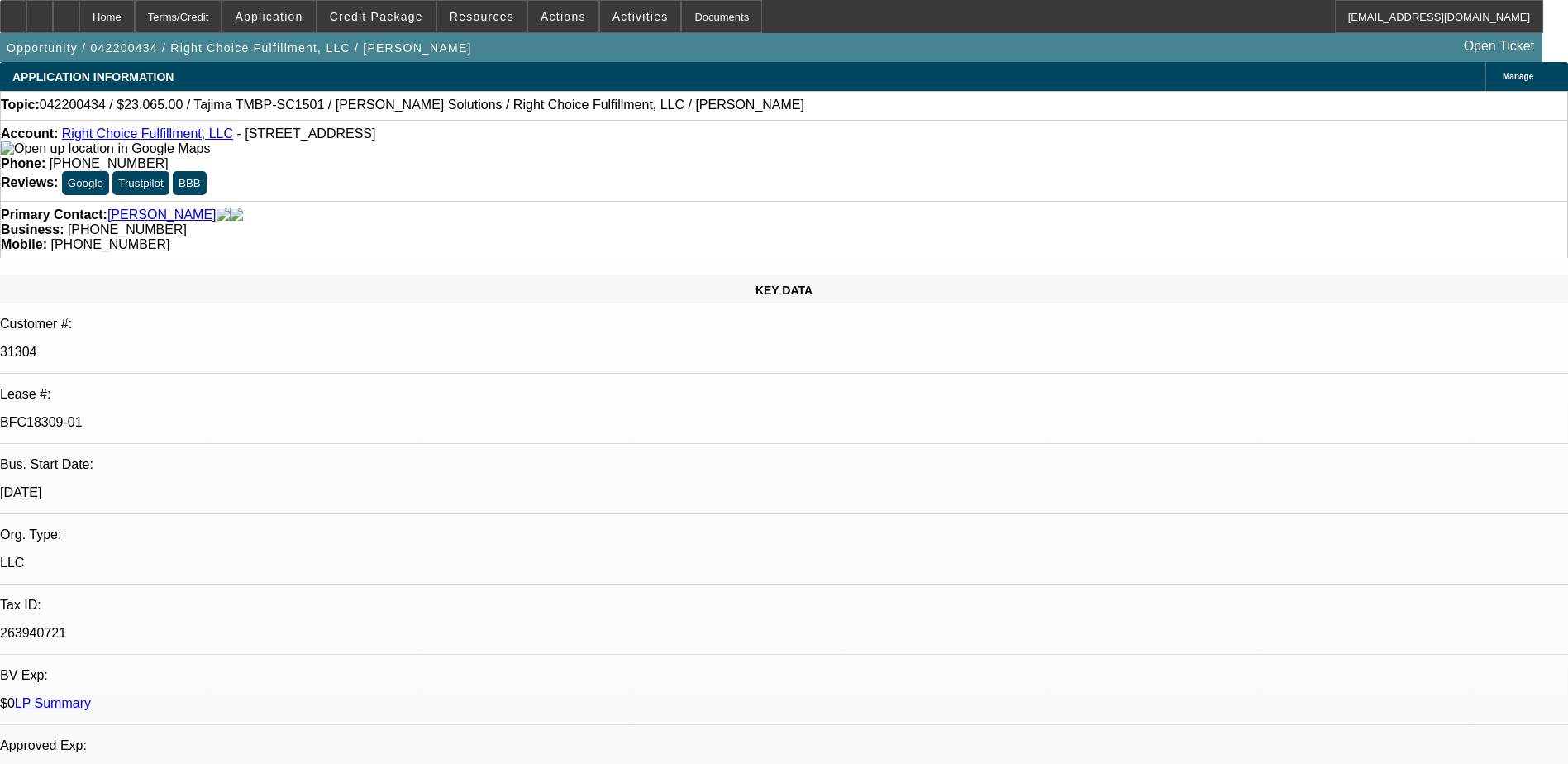
select select "0"
select select "2"
select select "0"
select select "2"
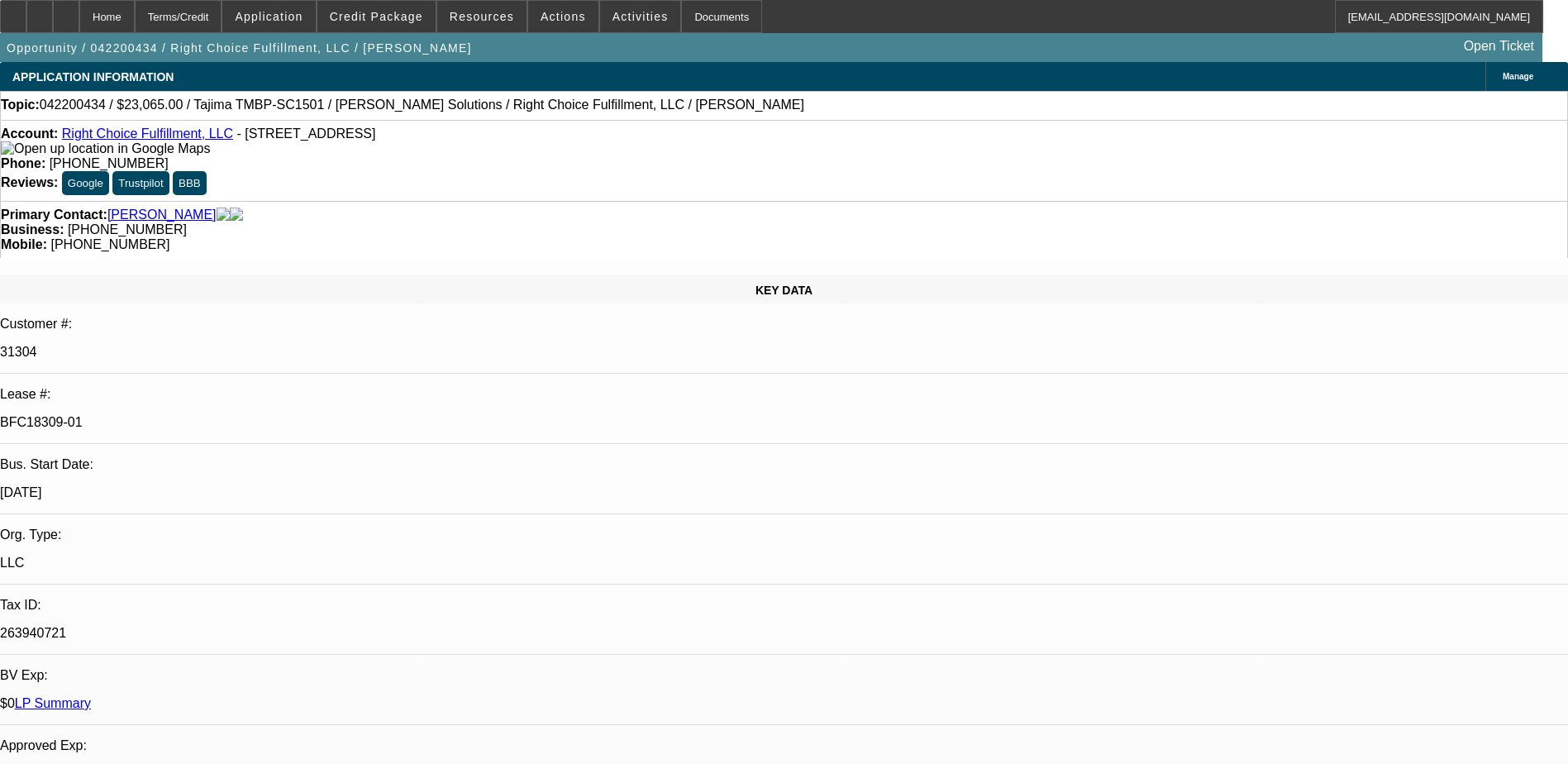
select select "0"
select select "2"
select select "0"
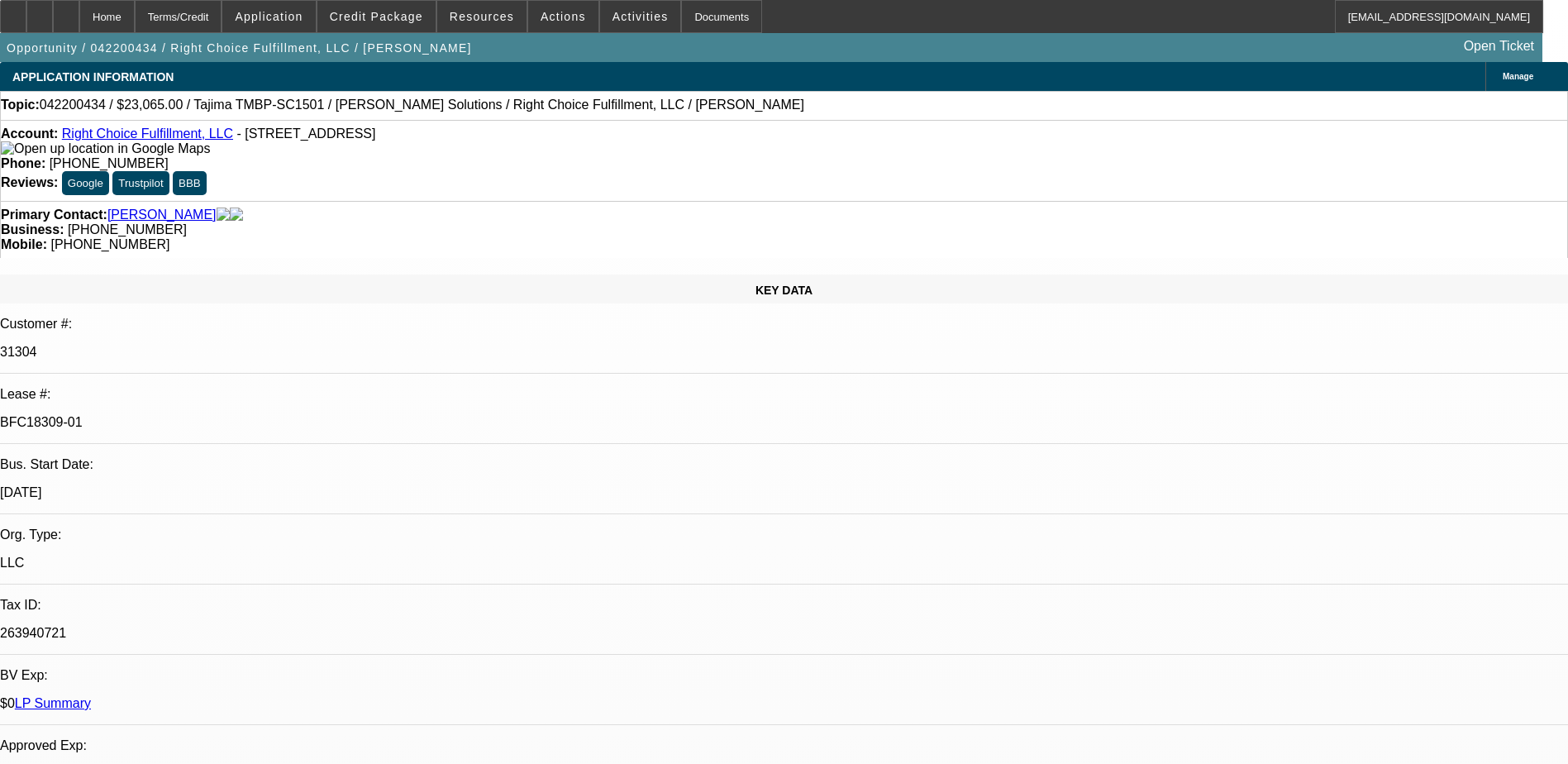
select select "0"
select select "1"
select select "2"
select select "6"
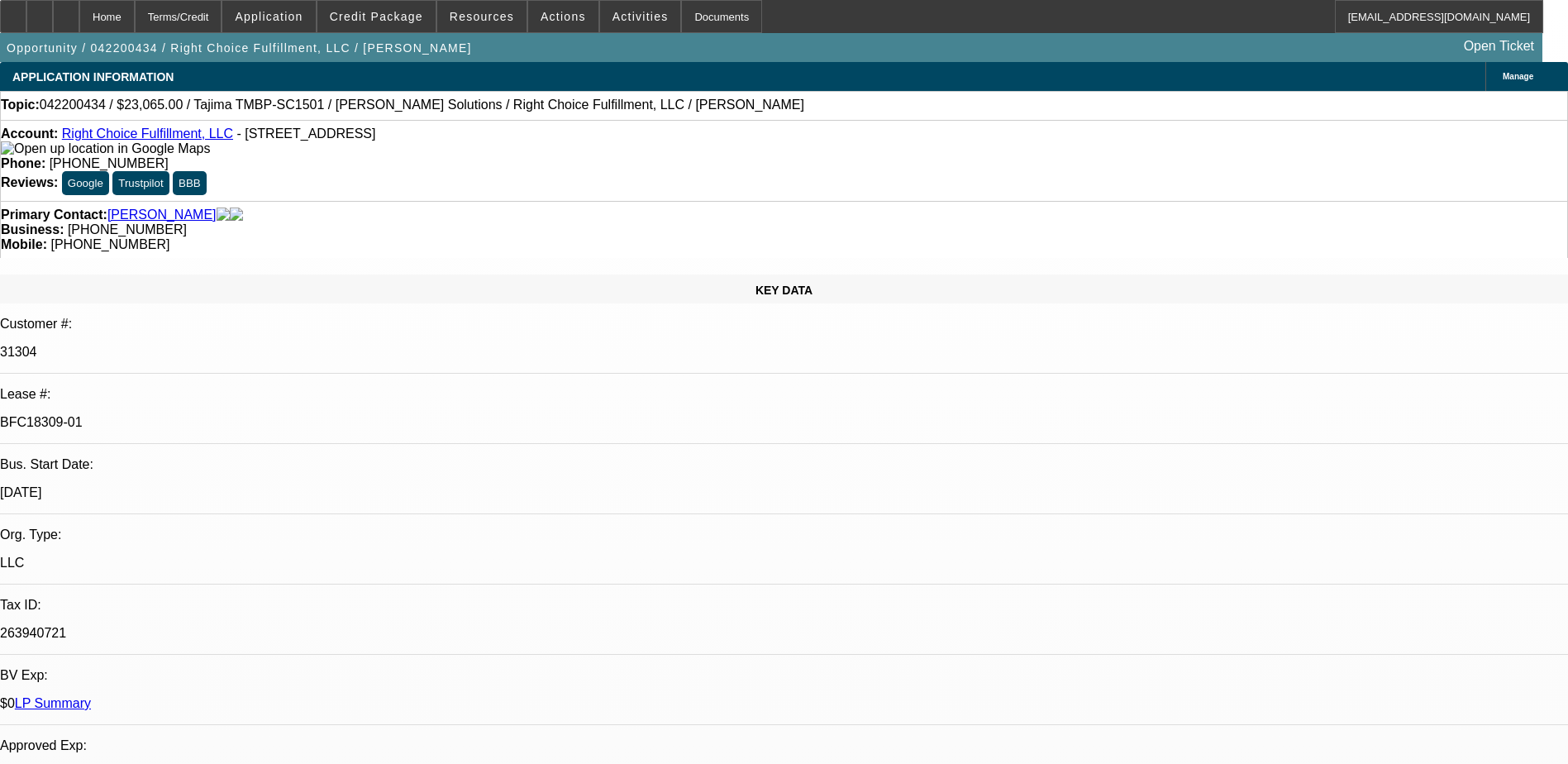
select select "1"
select select "2"
select select "6"
select select "1"
select select "2"
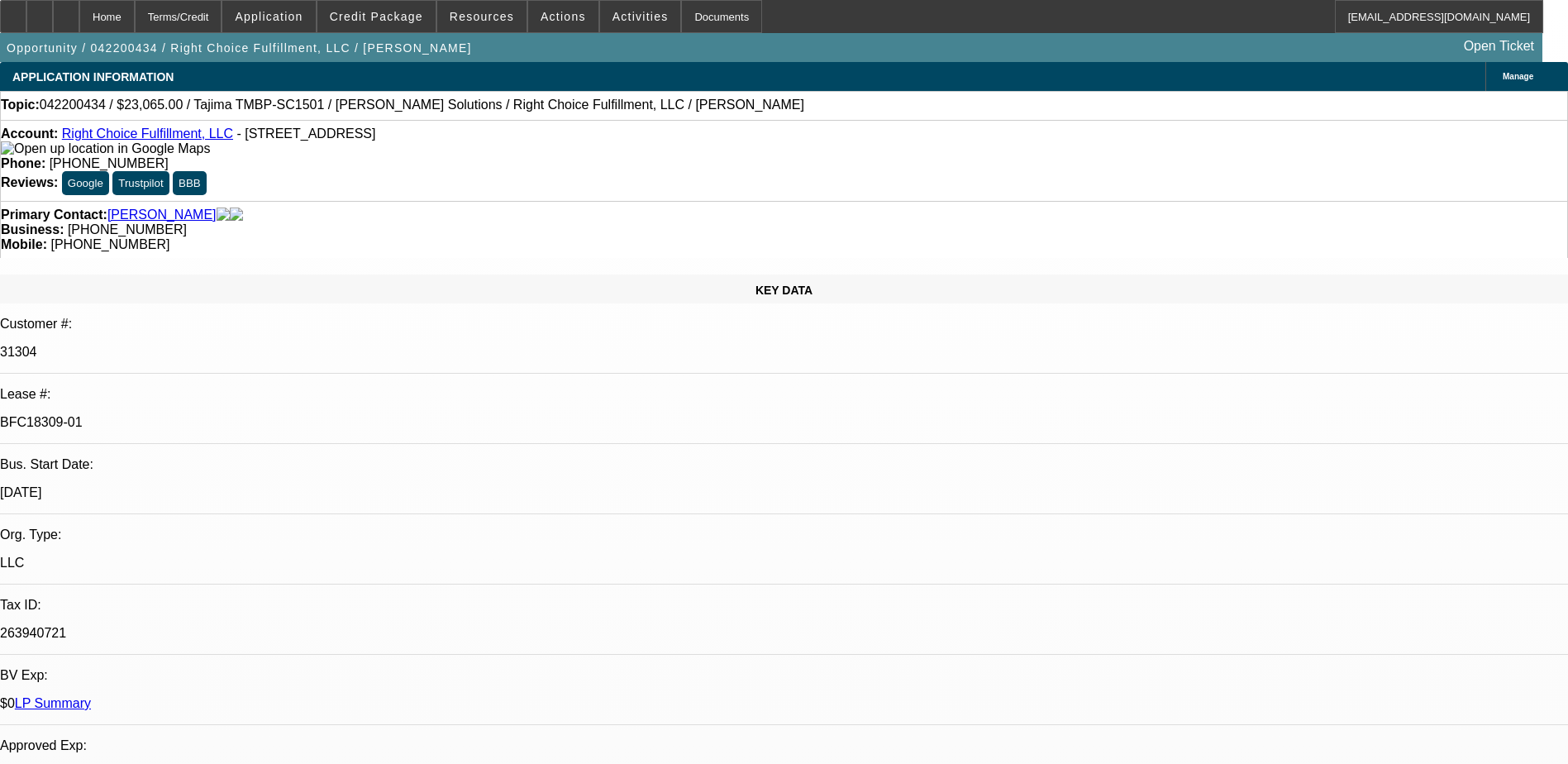
select select "6"
select select "1"
select select "6"
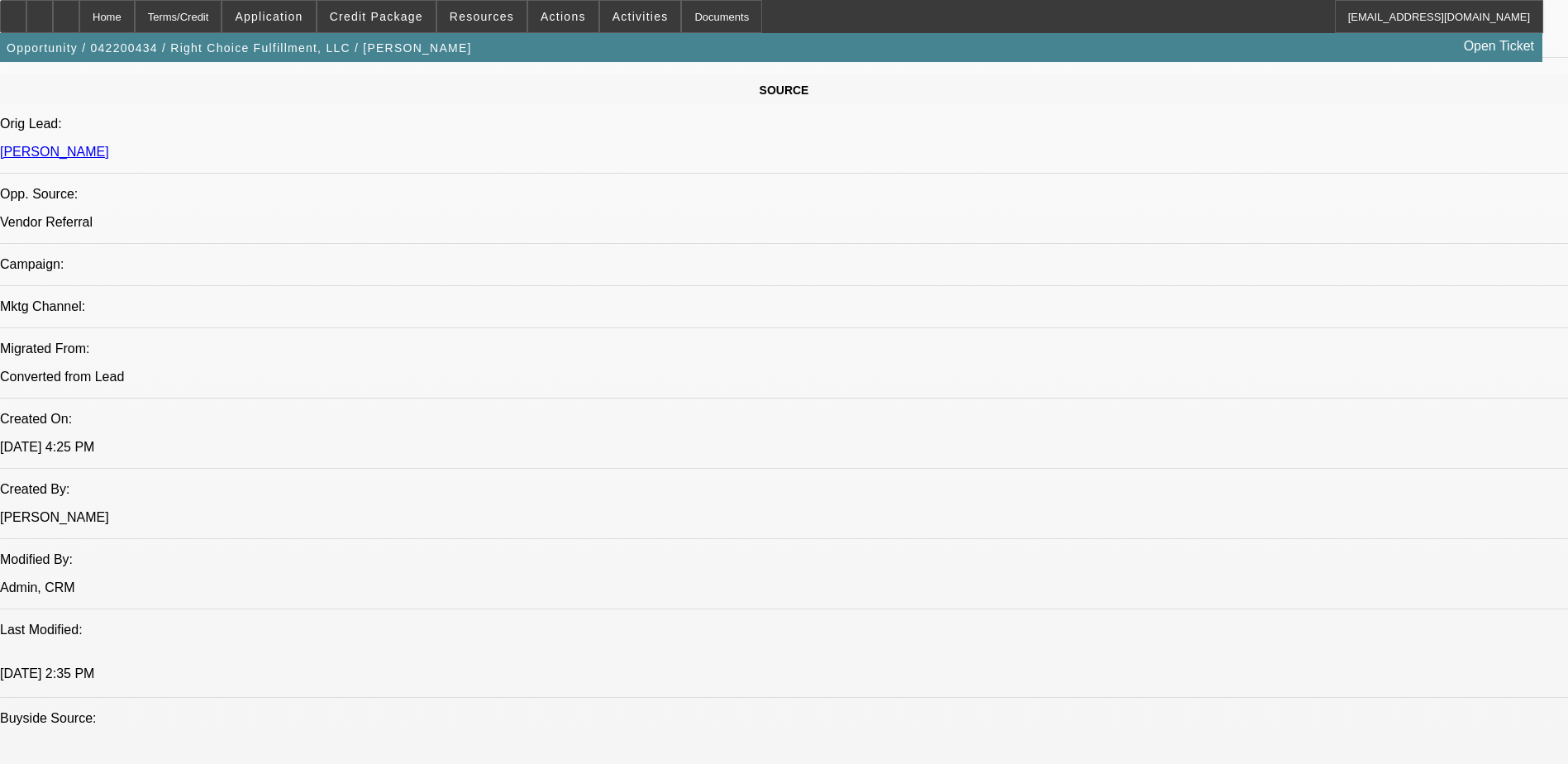
scroll to position [793, 0]
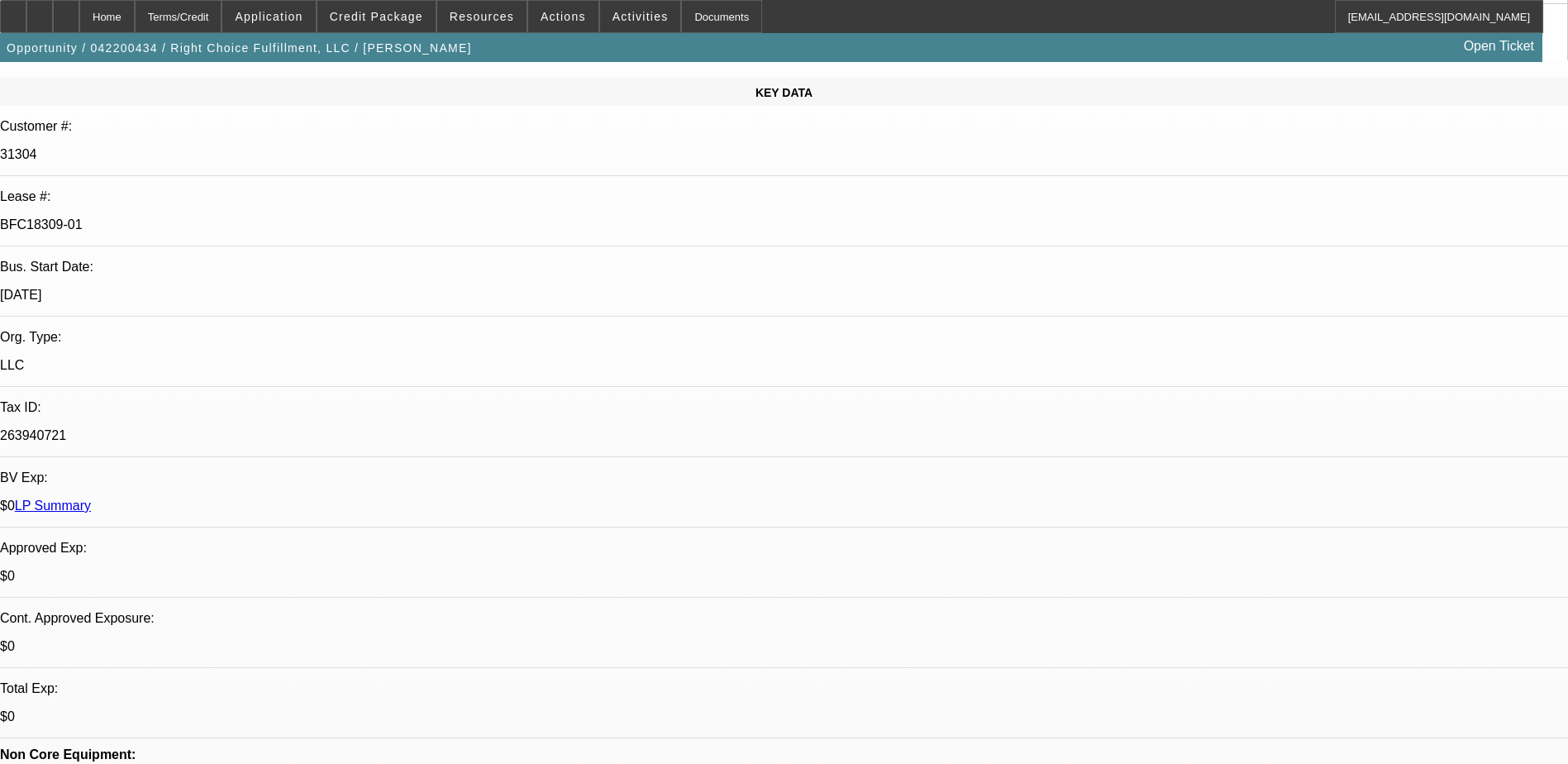
scroll to position [0, 0]
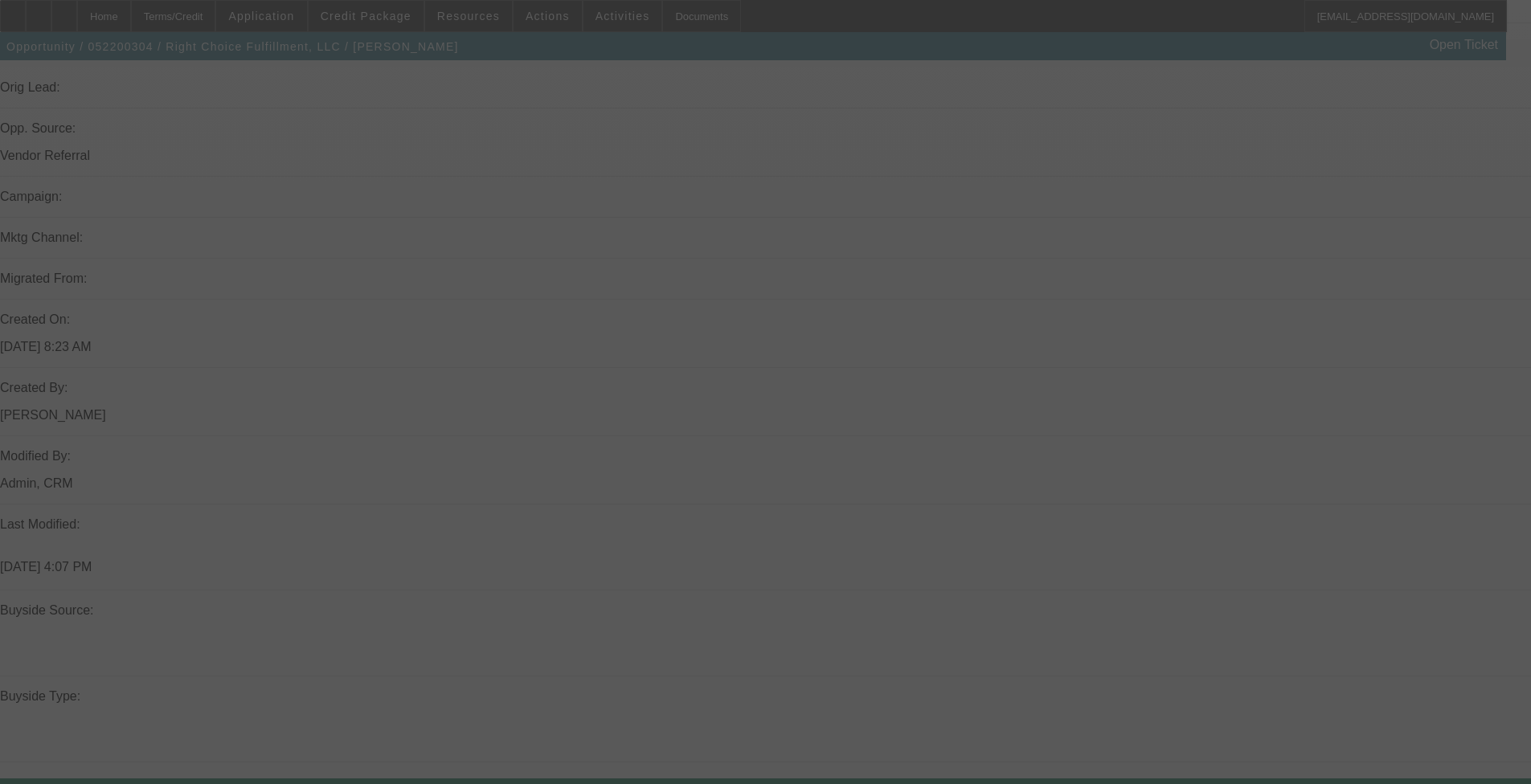
select select "0"
select select "2"
select select "0"
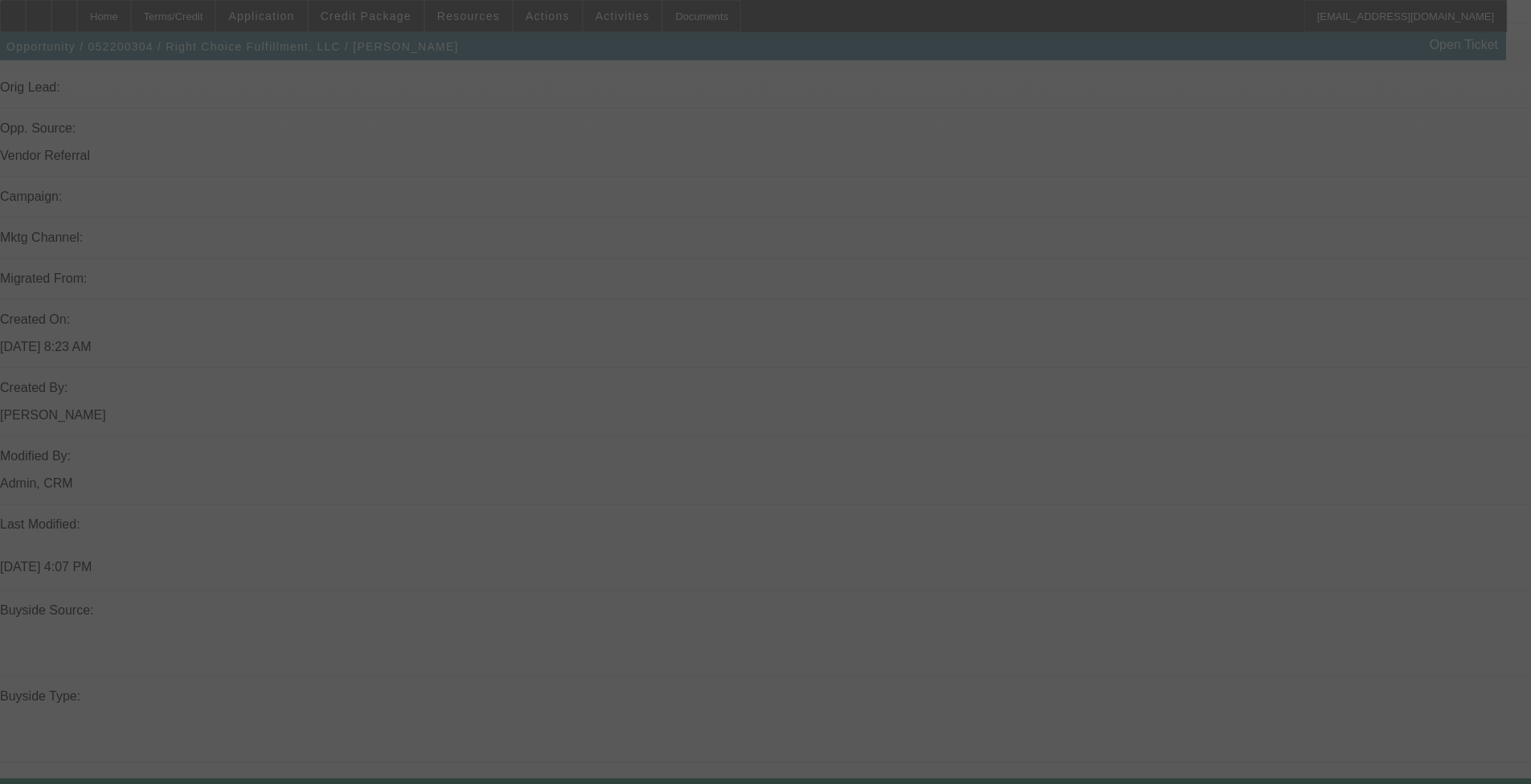
select select "0"
select select "2"
select select "0"
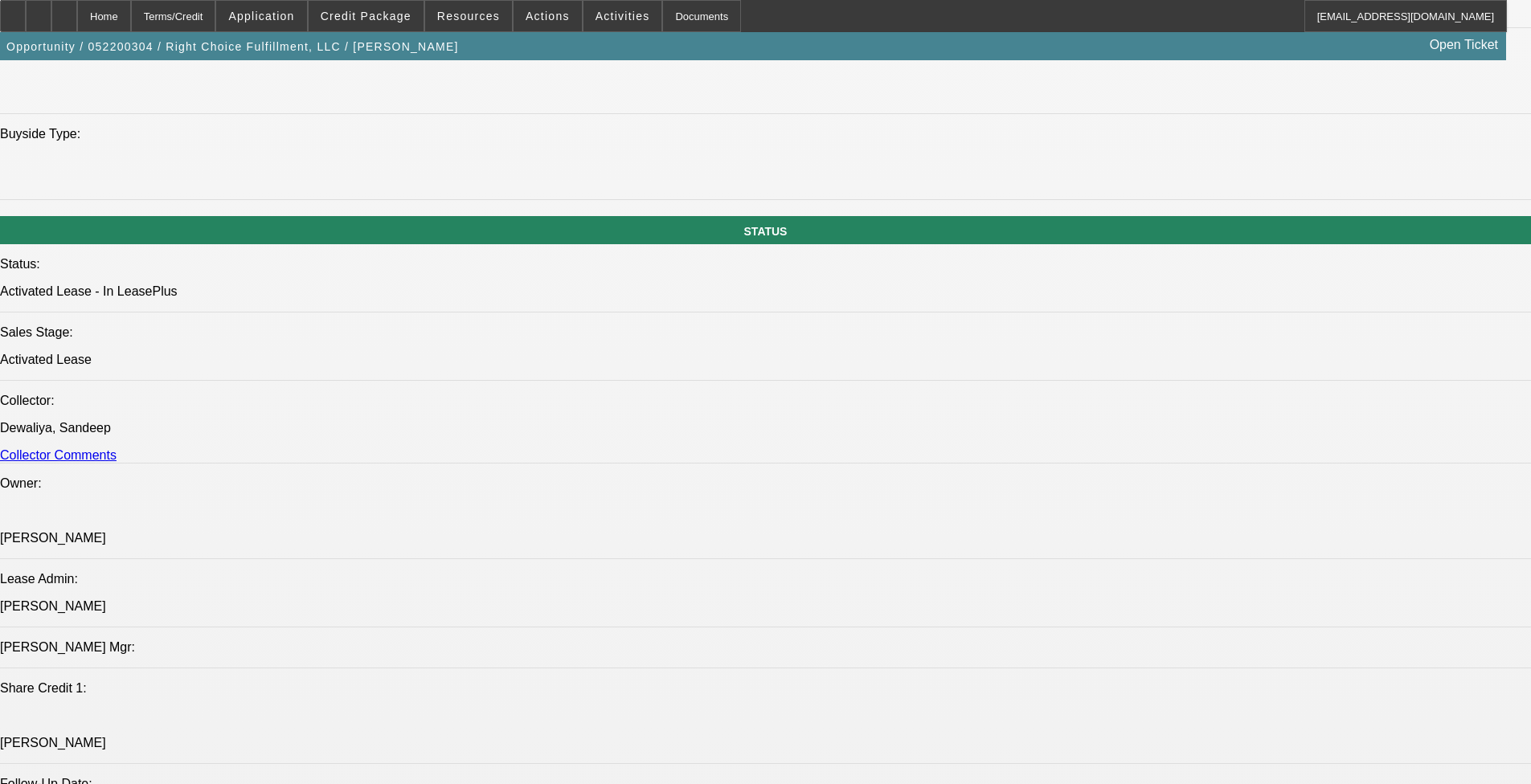
select select "1"
select select "2"
select select "6"
select select "1"
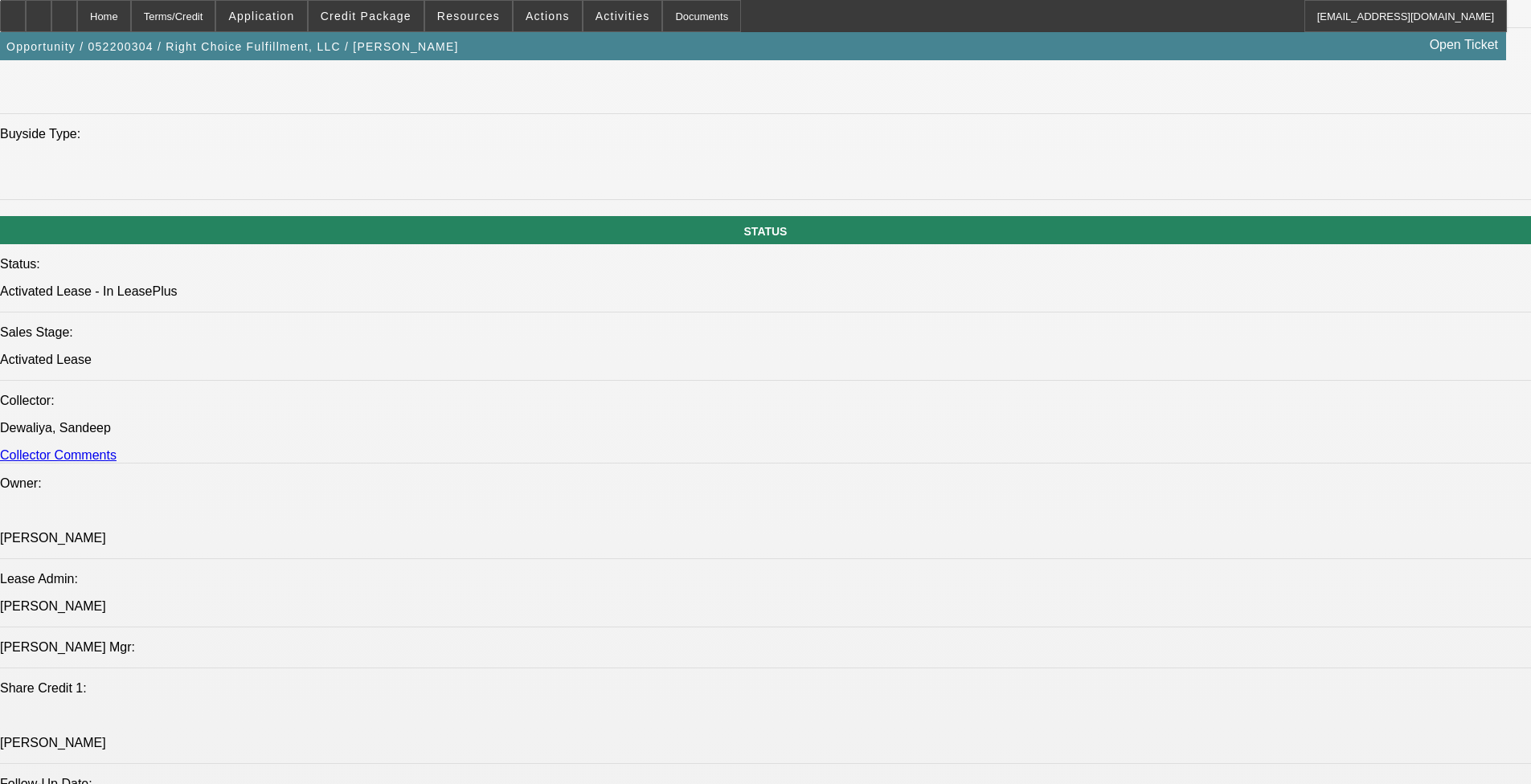
select select "6"
select select "1"
select select "2"
select select "6"
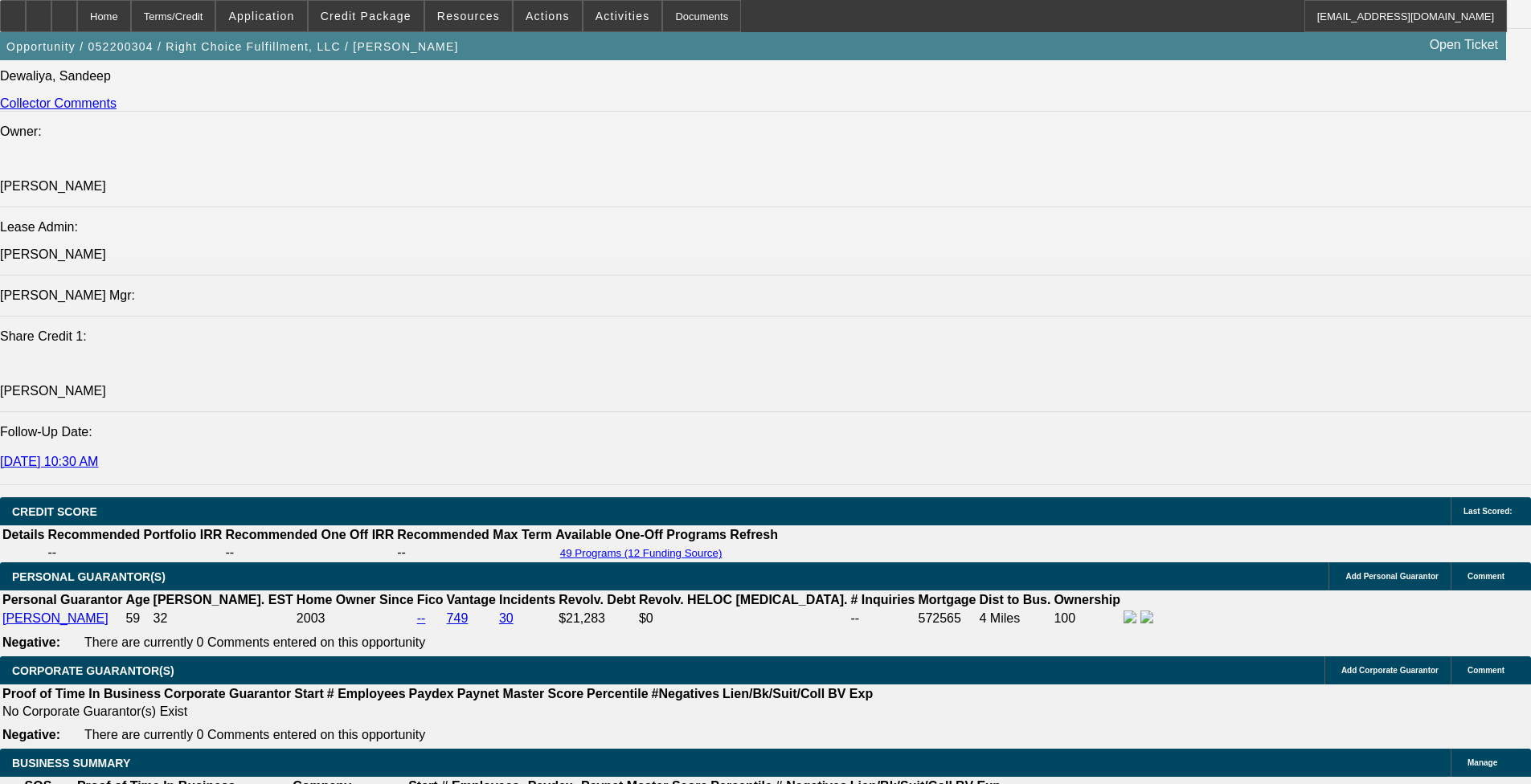
scroll to position [1975, 0]
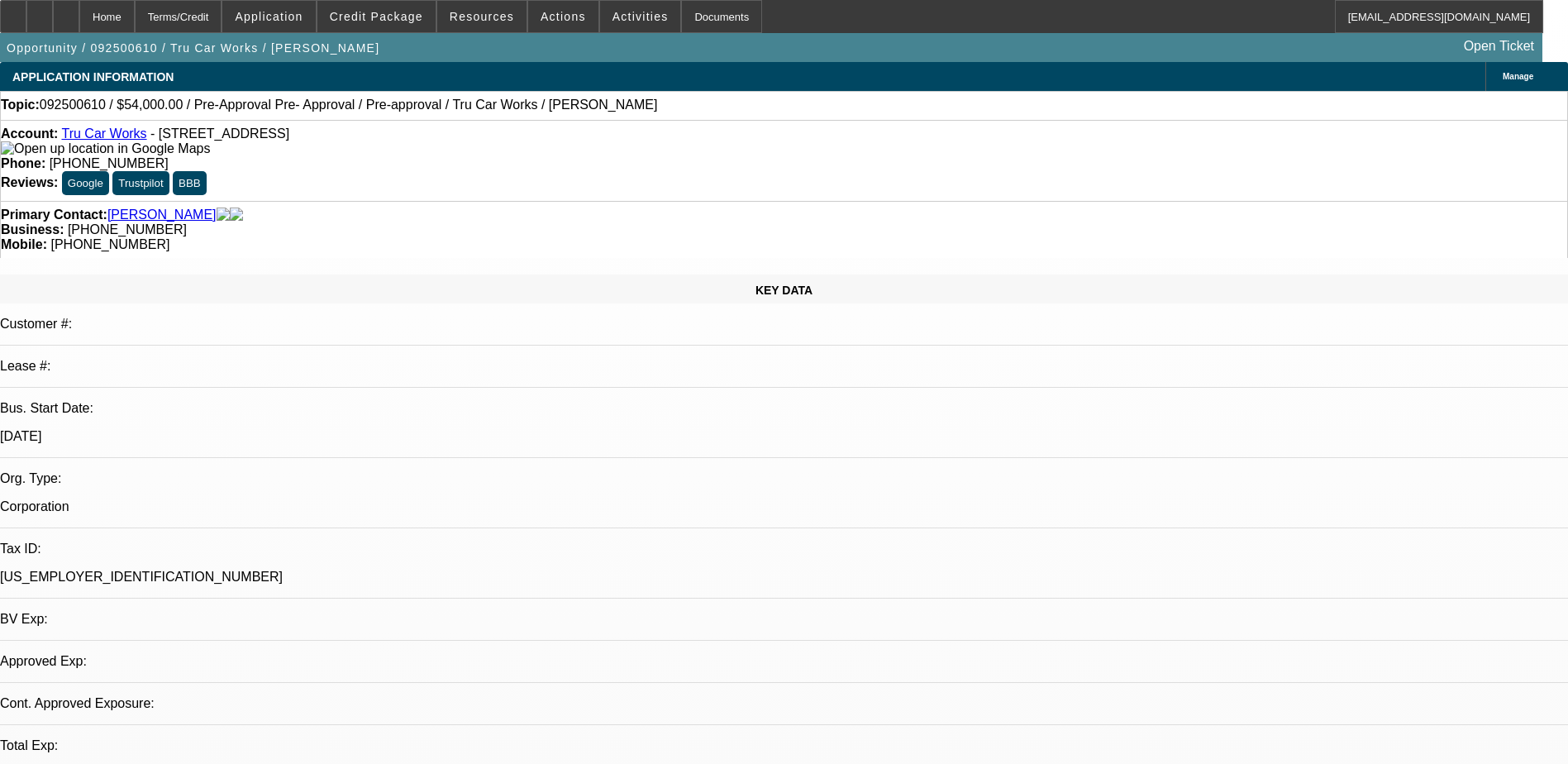
select select "0.1"
select select "0"
select select "0.1"
select select "1"
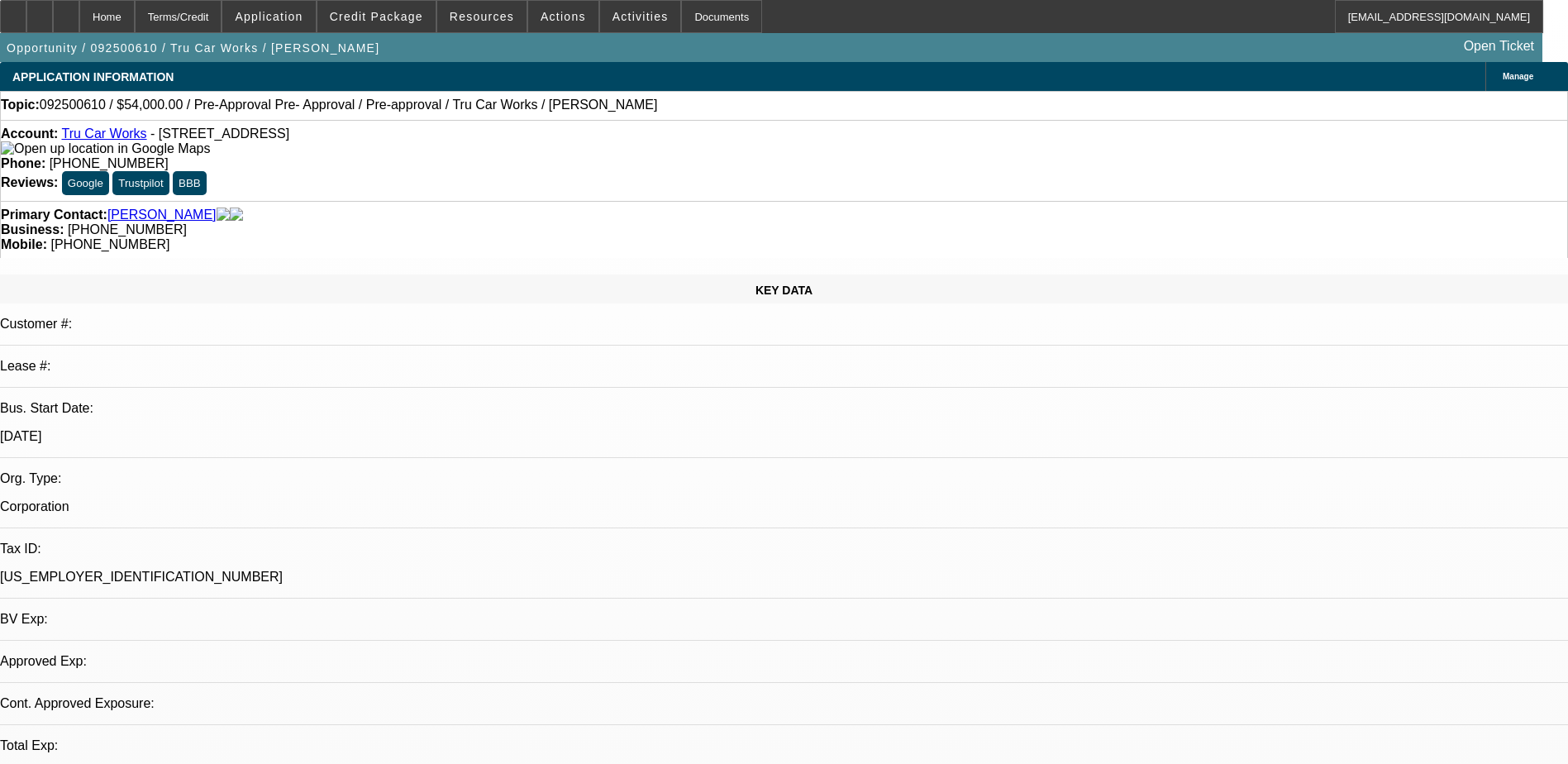
select select "4"
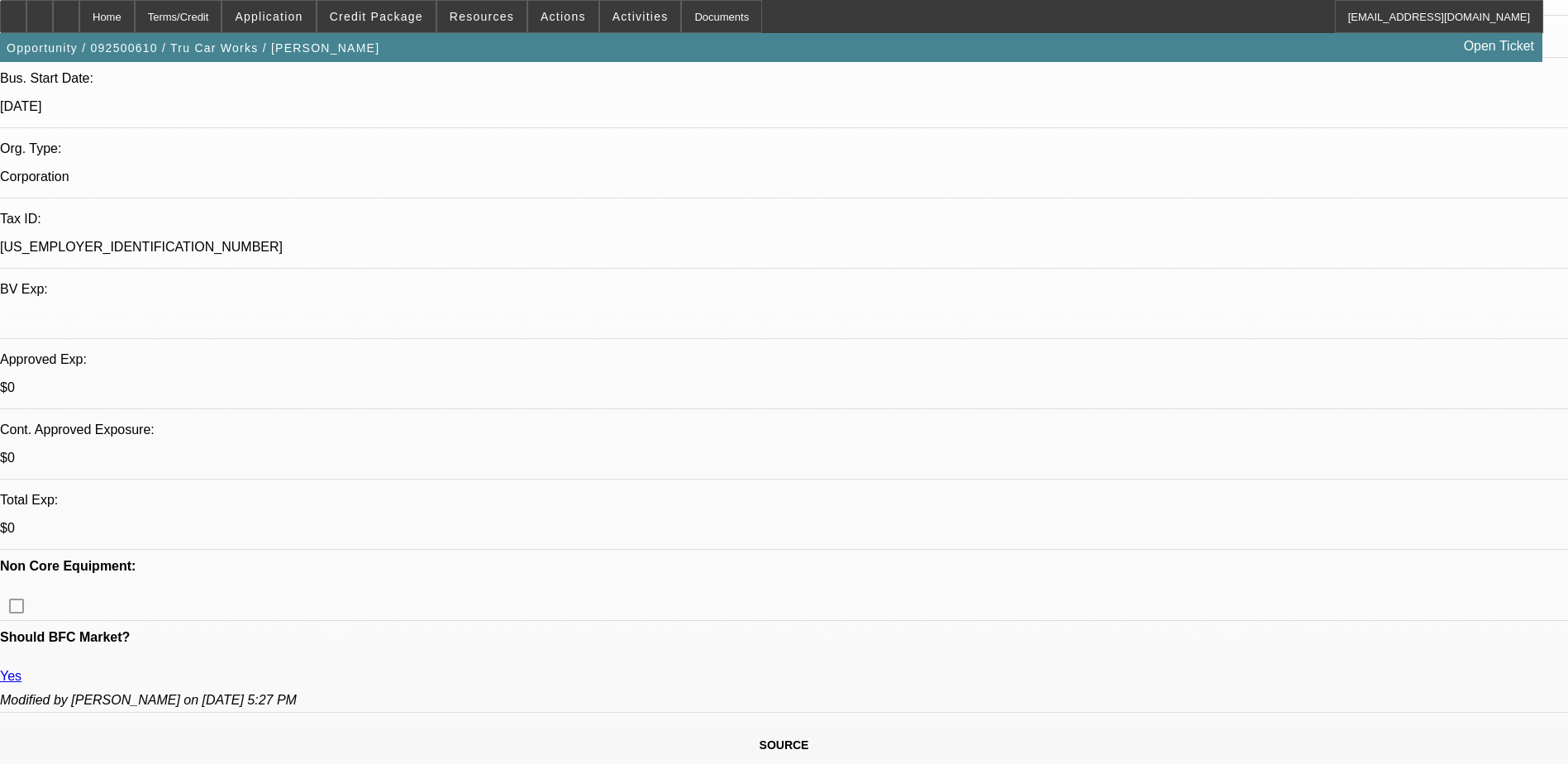
scroll to position [330, 0]
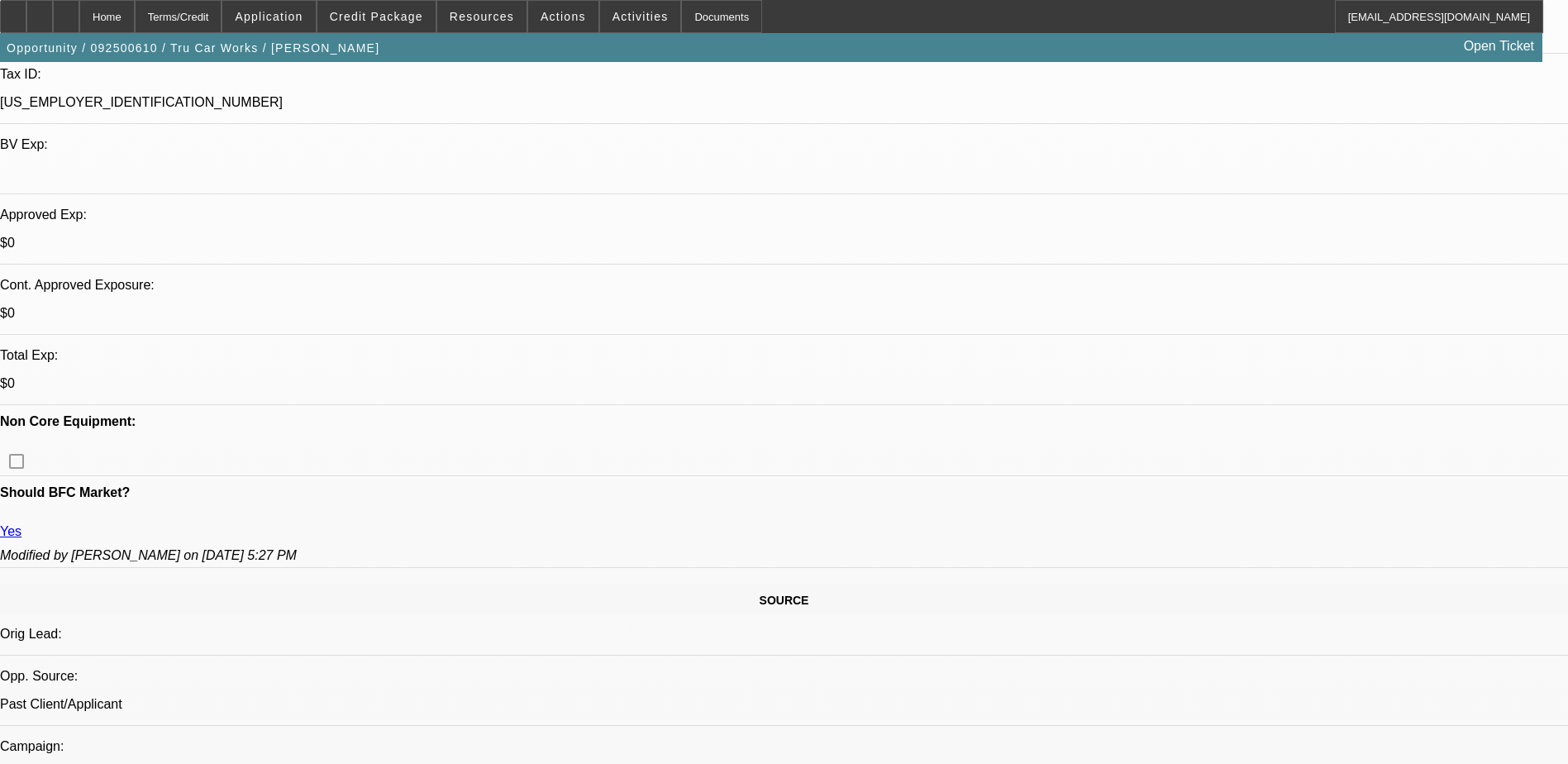
scroll to position [497, 0]
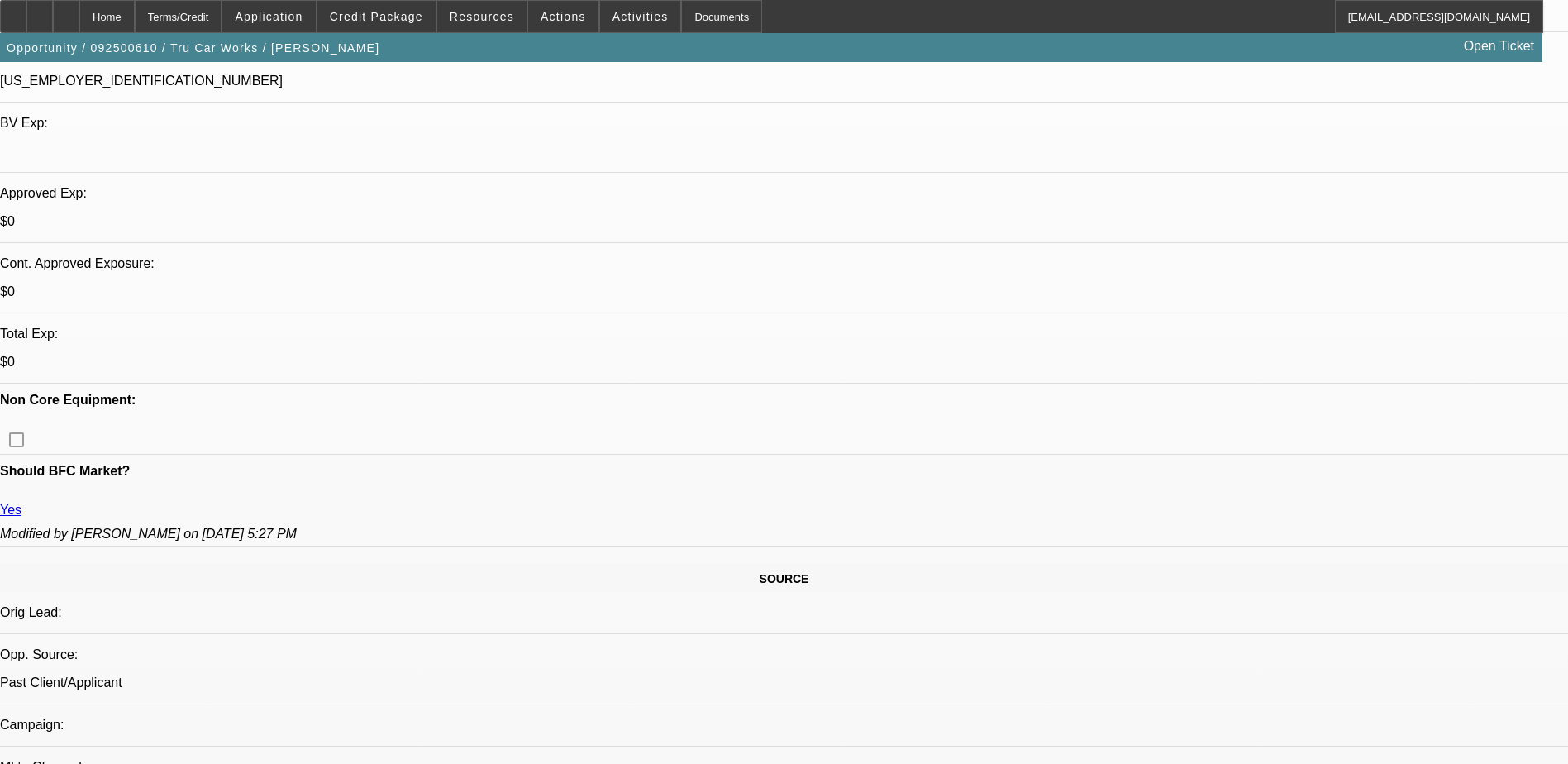
radio input "true"
type textarea "Walter is getting paperwork from Cherry Tech before proceeding. Ideal truck aro…"
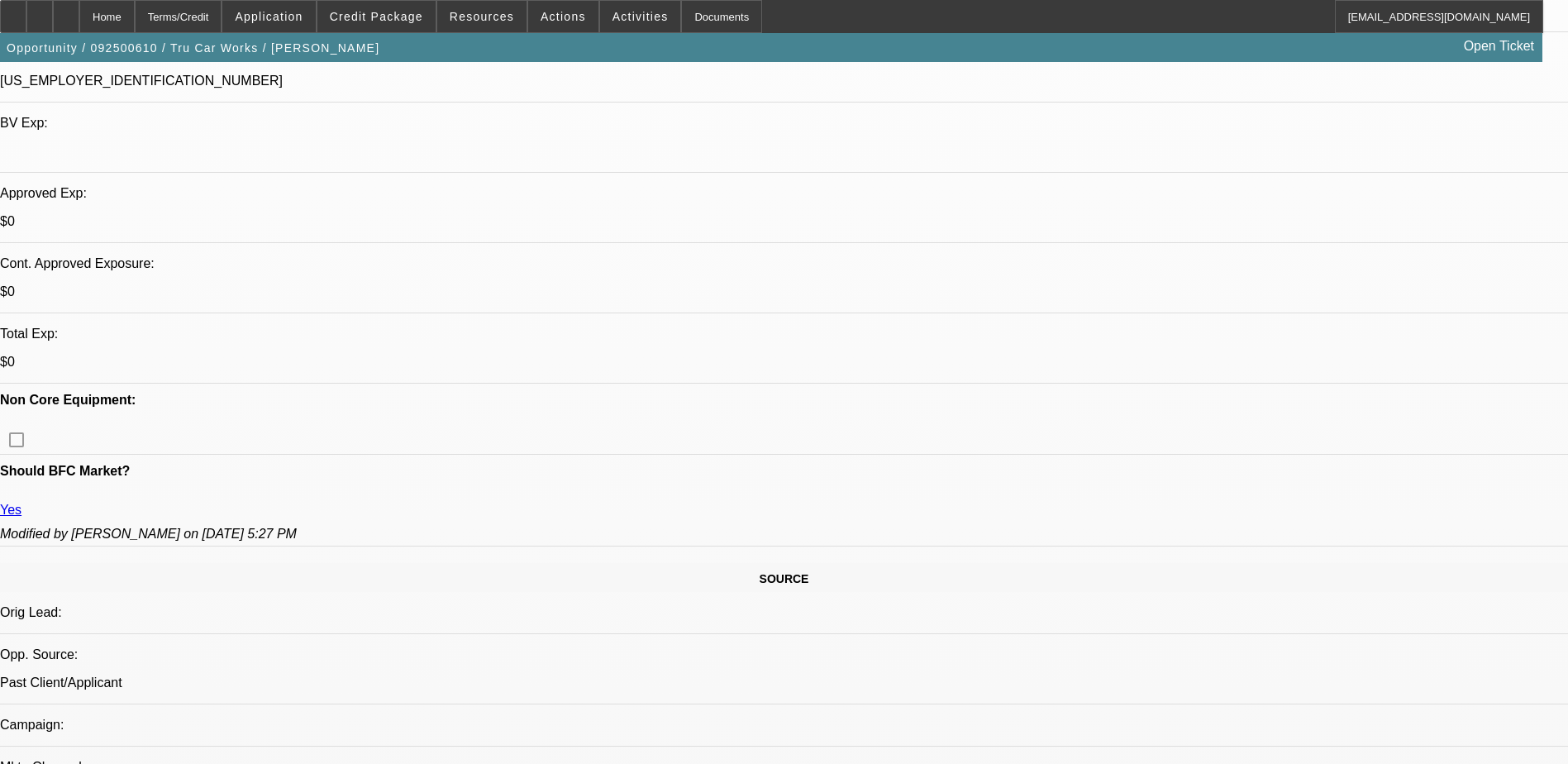
radio input "true"
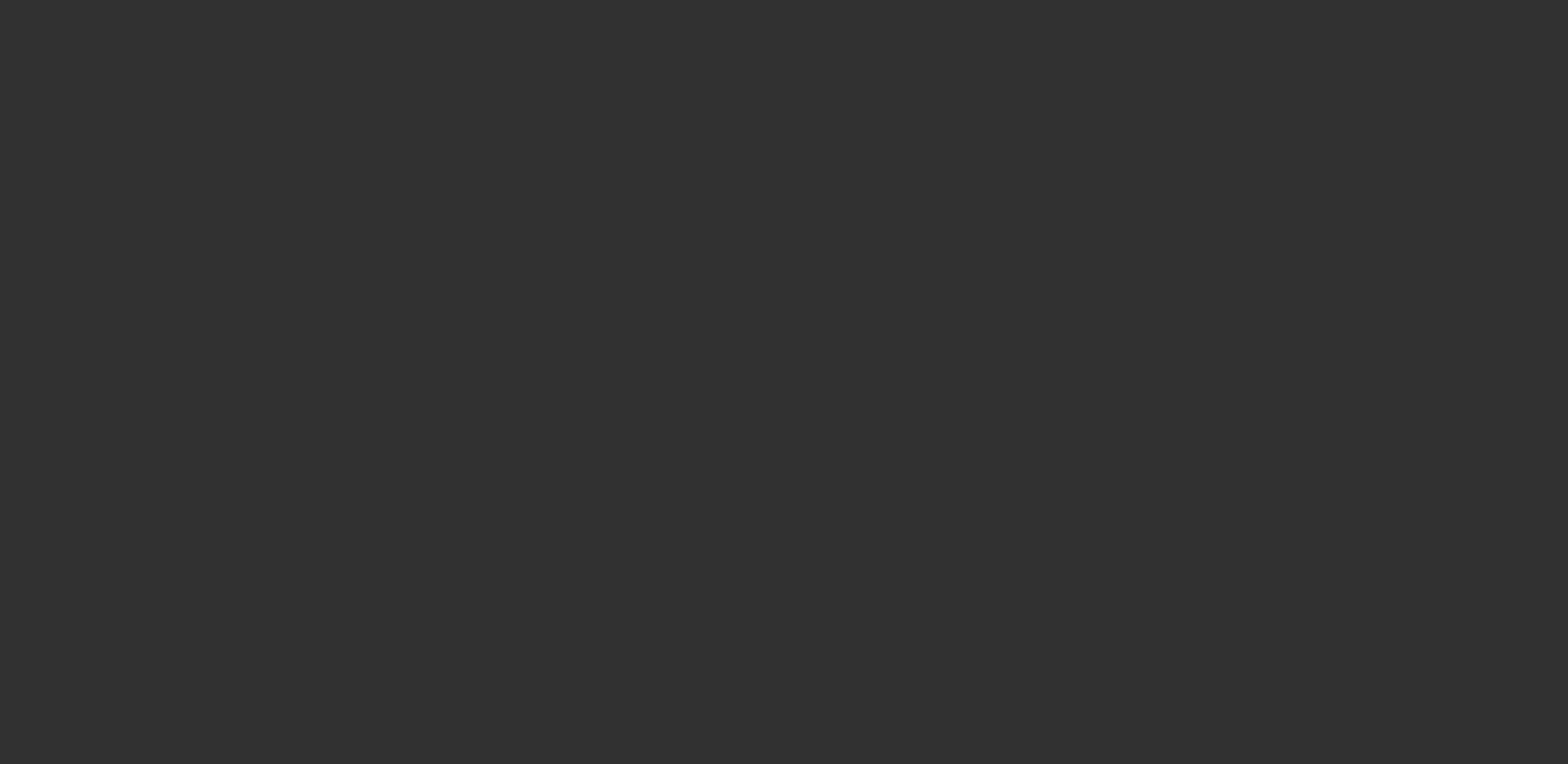
scroll to position [0, 0]
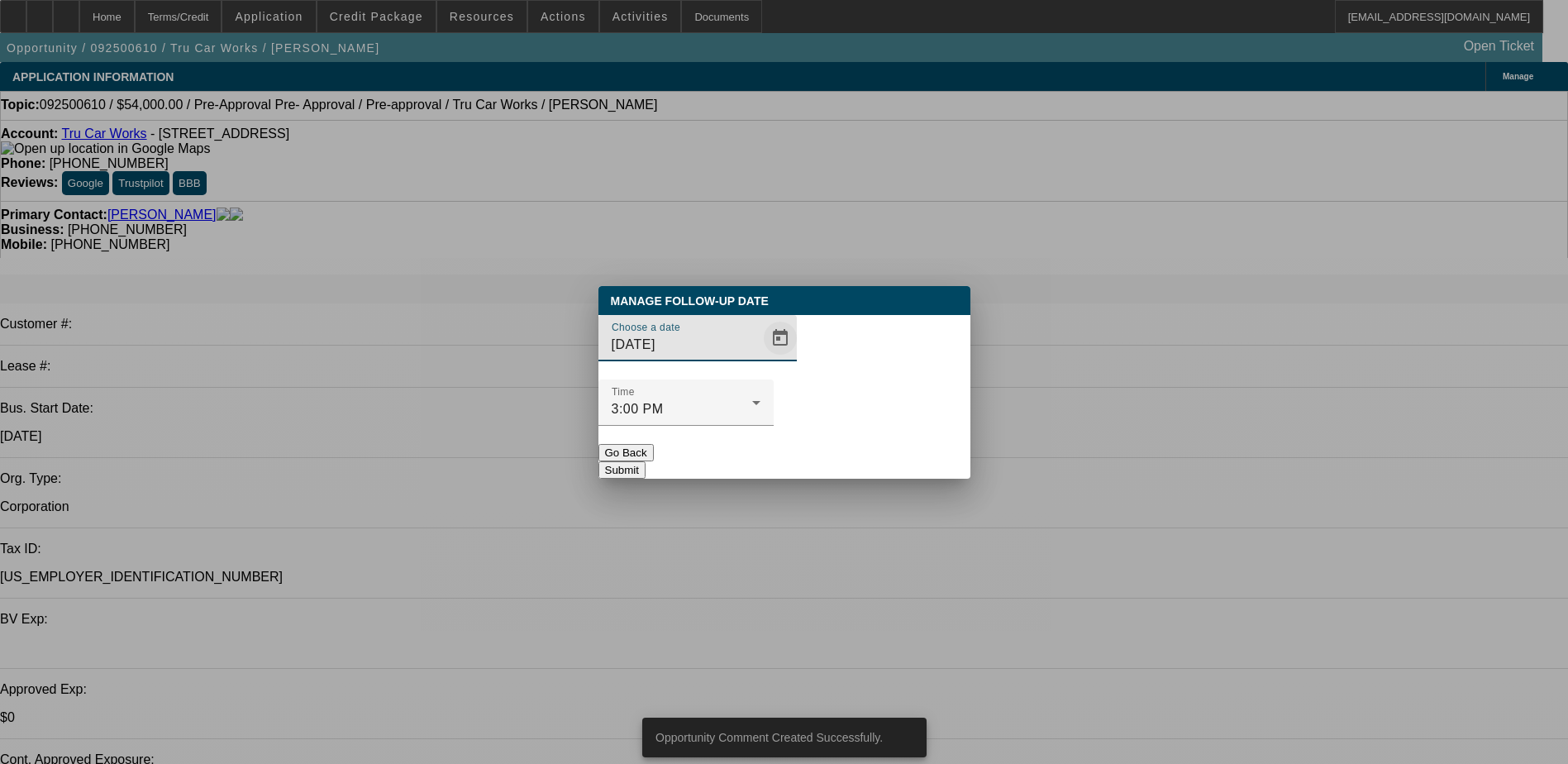
click at [761, 358] on span "Open calendar" at bounding box center [780, 338] width 40 height 40
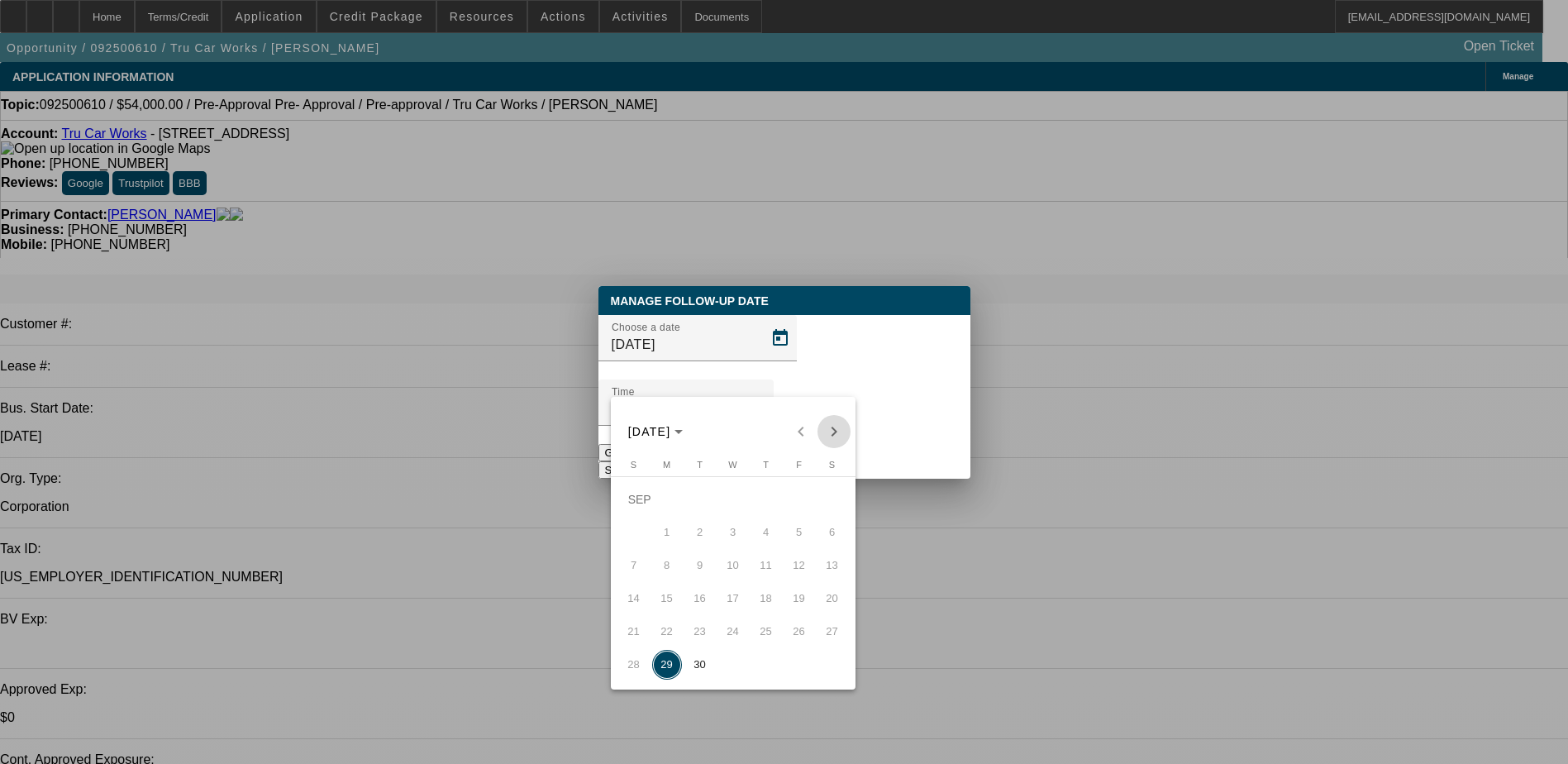
click at [834, 435] on span "Next month" at bounding box center [834, 431] width 33 height 33
click at [800, 511] on span "3" at bounding box center [800, 500] width 30 height 30
type input "10/3/2025"
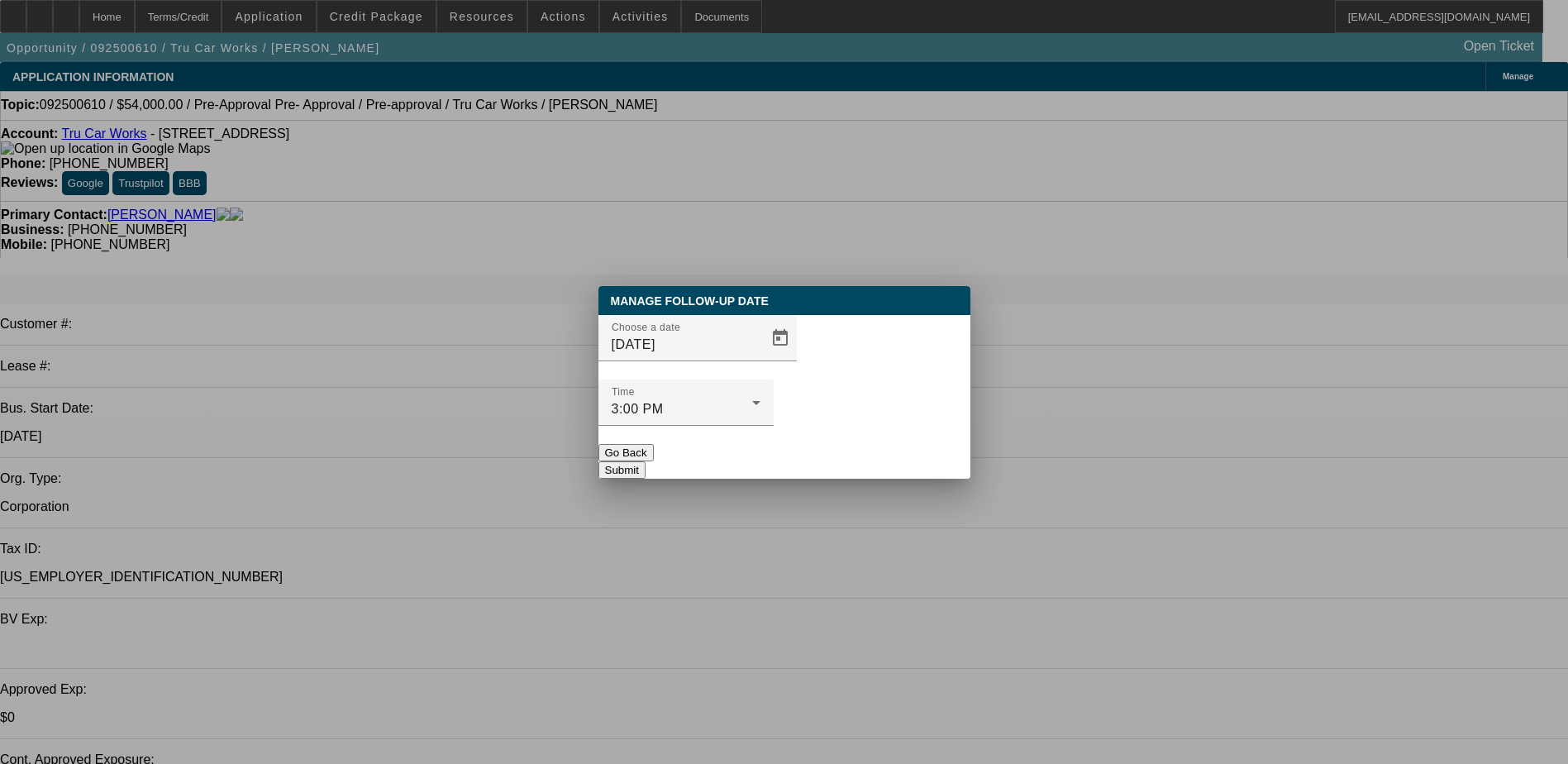
click at [645, 462] on button "Submit" at bounding box center [622, 471] width 47 height 18
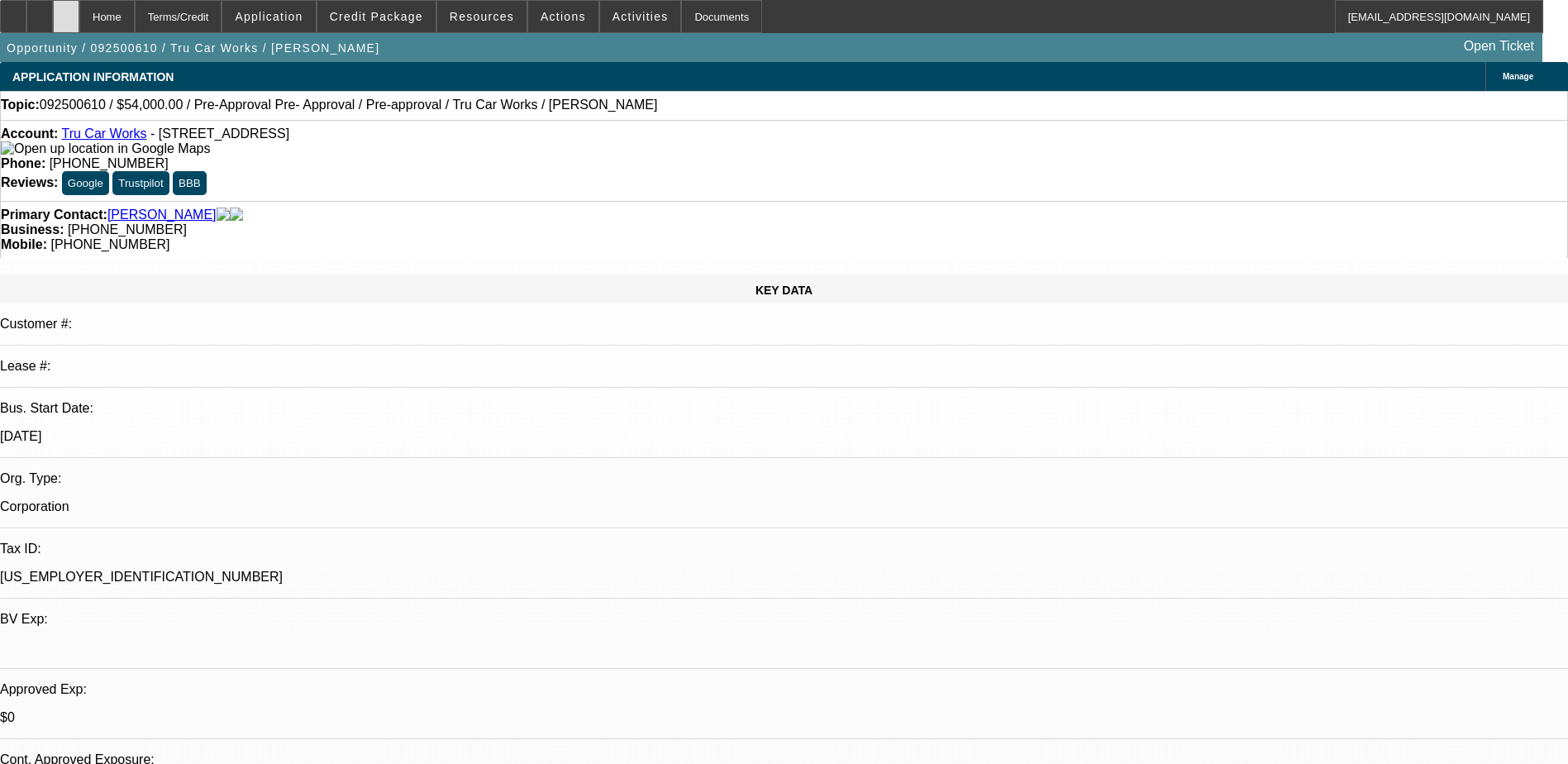
click at [66, 11] on icon at bounding box center [66, 11] width 0 height 0
select select "0.1"
select select "0"
select select "0.1"
select select "1"
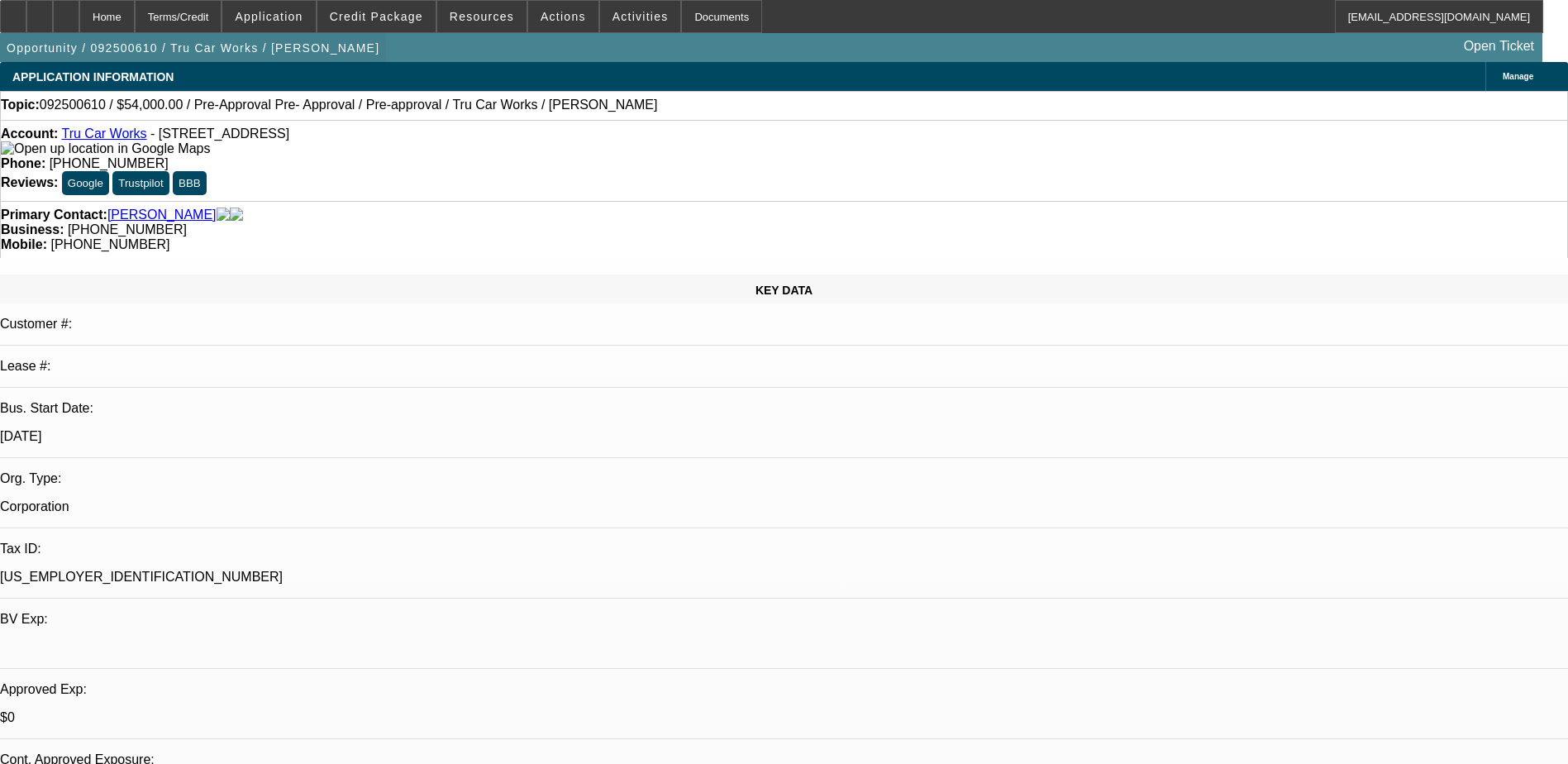
select select "1"
select select "4"
click at [372, 29] on span at bounding box center [376, 16] width 118 height 40
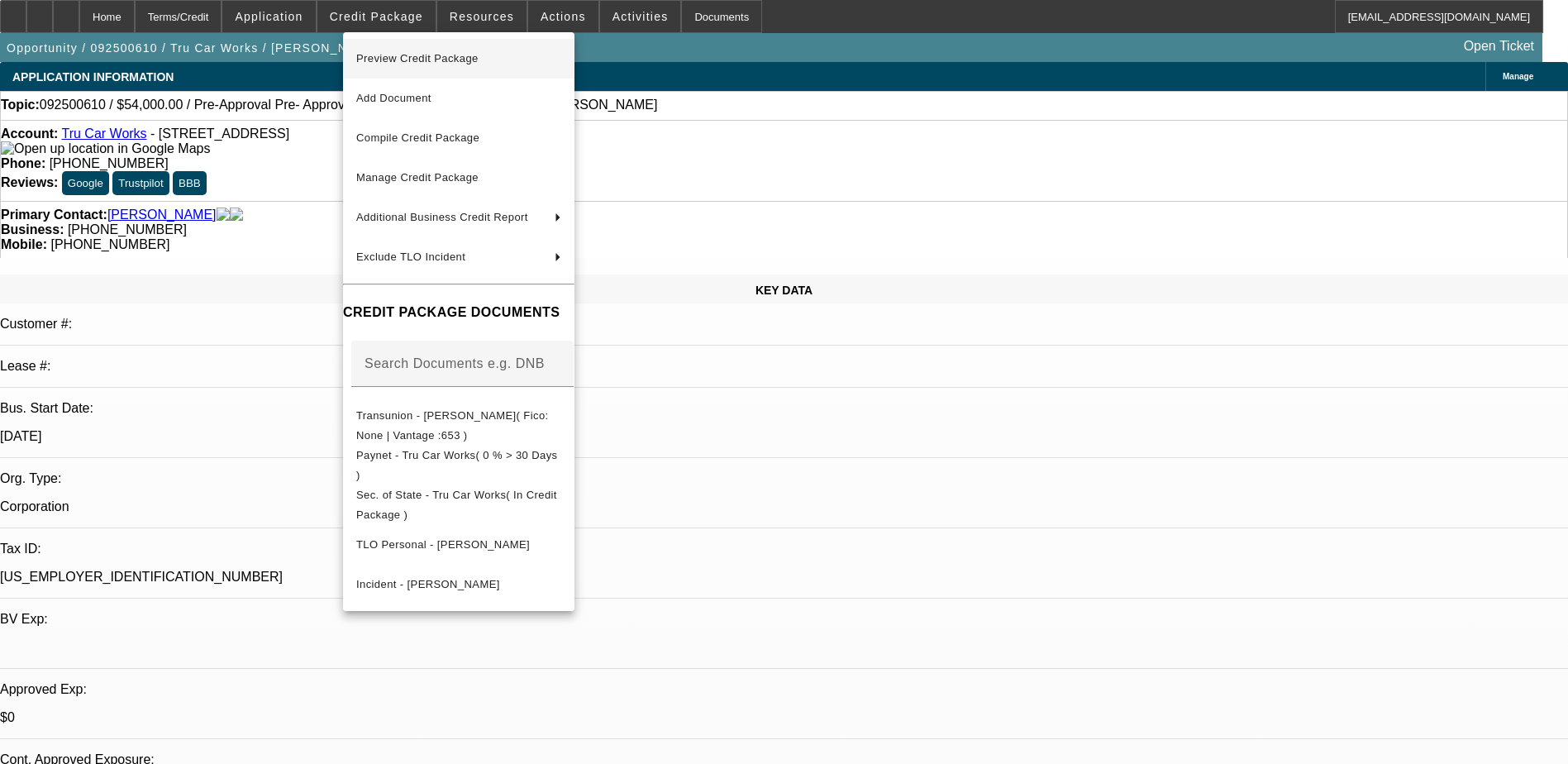
click at [442, 52] on span "Preview Credit Package" at bounding box center [458, 59] width 205 height 20
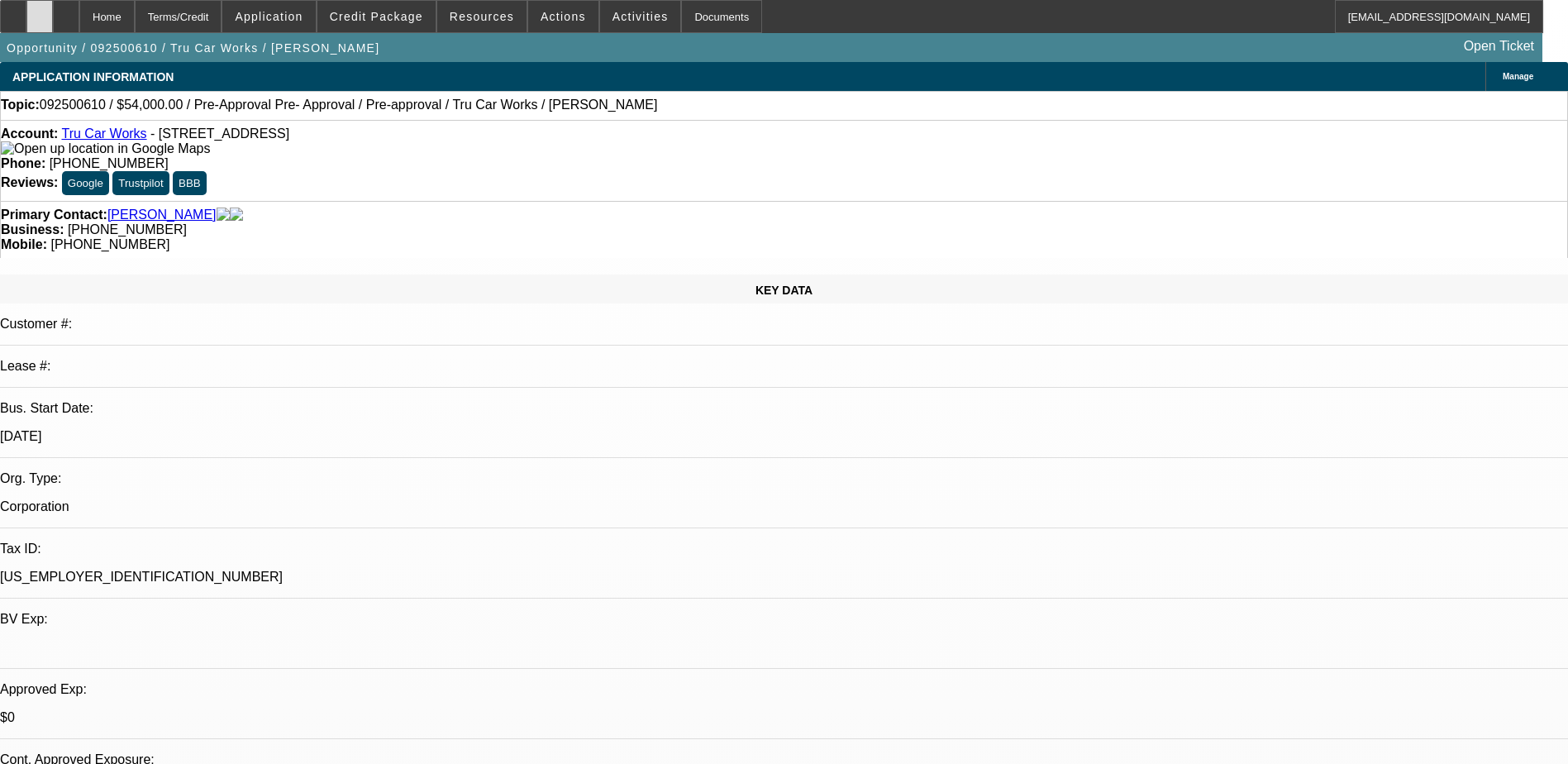
click at [40, 11] on icon at bounding box center [40, 11] width 0 height 0
click at [539, 61] on div "Opportunity / 092500610 / Tru Car Works / [PERSON_NAME] Open Ticket" at bounding box center [771, 47] width 1542 height 29
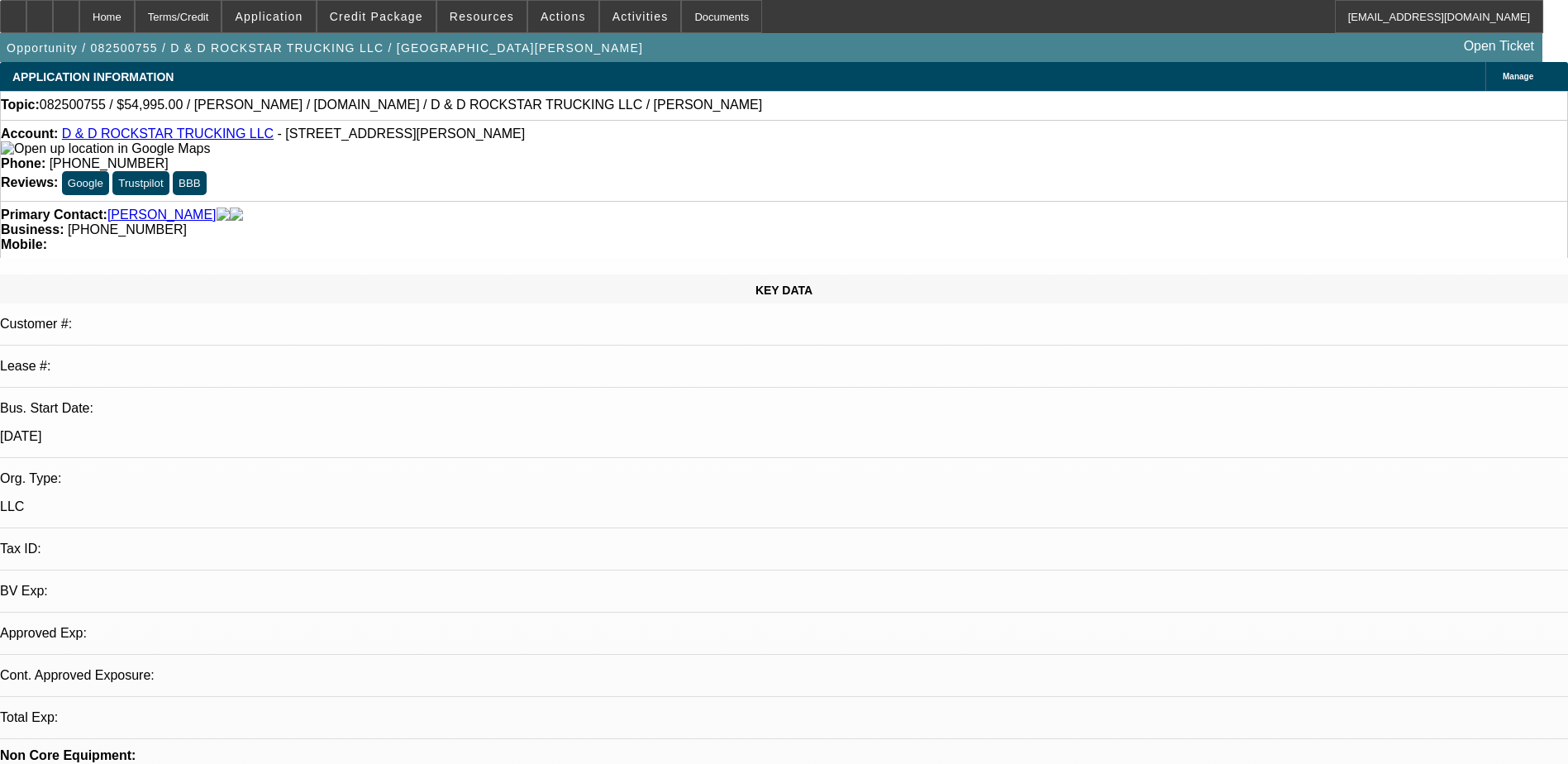
select select "0"
select select "2"
select select "0"
select select "6"
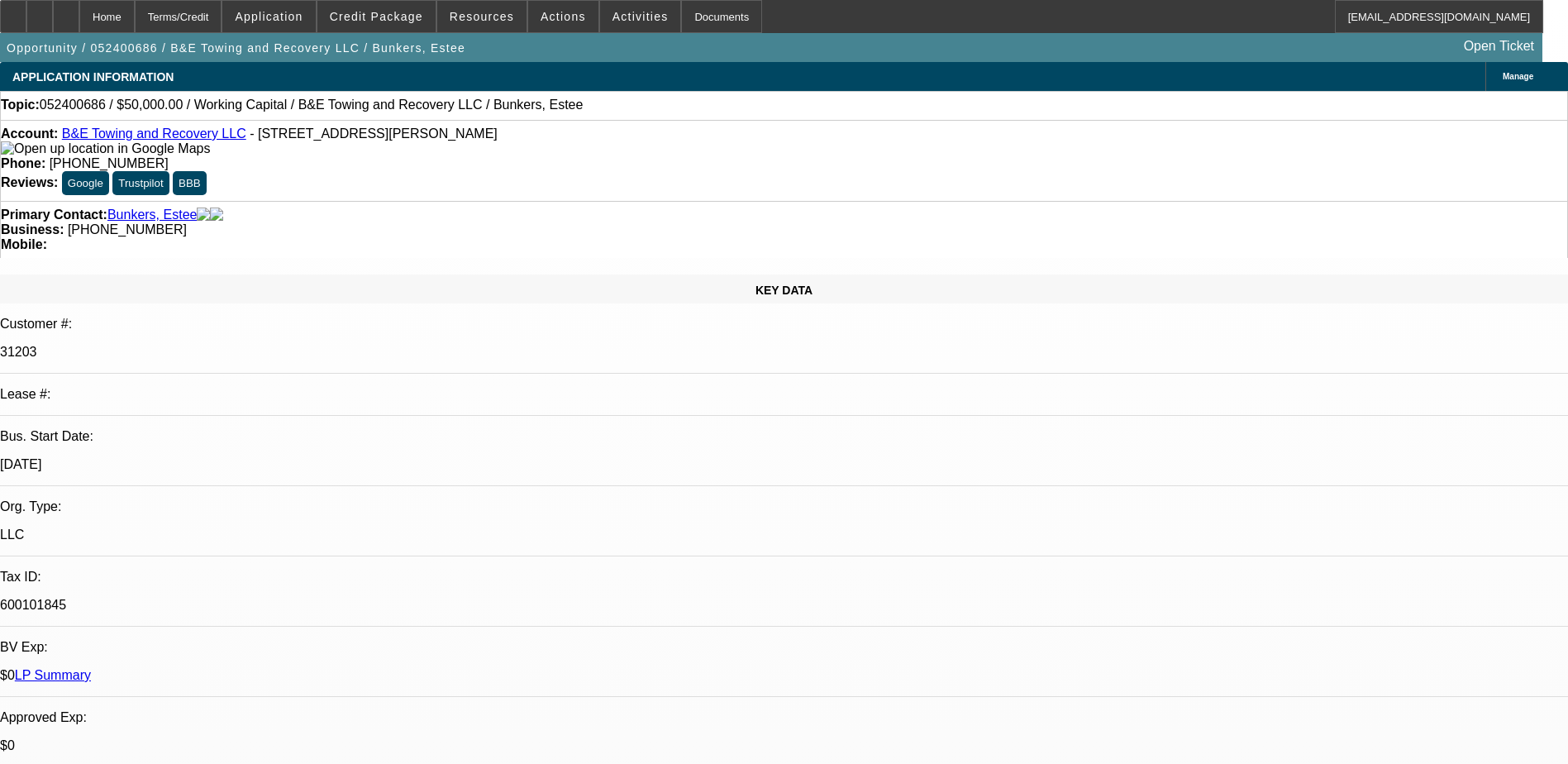
select select "0"
select select "2"
select select "0.1"
select select "4"
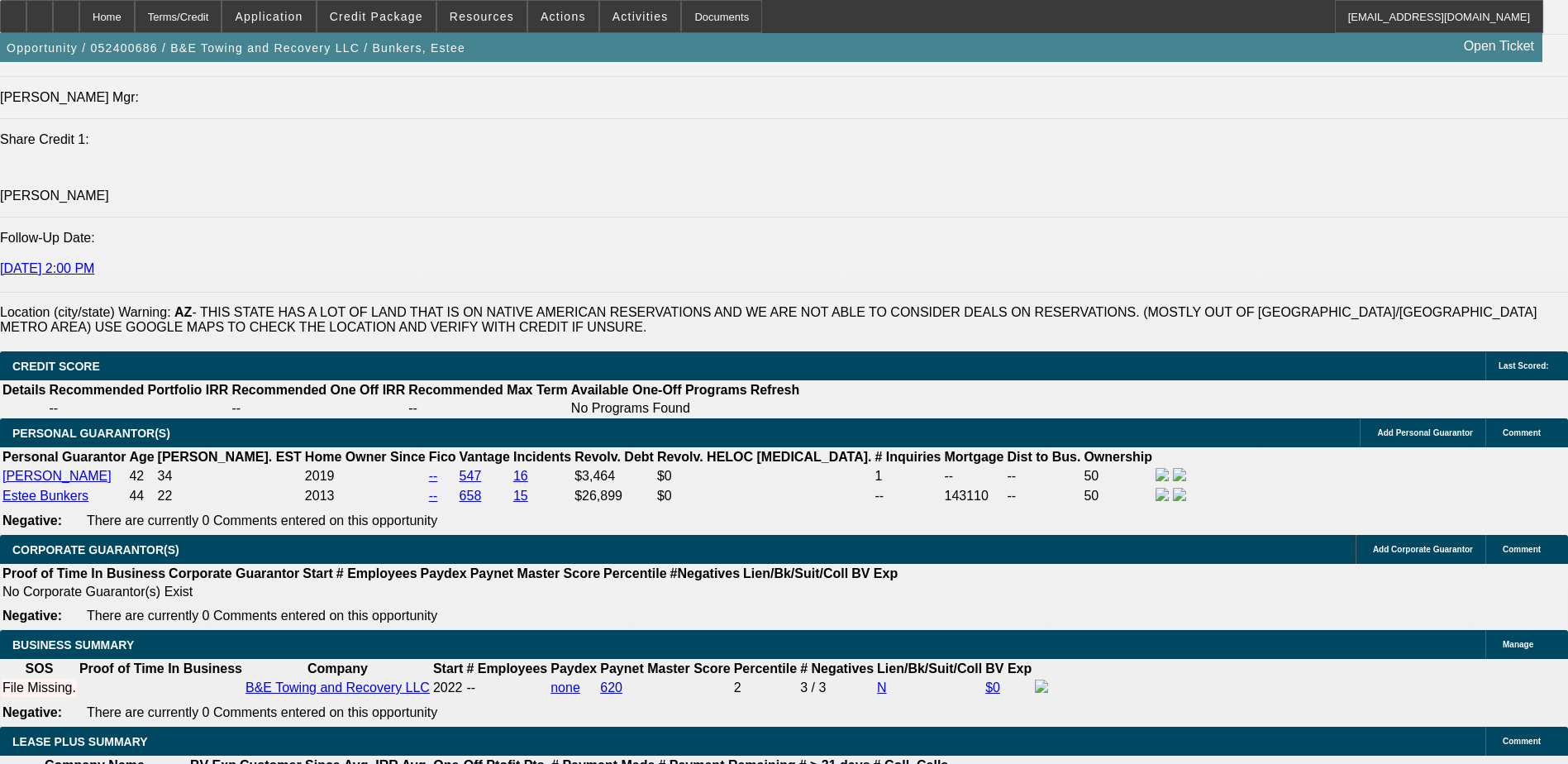
scroll to position [2316, 0]
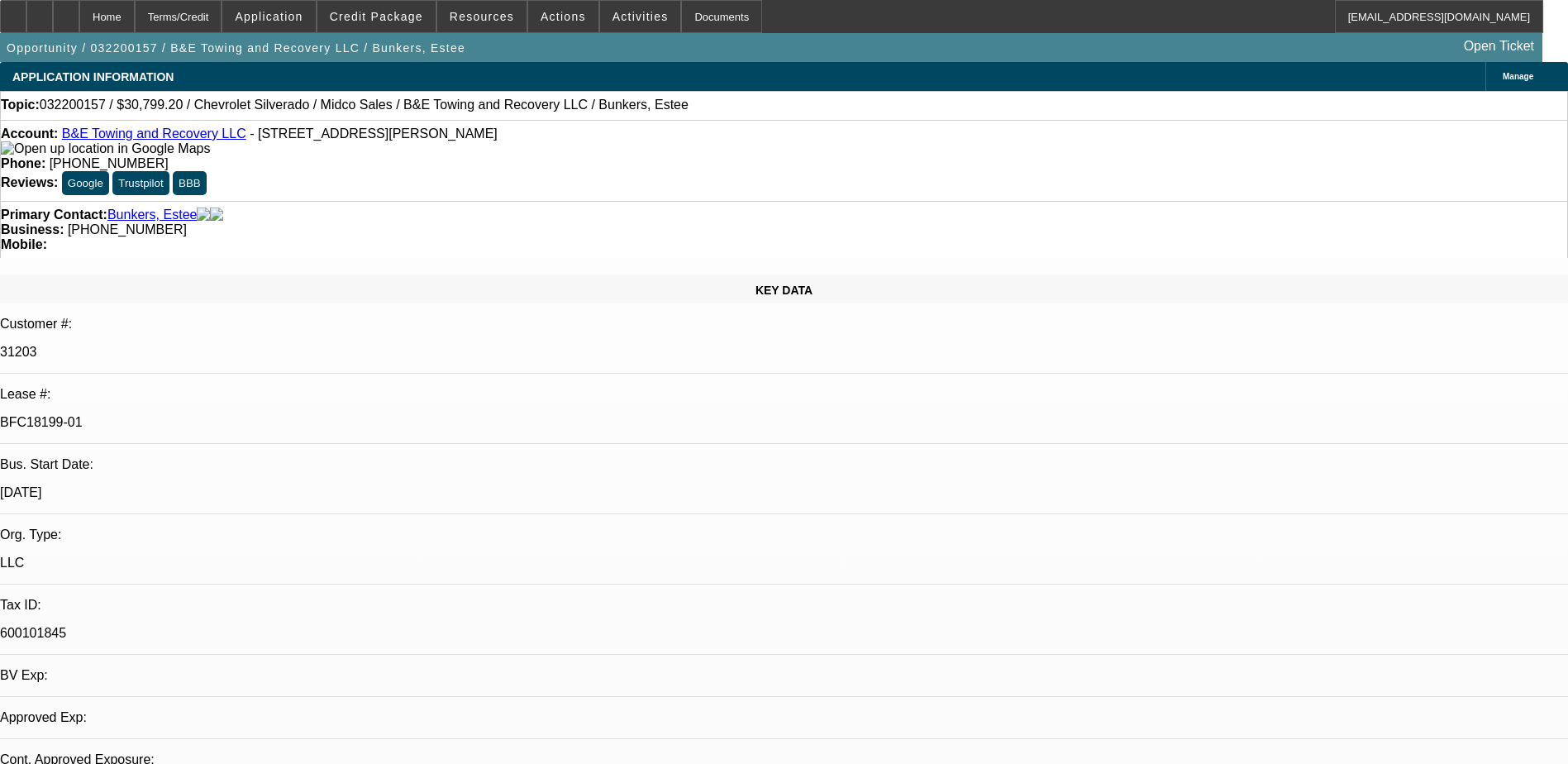
select select "0.2"
select select "2"
select select "0.1"
select select "2"
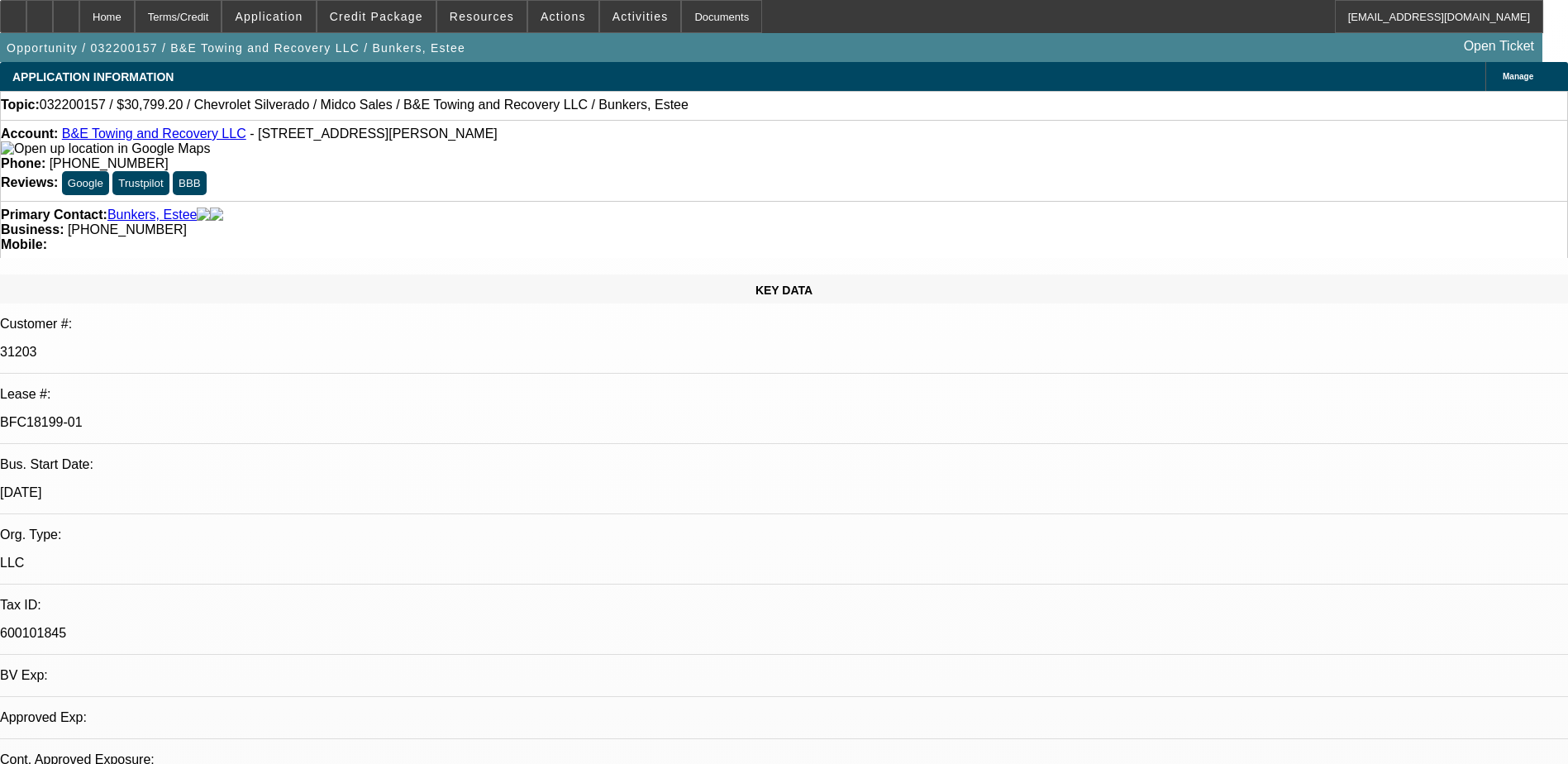
select select "0.1"
select select "1"
select select "2"
select select "4"
select select "1"
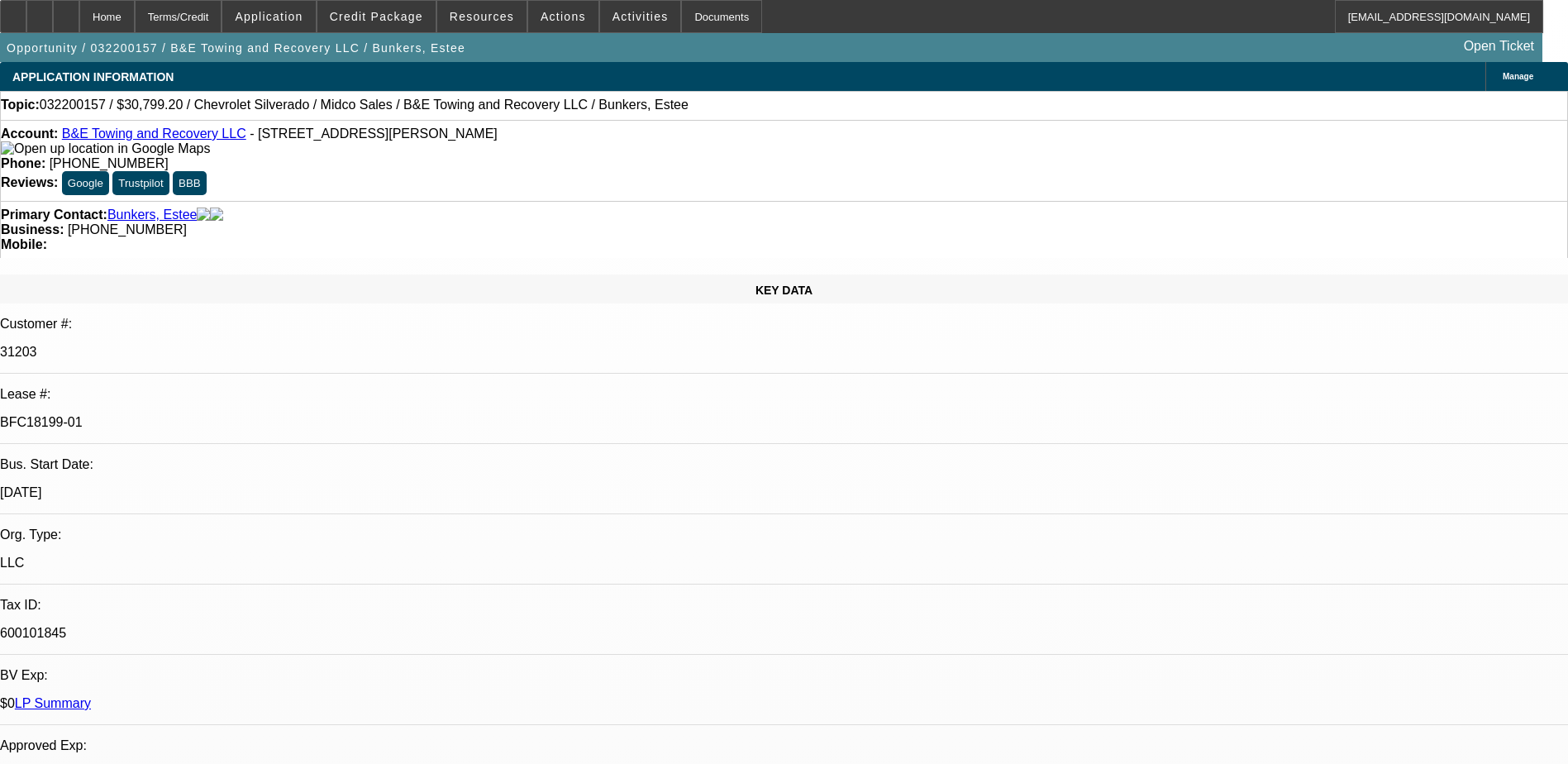
select select "2"
select select "4"
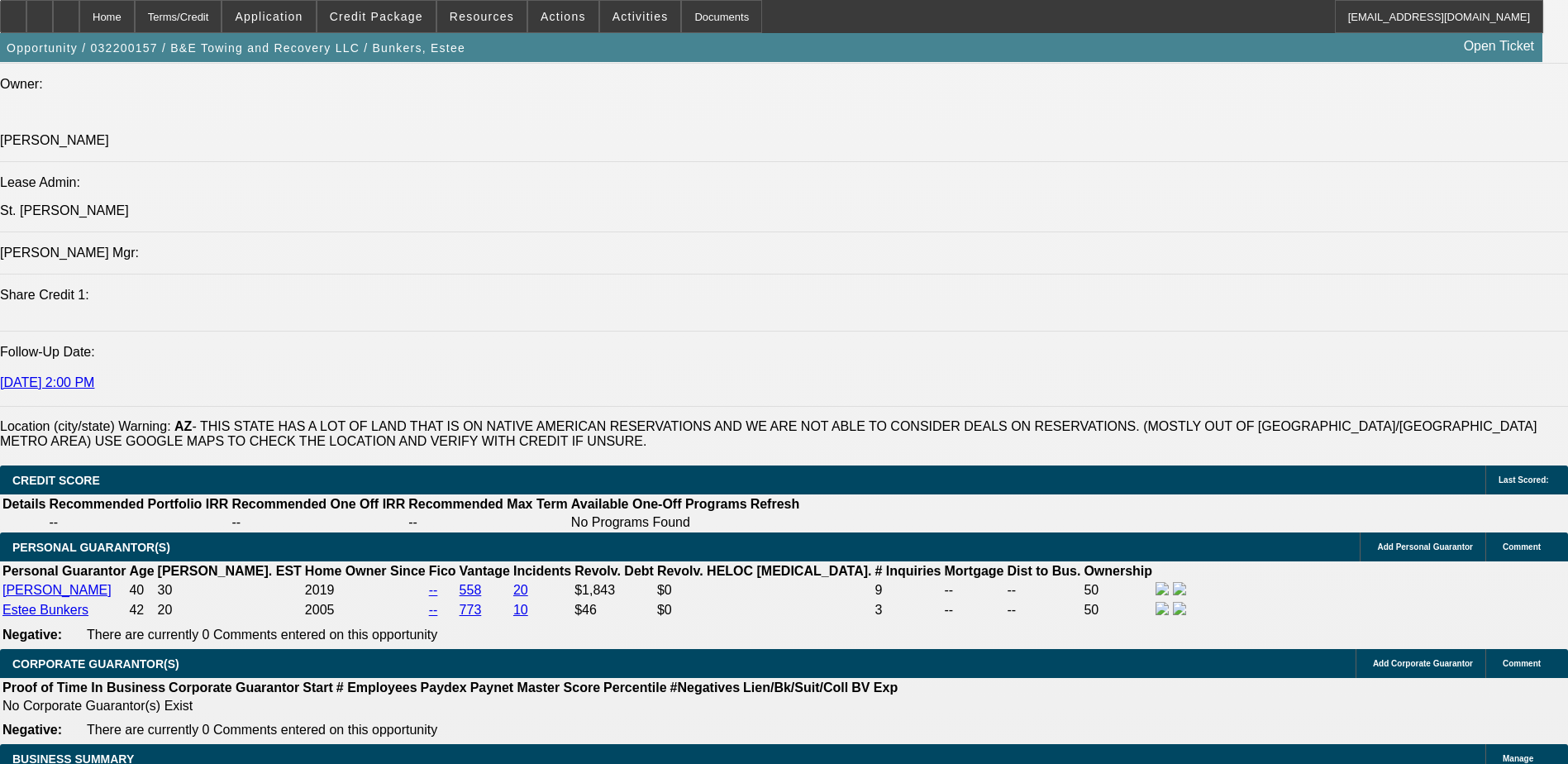
scroll to position [2162, 0]
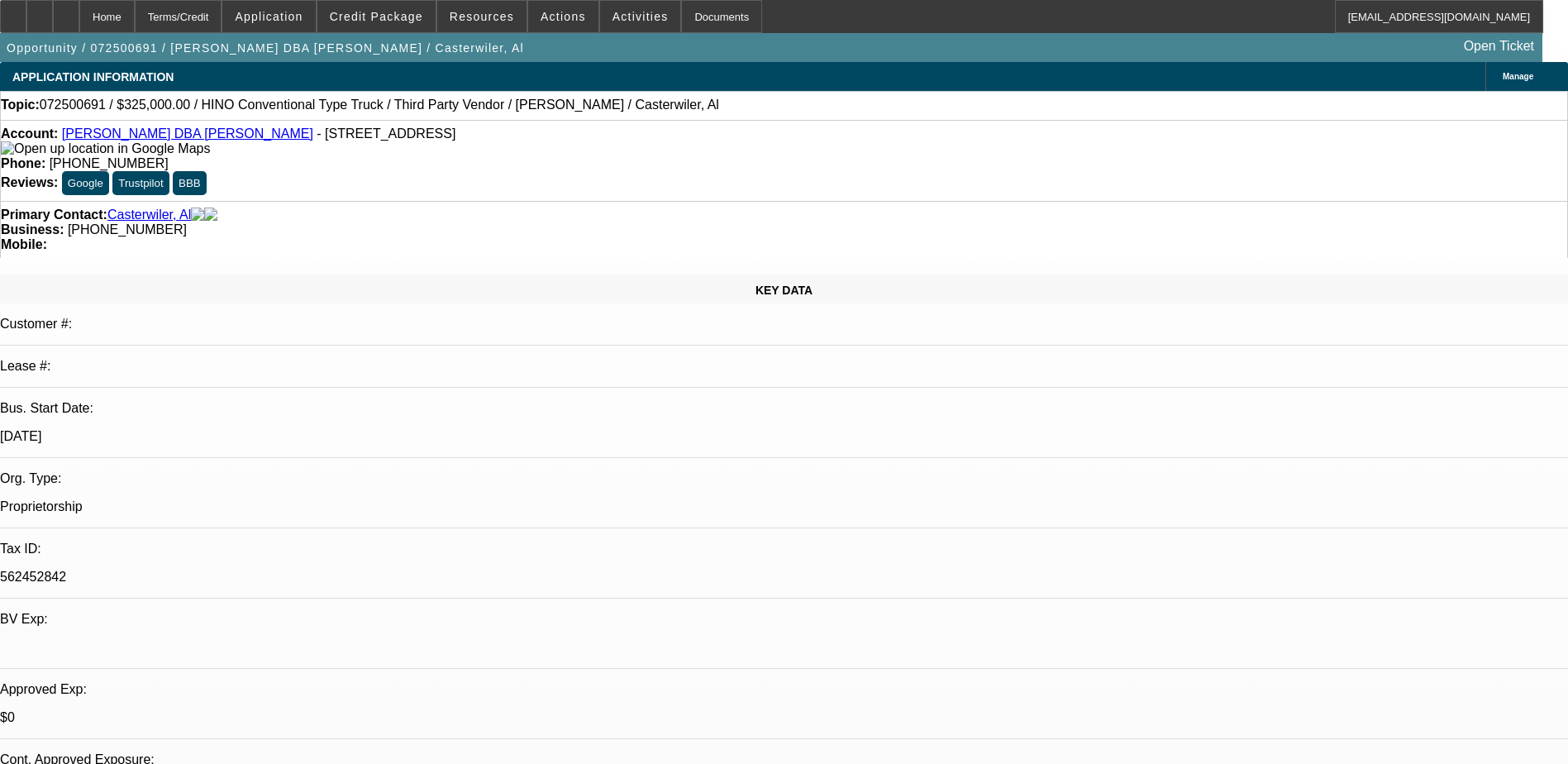
select select "0"
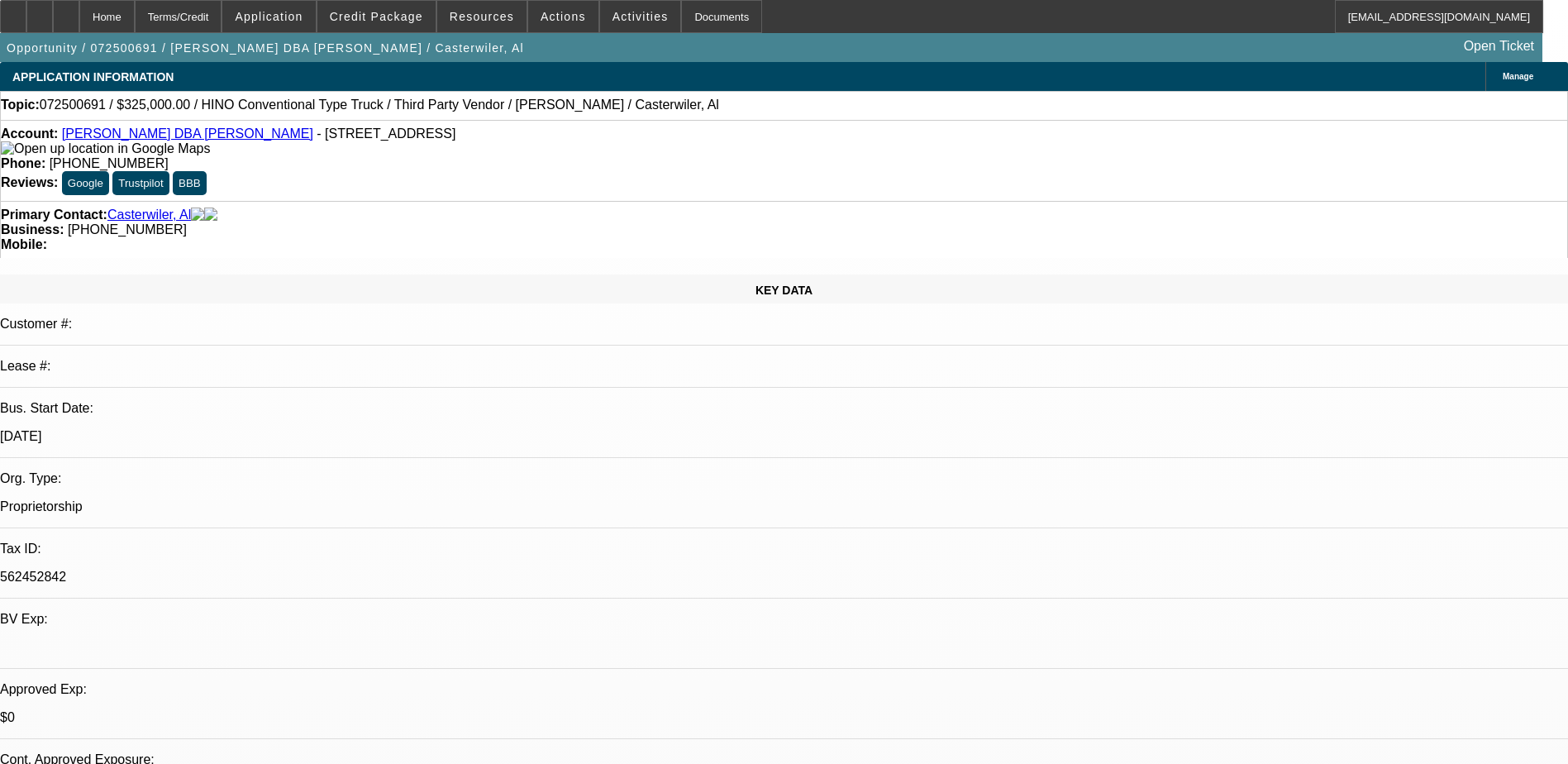
select select "0.1"
select select "0"
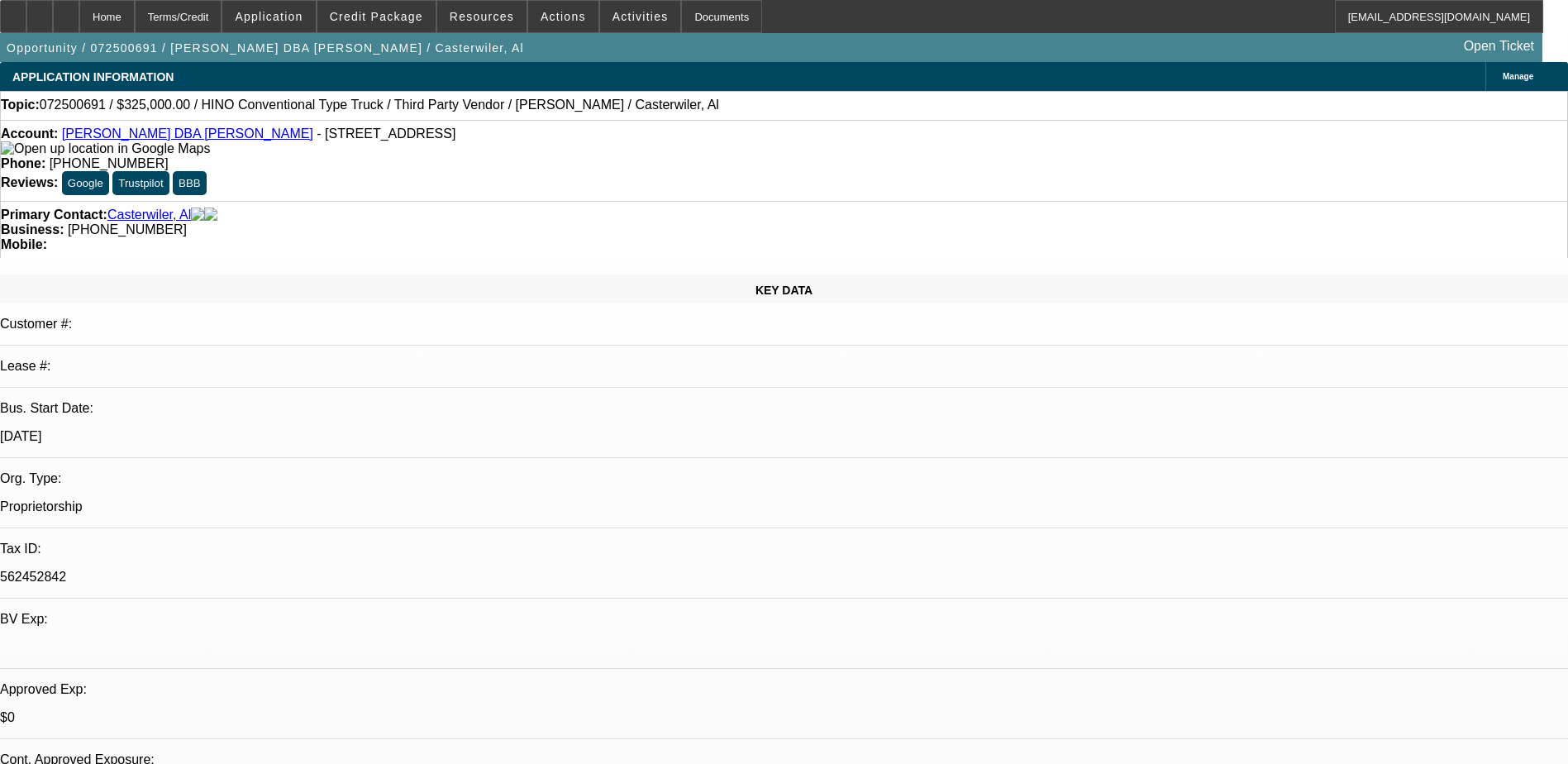
select select "0"
select select "1"
select select "2"
select select "6"
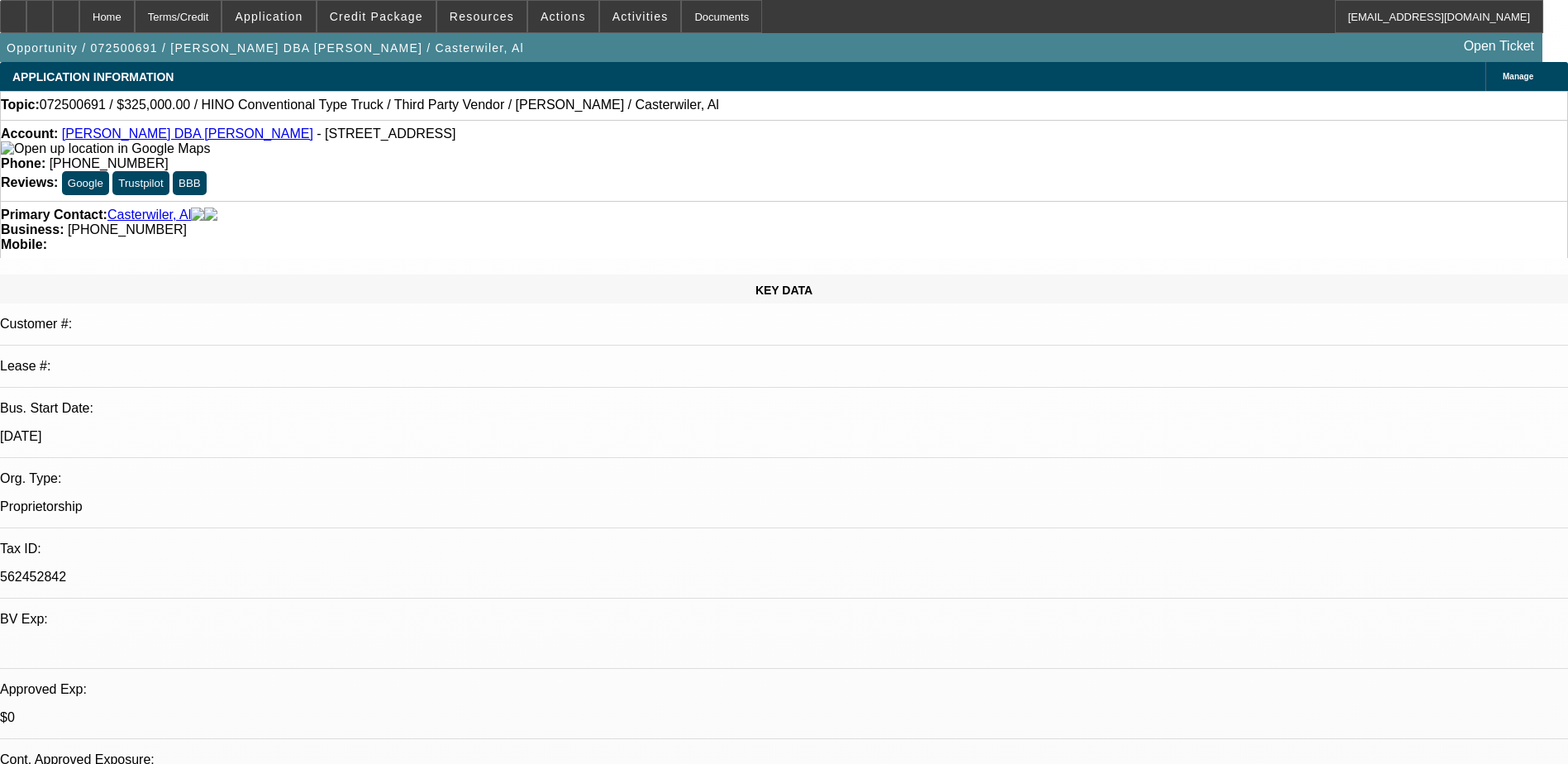
select select "1"
select select "6"
select select "1"
select select "2"
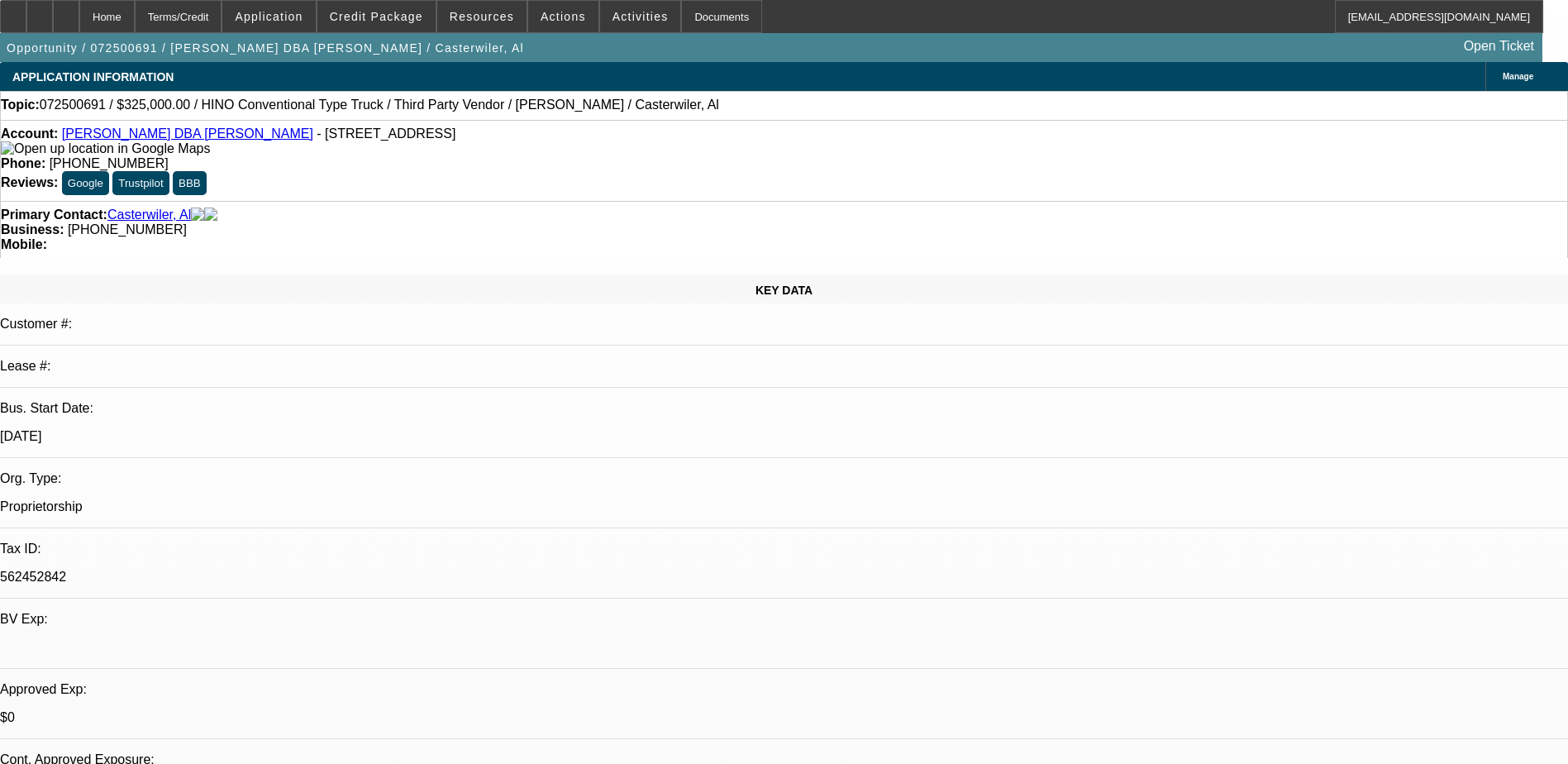
select select "6"
select select "1"
select select "9"
select select "6"
